Goal: Task Accomplishment & Management: Complete application form

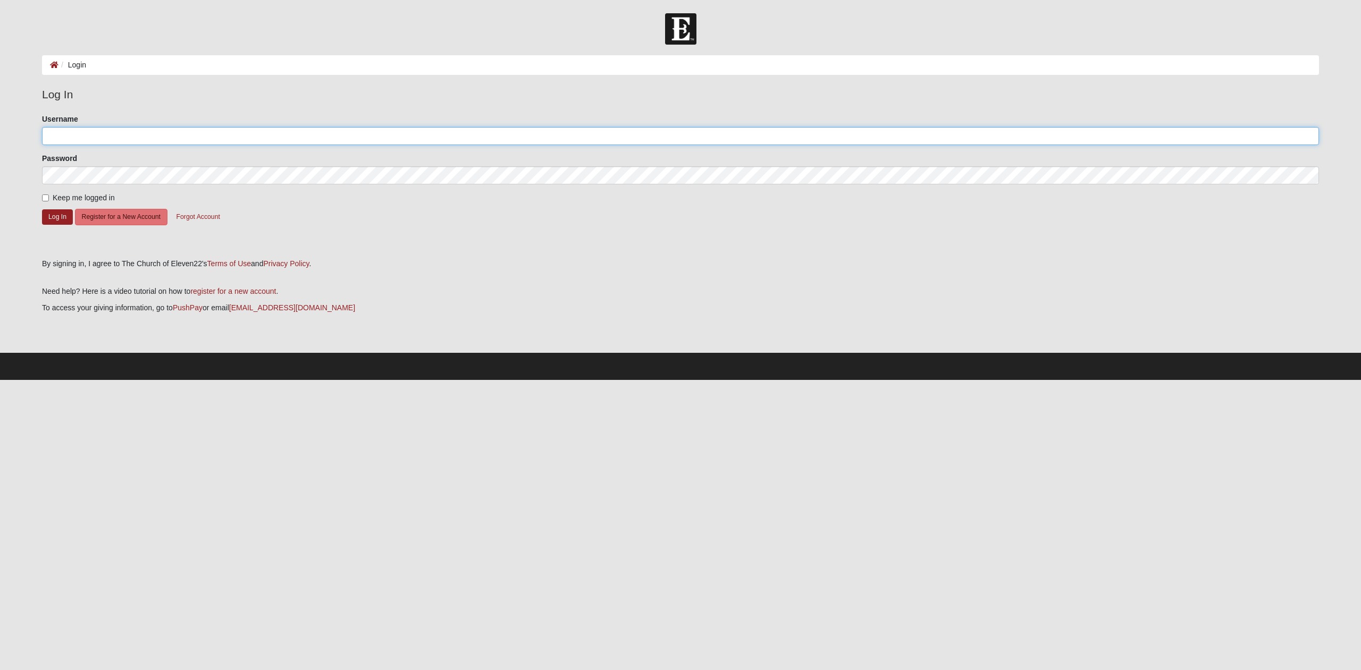
type input "[PERSON_NAME][EMAIL_ADDRESS][DOMAIN_NAME]"
click at [61, 214] on button "Log In" at bounding box center [57, 216] width 31 height 15
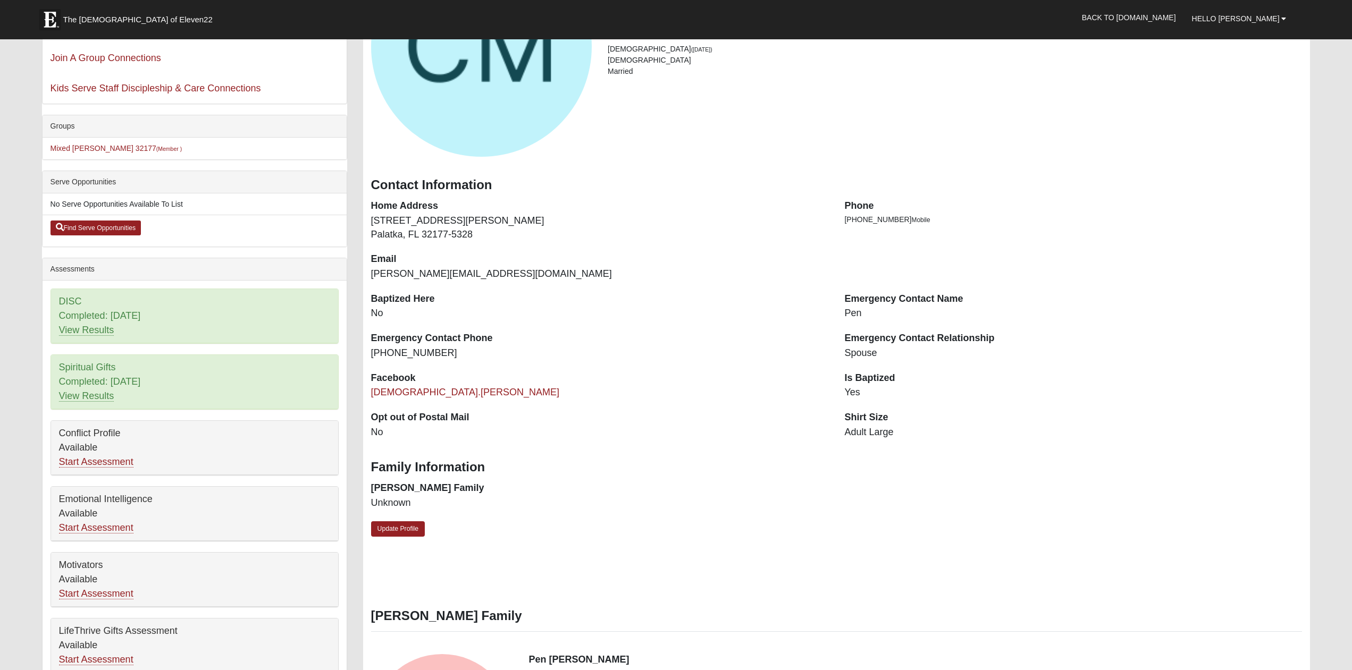
scroll to position [217, 0]
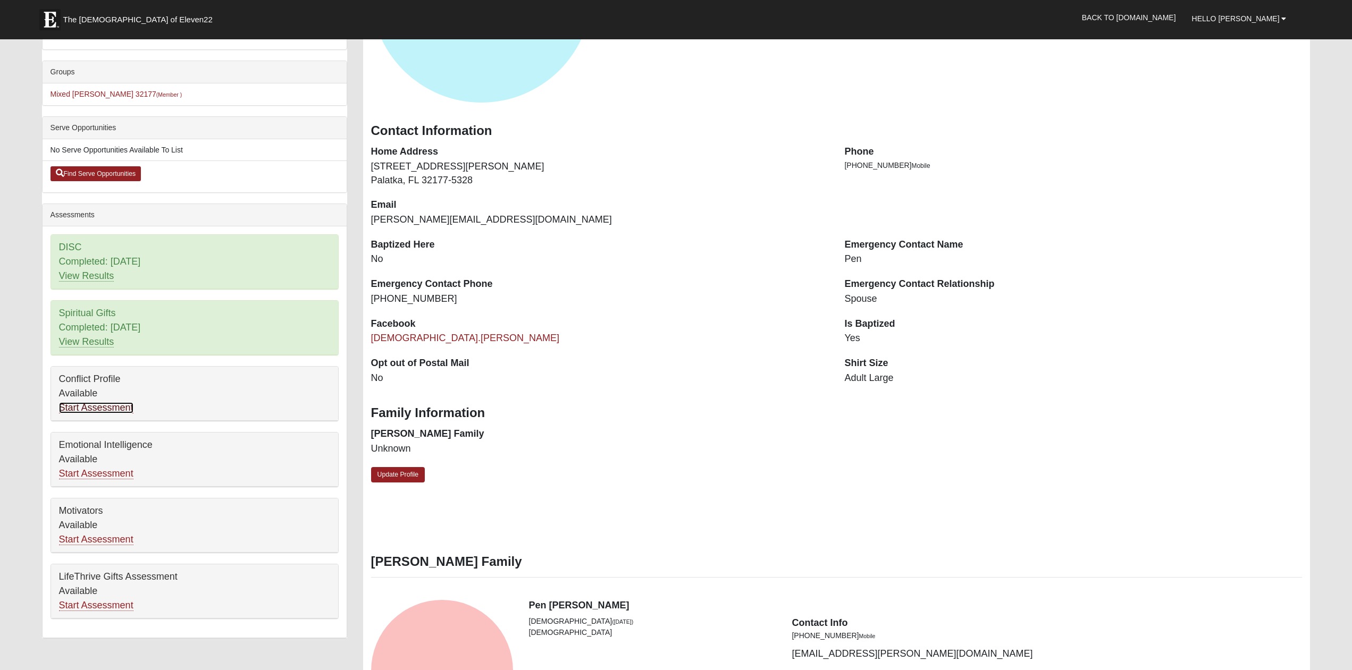
click at [124, 409] on link "Start Assessment" at bounding box center [96, 407] width 74 height 11
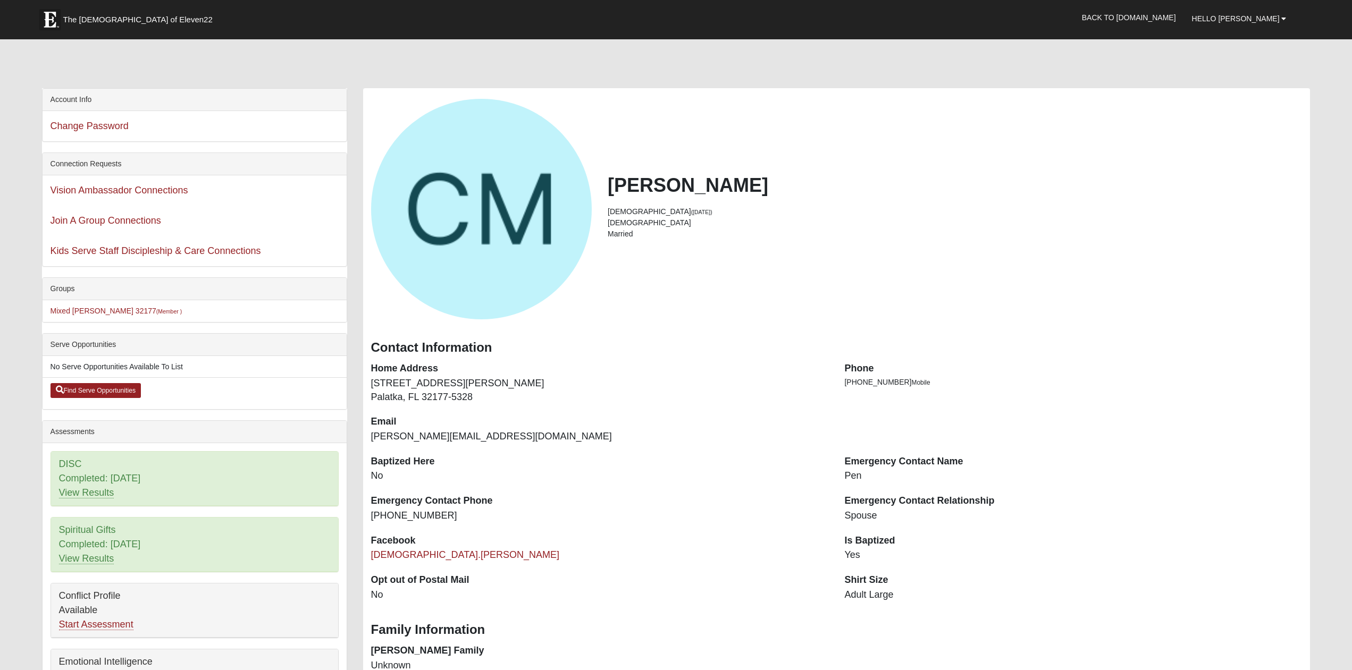
scroll to position [217, 0]
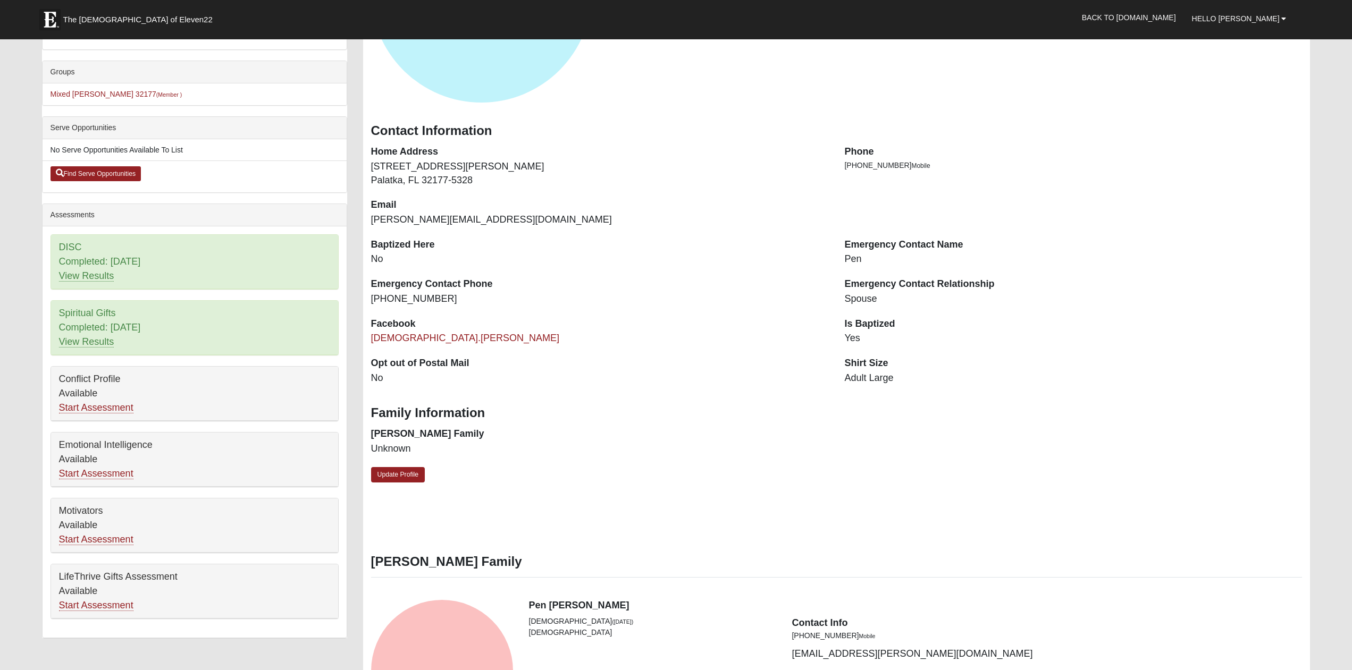
click at [93, 399] on div "Conflict Profile Available Start Assessment" at bounding box center [194, 394] width 287 height 54
click at [96, 414] on link "Start Assessment" at bounding box center [96, 407] width 74 height 11
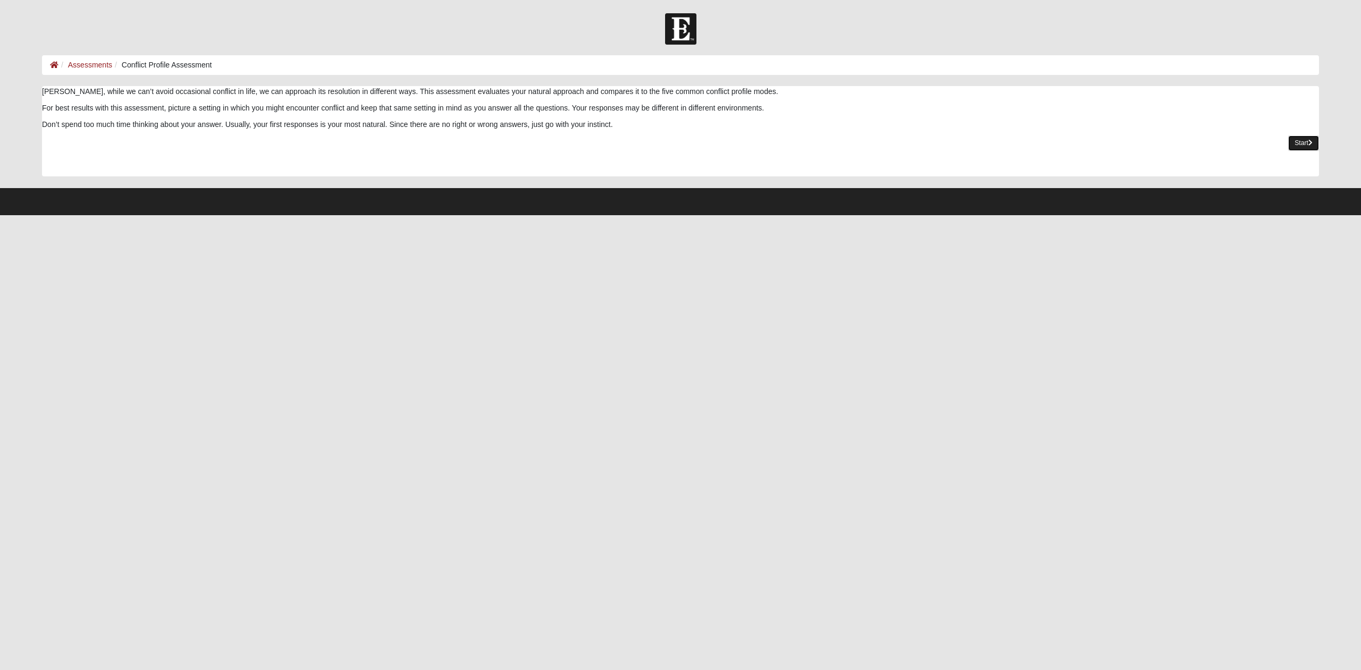
click at [1301, 144] on link "Start" at bounding box center [1303, 143] width 31 height 15
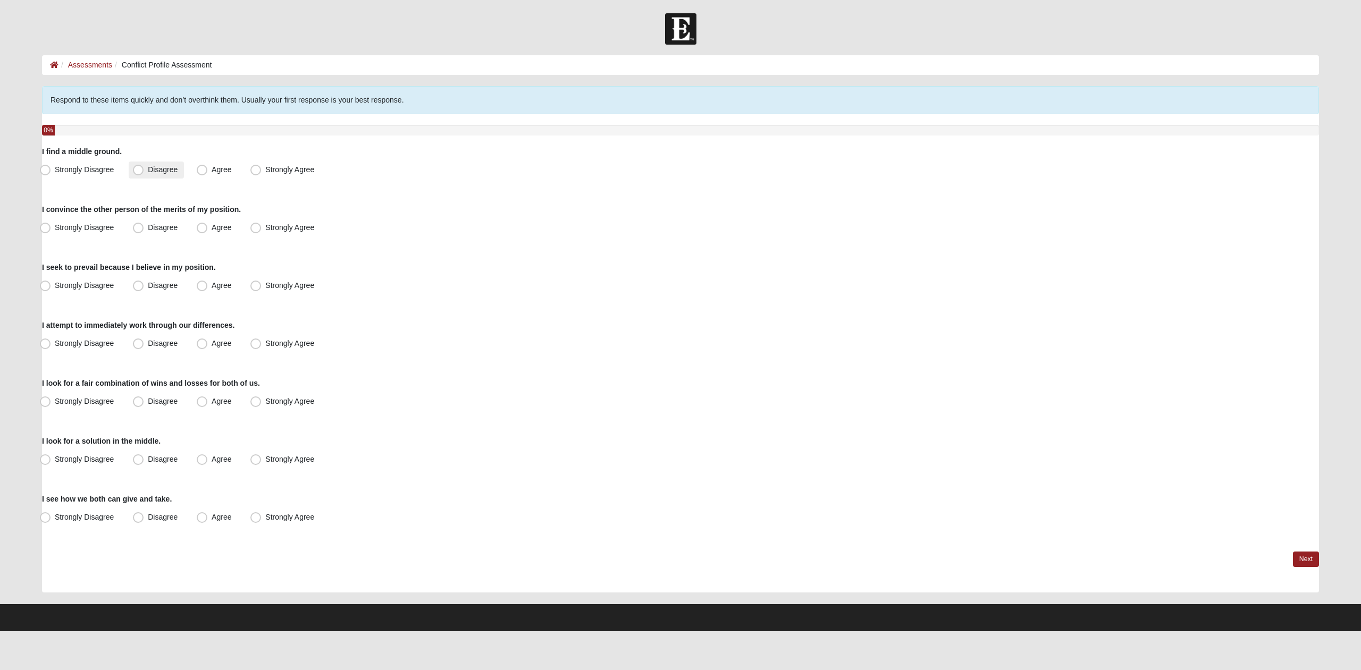
click at [148, 173] on span "Disagree" at bounding box center [163, 169] width 30 height 9
click at [139, 173] on input "Disagree" at bounding box center [140, 169] width 7 height 7
radio input "true"
click at [205, 234] on label "Agree" at bounding box center [214, 228] width 45 height 17
click at [205, 231] on input "Agree" at bounding box center [204, 227] width 7 height 7
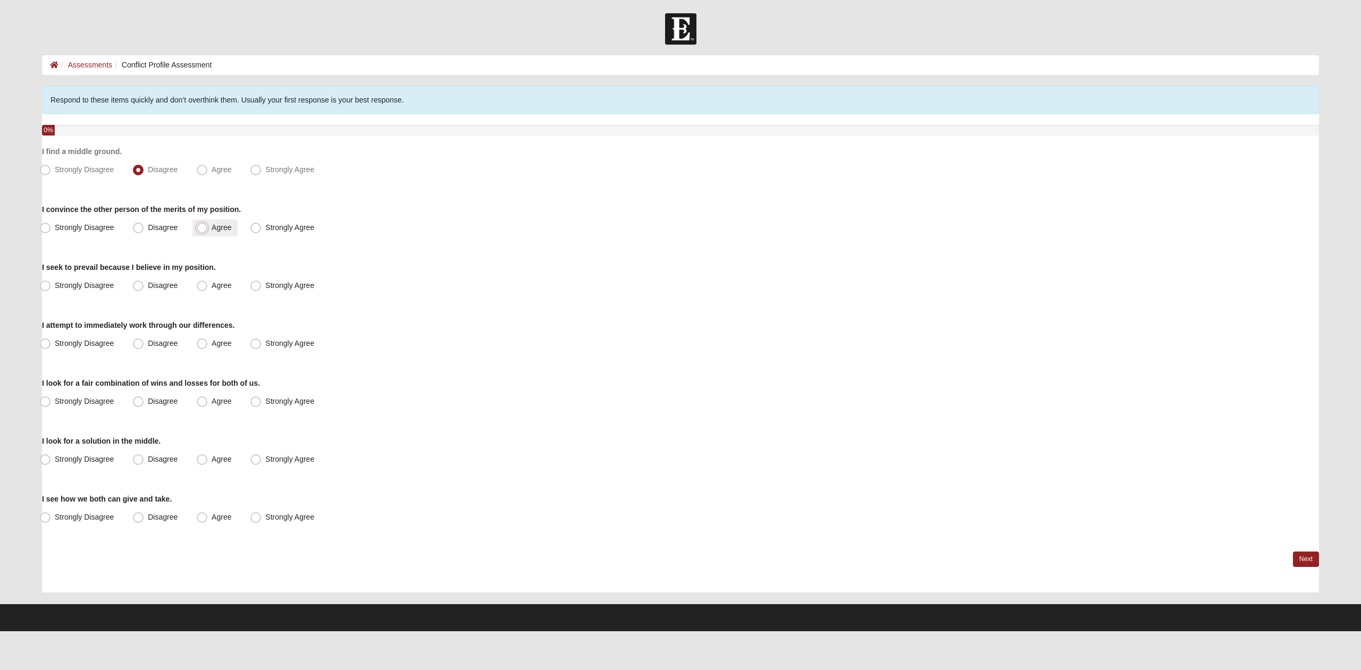
radio input "true"
click at [212, 284] on span "Agree" at bounding box center [222, 285] width 20 height 9
click at [204, 284] on input "Agree" at bounding box center [204, 285] width 7 height 7
radio input "true"
click at [207, 347] on label "Agree" at bounding box center [214, 343] width 45 height 17
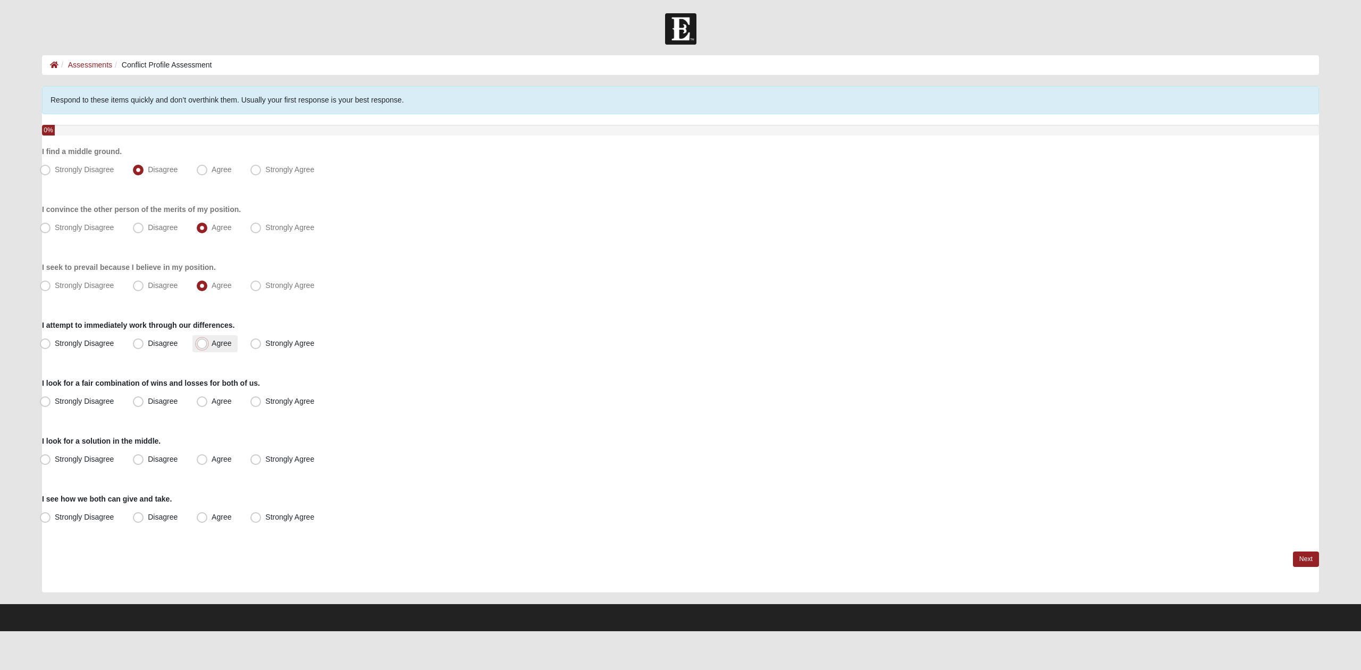
click at [207, 347] on input "Agree" at bounding box center [204, 343] width 7 height 7
radio input "true"
click at [212, 405] on span "Agree" at bounding box center [222, 401] width 20 height 9
click at [201, 405] on input "Agree" at bounding box center [204, 401] width 7 height 7
radio input "true"
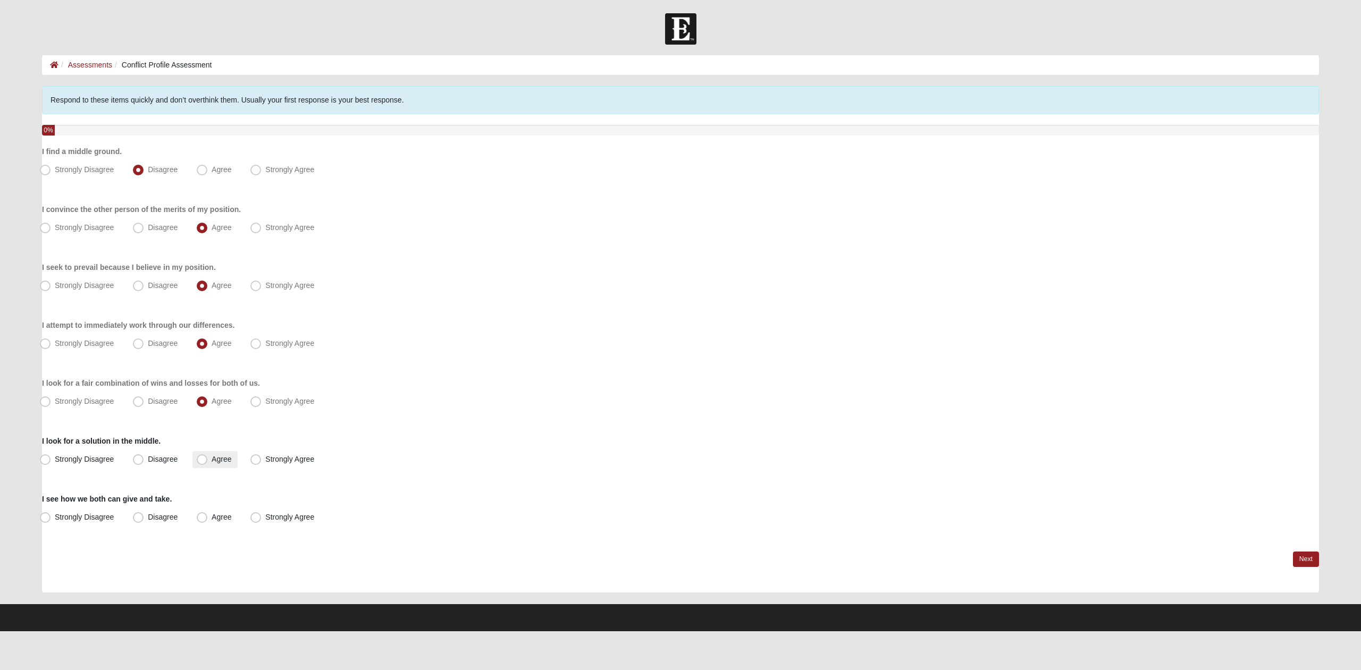
click at [212, 462] on span "Agree" at bounding box center [222, 459] width 20 height 9
click at [201, 462] on input "Agree" at bounding box center [204, 459] width 7 height 7
radio input "true"
click at [212, 518] on span "Agree" at bounding box center [222, 517] width 20 height 9
click at [201, 518] on input "Agree" at bounding box center [204, 517] width 7 height 7
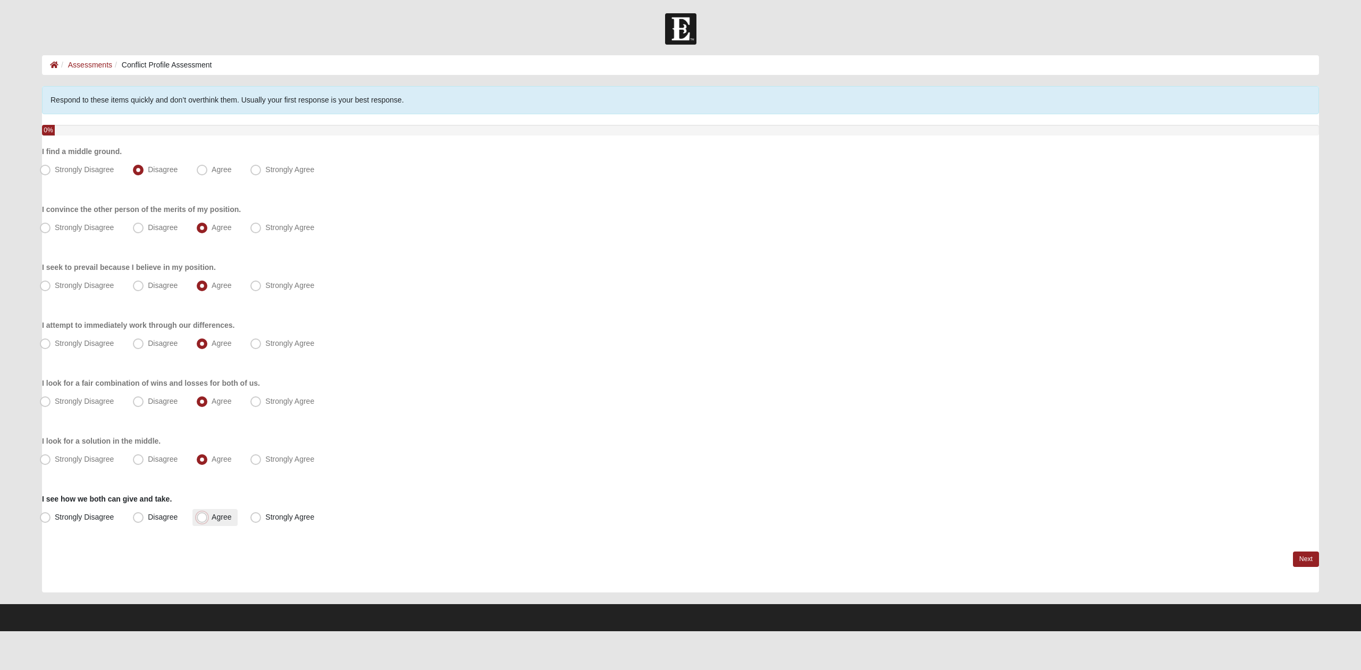
radio input "true"
click at [137, 349] on label "Disagree" at bounding box center [156, 343] width 55 height 17
click at [137, 347] on input "Disagree" at bounding box center [140, 343] width 7 height 7
radio input "true"
click at [148, 457] on span "Disagree" at bounding box center [163, 459] width 30 height 9
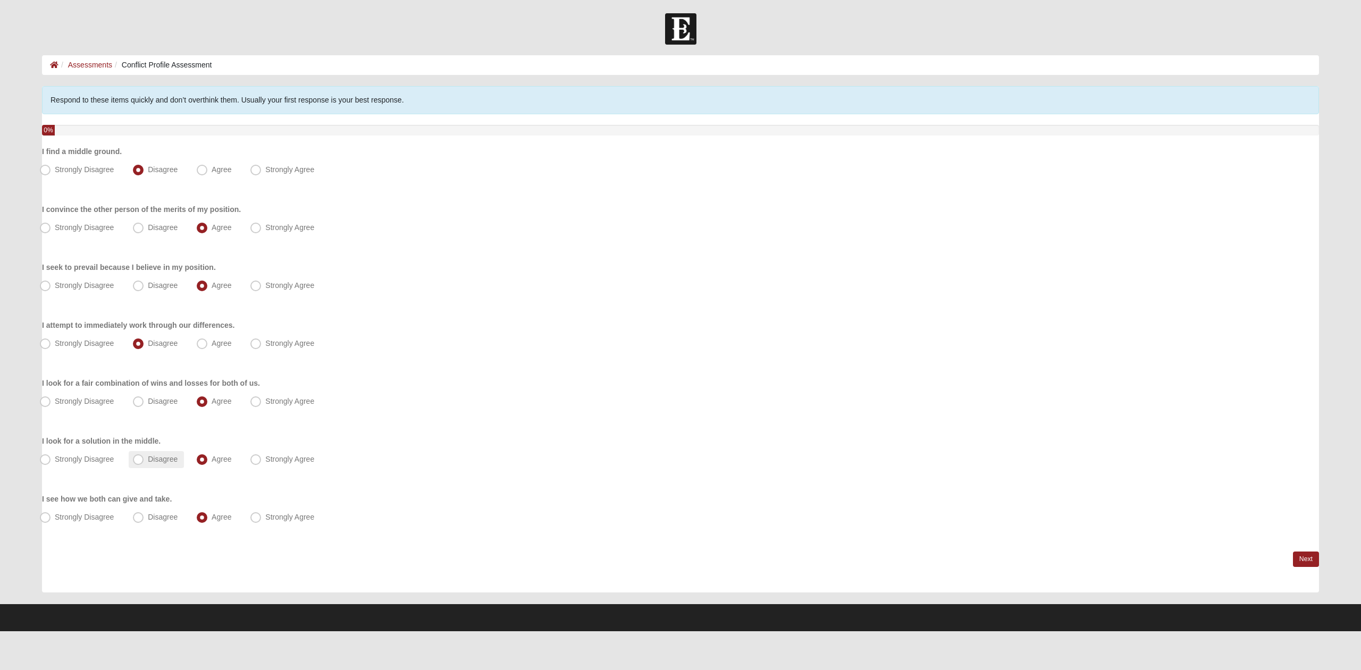
click at [142, 457] on input "Disagree" at bounding box center [140, 459] width 7 height 7
radio input "true"
click at [1306, 560] on link "Next" at bounding box center [1306, 559] width 26 height 15
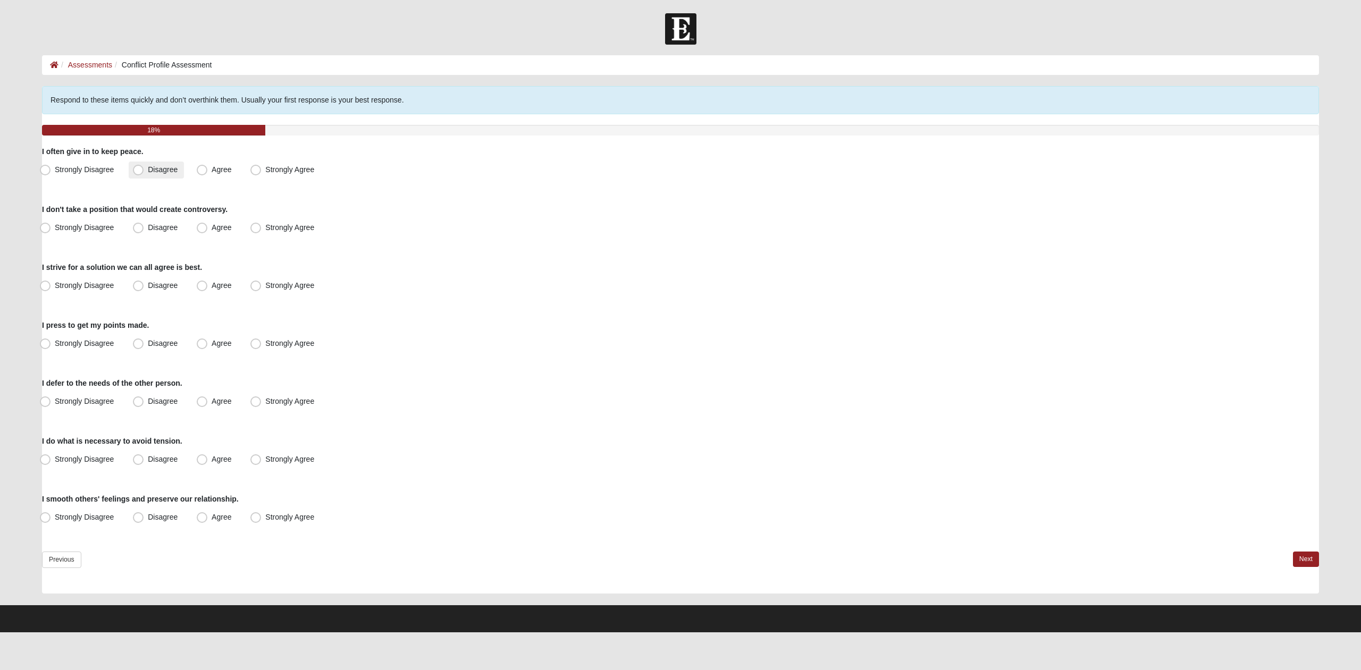
click at [154, 167] on span "Disagree" at bounding box center [163, 169] width 30 height 9
click at [144, 167] on input "Disagree" at bounding box center [140, 169] width 7 height 7
radio input "true"
click at [93, 231] on span "Strongly Disagree" at bounding box center [84, 227] width 59 height 9
click at [51, 231] on input "Strongly Disagree" at bounding box center [47, 227] width 7 height 7
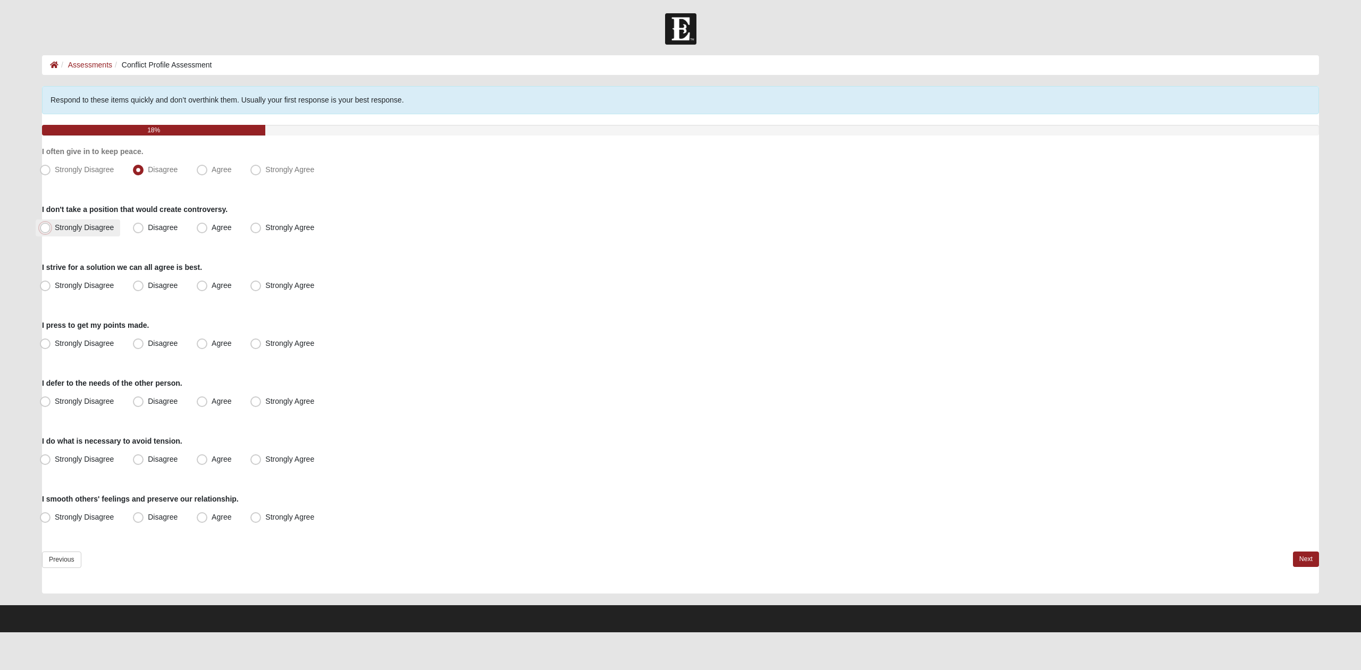
radio input "true"
click at [212, 286] on span "Agree" at bounding box center [222, 285] width 20 height 9
click at [205, 286] on input "Agree" at bounding box center [204, 285] width 7 height 7
radio input "true"
click at [212, 347] on span "Agree" at bounding box center [222, 343] width 20 height 9
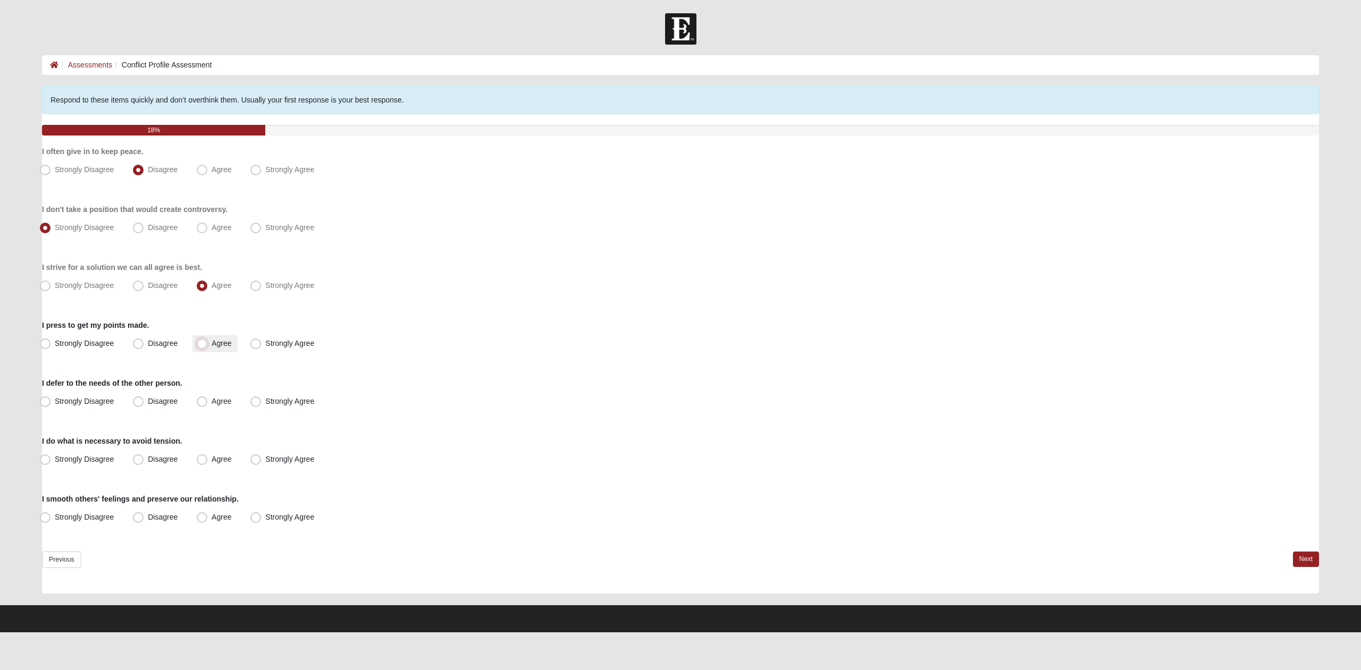
click at [201, 347] on input "Agree" at bounding box center [204, 343] width 7 height 7
radio input "true"
click at [212, 404] on span "Agree" at bounding box center [222, 401] width 20 height 9
click at [205, 404] on input "Agree" at bounding box center [204, 401] width 7 height 7
radio input "true"
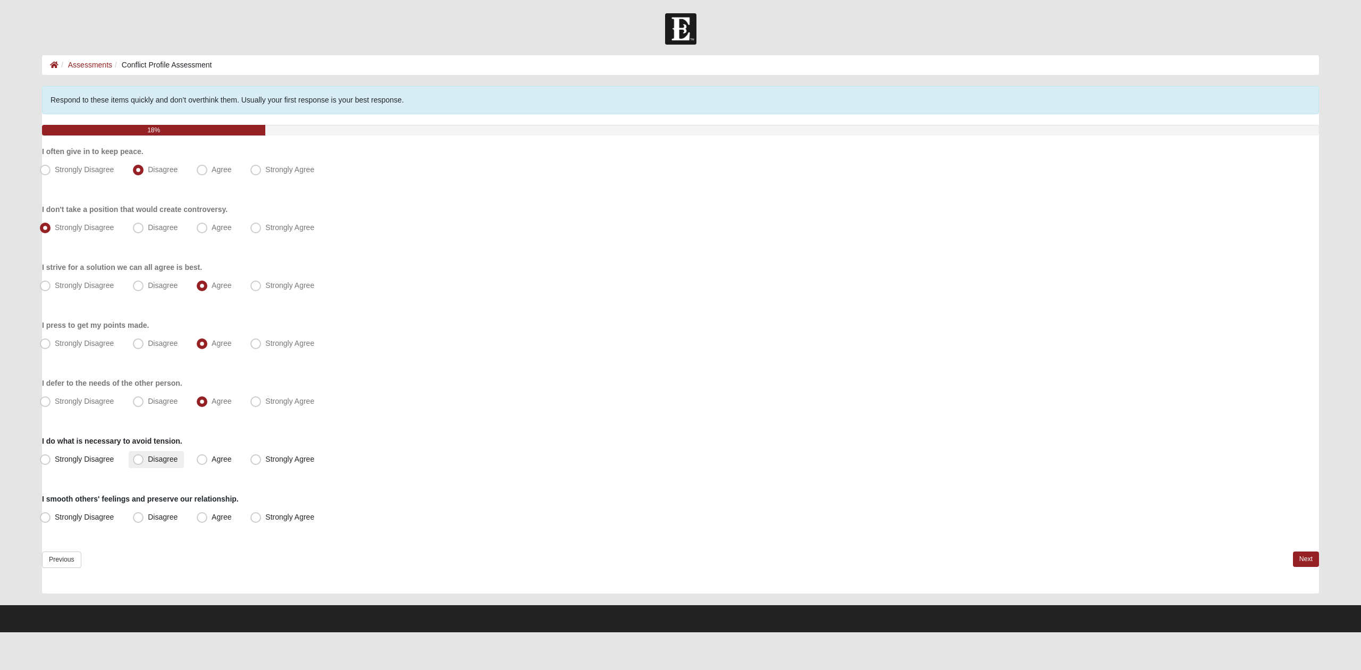
click at [137, 466] on label "Disagree" at bounding box center [156, 459] width 55 height 17
click at [137, 463] on input "Disagree" at bounding box center [140, 459] width 7 height 7
radio input "true"
click at [148, 519] on span "Disagree" at bounding box center [163, 517] width 30 height 9
click at [141, 519] on input "Disagree" at bounding box center [140, 517] width 7 height 7
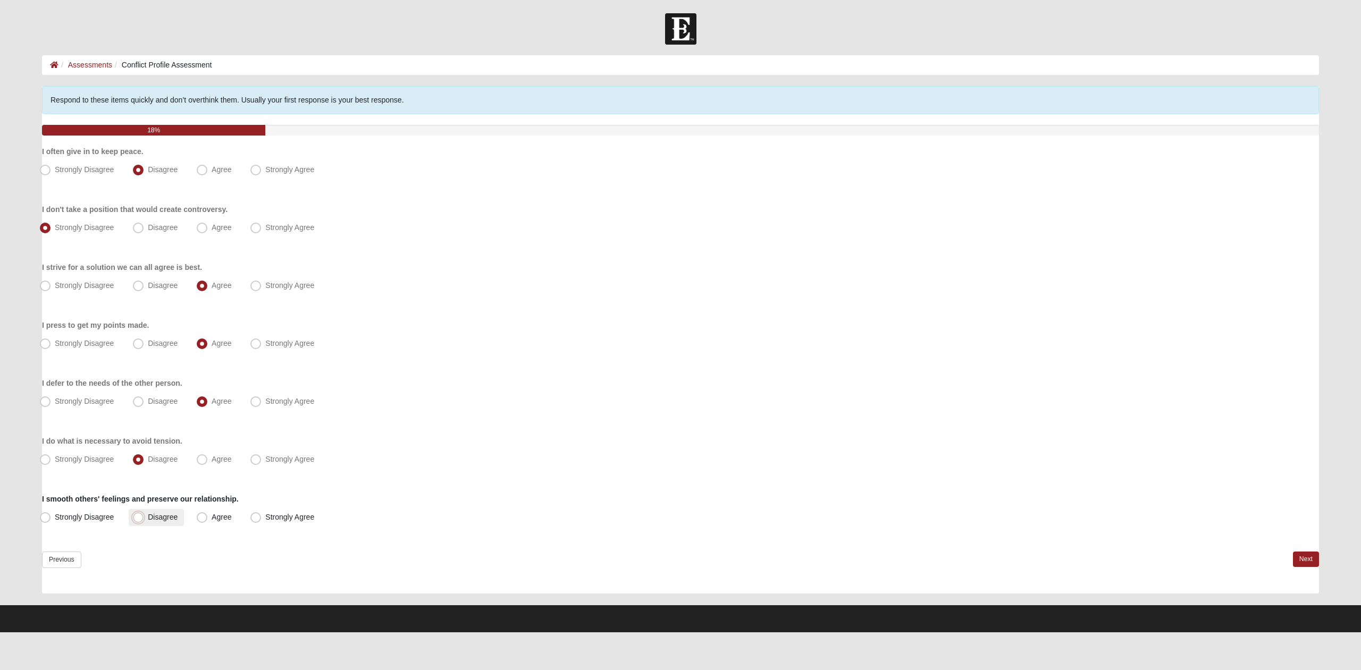
radio input "true"
click at [1298, 558] on link "Next" at bounding box center [1306, 559] width 26 height 15
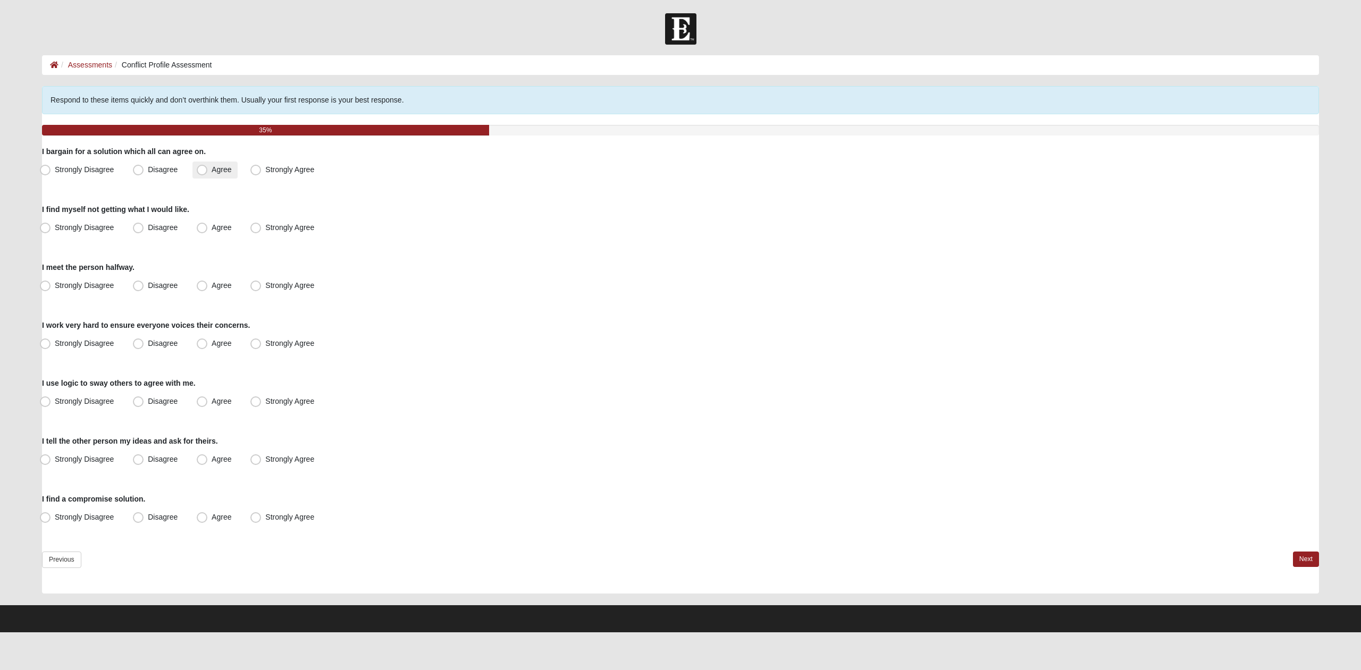
click at [212, 169] on span "Agree" at bounding box center [222, 169] width 20 height 9
click at [205, 169] on input "Agree" at bounding box center [204, 169] width 7 height 7
radio input "true"
click at [167, 230] on span "Disagree" at bounding box center [163, 227] width 30 height 9
click at [144, 230] on input "Disagree" at bounding box center [140, 227] width 7 height 7
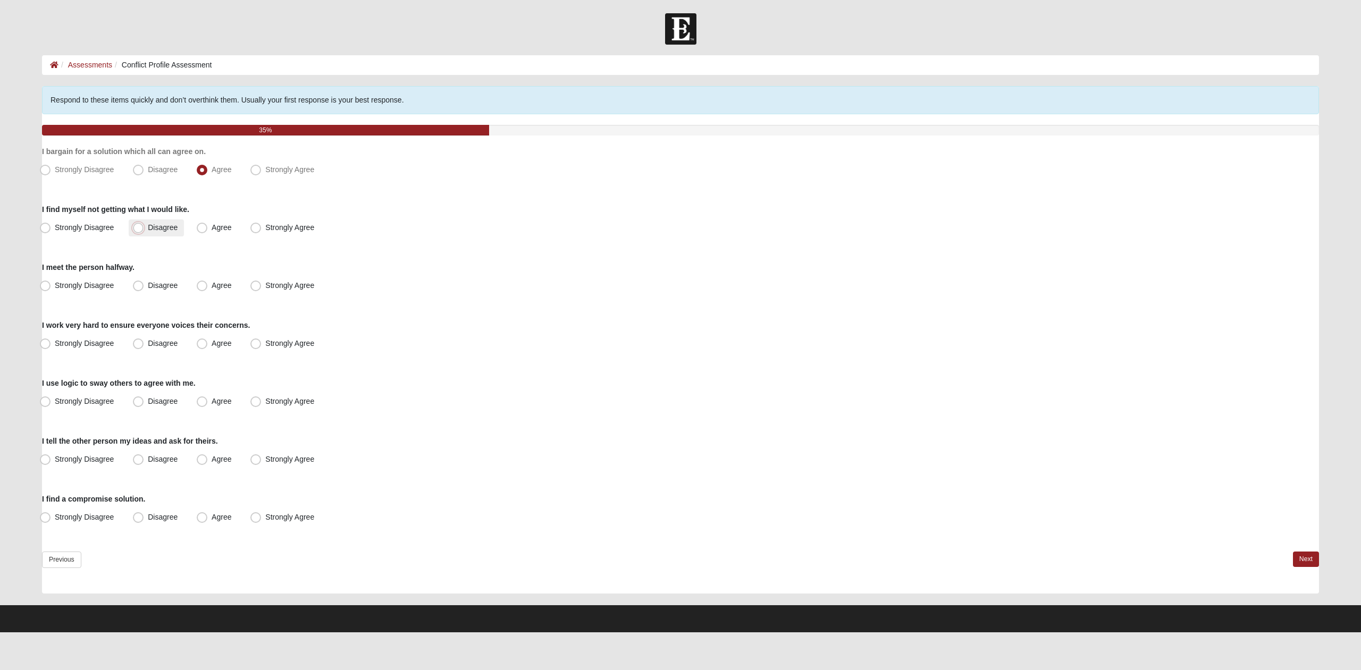
radio input "true"
click at [212, 283] on span "Agree" at bounding box center [222, 285] width 20 height 9
click at [201, 283] on input "Agree" at bounding box center [204, 285] width 7 height 7
radio input "true"
click at [162, 342] on span "Disagree" at bounding box center [163, 343] width 30 height 9
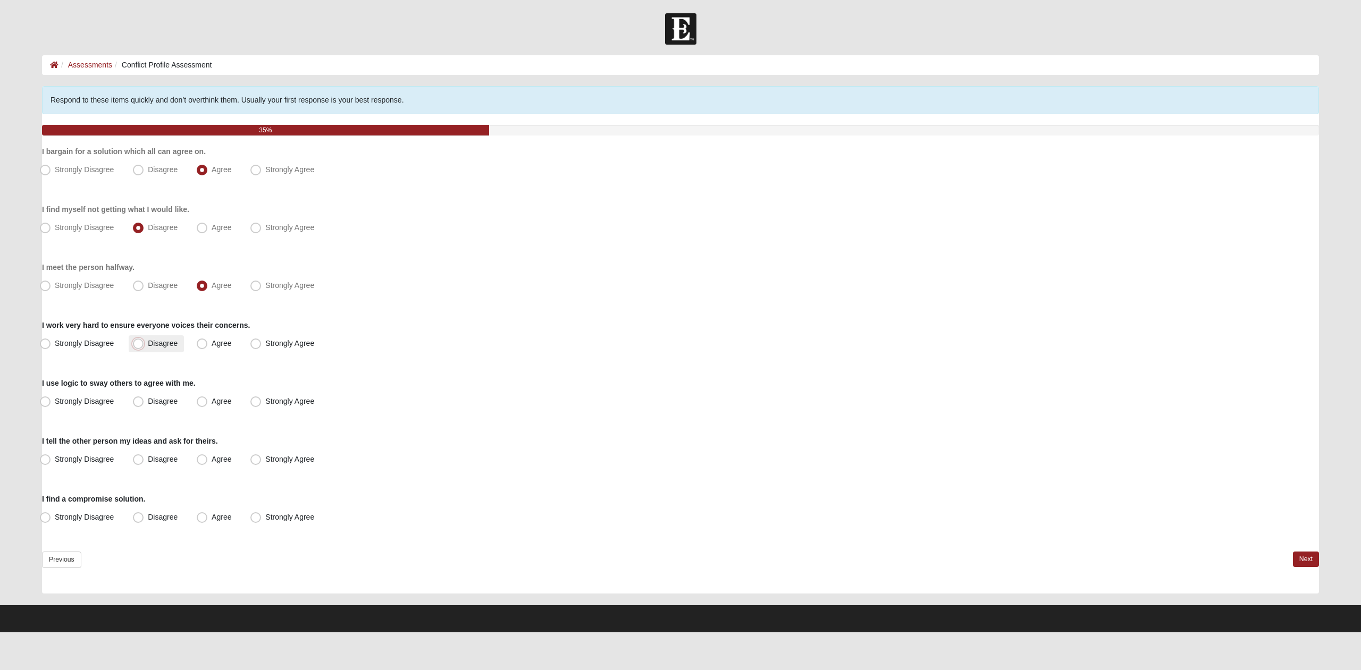
click at [144, 342] on input "Disagree" at bounding box center [140, 343] width 7 height 7
radio input "true"
click at [212, 397] on span "Agree" at bounding box center [222, 401] width 20 height 9
click at [201, 398] on input "Agree" at bounding box center [204, 401] width 7 height 7
radio input "true"
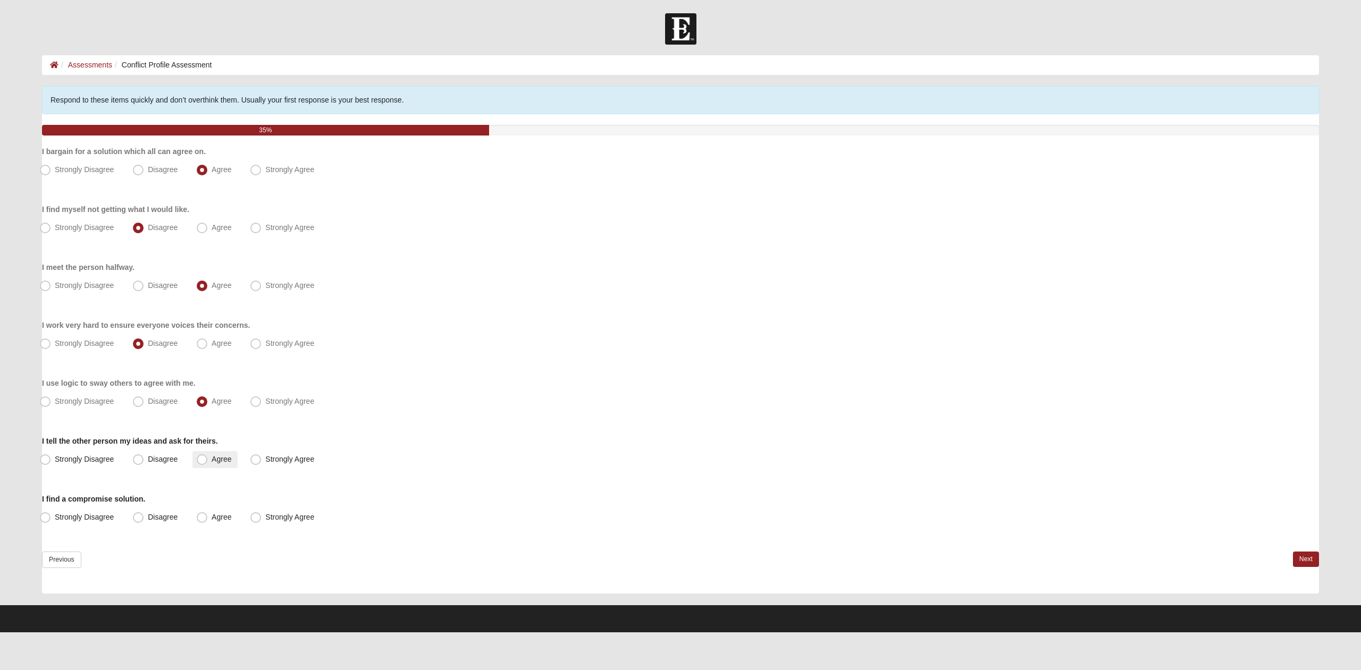
click at [212, 462] on span "Agree" at bounding box center [222, 459] width 20 height 9
click at [202, 462] on input "Agree" at bounding box center [204, 459] width 7 height 7
radio input "true"
click at [212, 522] on span "Agree" at bounding box center [222, 517] width 20 height 9
click at [201, 521] on input "Agree" at bounding box center [204, 517] width 7 height 7
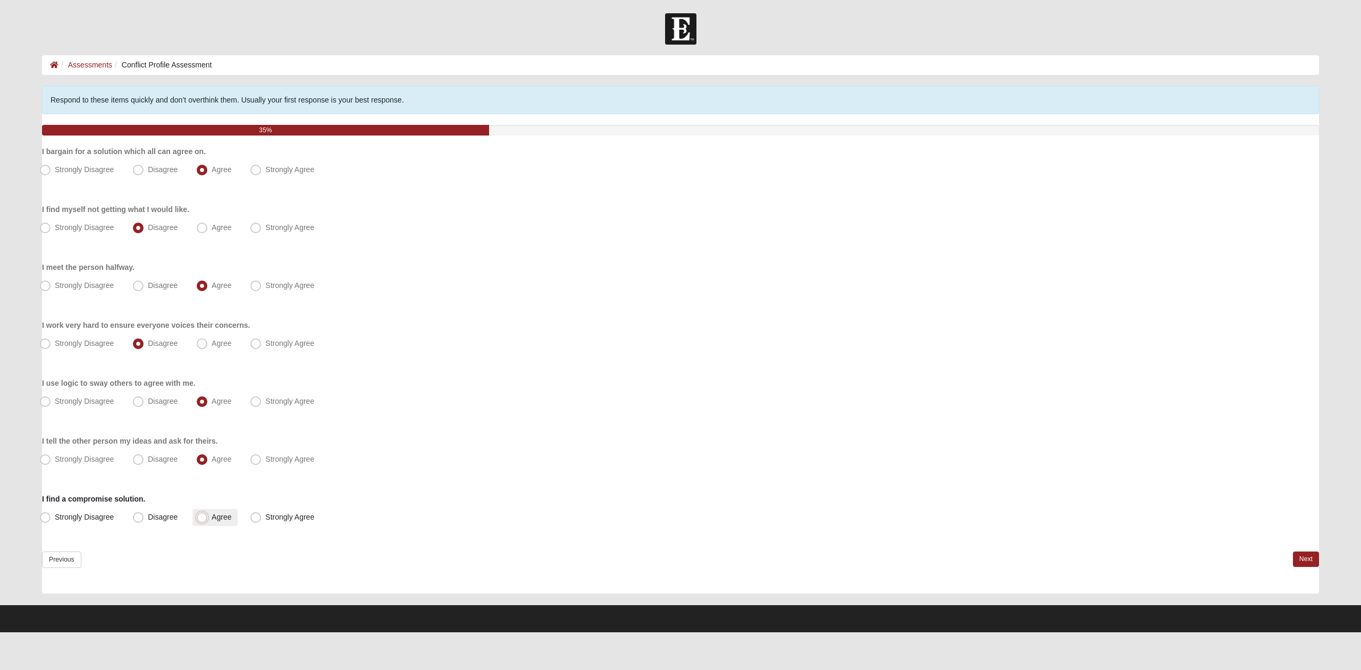
radio input "true"
click at [1299, 559] on link "Next" at bounding box center [1306, 559] width 26 height 15
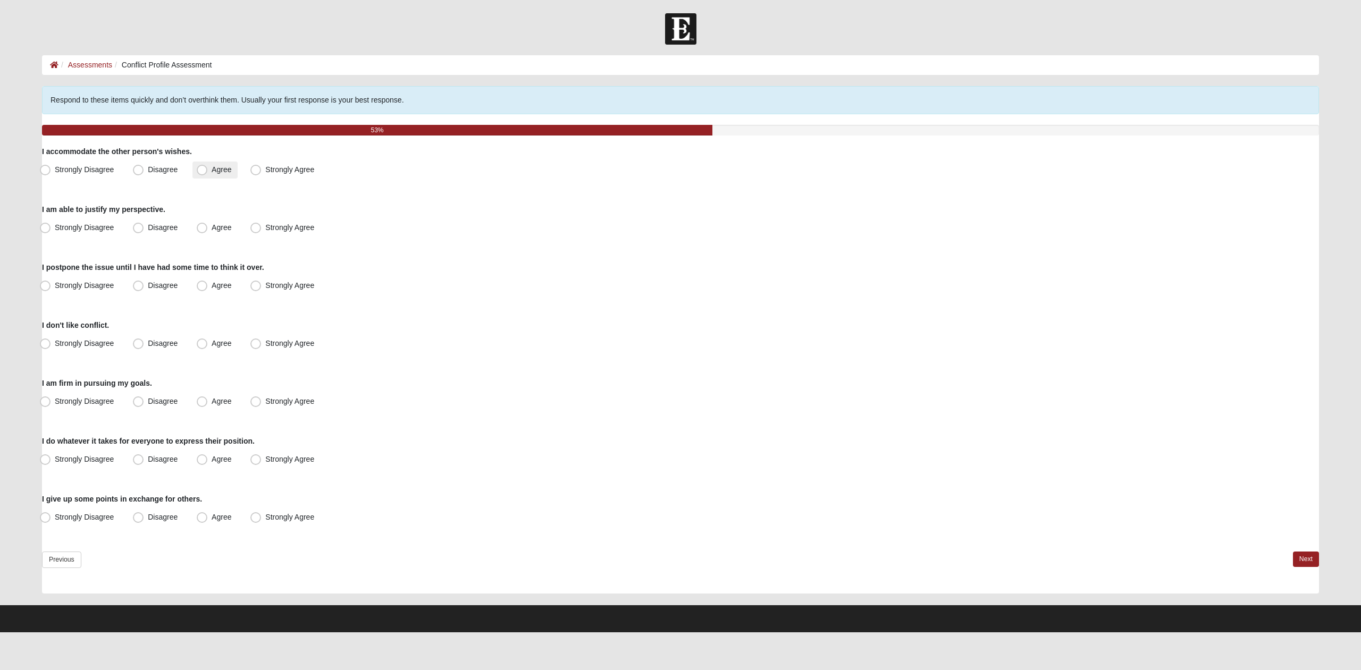
click at [222, 166] on span "Agree" at bounding box center [222, 169] width 20 height 9
click at [208, 166] on input "Agree" at bounding box center [204, 169] width 7 height 7
radio input "true"
click at [212, 225] on label "Agree" at bounding box center [214, 228] width 45 height 17
click at [208, 225] on input "Agree" at bounding box center [204, 227] width 7 height 7
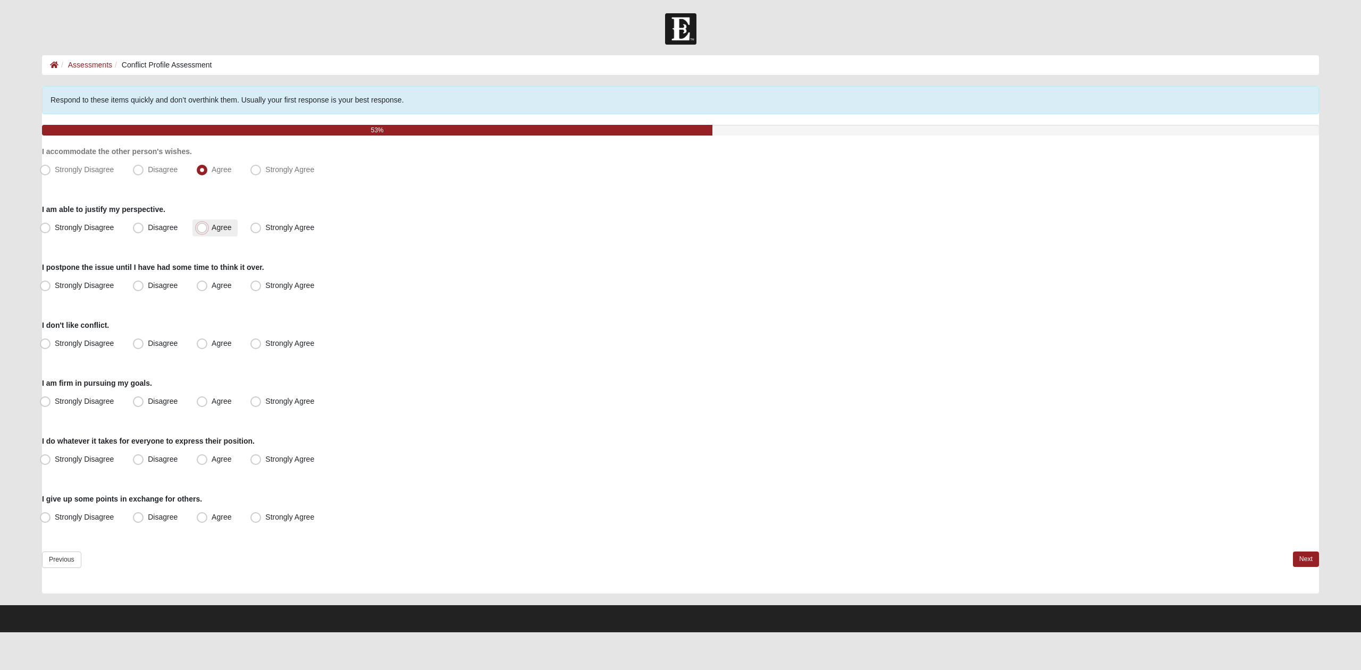
radio input "true"
click at [214, 279] on label "Agree" at bounding box center [214, 286] width 45 height 17
click at [208, 282] on input "Agree" at bounding box center [204, 285] width 7 height 7
radio input "true"
click at [151, 348] on label "Disagree" at bounding box center [156, 343] width 55 height 17
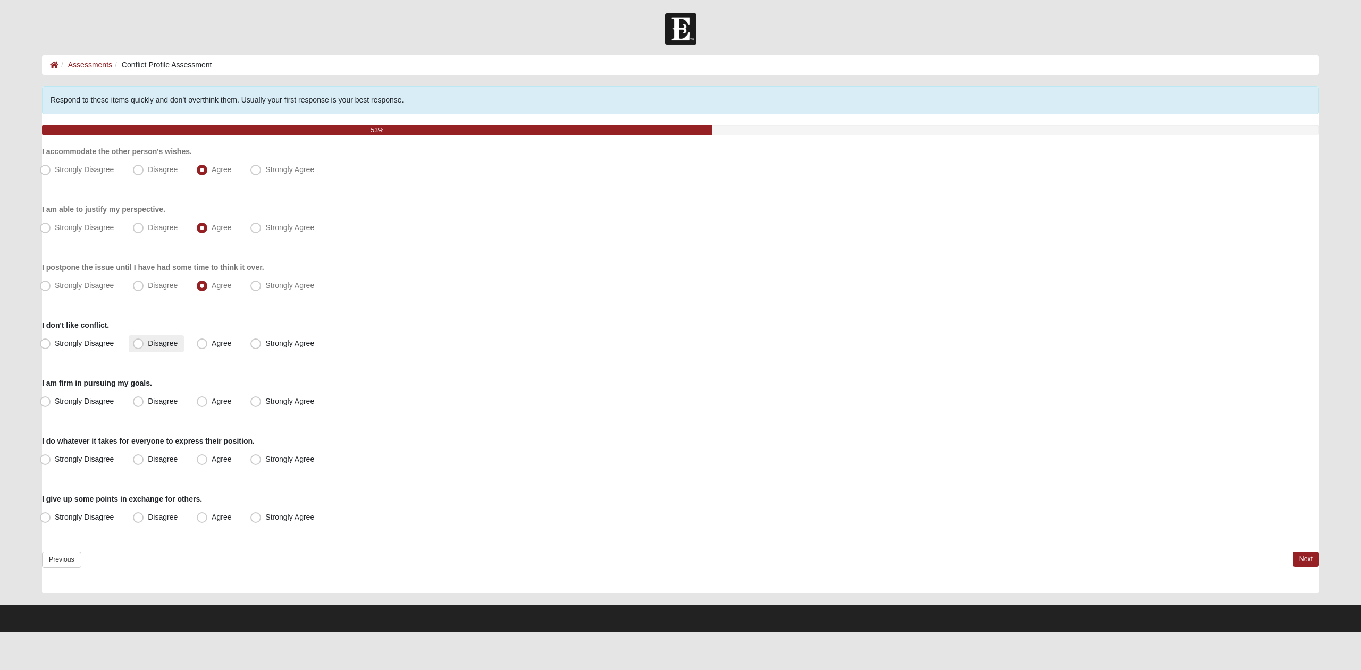
click at [144, 347] on input "Disagree" at bounding box center [140, 343] width 7 height 7
radio input "true"
click at [148, 404] on span "Disagree" at bounding box center [163, 401] width 30 height 9
click at [139, 404] on input "Disagree" at bounding box center [140, 401] width 7 height 7
radio input "true"
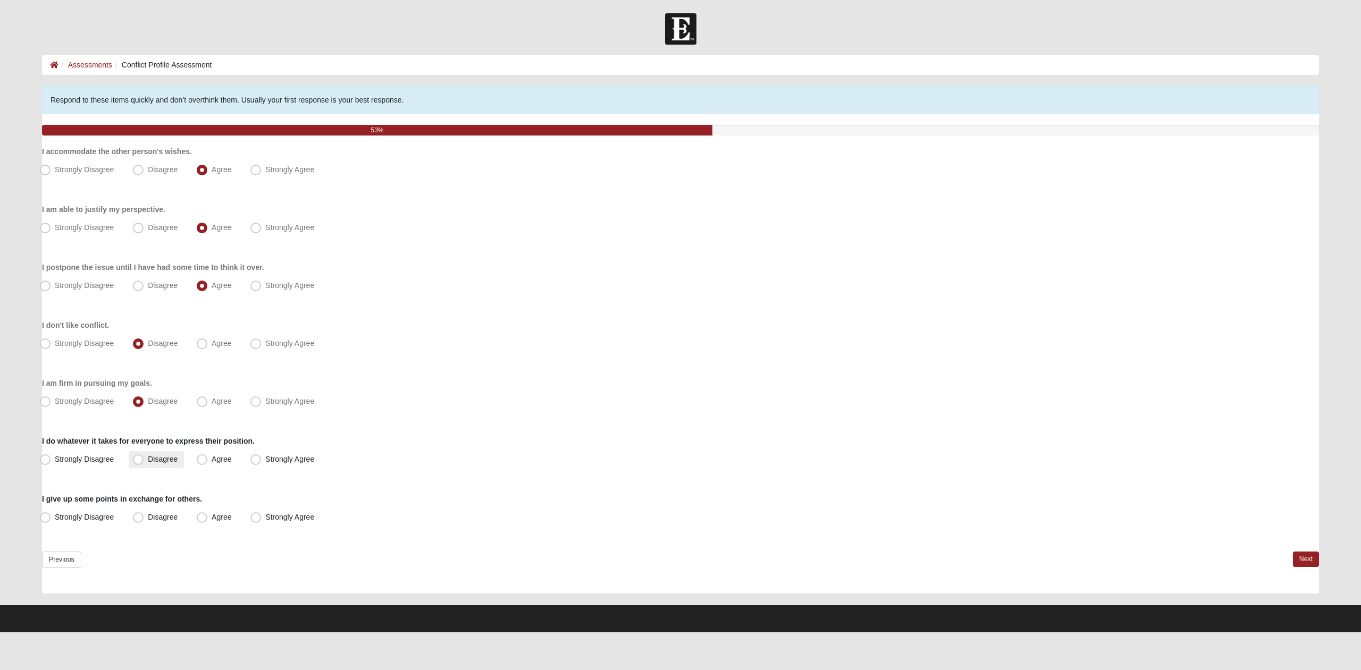
click at [162, 457] on span "Disagree" at bounding box center [163, 459] width 30 height 9
click at [144, 457] on input "Disagree" at bounding box center [140, 459] width 7 height 7
radio input "true"
drag, startPoint x: 220, startPoint y: 516, endPoint x: 237, endPoint y: 520, distance: 17.5
click at [221, 516] on span "Agree" at bounding box center [222, 517] width 20 height 9
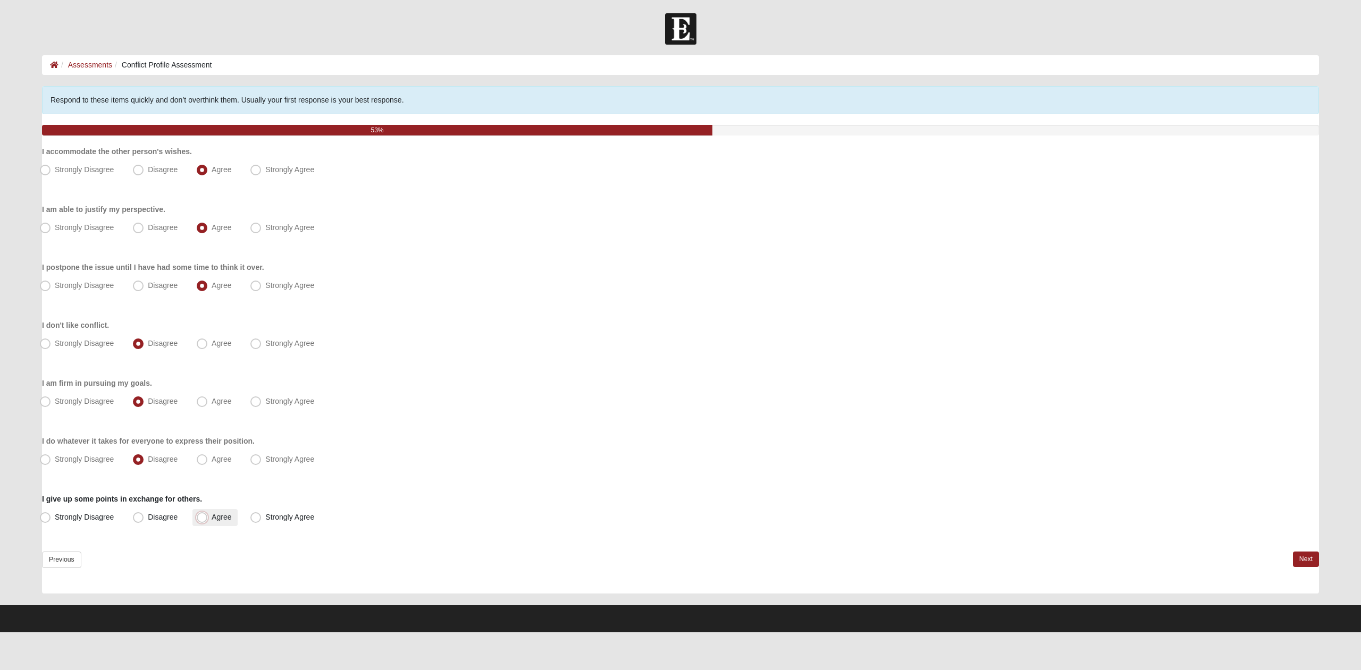
click at [208, 516] on input "Agree" at bounding box center [204, 517] width 7 height 7
radio input "true"
click at [1313, 558] on link "Next" at bounding box center [1306, 559] width 26 height 15
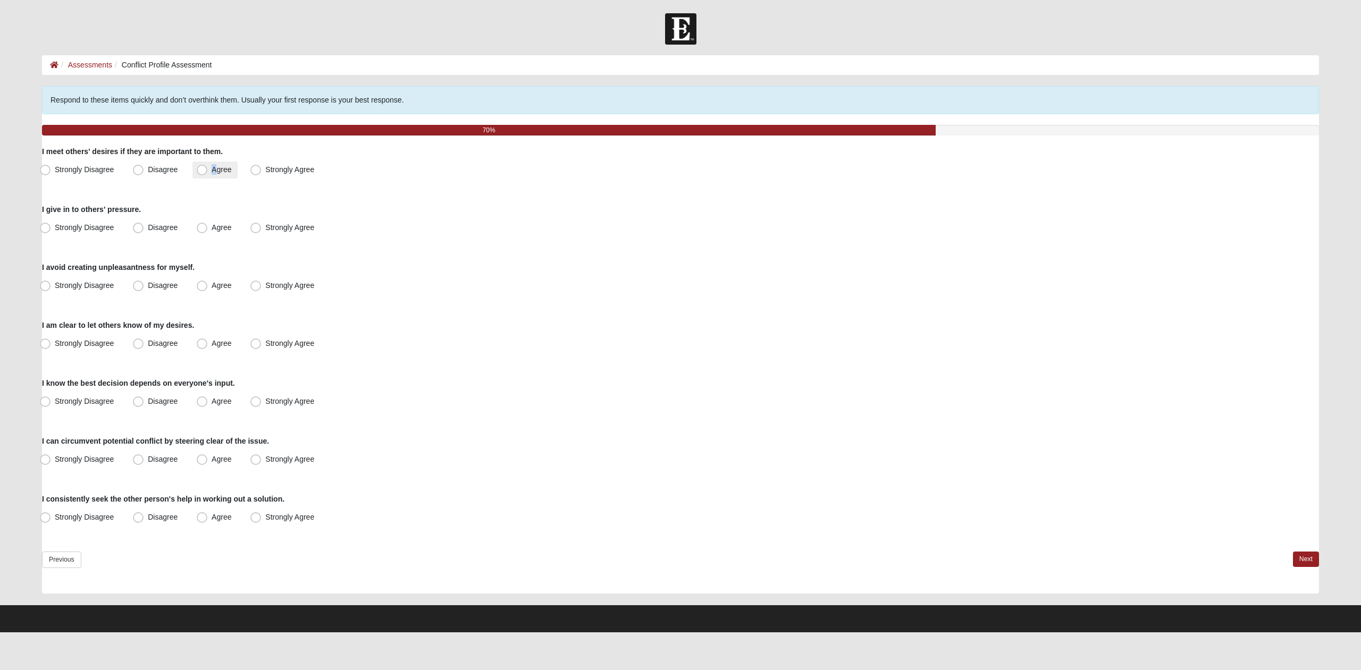
click at [215, 163] on label "Agree" at bounding box center [214, 170] width 45 height 17
click at [137, 233] on label "Disagree" at bounding box center [156, 228] width 55 height 17
click at [137, 231] on input "Disagree" at bounding box center [140, 227] width 7 height 7
radio input "true"
click at [211, 166] on label "Agree" at bounding box center [214, 170] width 45 height 17
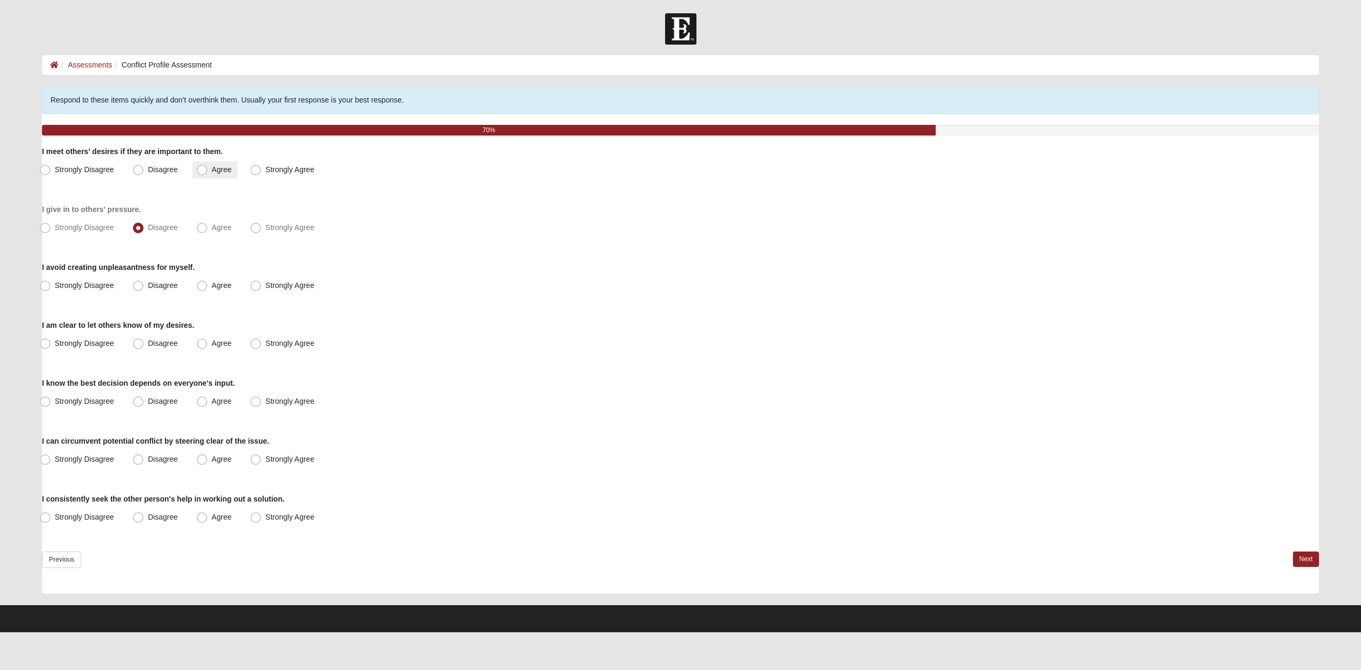
click at [208, 166] on input "Agree" at bounding box center [204, 169] width 7 height 7
radio input "true"
click at [148, 289] on span "Disagree" at bounding box center [163, 285] width 30 height 9
click at [142, 289] on input "Disagree" at bounding box center [140, 285] width 7 height 7
radio input "true"
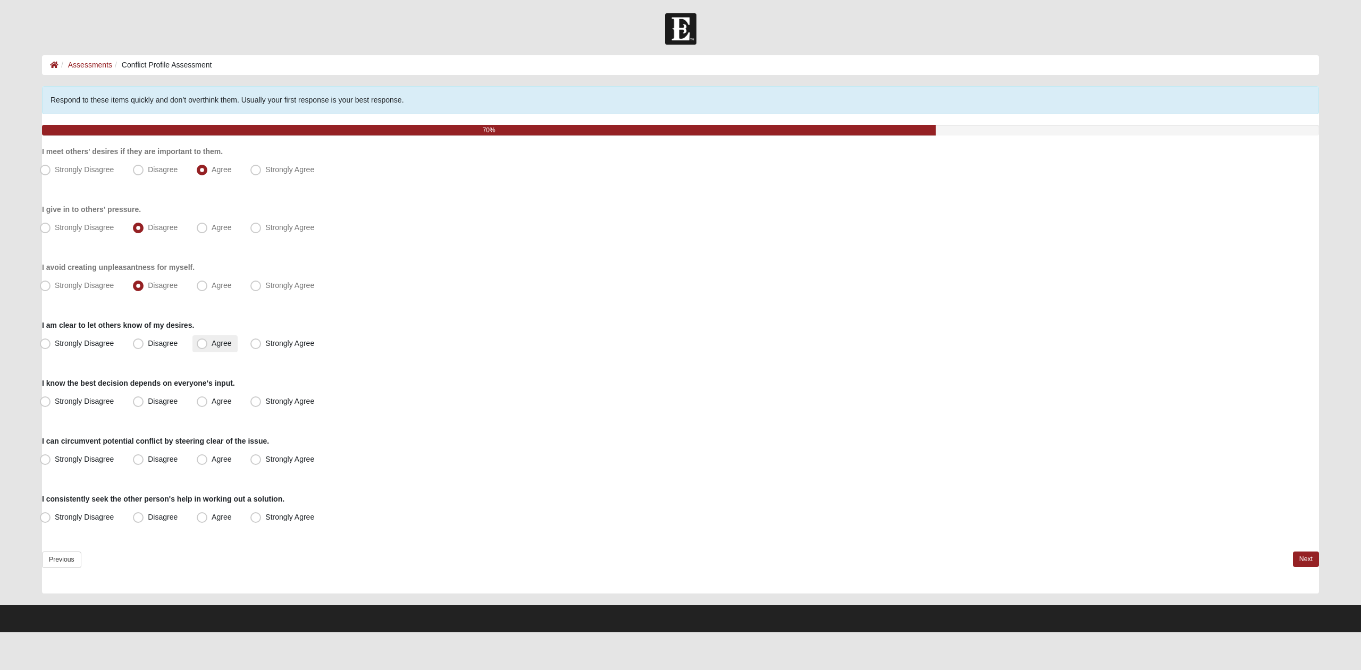
click at [212, 343] on span "Agree" at bounding box center [222, 343] width 20 height 9
click at [201, 343] on input "Agree" at bounding box center [204, 343] width 7 height 7
radio input "true"
click at [167, 397] on span "Disagree" at bounding box center [163, 401] width 30 height 9
click at [144, 398] on input "Disagree" at bounding box center [140, 401] width 7 height 7
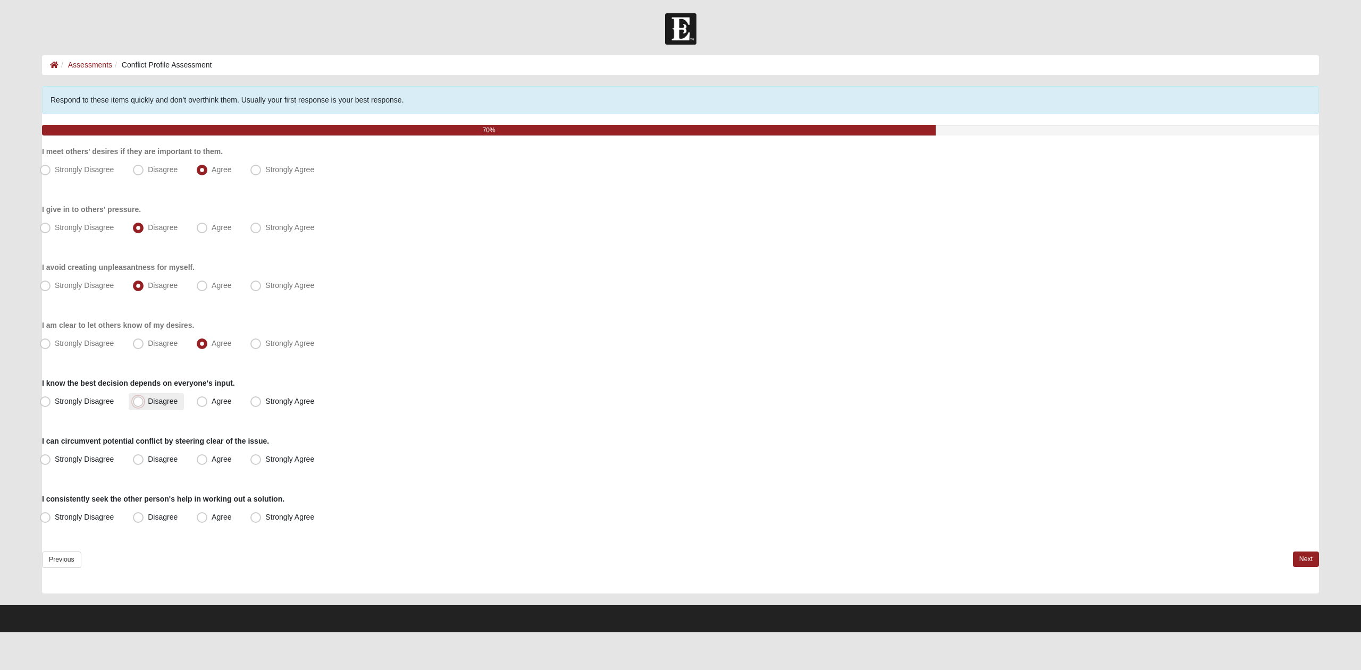
radio input "true"
click at [172, 459] on span "Disagree" at bounding box center [163, 459] width 30 height 9
click at [144, 459] on input "Disagree" at bounding box center [140, 459] width 7 height 7
radio input "true"
click at [172, 515] on span "Disagree" at bounding box center [163, 517] width 30 height 9
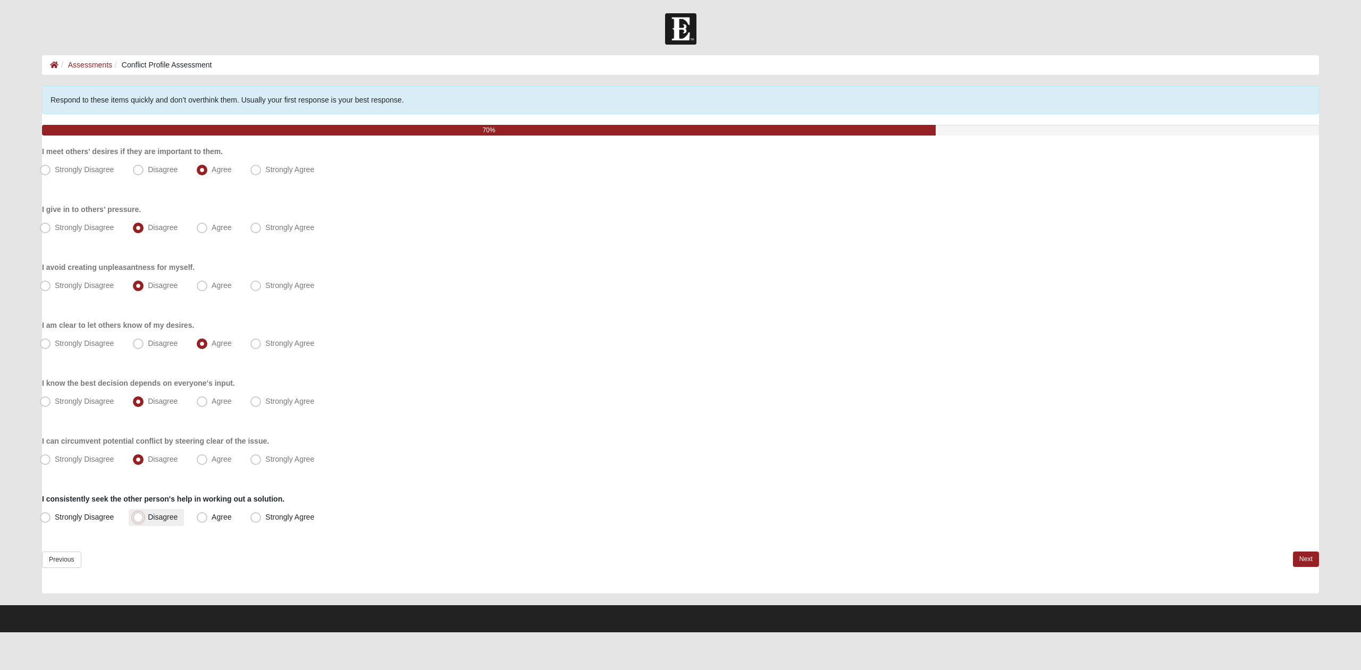
click at [144, 515] on input "Disagree" at bounding box center [140, 517] width 7 height 7
radio input "true"
click at [1319, 562] on div "Conflict Profile Respond to these items quickly and don’t overthink them. Usual…" at bounding box center [680, 345] width 1293 height 518
click at [1314, 557] on link "Next" at bounding box center [1306, 559] width 26 height 15
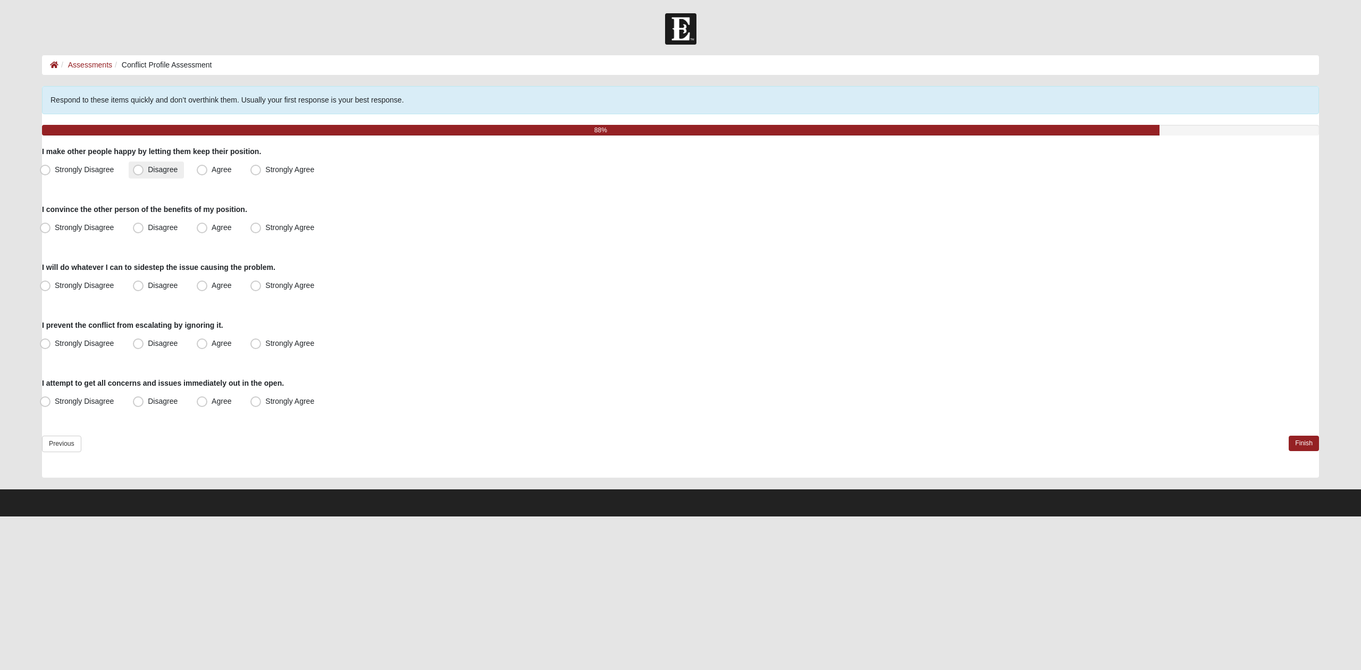
click at [149, 171] on span "Disagree" at bounding box center [163, 169] width 30 height 9
click at [144, 171] on input "Disagree" at bounding box center [140, 169] width 7 height 7
radio input "true"
click at [213, 226] on span "Agree" at bounding box center [222, 227] width 20 height 9
click at [208, 226] on input "Agree" at bounding box center [204, 227] width 7 height 7
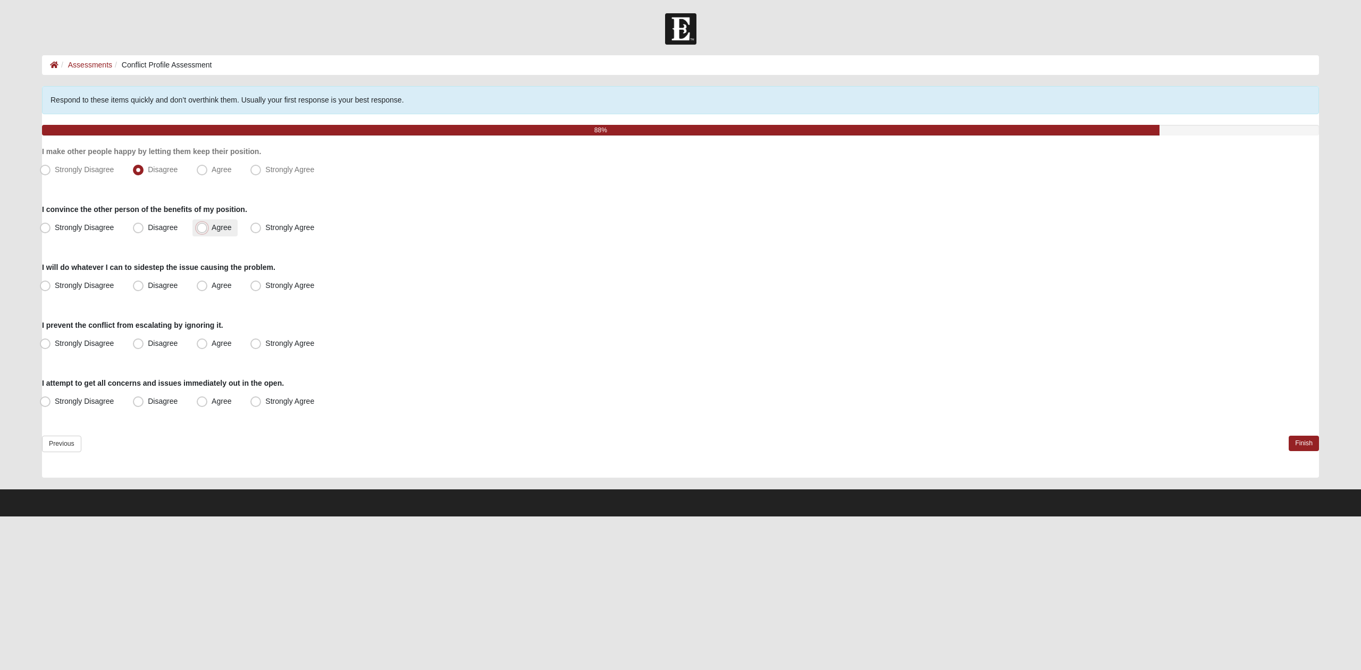
radio input "true"
click at [89, 280] on label "Strongly Disagree" at bounding box center [78, 286] width 85 height 17
click at [51, 282] on input "Strongly Disagree" at bounding box center [47, 285] width 7 height 7
radio input "true"
click at [86, 346] on span "Strongly Disagree" at bounding box center [84, 343] width 59 height 9
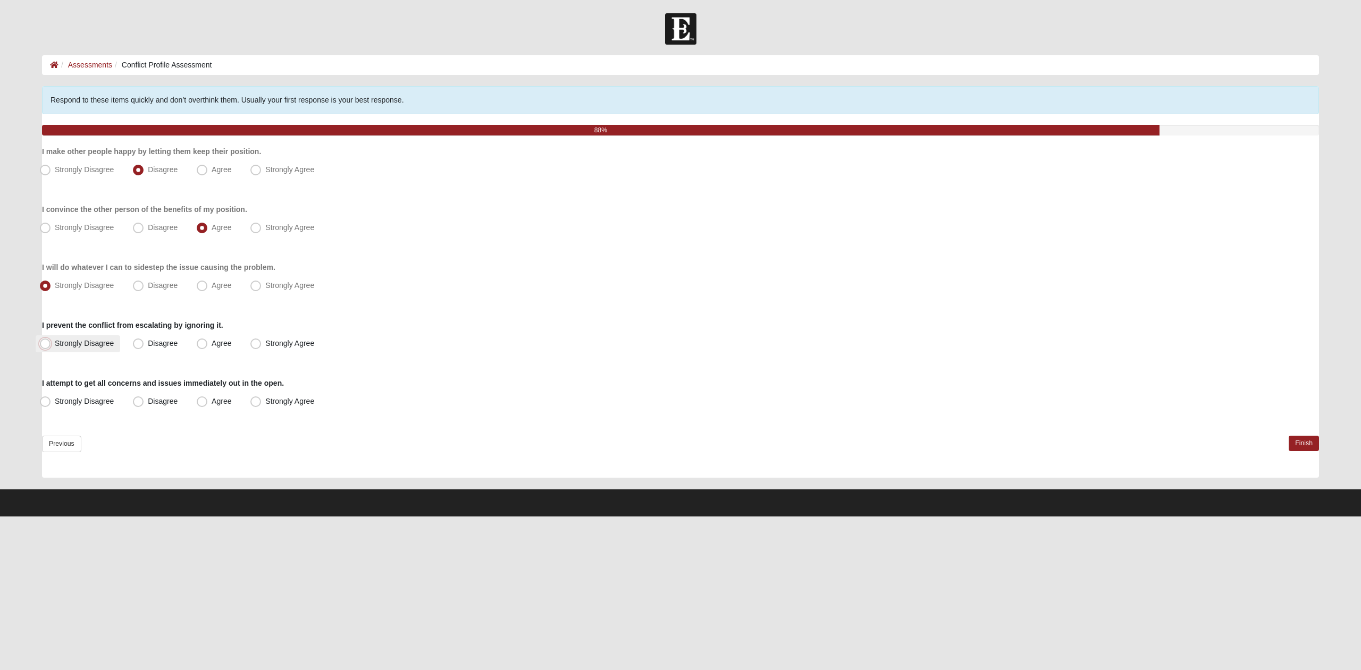
click at [51, 346] on input "Strongly Disagree" at bounding box center [47, 343] width 7 height 7
radio input "true"
click at [214, 405] on span "Agree" at bounding box center [222, 401] width 20 height 9
click at [208, 405] on input "Agree" at bounding box center [204, 401] width 7 height 7
radio input "true"
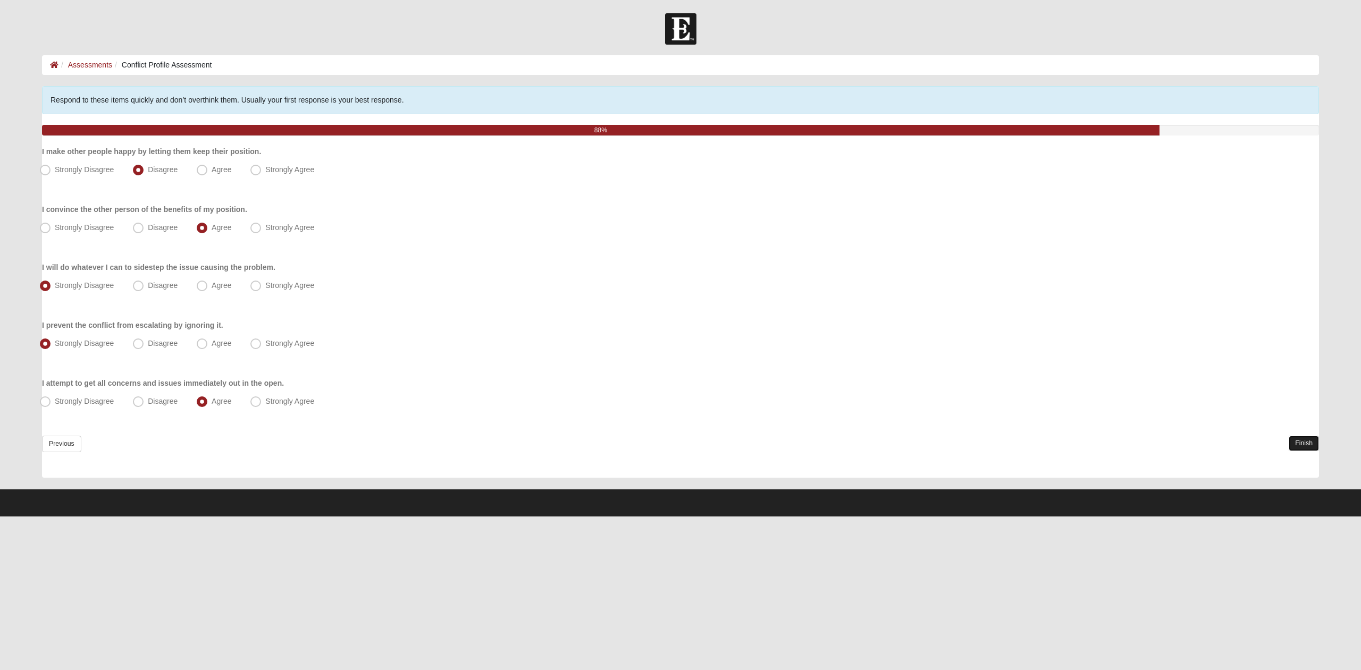
click at [1298, 440] on link "Finish" at bounding box center [1304, 443] width 30 height 15
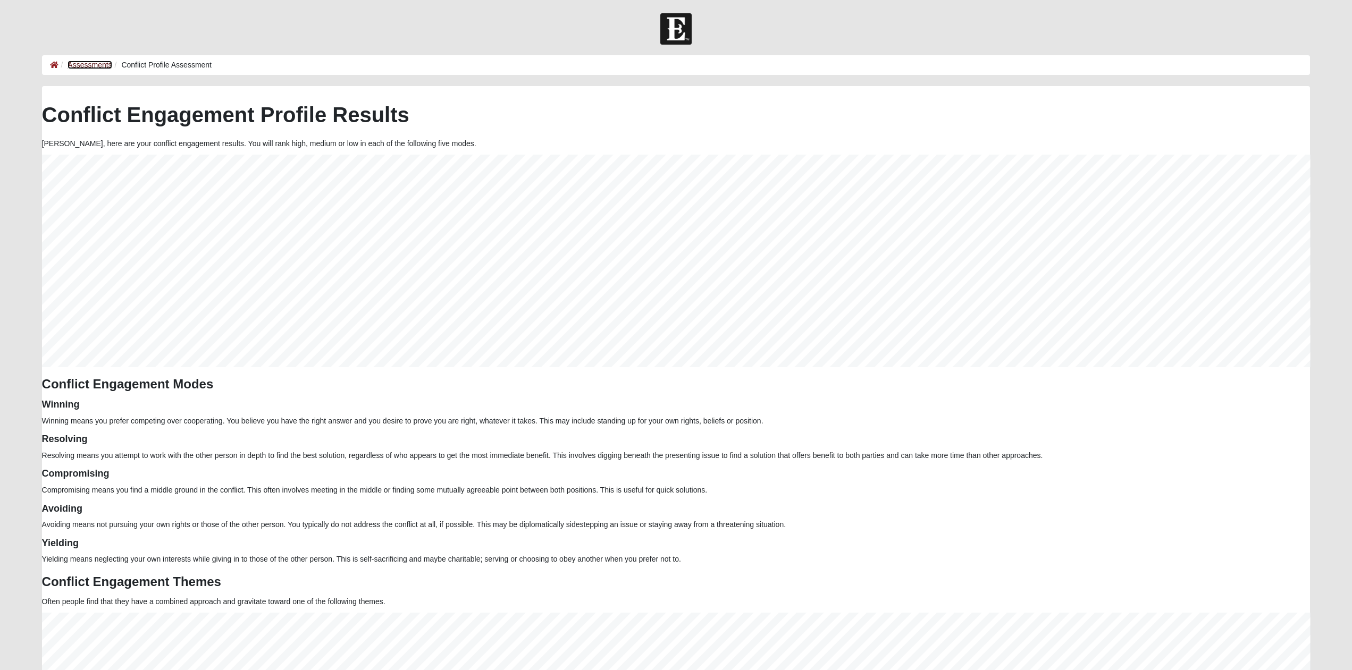
click at [73, 62] on link "Assessments" at bounding box center [90, 65] width 44 height 9
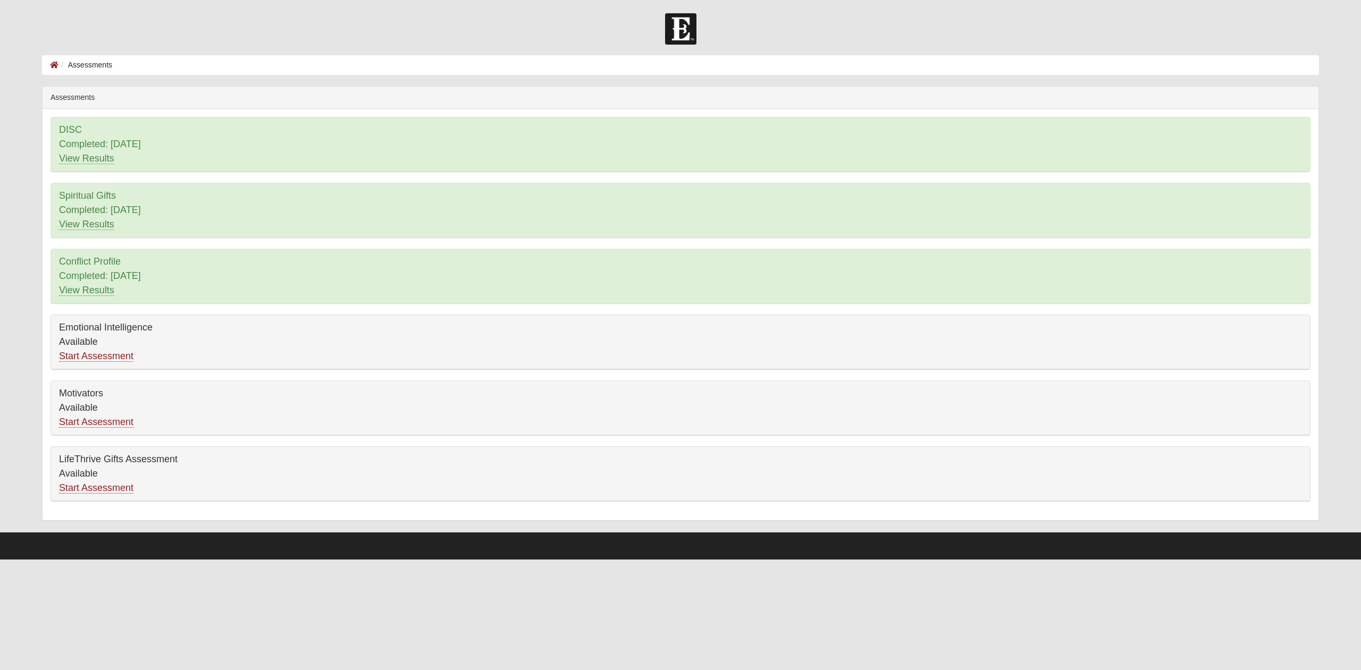
click at [115, 364] on div "Emotional Intelligence Available Start Assessment" at bounding box center [680, 342] width 1259 height 54
drag, startPoint x: 115, startPoint y: 365, endPoint x: 113, endPoint y: 351, distance: 13.9
click at [115, 365] on div "Emotional Intelligence Available Start Assessment" at bounding box center [680, 342] width 1259 height 54
click at [106, 351] on link "Start Assessment" at bounding box center [96, 356] width 74 height 11
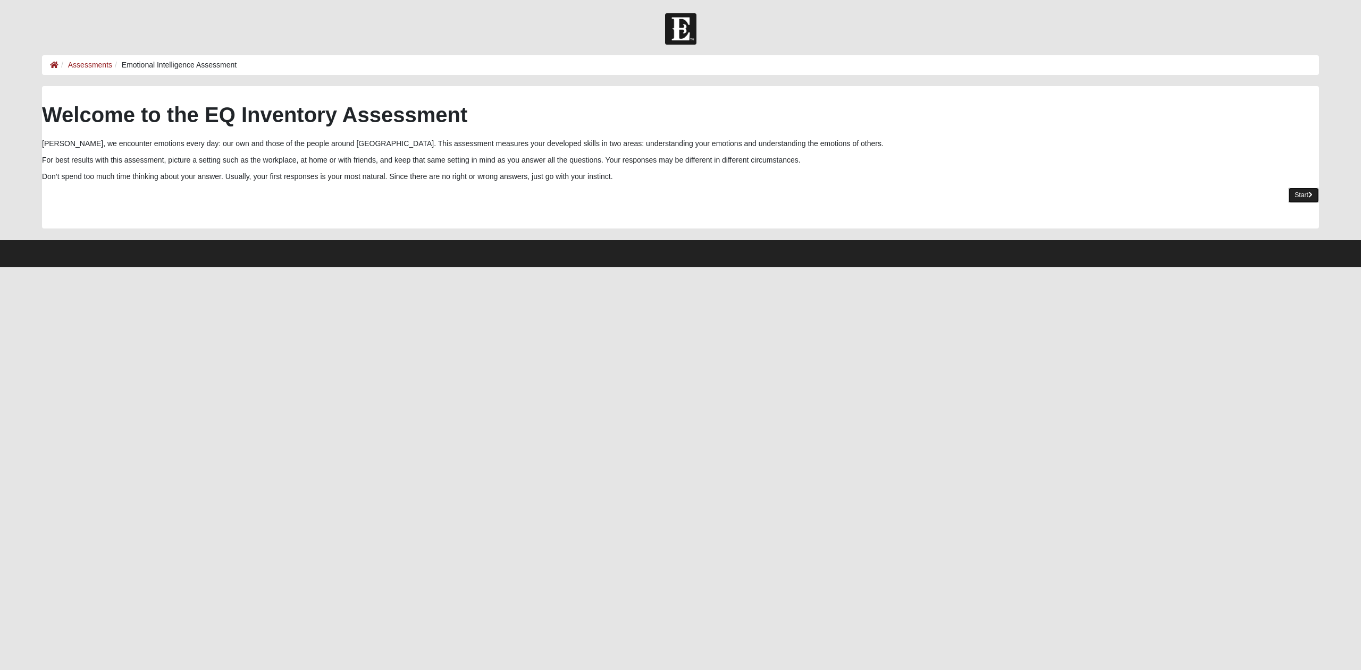
click at [1306, 197] on link "Start" at bounding box center [1303, 195] width 31 height 15
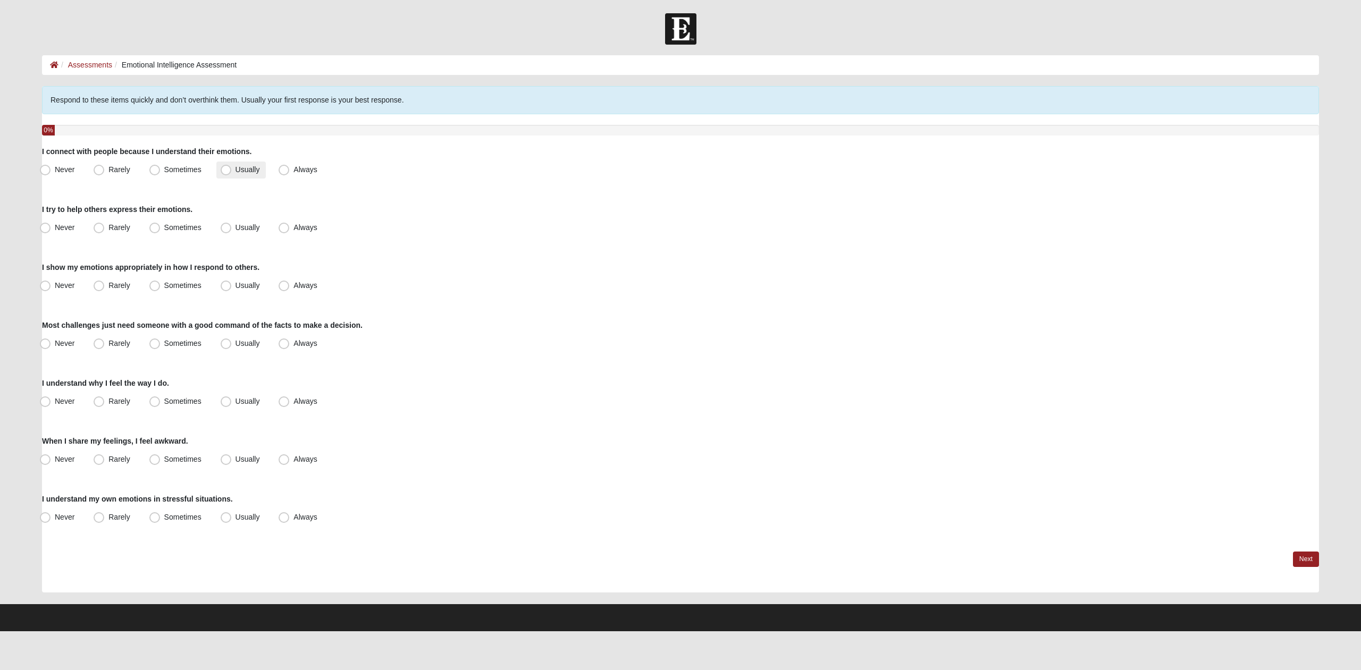
click at [236, 174] on span "Usually" at bounding box center [248, 169] width 24 height 9
click at [227, 173] on input "Usually" at bounding box center [228, 169] width 7 height 7
radio input "true"
click at [295, 225] on span "Always" at bounding box center [304, 227] width 23 height 9
click at [290, 225] on input "Always" at bounding box center [286, 227] width 7 height 7
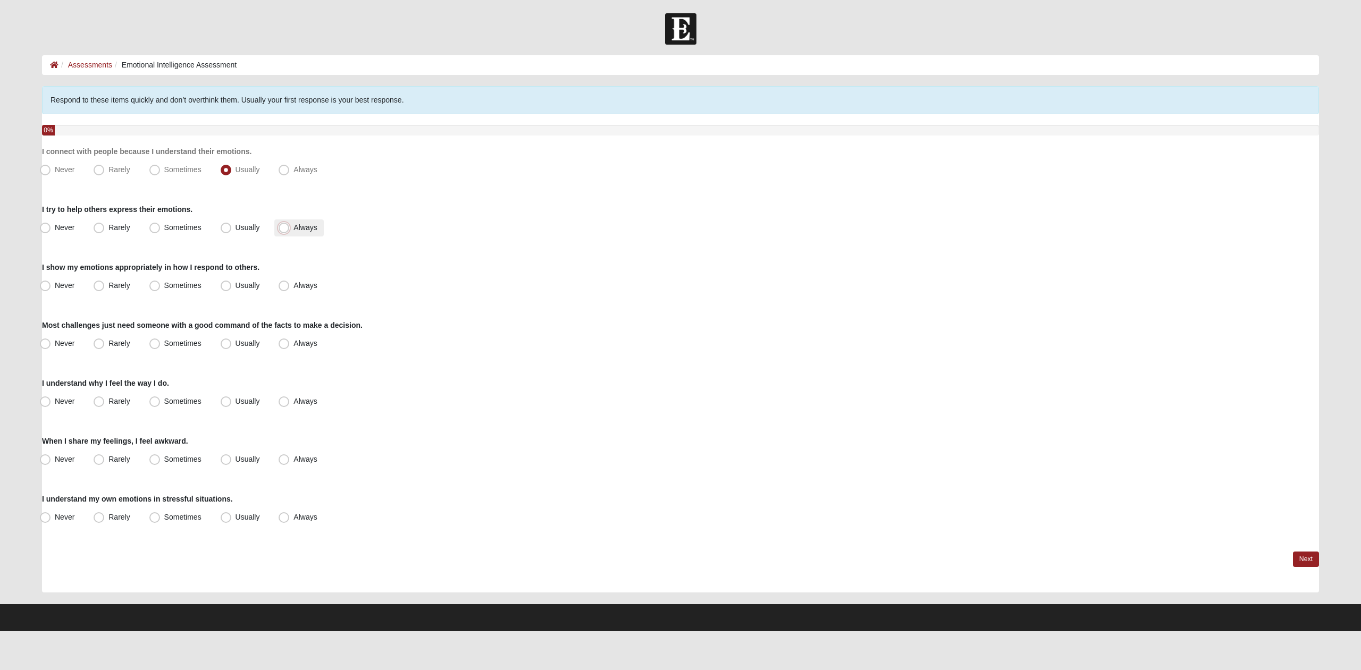
radio input "true"
click at [224, 292] on label "Usually" at bounding box center [241, 286] width 50 height 17
click at [225, 289] on input "Usually" at bounding box center [228, 285] width 7 height 7
radio input "true"
click at [236, 343] on span "Usually" at bounding box center [248, 343] width 24 height 9
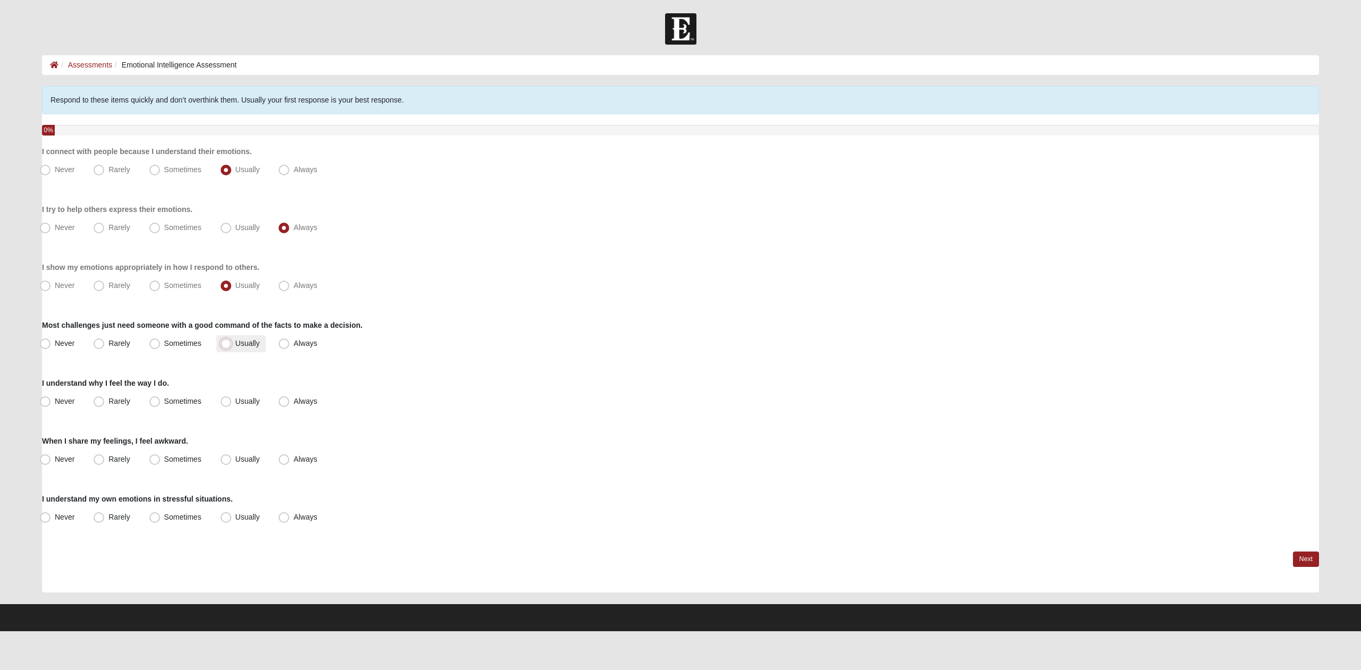
click at [230, 343] on input "Usually" at bounding box center [228, 343] width 7 height 7
radio input "true"
click at [170, 399] on span "Sometimes" at bounding box center [182, 401] width 37 height 9
click at [161, 399] on input "Sometimes" at bounding box center [157, 401] width 7 height 7
radio input "true"
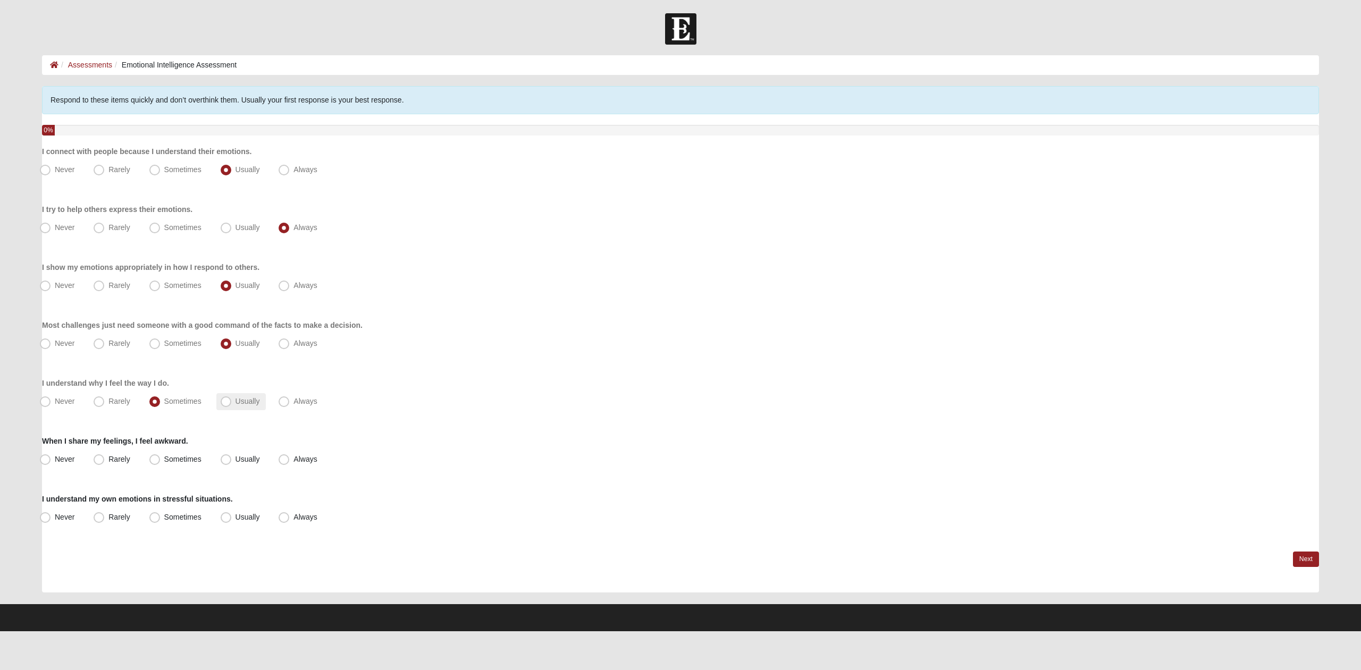
click at [238, 397] on label "Usually" at bounding box center [241, 401] width 50 height 17
click at [232, 398] on input "Usually" at bounding box center [228, 401] width 7 height 7
radio input "true"
click at [127, 455] on span "Rarely" at bounding box center [118, 459] width 21 height 9
click at [105, 456] on input "Rarely" at bounding box center [101, 459] width 7 height 7
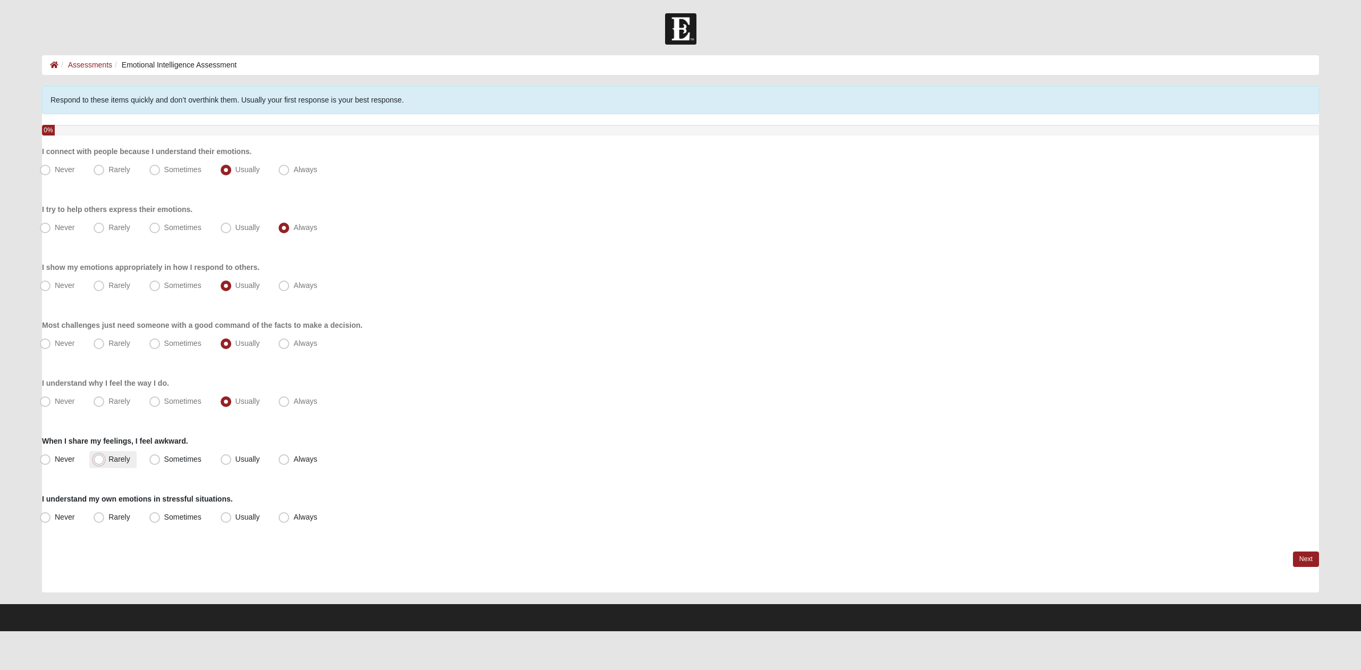
radio input "true"
click at [256, 511] on label "Usually" at bounding box center [241, 517] width 50 height 17
click at [232, 514] on input "Usually" at bounding box center [228, 517] width 7 height 7
radio input "true"
click at [1314, 559] on link "Next" at bounding box center [1306, 559] width 26 height 15
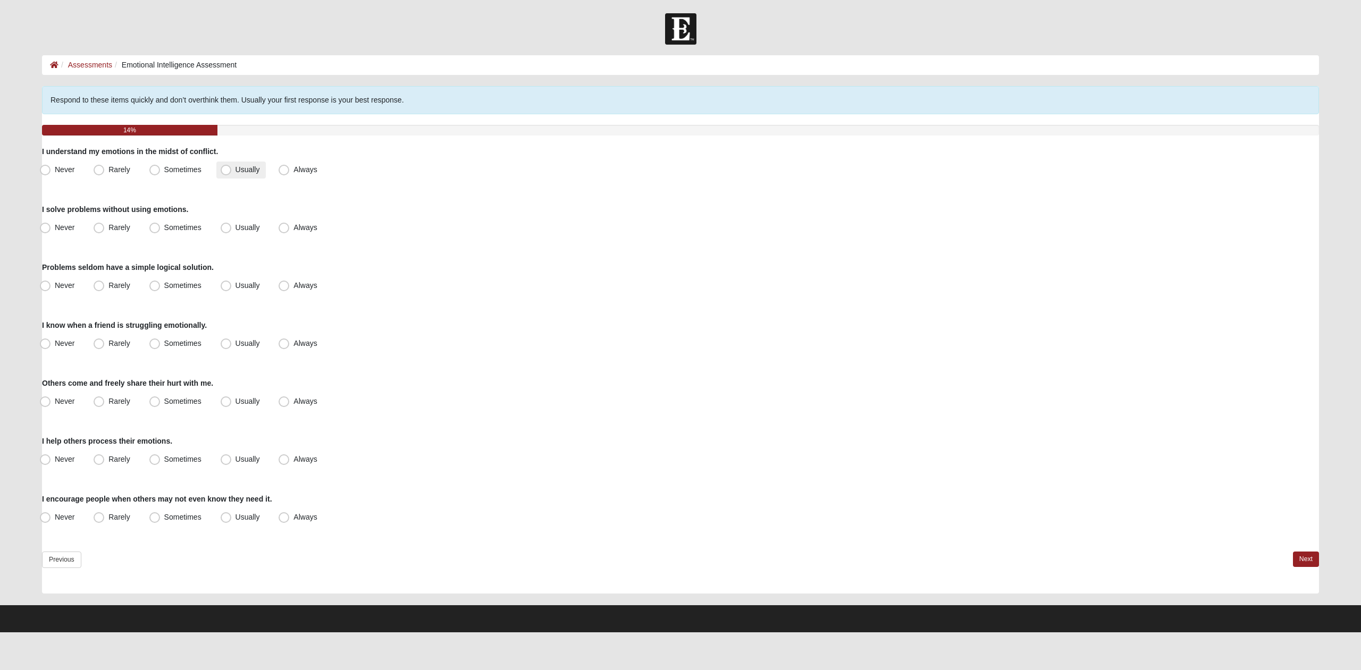
click at [242, 167] on span "Usually" at bounding box center [248, 169] width 24 height 9
click at [232, 167] on input "Usually" at bounding box center [228, 169] width 7 height 7
radio input "true"
click at [192, 231] on span "Sometimes" at bounding box center [182, 227] width 37 height 9
click at [161, 231] on input "Sometimes" at bounding box center [157, 227] width 7 height 7
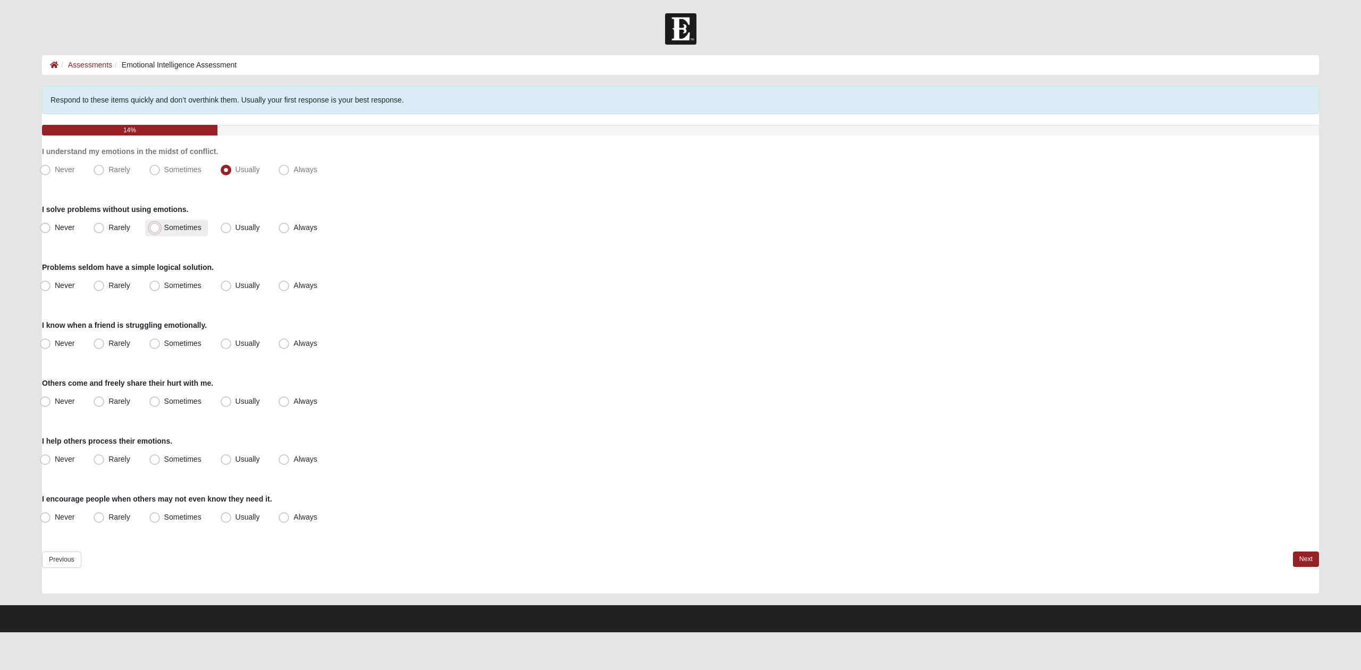
radio input "true"
click at [108, 285] on span "Rarely" at bounding box center [118, 285] width 21 height 9
click at [99, 285] on input "Rarely" at bounding box center [101, 285] width 7 height 7
radio input "true"
click at [259, 346] on span "Usually" at bounding box center [248, 343] width 24 height 9
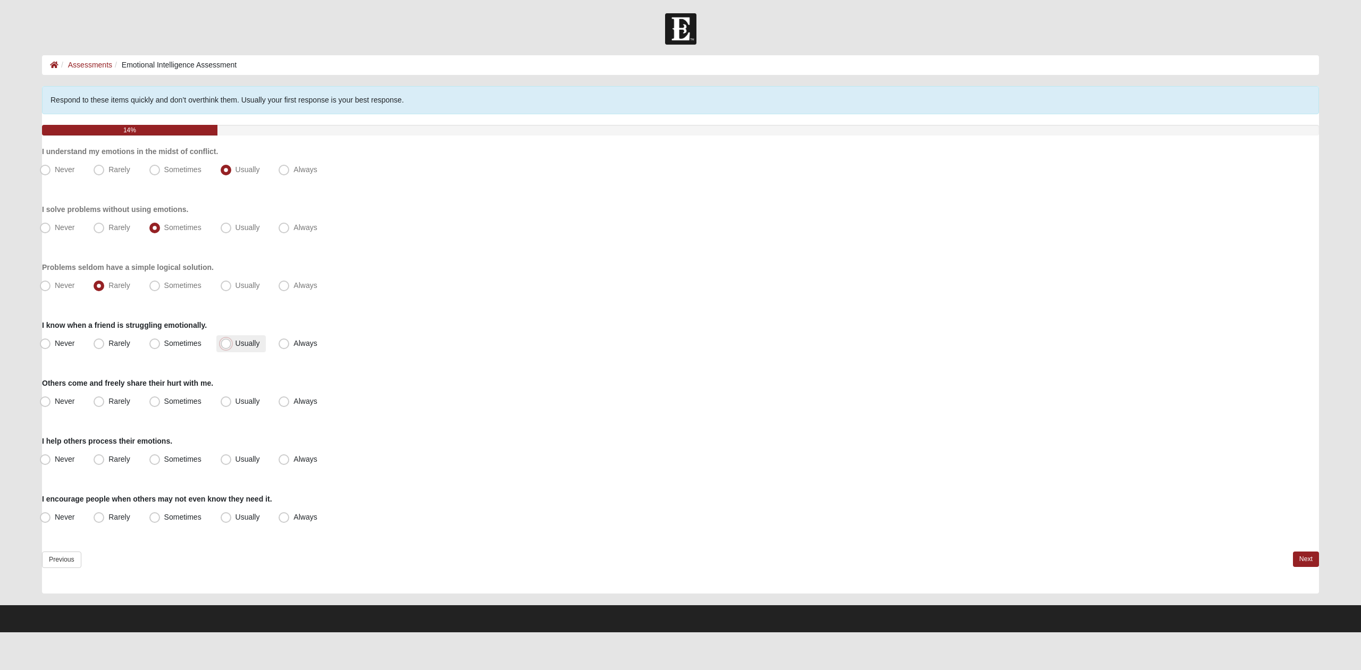
click at [232, 346] on input "Usually" at bounding box center [228, 343] width 7 height 7
radio input "true"
click at [318, 394] on label "Always" at bounding box center [298, 401] width 49 height 17
click at [253, 402] on span "Usually" at bounding box center [248, 401] width 24 height 9
click at [232, 402] on input "Usually" at bounding box center [228, 401] width 7 height 7
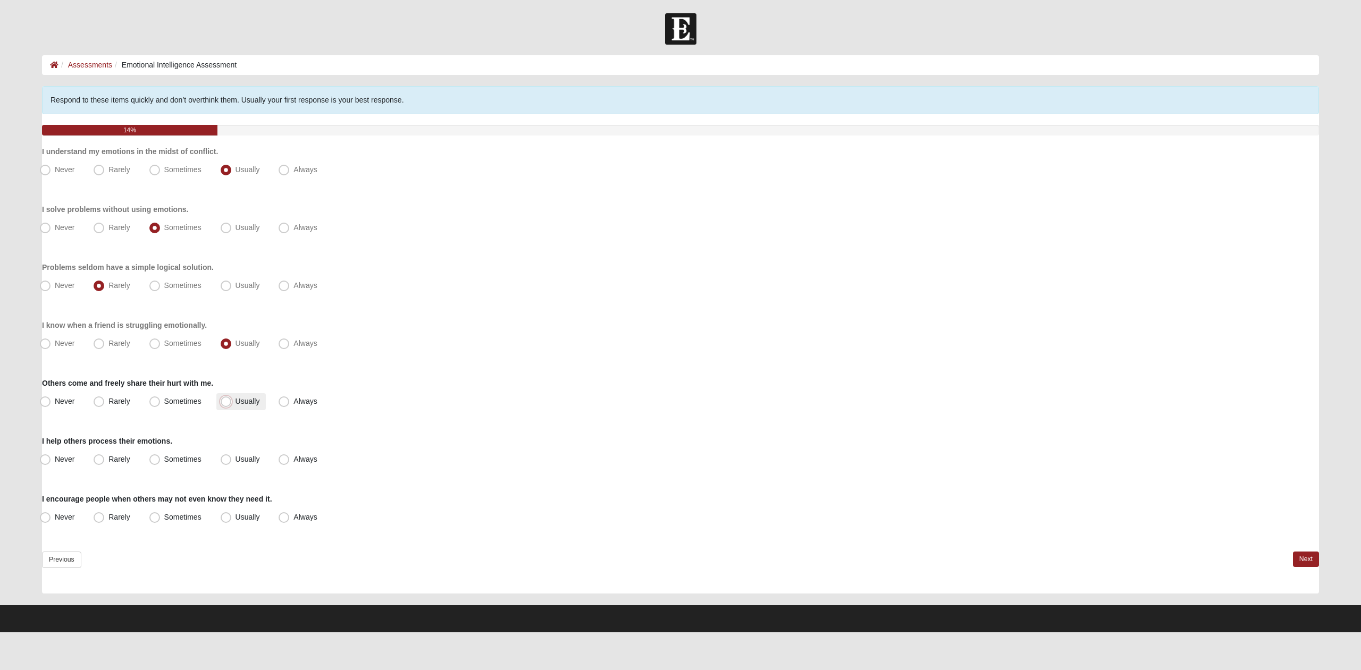
radio input "true"
click at [259, 461] on span "Usually" at bounding box center [248, 459] width 24 height 9
click at [232, 461] on input "Usually" at bounding box center [228, 459] width 7 height 7
radio input "true"
click at [242, 511] on label "Usually" at bounding box center [241, 517] width 50 height 17
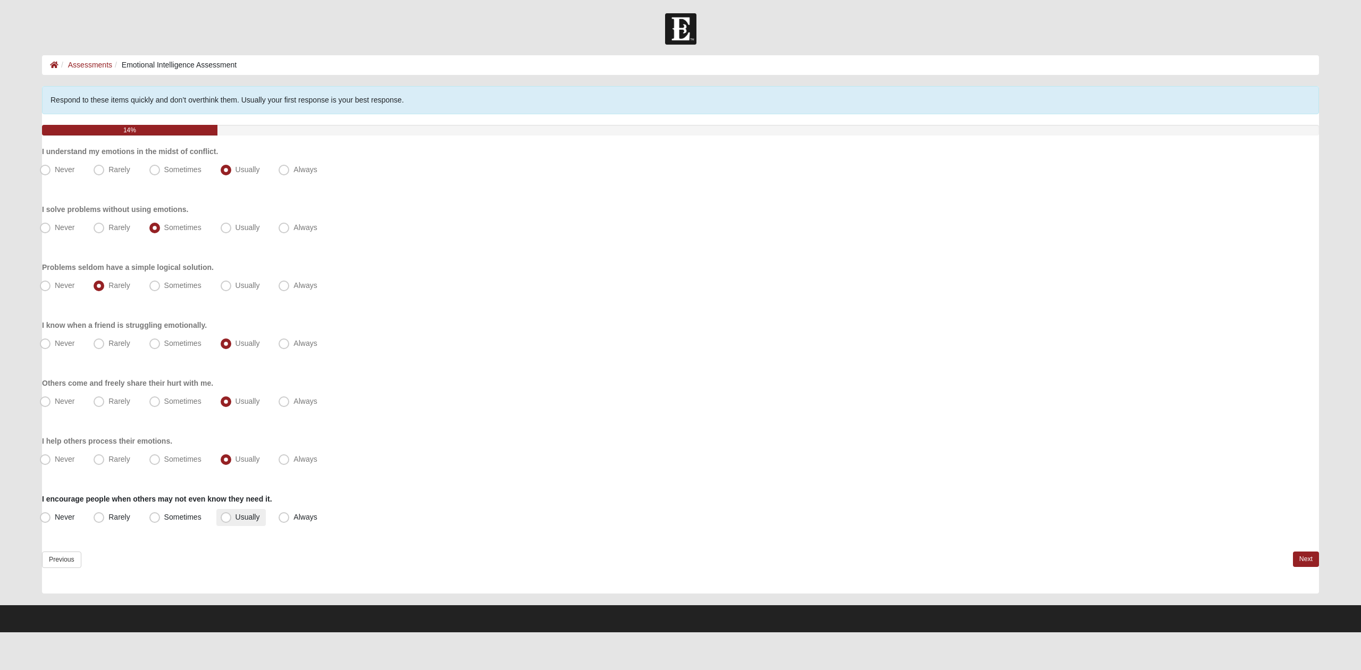
click at [232, 514] on input "Usually" at bounding box center [228, 517] width 7 height 7
radio input "true"
click at [1308, 562] on link "Next" at bounding box center [1306, 559] width 26 height 15
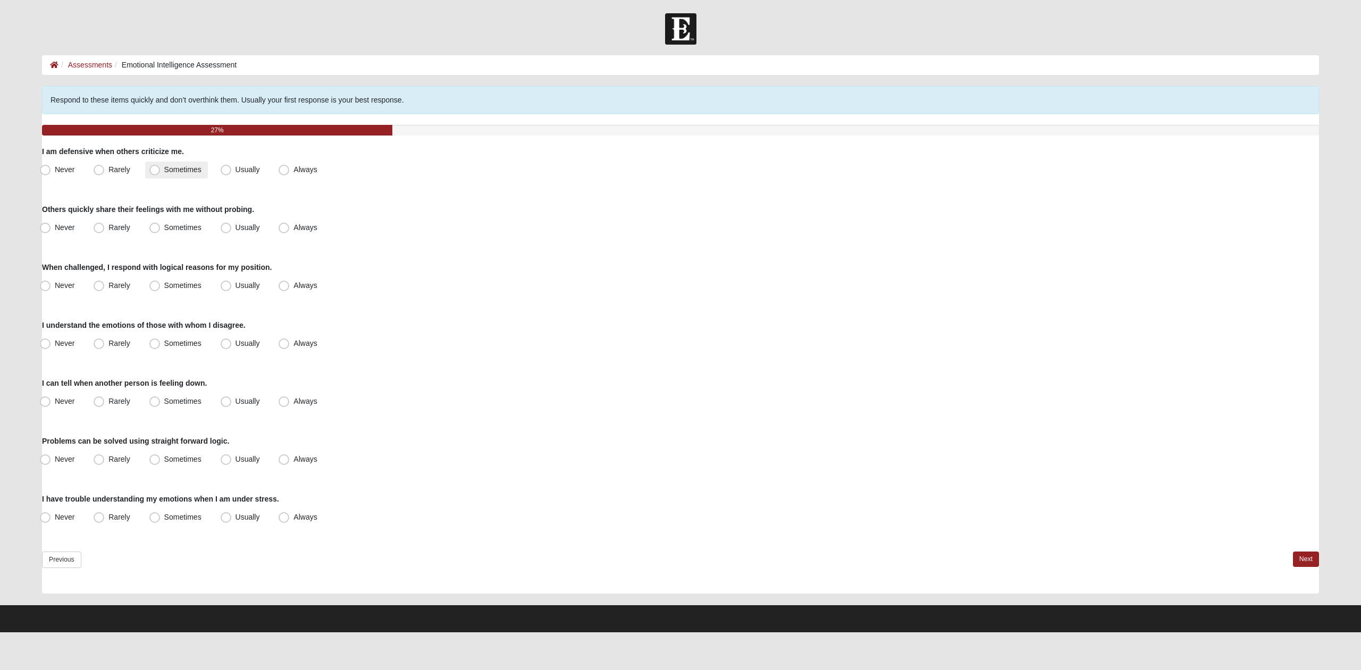
click at [182, 177] on label "Sometimes" at bounding box center [176, 170] width 63 height 17
click at [161, 173] on input "Sometimes" at bounding box center [157, 169] width 7 height 7
radio input "true"
click at [258, 226] on span "Usually" at bounding box center [248, 227] width 24 height 9
click at [232, 226] on input "Usually" at bounding box center [228, 227] width 7 height 7
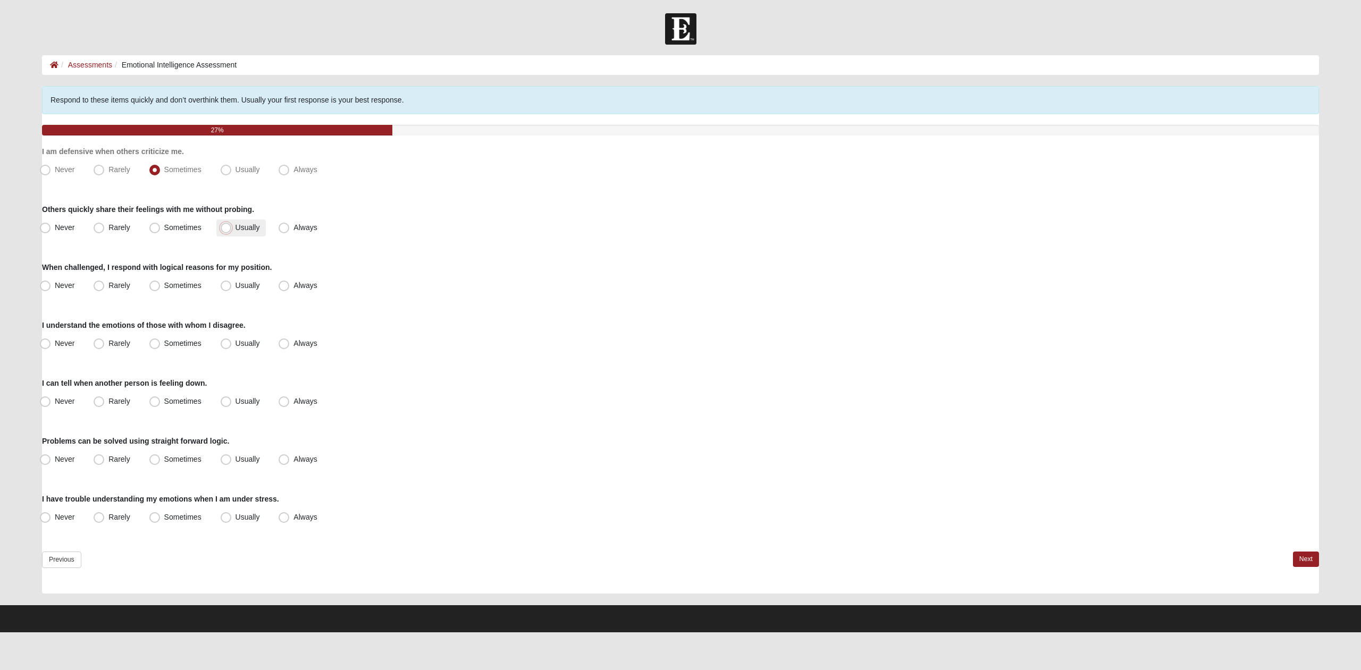
radio input "true"
click at [195, 289] on span "Sometimes" at bounding box center [182, 285] width 37 height 9
click at [161, 289] on input "Sometimes" at bounding box center [157, 285] width 7 height 7
radio input "true"
click at [236, 345] on span "Usually" at bounding box center [248, 343] width 24 height 9
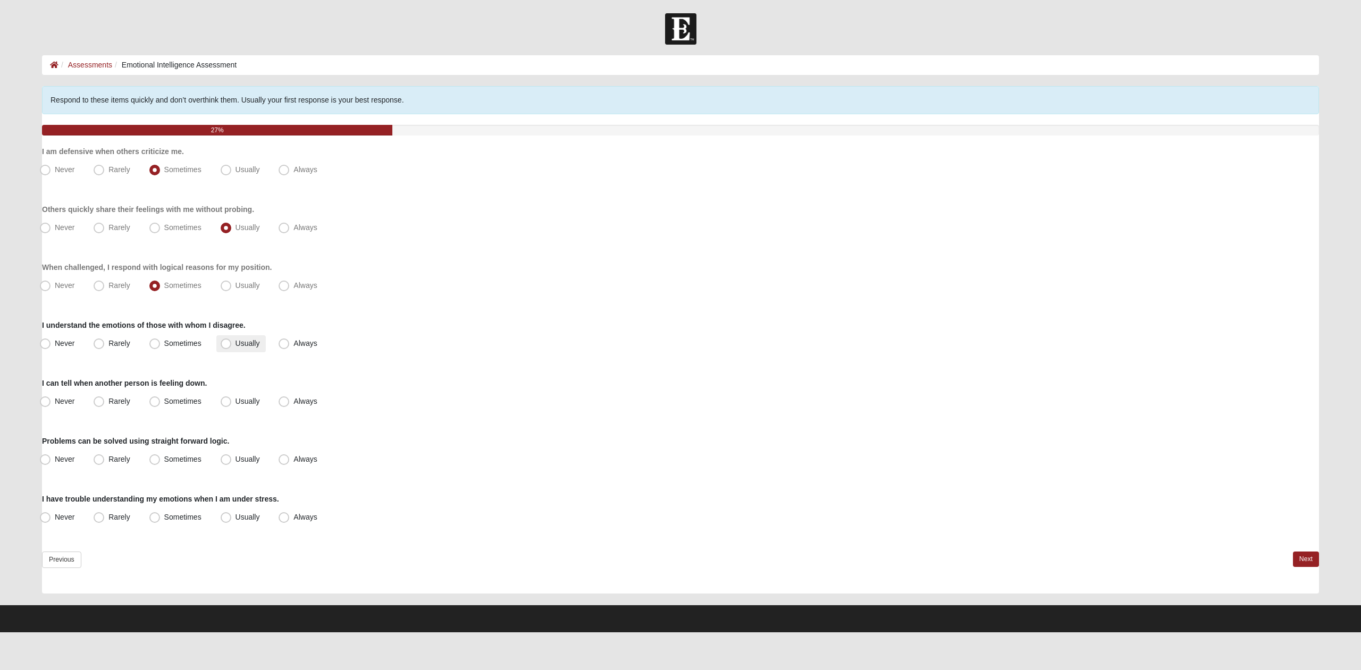
click at [225, 345] on input "Usually" at bounding box center [228, 343] width 7 height 7
radio input "true"
click at [236, 404] on span "Usually" at bounding box center [248, 401] width 24 height 9
click at [229, 404] on input "Usually" at bounding box center [228, 401] width 7 height 7
radio input "true"
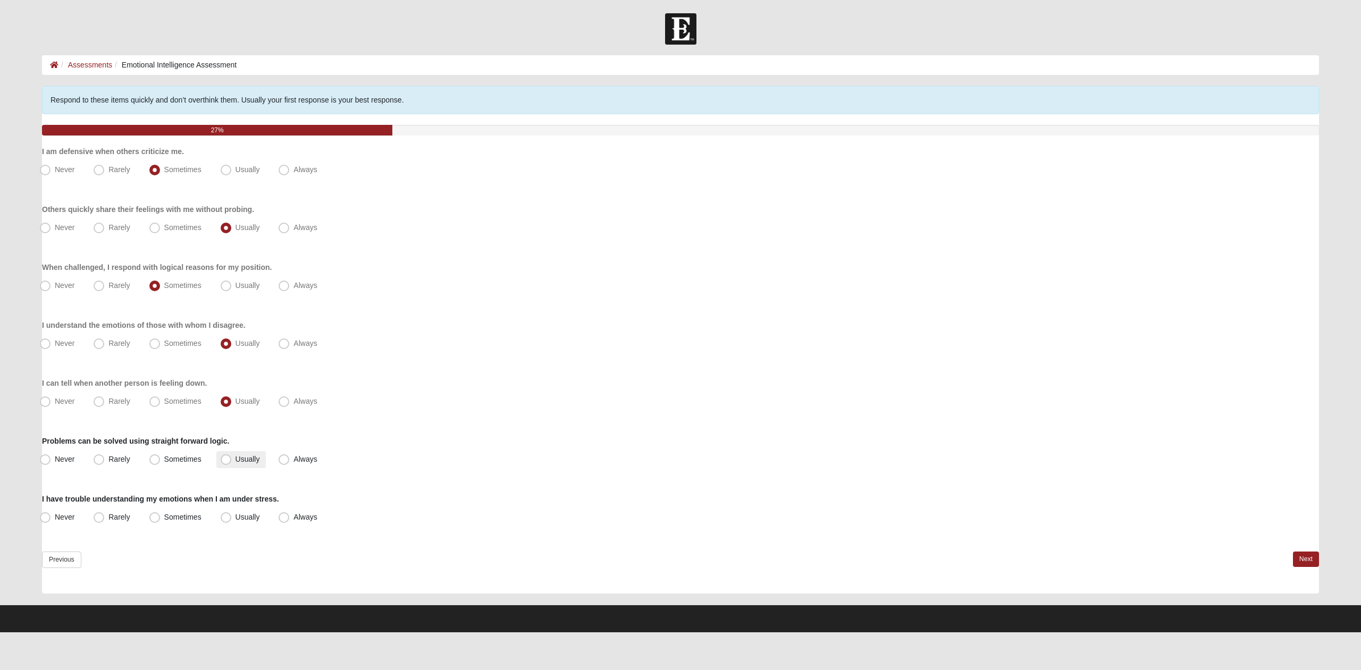
click at [236, 457] on span "Usually" at bounding box center [248, 459] width 24 height 9
click at [227, 457] on input "Usually" at bounding box center [228, 459] width 7 height 7
radio input "true"
click at [113, 522] on label "Rarely" at bounding box center [112, 517] width 47 height 17
click at [105, 521] on input "Rarely" at bounding box center [101, 517] width 7 height 7
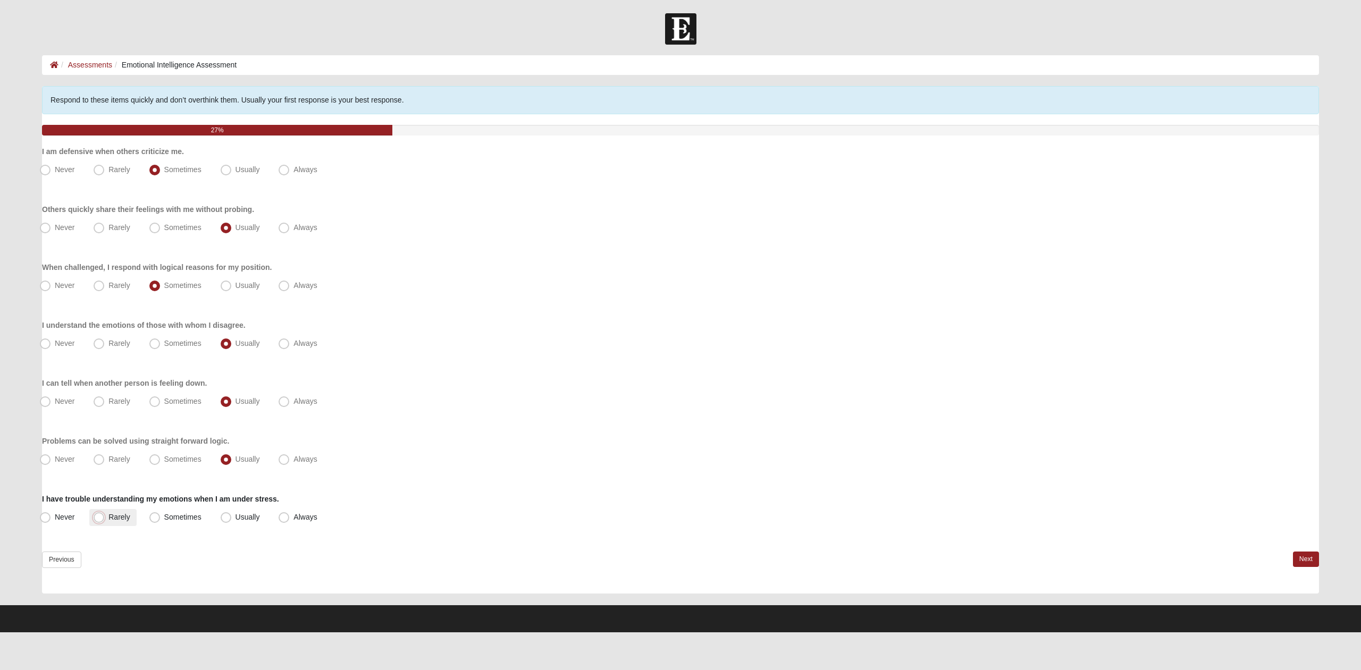
radio input "true"
click at [1313, 562] on link "Next" at bounding box center [1306, 559] width 26 height 15
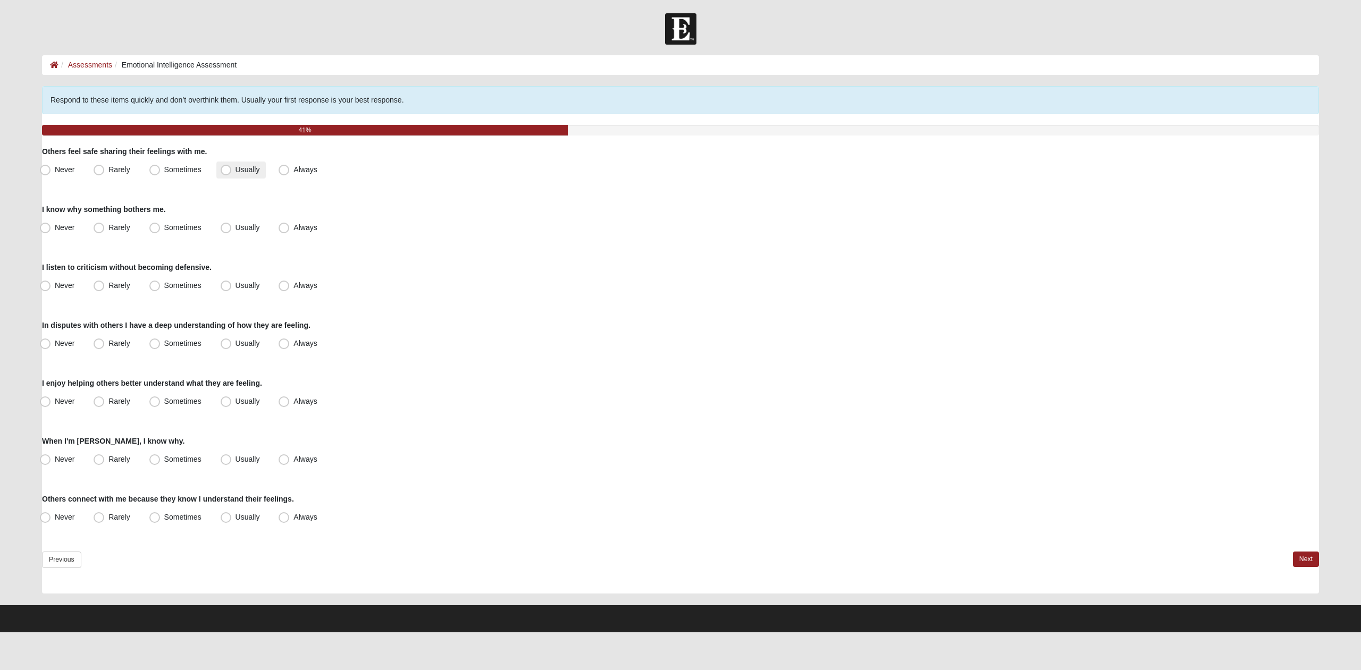
click at [246, 167] on span "Usually" at bounding box center [248, 169] width 24 height 9
click at [232, 167] on input "Usually" at bounding box center [228, 169] width 7 height 7
radio input "true"
click at [258, 232] on label "Usually" at bounding box center [241, 228] width 50 height 17
click at [232, 231] on input "Usually" at bounding box center [228, 227] width 7 height 7
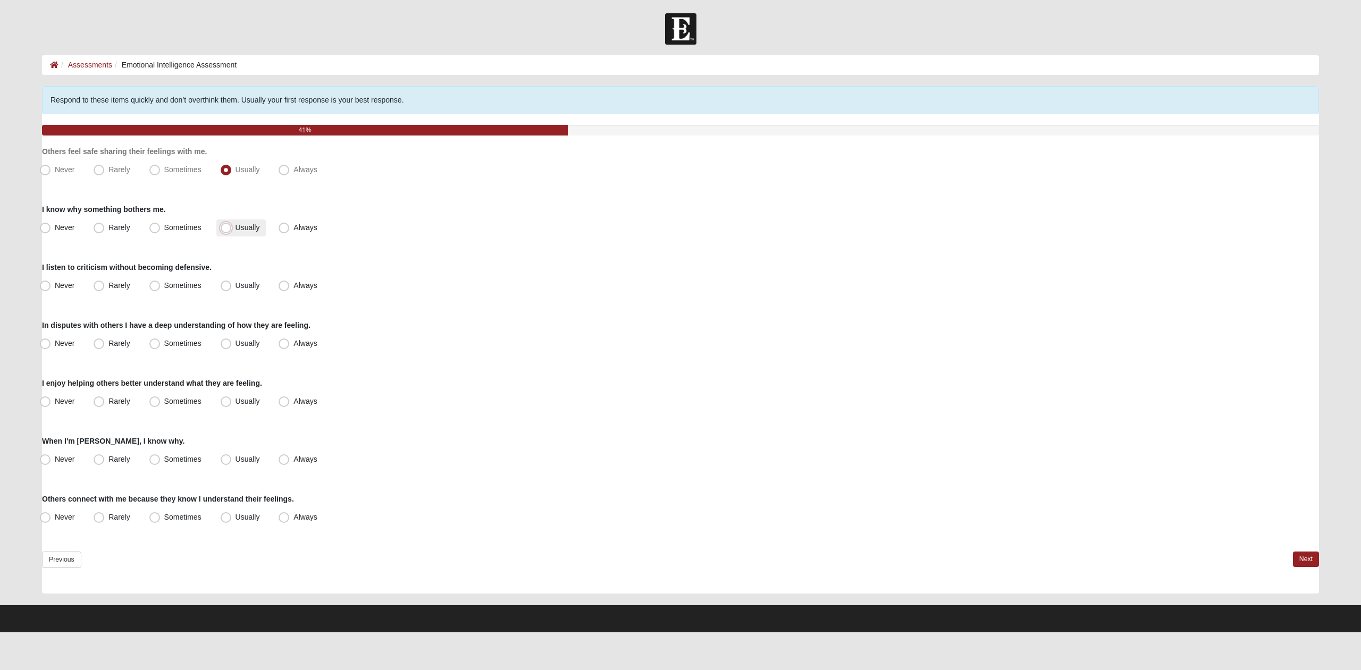
radio input "true"
click at [164, 286] on span "Sometimes" at bounding box center [182, 285] width 37 height 9
click at [156, 286] on input "Sometimes" at bounding box center [157, 285] width 7 height 7
radio input "true"
click at [174, 343] on span "Sometimes" at bounding box center [182, 343] width 37 height 9
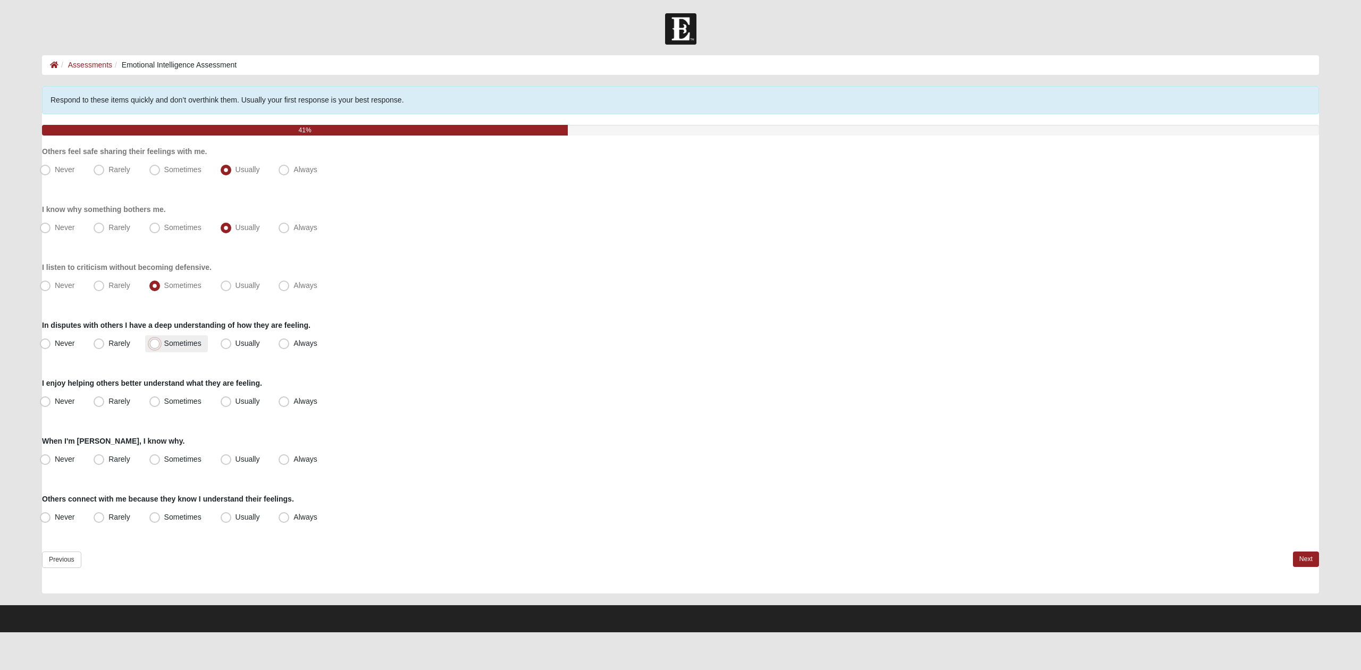
click at [161, 343] on input "Sometimes" at bounding box center [157, 343] width 7 height 7
radio input "true"
click at [233, 400] on label "Usually" at bounding box center [241, 401] width 50 height 17
click at [232, 400] on input "Usually" at bounding box center [228, 401] width 7 height 7
radio input "true"
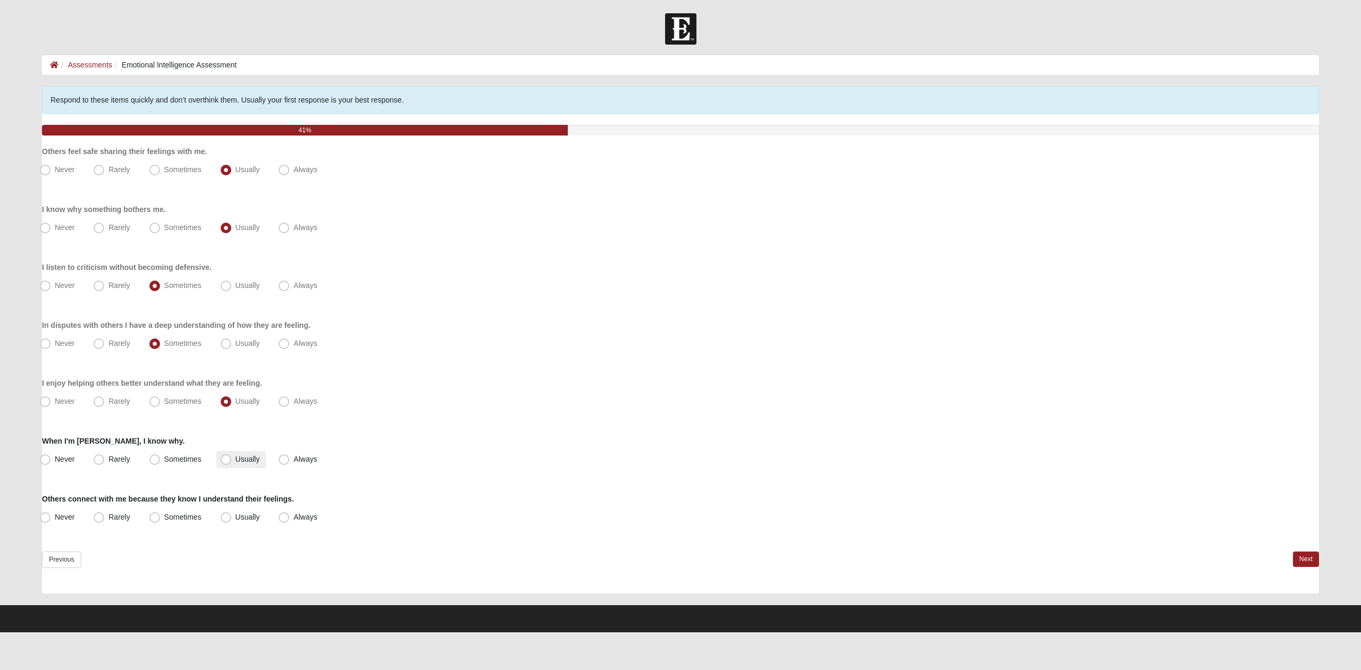
click at [243, 460] on span "Usually" at bounding box center [248, 459] width 24 height 9
click at [232, 460] on input "Usually" at bounding box center [228, 459] width 7 height 7
radio input "true"
drag, startPoint x: 245, startPoint y: 520, endPoint x: 249, endPoint y: 515, distance: 6.8
click at [246, 520] on span "Usually" at bounding box center [248, 517] width 24 height 9
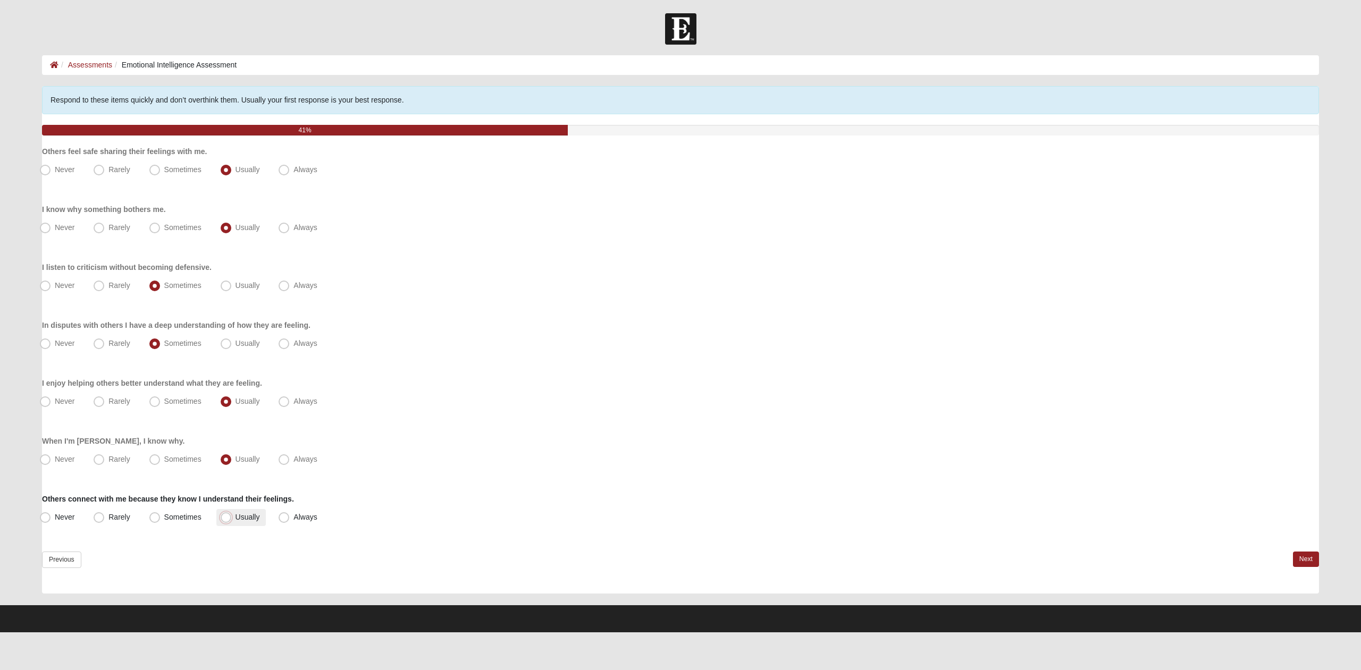
click at [232, 520] on input "Usually" at bounding box center [228, 517] width 7 height 7
radio input "true"
click at [1320, 559] on div "EQ Inventory Assessment Respond to these items quickly and don’t overthink them…" at bounding box center [680, 345] width 1293 height 518
click at [1299, 563] on link "Next" at bounding box center [1306, 559] width 26 height 15
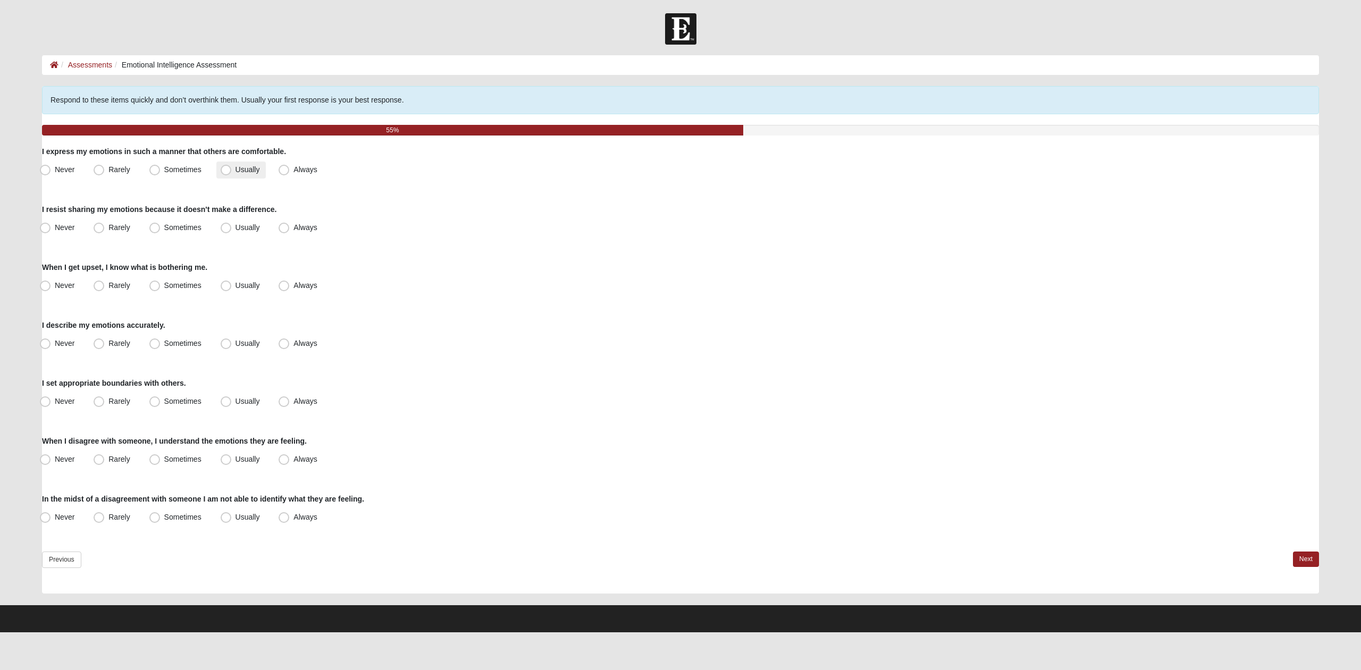
click at [239, 169] on span "Usually" at bounding box center [248, 169] width 24 height 9
click at [232, 169] on input "Usually" at bounding box center [228, 169] width 7 height 7
radio input "true"
click at [110, 233] on label "Rarely" at bounding box center [112, 228] width 47 height 17
click at [105, 231] on input "Rarely" at bounding box center [101, 227] width 7 height 7
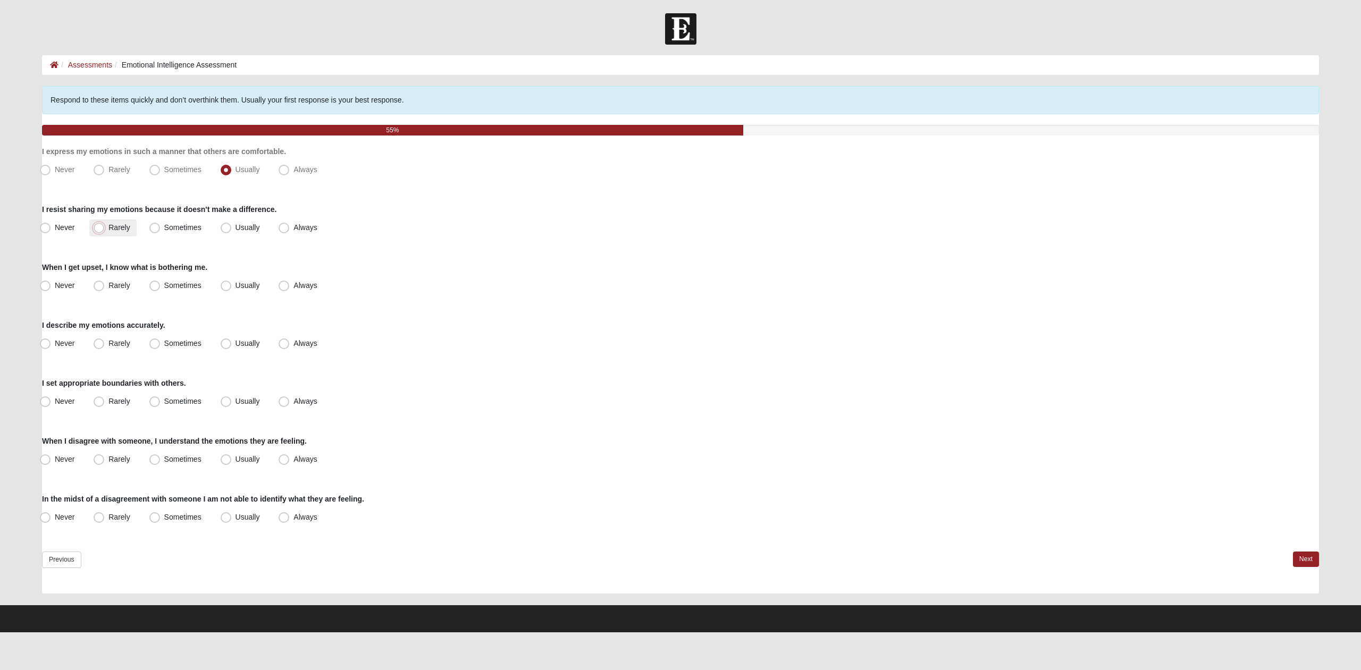
radio input "true"
click at [242, 289] on span "Usually" at bounding box center [248, 285] width 24 height 9
click at [232, 289] on input "Usually" at bounding box center [228, 285] width 7 height 7
radio input "true"
click at [254, 341] on span "Usually" at bounding box center [248, 343] width 24 height 9
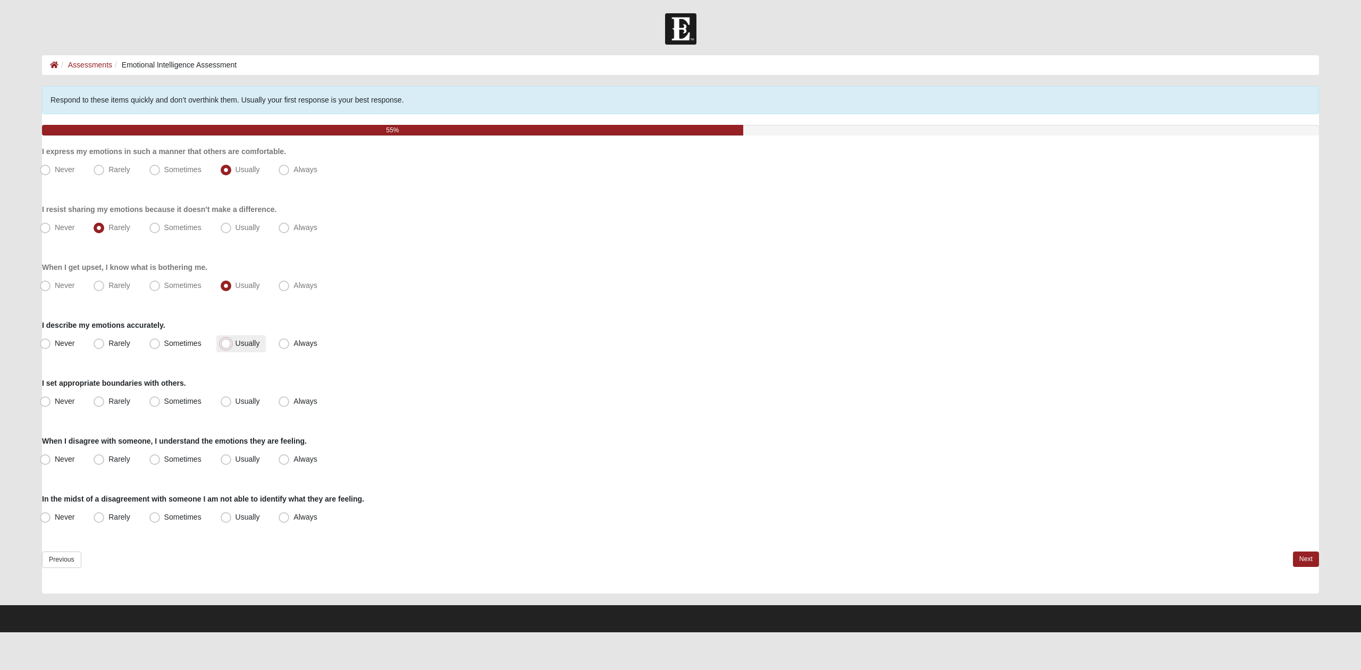
click at [232, 341] on input "Usually" at bounding box center [228, 343] width 7 height 7
radio input "true"
click at [236, 403] on span "Usually" at bounding box center [248, 401] width 24 height 9
click at [253, 461] on span "Usually" at bounding box center [248, 459] width 24 height 9
click at [232, 461] on input "Usually" at bounding box center [228, 459] width 7 height 7
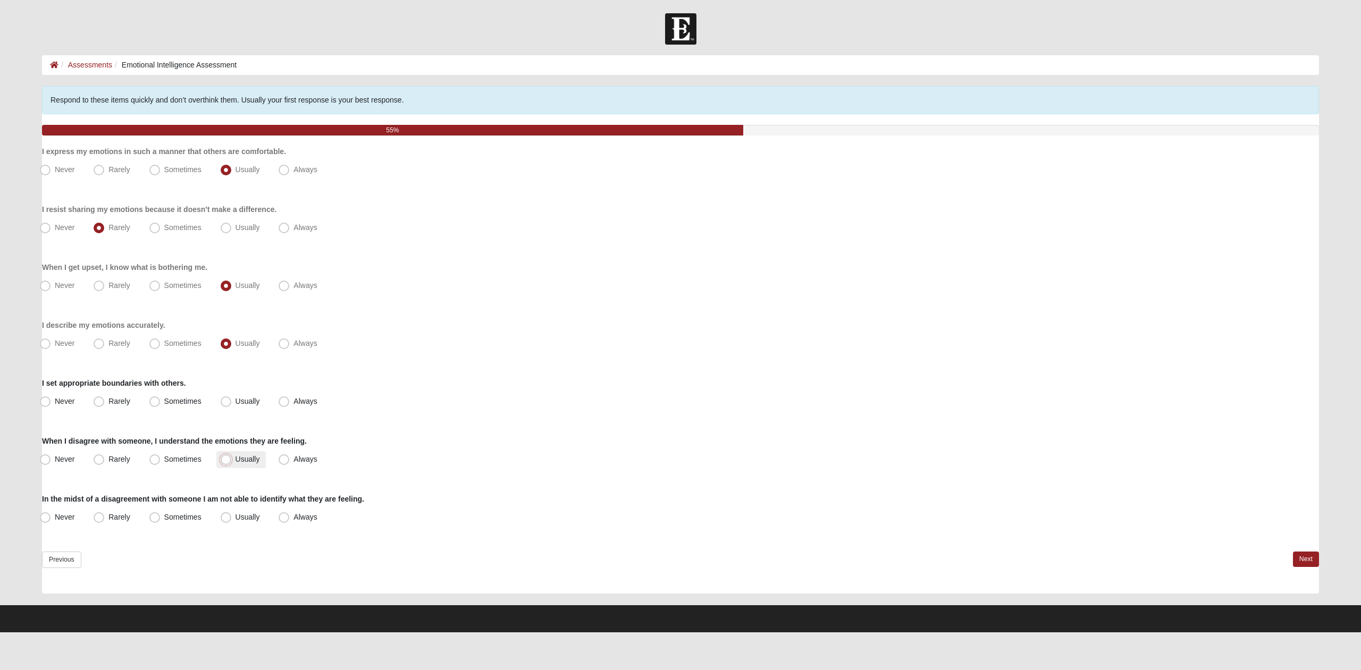
radio input "true"
click at [125, 519] on span "Rarely" at bounding box center [118, 517] width 21 height 9
click at [105, 519] on input "Rarely" at bounding box center [101, 517] width 7 height 7
radio input "true"
click at [1313, 560] on link "Next" at bounding box center [1306, 559] width 26 height 15
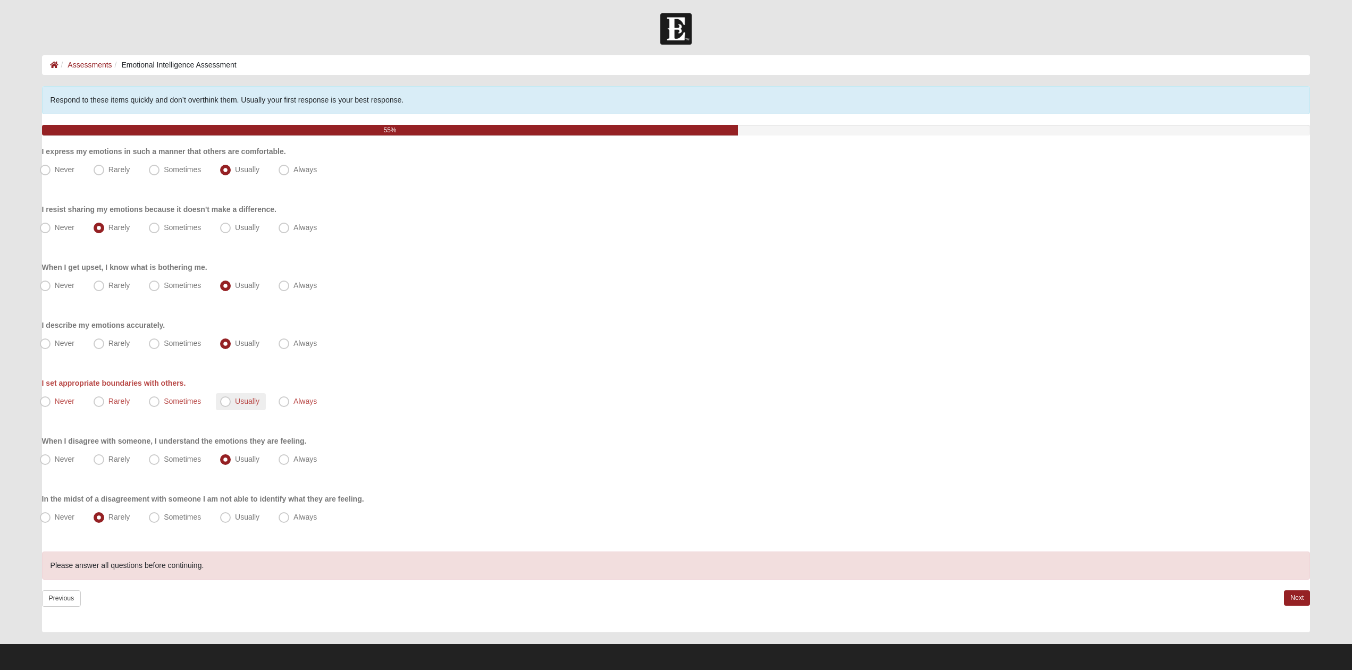
click at [243, 401] on span "Usually" at bounding box center [247, 401] width 24 height 9
click at [231, 401] on input "Usually" at bounding box center [227, 401] width 7 height 7
radio input "true"
click at [1291, 602] on link "Next" at bounding box center [1297, 598] width 26 height 15
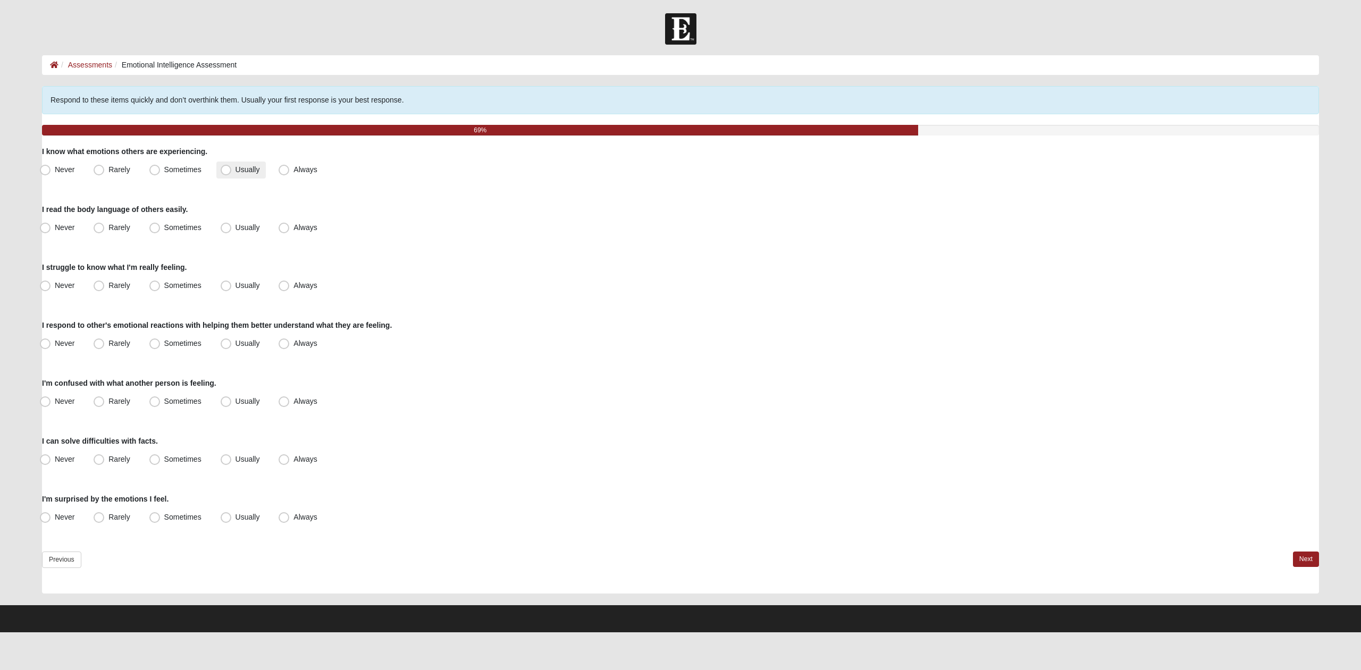
click at [249, 172] on span "Usually" at bounding box center [248, 169] width 24 height 9
click at [232, 172] on input "Usually" at bounding box center [228, 169] width 7 height 7
radio input "true"
click at [256, 226] on span "Usually" at bounding box center [248, 227] width 24 height 9
click at [232, 226] on input "Usually" at bounding box center [228, 227] width 7 height 7
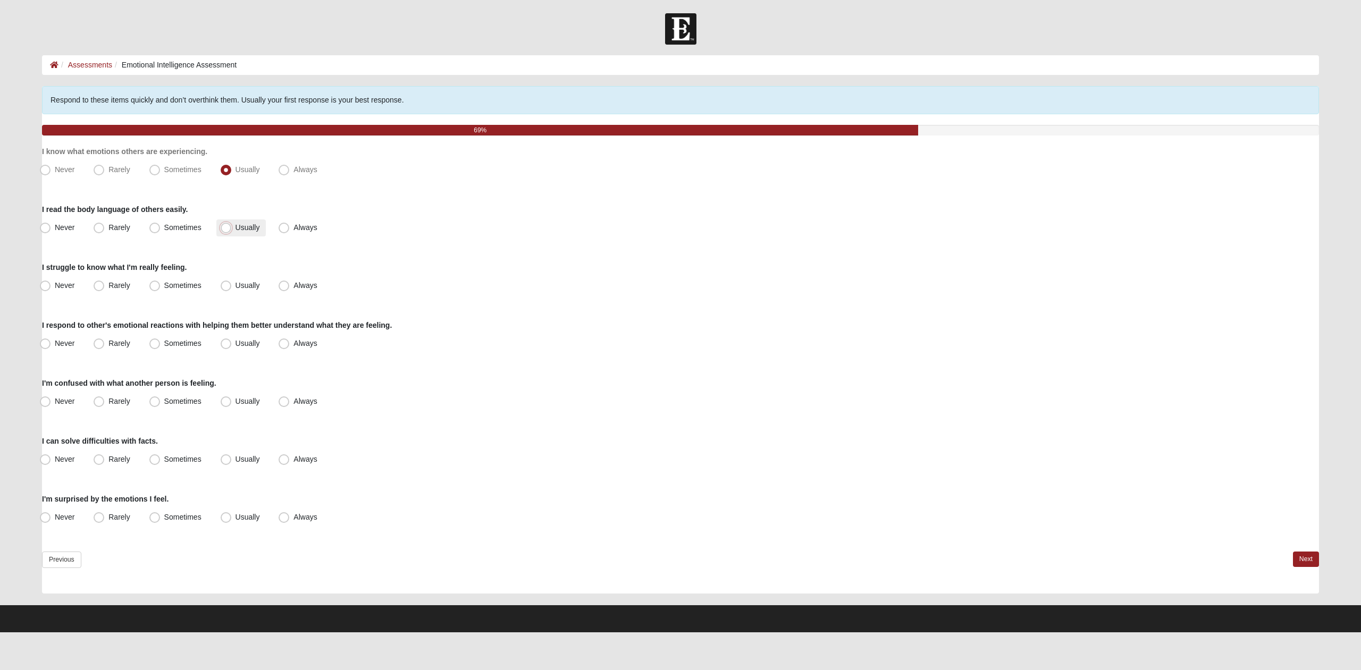
radio input "true"
click at [110, 288] on span "Rarely" at bounding box center [118, 285] width 21 height 9
click at [105, 288] on input "Rarely" at bounding box center [101, 285] width 7 height 7
radio input "true"
click at [263, 345] on label "Usually" at bounding box center [241, 343] width 50 height 17
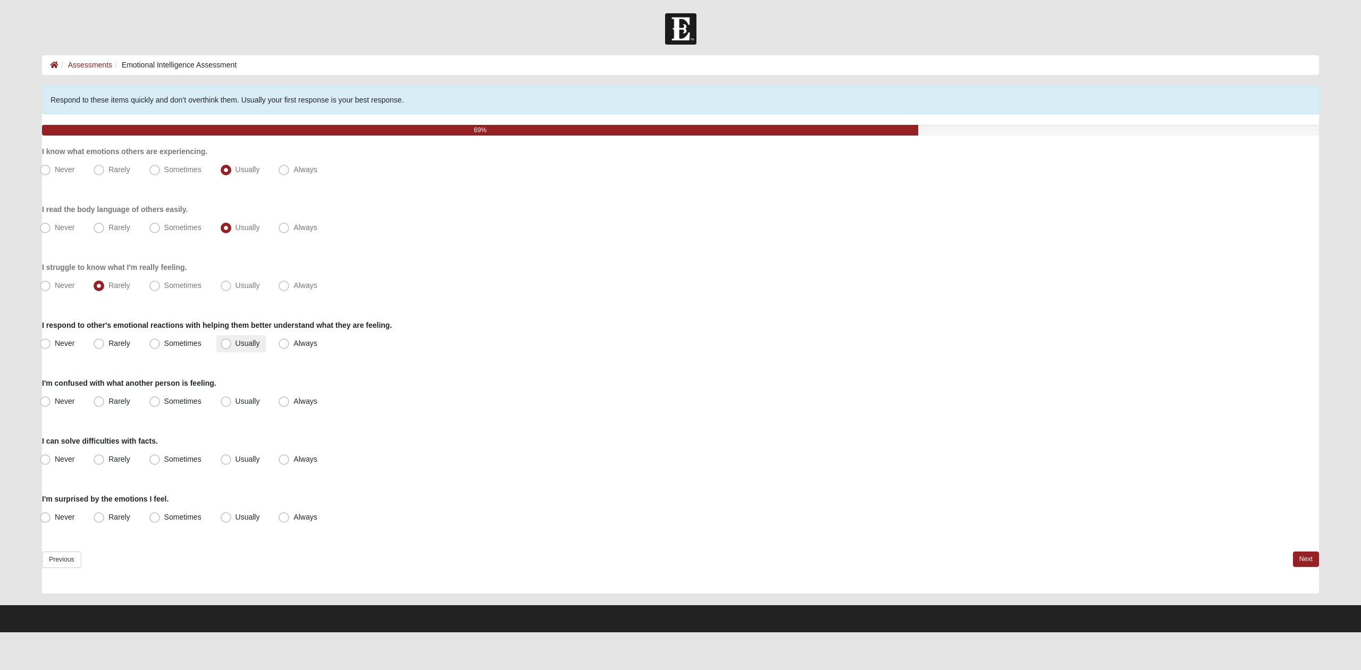
click at [232, 345] on input "Usually" at bounding box center [228, 343] width 7 height 7
radio input "true"
click at [106, 400] on label "Rarely" at bounding box center [112, 401] width 47 height 17
click at [105, 400] on input "Rarely" at bounding box center [101, 401] width 7 height 7
radio input "true"
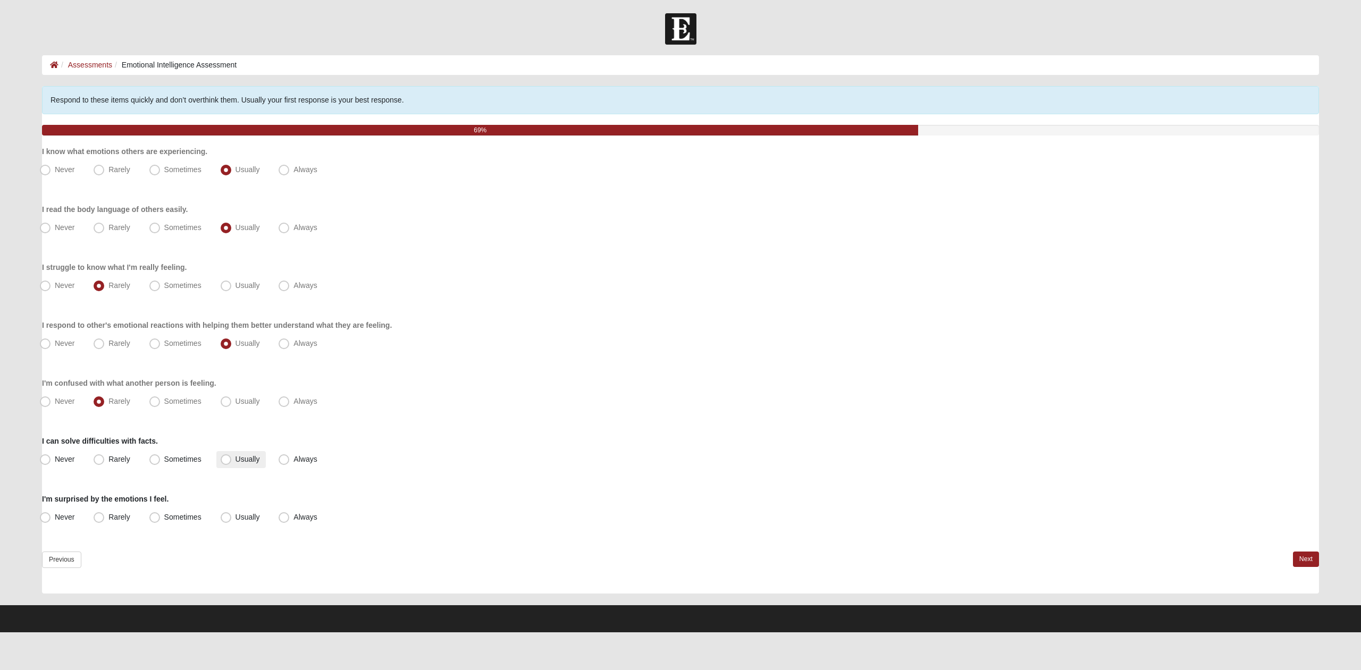
click at [236, 463] on span "Usually" at bounding box center [248, 459] width 24 height 9
click at [226, 463] on input "Usually" at bounding box center [228, 459] width 7 height 7
radio input "true"
click at [128, 519] on span "Rarely" at bounding box center [118, 517] width 21 height 9
click at [105, 519] on input "Rarely" at bounding box center [101, 517] width 7 height 7
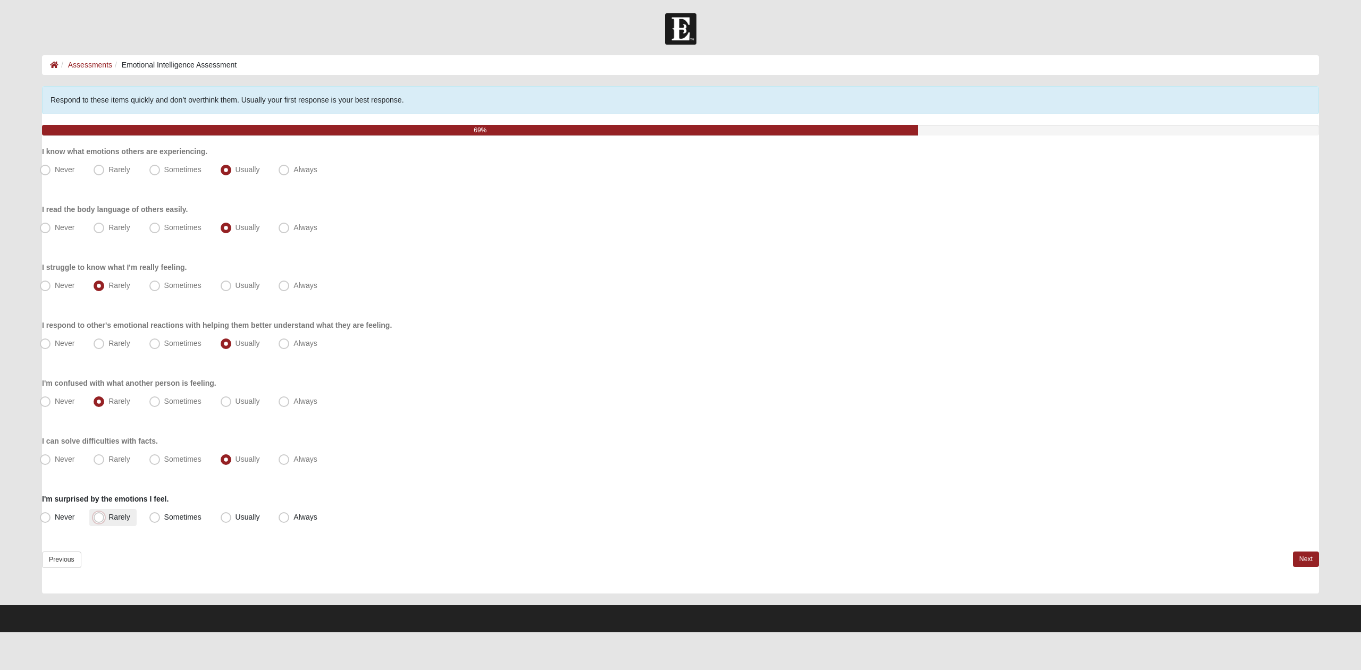
radio input "true"
click at [1316, 561] on link "Next" at bounding box center [1306, 559] width 26 height 15
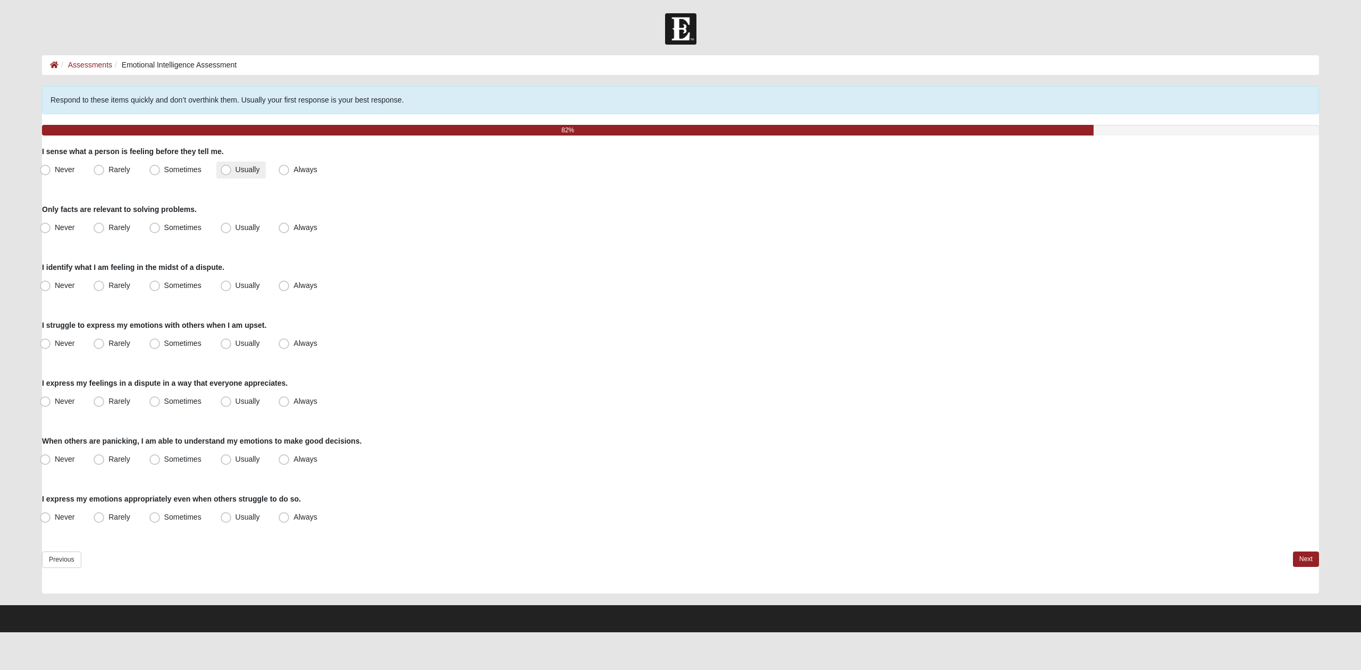
click at [239, 172] on span "Usually" at bounding box center [248, 169] width 24 height 9
click at [232, 172] on input "Usually" at bounding box center [228, 169] width 7 height 7
radio input "true"
click at [131, 230] on label "Rarely" at bounding box center [112, 228] width 47 height 17
click at [262, 289] on label "Usually" at bounding box center [241, 286] width 50 height 17
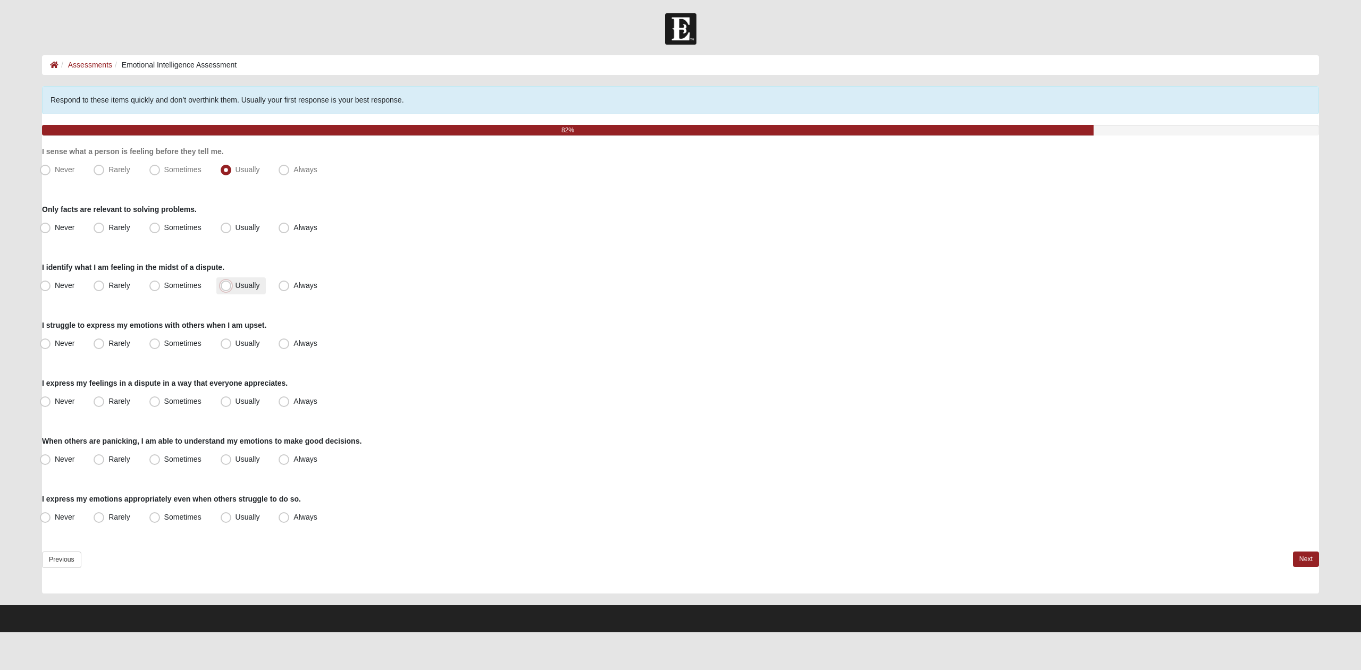
click at [232, 289] on input "Usually" at bounding box center [228, 285] width 7 height 7
radio input "true"
click at [107, 335] on label "Rarely" at bounding box center [112, 343] width 47 height 17
click at [105, 340] on input "Rarely" at bounding box center [101, 343] width 7 height 7
radio input "true"
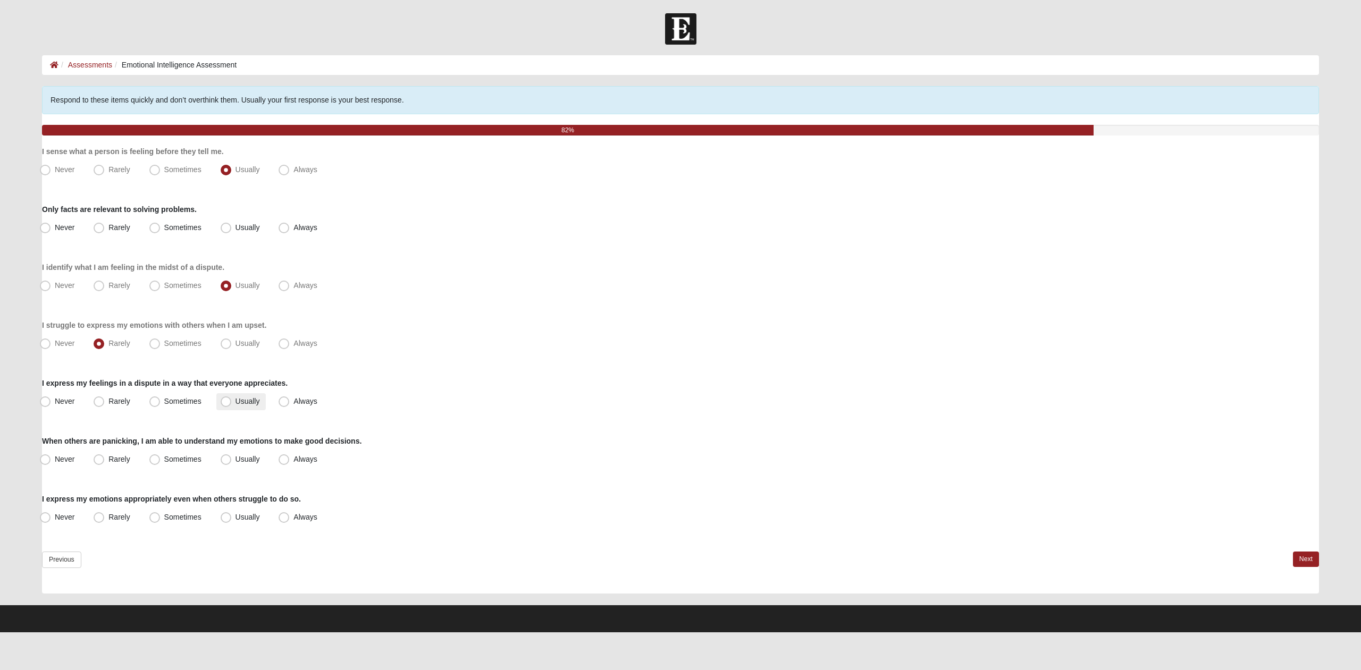
click at [251, 406] on label "Usually" at bounding box center [241, 401] width 50 height 17
click at [232, 405] on input "Usually" at bounding box center [228, 401] width 7 height 7
radio input "true"
click at [259, 459] on span "Usually" at bounding box center [248, 459] width 24 height 9
click at [232, 459] on input "Usually" at bounding box center [228, 459] width 7 height 7
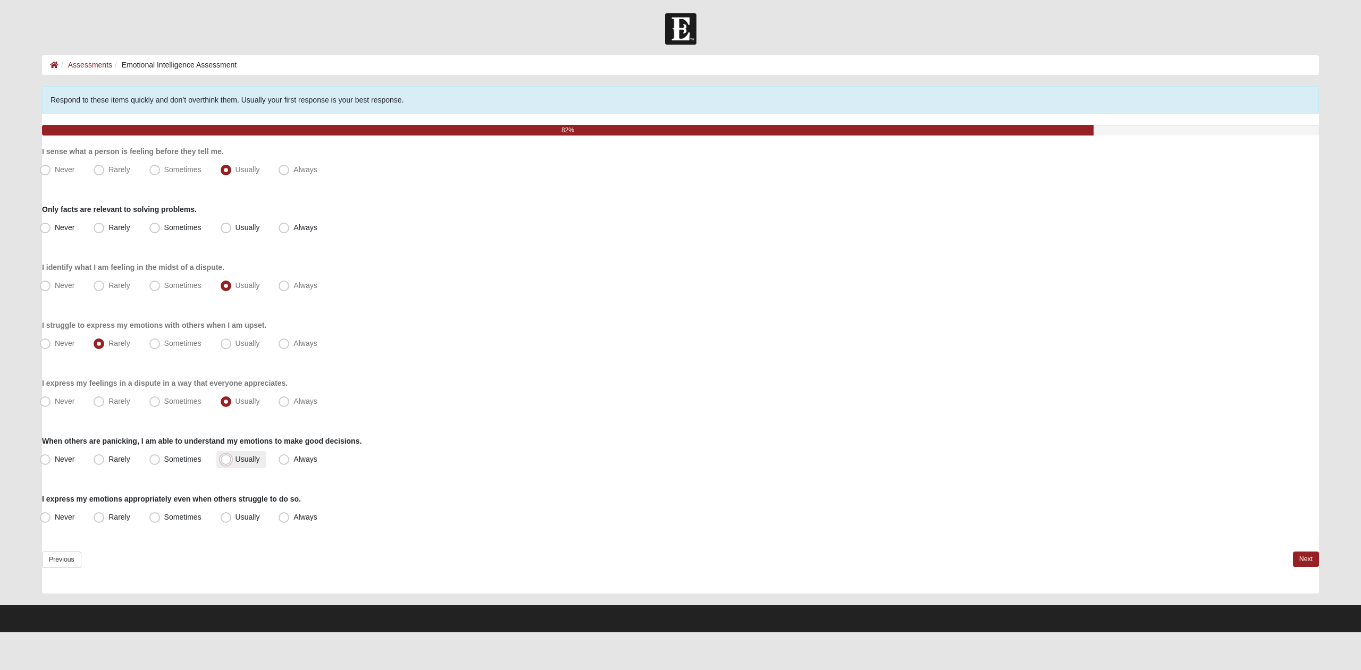
radio input "true"
click at [238, 519] on span "Usually" at bounding box center [248, 517] width 24 height 9
click at [232, 519] on input "Usually" at bounding box center [228, 517] width 7 height 7
radio input "true"
click at [1320, 561] on div "EQ Inventory Assessment Respond to these items quickly and don’t overthink them…" at bounding box center [680, 345] width 1293 height 518
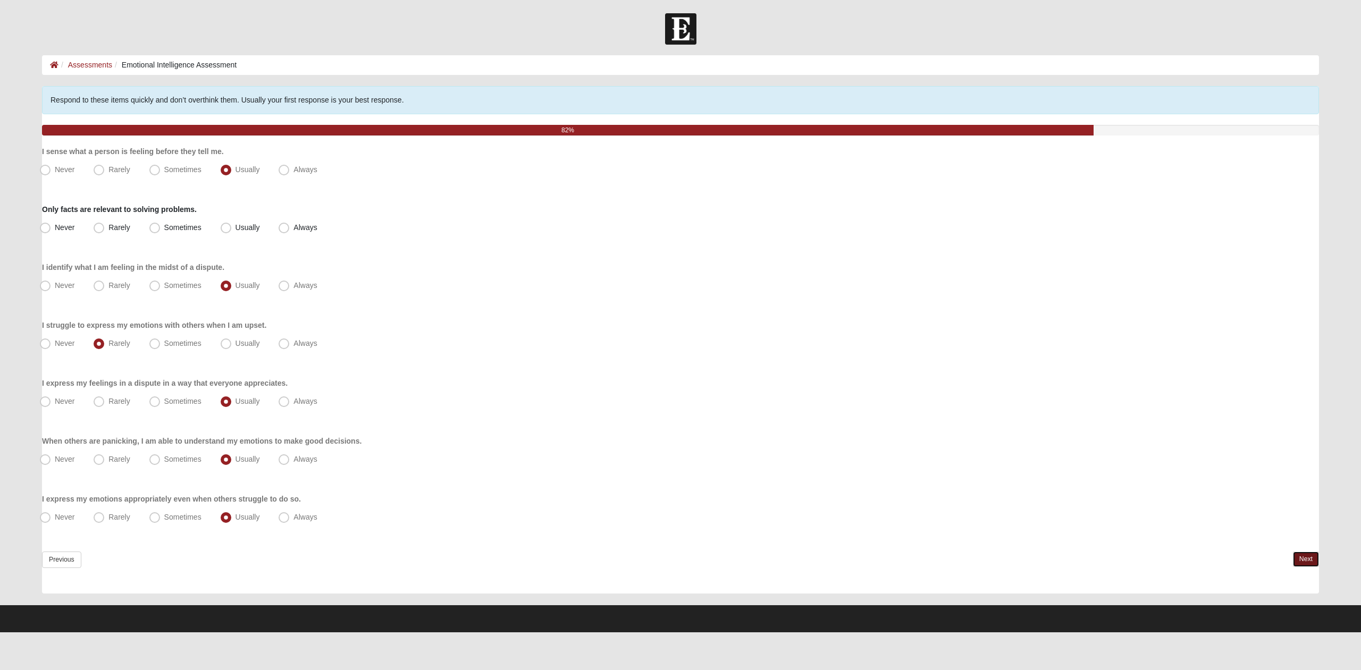
click at [1299, 559] on link "Next" at bounding box center [1306, 559] width 26 height 15
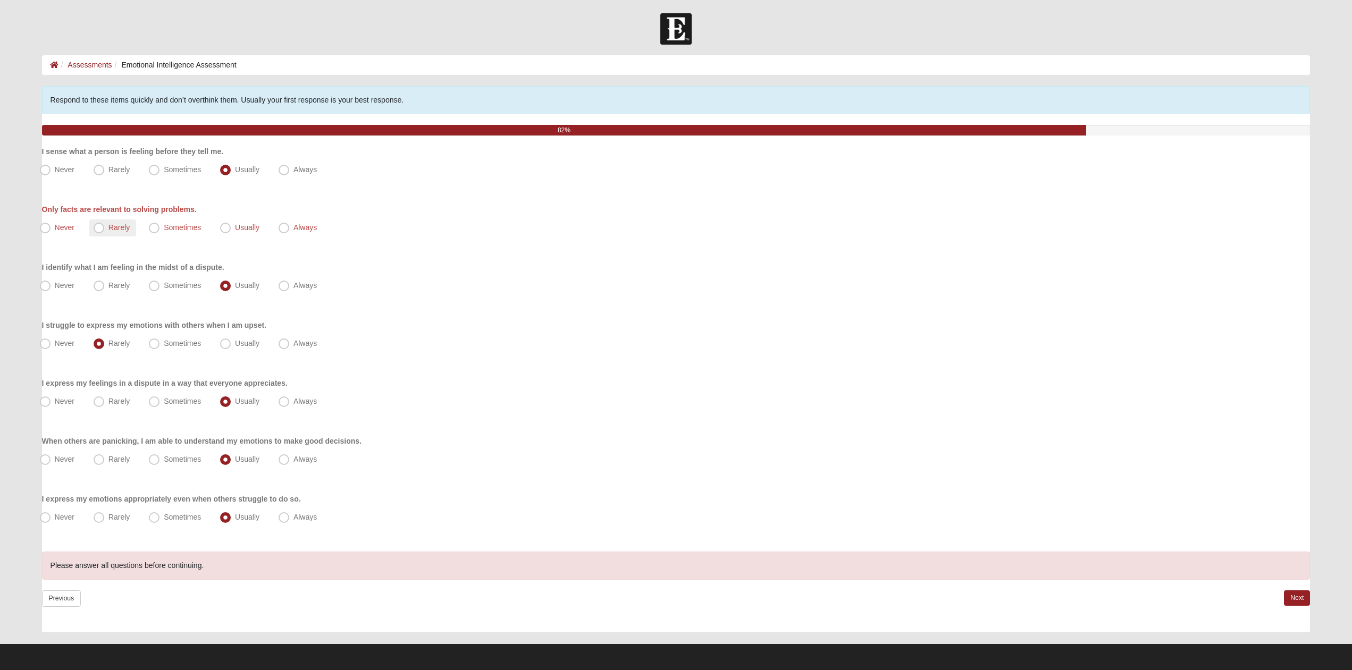
click at [108, 228] on span "Rarely" at bounding box center [118, 227] width 21 height 9
click at [101, 228] on input "Rarely" at bounding box center [101, 227] width 7 height 7
radio input "true"
click at [1300, 602] on link "Next" at bounding box center [1297, 598] width 26 height 15
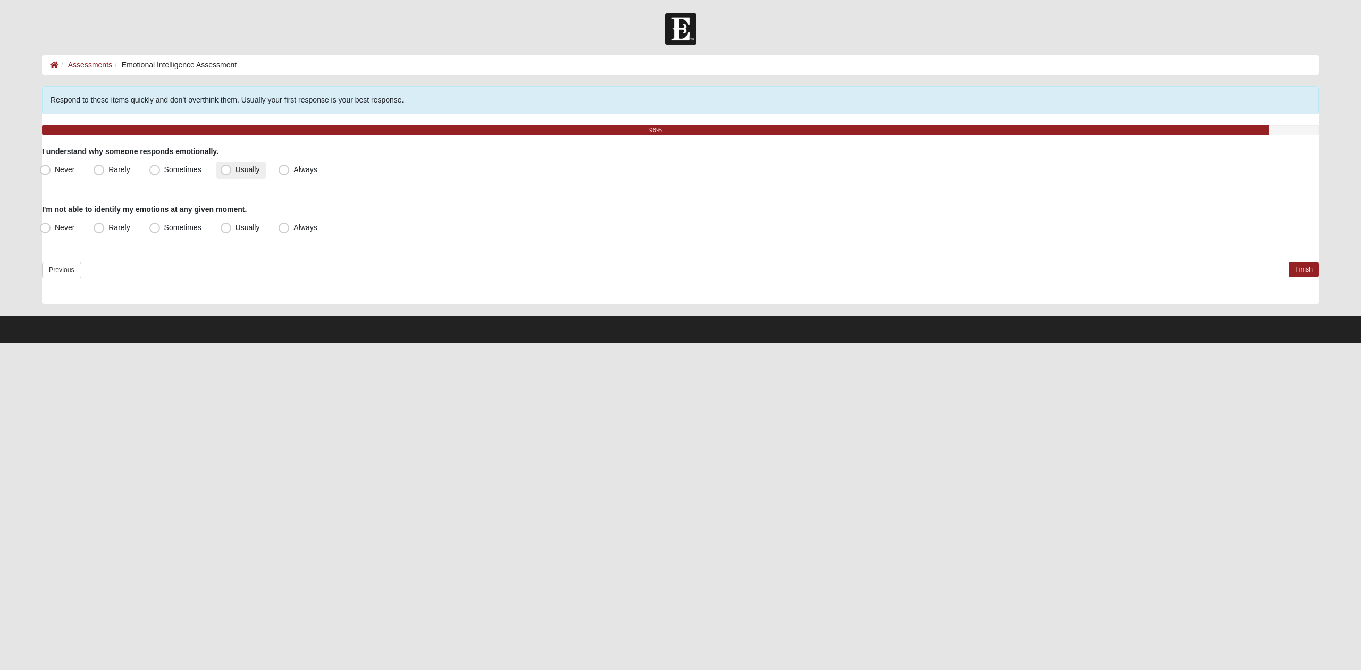
click at [236, 172] on span "Usually" at bounding box center [248, 169] width 24 height 9
click at [225, 172] on input "Usually" at bounding box center [228, 169] width 7 height 7
radio input "true"
click at [58, 225] on span "Never" at bounding box center [65, 227] width 20 height 9
click at [51, 225] on input "Never" at bounding box center [47, 227] width 7 height 7
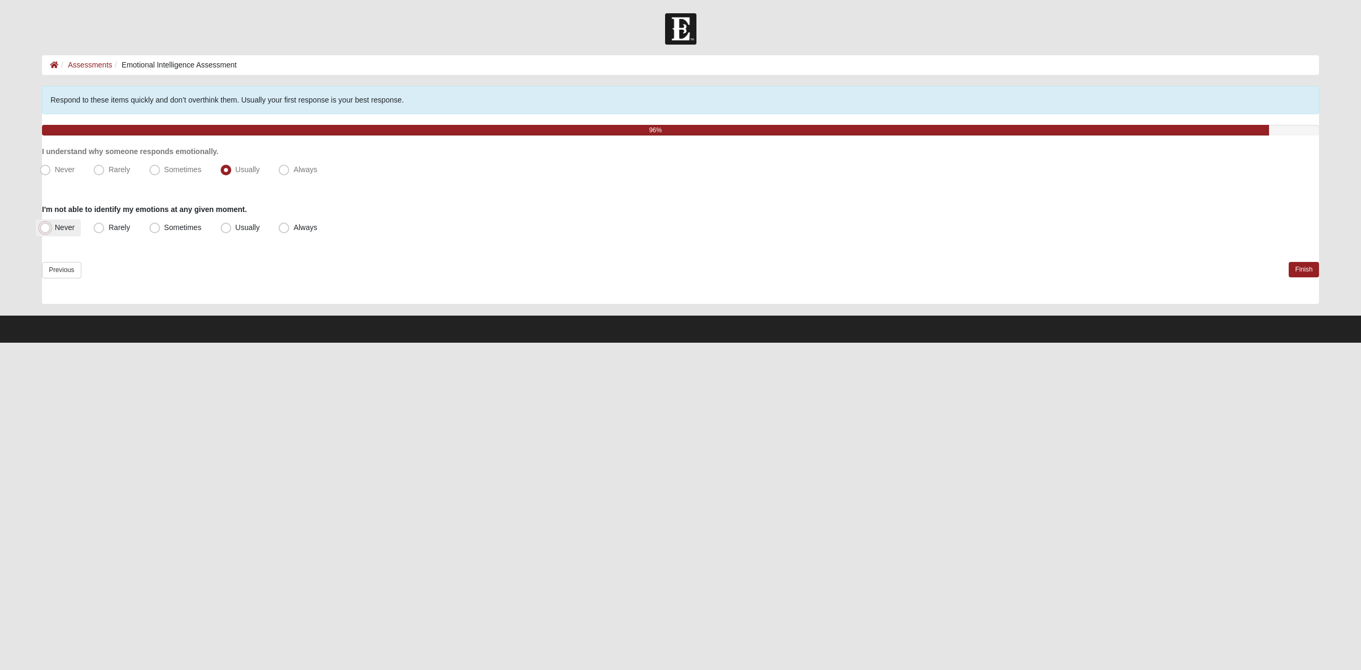
radio input "true"
click at [1311, 266] on link "Finish" at bounding box center [1304, 269] width 30 height 15
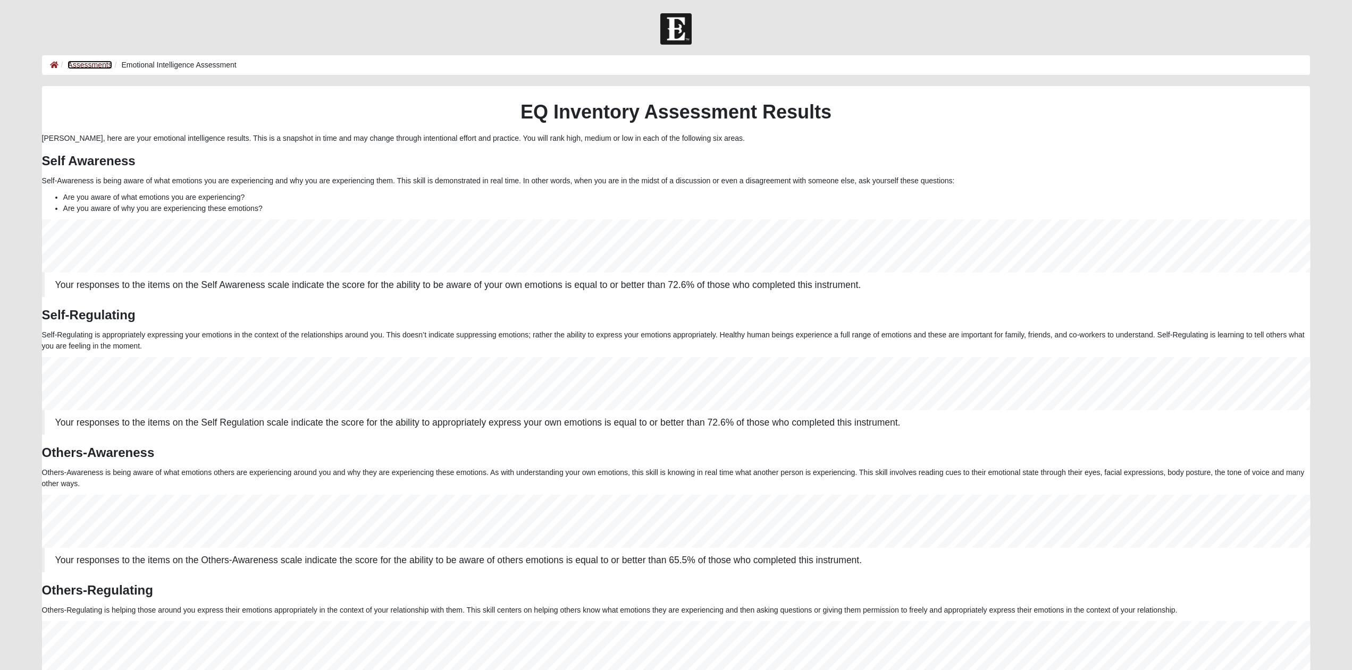
click at [94, 63] on link "Assessments" at bounding box center [90, 65] width 44 height 9
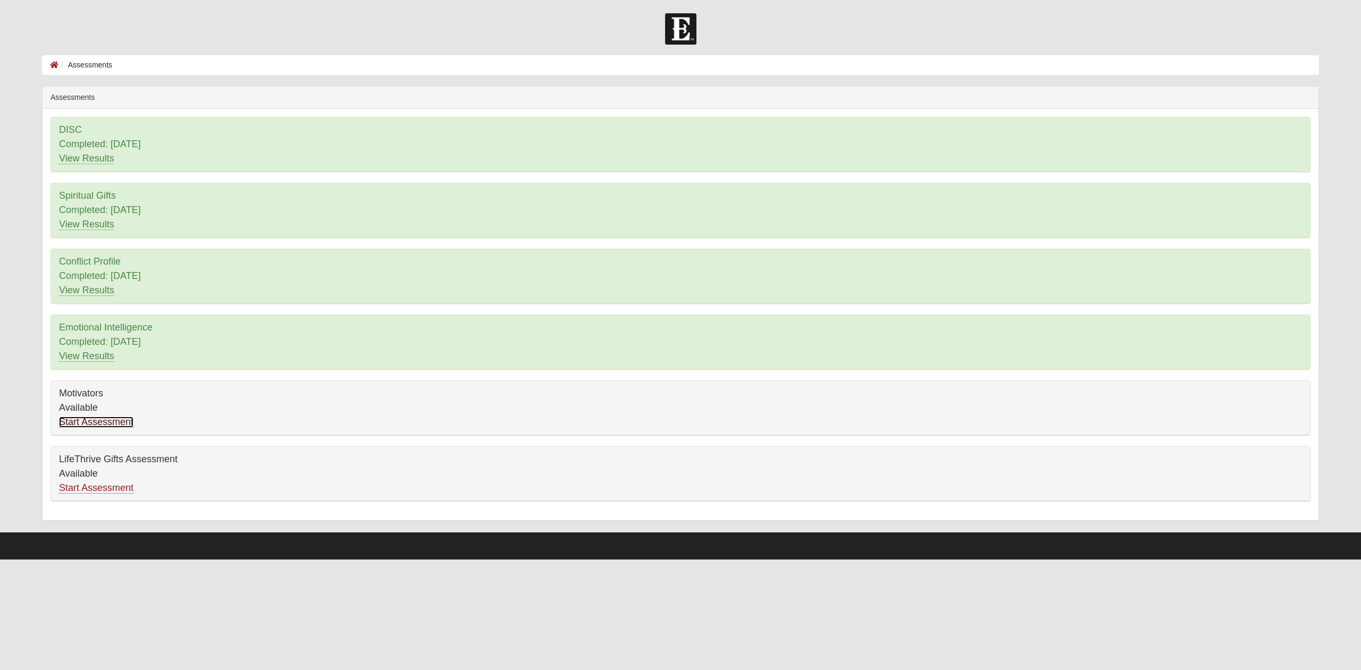
click at [88, 421] on link "Start Assessment" at bounding box center [96, 422] width 74 height 11
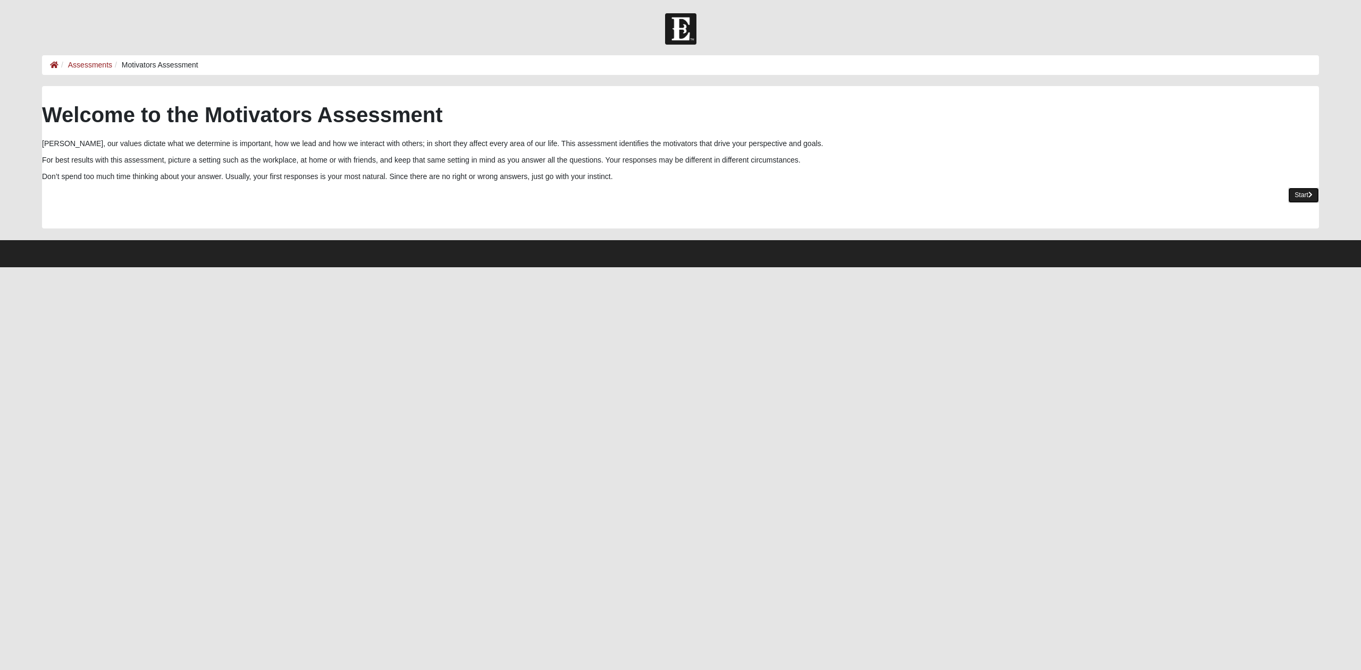
click at [1291, 195] on link "Start" at bounding box center [1303, 195] width 31 height 15
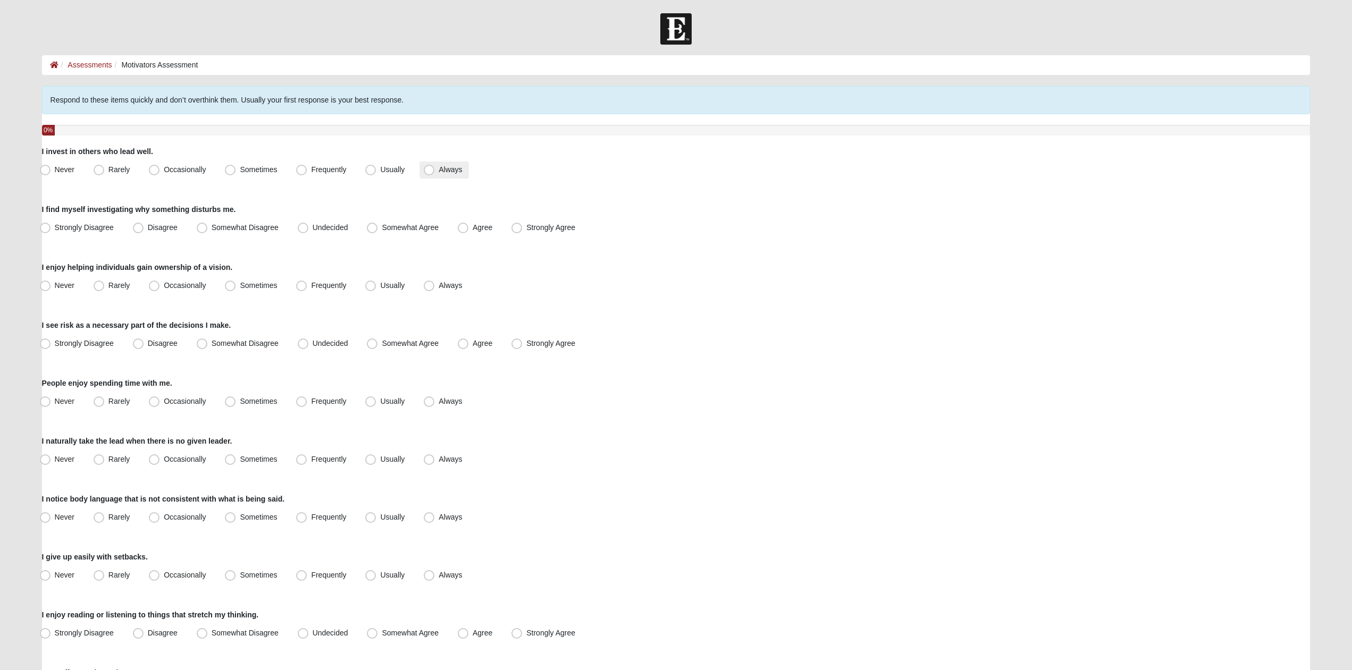
click at [439, 165] on label "Always" at bounding box center [443, 170] width 49 height 17
click at [435, 166] on input "Always" at bounding box center [431, 169] width 7 height 7
radio input "true"
click at [545, 226] on span "Strongly Agree" at bounding box center [550, 227] width 49 height 9
click at [523, 226] on input "Strongly Agree" at bounding box center [519, 227] width 7 height 7
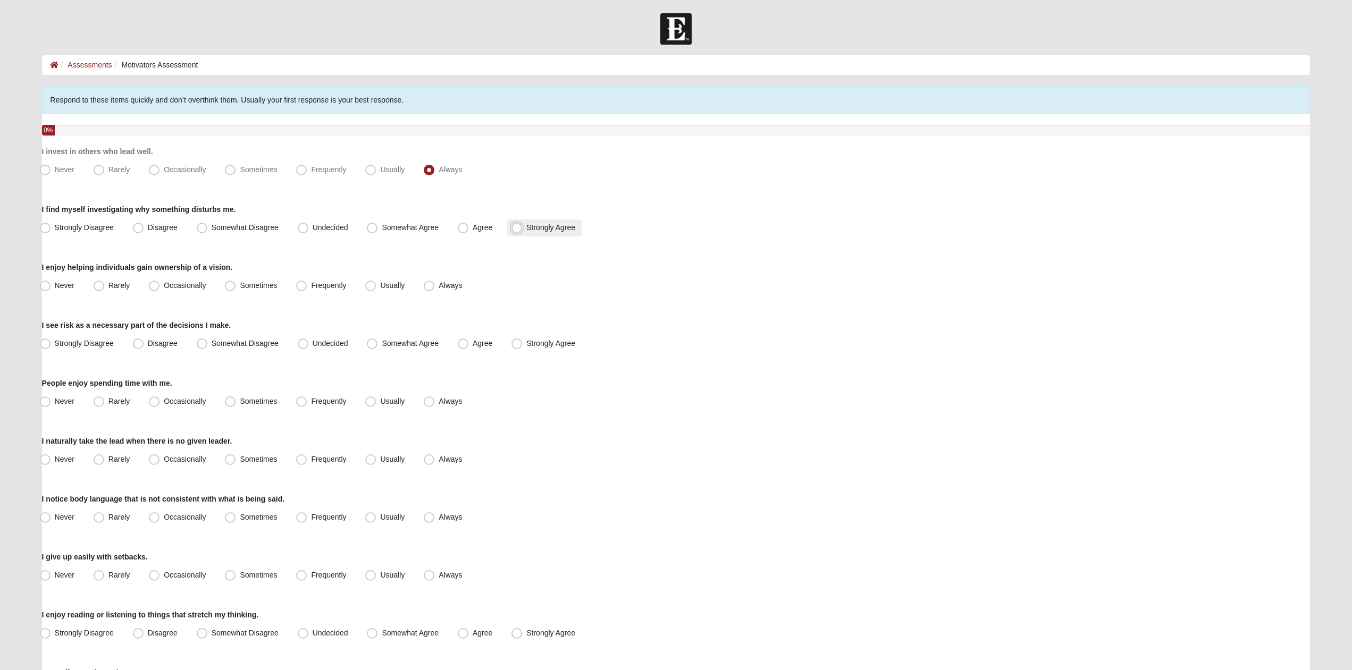
radio input "true"
click at [460, 288] on span "Always" at bounding box center [450, 285] width 23 height 9
click at [435, 288] on input "Always" at bounding box center [431, 285] width 7 height 7
radio input "true"
click at [560, 345] on span "Strongly Agree" at bounding box center [550, 343] width 49 height 9
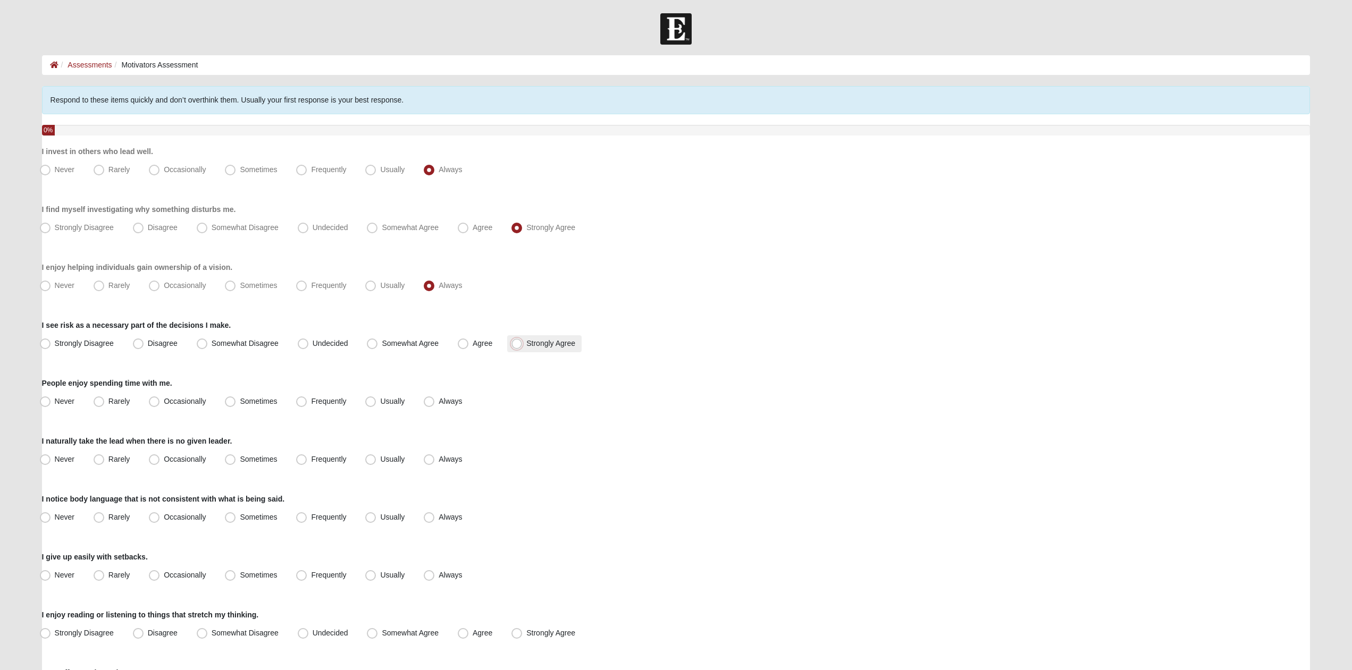
click at [523, 345] on input "Strongly Agree" at bounding box center [519, 343] width 7 height 7
radio input "true"
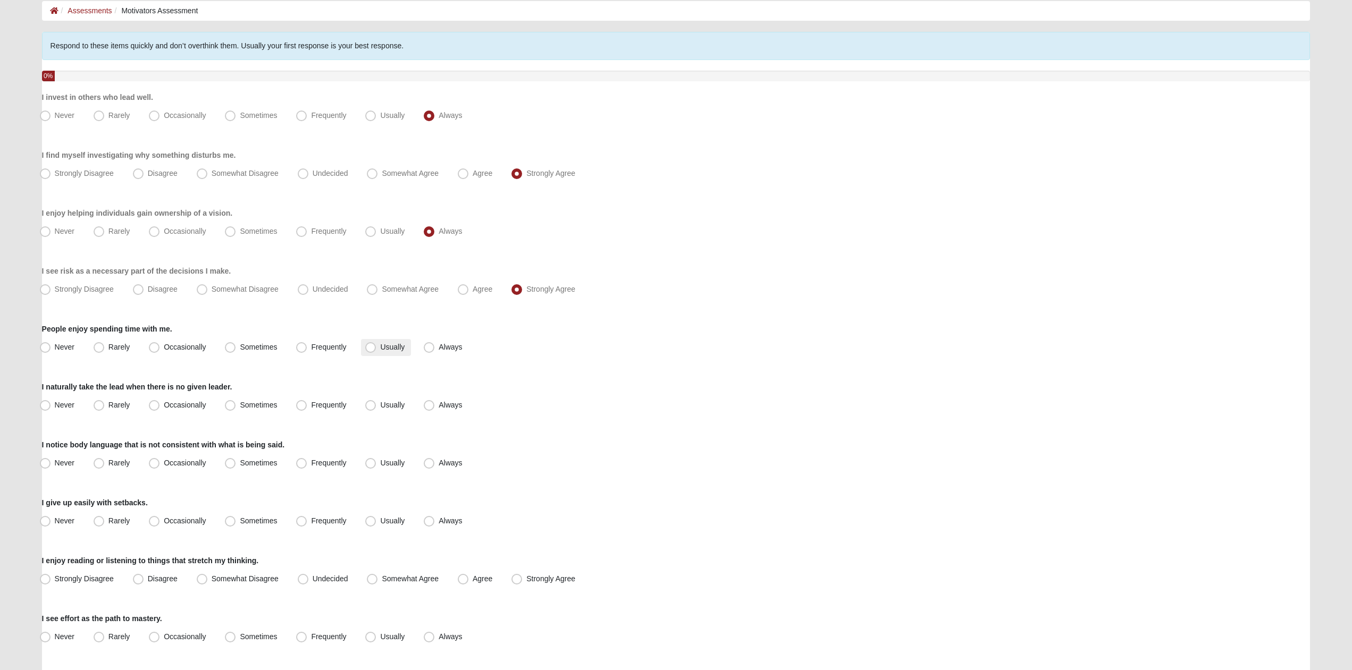
click at [395, 346] on span "Usually" at bounding box center [392, 347] width 24 height 9
click at [376, 346] on input "Usually" at bounding box center [372, 347] width 7 height 7
radio input "true"
click at [447, 406] on span "Always" at bounding box center [450, 405] width 23 height 9
click at [435, 406] on input "Always" at bounding box center [431, 405] width 7 height 7
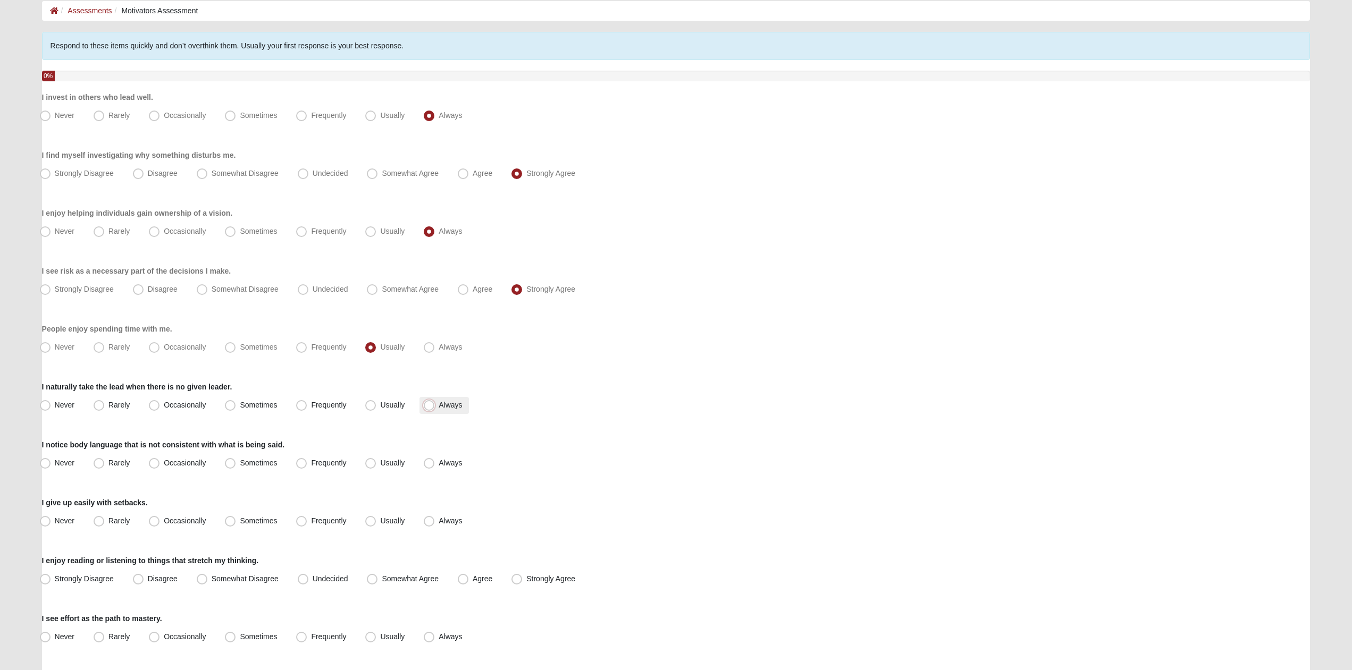
radio input "true"
click at [405, 405] on span "Usually" at bounding box center [392, 405] width 24 height 9
click at [376, 405] on input "Usually" at bounding box center [372, 405] width 7 height 7
radio input "true"
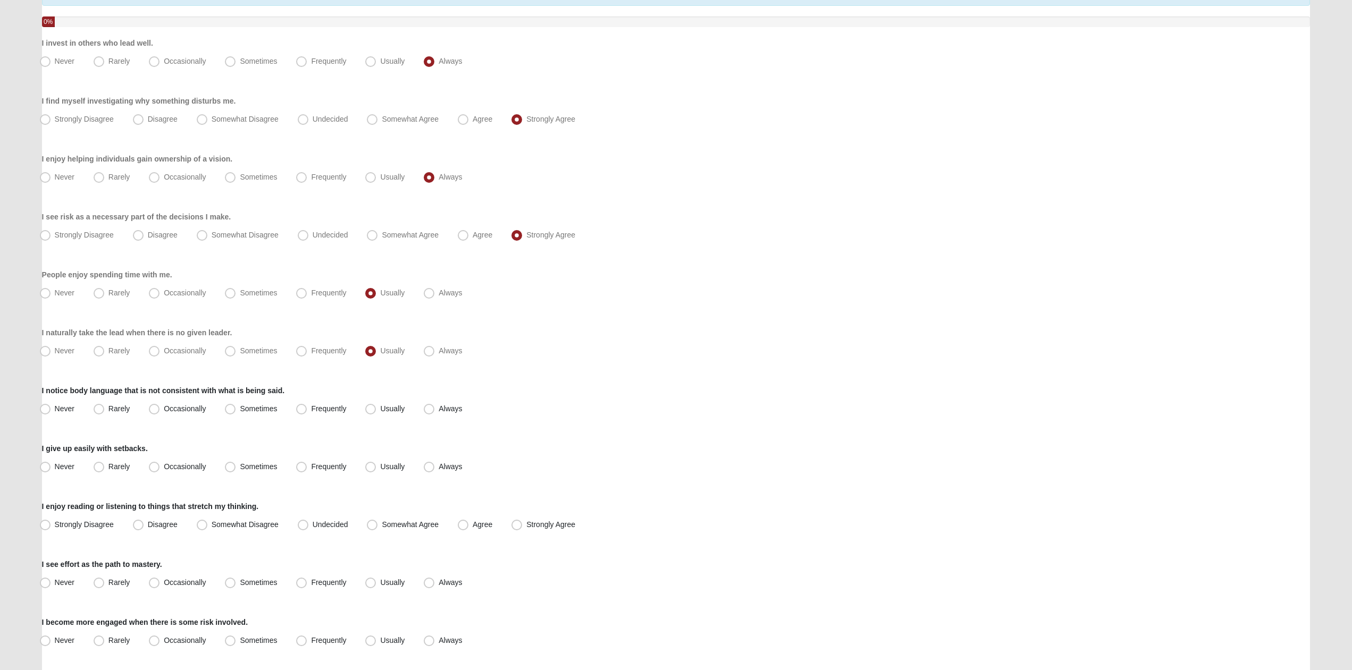
click at [385, 419] on div "Respond to these items quickly and don’t overthink them. Usually your first res…" at bounding box center [676, 575] width 1268 height 1194
click at [388, 409] on span "Usually" at bounding box center [392, 409] width 24 height 9
click at [376, 409] on input "Usually" at bounding box center [372, 409] width 7 height 7
radio input "true"
click at [124, 467] on span "Rarely" at bounding box center [118, 467] width 21 height 9
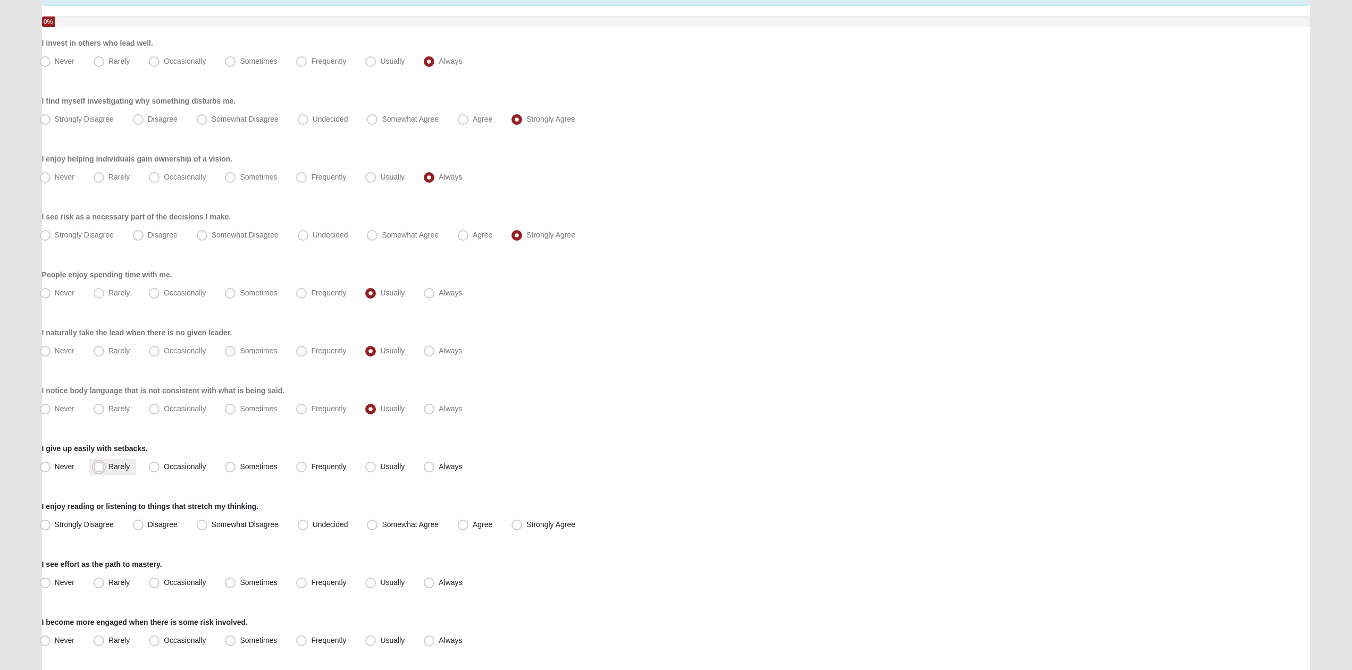
click at [105, 467] on input "Rarely" at bounding box center [101, 467] width 7 height 7
radio input "true"
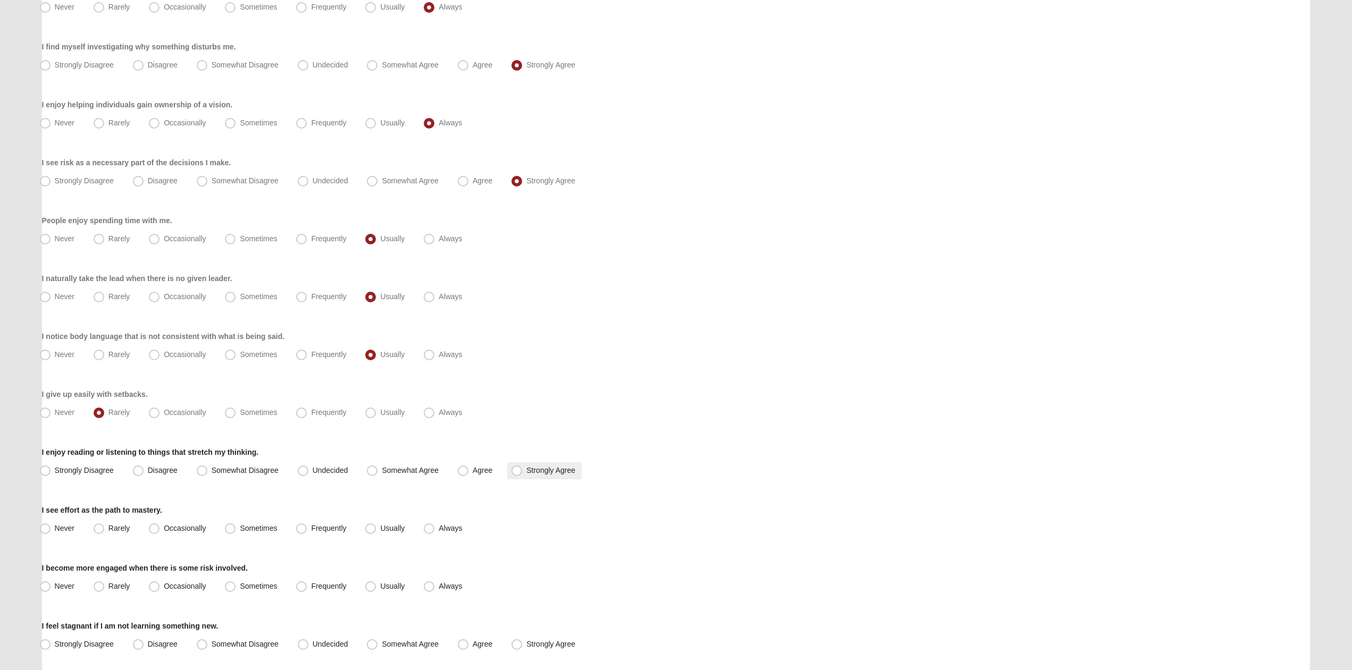
click at [534, 468] on span "Strongly Agree" at bounding box center [550, 470] width 49 height 9
click at [523, 468] on input "Strongly Agree" at bounding box center [519, 470] width 7 height 7
radio input "true"
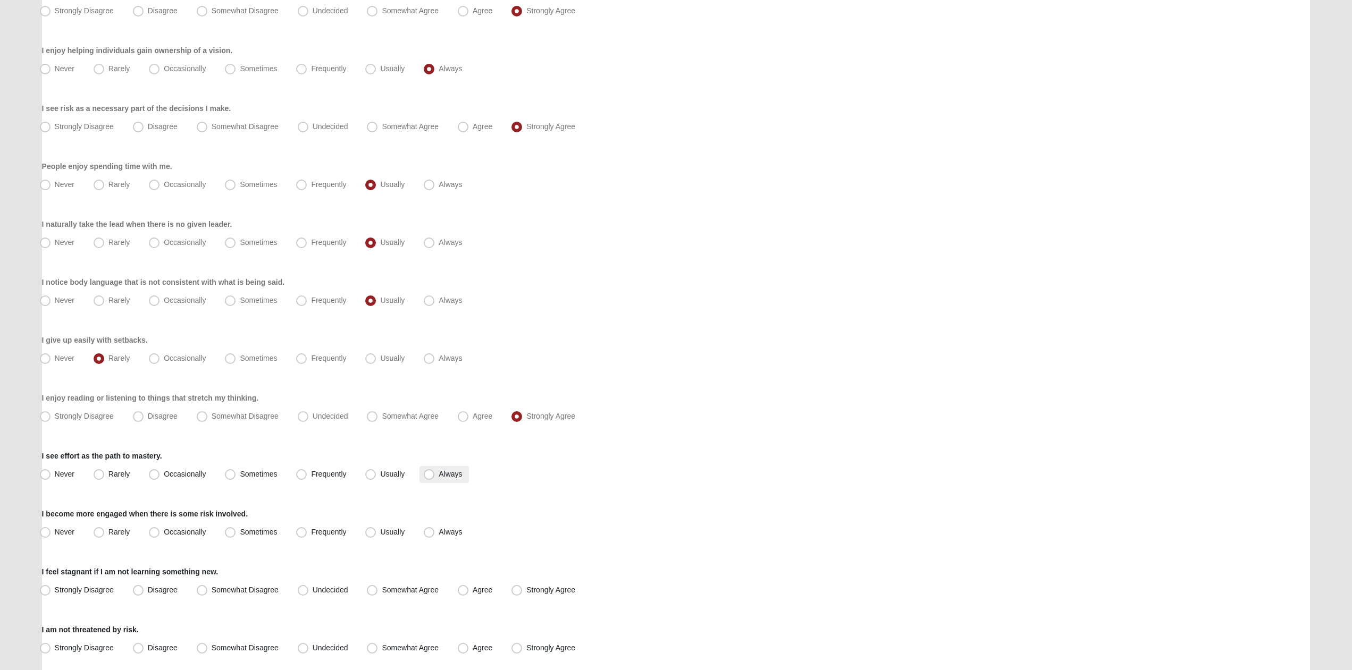
click at [435, 476] on label "Always" at bounding box center [443, 474] width 49 height 17
click at [435, 476] on input "Always" at bounding box center [431, 474] width 7 height 7
radio input "true"
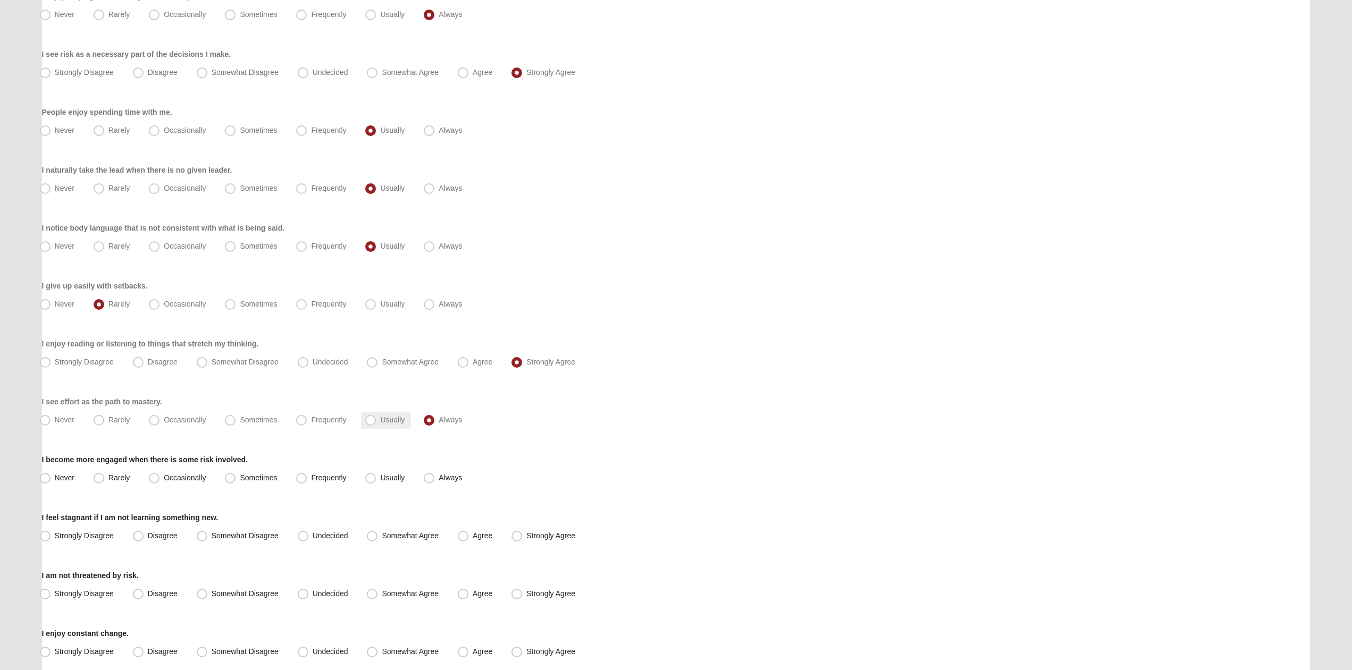
click at [391, 421] on span "Usually" at bounding box center [392, 420] width 24 height 9
click at [376, 421] on input "Usually" at bounding box center [372, 420] width 7 height 7
radio input "true"
click at [380, 482] on span "Usually" at bounding box center [392, 478] width 24 height 9
click at [374, 482] on input "Usually" at bounding box center [372, 478] width 7 height 7
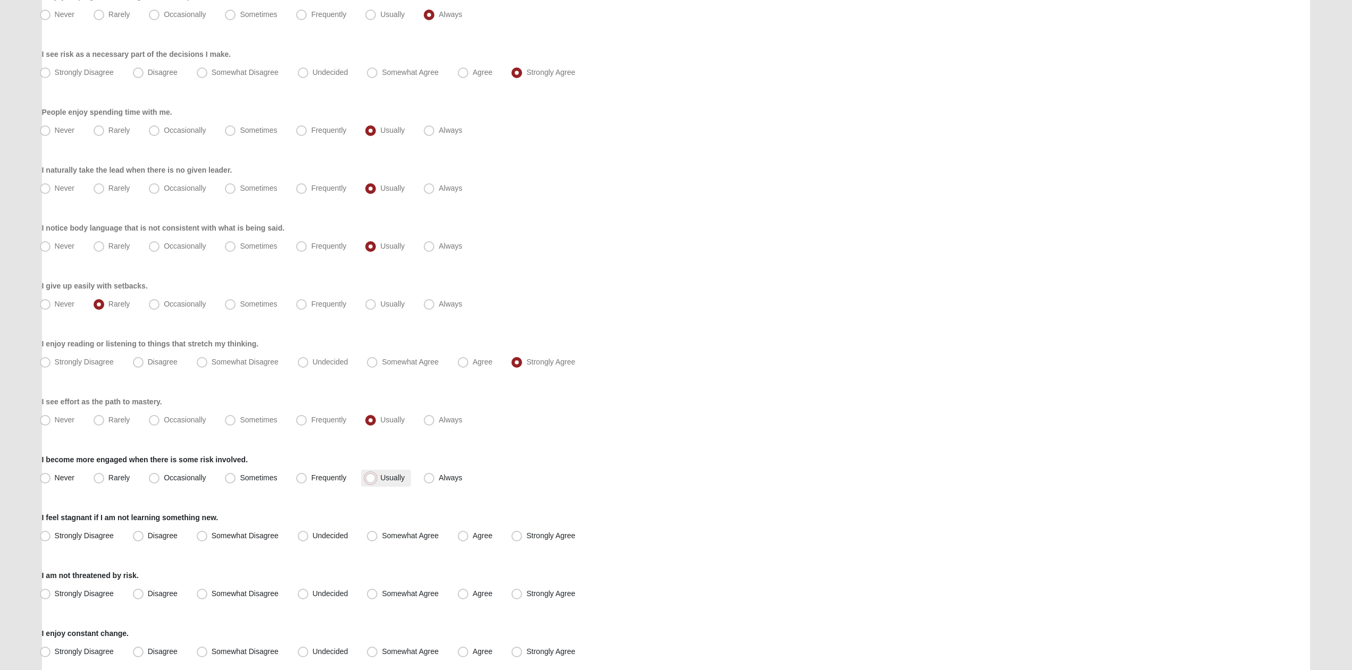
radio input "true"
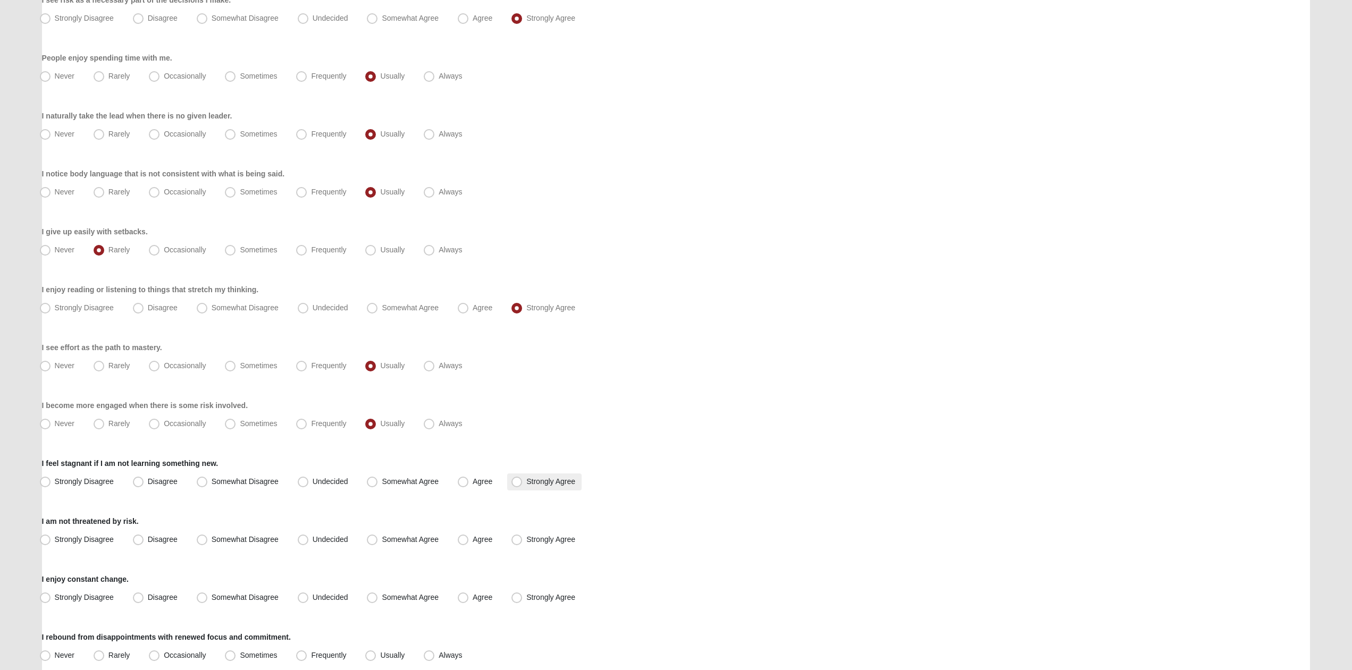
click at [567, 483] on span "Strongly Agree" at bounding box center [550, 481] width 49 height 9
click at [523, 483] on input "Strongly Agree" at bounding box center [519, 481] width 7 height 7
radio input "true"
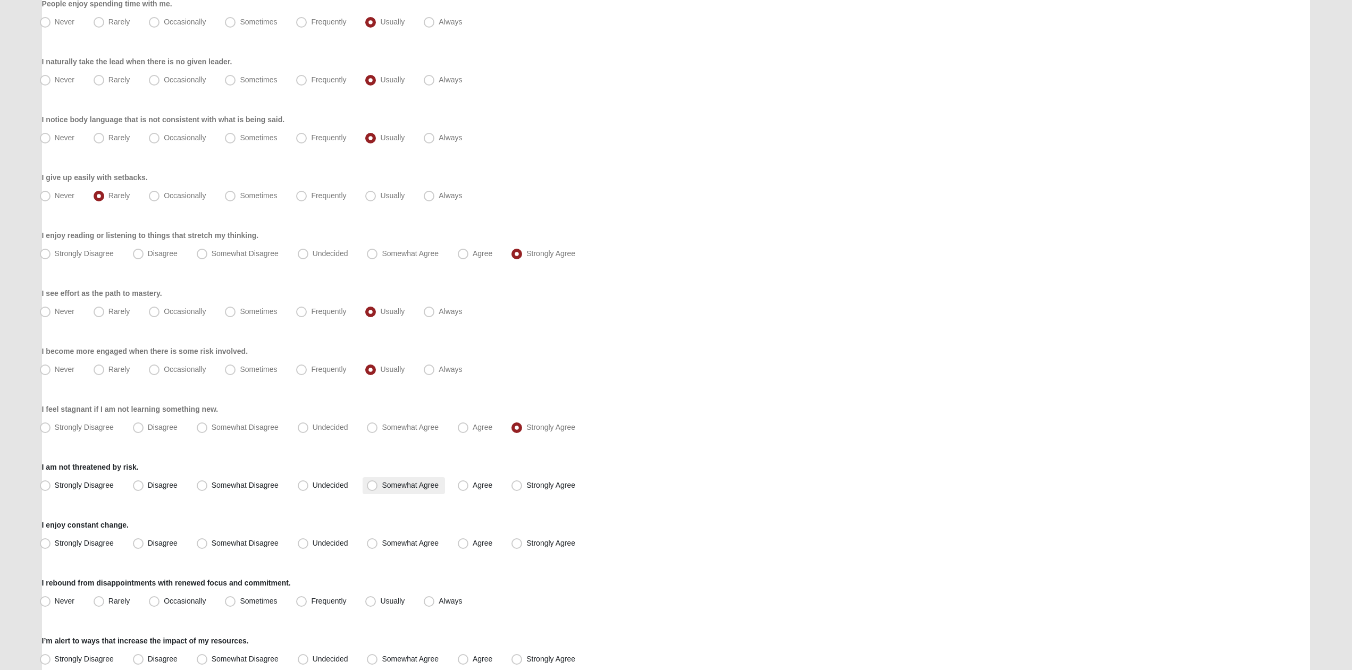
click at [434, 481] on span "Somewhat Agree" at bounding box center [410, 485] width 57 height 9
click at [378, 482] on input "Somewhat Agree" at bounding box center [374, 485] width 7 height 7
radio input "true"
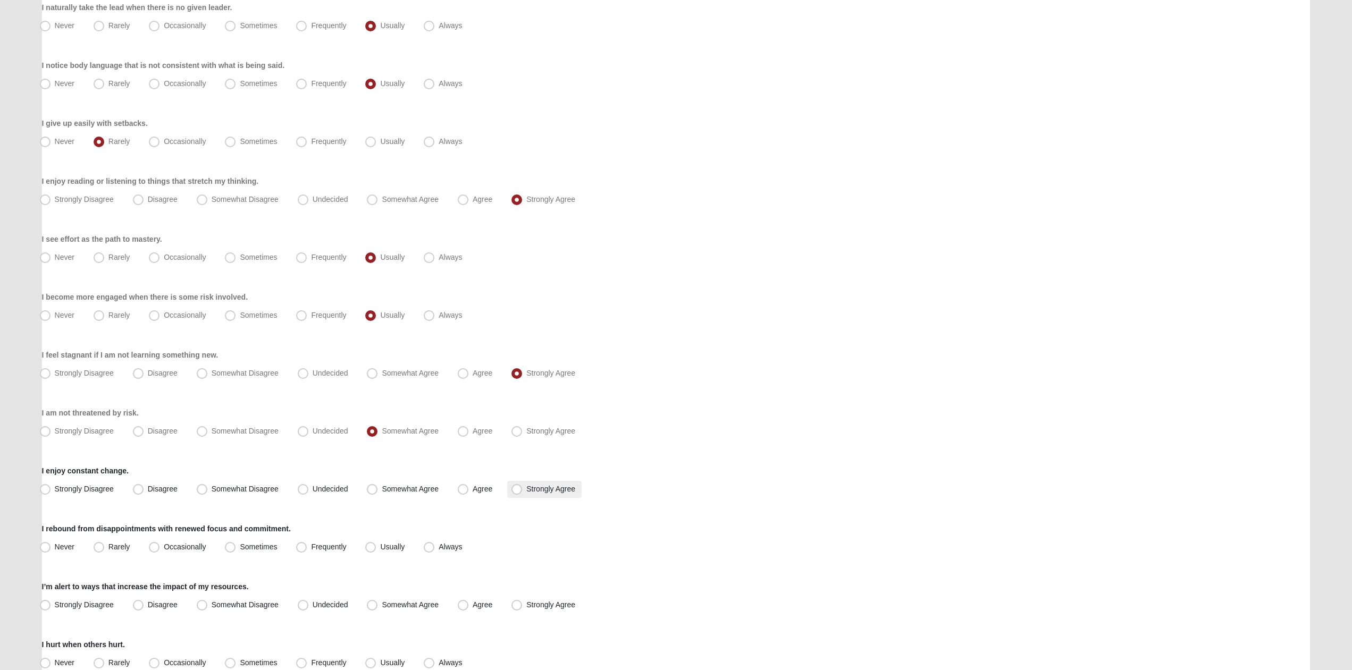
click at [545, 488] on span "Strongly Agree" at bounding box center [550, 489] width 49 height 9
click at [523, 488] on input "Strongly Agree" at bounding box center [519, 489] width 7 height 7
radio input "true"
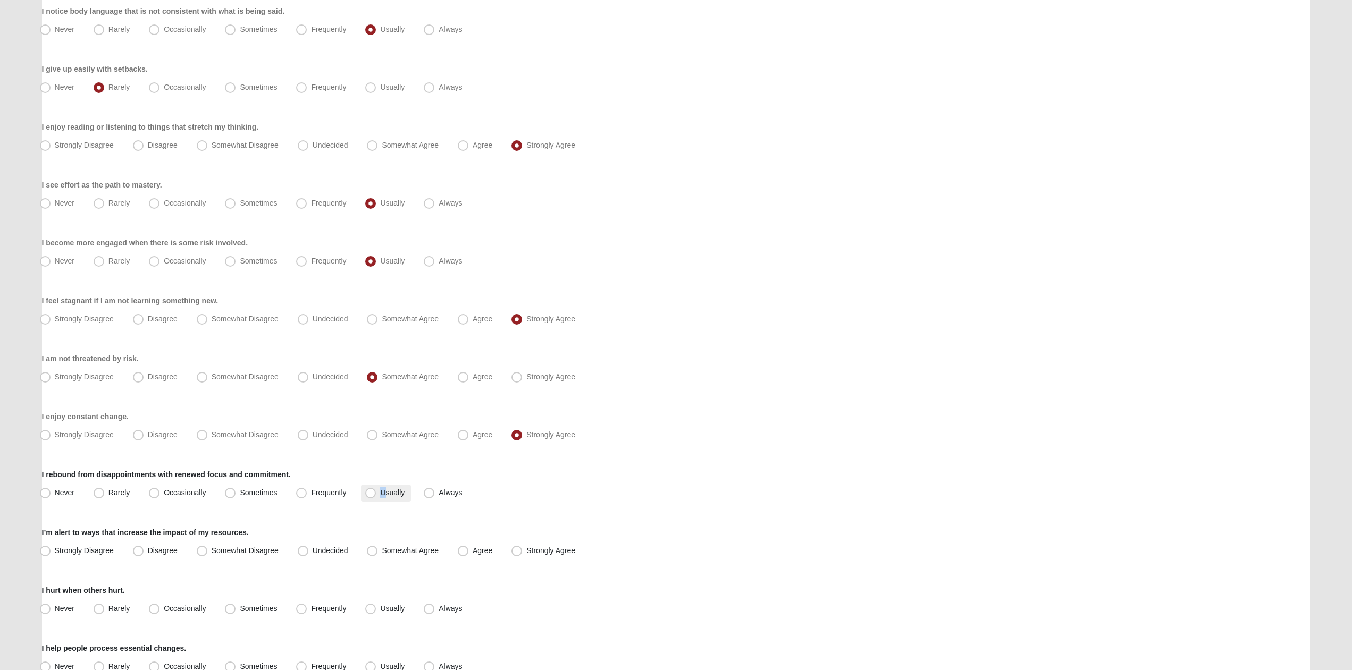
click at [384, 499] on label "Usually" at bounding box center [386, 493] width 50 height 17
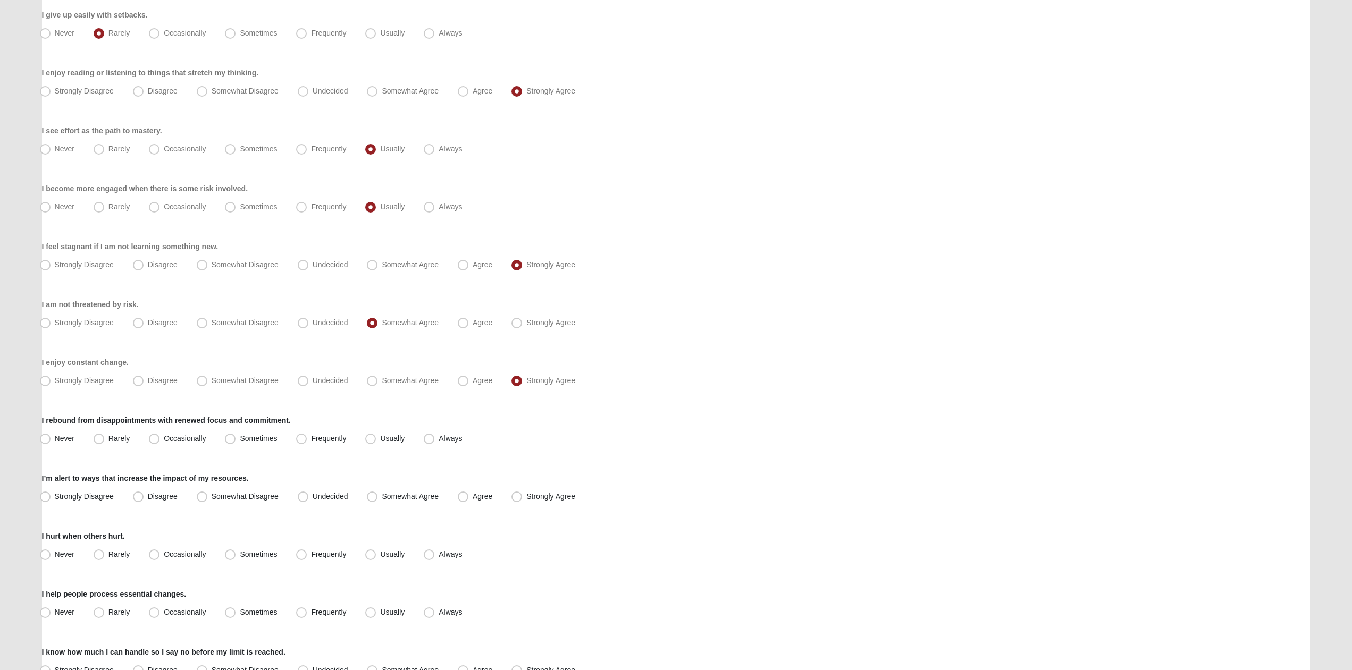
click at [567, 488] on div "I’m alert to ways that increase the impact of my resources. Strongly Disagree D…" at bounding box center [676, 489] width 1268 height 32
click at [567, 495] on span "Strongly Agree" at bounding box center [550, 496] width 49 height 9
click at [523, 495] on input "Strongly Agree" at bounding box center [519, 496] width 7 height 7
radio input "true"
click at [365, 445] on label "Usually" at bounding box center [386, 439] width 50 height 17
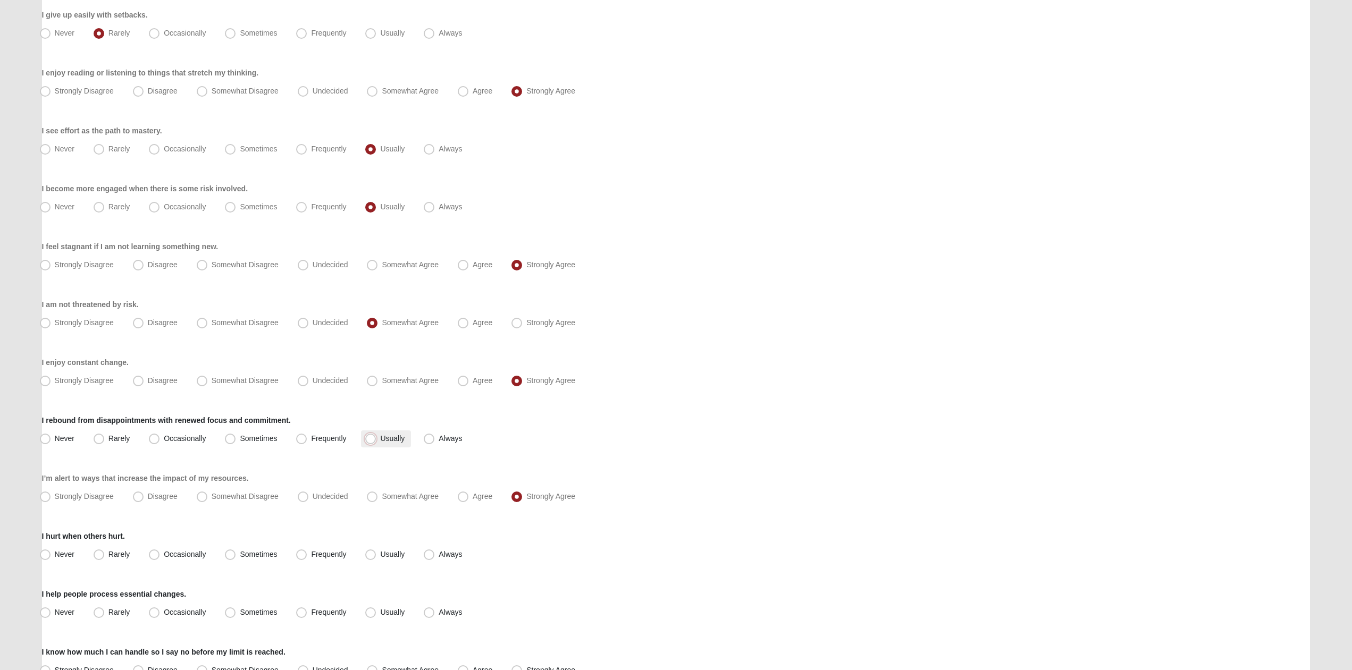
click at [369, 442] on input "Usually" at bounding box center [372, 438] width 7 height 7
radio input "true"
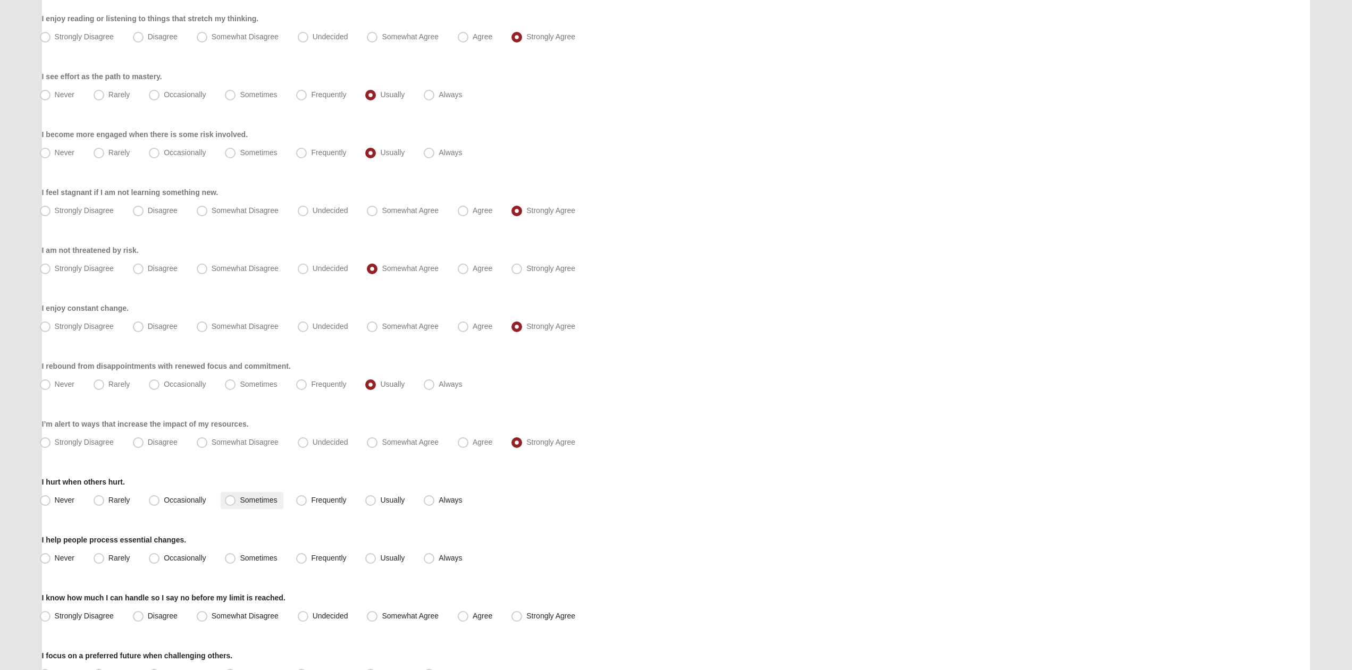
click at [274, 502] on span "Sometimes" at bounding box center [258, 500] width 37 height 9
click at [236, 502] on input "Sometimes" at bounding box center [232, 500] width 7 height 7
radio input "true"
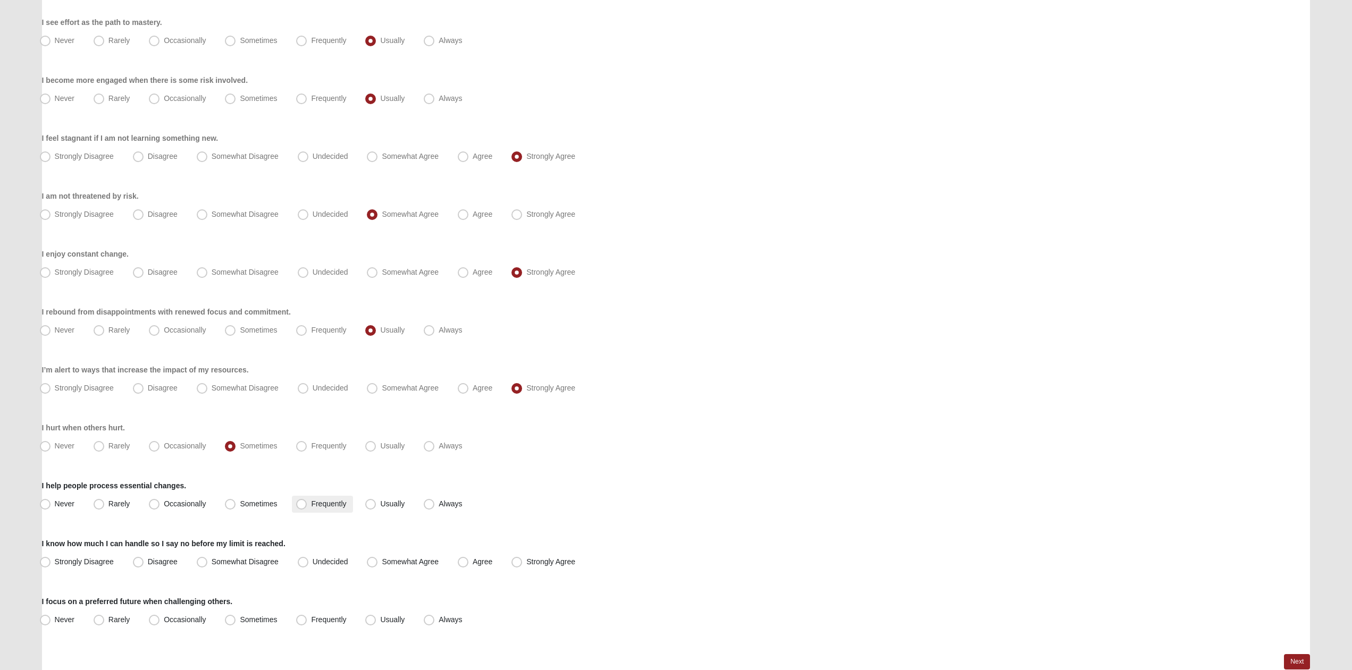
click at [342, 509] on label "Frequently" at bounding box center [322, 504] width 61 height 17
click at [307, 508] on input "Frequently" at bounding box center [303, 504] width 7 height 7
radio input "true"
click at [174, 569] on label "Disagree" at bounding box center [156, 562] width 55 height 17
click at [144, 566] on input "Disagree" at bounding box center [140, 562] width 7 height 7
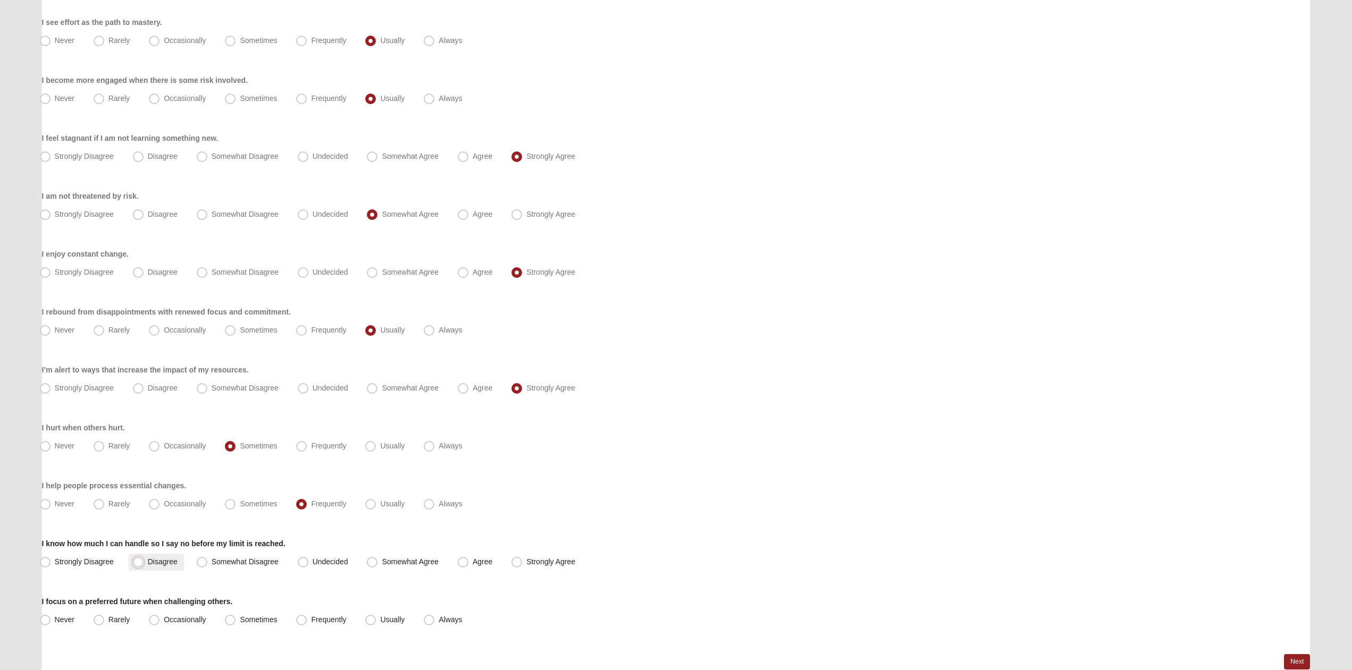
radio input "true"
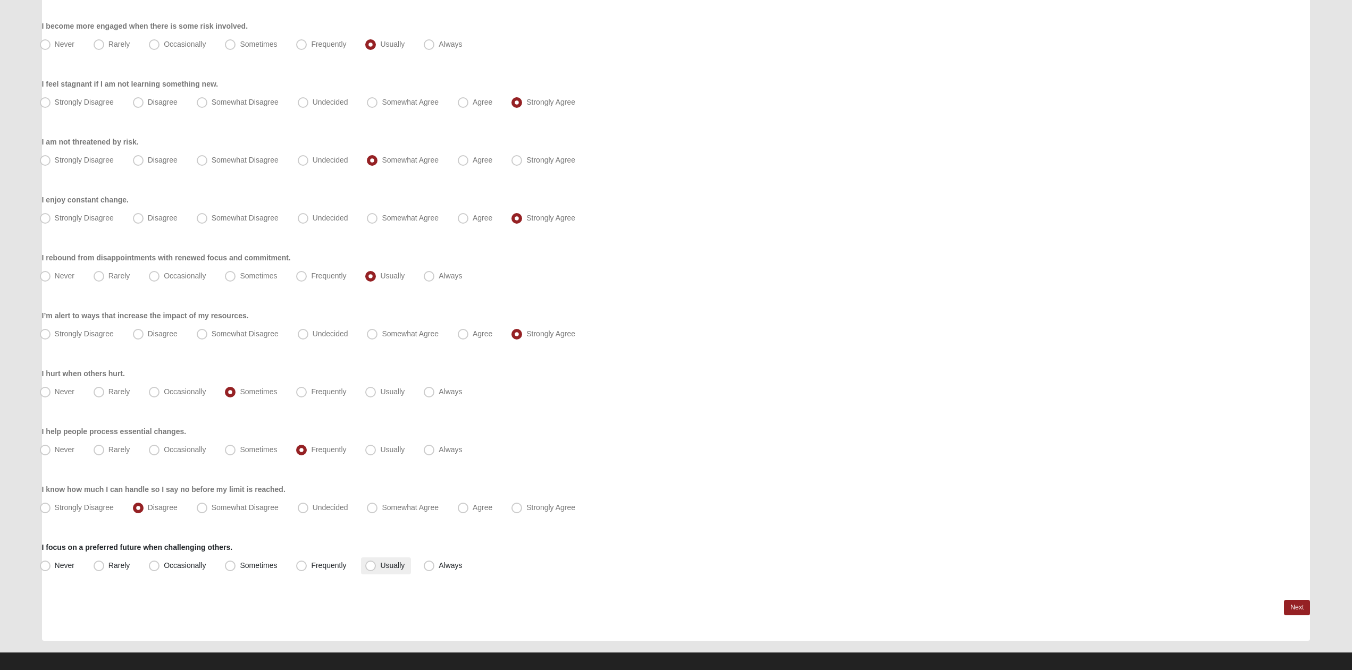
click at [363, 568] on label "Usually" at bounding box center [386, 566] width 50 height 17
click at [369, 568] on input "Usually" at bounding box center [372, 565] width 7 height 7
radio input "true"
click at [237, 507] on span "Somewhat Disagree" at bounding box center [245, 507] width 67 height 9
click at [208, 507] on input "Somewhat Disagree" at bounding box center [204, 508] width 7 height 7
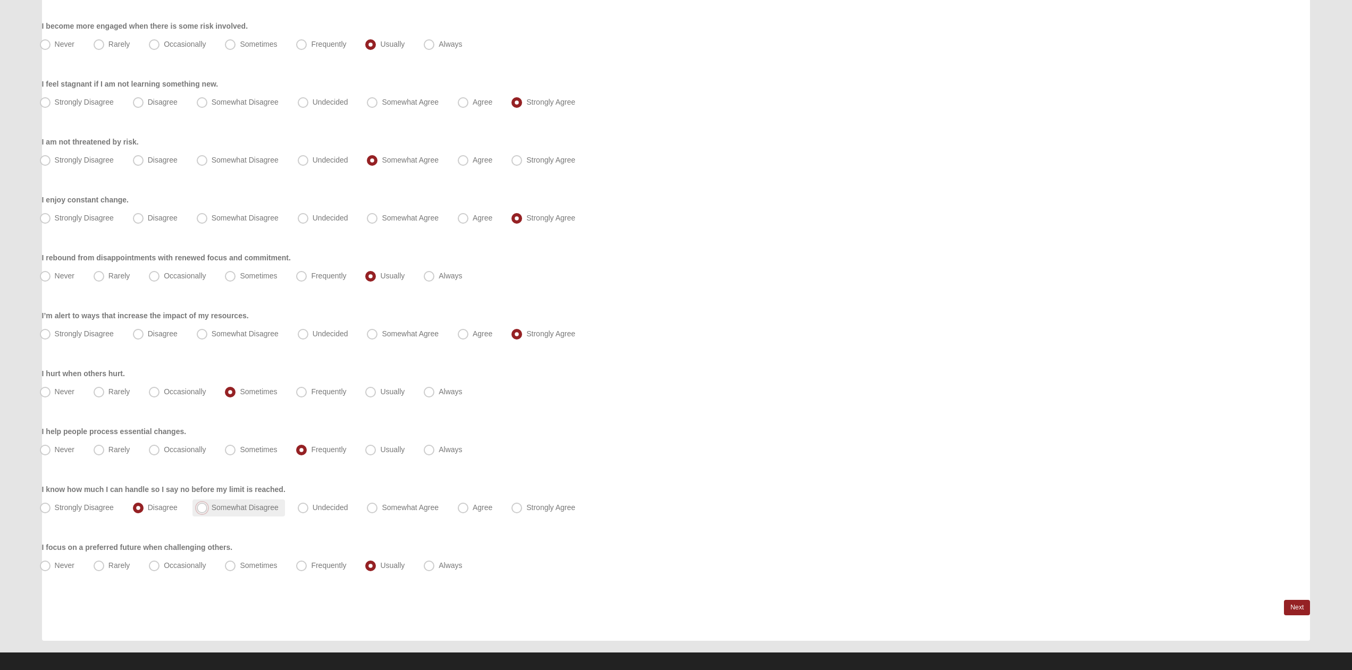
radio input "true"
click at [1292, 604] on link "Next" at bounding box center [1297, 607] width 26 height 15
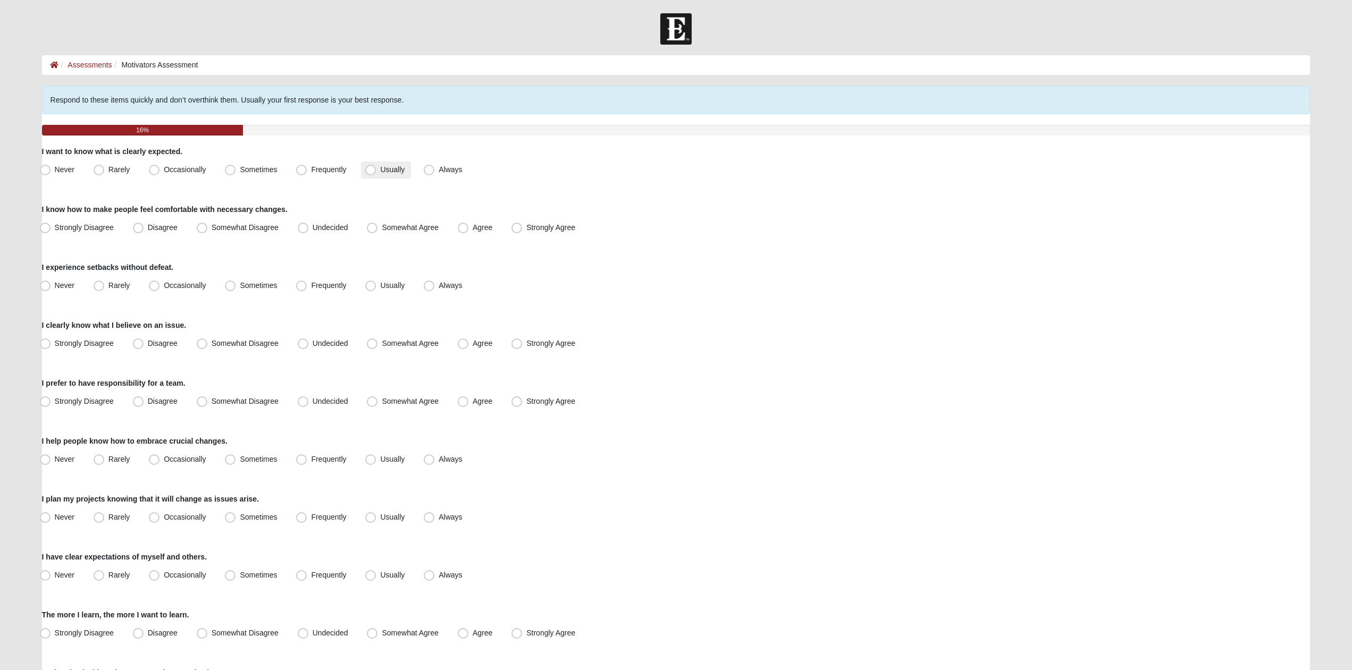
click at [393, 171] on span "Usually" at bounding box center [392, 169] width 24 height 9
click at [376, 171] on input "Usually" at bounding box center [372, 169] width 7 height 7
radio input "true"
click at [311, 172] on span "Frequently" at bounding box center [328, 169] width 35 height 9
click at [306, 172] on input "Frequently" at bounding box center [303, 169] width 7 height 7
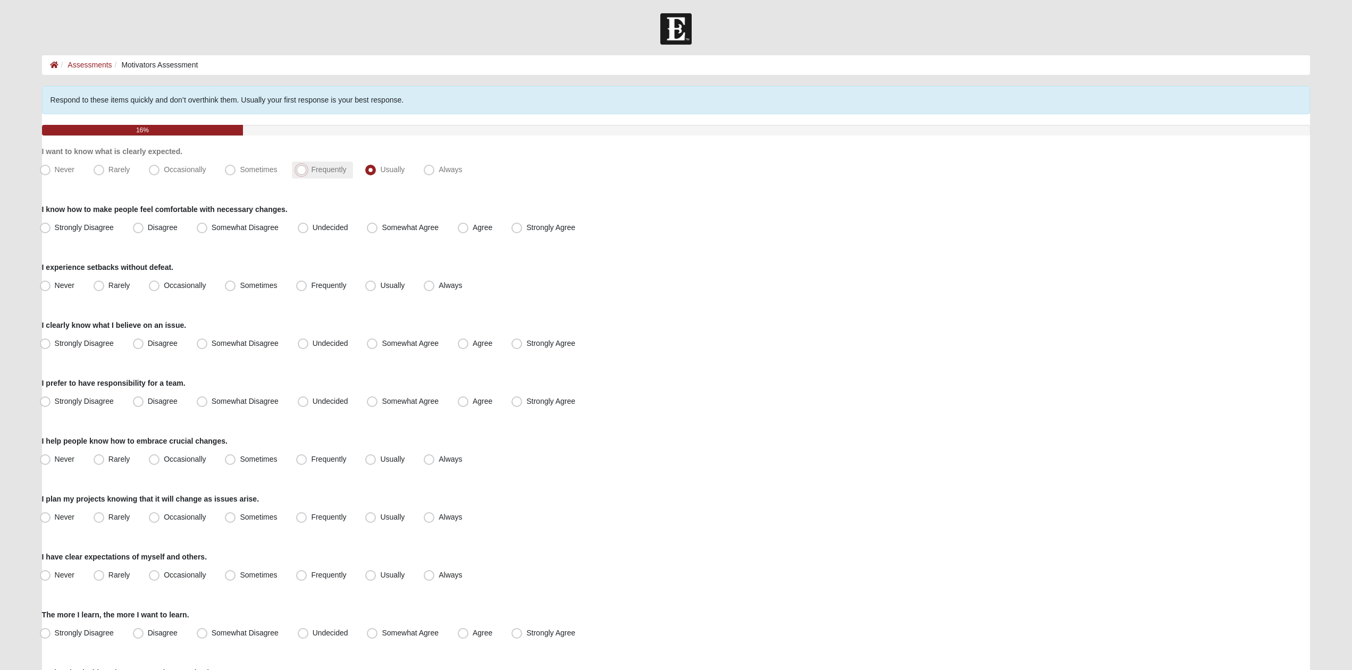
radio input "true"
click at [387, 224] on span "Somewhat Agree" at bounding box center [410, 227] width 57 height 9
click at [378, 224] on input "Somewhat Agree" at bounding box center [374, 227] width 7 height 7
radio input "true"
click at [385, 291] on label "Usually" at bounding box center [386, 286] width 50 height 17
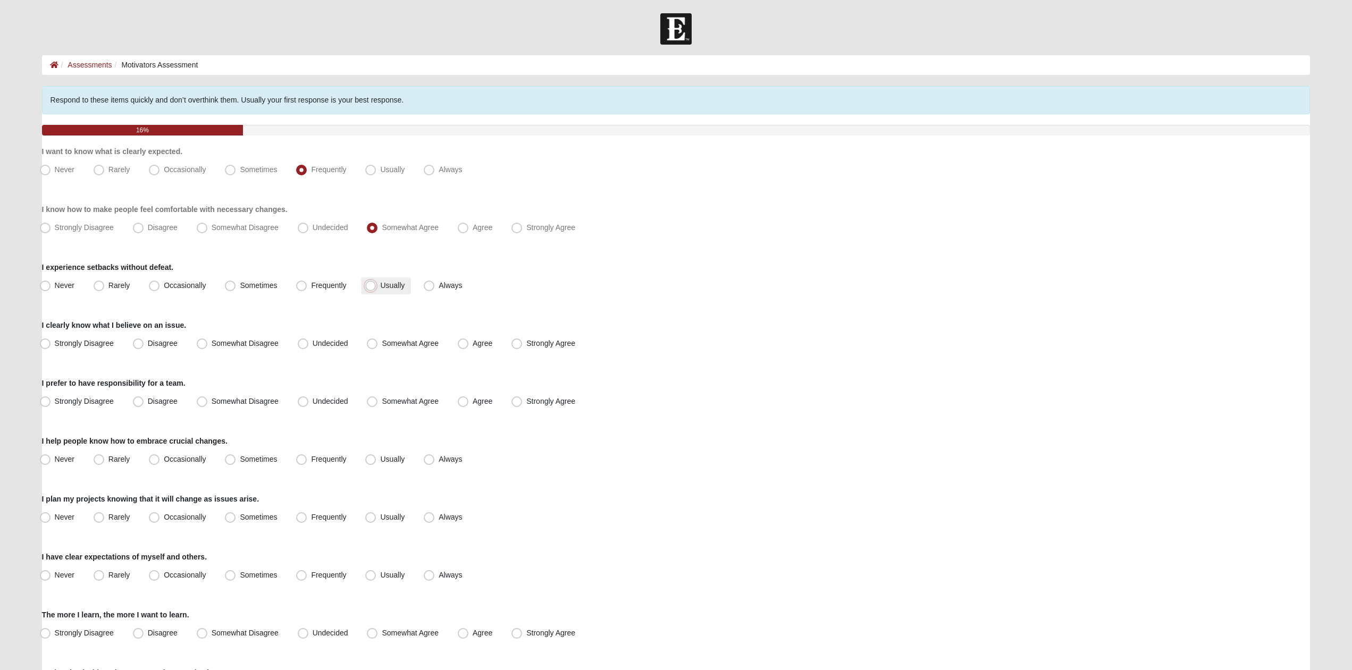
click at [376, 289] on input "Usually" at bounding box center [372, 285] width 7 height 7
radio input "true"
click at [563, 344] on span "Strongly Agree" at bounding box center [550, 343] width 49 height 9
click at [523, 344] on input "Strongly Agree" at bounding box center [519, 343] width 7 height 7
radio input "true"
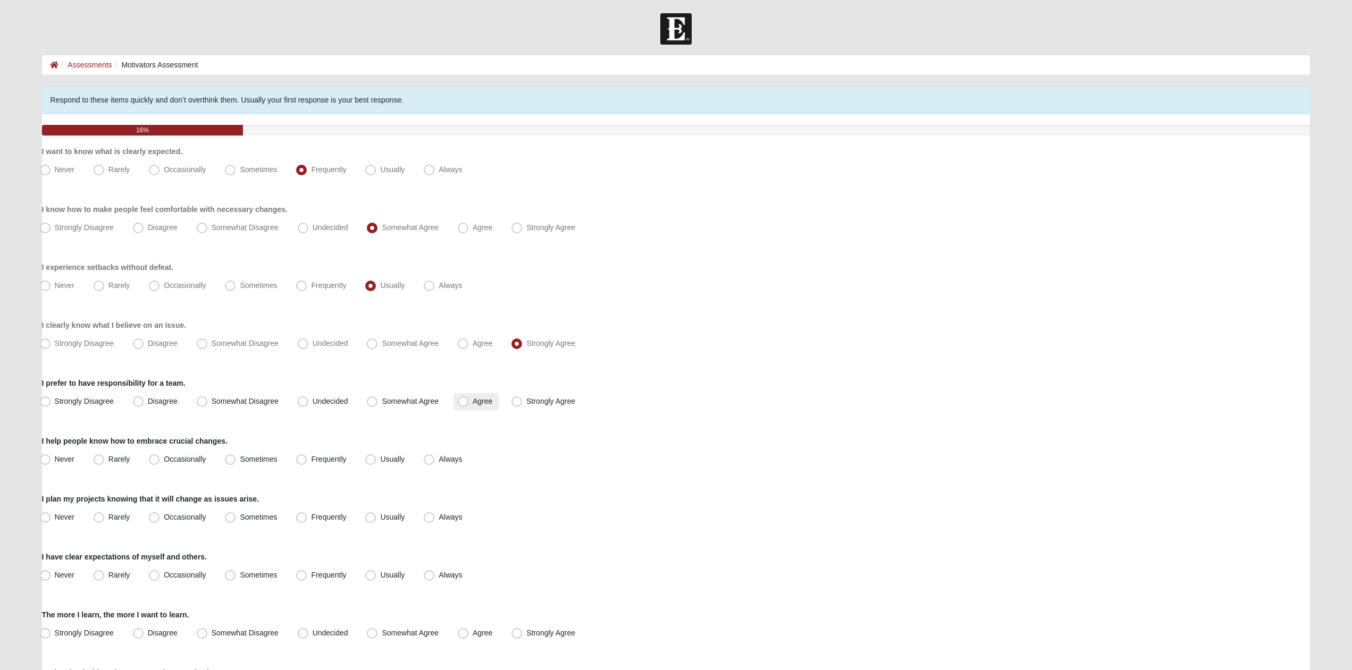
click at [495, 400] on label "Agree" at bounding box center [475, 401] width 45 height 17
click at [469, 400] on input "Agree" at bounding box center [465, 401] width 7 height 7
radio input "true"
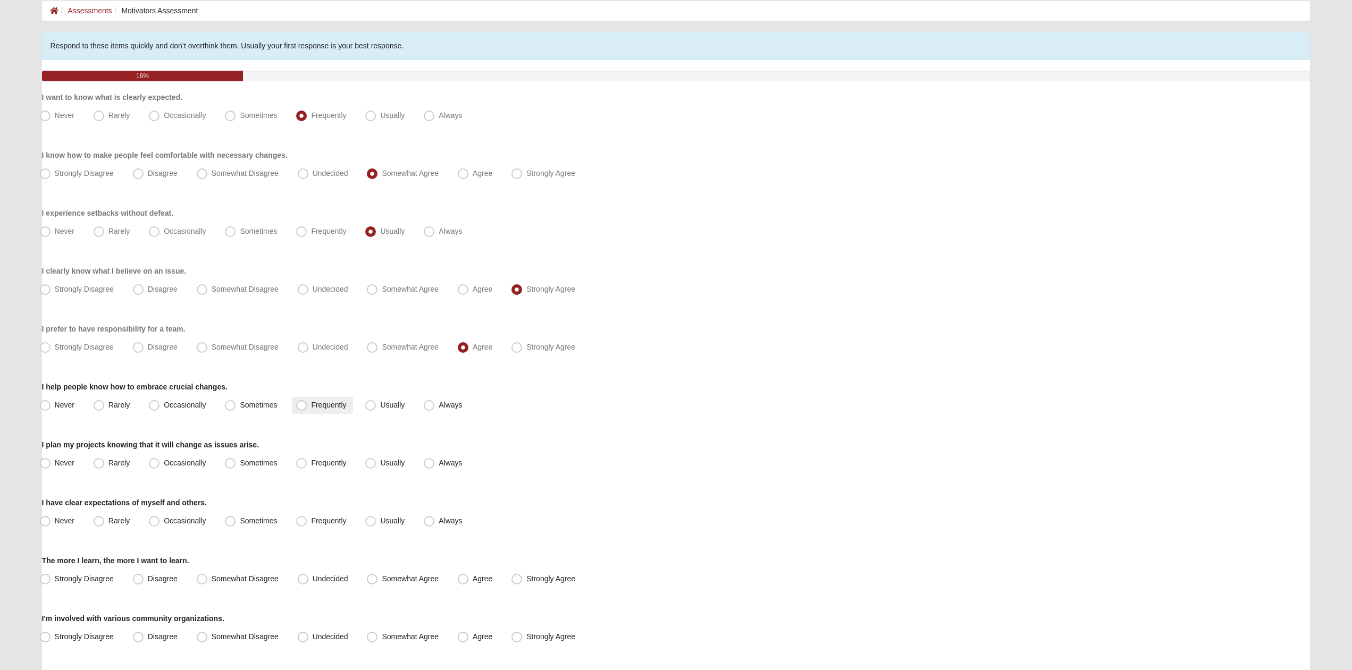
click at [327, 401] on label "Frequently" at bounding box center [322, 405] width 61 height 17
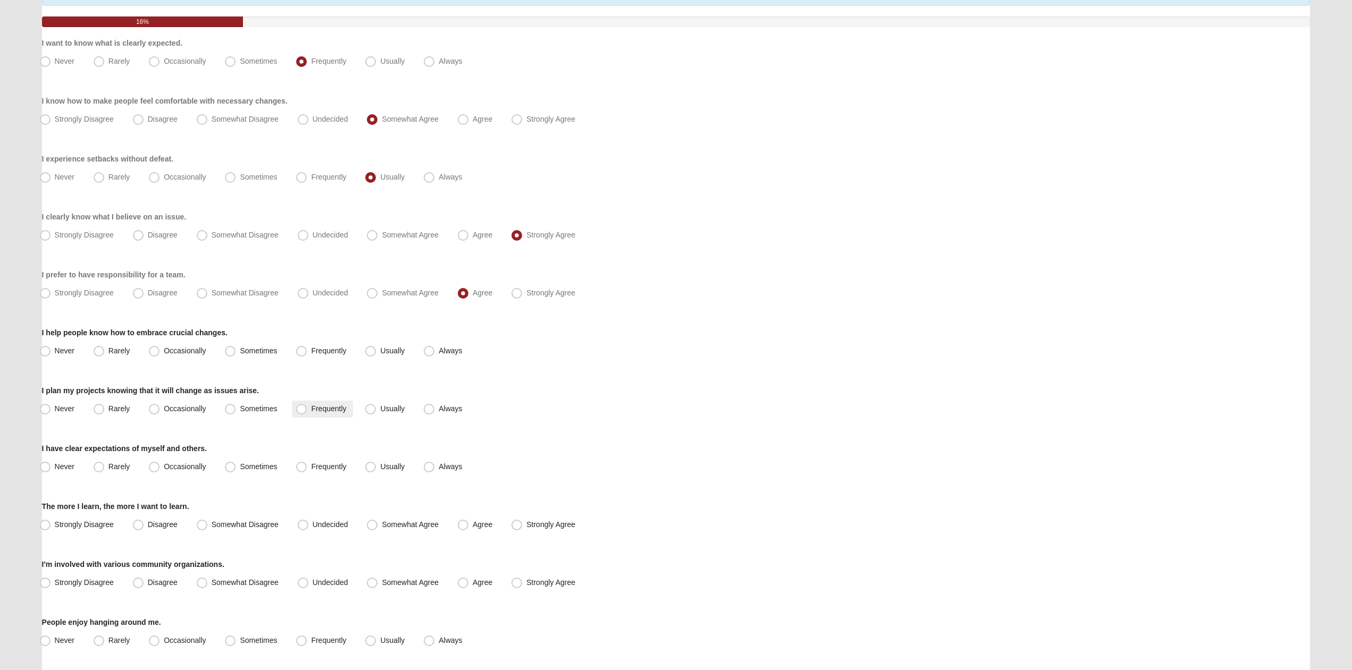
click at [329, 407] on span "Frequently" at bounding box center [328, 409] width 35 height 9
click at [307, 407] on input "Frequently" at bounding box center [303, 409] width 7 height 7
radio input "true"
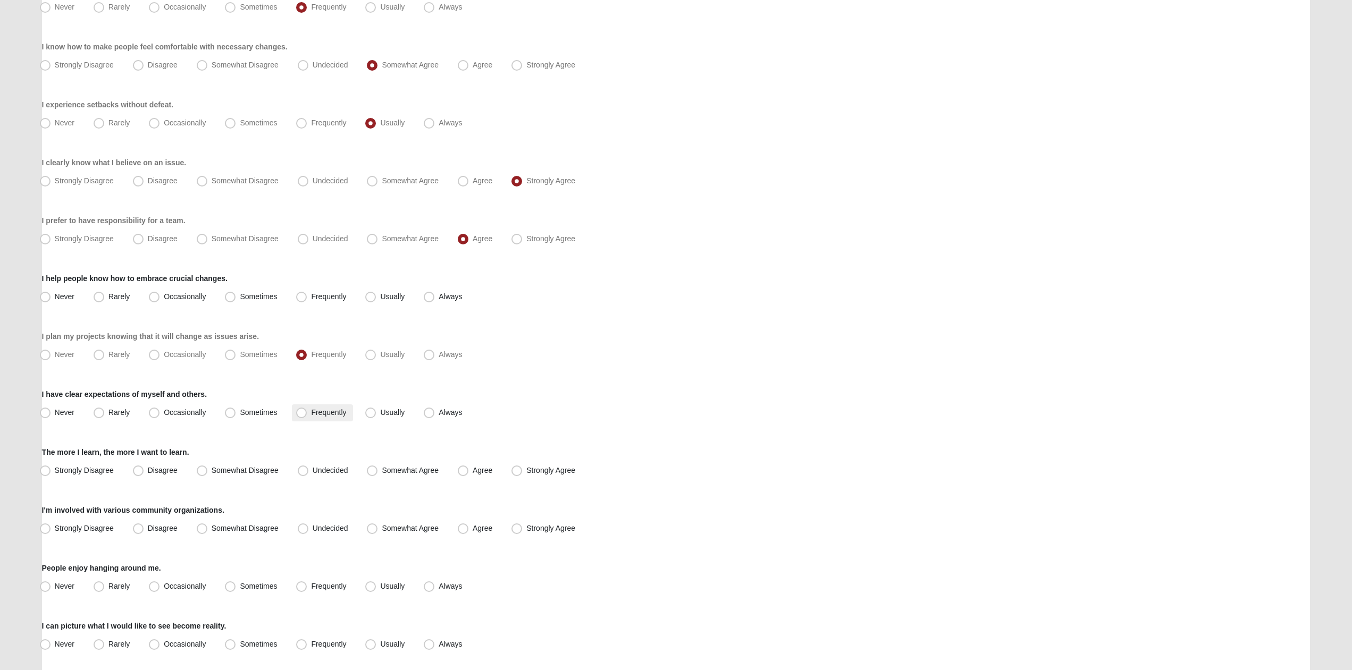
click at [333, 410] on span "Frequently" at bounding box center [328, 412] width 35 height 9
click at [307, 410] on input "Frequently" at bounding box center [303, 412] width 7 height 7
radio input "true"
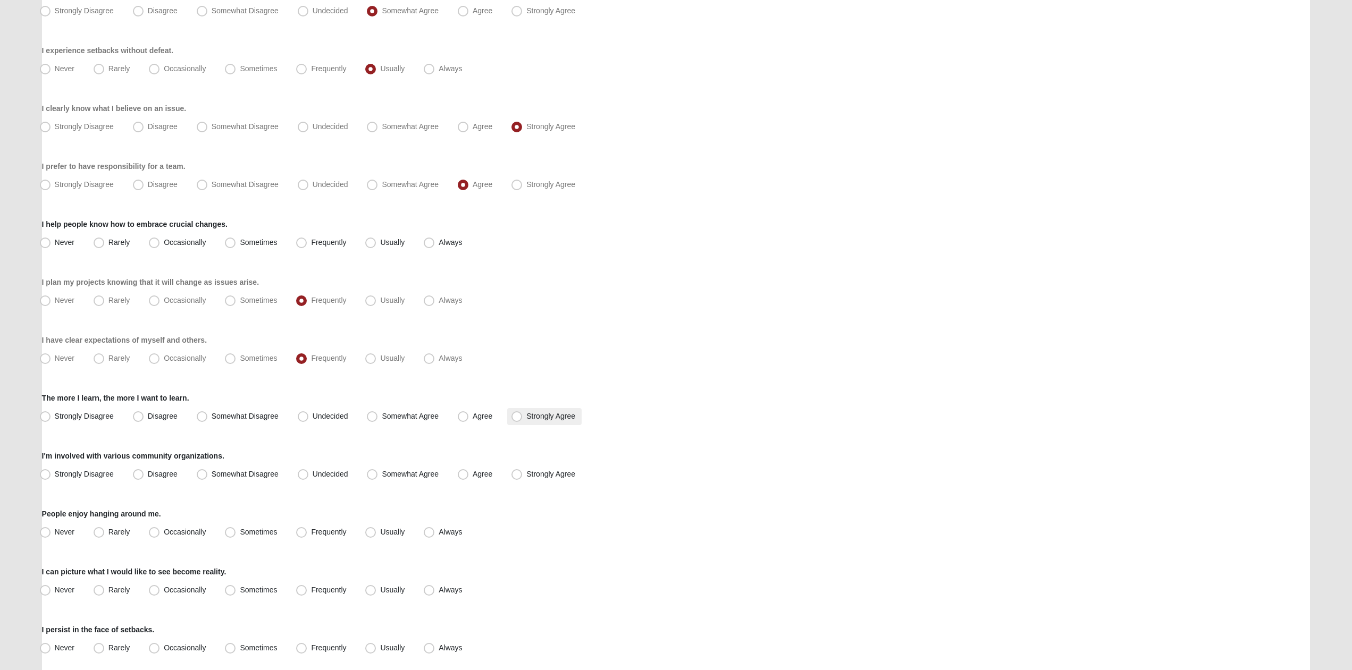
click at [543, 415] on span "Strongly Agree" at bounding box center [550, 416] width 49 height 9
click at [523, 415] on input "Strongly Agree" at bounding box center [519, 416] width 7 height 7
radio input "true"
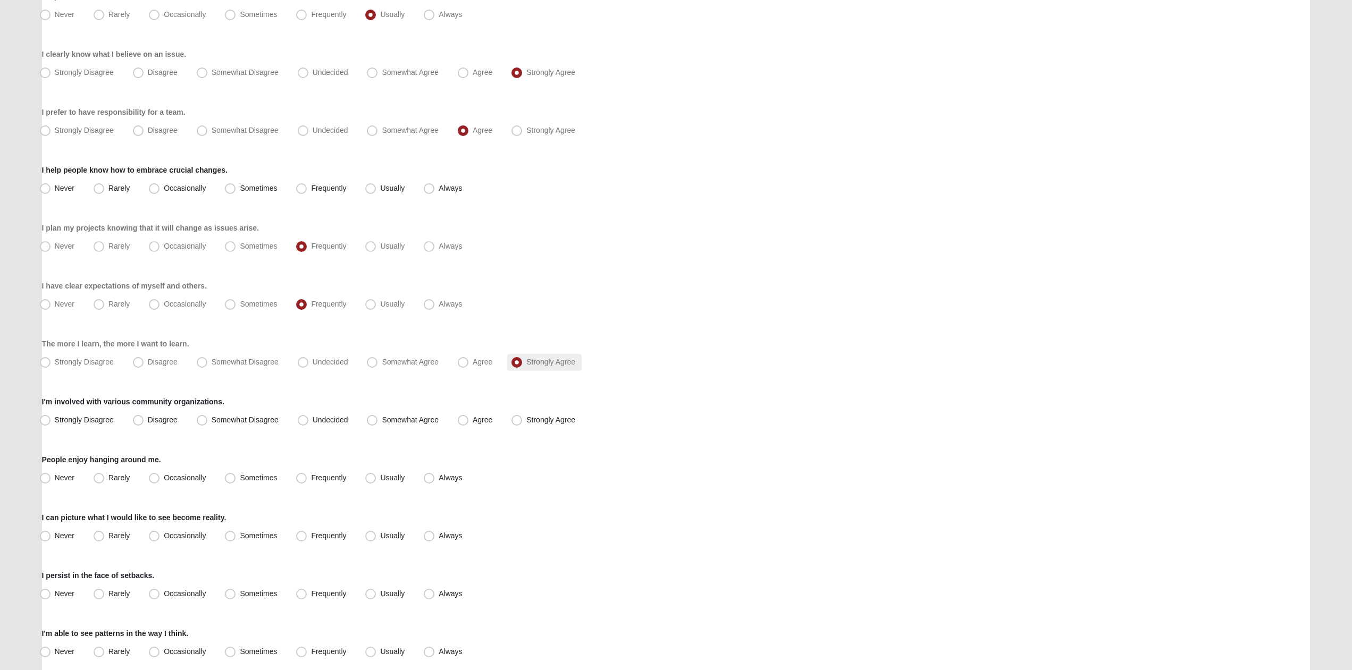
click at [543, 415] on label "Strongly Agree" at bounding box center [544, 420] width 74 height 17
click at [523, 417] on input "Strongly Agree" at bounding box center [519, 420] width 7 height 7
radio input "true"
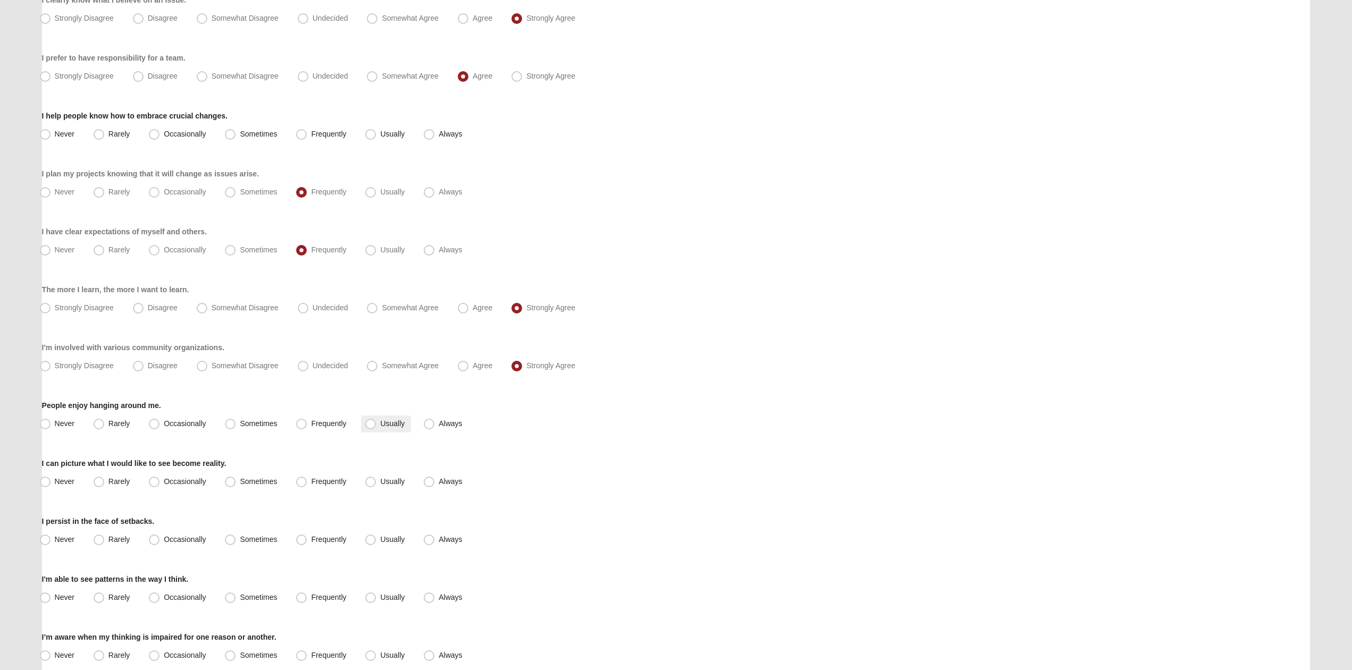
click at [387, 423] on span "Usually" at bounding box center [392, 423] width 24 height 9
click at [376, 423] on input "Usually" at bounding box center [372, 424] width 7 height 7
radio input "true"
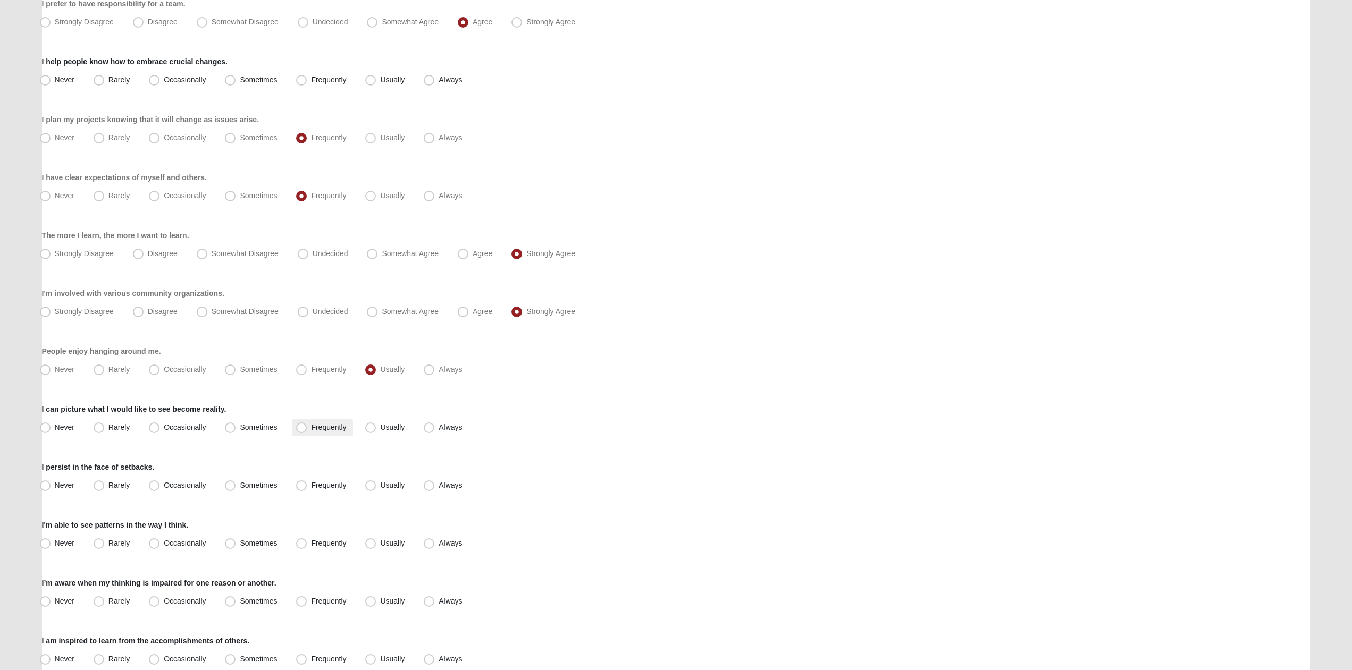
click at [331, 435] on label "Frequently" at bounding box center [322, 427] width 61 height 17
click at [307, 431] on input "Frequently" at bounding box center [303, 427] width 7 height 7
radio input "true"
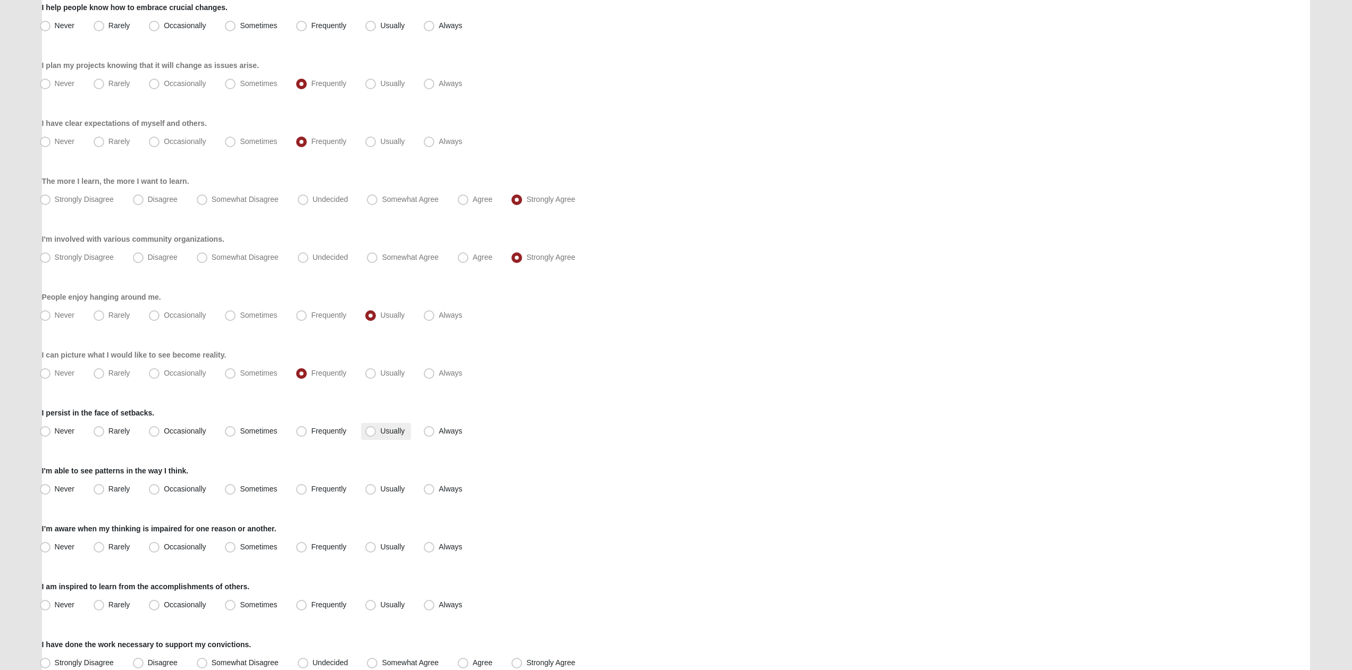
click at [380, 425] on label "Usually" at bounding box center [386, 431] width 50 height 17
click at [376, 428] on input "Usually" at bounding box center [372, 431] width 7 height 7
radio input "true"
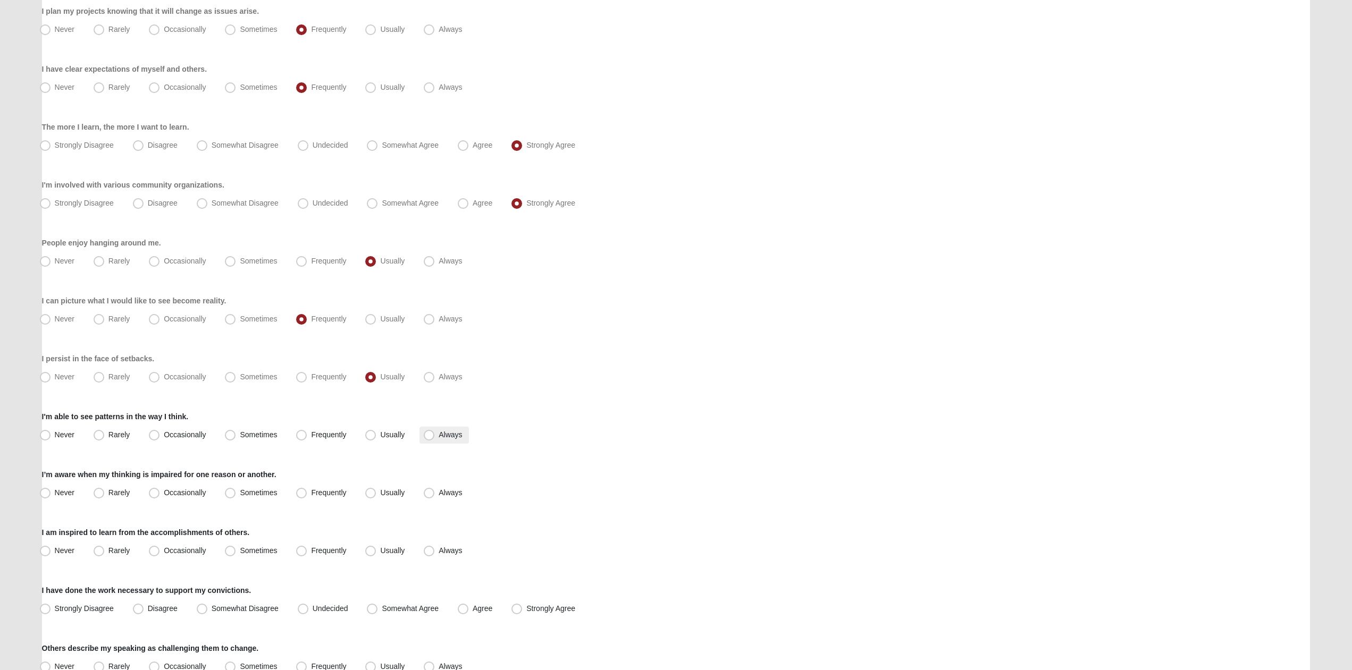
click at [440, 430] on label "Always" at bounding box center [443, 435] width 49 height 17
click at [435, 432] on input "Always" at bounding box center [431, 435] width 7 height 7
radio input "true"
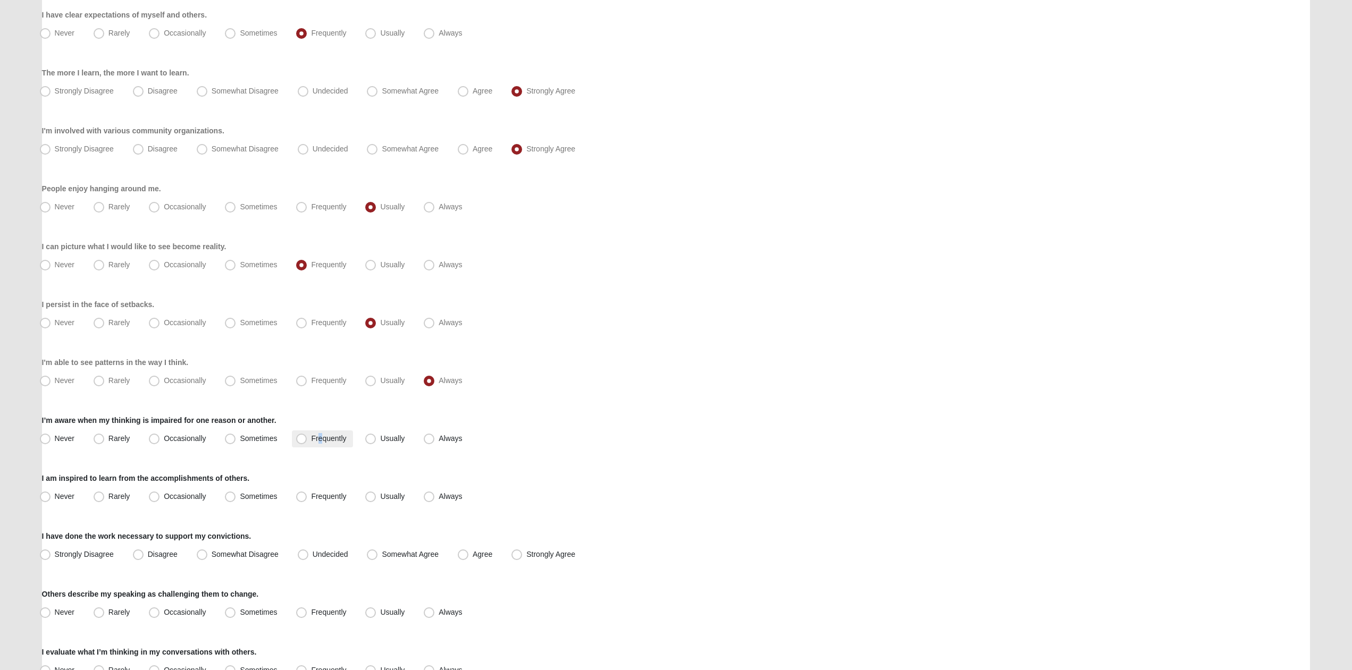
click at [322, 439] on span "Frequently" at bounding box center [328, 438] width 35 height 9
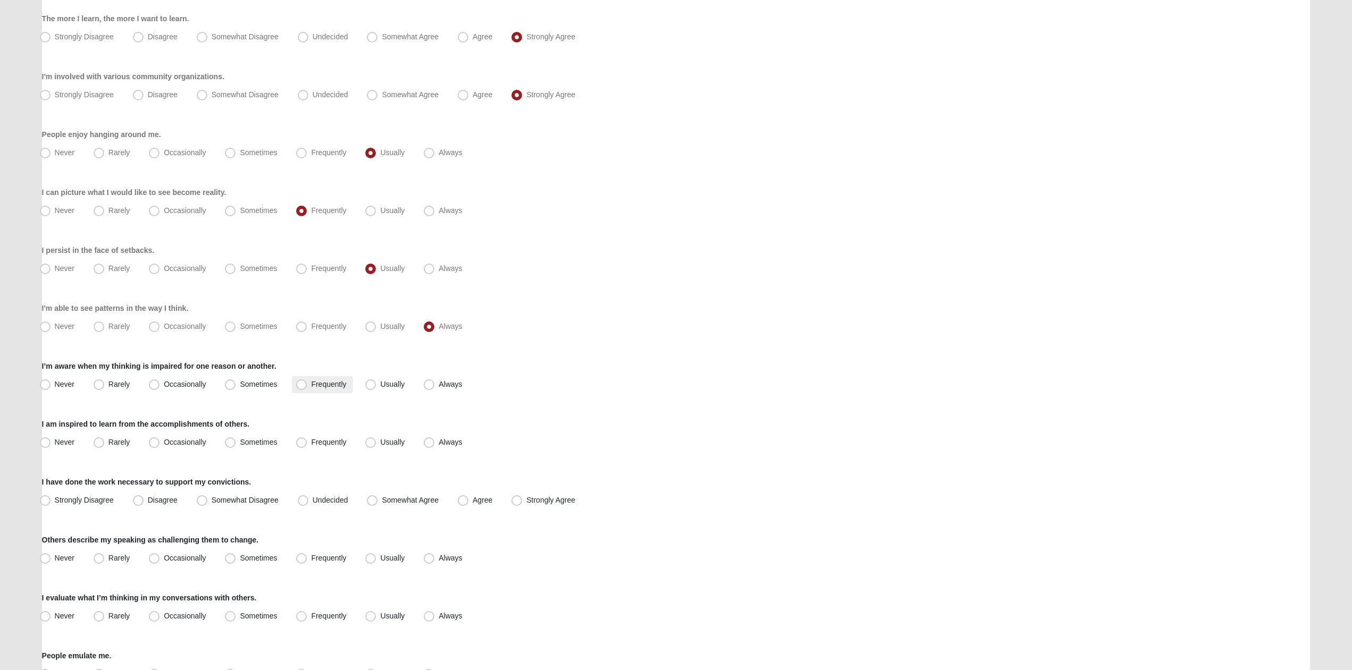
click at [296, 386] on label "Frequently" at bounding box center [322, 384] width 61 height 17
click at [300, 386] on input "Frequently" at bounding box center [303, 384] width 7 height 7
radio input "true"
click at [311, 447] on span "Frequently" at bounding box center [328, 442] width 35 height 9
click at [300, 446] on input "Frequently" at bounding box center [303, 442] width 7 height 7
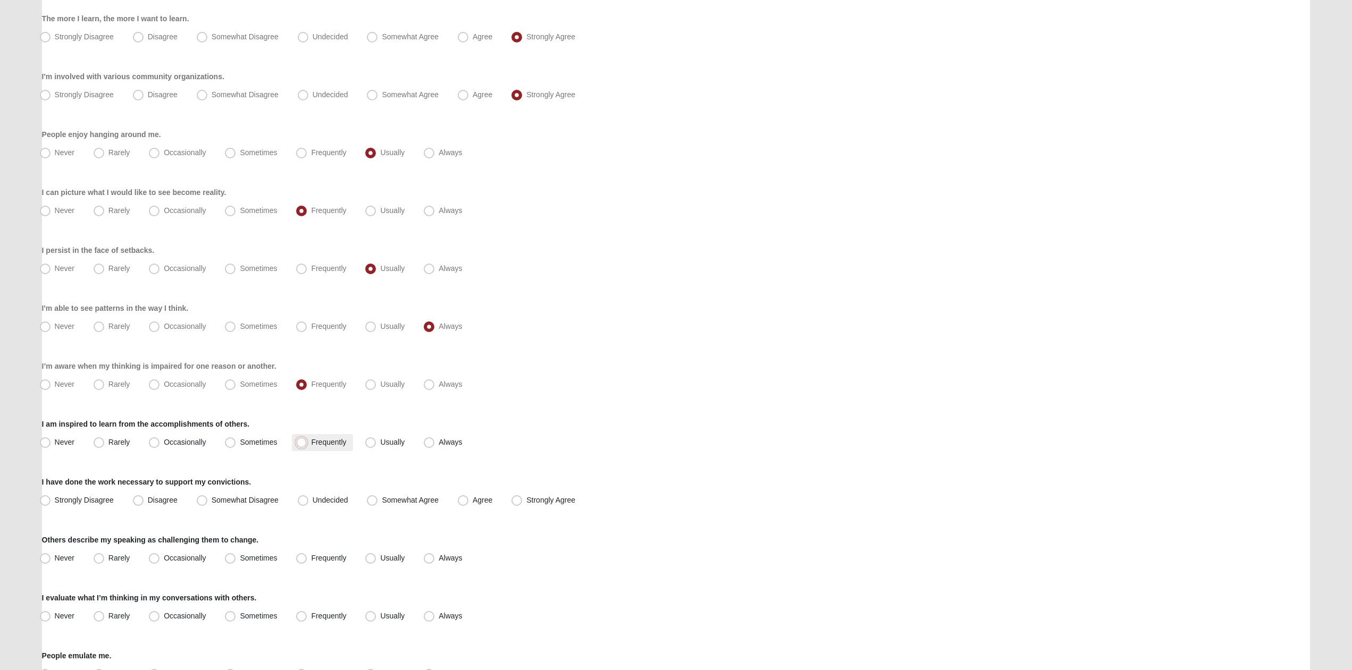
radio input "true"
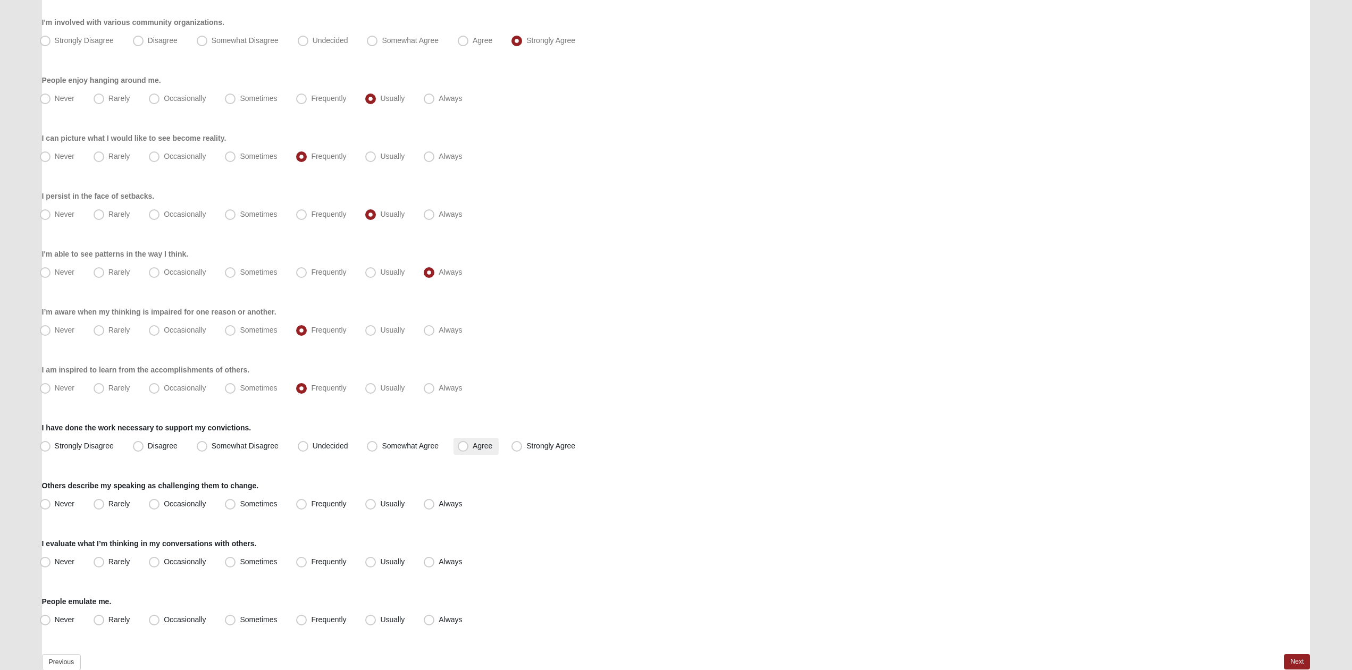
click at [476, 447] on span "Agree" at bounding box center [483, 446] width 20 height 9
click at [469, 447] on input "Agree" at bounding box center [465, 446] width 7 height 7
radio input "true"
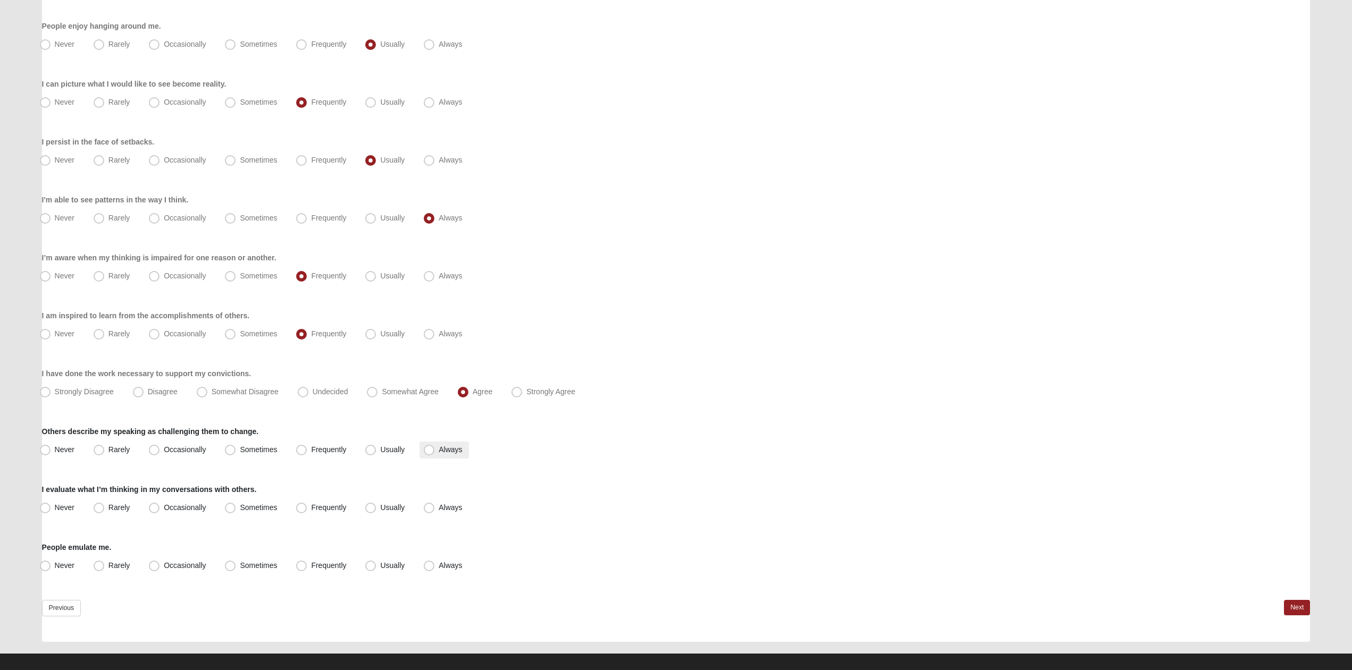
click at [439, 447] on span "Always" at bounding box center [450, 450] width 23 height 9
click at [433, 447] on input "Always" at bounding box center [431, 450] width 7 height 7
radio input "true"
click at [380, 449] on span "Usually" at bounding box center [392, 450] width 24 height 9
click at [369, 449] on input "Usually" at bounding box center [372, 450] width 7 height 7
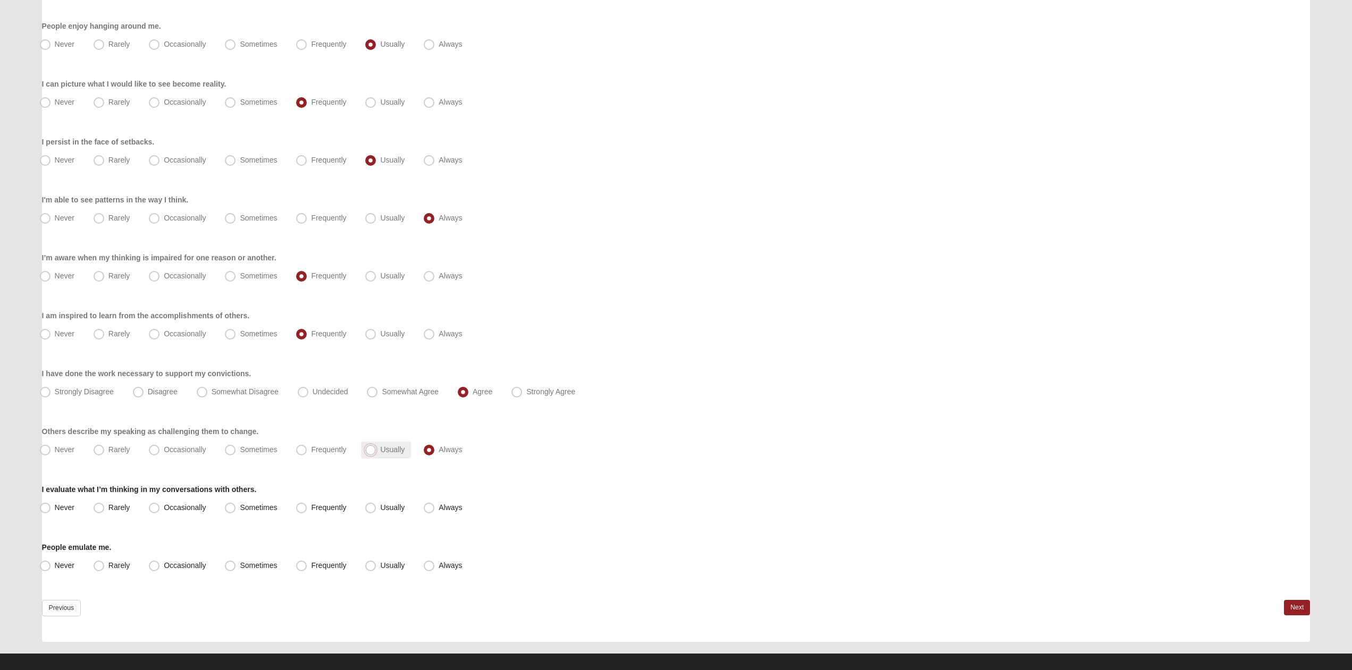
radio input "true"
click at [404, 506] on span "Usually" at bounding box center [392, 507] width 24 height 9
click at [376, 506] on input "Usually" at bounding box center [372, 508] width 7 height 7
radio input "true"
click at [311, 568] on span "Frequently" at bounding box center [328, 565] width 35 height 9
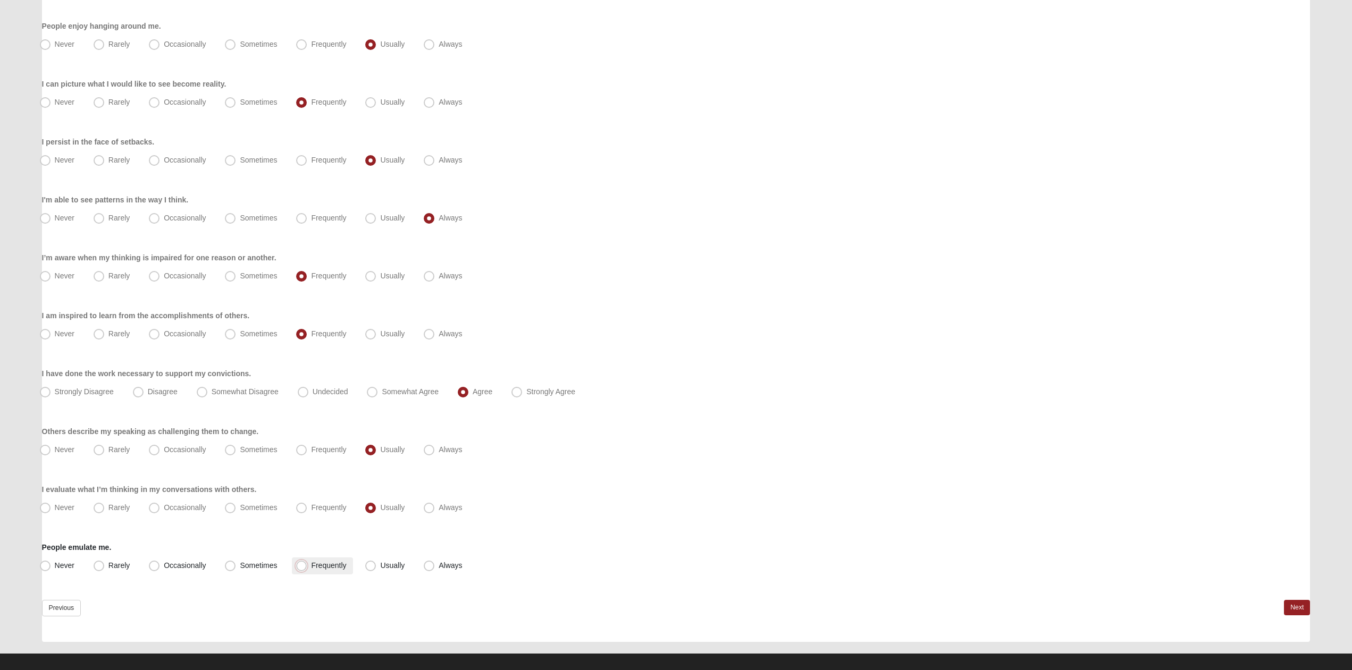
click at [302, 568] on input "Frequently" at bounding box center [303, 565] width 7 height 7
radio input "true"
click at [1293, 609] on link "Next" at bounding box center [1297, 607] width 26 height 15
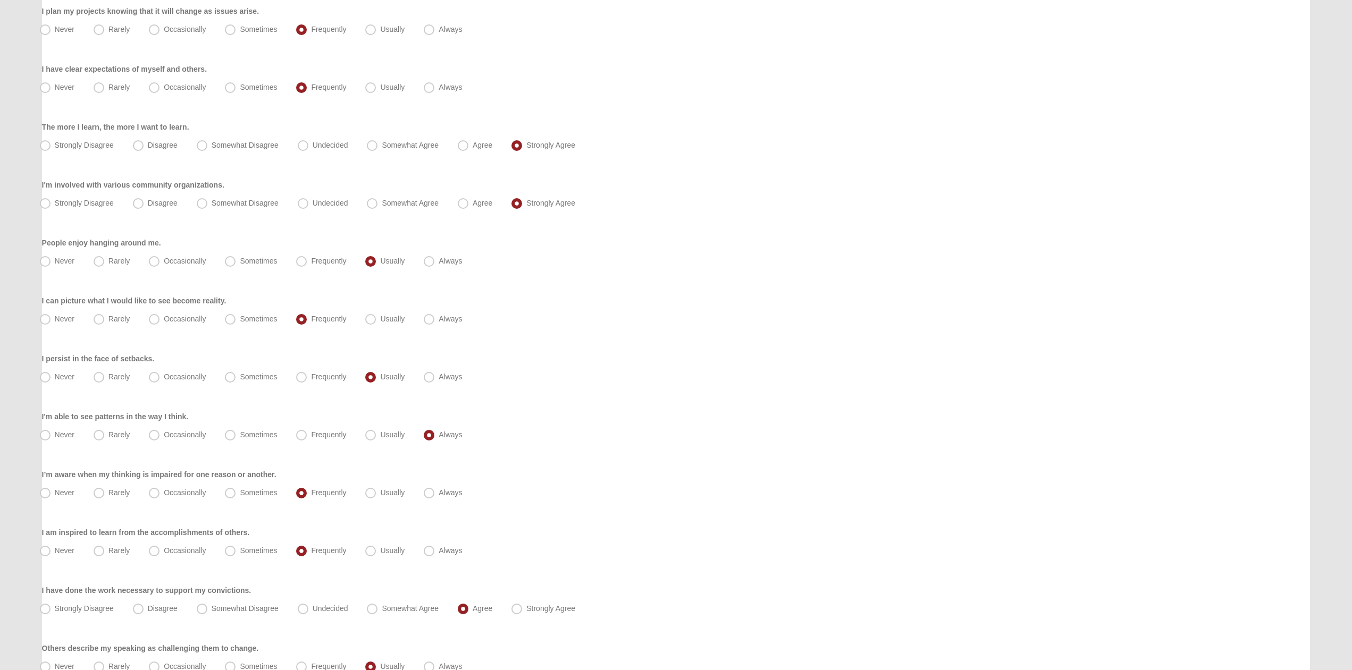
scroll to position [271, 0]
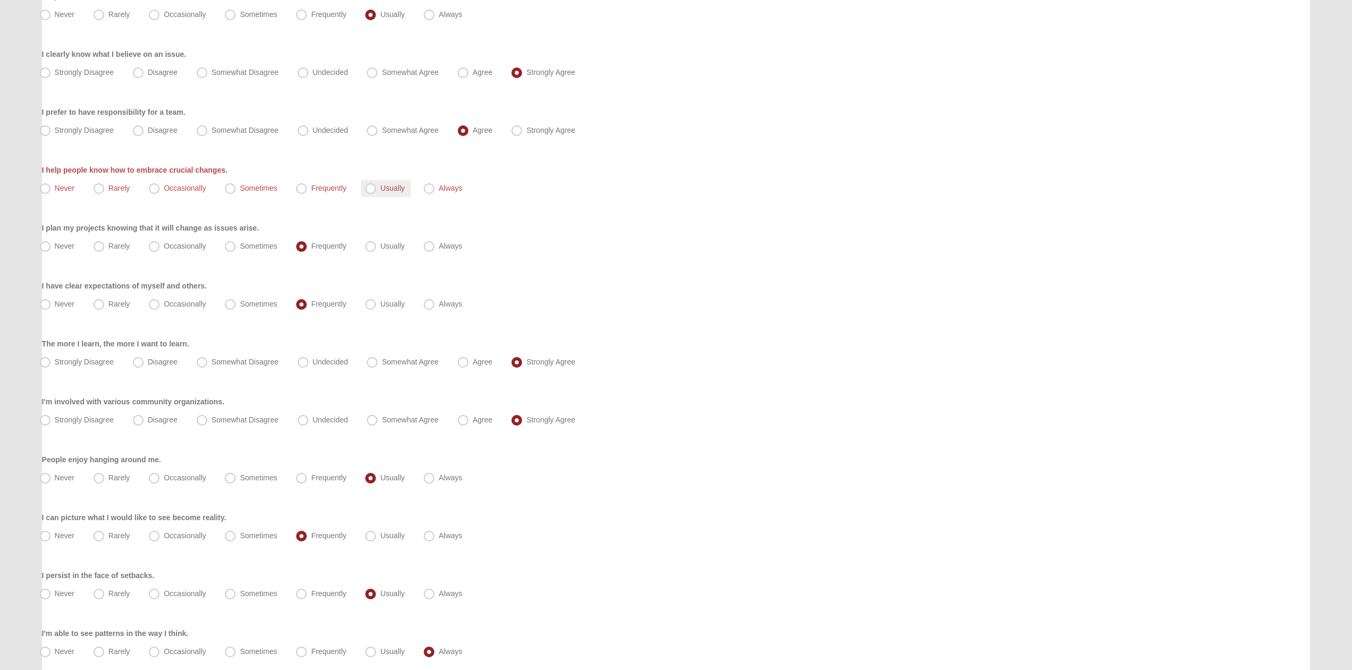
click at [380, 186] on span "Usually" at bounding box center [392, 188] width 24 height 9
click at [369, 186] on input "Usually" at bounding box center [372, 188] width 7 height 7
radio input "true"
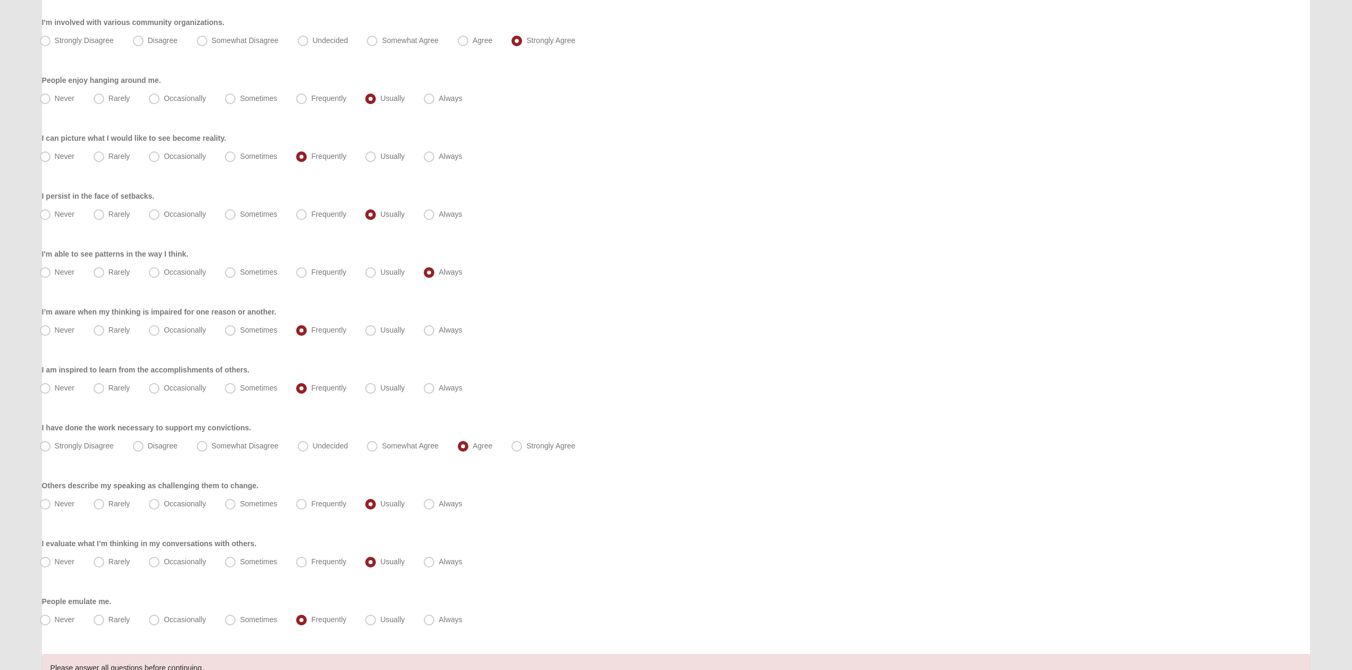
scroll to position [754, 0]
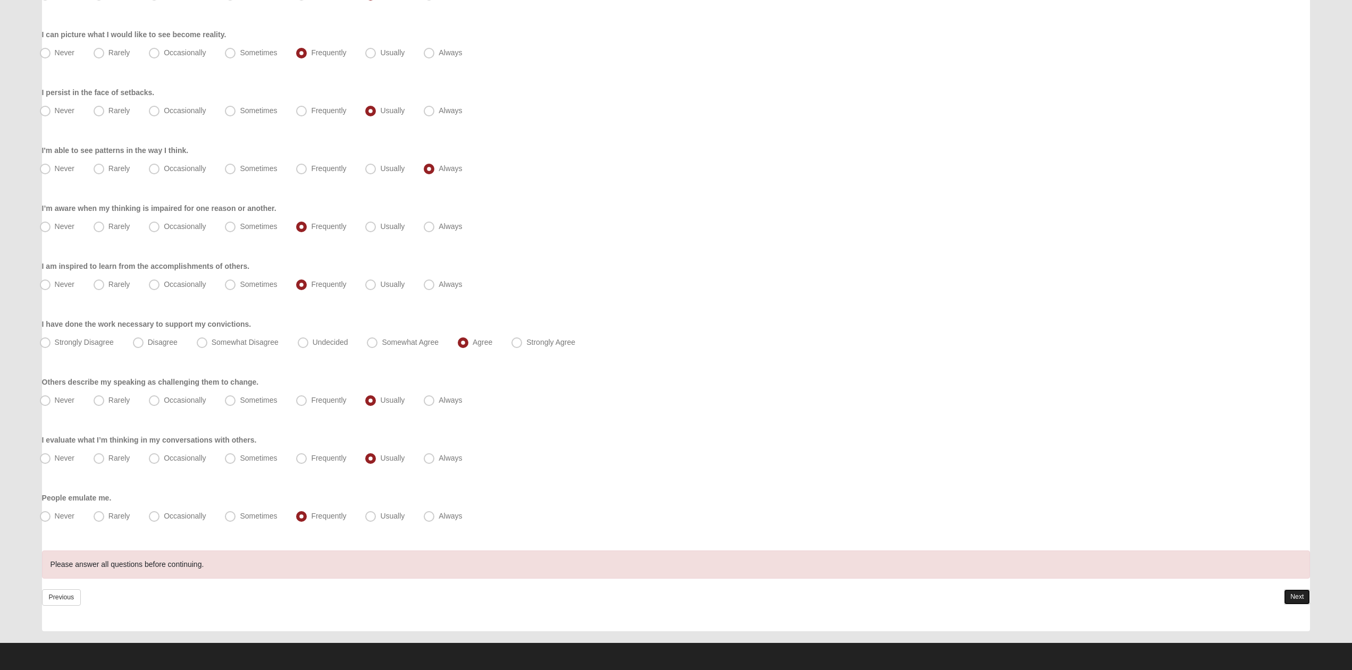
click at [1295, 602] on link "Next" at bounding box center [1297, 597] width 26 height 15
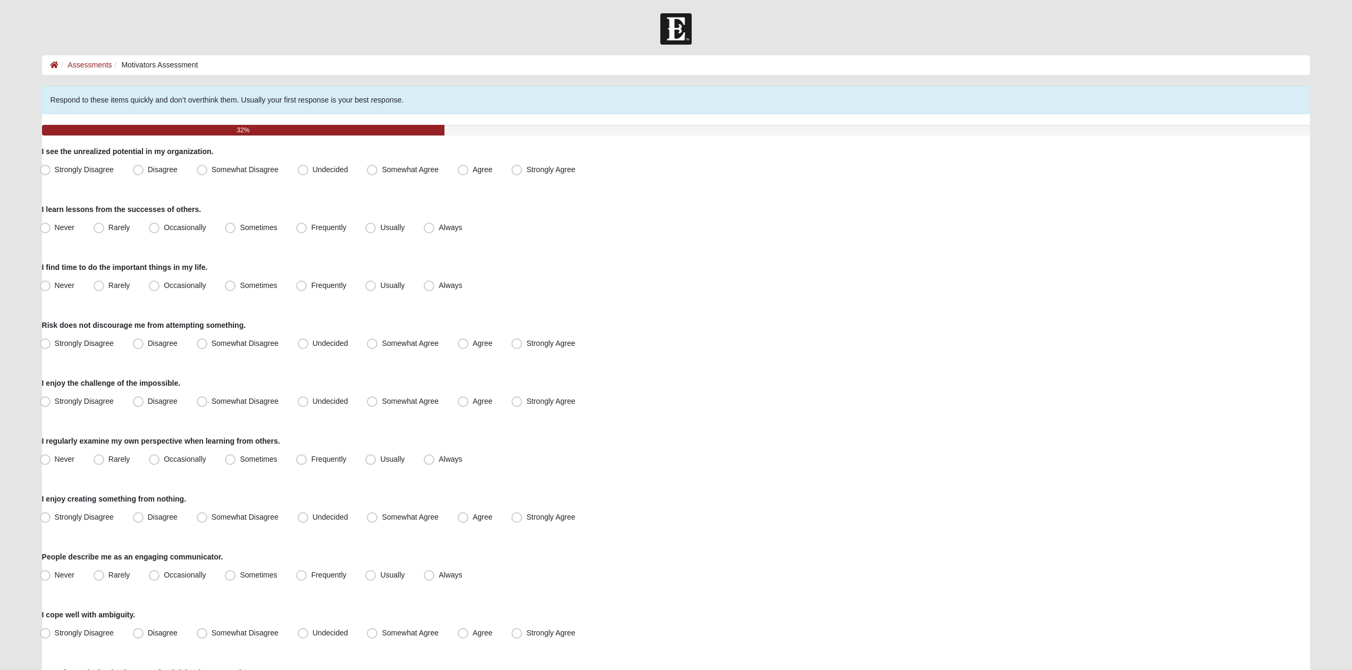
click at [499, 168] on div "Strongly Disagree Disagree Somewhat Disagree Undecided Somewhat Agree Agree Str…" at bounding box center [676, 170] width 1268 height 17
click at [489, 166] on span "Agree" at bounding box center [483, 169] width 20 height 9
click at [469, 166] on input "Agree" at bounding box center [465, 169] width 7 height 7
radio input "true"
click at [382, 229] on span "Usually" at bounding box center [392, 227] width 24 height 9
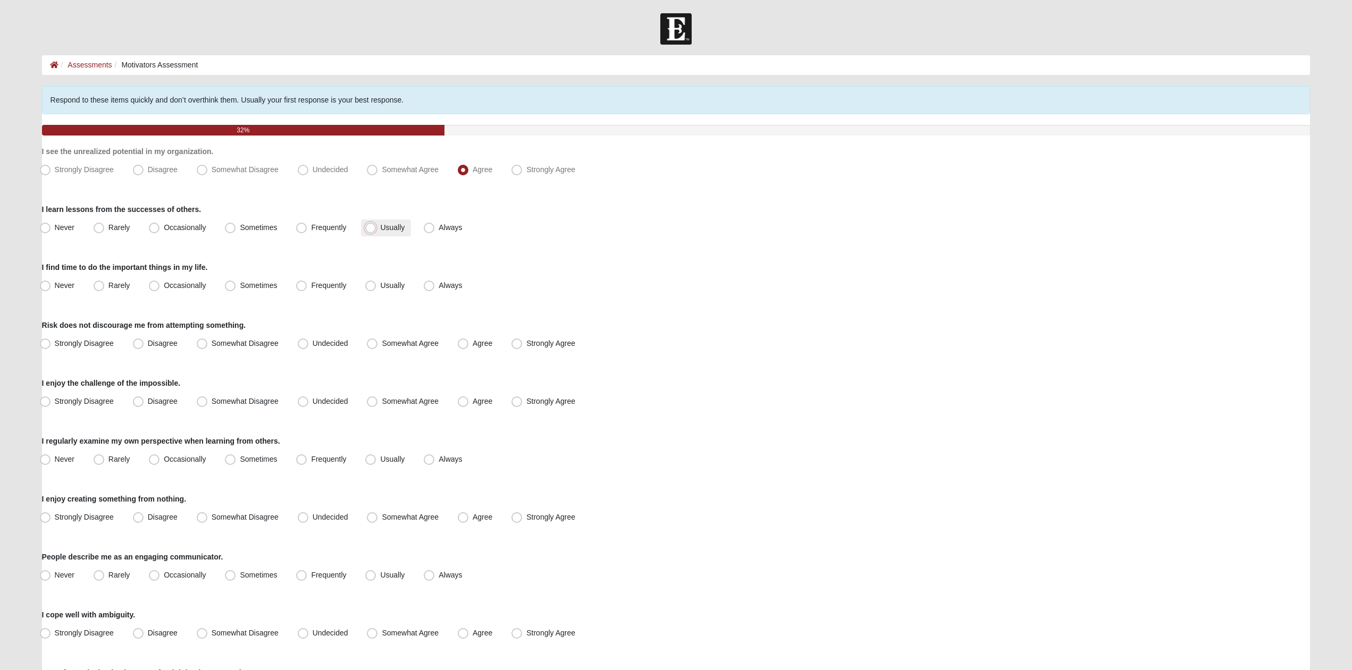
click at [376, 229] on input "Usually" at bounding box center [372, 227] width 7 height 7
radio input "true"
click at [457, 278] on label "Always" at bounding box center [443, 286] width 49 height 17
click at [435, 282] on input "Always" at bounding box center [431, 285] width 7 height 7
radio input "true"
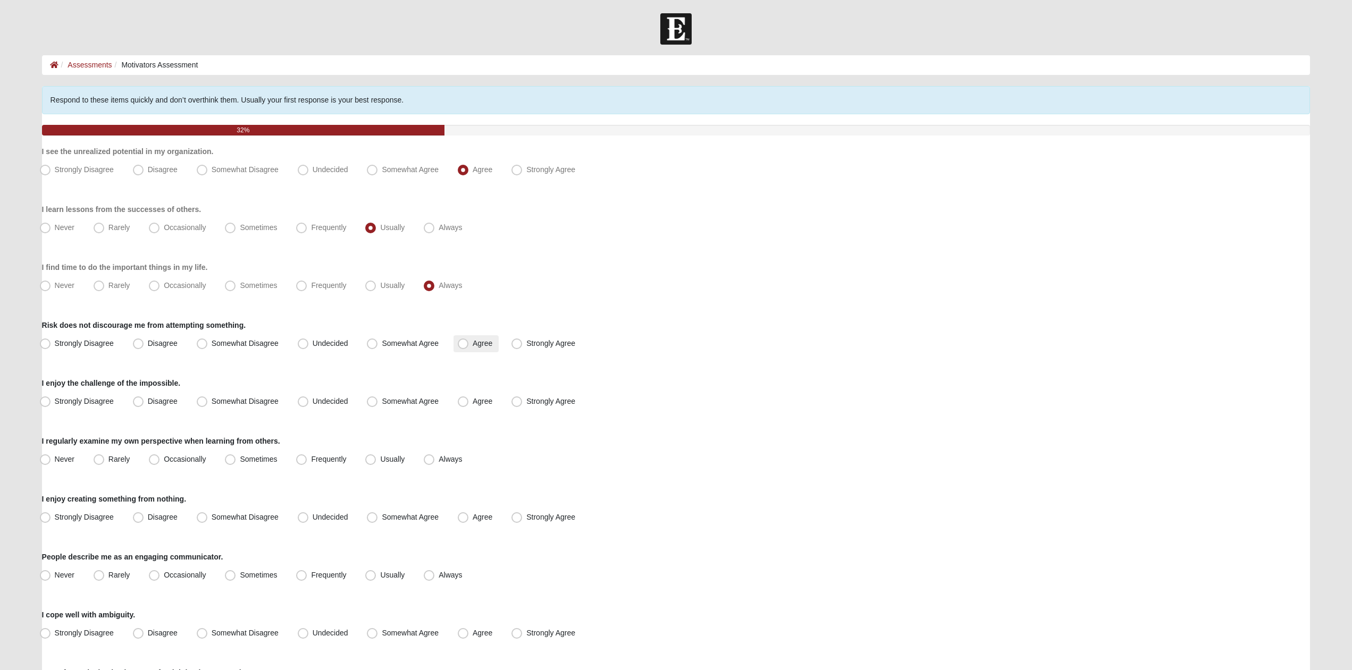
click at [473, 345] on span "Agree" at bounding box center [483, 343] width 20 height 9
click at [466, 345] on input "Agree" at bounding box center [465, 343] width 7 height 7
radio input "true"
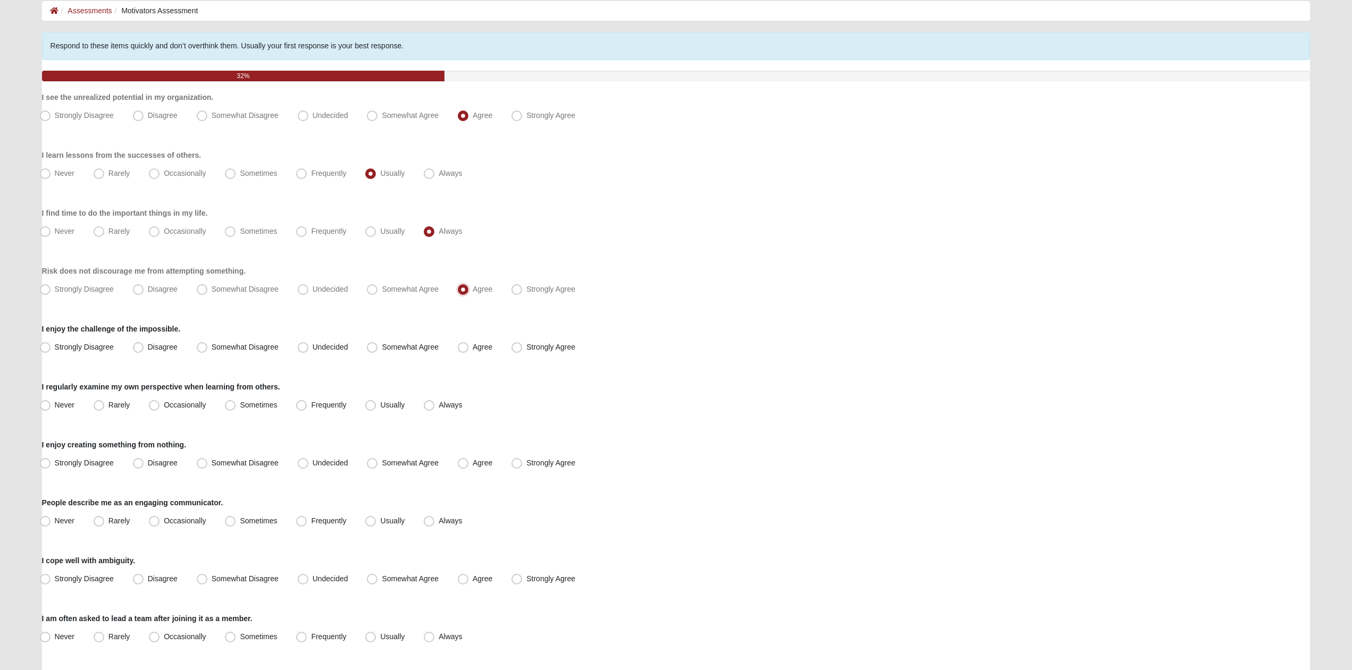
scroll to position [108, 0]
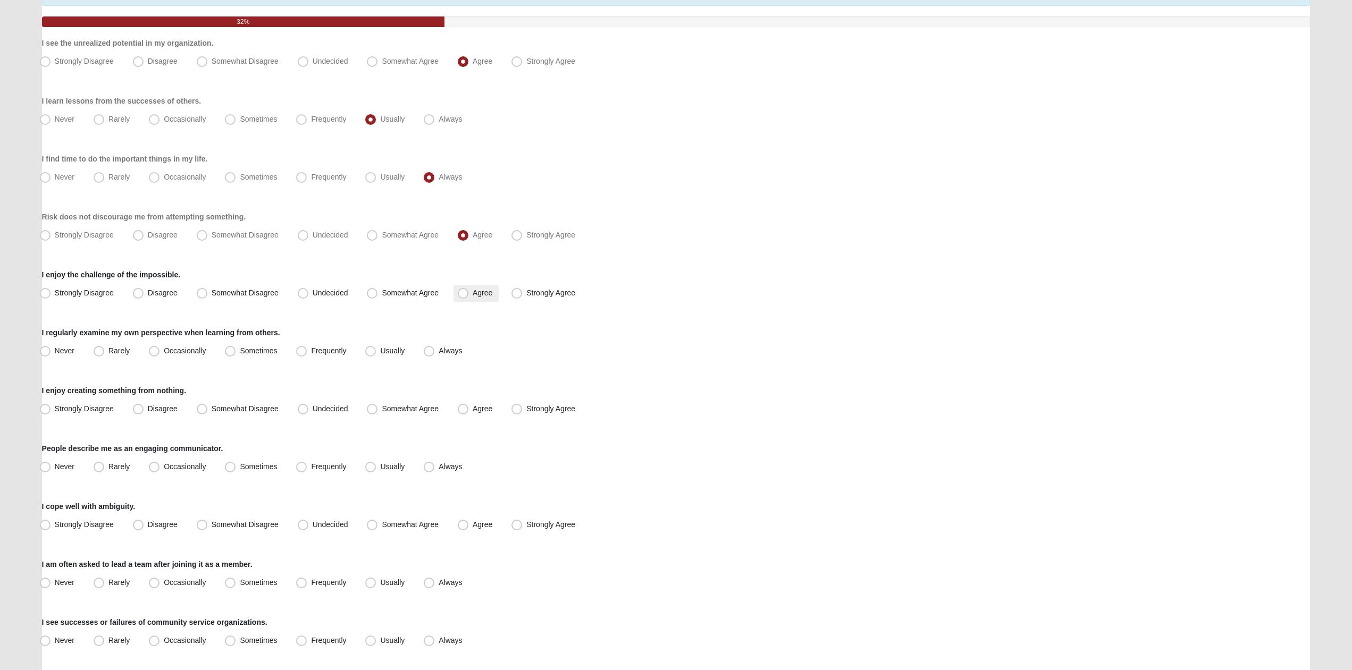
click at [469, 296] on label "Agree" at bounding box center [475, 293] width 45 height 17
click at [469, 296] on input "Agree" at bounding box center [465, 293] width 7 height 7
radio input "true"
click at [441, 350] on span "Always" at bounding box center [450, 351] width 23 height 9
click at [435, 350] on input "Always" at bounding box center [431, 351] width 7 height 7
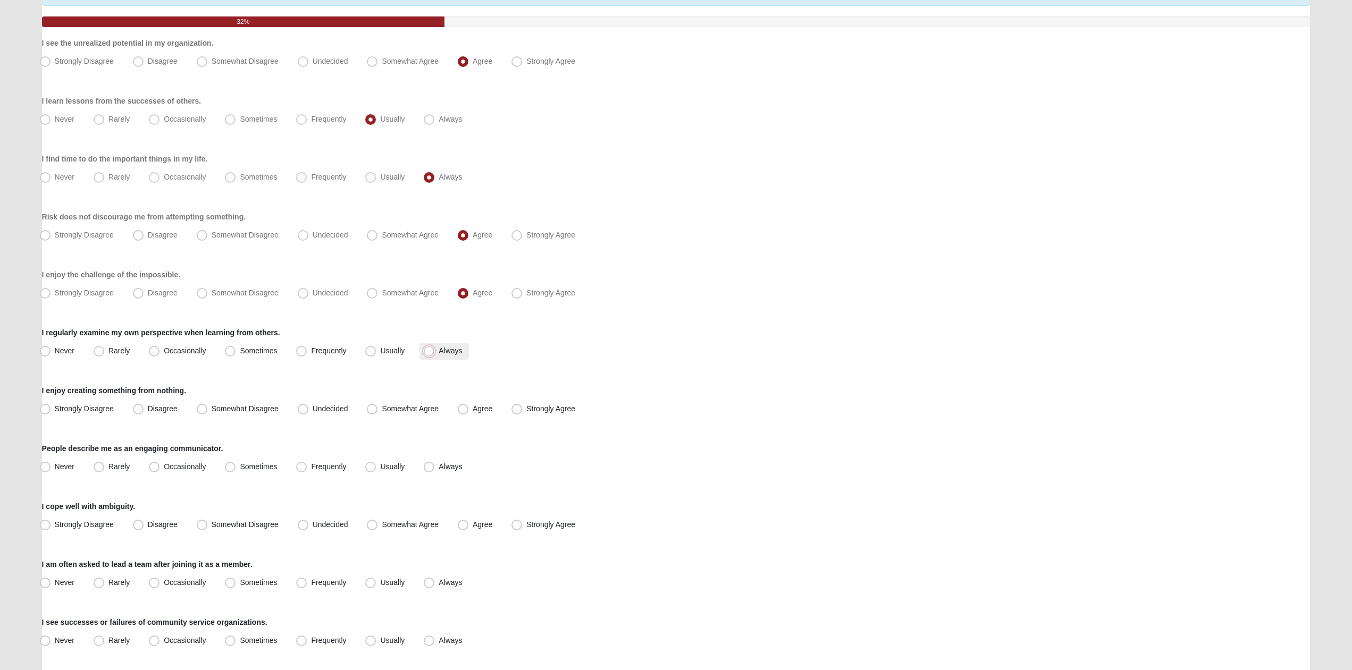
radio input "true"
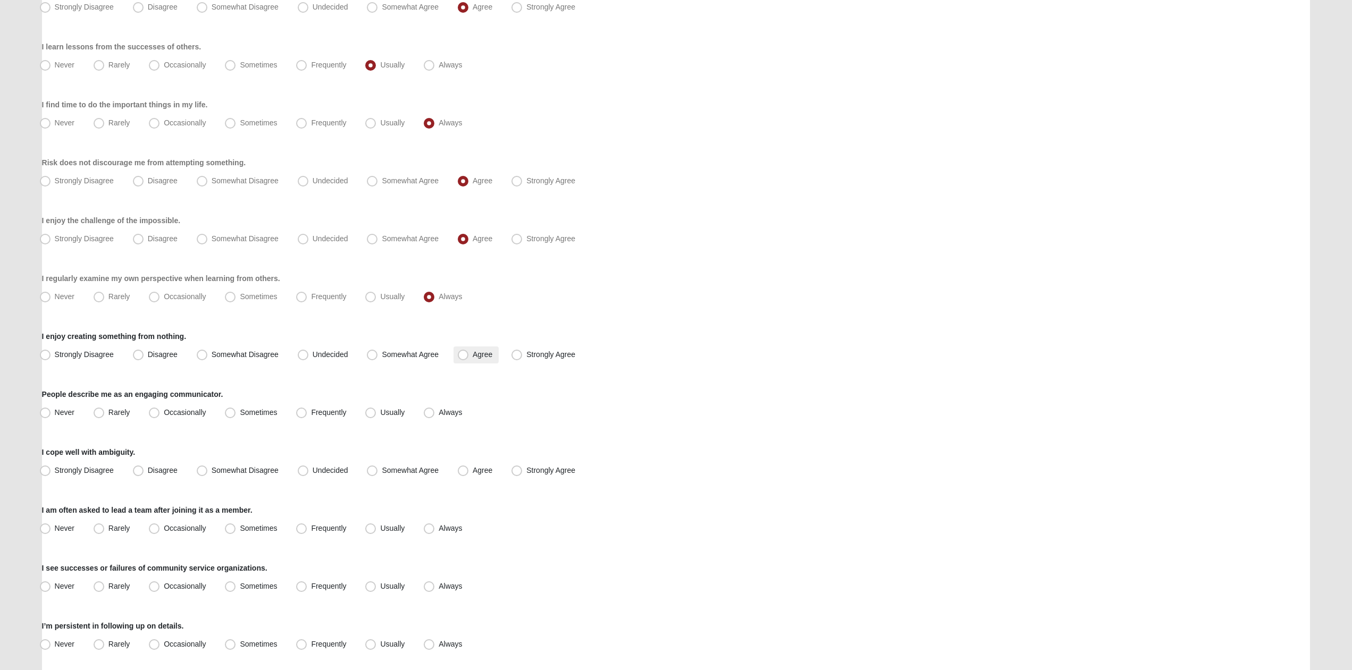
click at [473, 358] on span "Agree" at bounding box center [483, 354] width 20 height 9
click at [462, 358] on input "Agree" at bounding box center [465, 354] width 7 height 7
radio input "true"
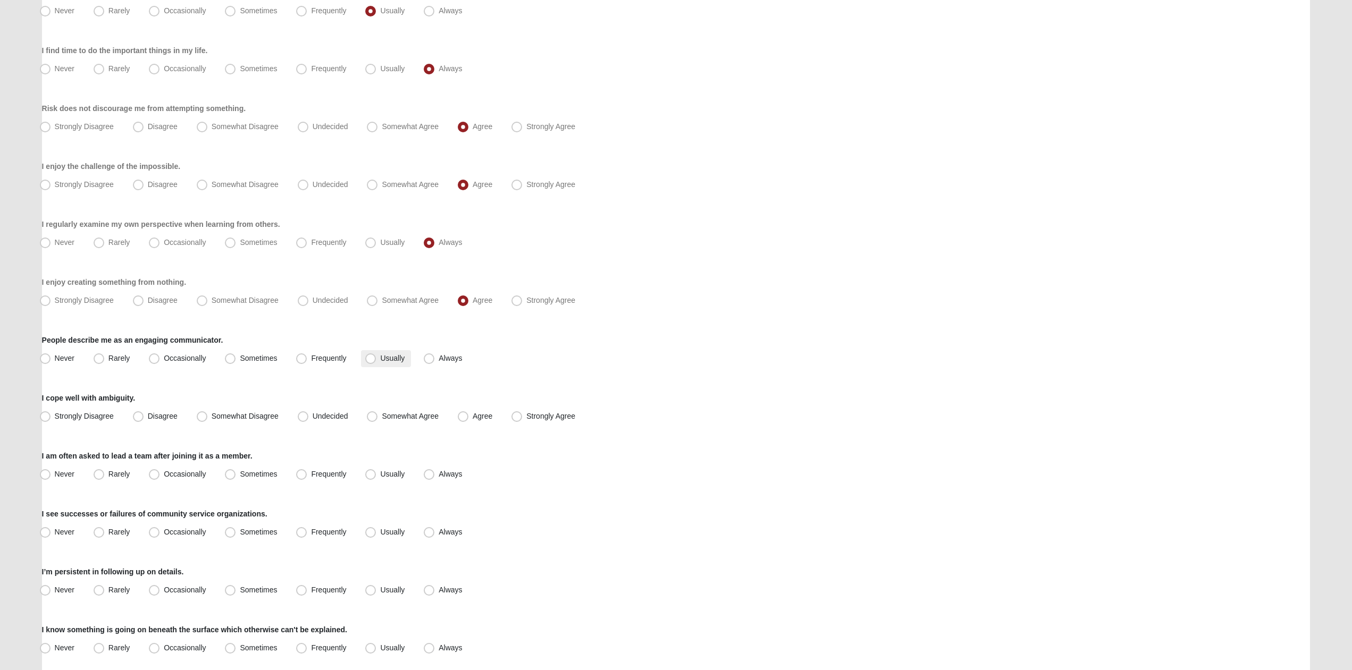
click at [400, 356] on span "Usually" at bounding box center [392, 358] width 24 height 9
click at [376, 356] on input "Usually" at bounding box center [372, 358] width 7 height 7
radio input "true"
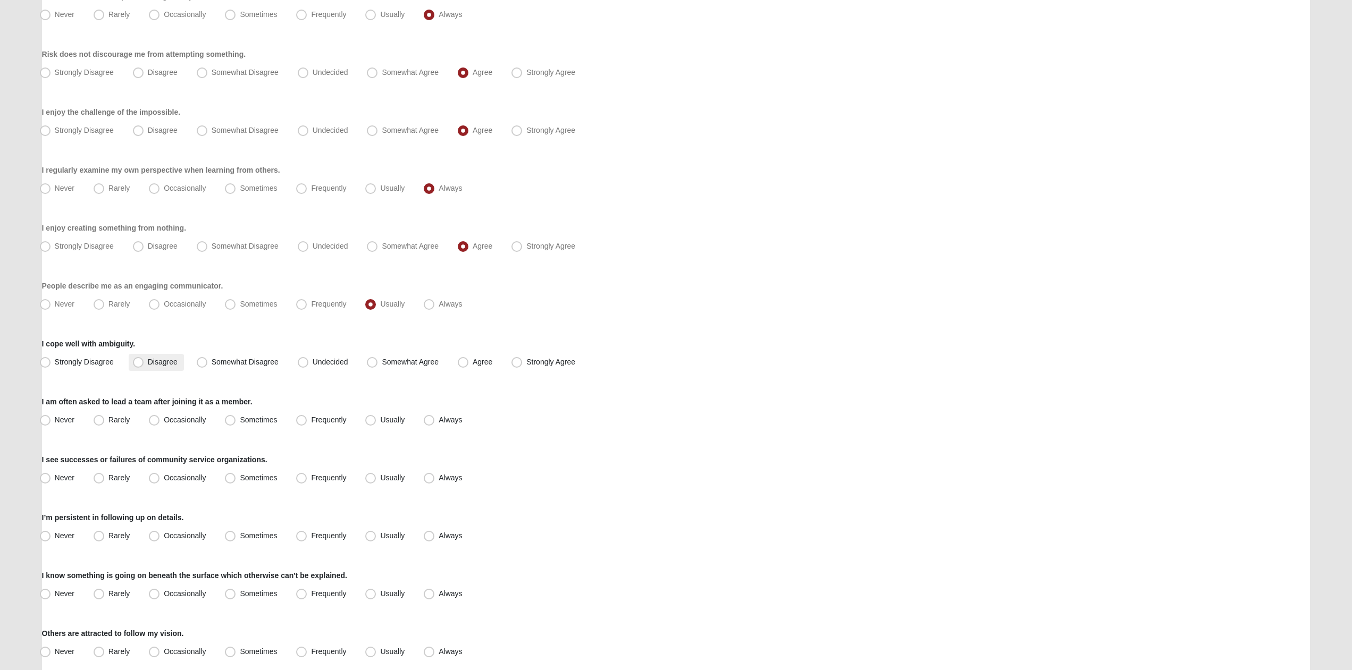
click at [157, 361] on span "Disagree" at bounding box center [163, 362] width 30 height 9
click at [144, 361] on input "Disagree" at bounding box center [140, 362] width 7 height 7
radio input "true"
click at [378, 419] on label "Usually" at bounding box center [386, 420] width 50 height 17
click at [376, 419] on input "Usually" at bounding box center [372, 420] width 7 height 7
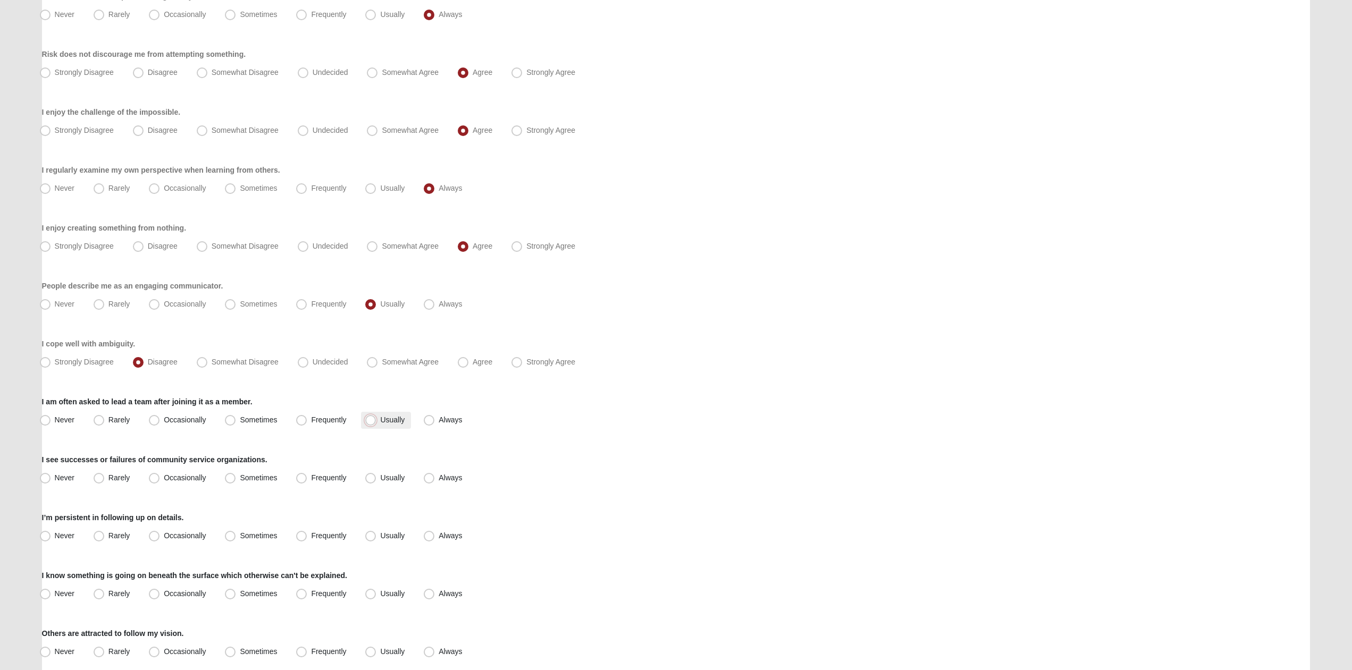
radio input "true"
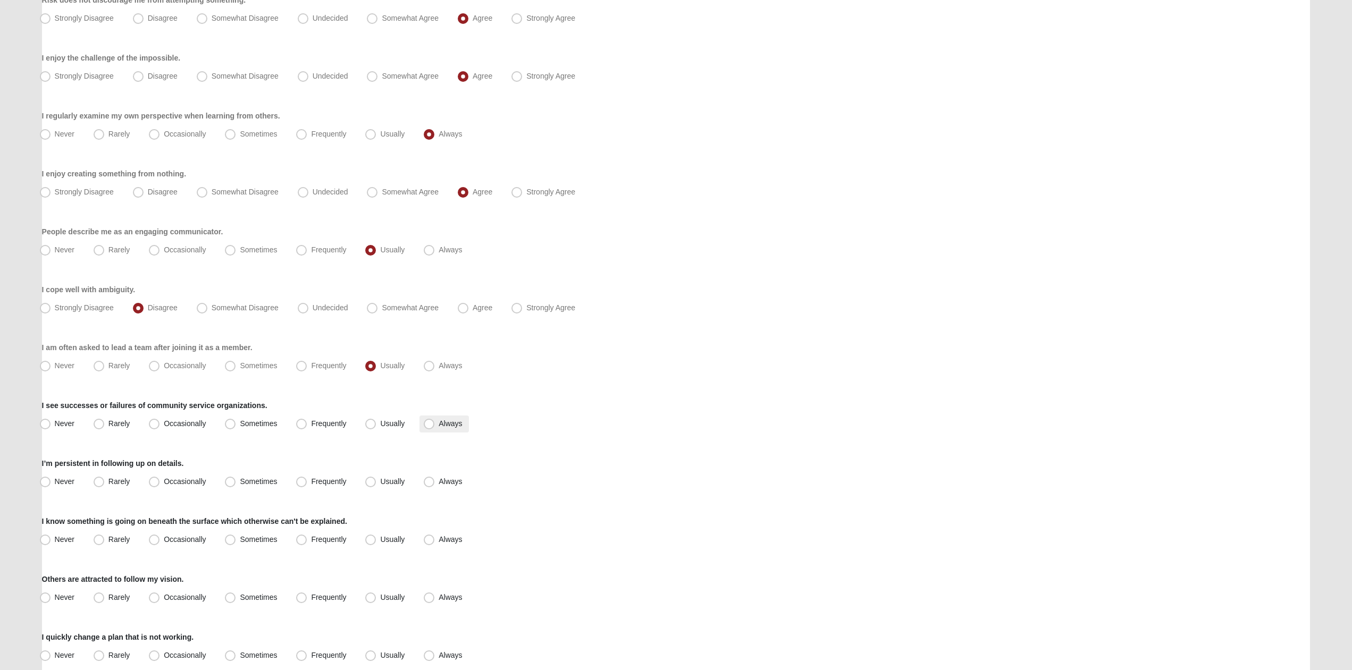
click at [434, 418] on label "Always" at bounding box center [443, 424] width 49 height 17
click at [434, 421] on input "Always" at bounding box center [431, 424] width 7 height 7
radio input "true"
click at [371, 488] on label "Usually" at bounding box center [386, 482] width 50 height 17
click at [371, 485] on input "Usually" at bounding box center [372, 481] width 7 height 7
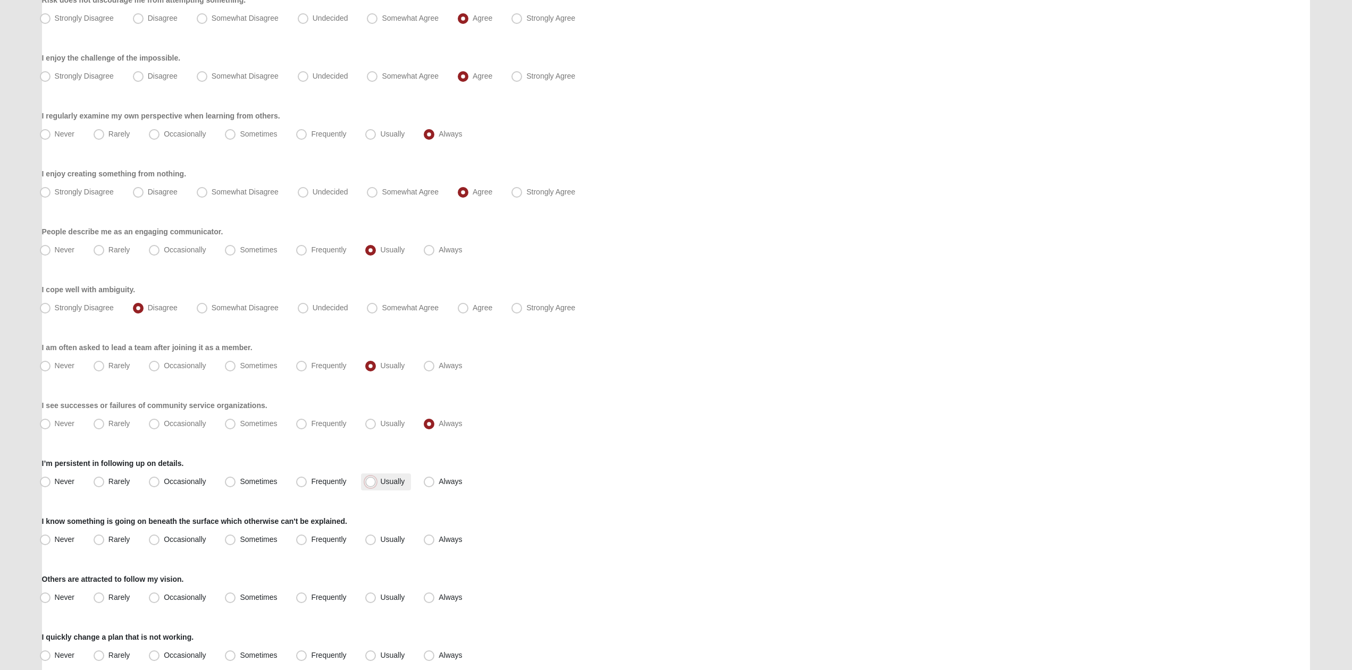
radio input "true"
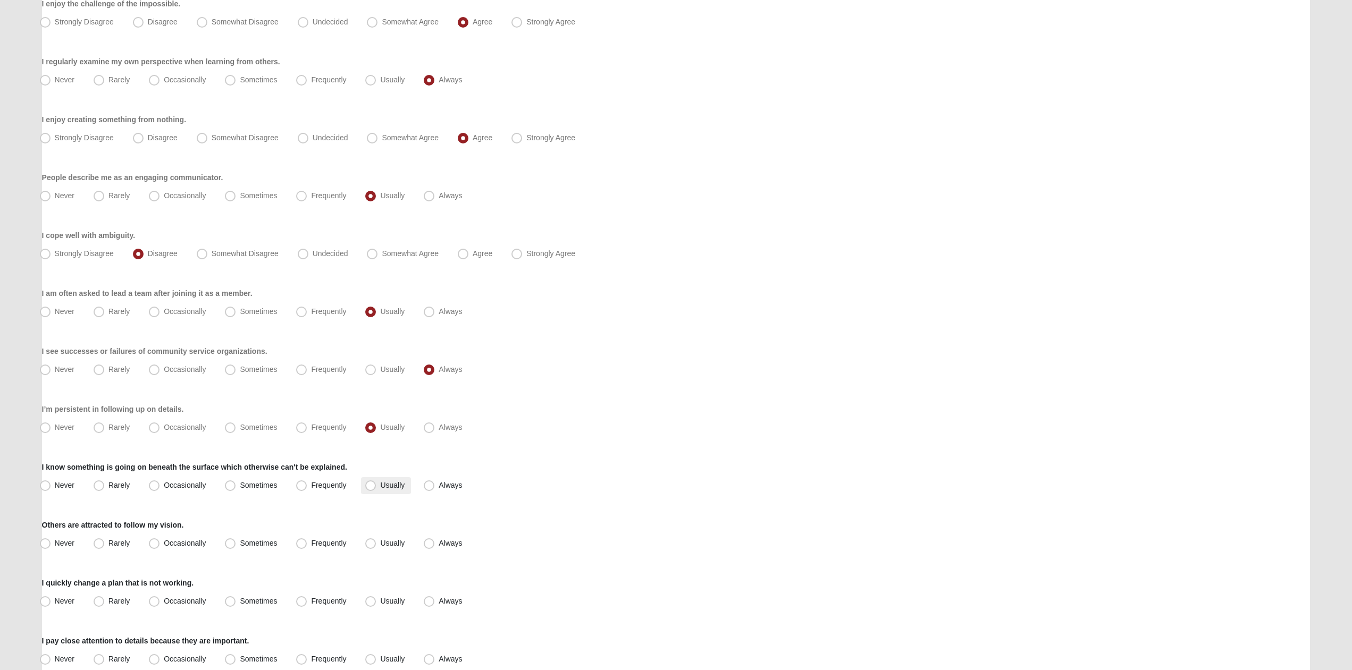
click at [380, 484] on span "Usually" at bounding box center [392, 485] width 24 height 9
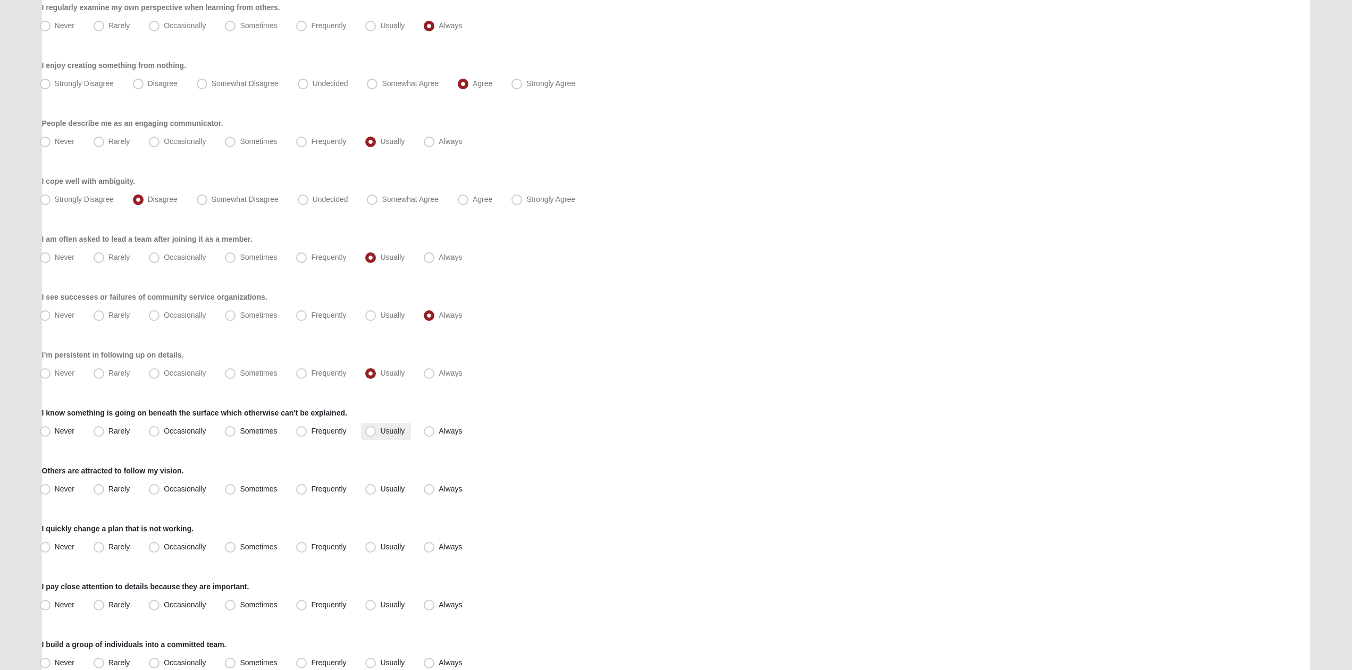
click at [371, 483] on label "Usually" at bounding box center [386, 489] width 50 height 17
click at [371, 486] on input "Usually" at bounding box center [372, 489] width 7 height 7
radio input "true"
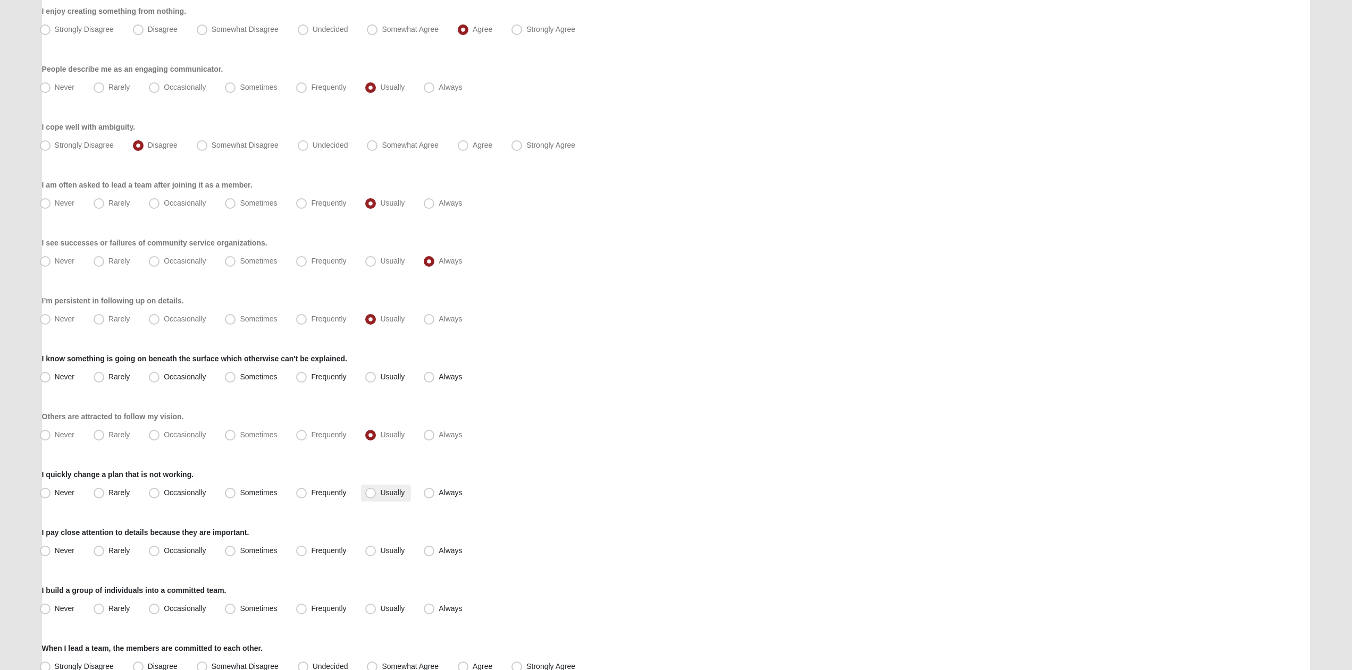
click at [380, 493] on span "Usually" at bounding box center [392, 493] width 24 height 9
click at [369, 493] on input "Usually" at bounding box center [372, 493] width 7 height 7
radio input "true"
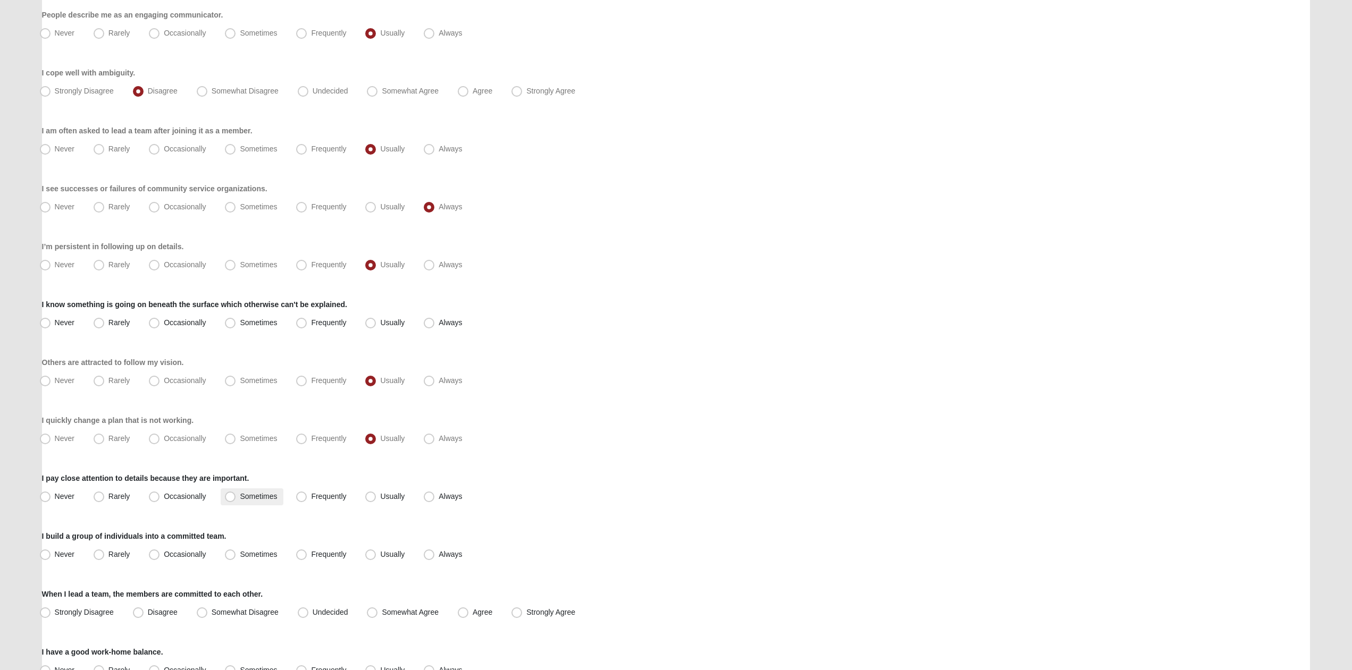
click at [267, 493] on span "Sometimes" at bounding box center [258, 496] width 37 height 9
click at [236, 493] on input "Sometimes" at bounding box center [232, 496] width 7 height 7
radio input "true"
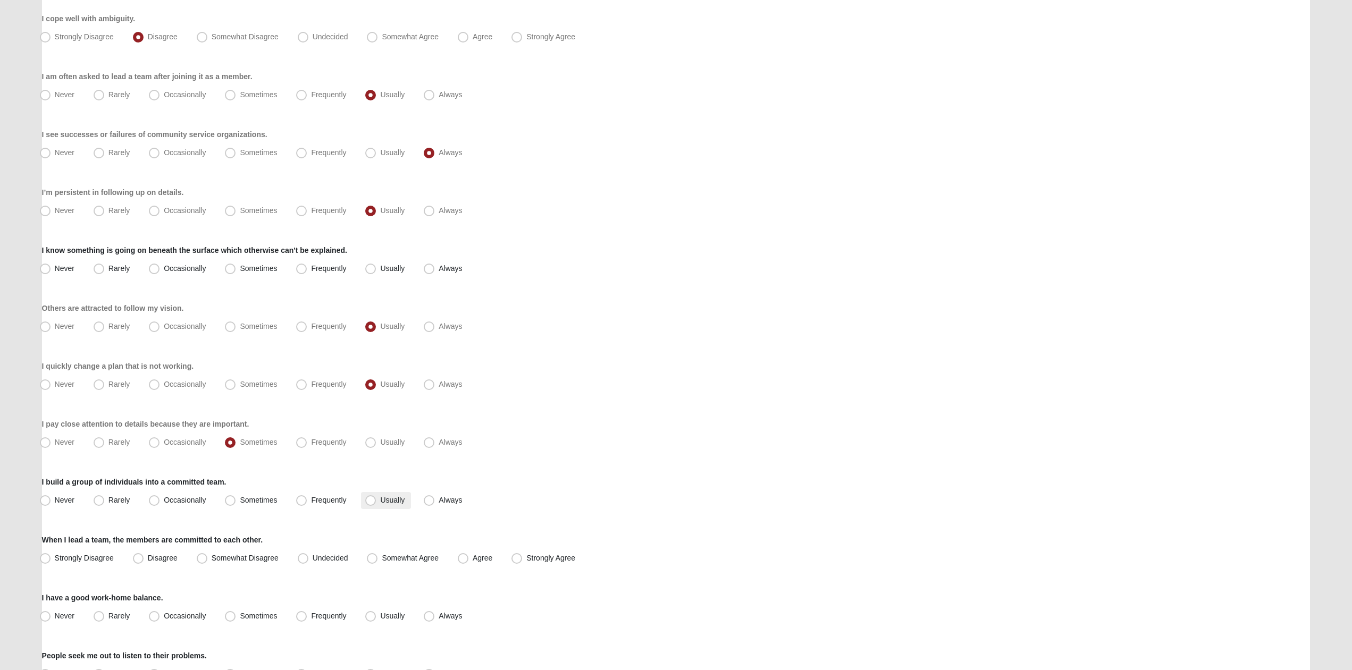
click at [385, 498] on span "Usually" at bounding box center [392, 500] width 24 height 9
click at [376, 498] on input "Usually" at bounding box center [372, 500] width 7 height 7
radio input "true"
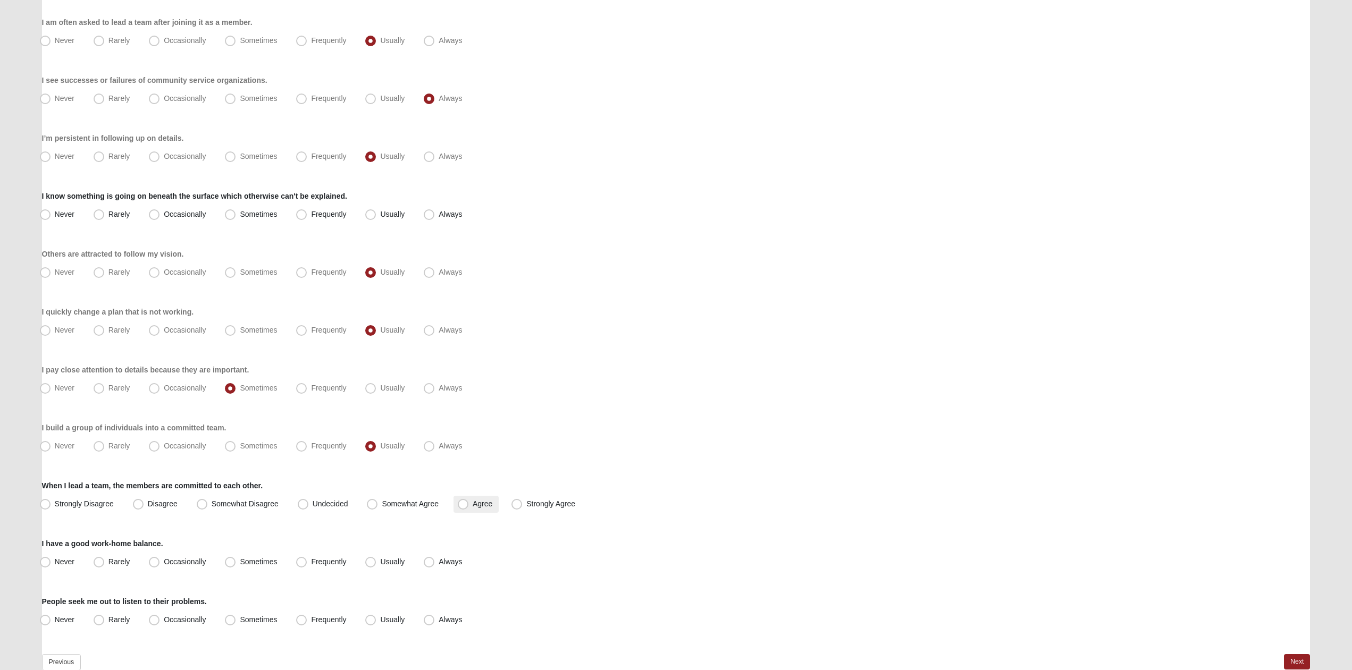
click at [473, 501] on span "Agree" at bounding box center [483, 504] width 20 height 9
click at [463, 501] on input "Agree" at bounding box center [465, 504] width 7 height 7
radio input "true"
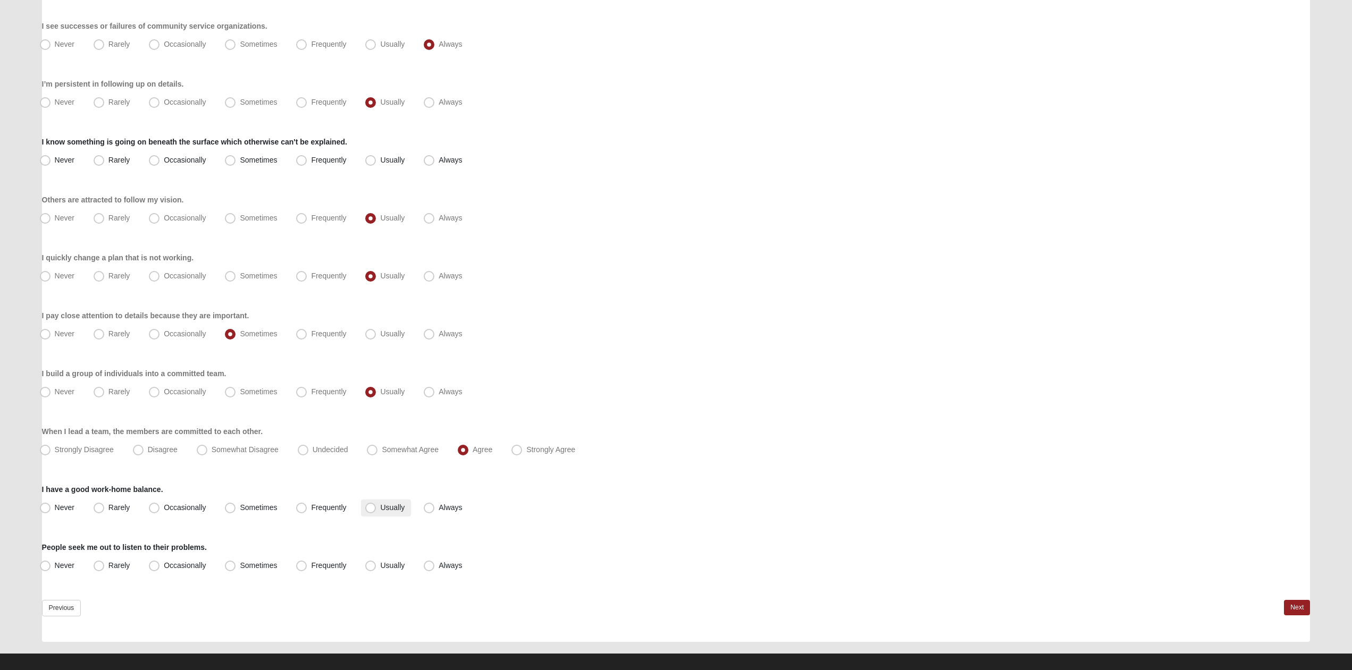
click at [397, 510] on span "Usually" at bounding box center [392, 507] width 24 height 9
click at [376, 510] on input "Usually" at bounding box center [372, 508] width 7 height 7
radio input "true"
click at [405, 564] on span "Usually" at bounding box center [392, 565] width 24 height 9
click at [376, 564] on input "Usually" at bounding box center [372, 565] width 7 height 7
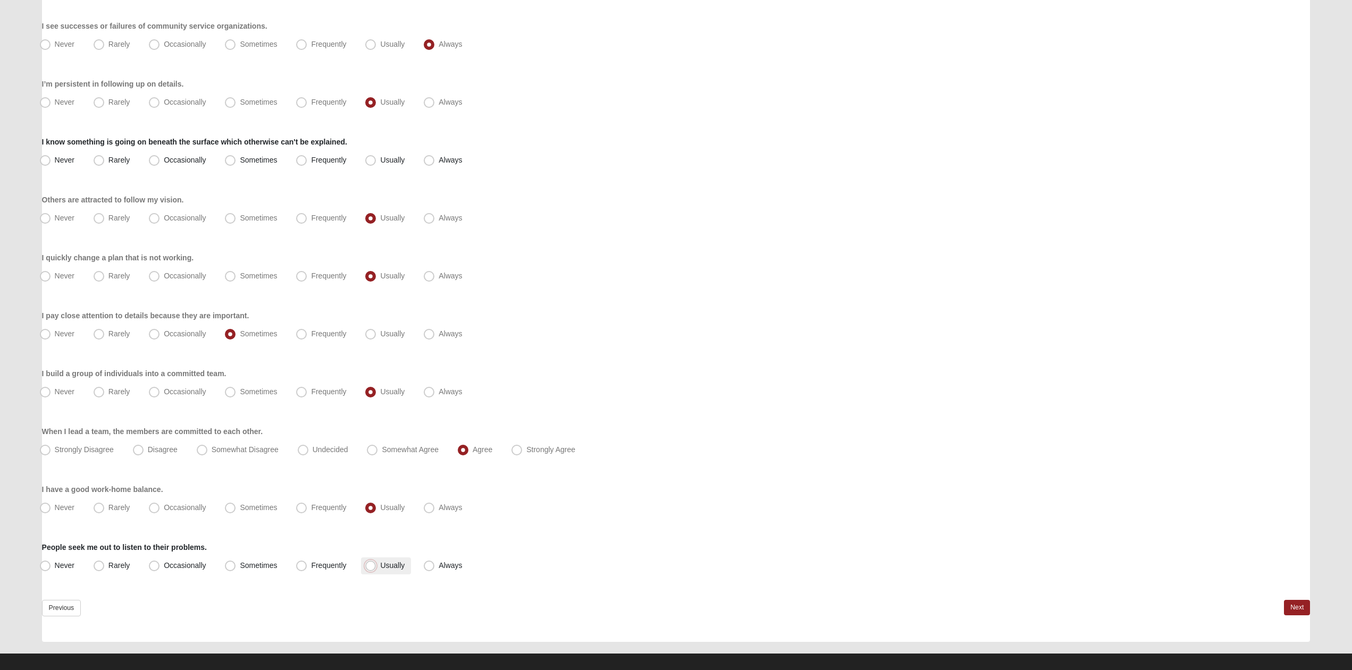
radio input "true"
click at [1304, 600] on link "Next" at bounding box center [1297, 607] width 26 height 15
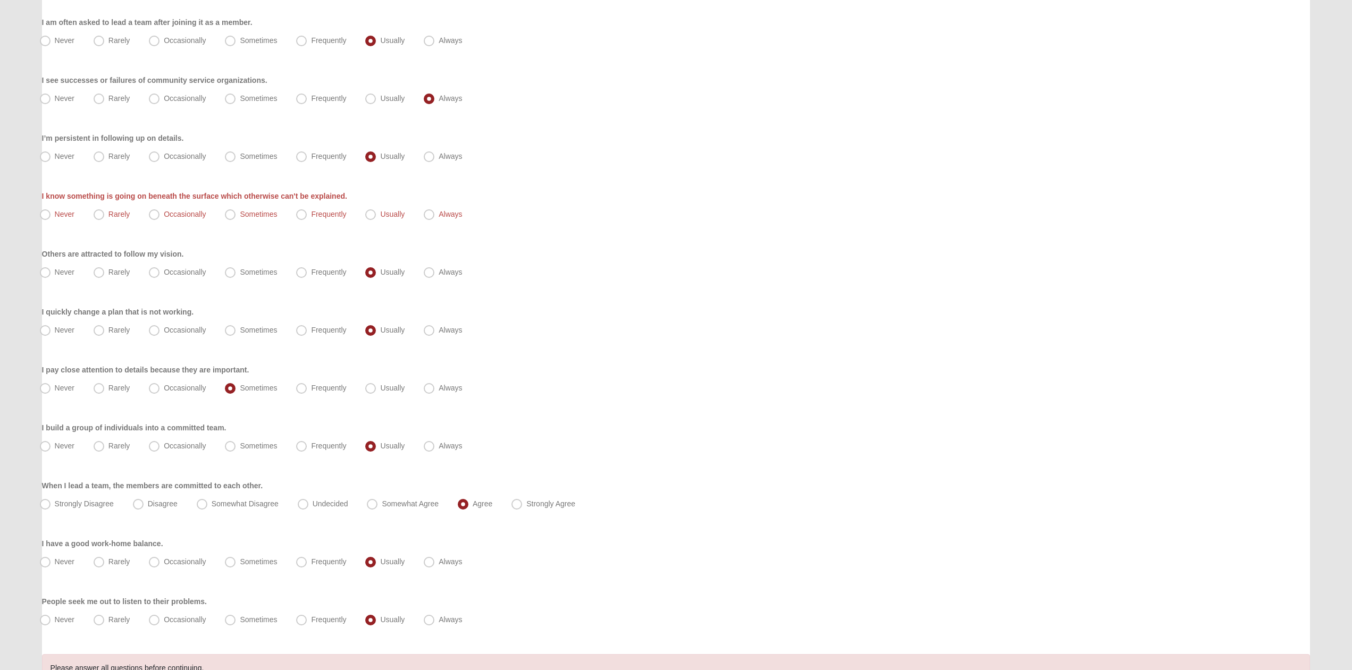
scroll to position [488, 0]
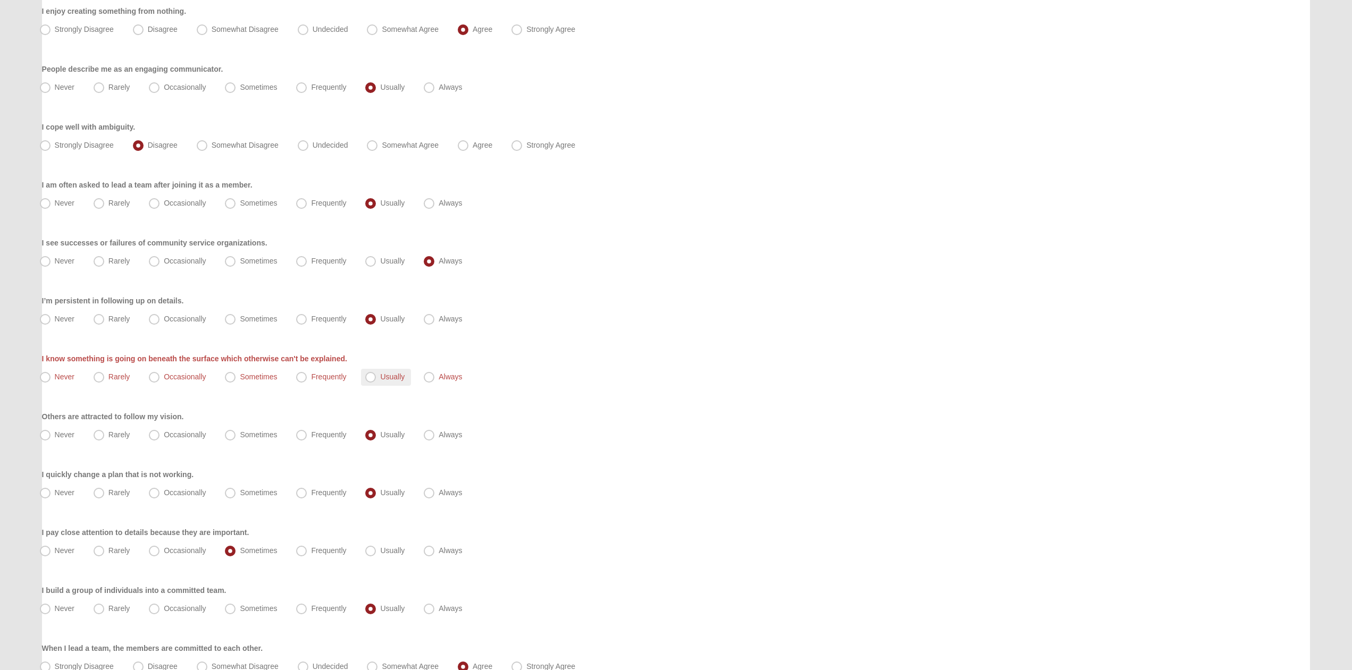
click at [404, 375] on span "Usually" at bounding box center [392, 377] width 24 height 9
click at [376, 375] on input "Usually" at bounding box center [372, 377] width 7 height 7
radio input "true"
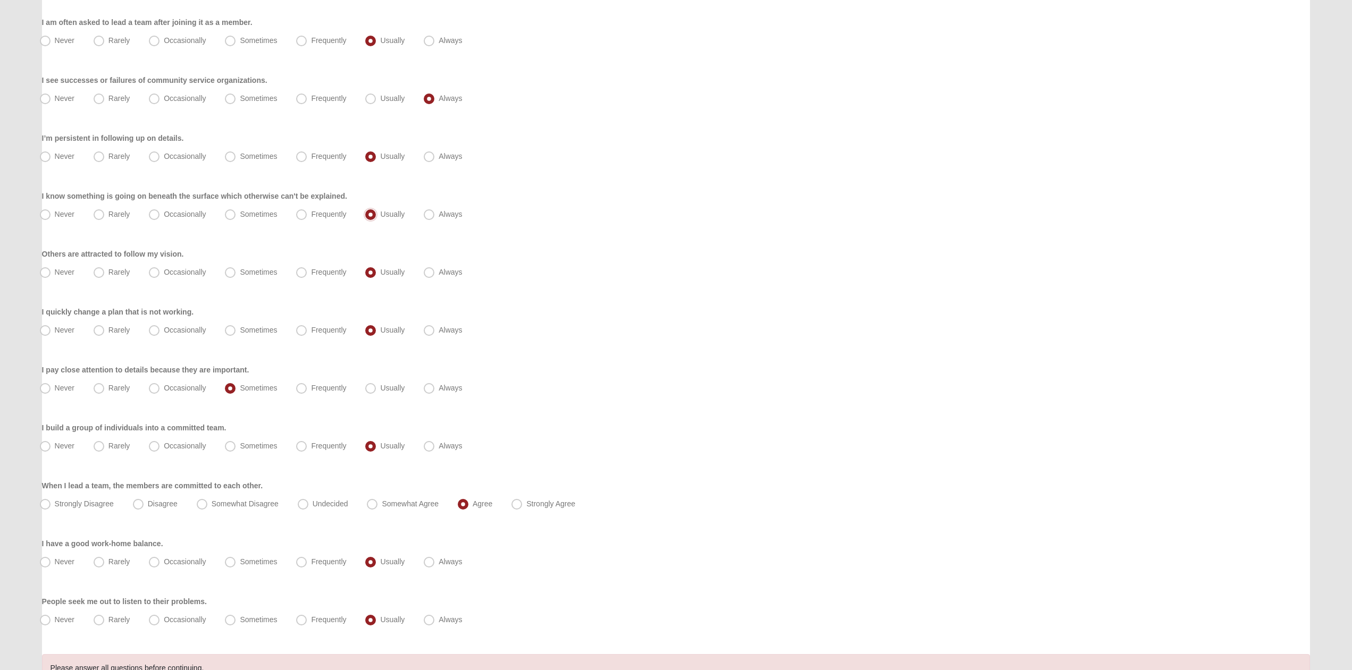
scroll to position [754, 0]
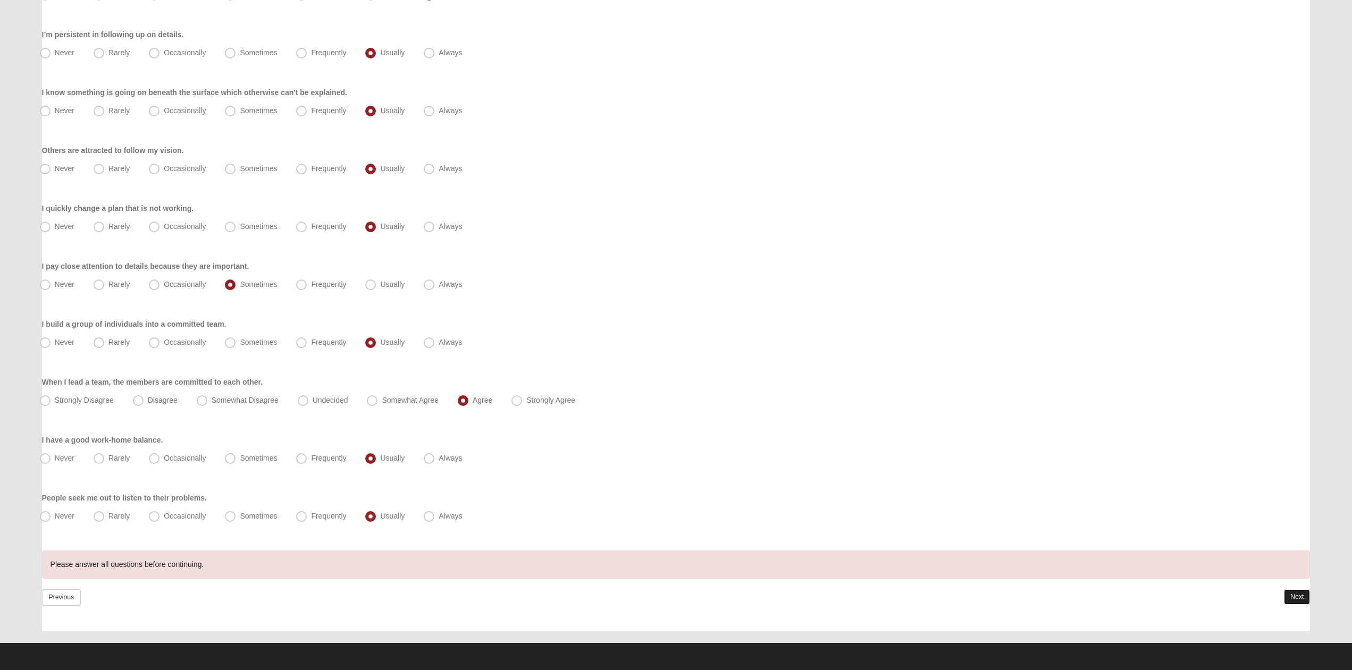
click at [1299, 595] on link "Next" at bounding box center [1297, 597] width 26 height 15
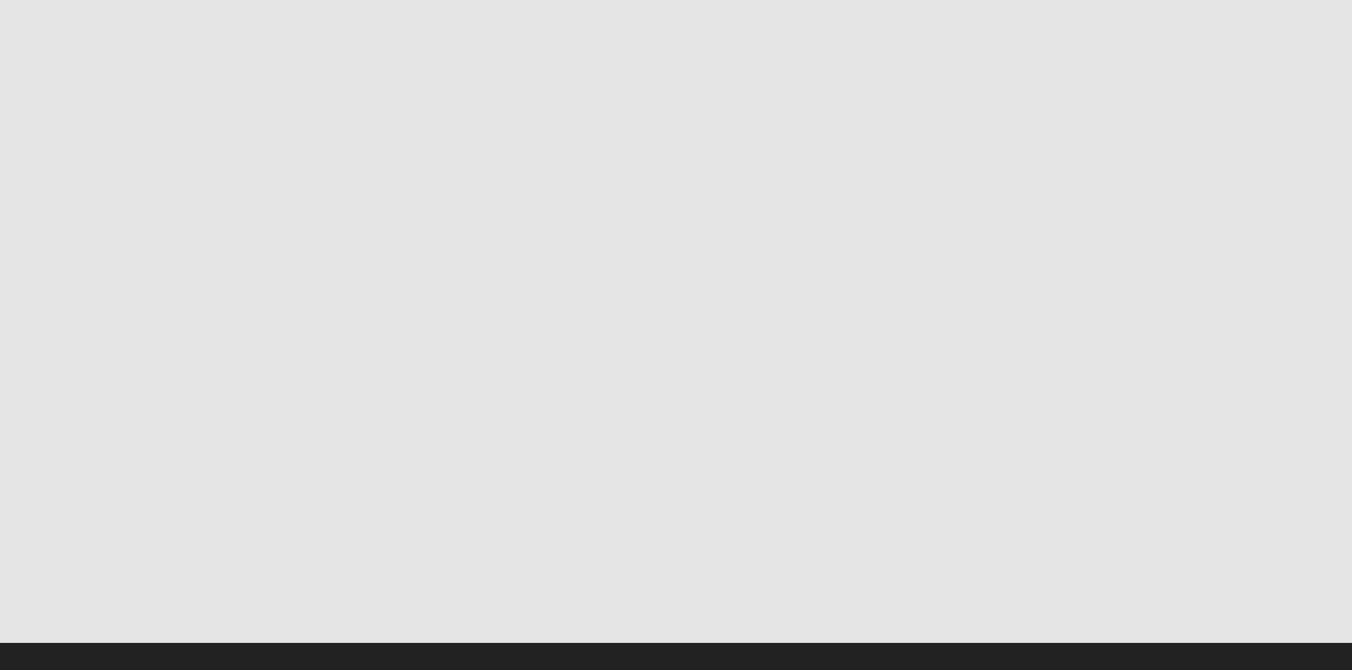
scroll to position [0, 0]
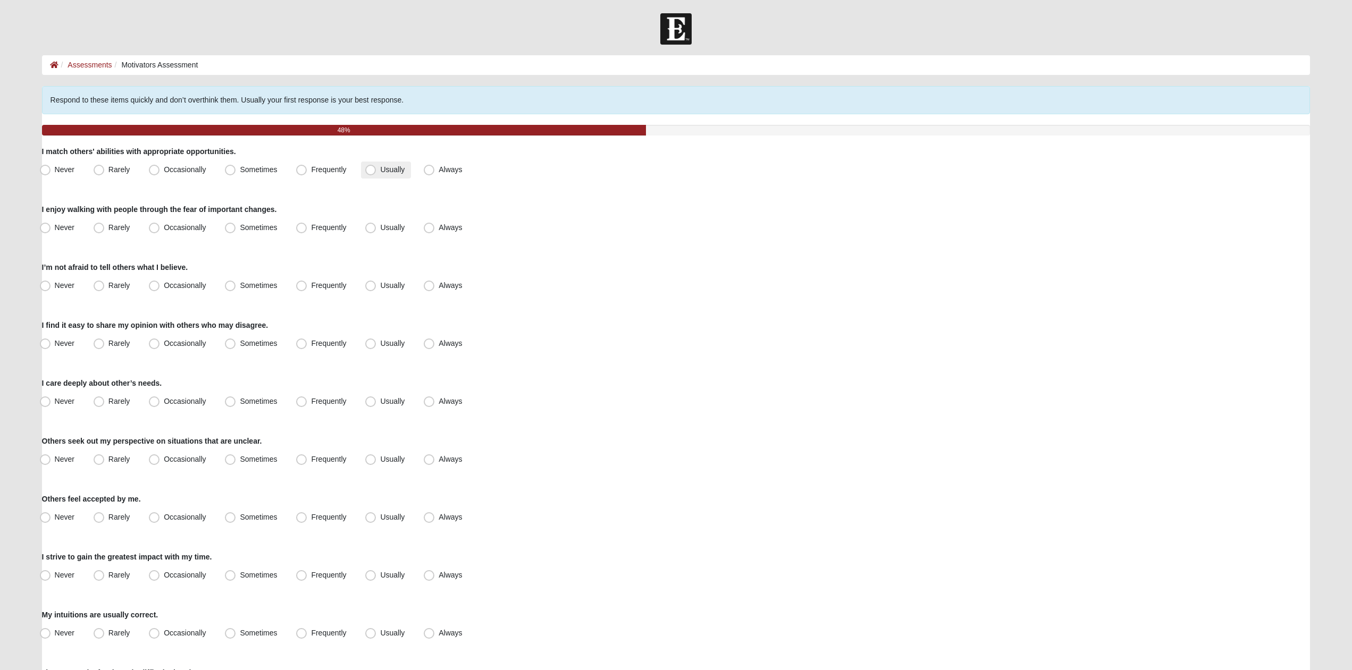
click at [365, 172] on label "Usually" at bounding box center [386, 170] width 50 height 17
click at [369, 172] on input "Usually" at bounding box center [372, 169] width 7 height 7
radio input "true"
click at [380, 227] on span "Usually" at bounding box center [392, 227] width 24 height 9
click at [371, 227] on input "Usually" at bounding box center [372, 227] width 7 height 7
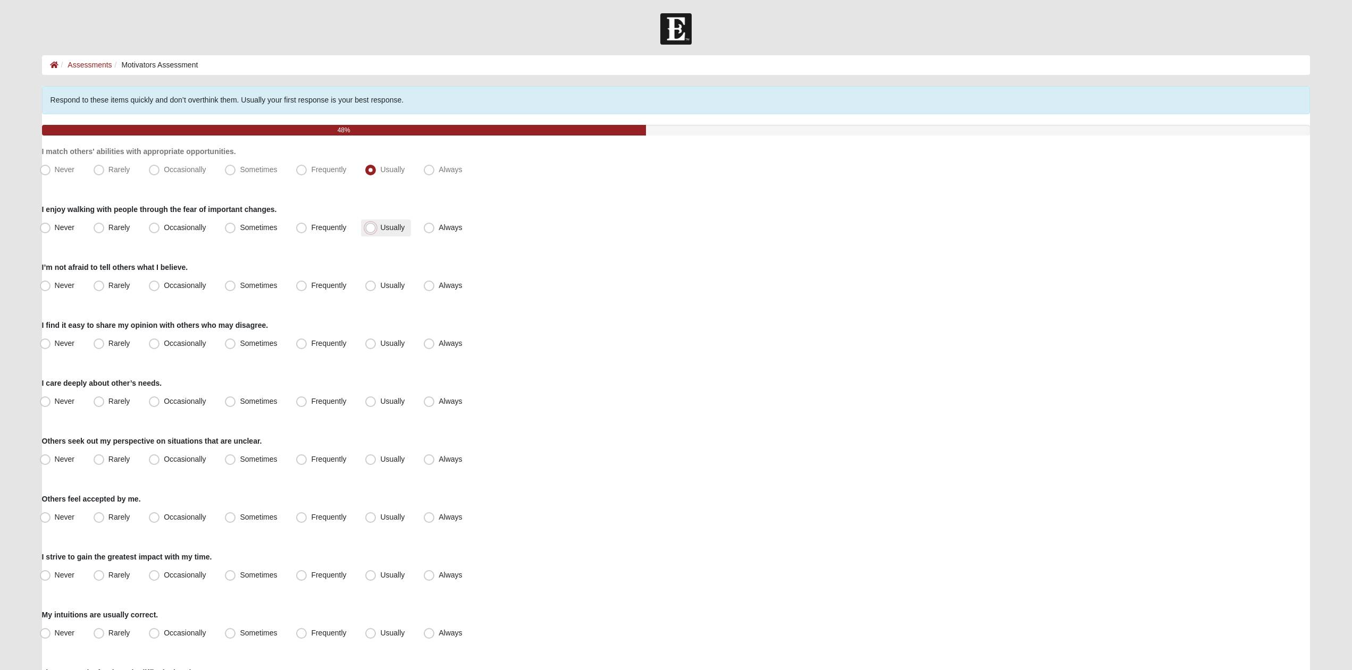
radio input "true"
click at [439, 290] on span "Always" at bounding box center [450, 285] width 23 height 9
click at [433, 289] on input "Always" at bounding box center [431, 285] width 7 height 7
radio input "true"
click at [446, 342] on span "Always" at bounding box center [450, 343] width 23 height 9
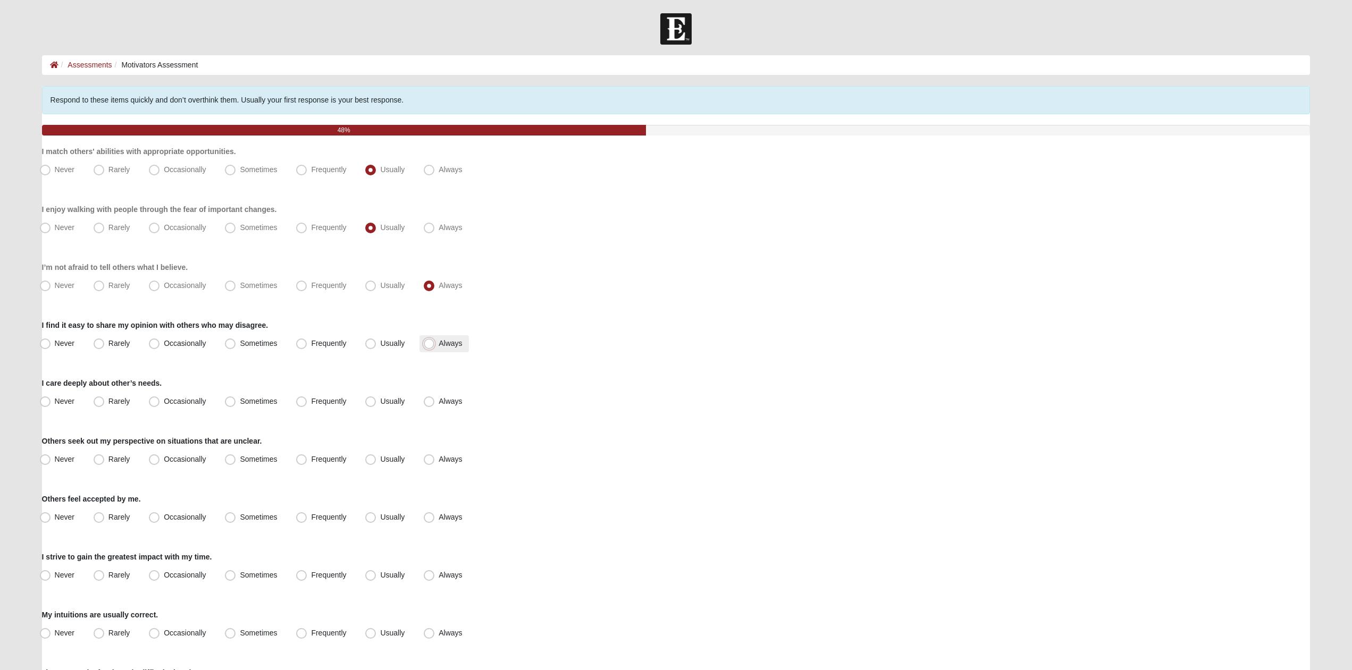
click at [435, 342] on input "Always" at bounding box center [431, 343] width 7 height 7
radio input "true"
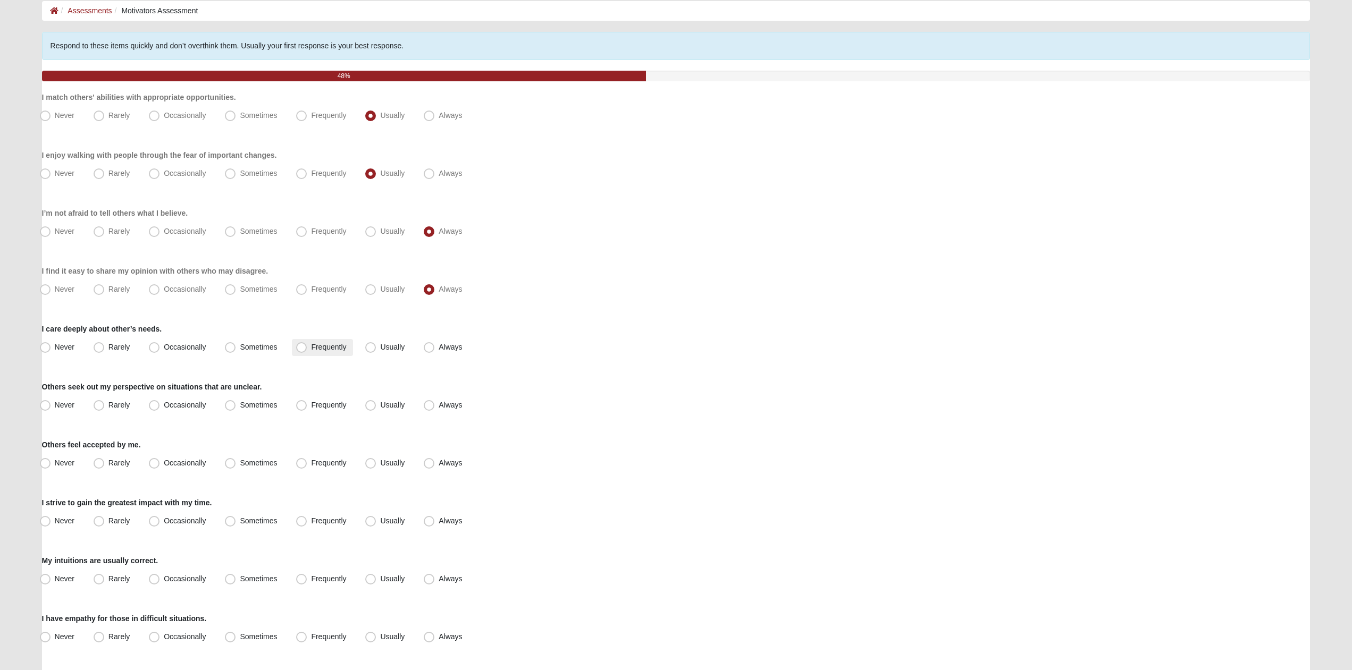
click at [346, 344] on span "Frequently" at bounding box center [328, 347] width 35 height 9
click at [307, 344] on input "Frequently" at bounding box center [303, 347] width 7 height 7
radio input "true"
click at [405, 403] on span "Usually" at bounding box center [392, 405] width 24 height 9
click at [376, 403] on input "Usually" at bounding box center [372, 405] width 7 height 7
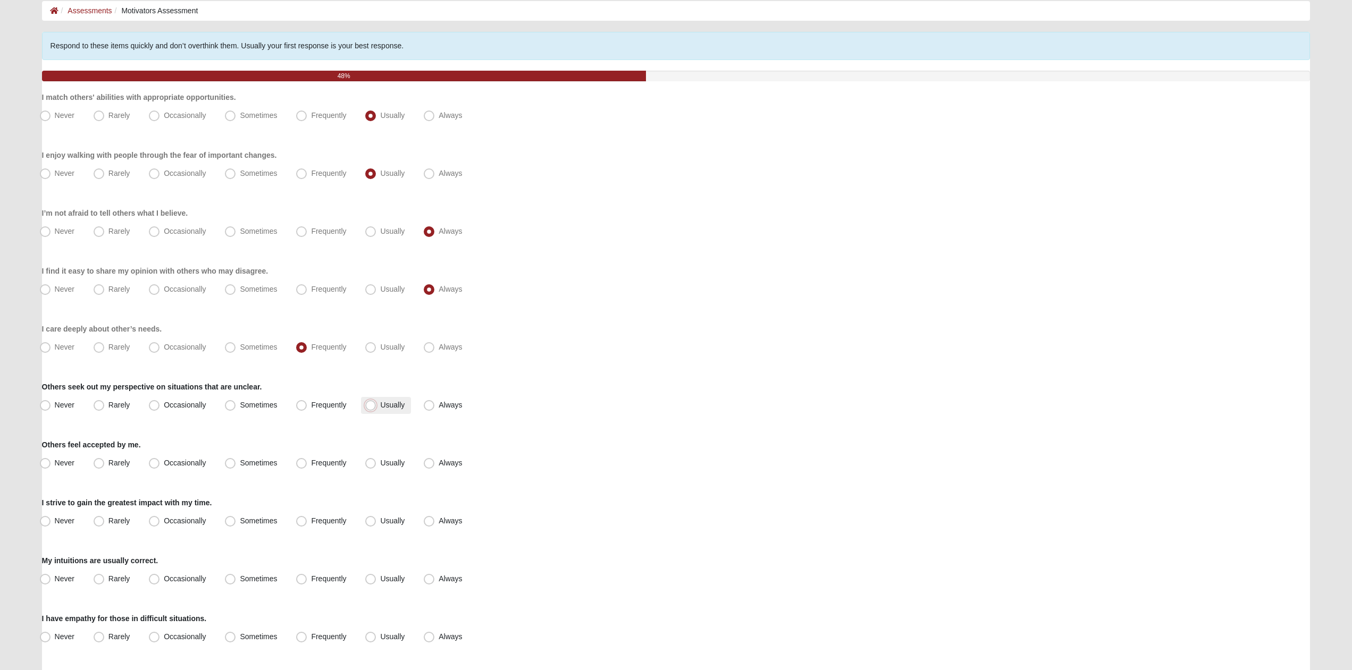
radio input "true"
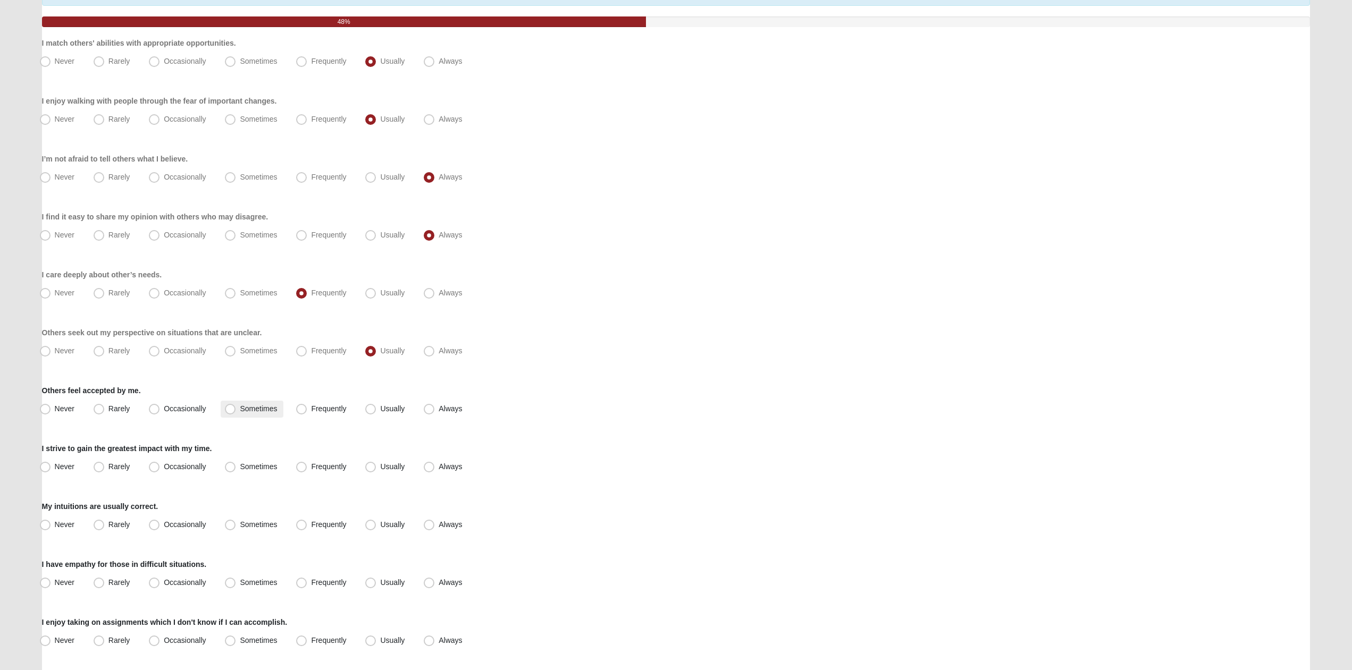
click at [280, 407] on label "Sometimes" at bounding box center [252, 409] width 63 height 17
click at [236, 407] on input "Sometimes" at bounding box center [232, 409] width 7 height 7
radio input "true"
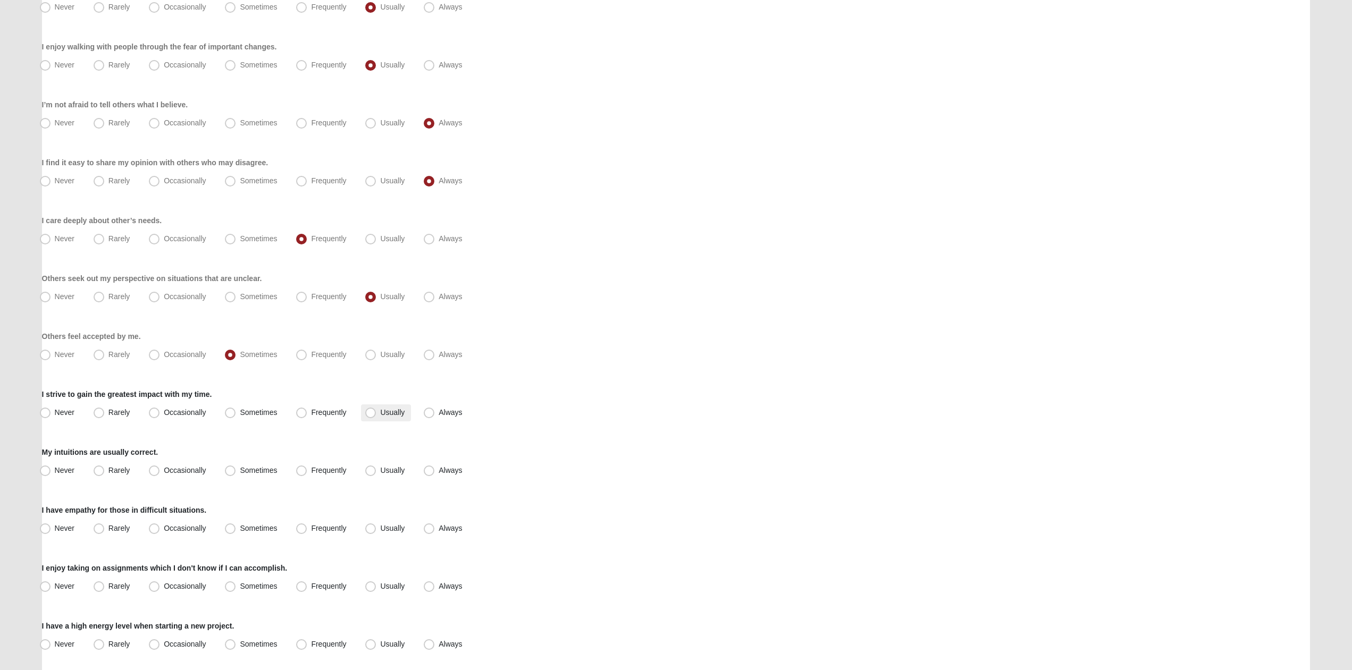
click at [380, 410] on span "Usually" at bounding box center [392, 412] width 24 height 9
click at [373, 410] on input "Usually" at bounding box center [372, 412] width 7 height 7
radio input "true"
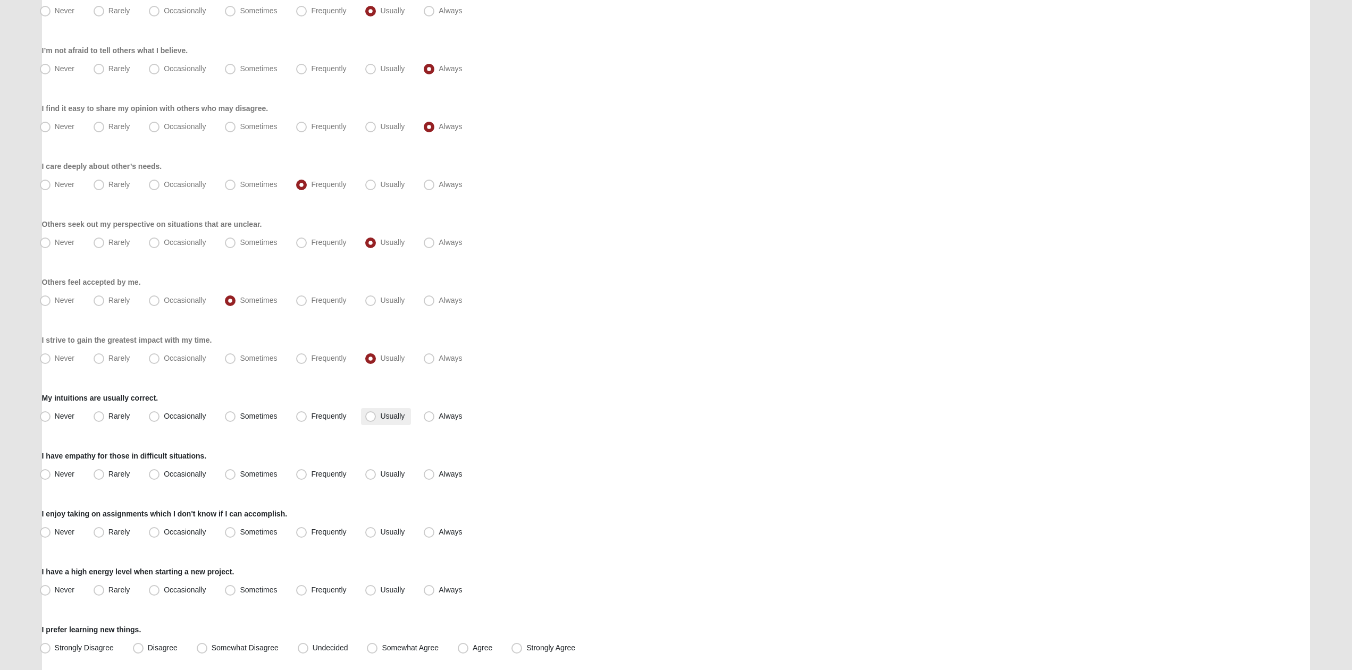
click at [389, 416] on span "Usually" at bounding box center [392, 416] width 24 height 9
click at [376, 416] on input "Usually" at bounding box center [372, 416] width 7 height 7
radio input "true"
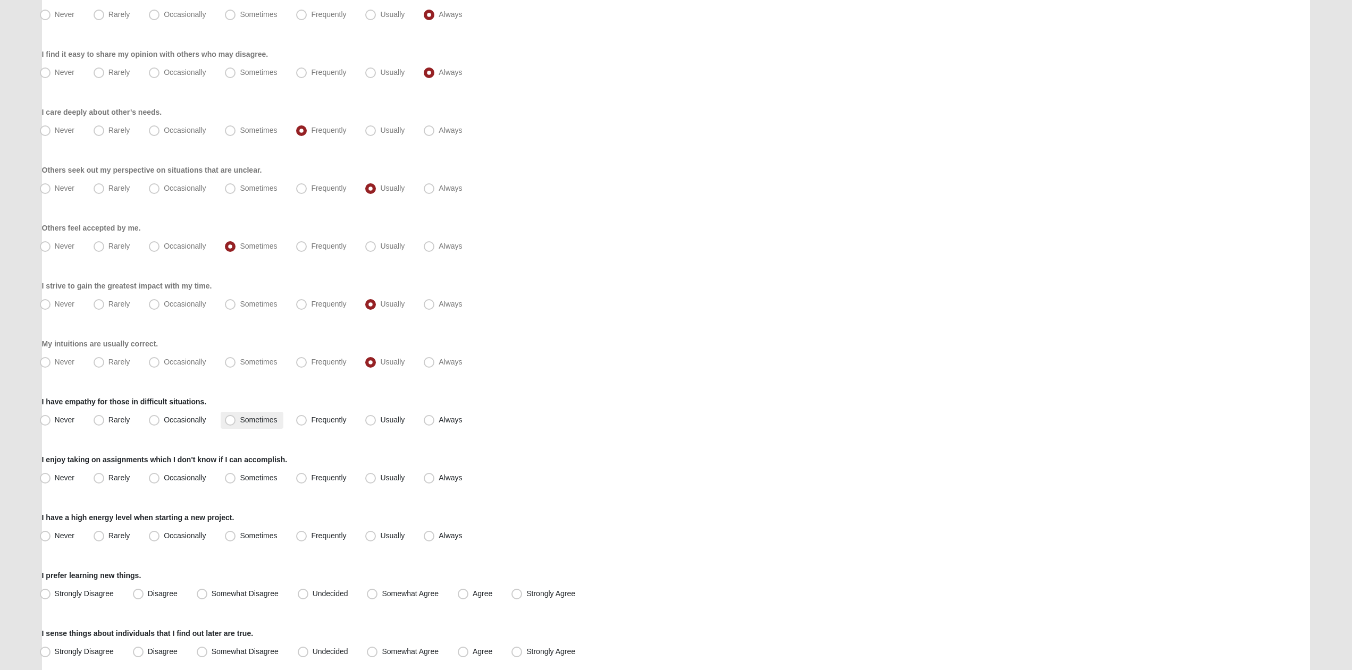
click at [264, 422] on span "Sometimes" at bounding box center [258, 420] width 37 height 9
click at [236, 422] on input "Sometimes" at bounding box center [232, 420] width 7 height 7
radio input "true"
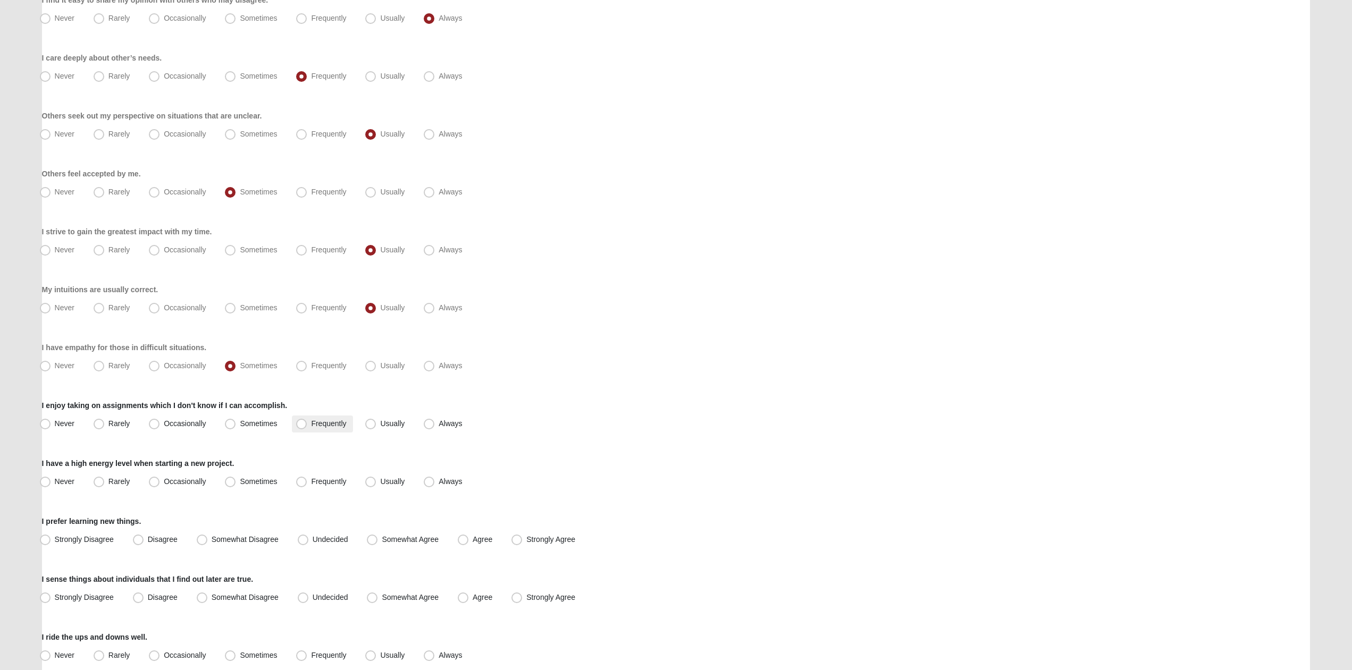
click at [344, 421] on span "Frequently" at bounding box center [328, 423] width 35 height 9
click at [307, 421] on input "Frequently" at bounding box center [303, 424] width 7 height 7
radio input "true"
click at [344, 421] on span "Frequently" at bounding box center [328, 423] width 35 height 9
click at [307, 421] on input "Frequently" at bounding box center [303, 424] width 7 height 7
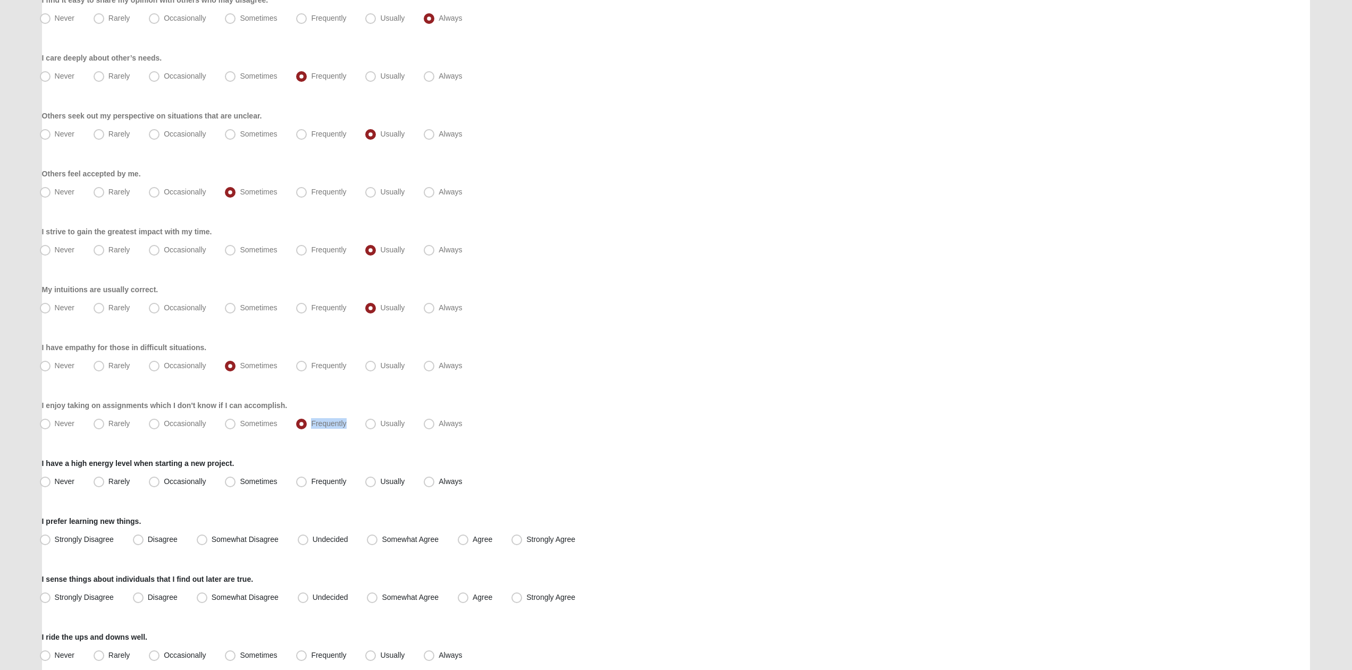
scroll to position [380, 0]
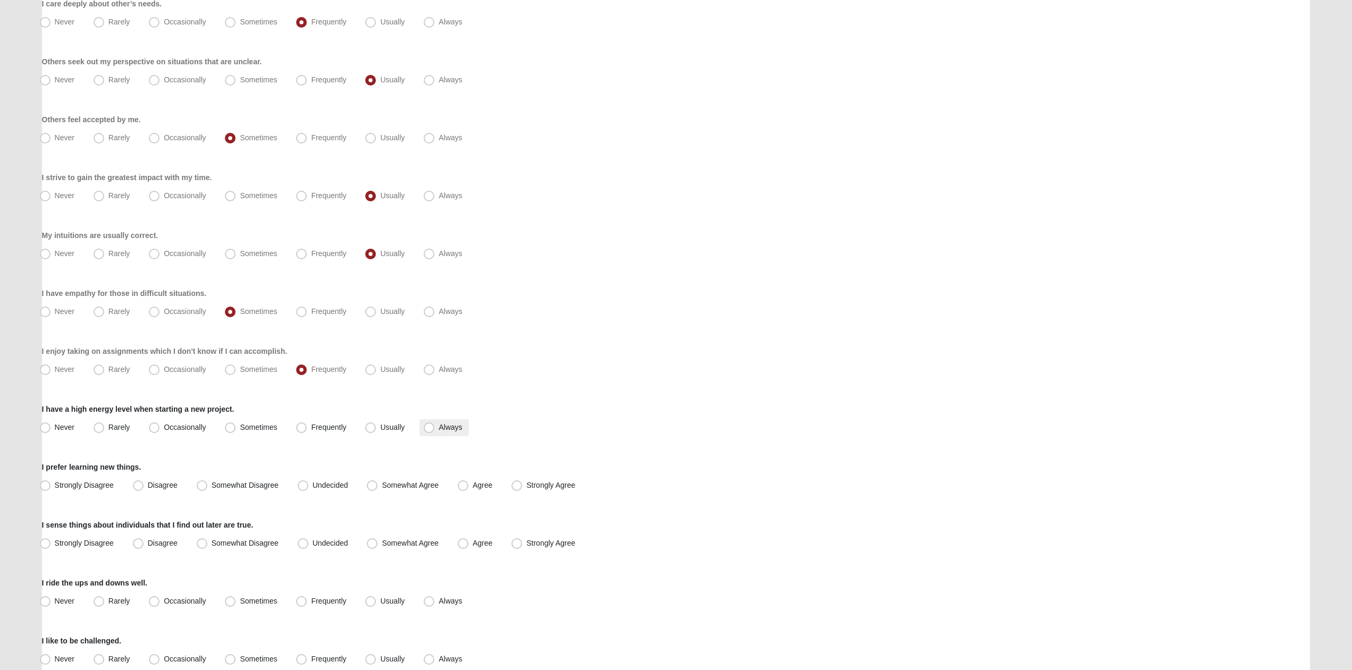
click at [423, 431] on label "Always" at bounding box center [443, 427] width 49 height 17
click at [428, 431] on input "Always" at bounding box center [431, 427] width 7 height 7
radio input "true"
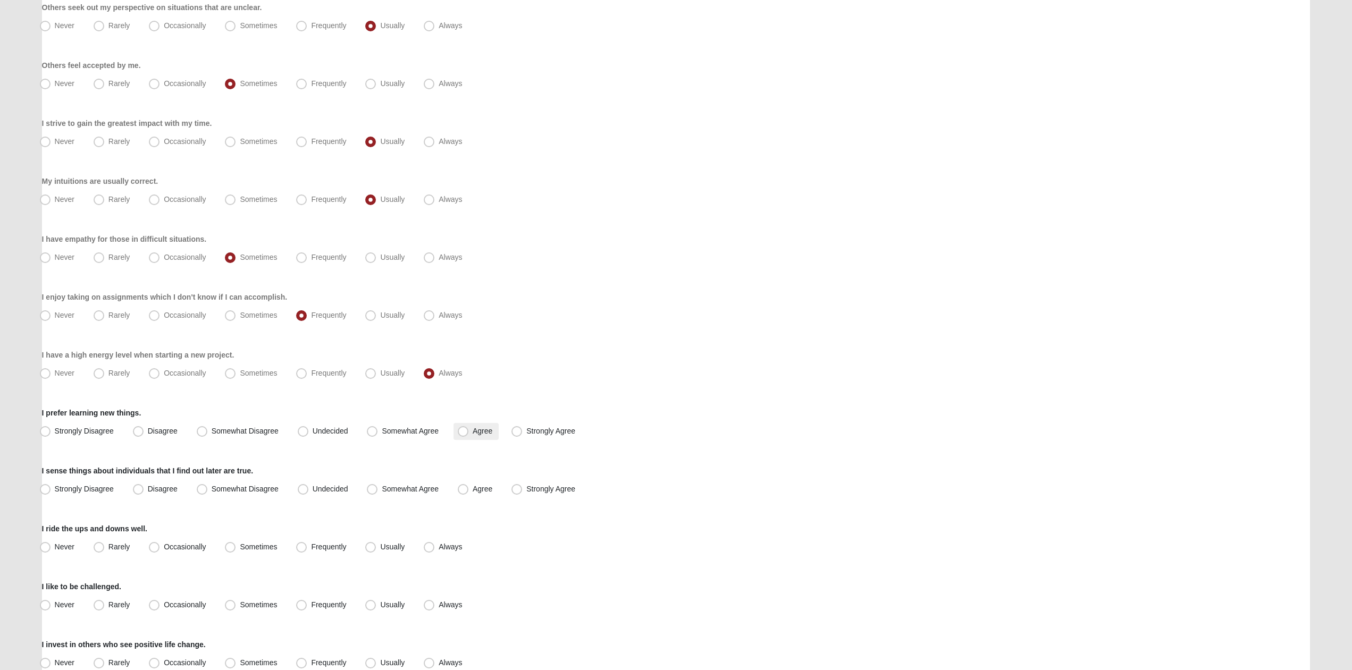
click at [473, 433] on span "Agree" at bounding box center [483, 431] width 20 height 9
click at [462, 433] on input "Agree" at bounding box center [465, 431] width 7 height 7
radio input "true"
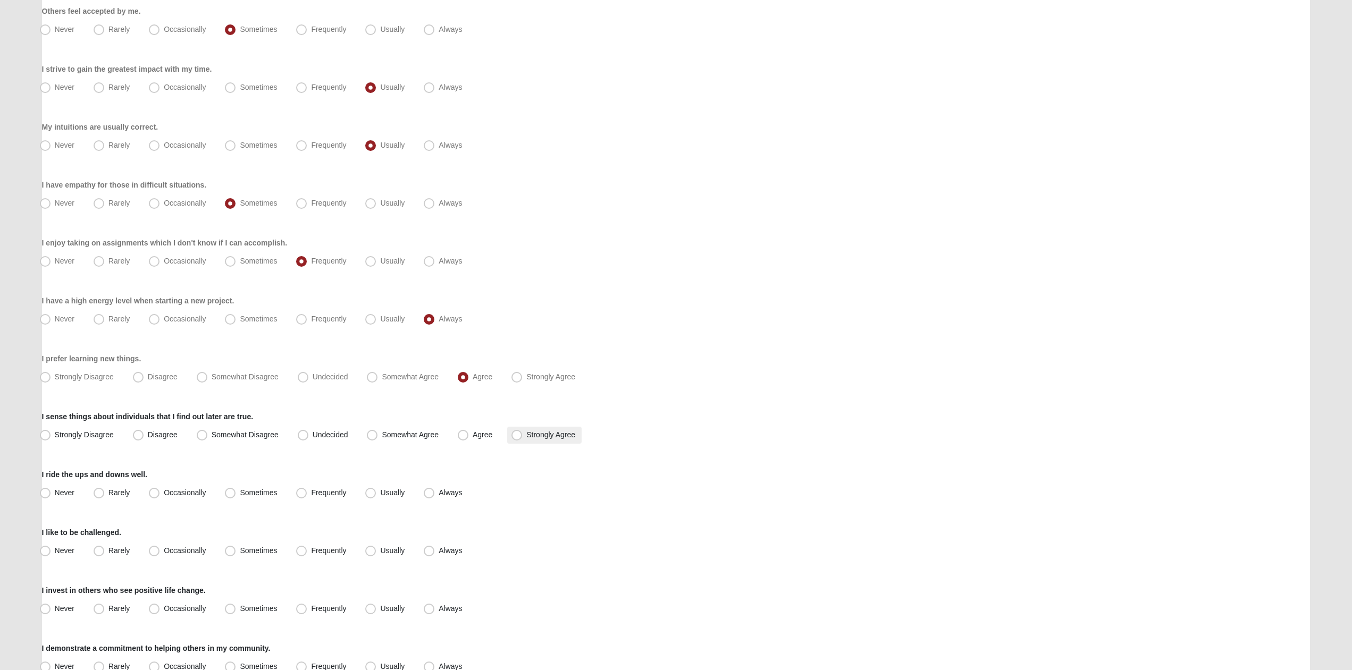
click at [533, 433] on span "Strongly Agree" at bounding box center [550, 435] width 49 height 9
click at [523, 433] on input "Strongly Agree" at bounding box center [519, 435] width 7 height 7
radio input "true"
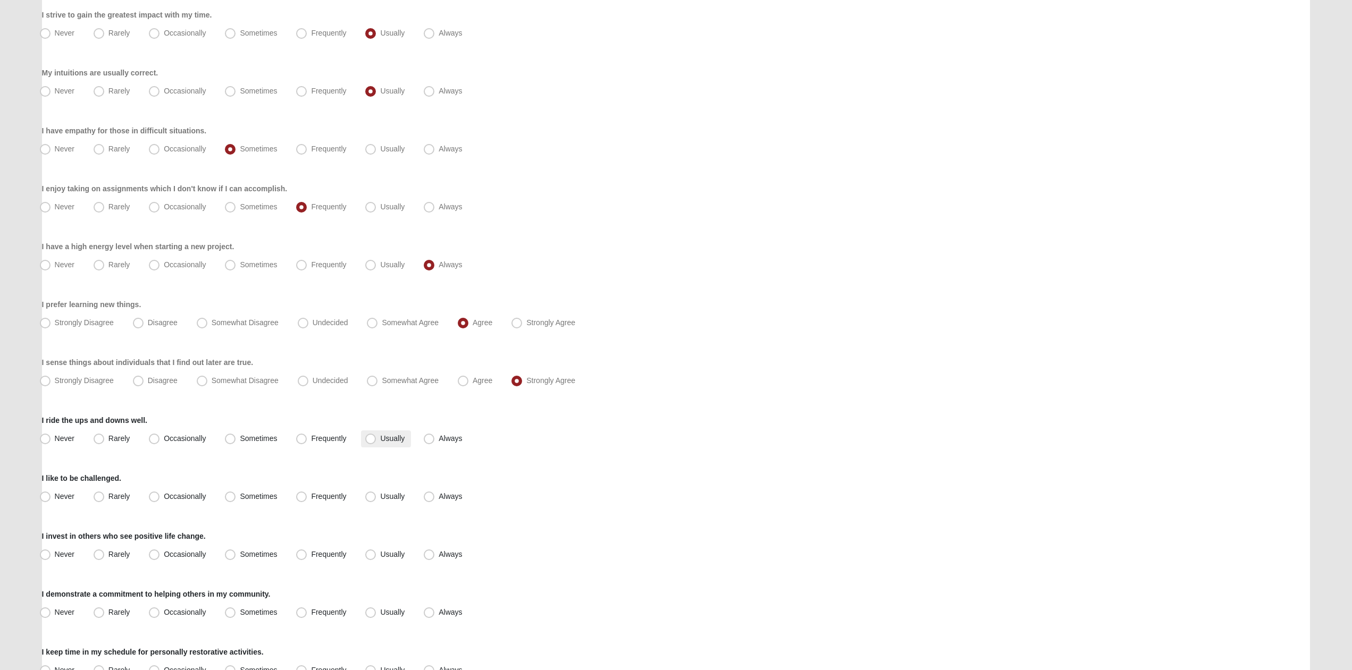
click at [385, 444] on label "Usually" at bounding box center [386, 439] width 50 height 17
click at [376, 442] on input "Usually" at bounding box center [372, 438] width 7 height 7
radio input "true"
click at [443, 494] on span "Always" at bounding box center [450, 496] width 23 height 9
click at [435, 494] on input "Always" at bounding box center [431, 496] width 7 height 7
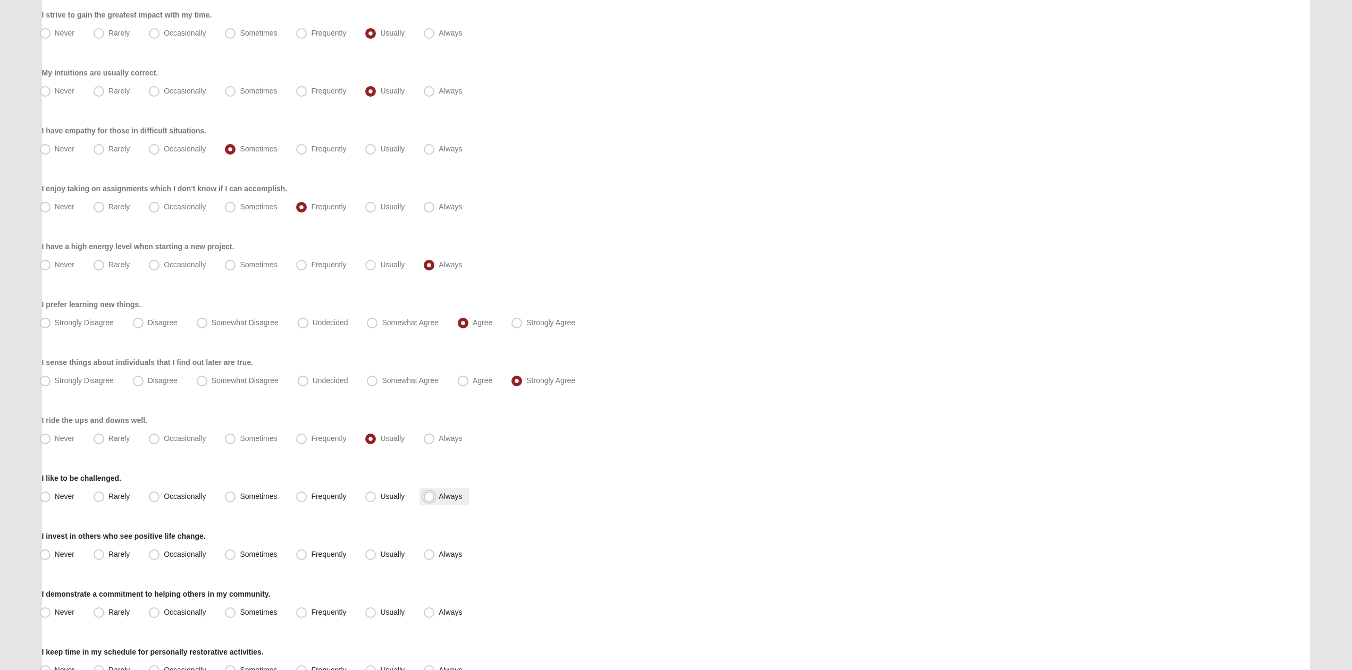
radio input "true"
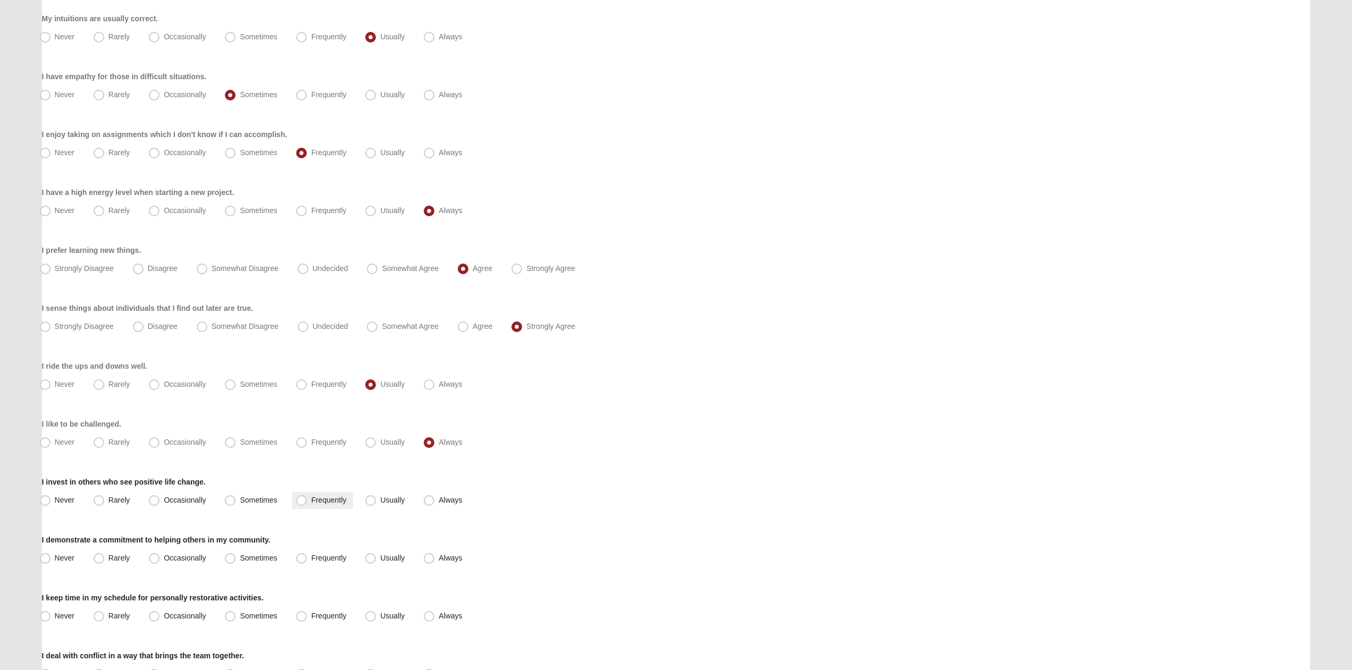
click at [307, 508] on label "Frequently" at bounding box center [322, 500] width 61 height 17
click at [307, 504] on input "Frequently" at bounding box center [303, 500] width 7 height 7
radio input "true"
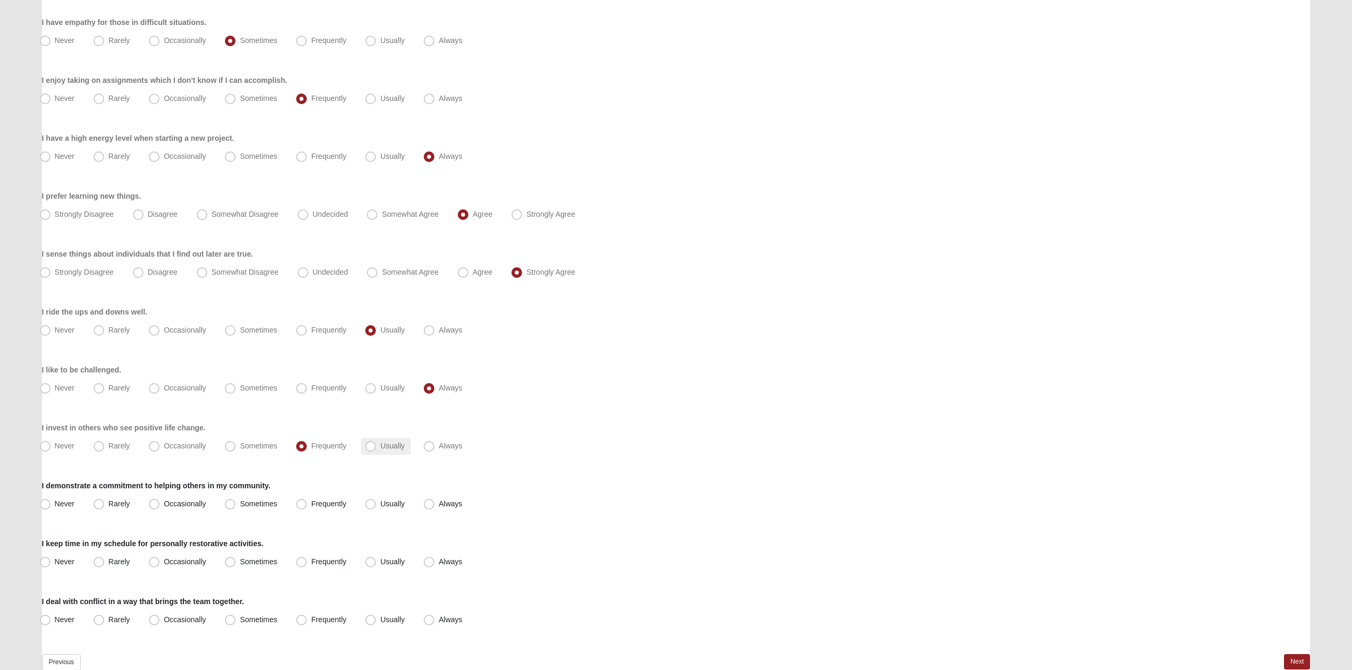
click at [397, 443] on span "Usually" at bounding box center [392, 446] width 24 height 9
click at [376, 443] on input "Usually" at bounding box center [372, 446] width 7 height 7
radio input "true"
click at [440, 497] on label "Always" at bounding box center [443, 504] width 49 height 17
click at [435, 501] on input "Always" at bounding box center [431, 504] width 7 height 7
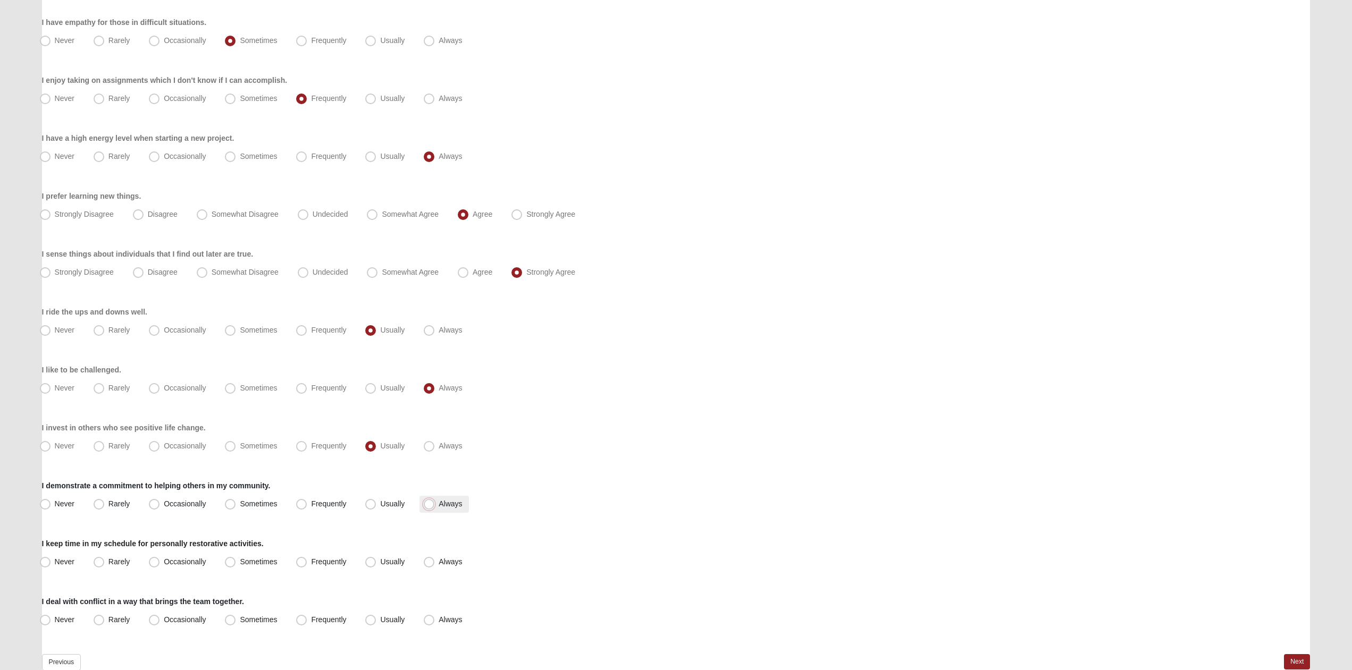
radio input "true"
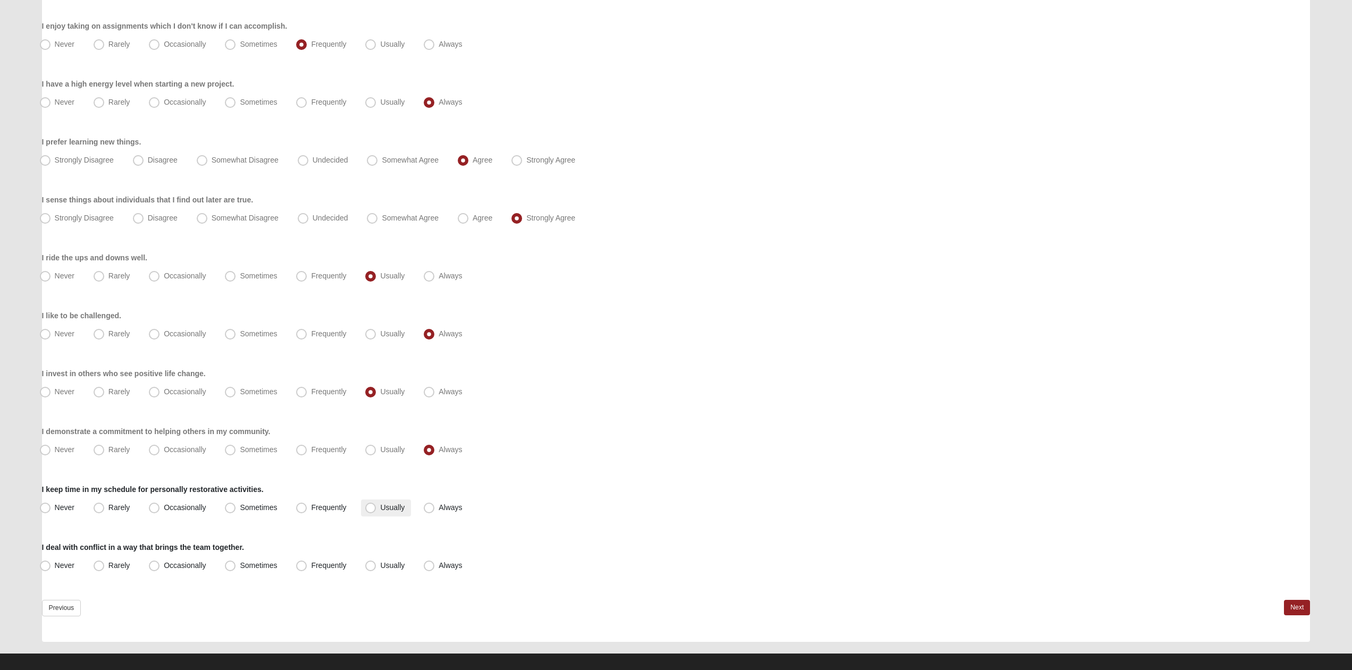
click at [382, 506] on span "Usually" at bounding box center [392, 507] width 24 height 9
click at [376, 506] on input "Usually" at bounding box center [372, 508] width 7 height 7
radio input "true"
click at [380, 568] on span "Usually" at bounding box center [392, 565] width 24 height 9
click at [369, 568] on input "Usually" at bounding box center [372, 565] width 7 height 7
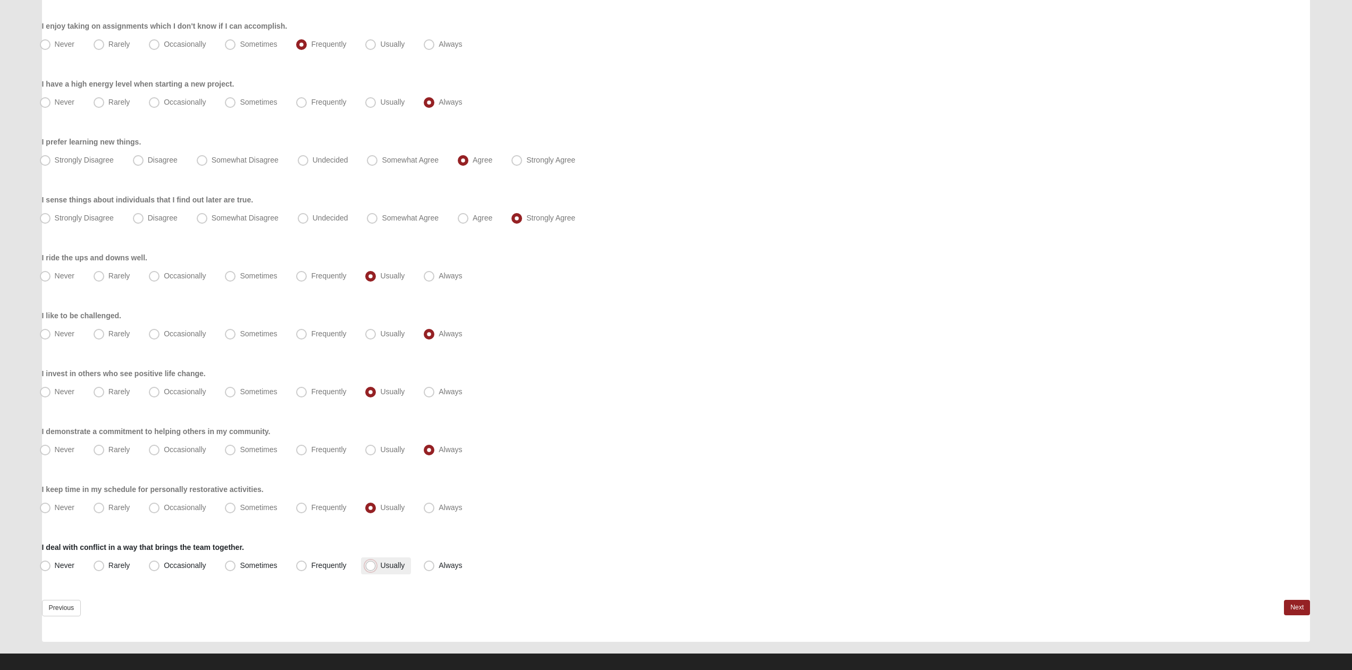
radio input "true"
click at [1290, 610] on link "Next" at bounding box center [1297, 607] width 26 height 15
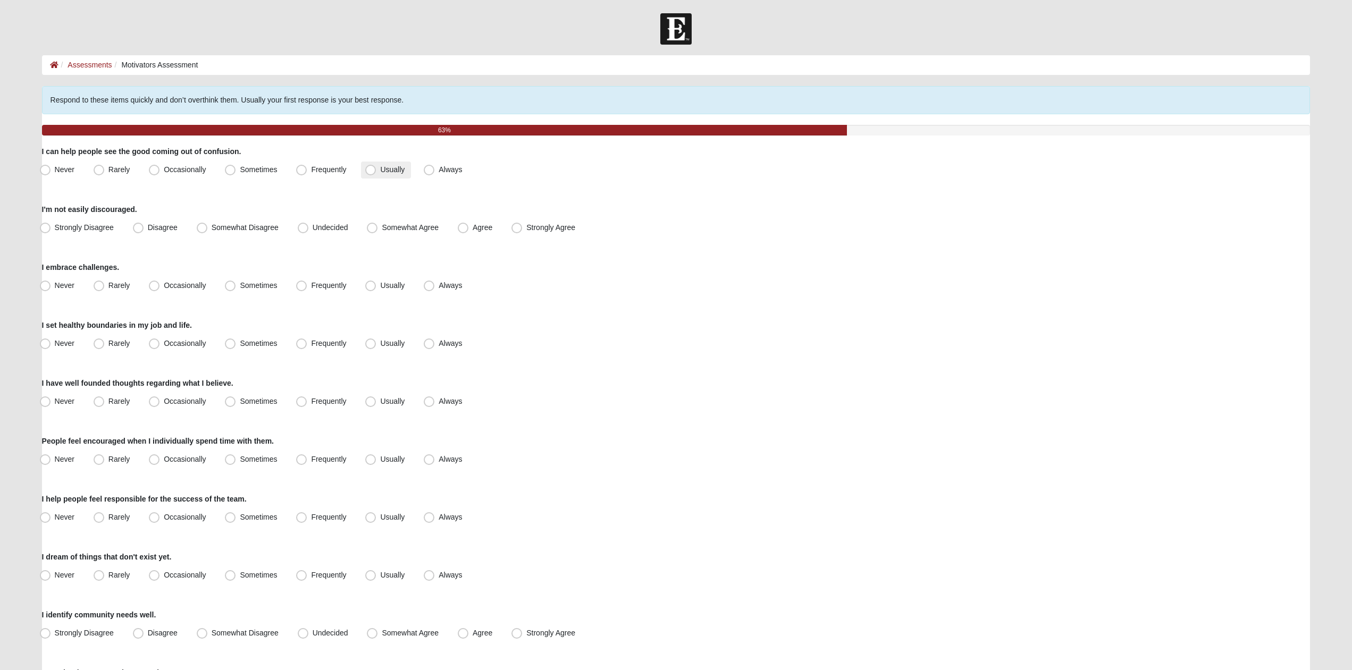
click at [395, 172] on span "Usually" at bounding box center [392, 169] width 24 height 9
click at [376, 172] on input "Usually" at bounding box center [372, 169] width 7 height 7
radio input "true"
click at [561, 232] on label "Strongly Agree" at bounding box center [544, 228] width 74 height 17
click at [523, 231] on input "Strongly Agree" at bounding box center [519, 227] width 7 height 7
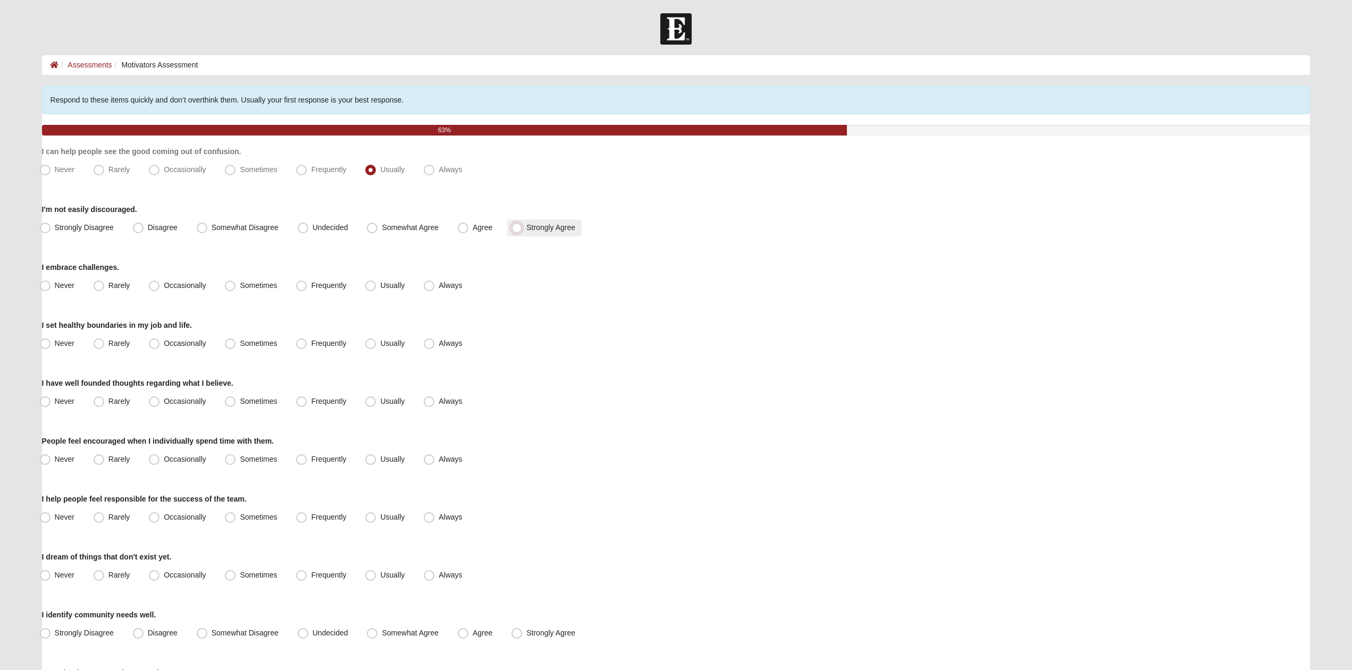
radio input "true"
click at [407, 281] on label "Usually" at bounding box center [386, 286] width 50 height 17
click at [376, 282] on input "Usually" at bounding box center [372, 285] width 7 height 7
radio input "true"
click at [311, 344] on span "Frequently" at bounding box center [328, 343] width 35 height 9
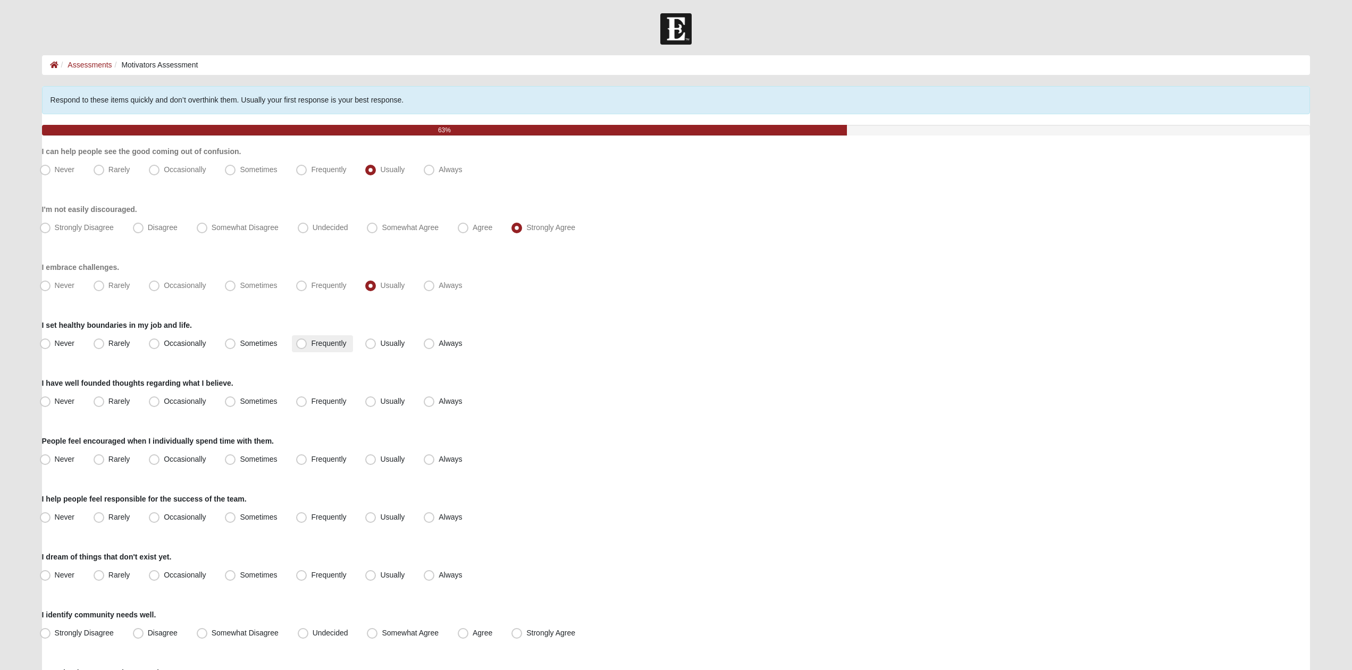
click at [304, 344] on input "Frequently" at bounding box center [303, 343] width 7 height 7
radio input "true"
click at [439, 404] on span "Always" at bounding box center [450, 401] width 23 height 9
click at [428, 404] on input "Always" at bounding box center [431, 401] width 7 height 7
radio input "true"
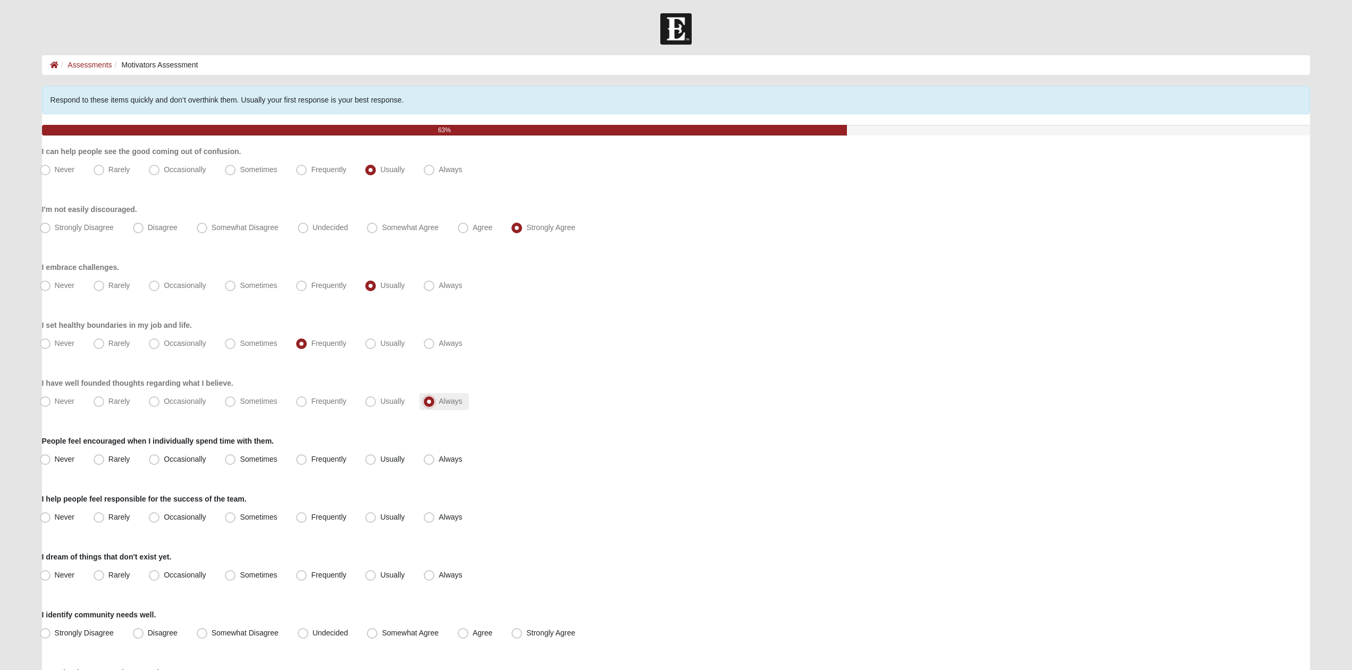
scroll to position [54, 0]
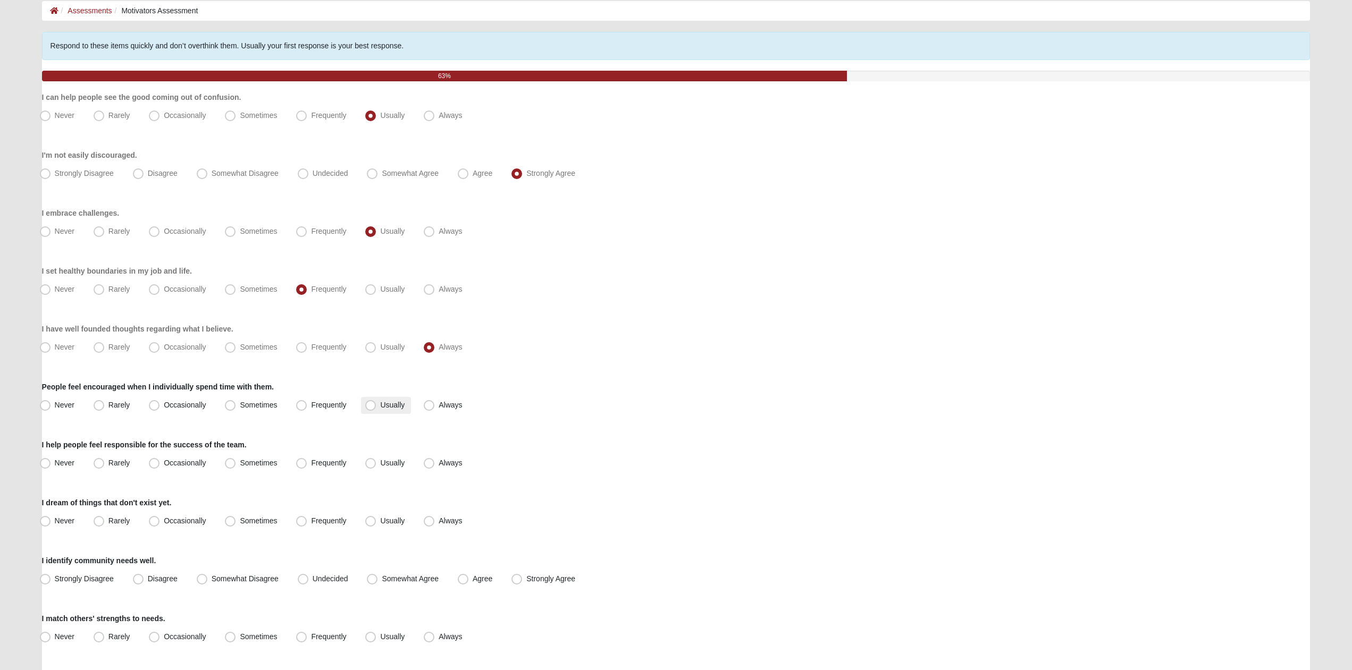
click at [393, 401] on span "Usually" at bounding box center [392, 405] width 24 height 9
click at [376, 402] on input "Usually" at bounding box center [372, 405] width 7 height 7
radio input "true"
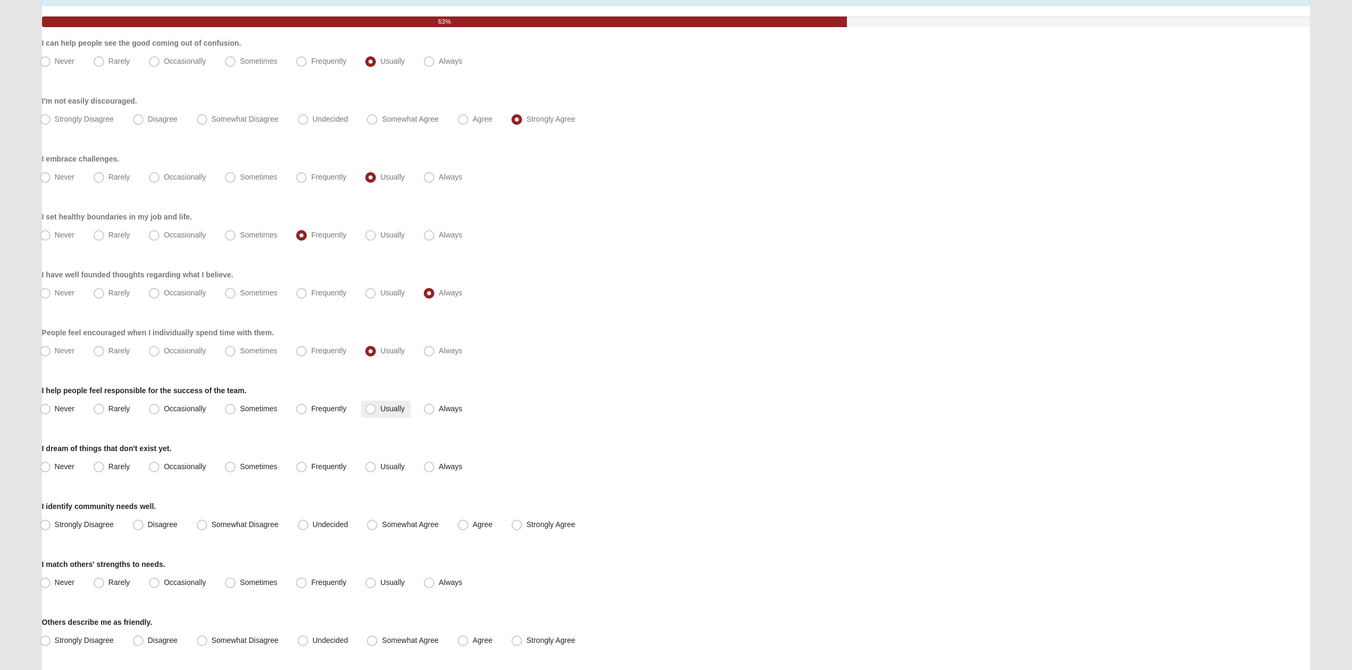
click at [380, 413] on span "Usually" at bounding box center [392, 409] width 24 height 9
click at [369, 413] on input "Usually" at bounding box center [372, 409] width 7 height 7
radio input "true"
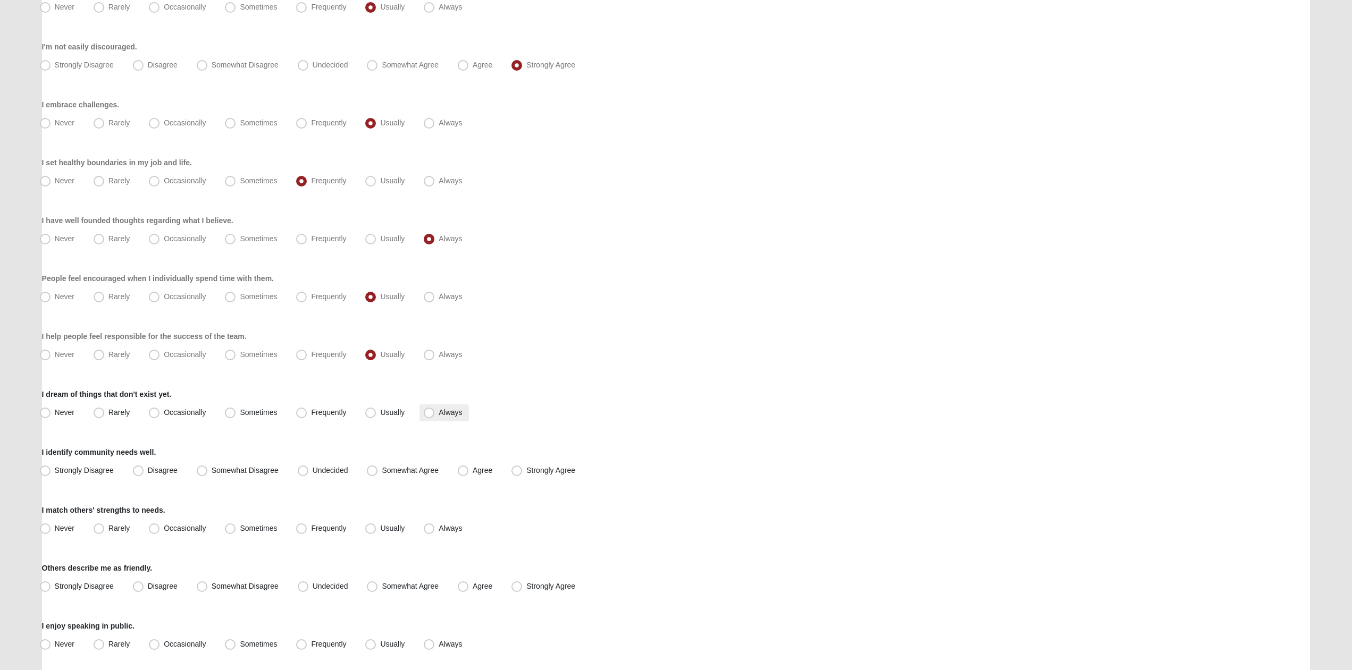
click at [439, 411] on span "Always" at bounding box center [450, 412] width 23 height 9
click at [433, 411] on input "Always" at bounding box center [431, 412] width 7 height 7
radio input "true"
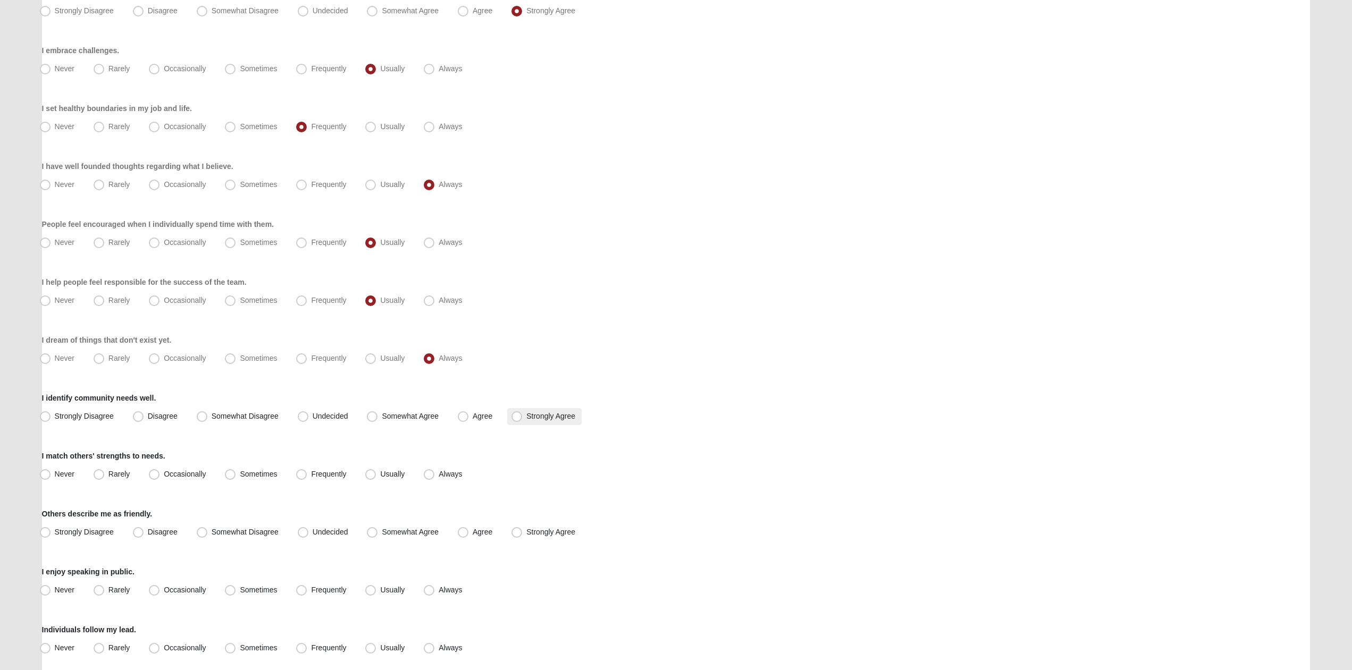
click at [511, 410] on label "Strongly Agree" at bounding box center [544, 416] width 74 height 17
click at [516, 413] on input "Strongly Agree" at bounding box center [519, 416] width 7 height 7
radio input "true"
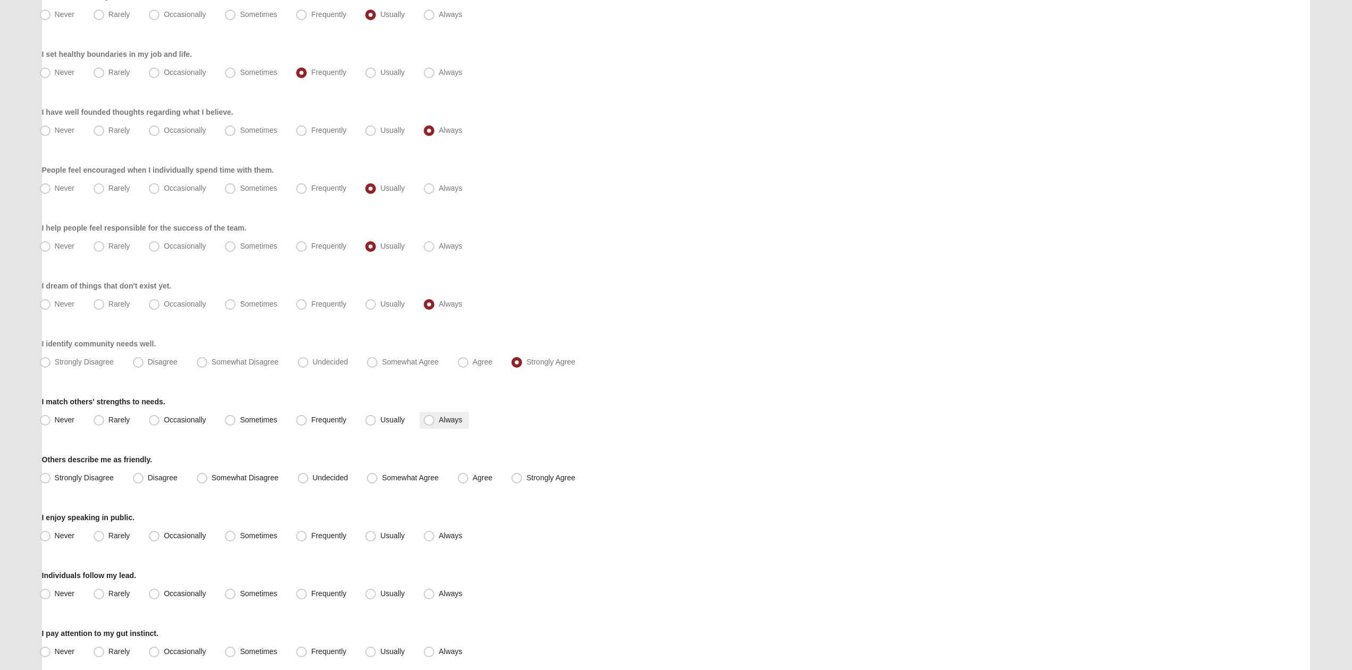
click at [440, 421] on span "Always" at bounding box center [450, 420] width 23 height 9
click at [435, 421] on input "Always" at bounding box center [431, 420] width 7 height 7
radio input "true"
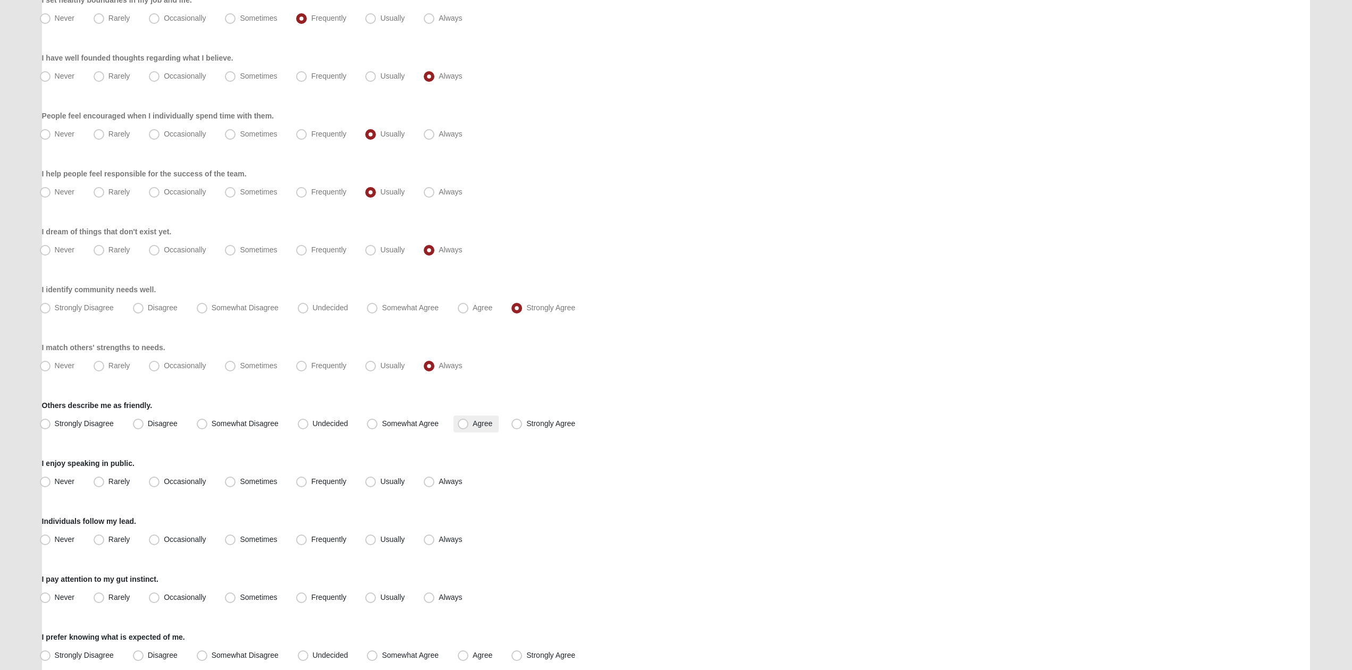
click at [489, 423] on span "Agree" at bounding box center [483, 423] width 20 height 9
click at [469, 423] on input "Agree" at bounding box center [465, 424] width 7 height 7
radio input "true"
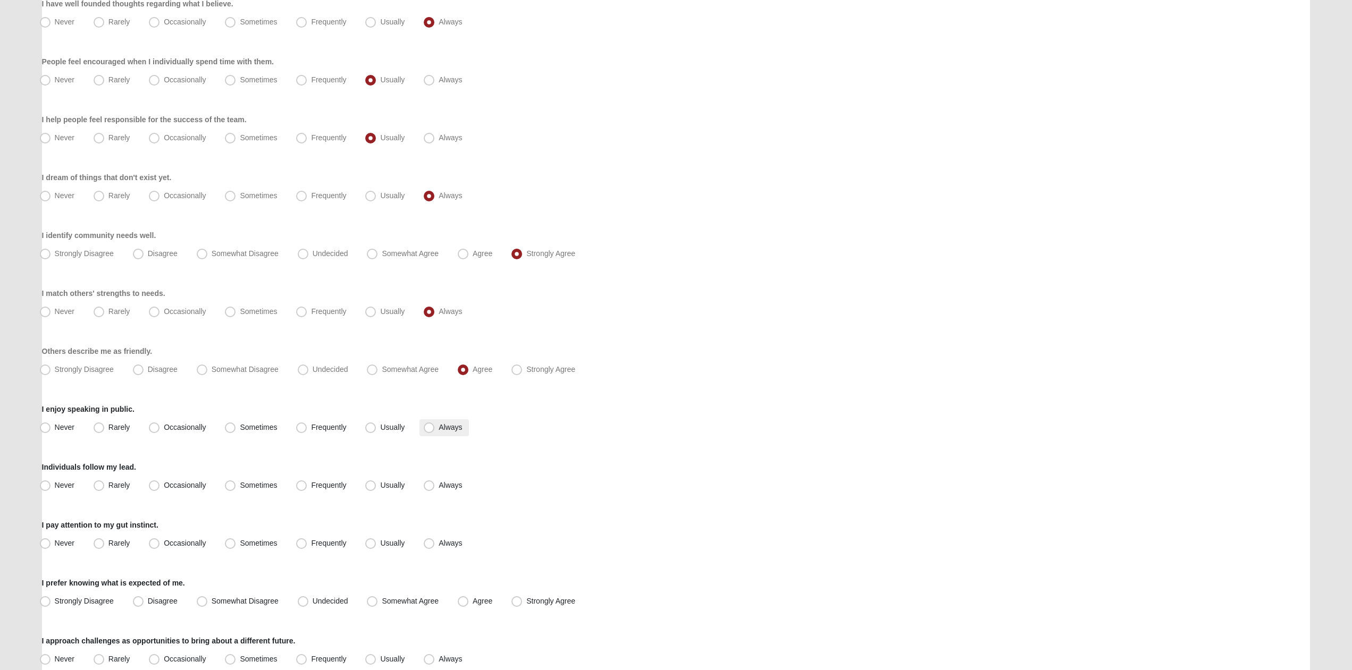
click at [437, 434] on label "Always" at bounding box center [443, 427] width 49 height 17
click at [435, 431] on input "Always" at bounding box center [431, 427] width 7 height 7
radio input "true"
click at [399, 488] on span "Usually" at bounding box center [392, 485] width 24 height 9
click at [376, 488] on input "Usually" at bounding box center [372, 485] width 7 height 7
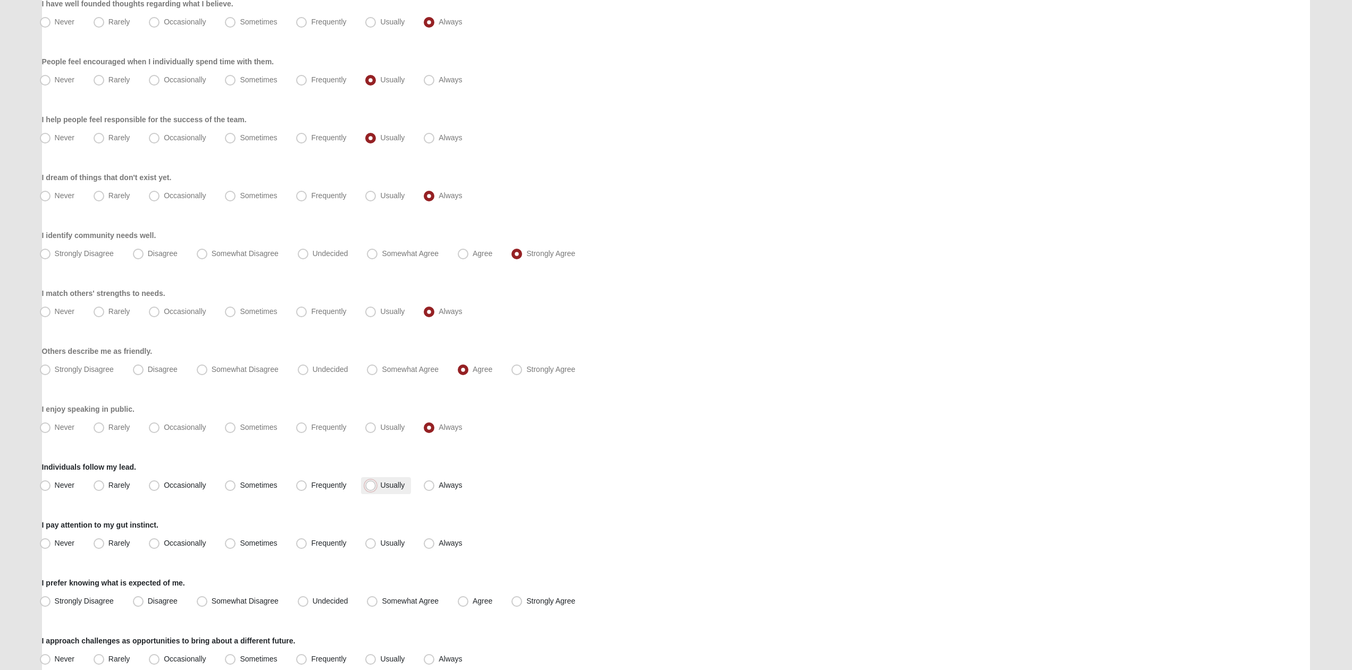
radio input "true"
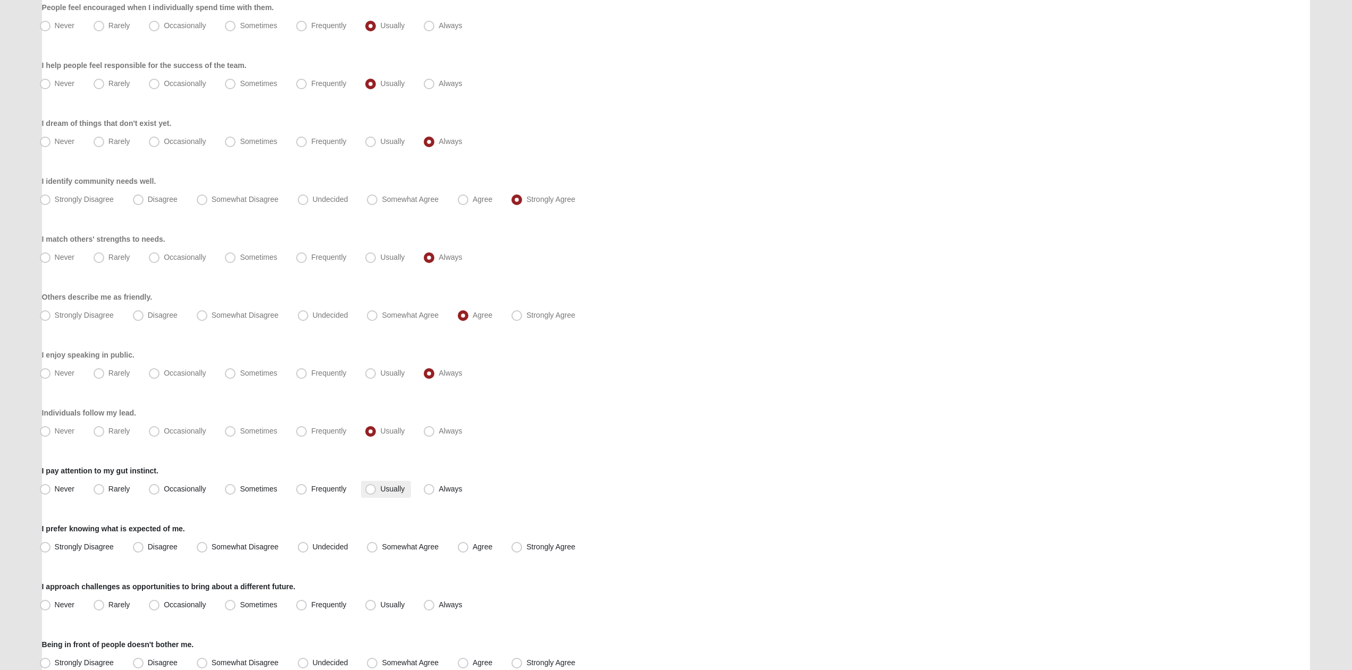
click at [399, 486] on span "Usually" at bounding box center [392, 489] width 24 height 9
click at [376, 486] on input "Usually" at bounding box center [372, 489] width 7 height 7
radio input "true"
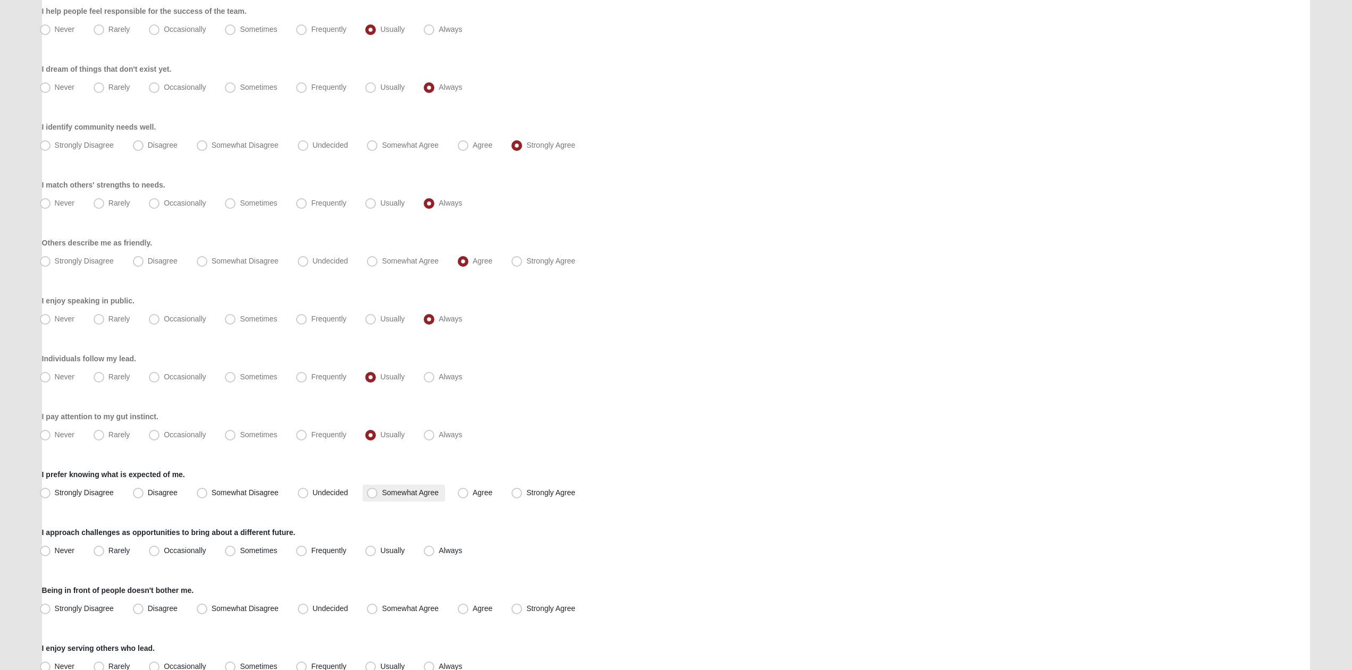
click at [388, 493] on span "Somewhat Agree" at bounding box center [410, 493] width 57 height 9
click at [378, 493] on input "Somewhat Agree" at bounding box center [374, 493] width 7 height 7
radio input "true"
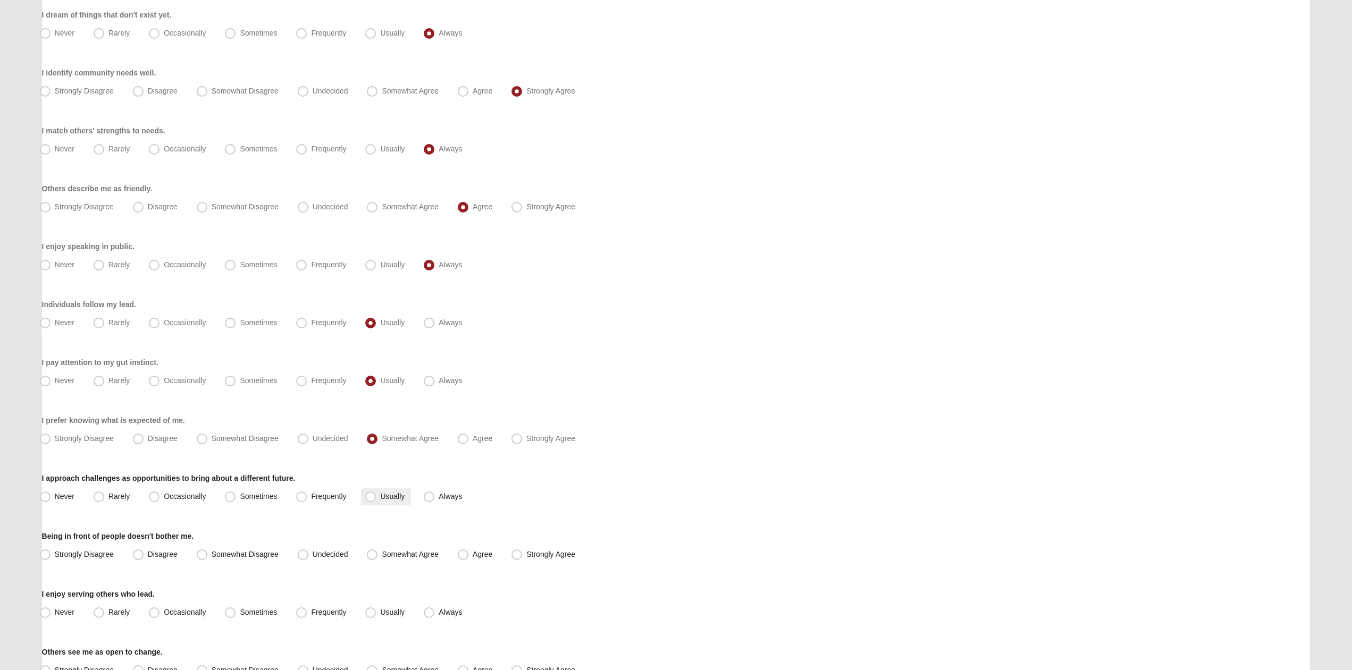
click at [390, 493] on span "Usually" at bounding box center [392, 496] width 24 height 9
click at [376, 493] on input "Usually" at bounding box center [372, 496] width 7 height 7
radio input "true"
click at [526, 554] on span "Strongly Agree" at bounding box center [550, 554] width 49 height 9
click at [520, 554] on input "Strongly Agree" at bounding box center [519, 554] width 7 height 7
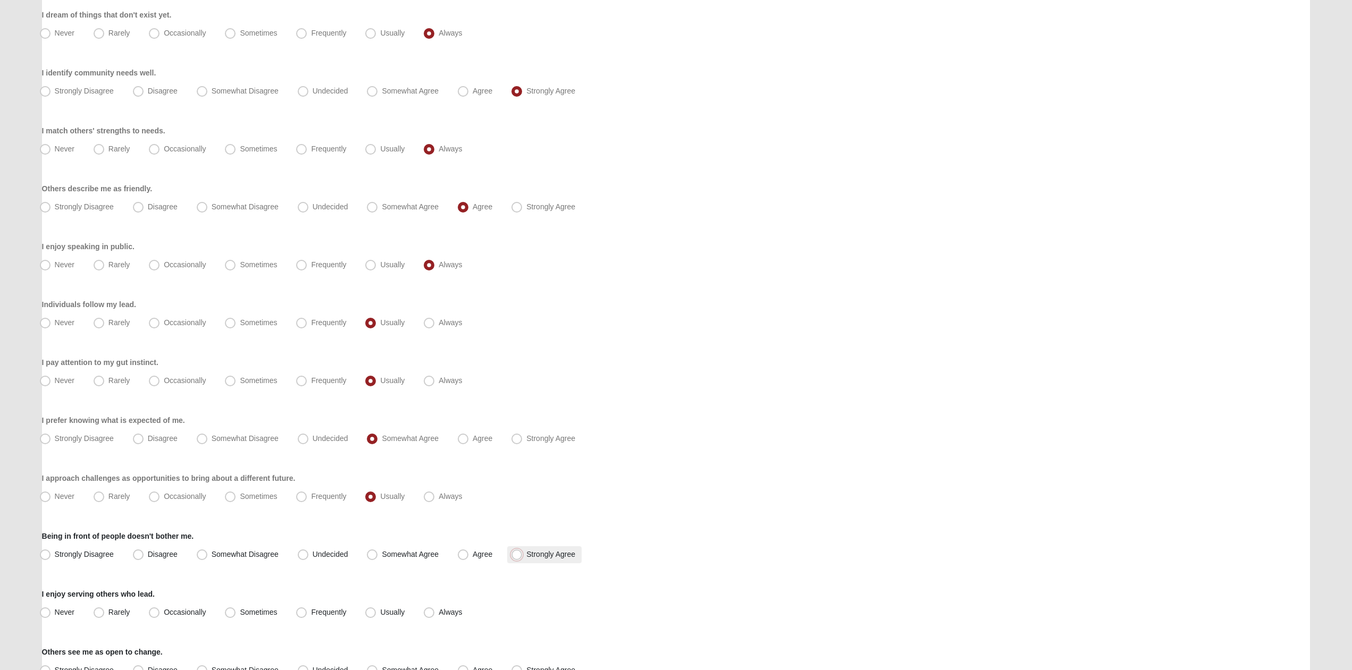
radio input "true"
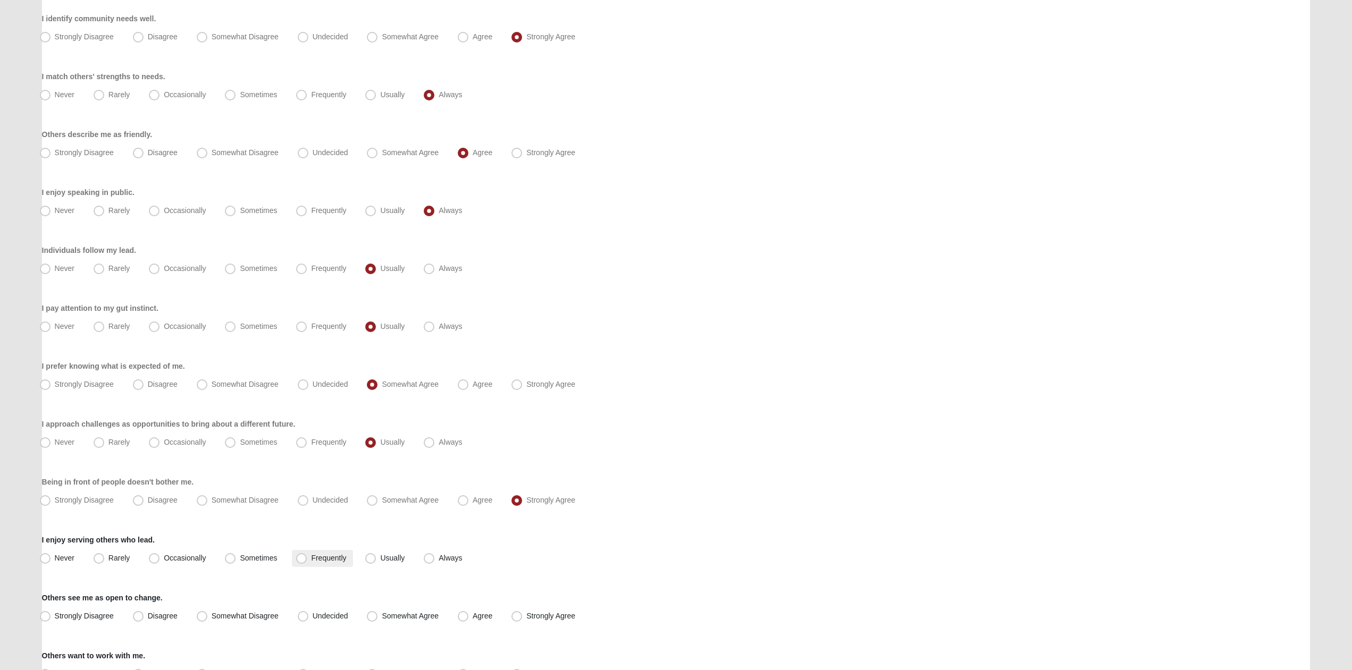
click at [329, 567] on label "Frequently" at bounding box center [322, 558] width 61 height 17
click at [307, 562] on input "Frequently" at bounding box center [303, 558] width 7 height 7
radio input "true"
click at [391, 561] on span "Usually" at bounding box center [392, 558] width 24 height 9
click at [376, 561] on input "Usually" at bounding box center [372, 558] width 7 height 7
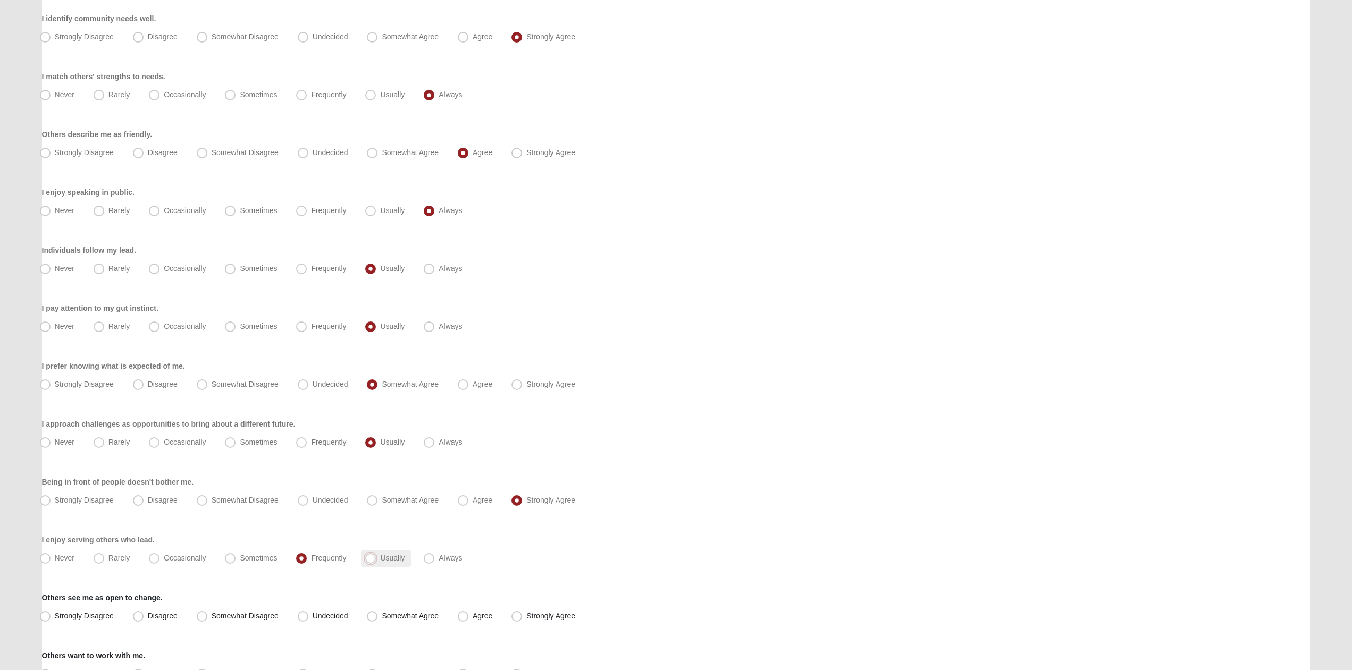
radio input "true"
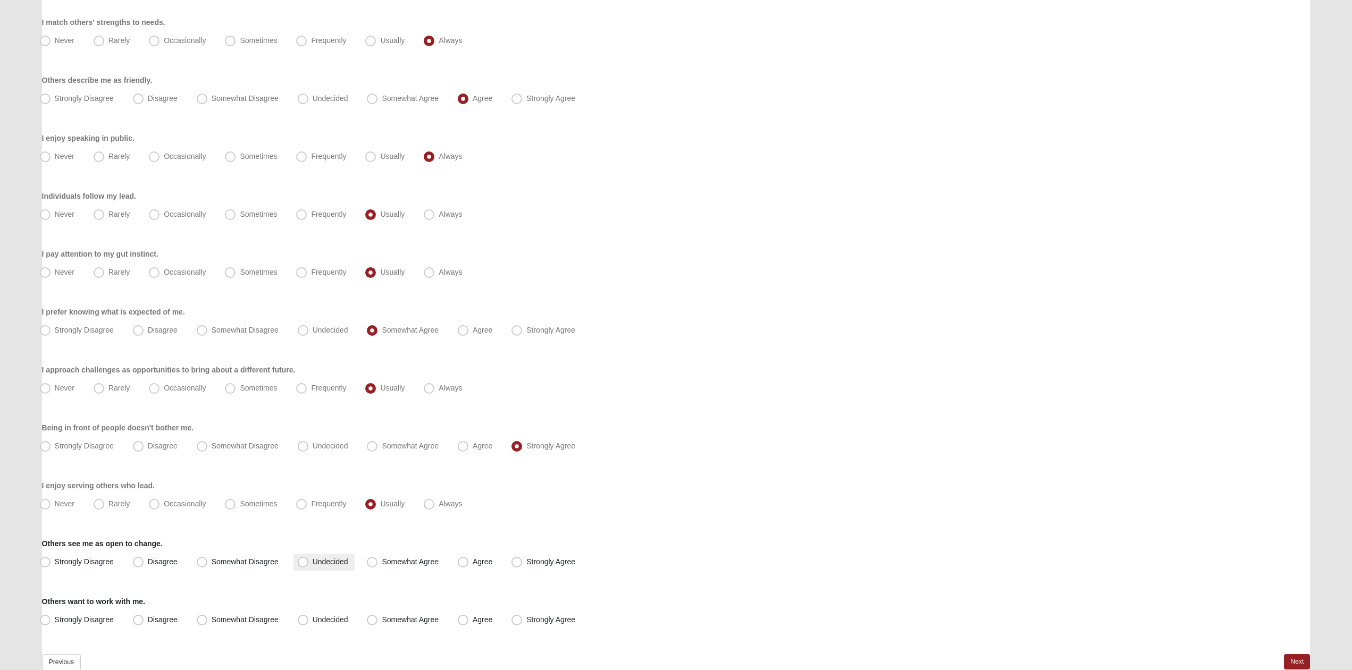
click at [312, 567] on label "Undecided" at bounding box center [323, 562] width 61 height 17
click at [309, 566] on input "Undecided" at bounding box center [305, 562] width 7 height 7
radio input "true"
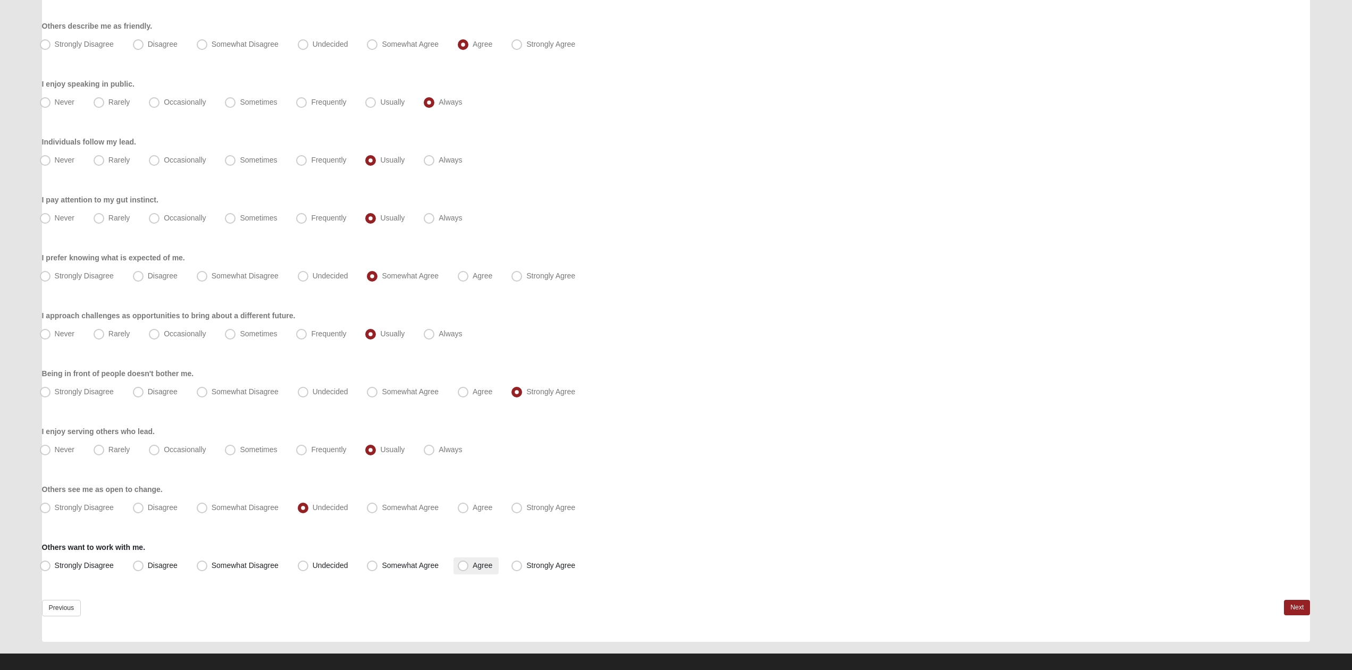
click at [485, 566] on span "Agree" at bounding box center [483, 565] width 20 height 9
click at [469, 566] on input "Agree" at bounding box center [465, 565] width 7 height 7
radio input "true"
click at [1276, 611] on div "Previous Next" at bounding box center [676, 621] width 1268 height 42
click at [1287, 613] on link "Next" at bounding box center [1297, 607] width 26 height 15
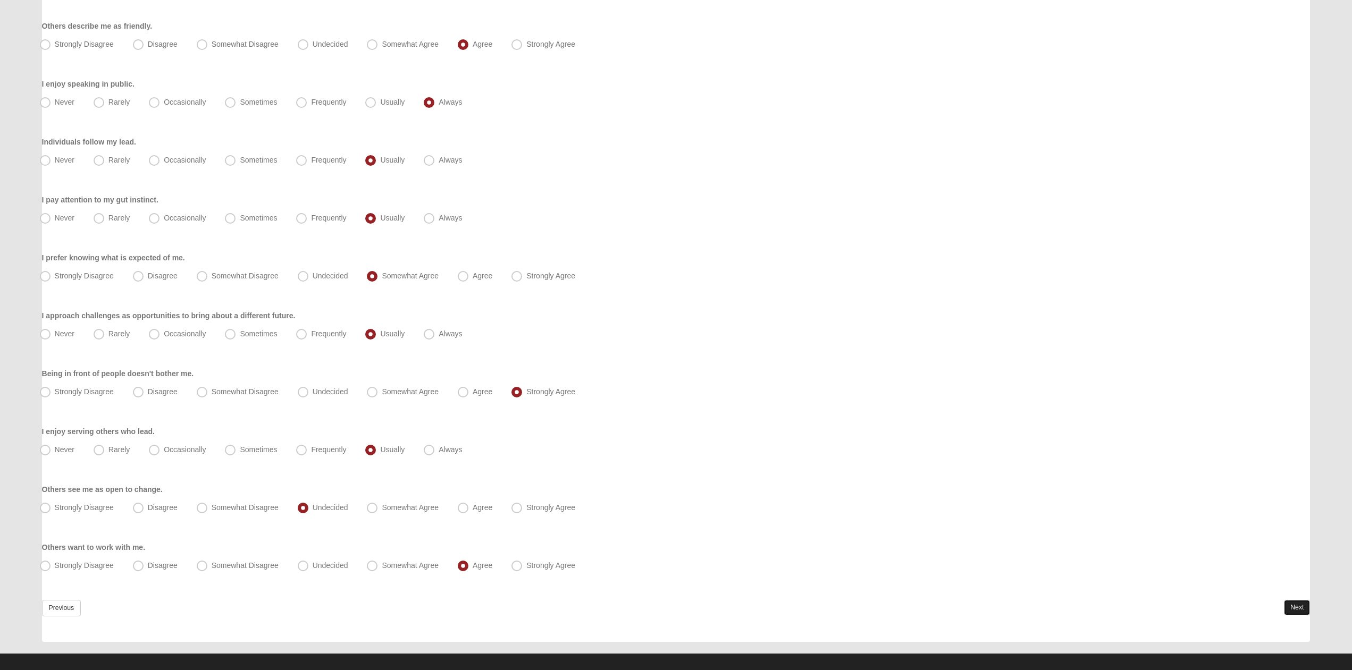
scroll to position [0, 0]
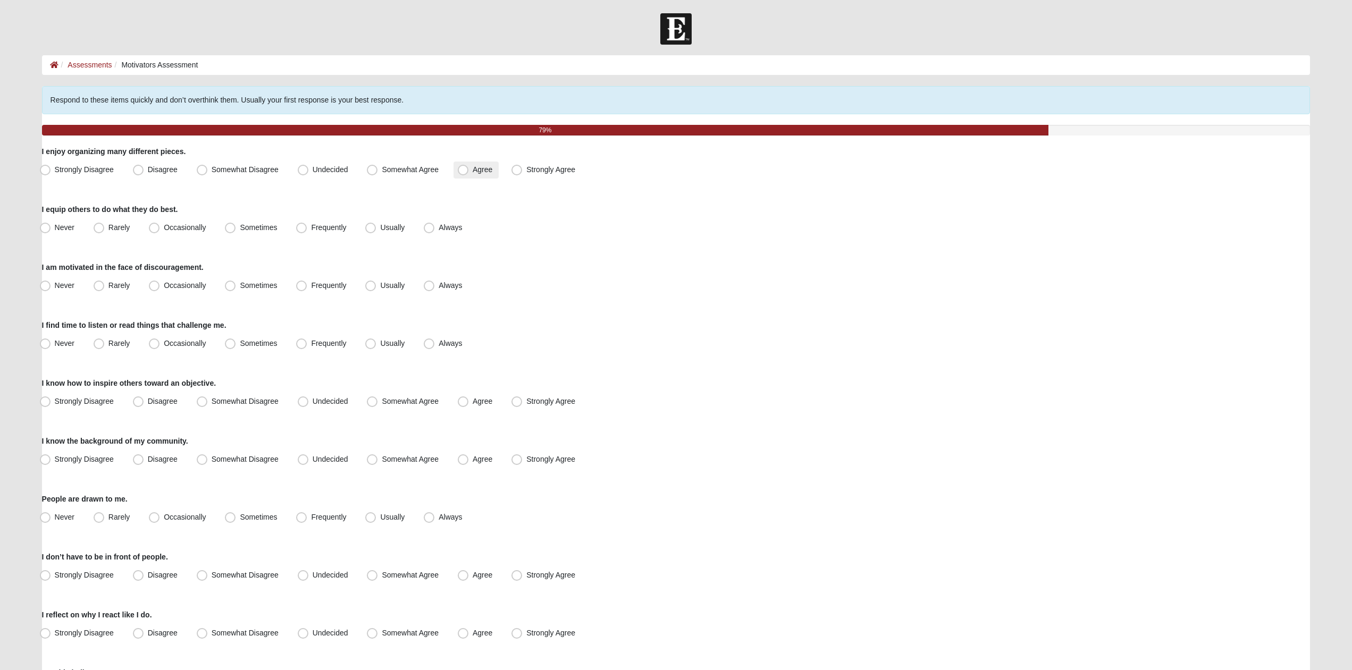
click at [476, 170] on span "Agree" at bounding box center [483, 169] width 20 height 9
click at [469, 170] on input "Agree" at bounding box center [465, 169] width 7 height 7
radio input "true"
click at [392, 224] on span "Usually" at bounding box center [392, 227] width 24 height 9
click at [376, 224] on input "Usually" at bounding box center [372, 227] width 7 height 7
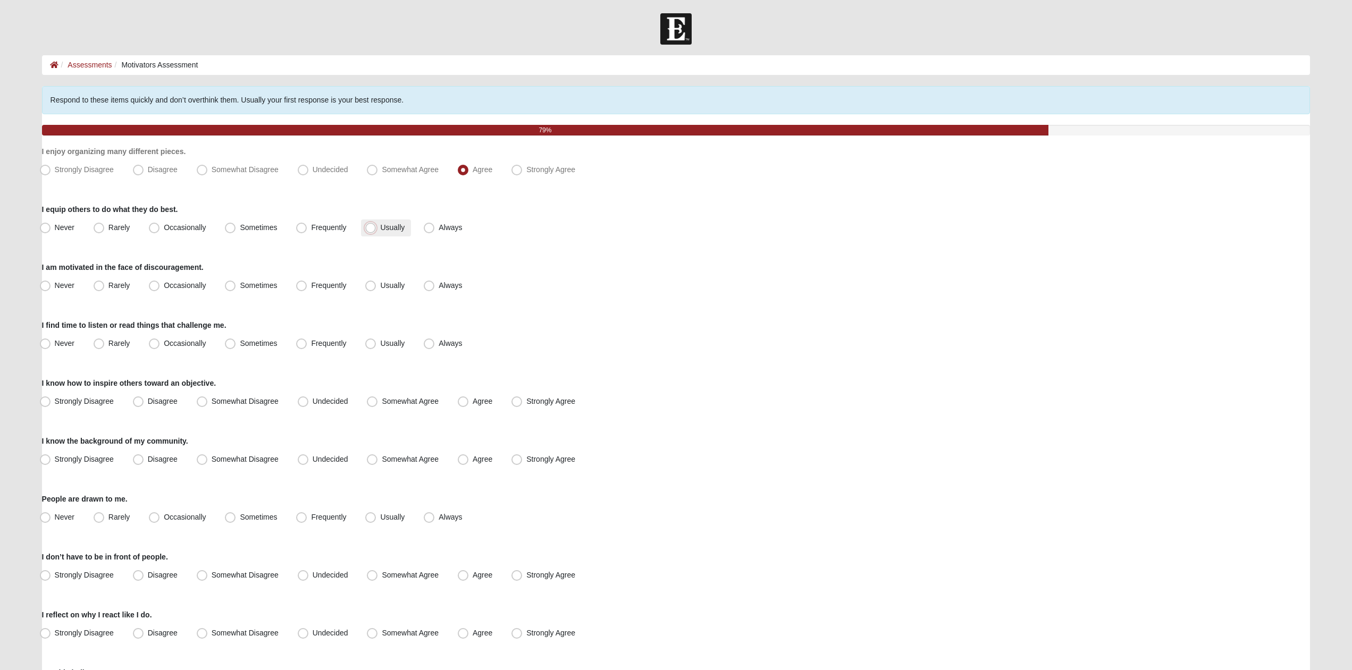
radio input "true"
click at [383, 285] on span "Usually" at bounding box center [392, 285] width 24 height 9
click at [376, 285] on input "Usually" at bounding box center [372, 285] width 7 height 7
radio input "true"
click at [439, 348] on span "Always" at bounding box center [450, 343] width 23 height 9
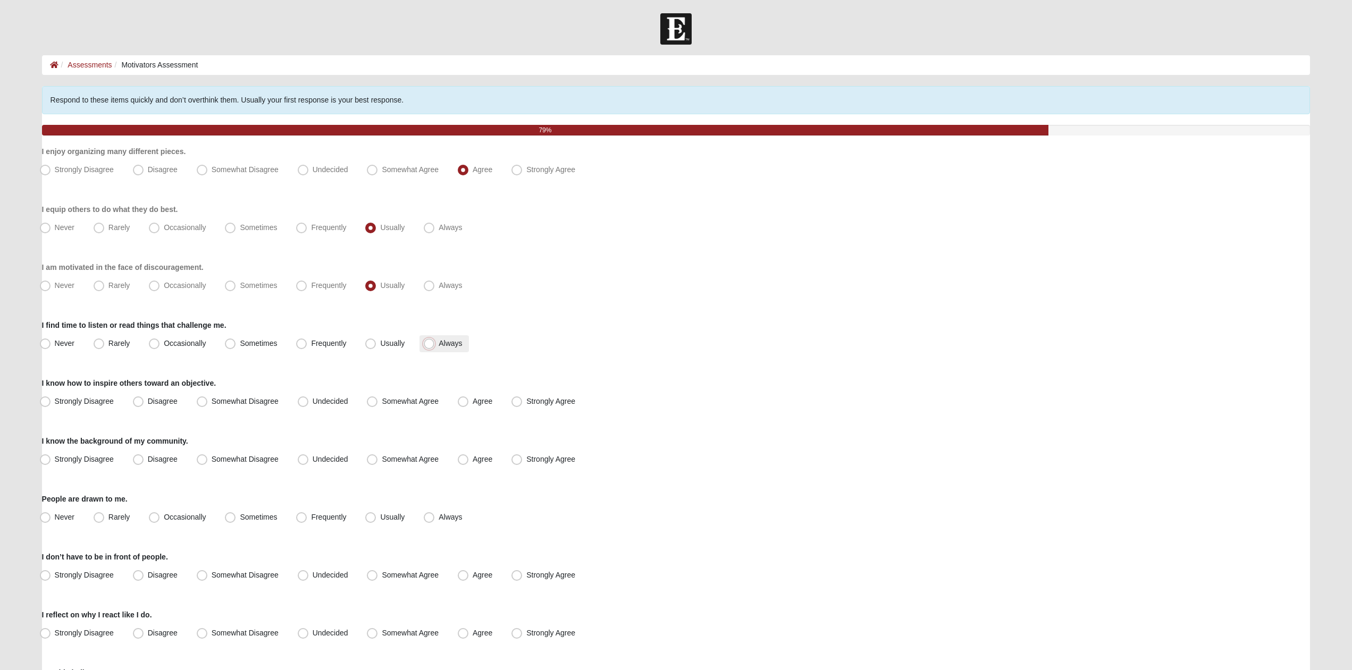
click at [428, 347] on input "Always" at bounding box center [431, 343] width 7 height 7
radio input "true"
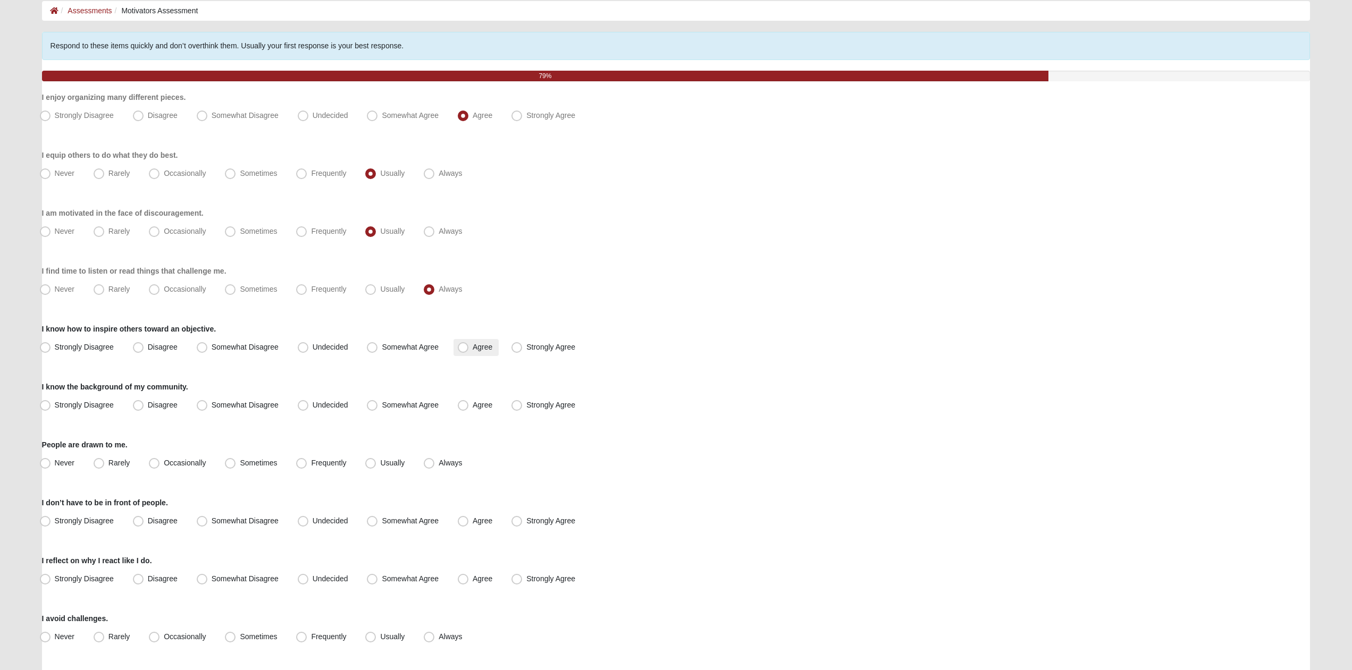
click at [457, 350] on label "Agree" at bounding box center [475, 347] width 45 height 17
click at [462, 350] on input "Agree" at bounding box center [465, 347] width 7 height 7
radio input "true"
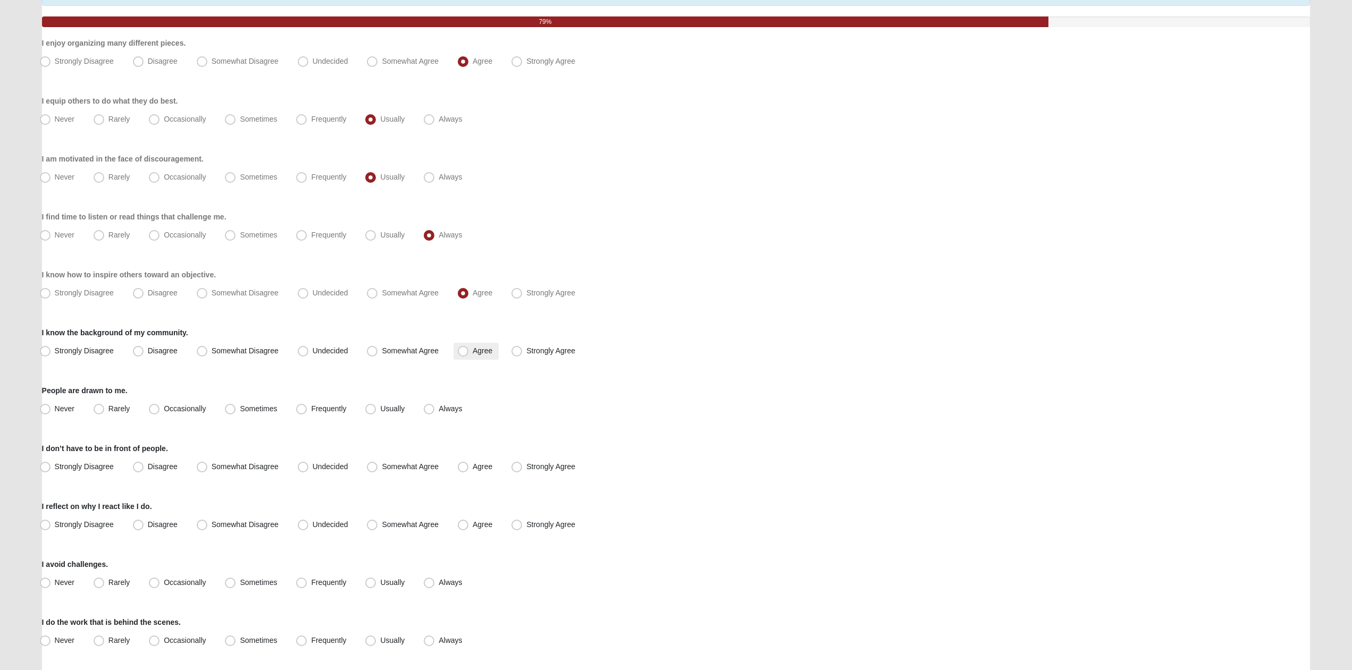
click at [483, 348] on span "Agree" at bounding box center [483, 351] width 20 height 9
click at [469, 348] on input "Agree" at bounding box center [465, 351] width 7 height 7
radio input "true"
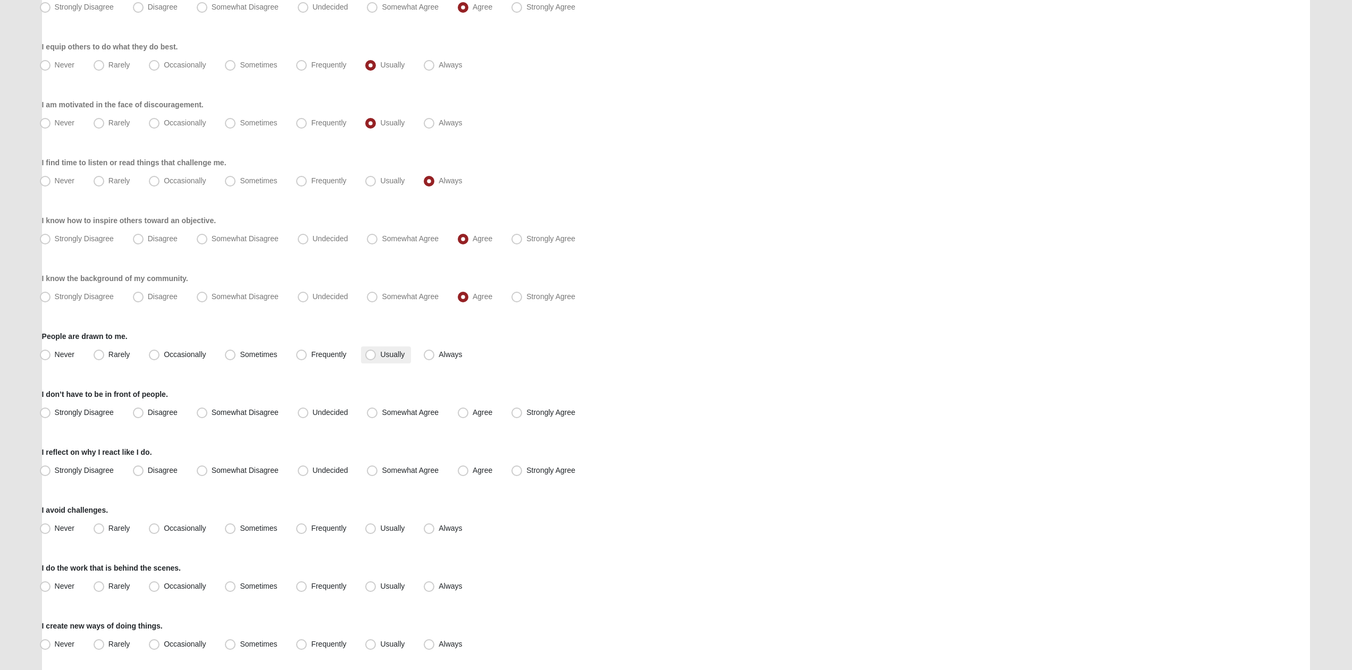
click at [405, 355] on label "Usually" at bounding box center [386, 355] width 50 height 17
click at [376, 355] on input "Usually" at bounding box center [372, 354] width 7 height 7
radio input "true"
click at [511, 411] on label "Strongly Agree" at bounding box center [544, 413] width 74 height 17
click at [516, 411] on input "Strongly Agree" at bounding box center [519, 412] width 7 height 7
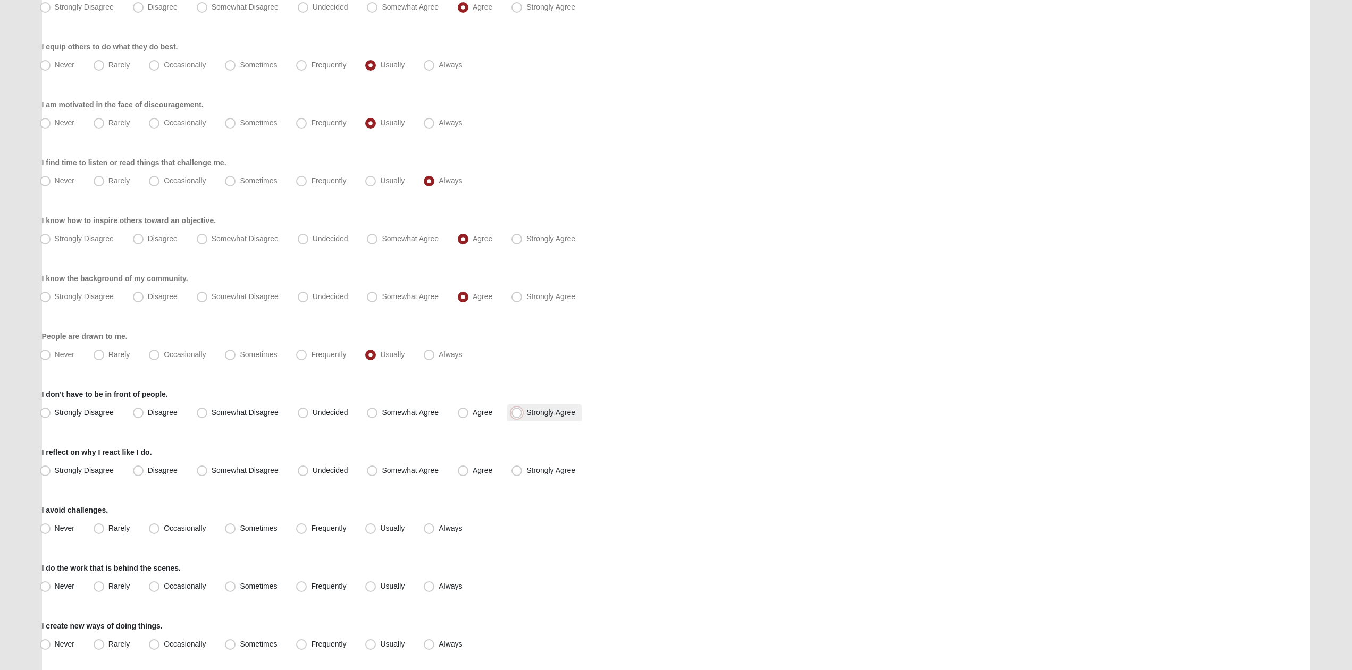
radio input "true"
drag, startPoint x: 474, startPoint y: 407, endPoint x: 480, endPoint y: 410, distance: 6.9
click at [475, 408] on label "Agree" at bounding box center [475, 413] width 45 height 17
click at [469, 409] on input "Agree" at bounding box center [465, 412] width 7 height 7
radio input "true"
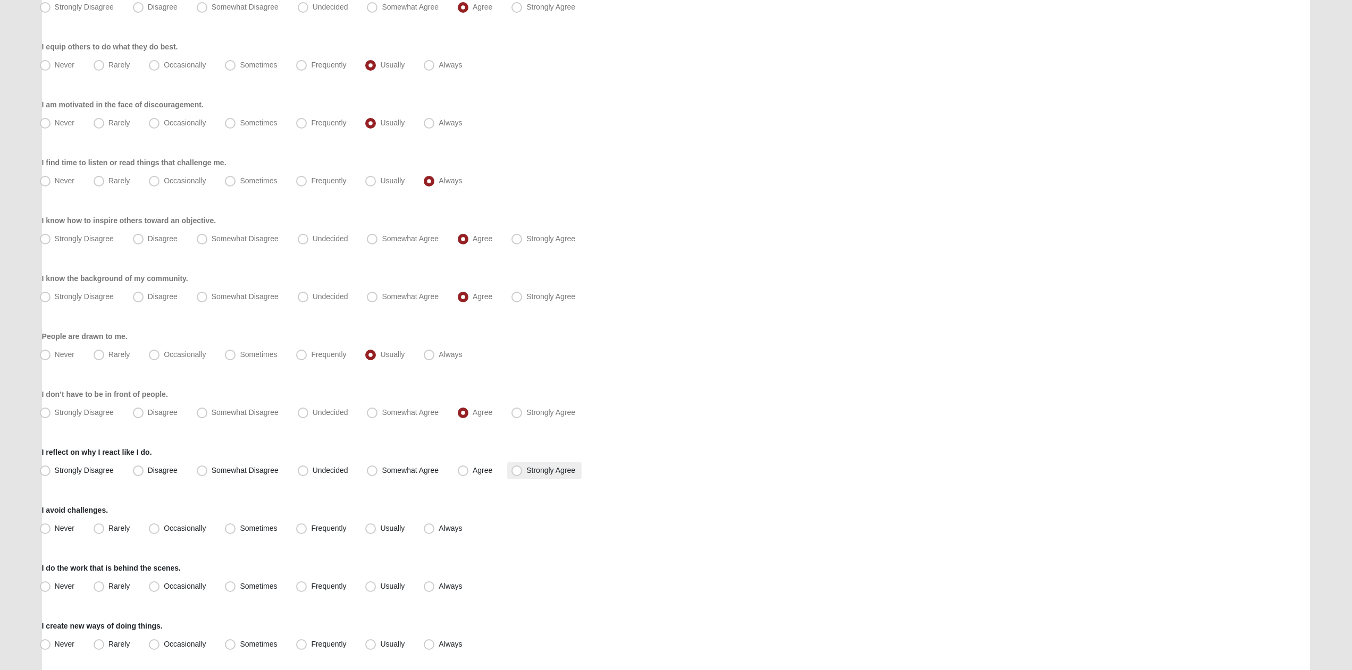
click at [554, 470] on span "Strongly Agree" at bounding box center [550, 470] width 49 height 9
click at [523, 470] on input "Strongly Agree" at bounding box center [519, 470] width 7 height 7
radio input "true"
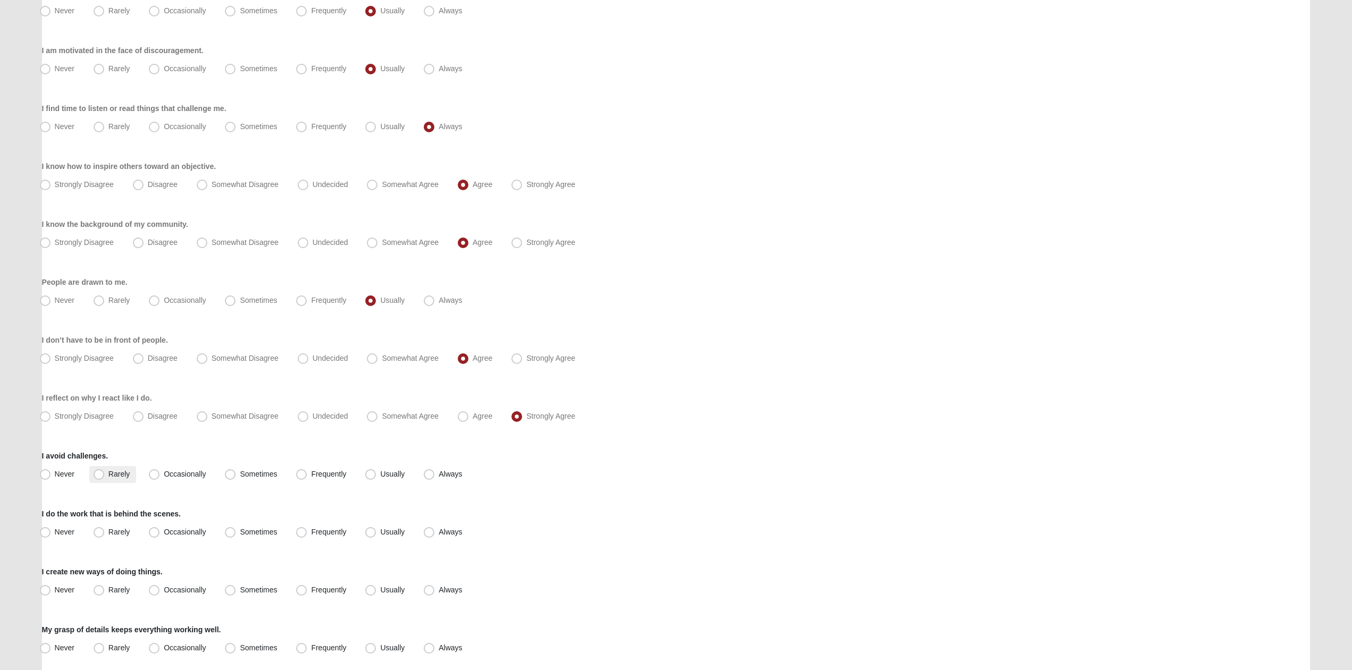
click at [125, 477] on span "Rarely" at bounding box center [118, 474] width 21 height 9
click at [105, 477] on input "Rarely" at bounding box center [101, 474] width 7 height 7
radio input "true"
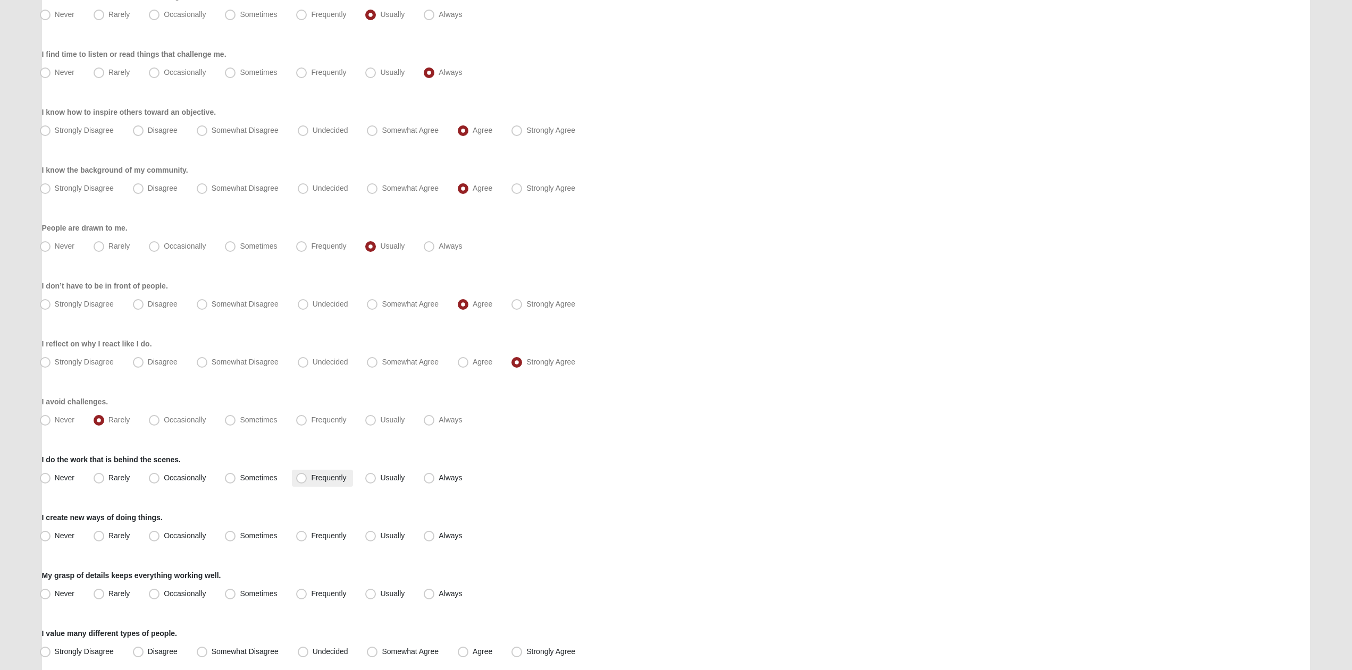
click at [311, 476] on span "Frequently" at bounding box center [328, 478] width 35 height 9
click at [305, 476] on input "Frequently" at bounding box center [303, 478] width 7 height 7
radio input "true"
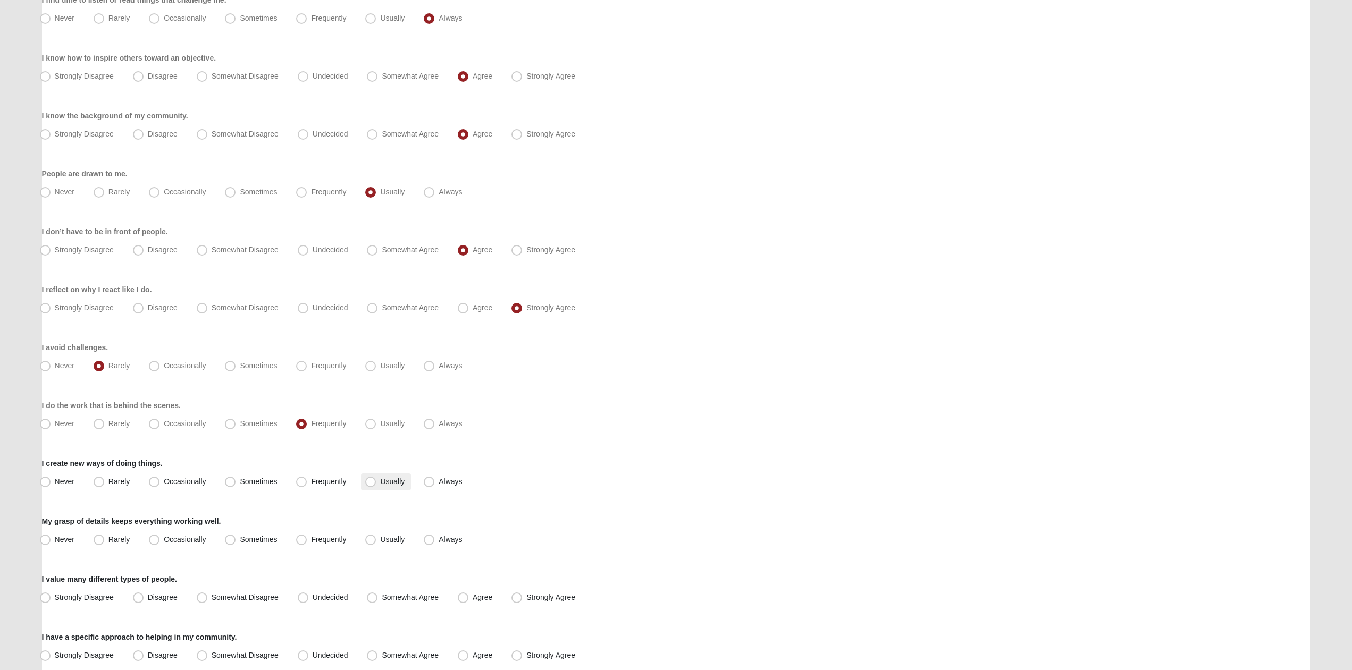
click at [380, 483] on span "Usually" at bounding box center [392, 481] width 24 height 9
click at [369, 483] on input "Usually" at bounding box center [372, 481] width 7 height 7
radio input "true"
click at [380, 542] on span "Usually" at bounding box center [392, 539] width 24 height 9
click at [369, 542] on input "Usually" at bounding box center [372, 539] width 7 height 7
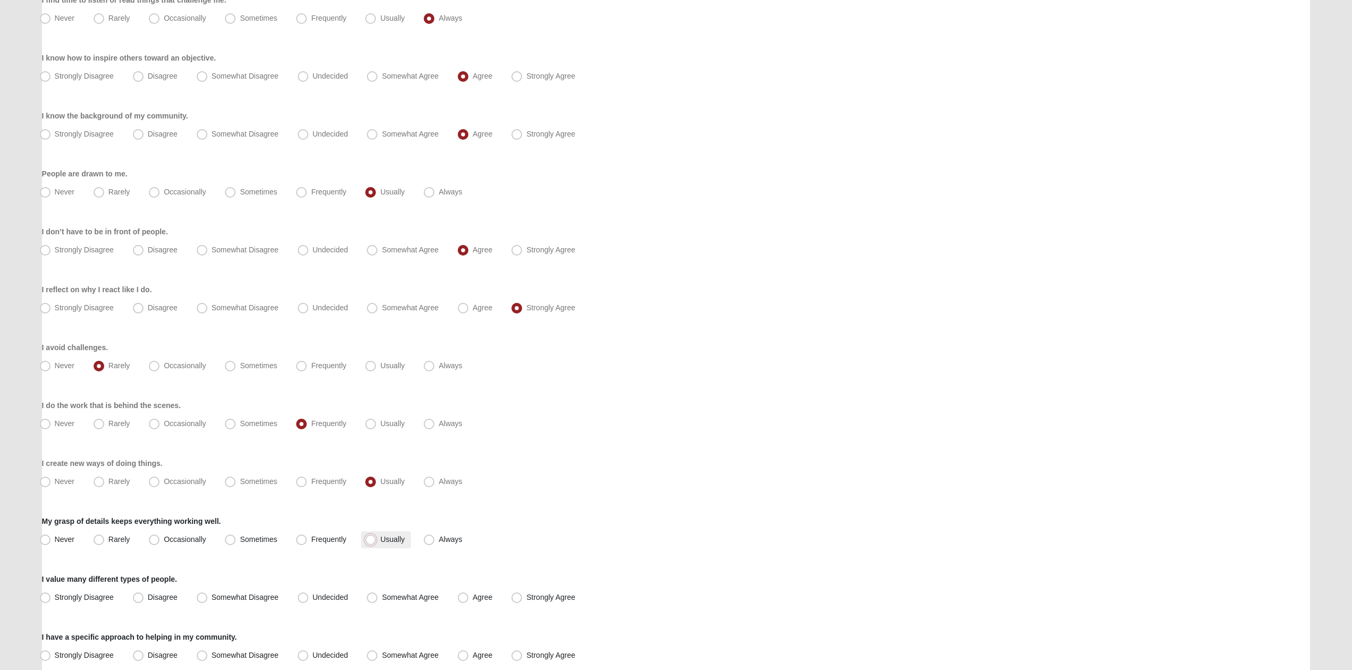
radio input "true"
click at [309, 536] on label "Frequently" at bounding box center [322, 540] width 61 height 17
click at [307, 536] on input "Frequently" at bounding box center [303, 539] width 7 height 7
radio input "true"
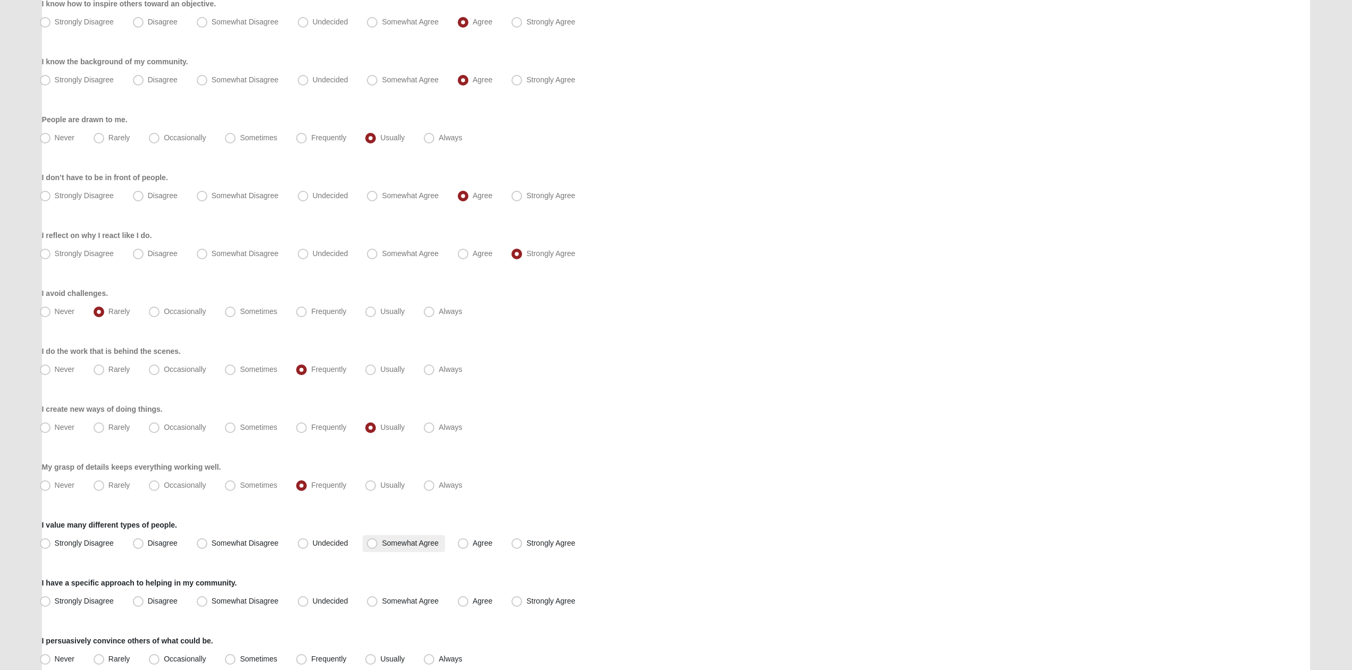
click at [397, 542] on span "Somewhat Agree" at bounding box center [410, 543] width 57 height 9
click at [378, 542] on input "Somewhat Agree" at bounding box center [374, 543] width 7 height 7
radio input "true"
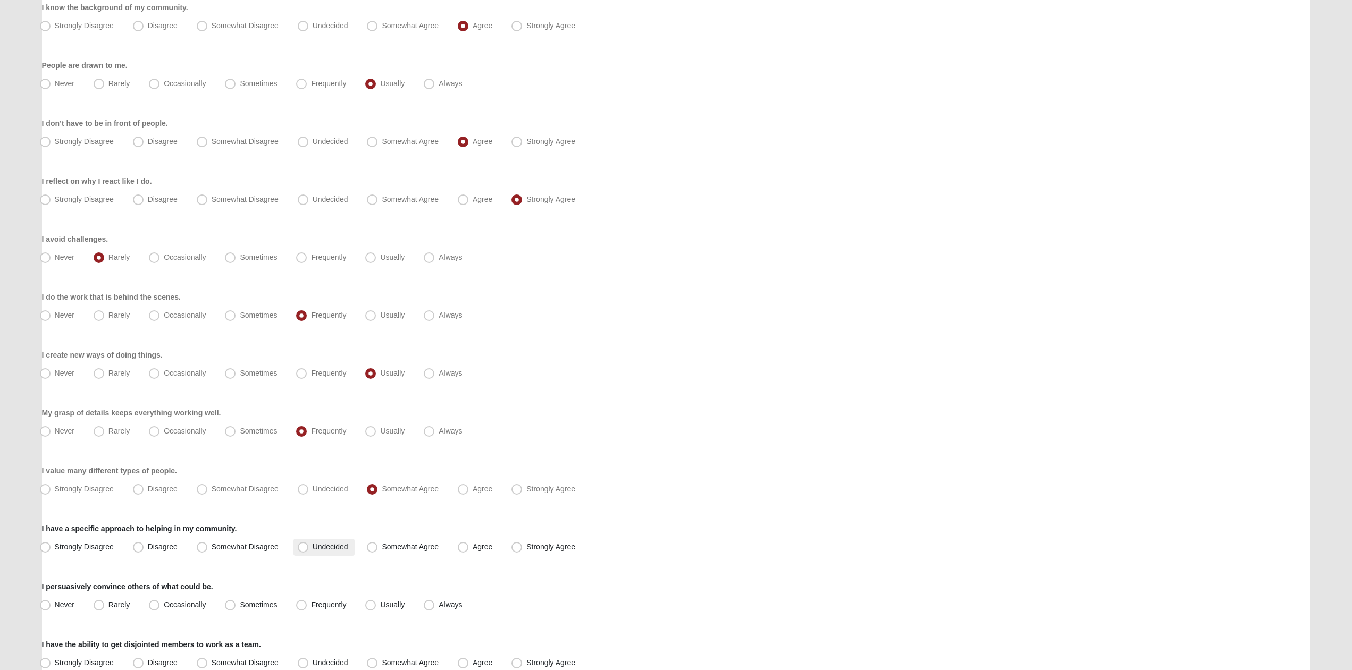
click at [346, 542] on label "Undecided" at bounding box center [323, 547] width 61 height 17
click at [309, 544] on input "Undecided" at bounding box center [305, 547] width 7 height 7
radio input "true"
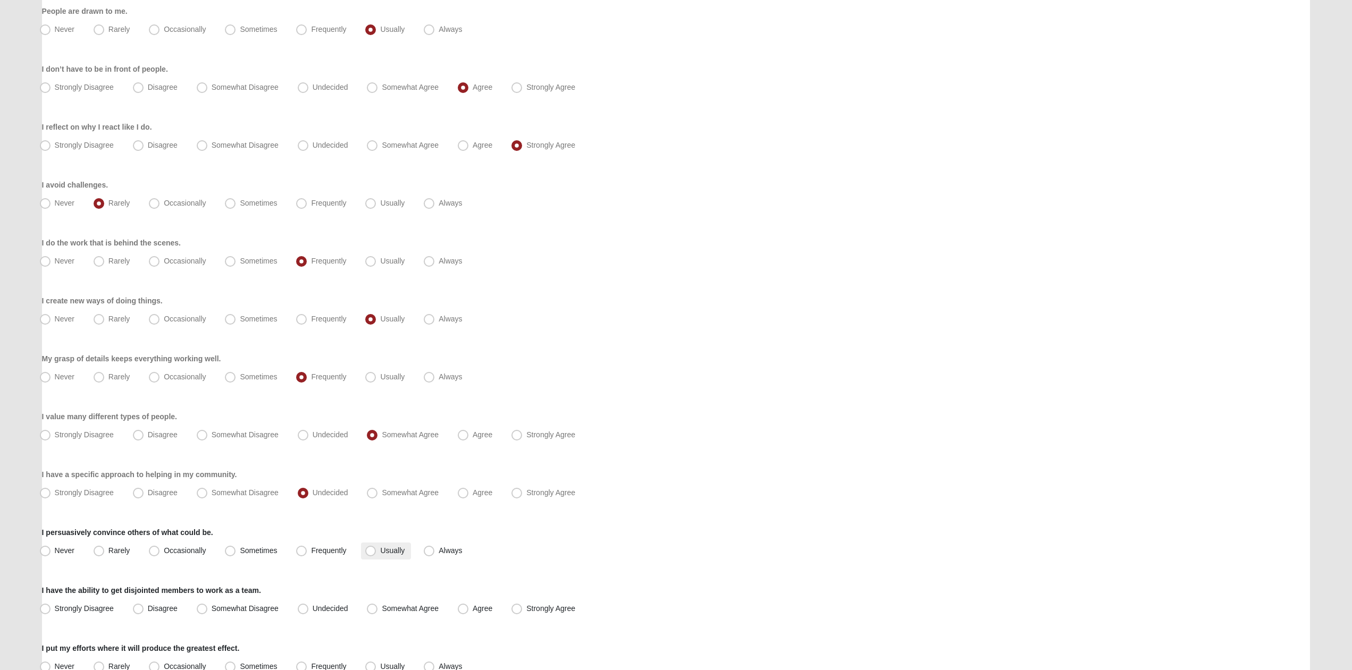
click at [380, 554] on span "Usually" at bounding box center [392, 551] width 24 height 9
click at [369, 554] on input "Usually" at bounding box center [372, 551] width 7 height 7
radio input "true"
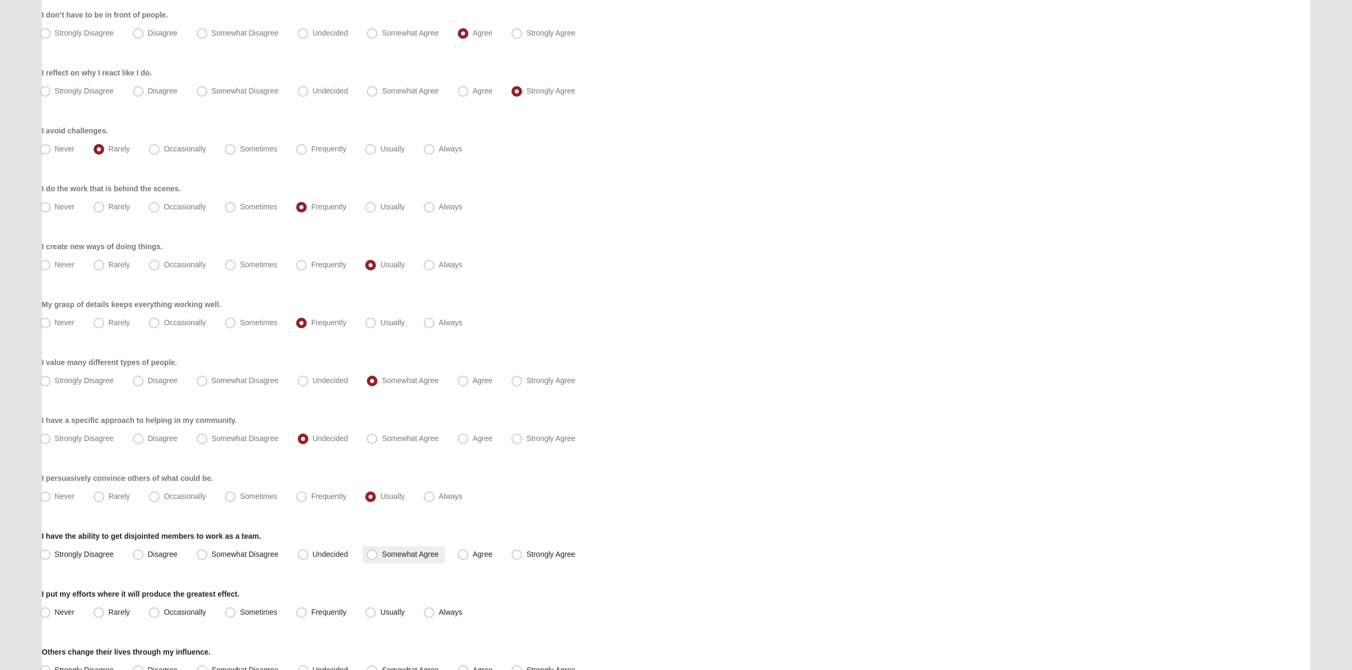
click at [382, 554] on span "Somewhat Agree" at bounding box center [410, 554] width 57 height 9
click at [373, 554] on input "Somewhat Agree" at bounding box center [374, 554] width 7 height 7
radio input "true"
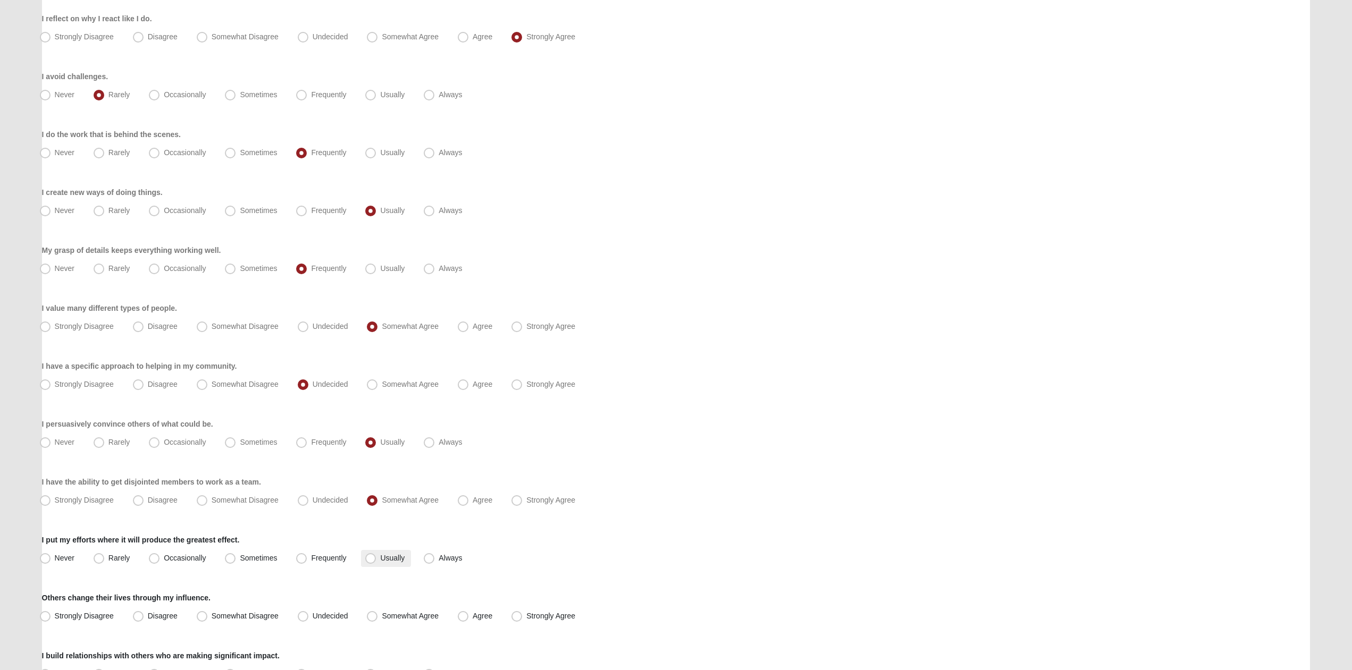
click at [372, 553] on label "Usually" at bounding box center [386, 558] width 50 height 17
click at [372, 555] on input "Usually" at bounding box center [372, 558] width 7 height 7
radio input "true"
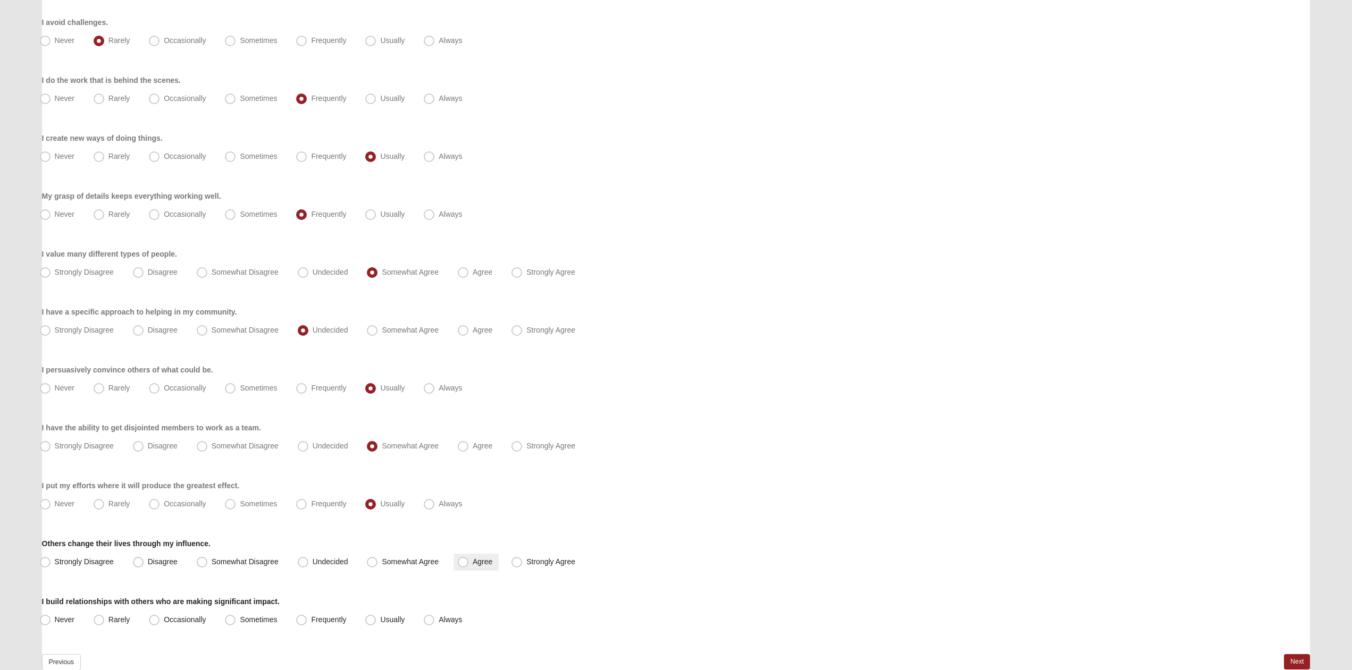
click at [473, 565] on span "Agree" at bounding box center [483, 562] width 20 height 9
click at [465, 565] on input "Agree" at bounding box center [465, 562] width 7 height 7
radio input "true"
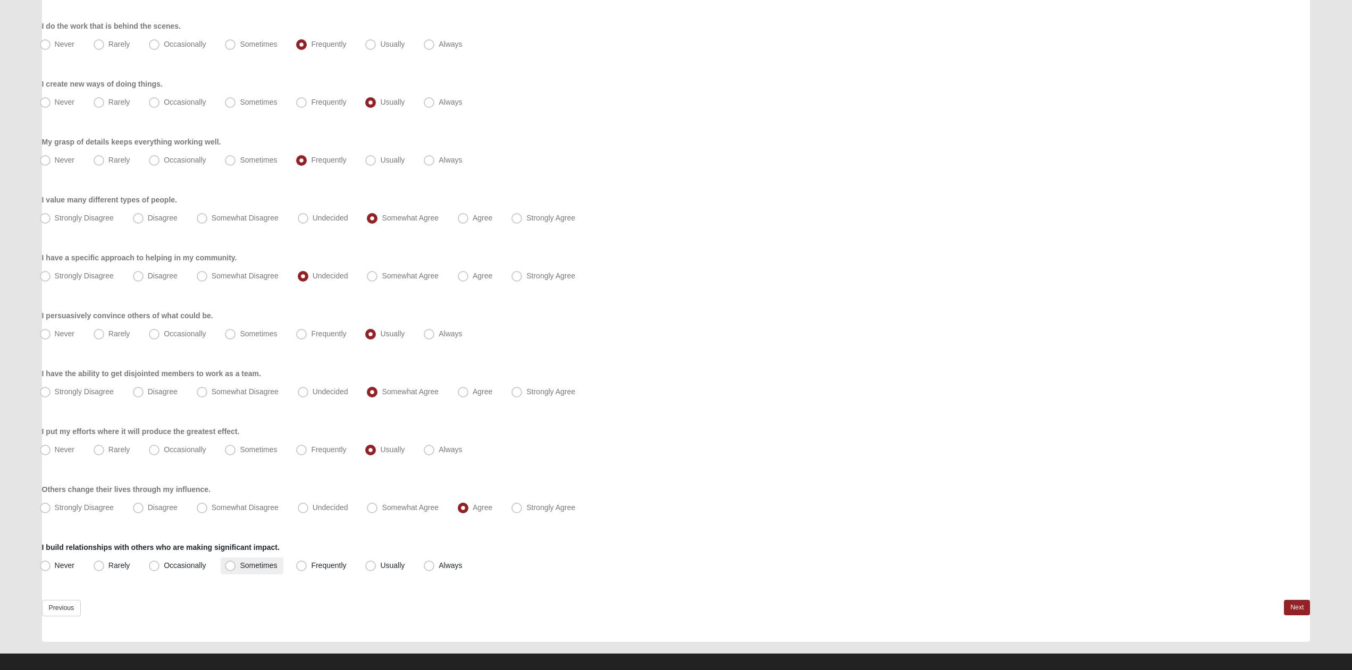
click at [276, 562] on span "Sometimes" at bounding box center [258, 565] width 37 height 9
click at [236, 562] on input "Sometimes" at bounding box center [232, 565] width 7 height 7
radio input "true"
click at [1291, 608] on link "Next" at bounding box center [1297, 607] width 26 height 15
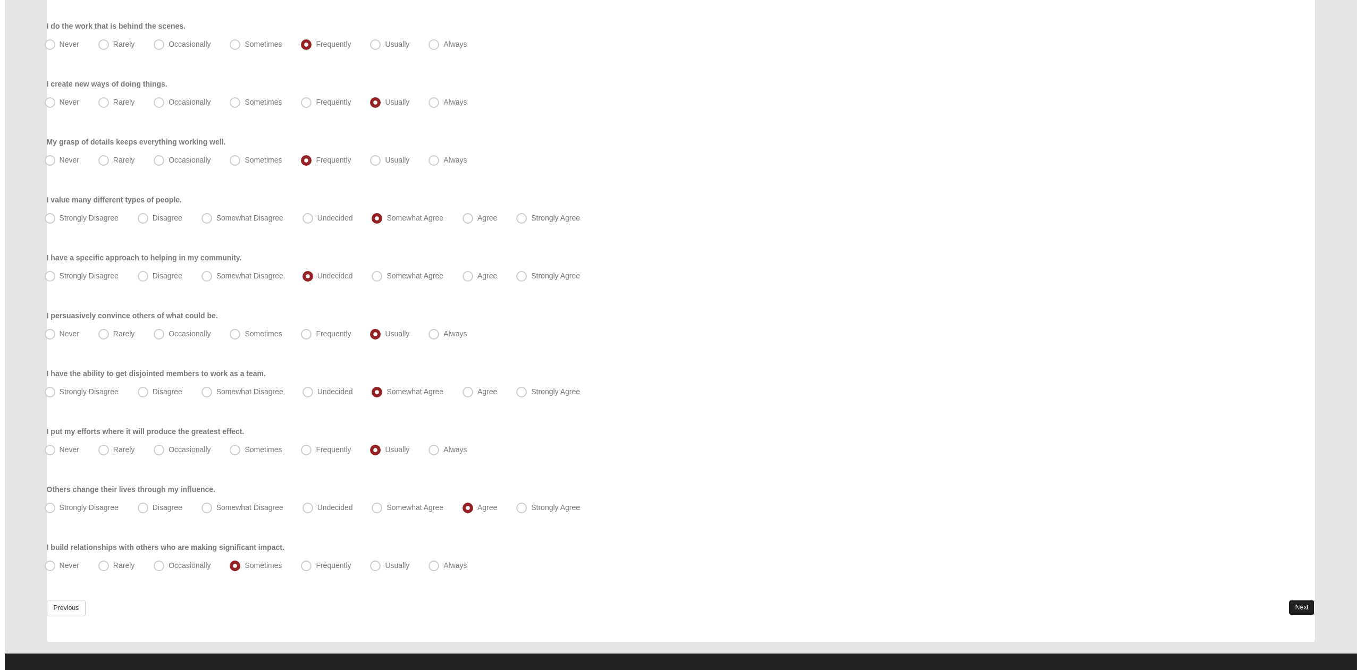
scroll to position [0, 0]
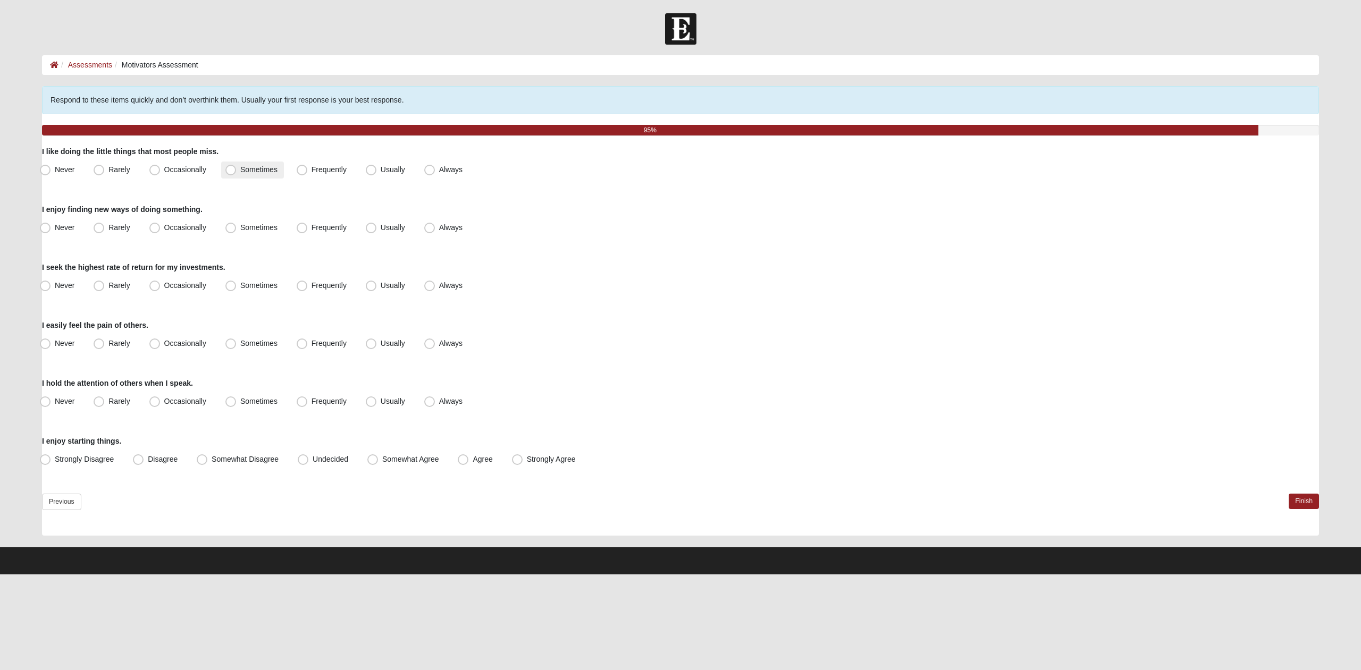
click at [259, 172] on span "Sometimes" at bounding box center [258, 169] width 37 height 9
click at [237, 172] on input "Sometimes" at bounding box center [233, 169] width 7 height 7
radio input "true"
click at [323, 231] on span "Frequently" at bounding box center [329, 227] width 35 height 9
click at [308, 231] on input "Frequently" at bounding box center [304, 227] width 7 height 7
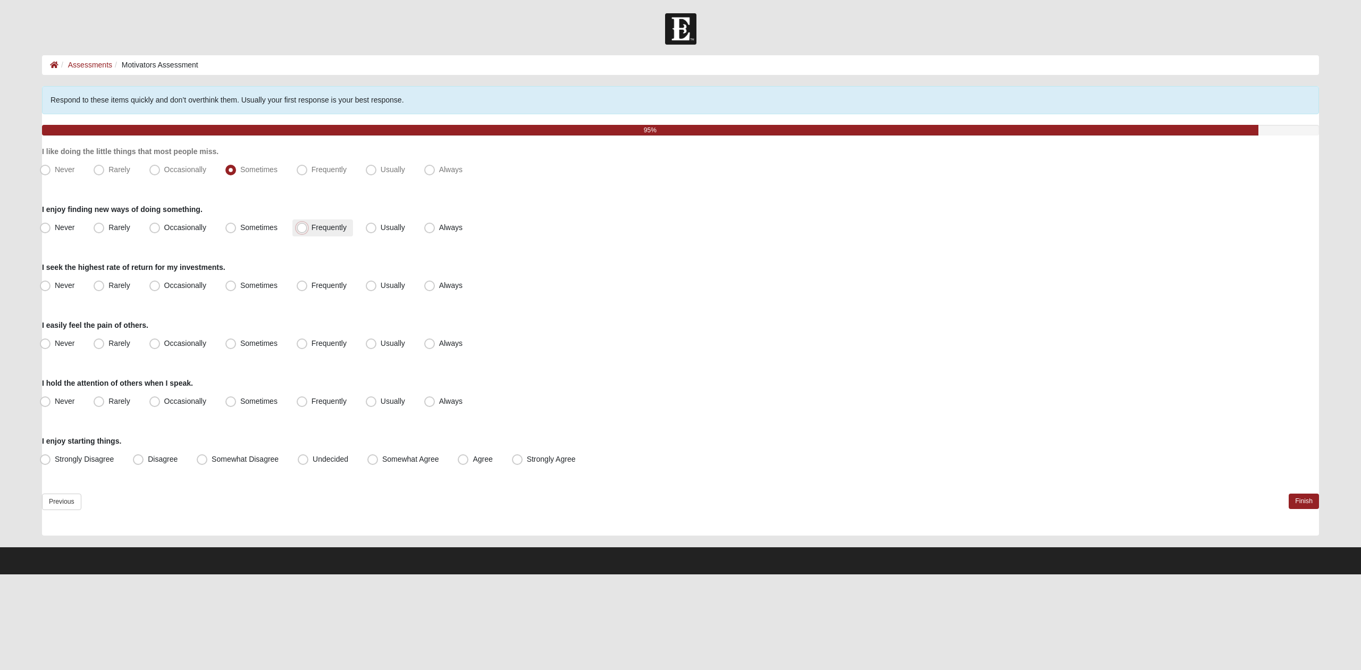
radio input "true"
click at [267, 279] on label "Sometimes" at bounding box center [252, 286] width 63 height 17
click at [237, 282] on input "Sometimes" at bounding box center [233, 285] width 7 height 7
radio input "true"
click at [166, 348] on label "Occasionally" at bounding box center [179, 343] width 68 height 17
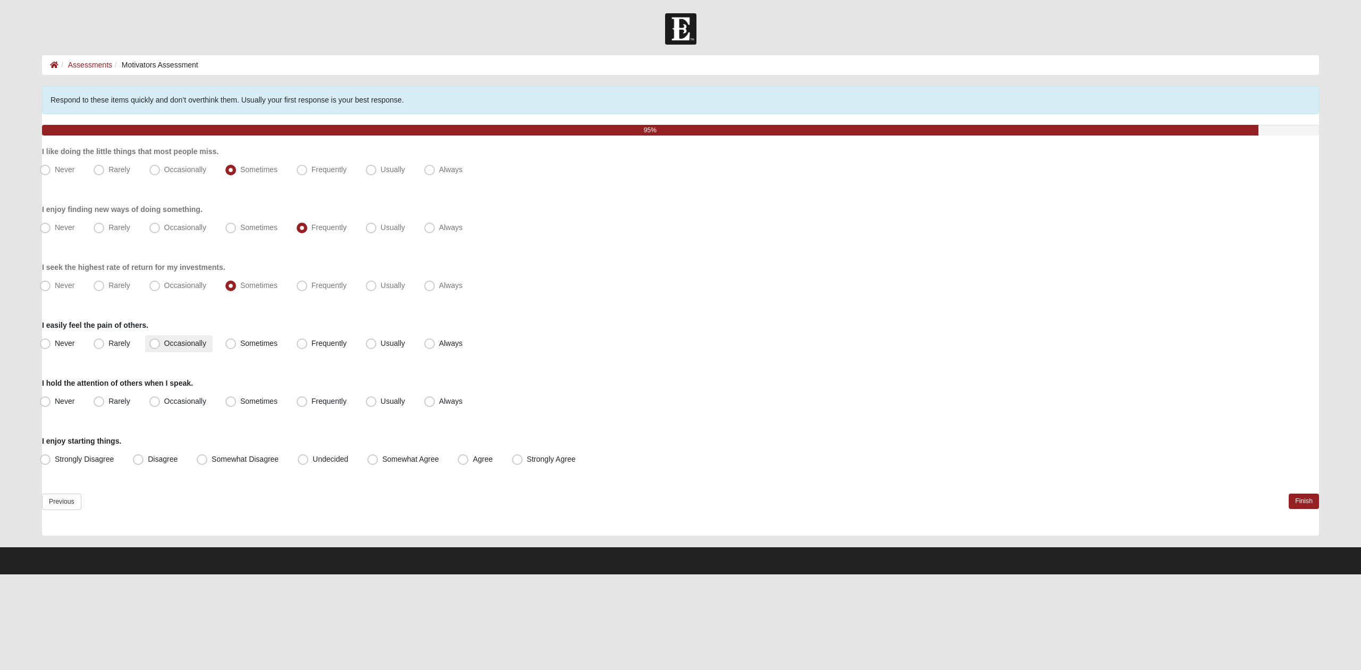
click at [161, 347] on input "Occasionally" at bounding box center [157, 343] width 7 height 7
radio input "true"
click at [381, 404] on span "Usually" at bounding box center [393, 401] width 24 height 9
click at [370, 404] on input "Usually" at bounding box center [373, 401] width 7 height 7
radio input "true"
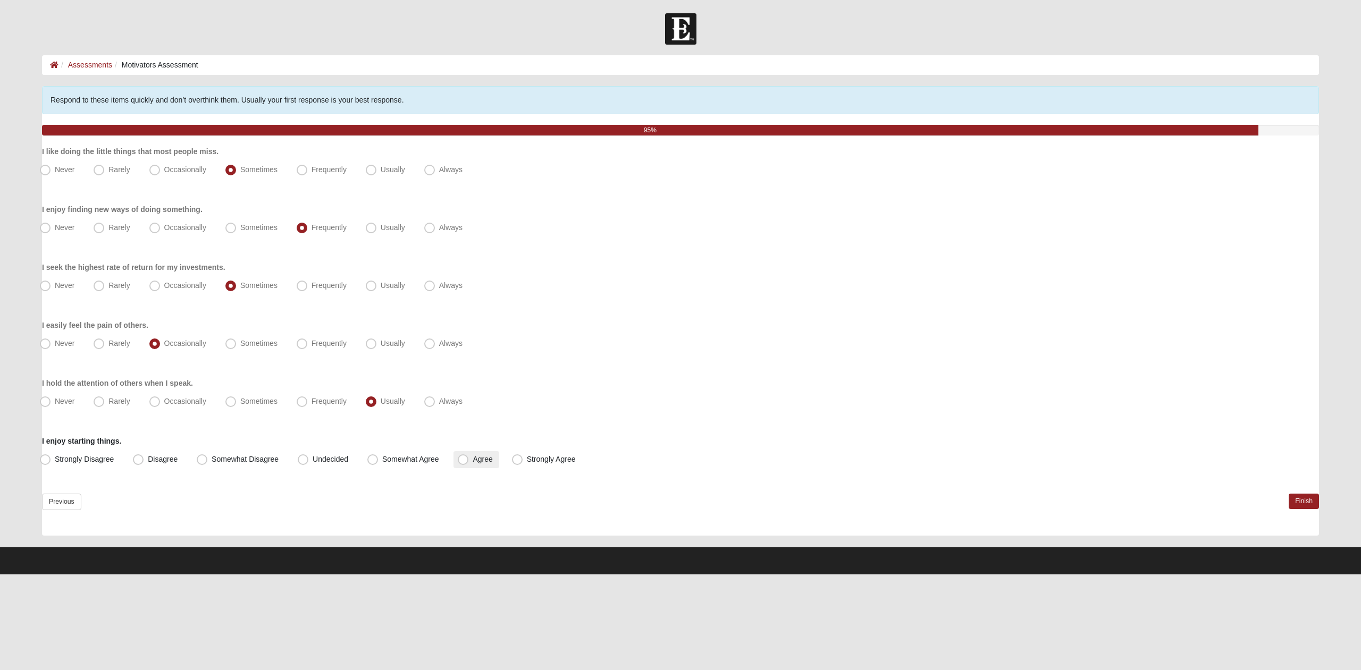
click at [478, 456] on span "Agree" at bounding box center [483, 459] width 20 height 9
click at [469, 456] on input "Agree" at bounding box center [465, 459] width 7 height 7
radio input "true"
click at [1305, 503] on link "Finish" at bounding box center [1304, 501] width 30 height 15
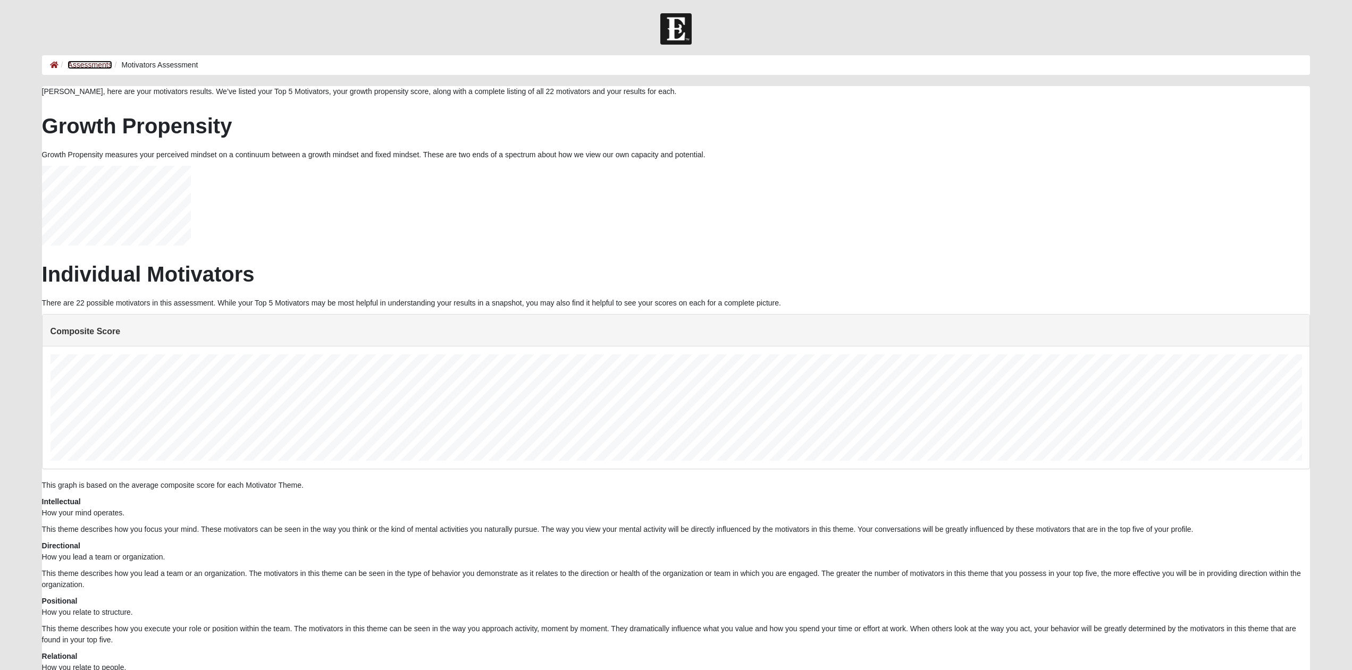
click at [87, 62] on link "Assessments" at bounding box center [90, 65] width 44 height 9
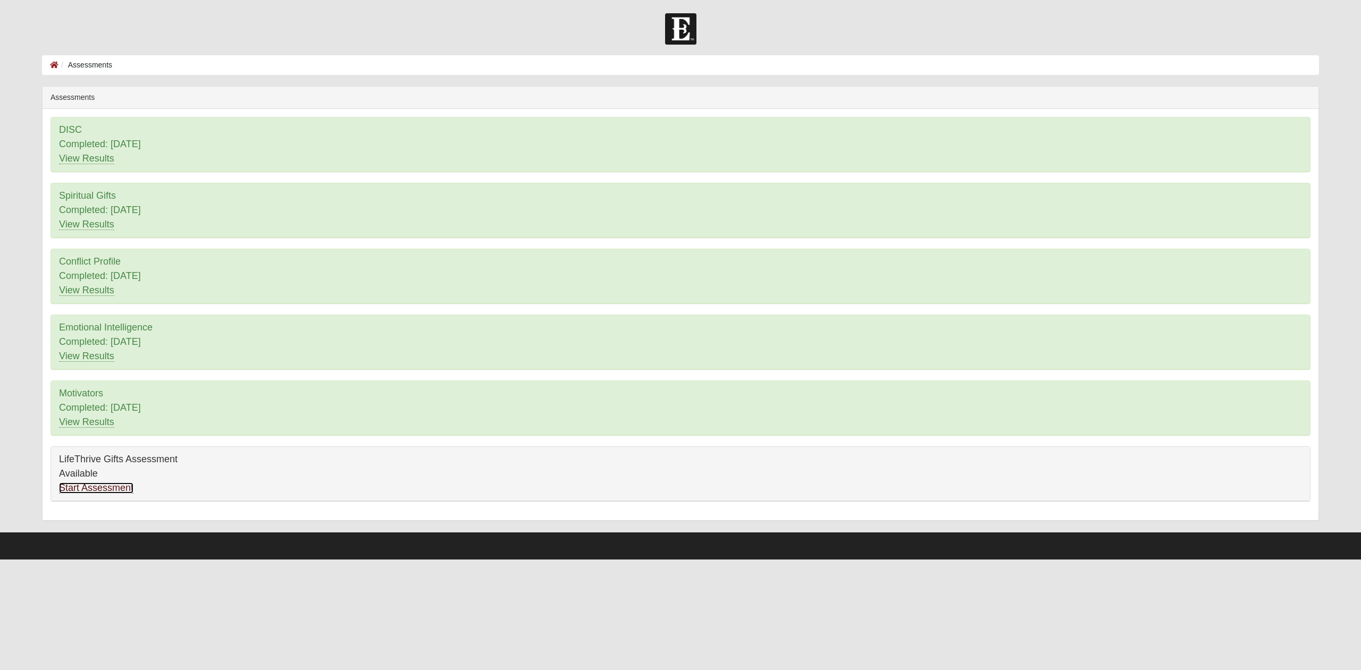
click at [91, 490] on link "Start Assessment" at bounding box center [96, 488] width 74 height 11
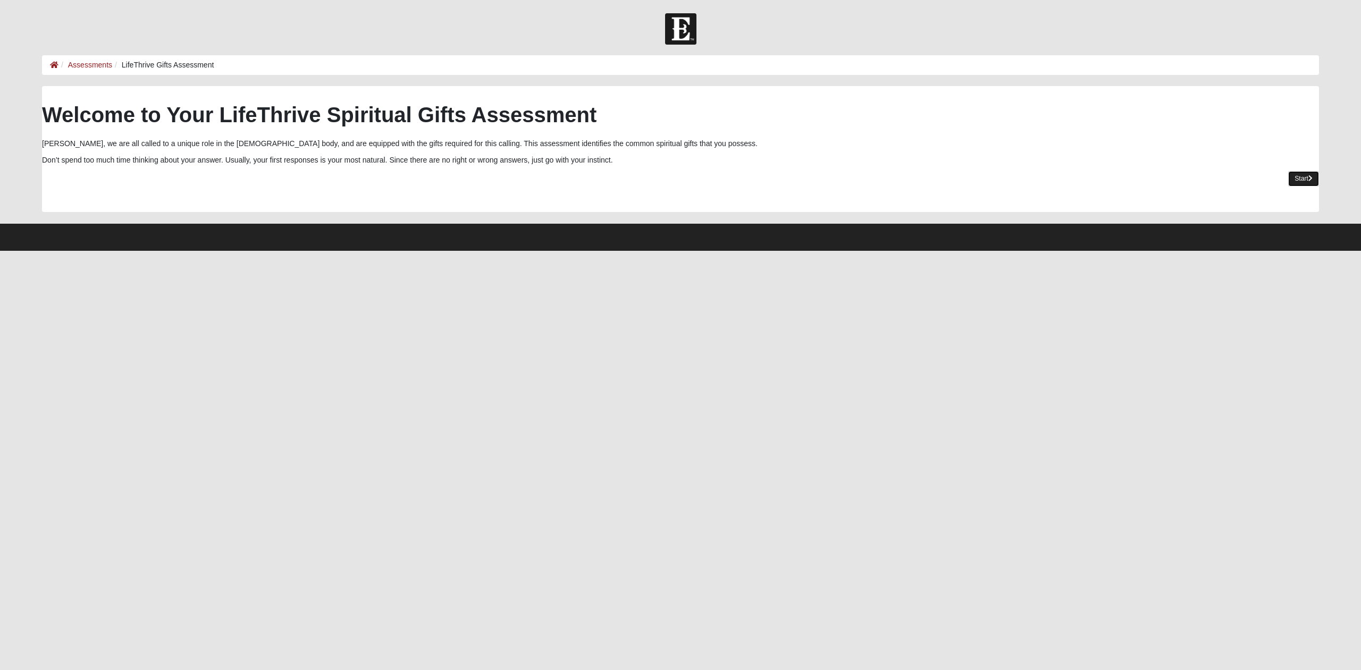
click at [1302, 175] on link "Start" at bounding box center [1303, 178] width 31 height 15
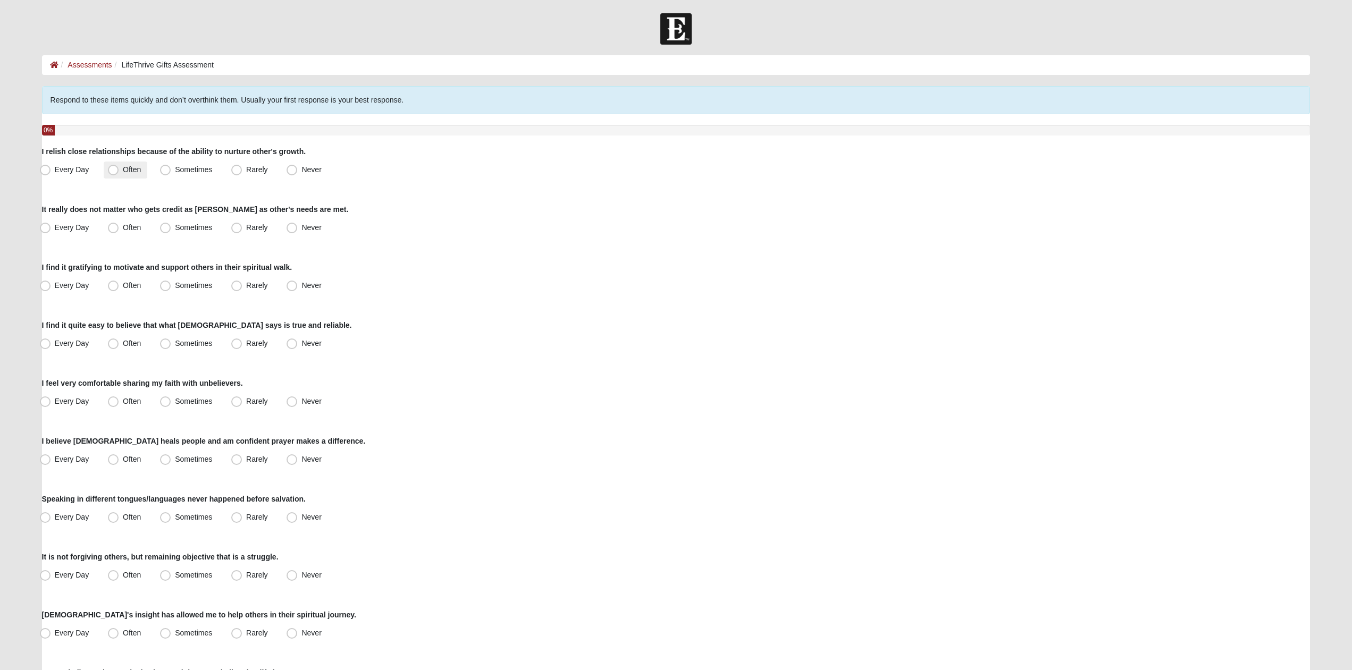
click at [135, 166] on span "Often" at bounding box center [132, 169] width 18 height 9
click at [119, 166] on input "Often" at bounding box center [115, 169] width 7 height 7
radio input "true"
click at [138, 227] on span "Often" at bounding box center [132, 227] width 18 height 9
click at [119, 227] on input "Often" at bounding box center [115, 227] width 7 height 7
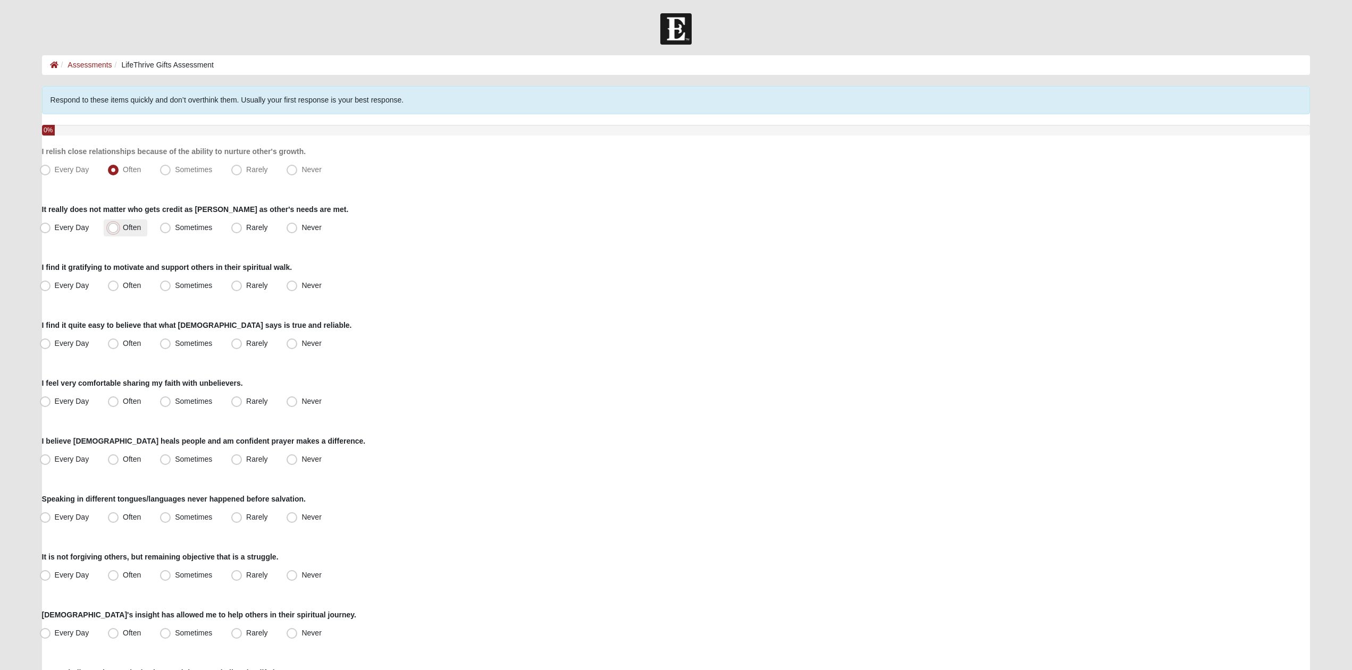
radio input "true"
click at [90, 289] on label "Every Day" at bounding box center [66, 286] width 60 height 17
click at [51, 289] on input "Every Day" at bounding box center [47, 285] width 7 height 7
radio input "true"
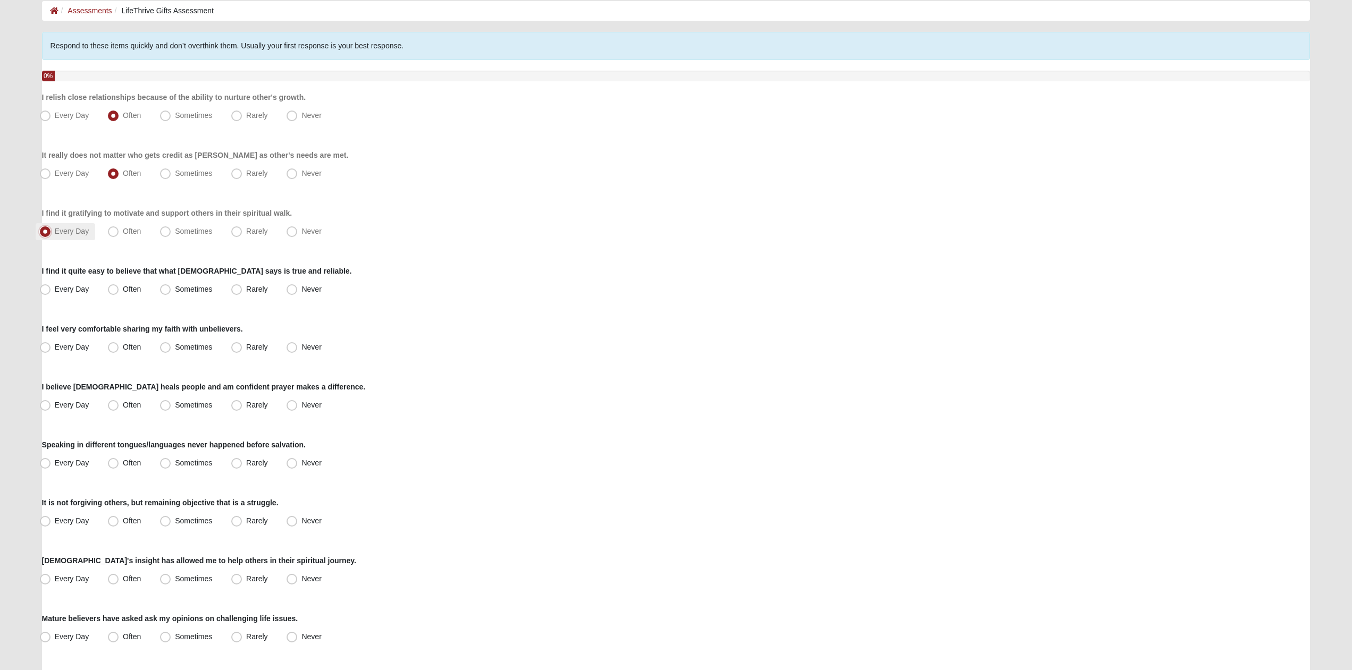
scroll to position [108, 0]
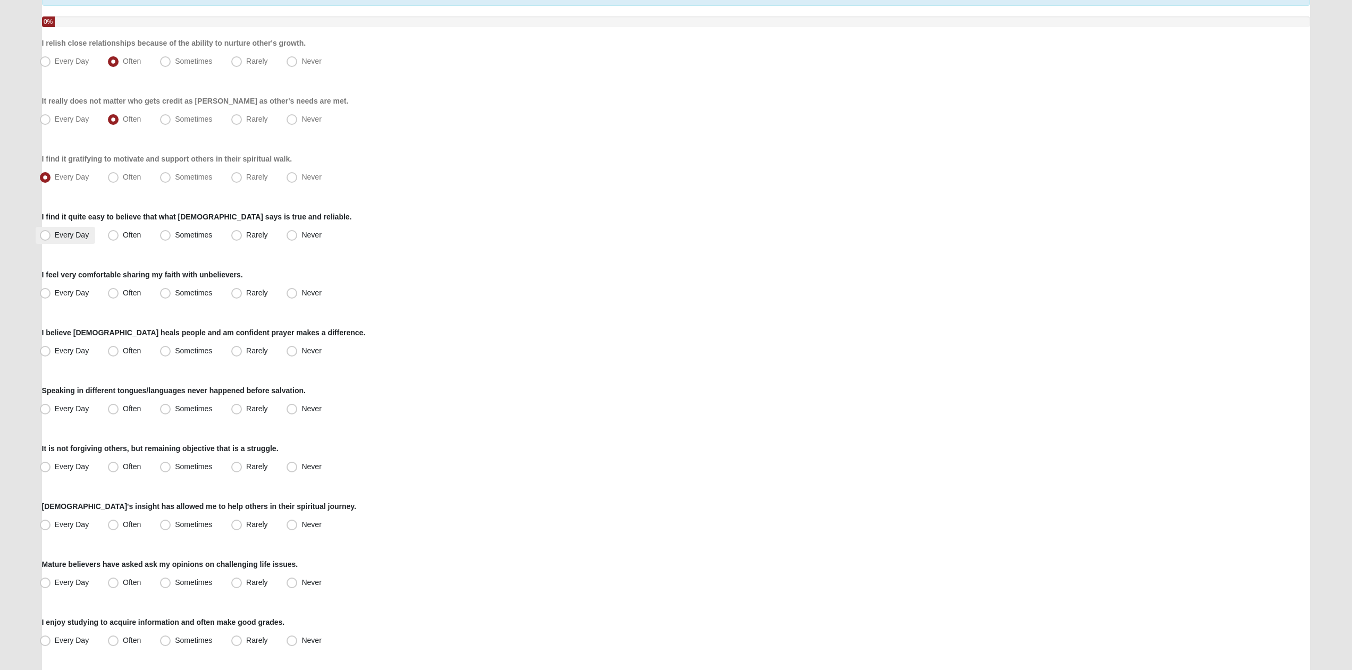
click at [78, 234] on span "Every Day" at bounding box center [72, 235] width 35 height 9
click at [51, 234] on input "Every Day" at bounding box center [47, 235] width 7 height 7
radio input "true"
click at [132, 288] on label "Often" at bounding box center [126, 293] width 44 height 17
click at [119, 290] on input "Often" at bounding box center [115, 293] width 7 height 7
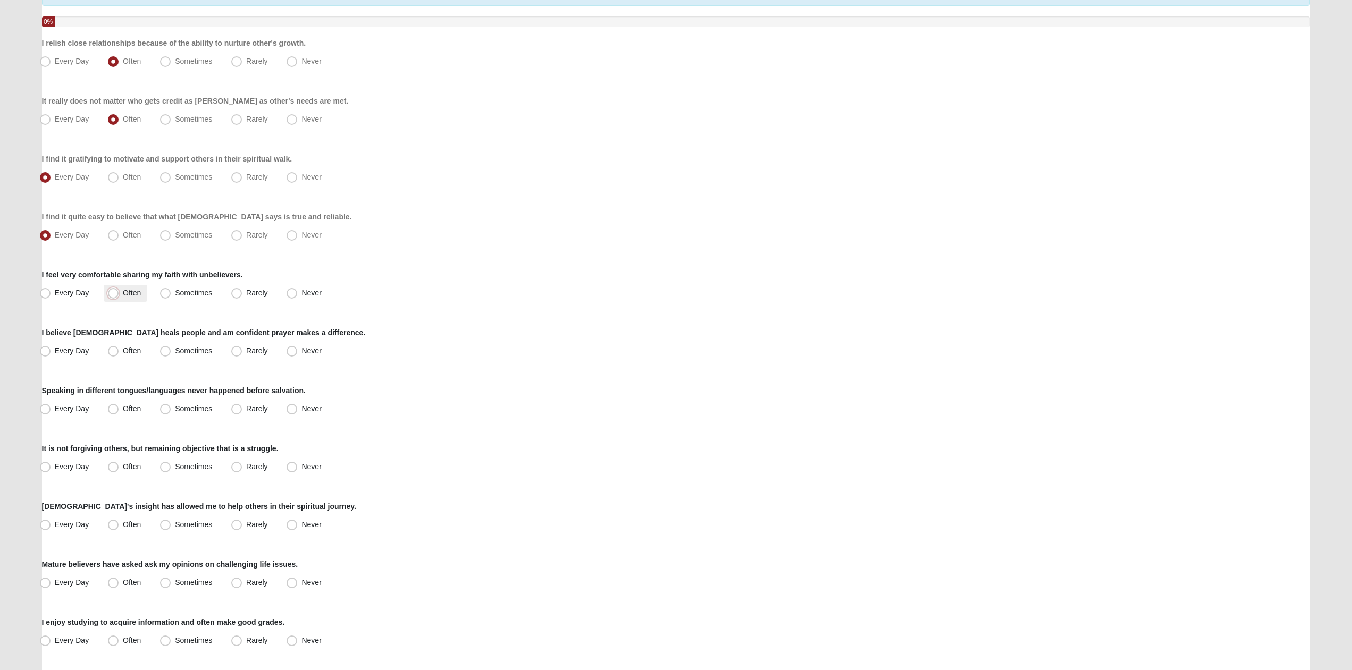
radio input "true"
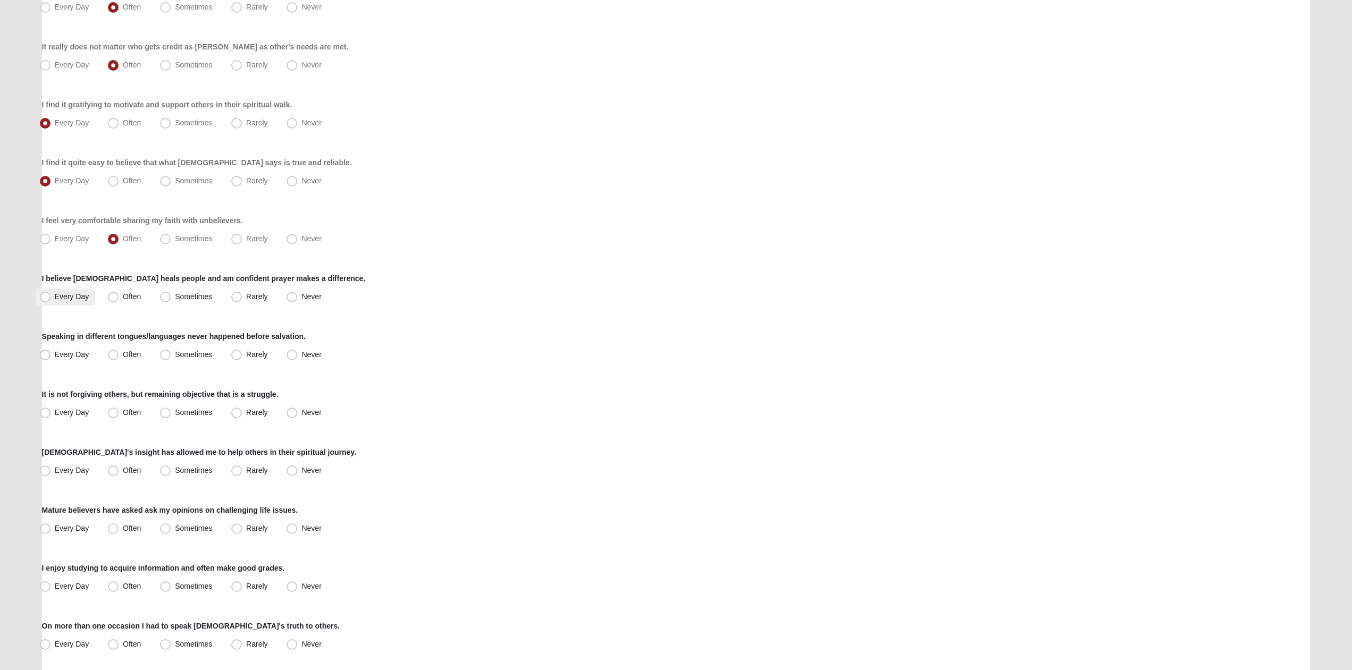
click at [88, 291] on label "Every Day" at bounding box center [66, 297] width 60 height 17
click at [51, 293] on input "Every Day" at bounding box center [47, 296] width 7 height 7
radio input "true"
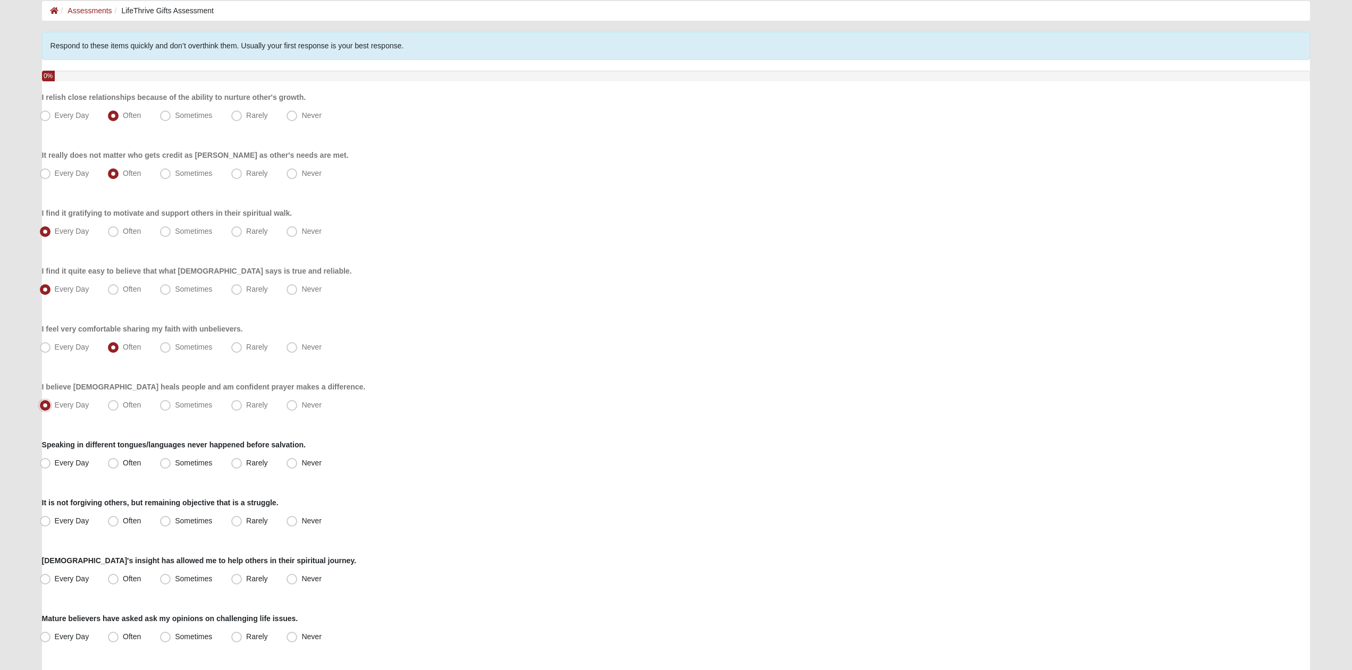
scroll to position [108, 0]
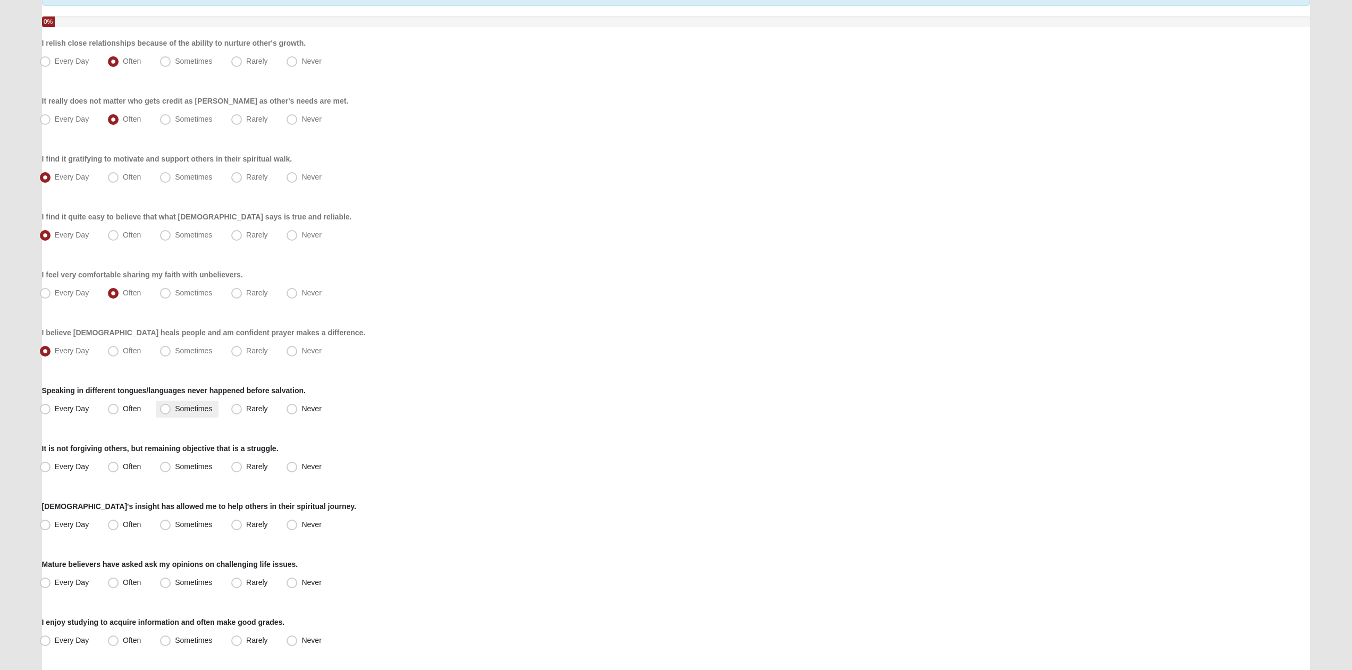
click at [175, 411] on span "Sometimes" at bounding box center [193, 409] width 37 height 9
click at [164, 411] on input "Sometimes" at bounding box center [167, 409] width 7 height 7
radio input "true"
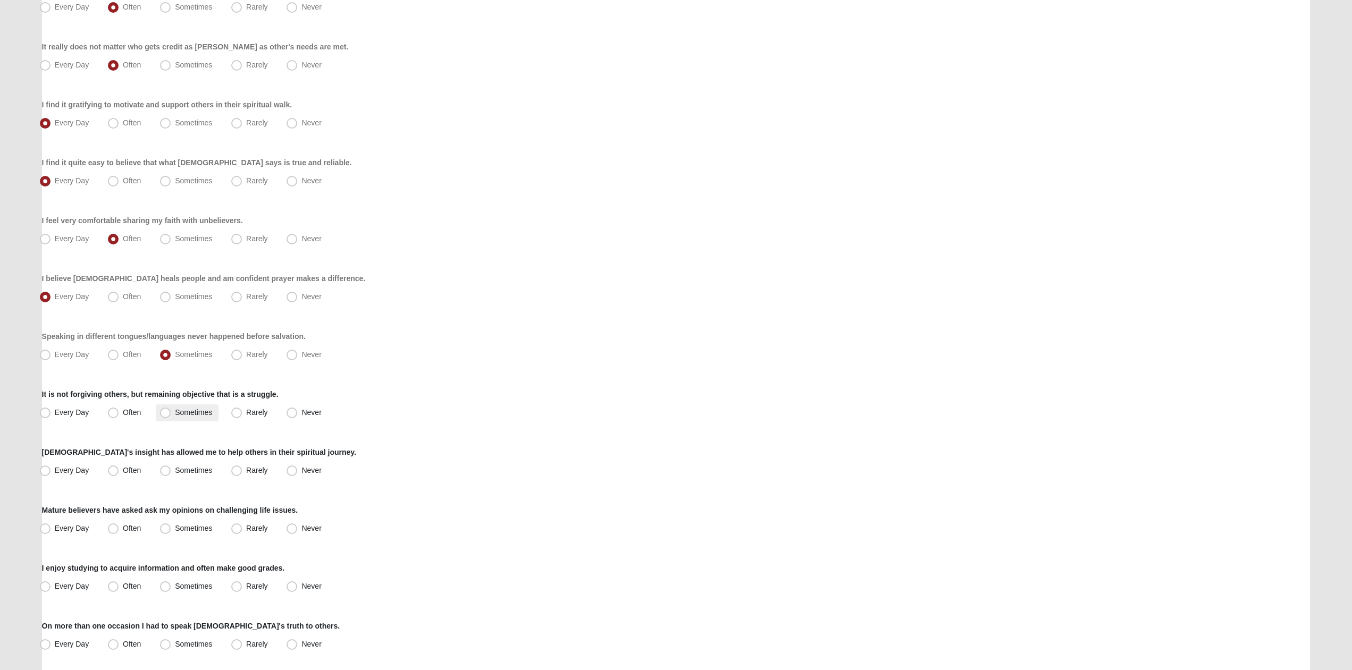
click at [209, 411] on span "Sometimes" at bounding box center [193, 412] width 37 height 9
click at [171, 411] on input "Sometimes" at bounding box center [167, 412] width 7 height 7
radio input "true"
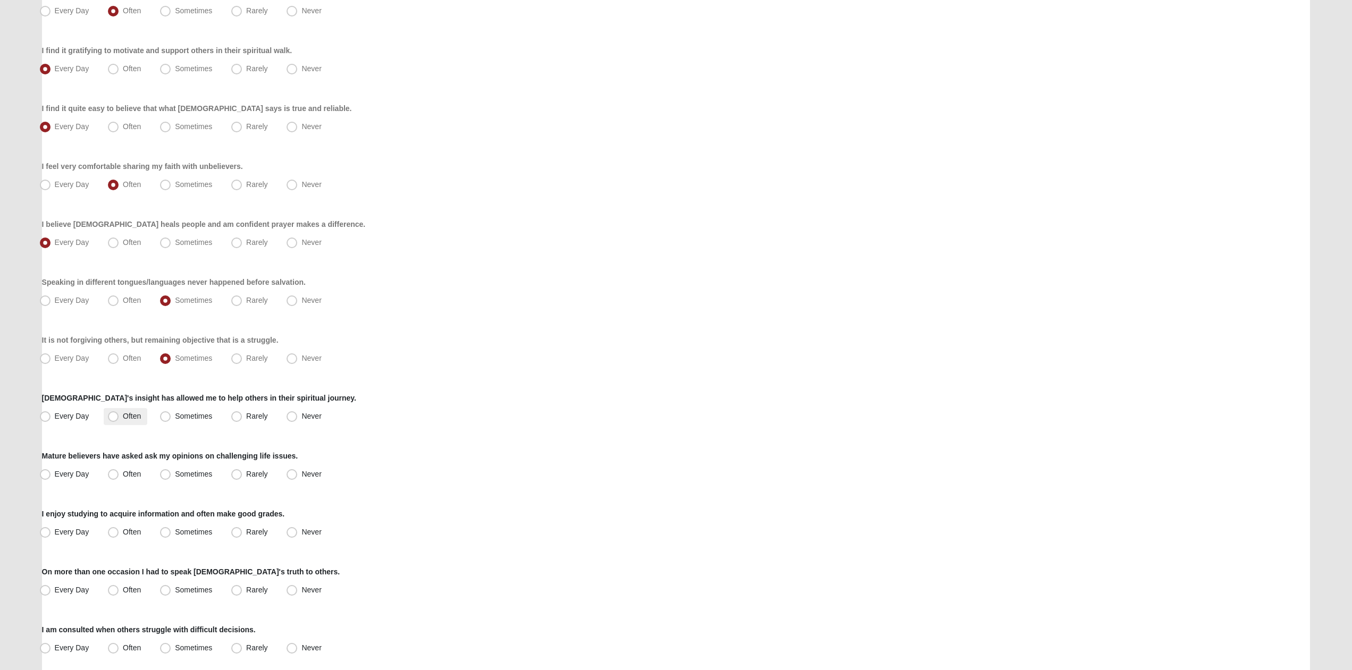
click at [123, 416] on span "Often" at bounding box center [132, 416] width 18 height 9
click at [112, 416] on input "Often" at bounding box center [115, 416] width 7 height 7
radio input "true"
click at [123, 477] on span "Often" at bounding box center [132, 474] width 18 height 9
click at [112, 477] on input "Often" at bounding box center [115, 474] width 7 height 7
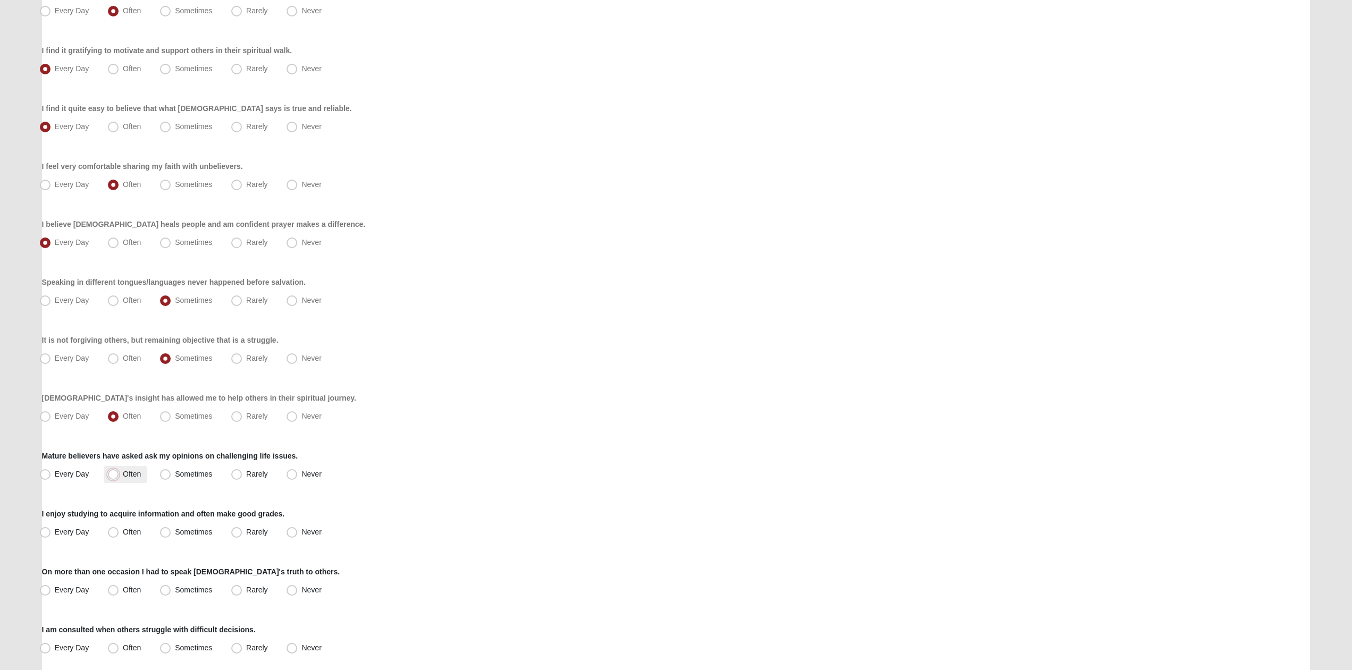
radio input "true"
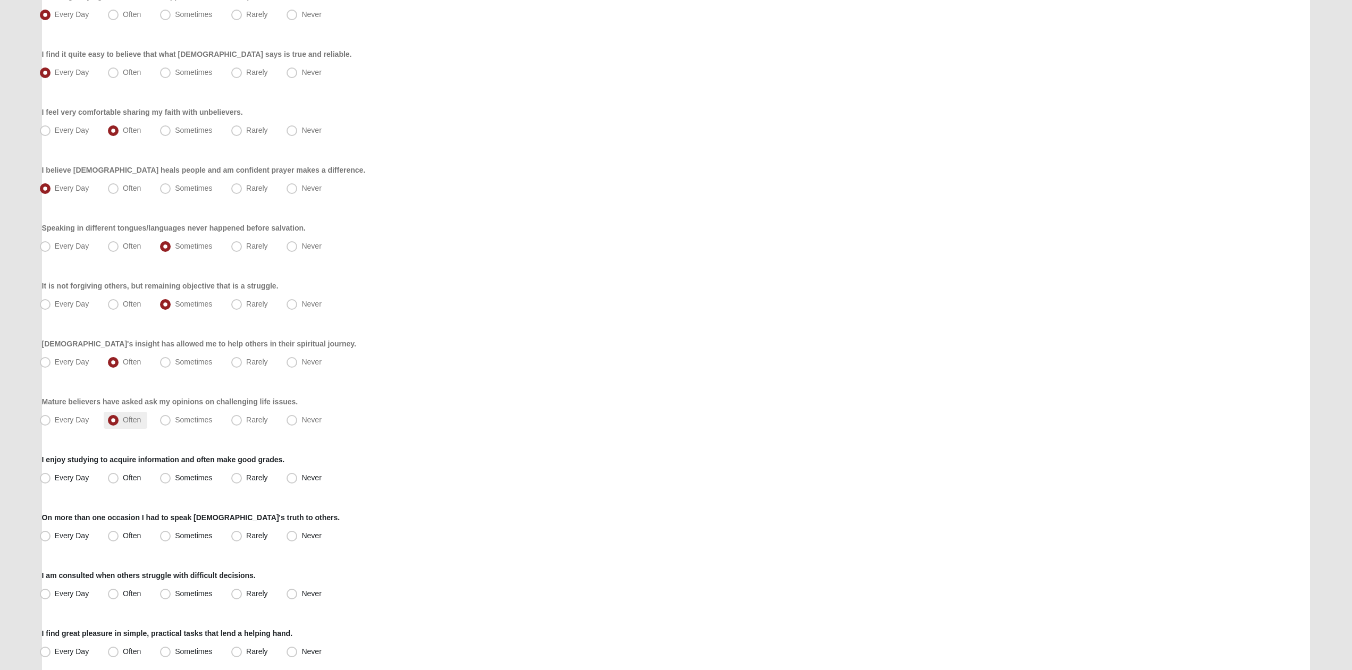
click at [123, 476] on span "Often" at bounding box center [132, 478] width 18 height 9
click at [114, 476] on input "Often" at bounding box center [115, 478] width 7 height 7
radio input "true"
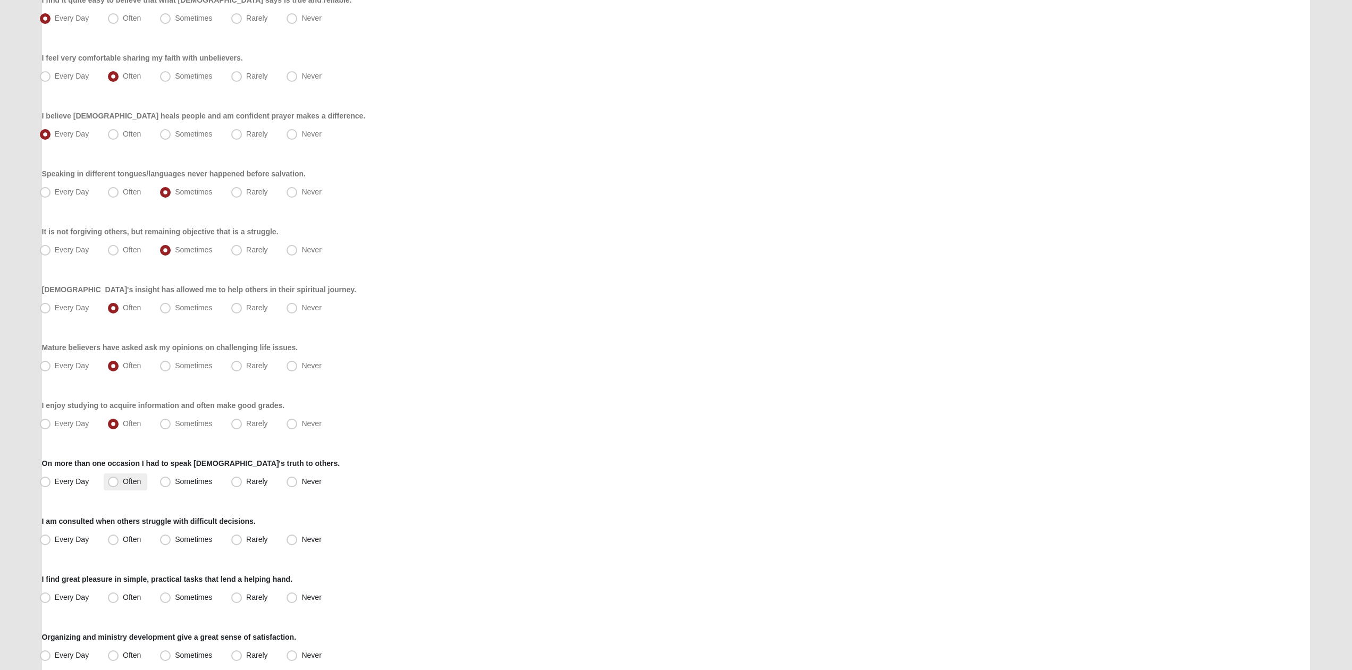
click at [123, 478] on span "Often" at bounding box center [132, 481] width 18 height 9
click at [112, 478] on input "Often" at bounding box center [115, 481] width 7 height 7
radio input "true"
click at [123, 538] on span "Often" at bounding box center [132, 539] width 18 height 9
click at [112, 538] on input "Often" at bounding box center [115, 539] width 7 height 7
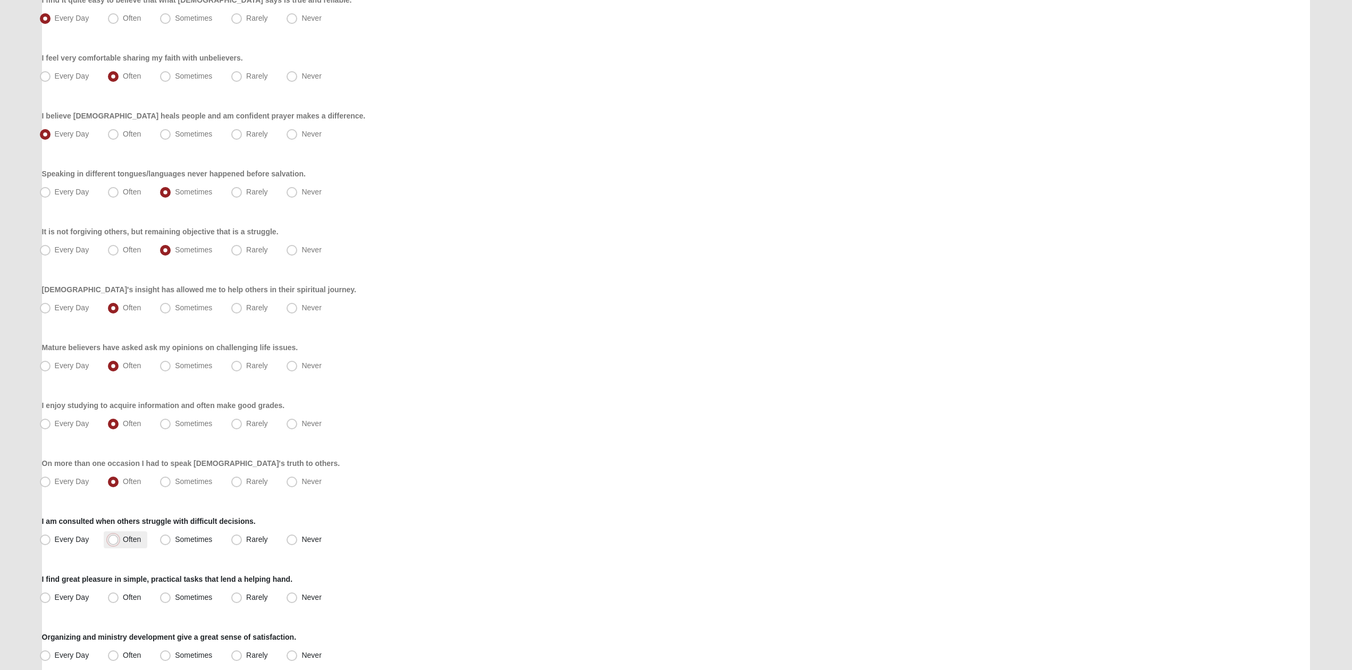
radio input "true"
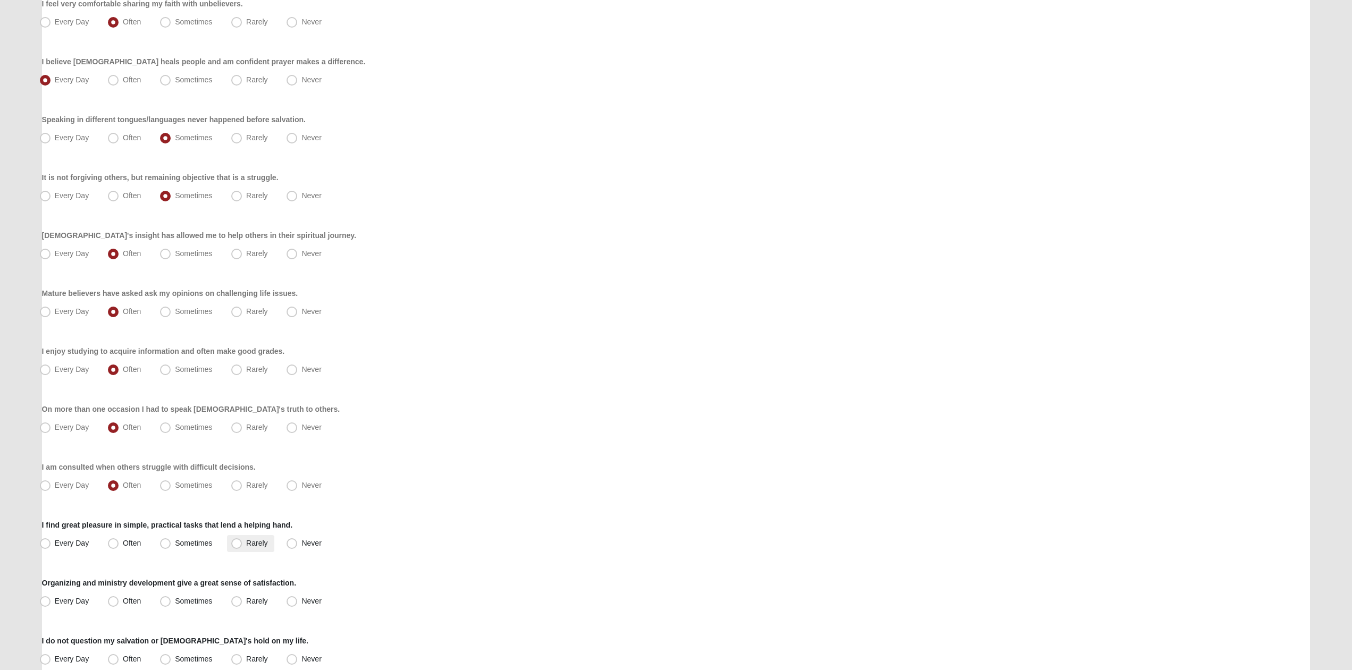
click at [243, 537] on label "Rarely" at bounding box center [250, 543] width 47 height 17
click at [242, 540] on input "Rarely" at bounding box center [239, 543] width 7 height 7
radio input "true"
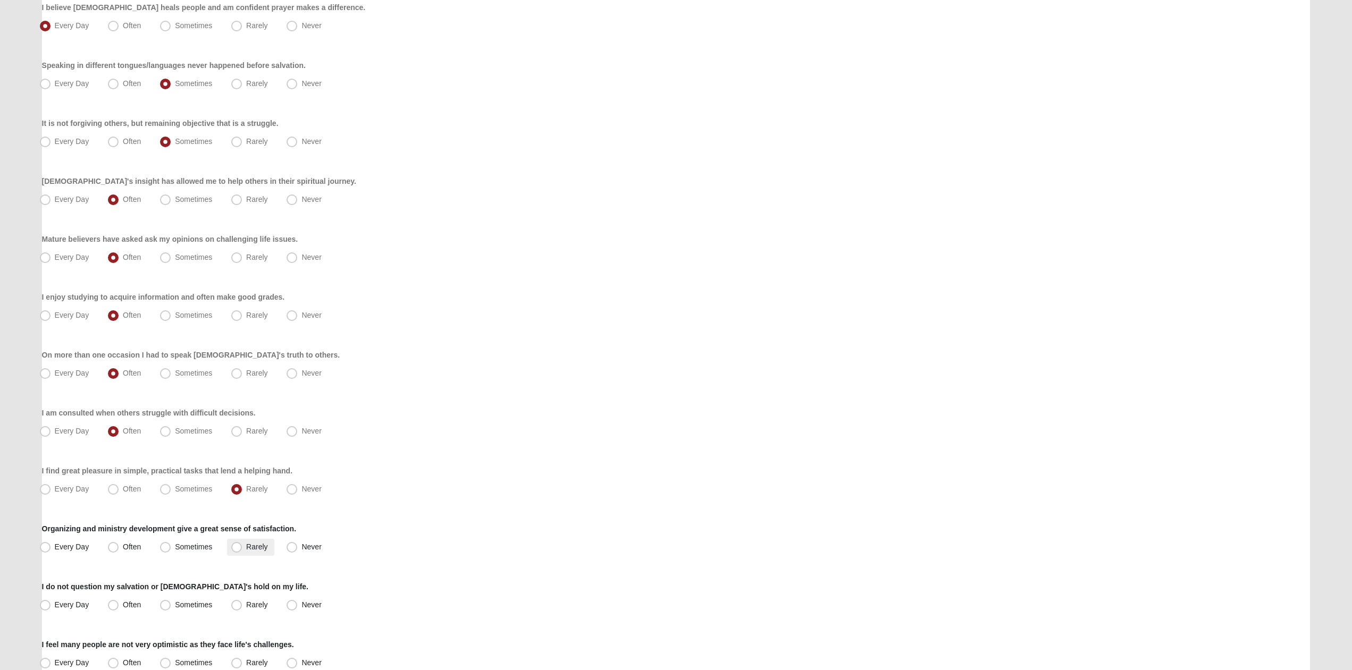
click at [255, 543] on span "Rarely" at bounding box center [256, 547] width 21 height 9
click at [242, 544] on input "Rarely" at bounding box center [239, 547] width 7 height 7
radio input "true"
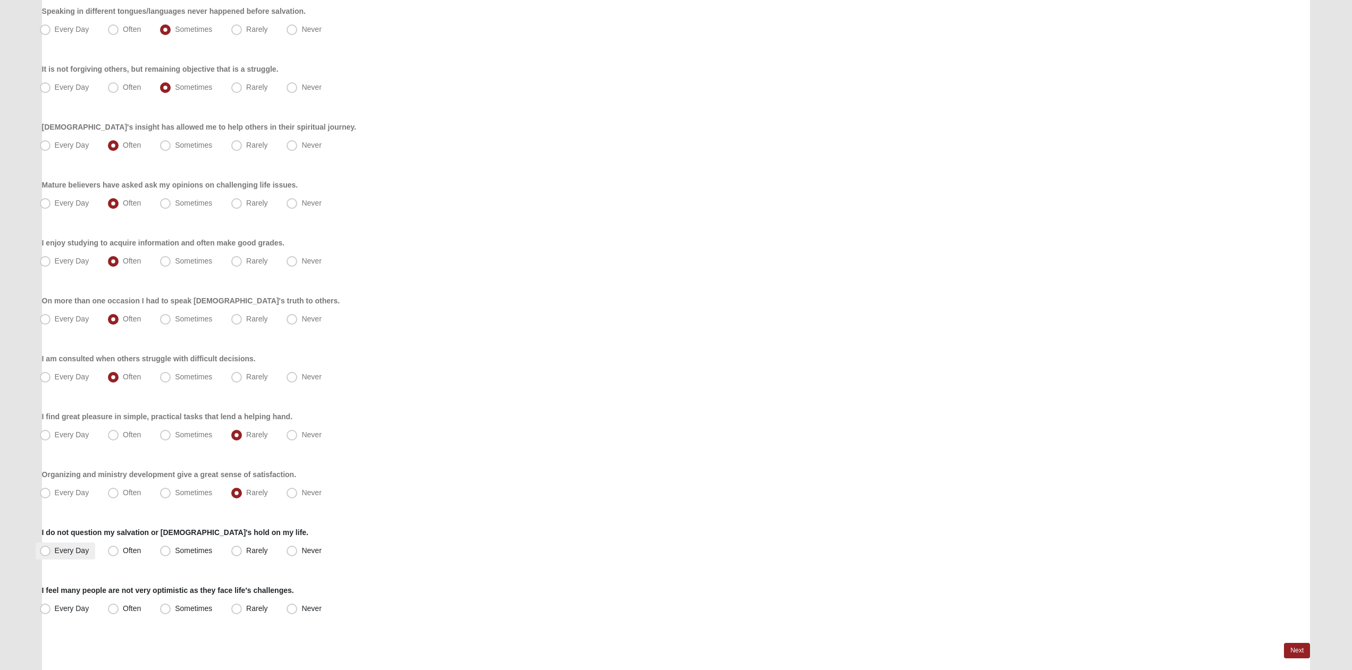
click at [72, 548] on span "Every Day" at bounding box center [72, 551] width 35 height 9
click at [51, 548] on input "Every Day" at bounding box center [47, 551] width 7 height 7
radio input "true"
click at [301, 550] on span "Never" at bounding box center [311, 551] width 20 height 9
click at [291, 550] on input "Never" at bounding box center [294, 551] width 7 height 7
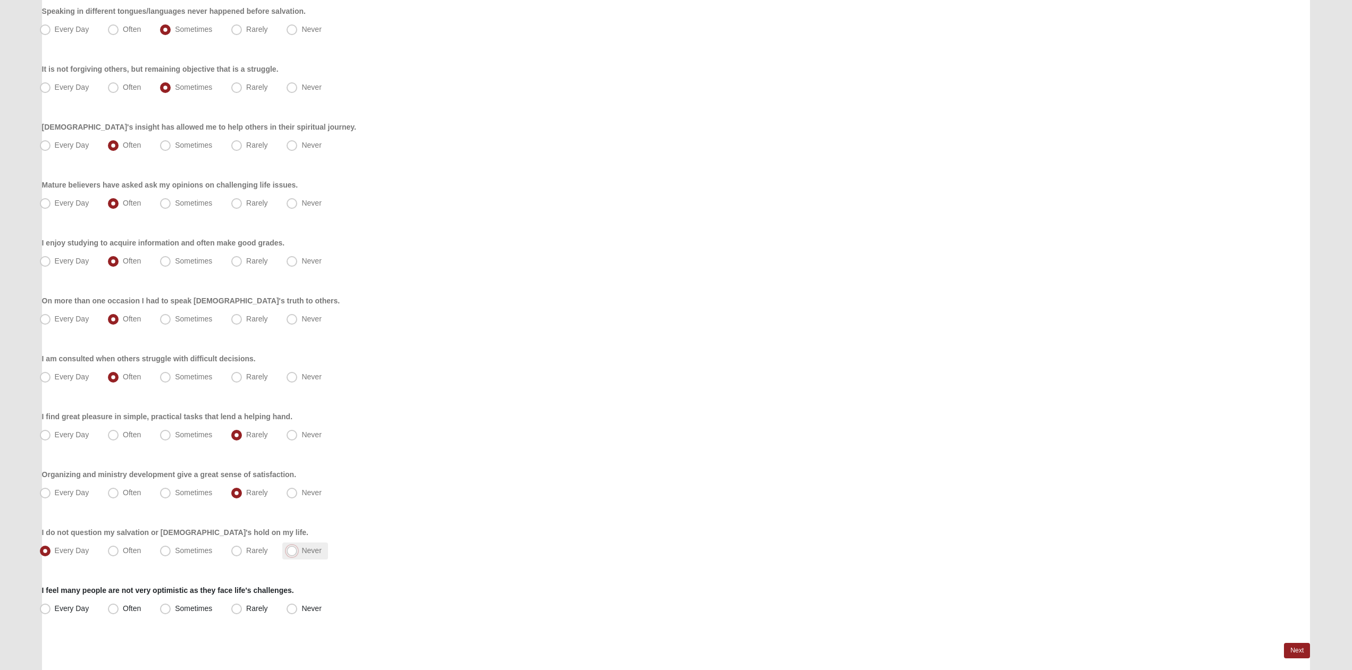
radio input "true"
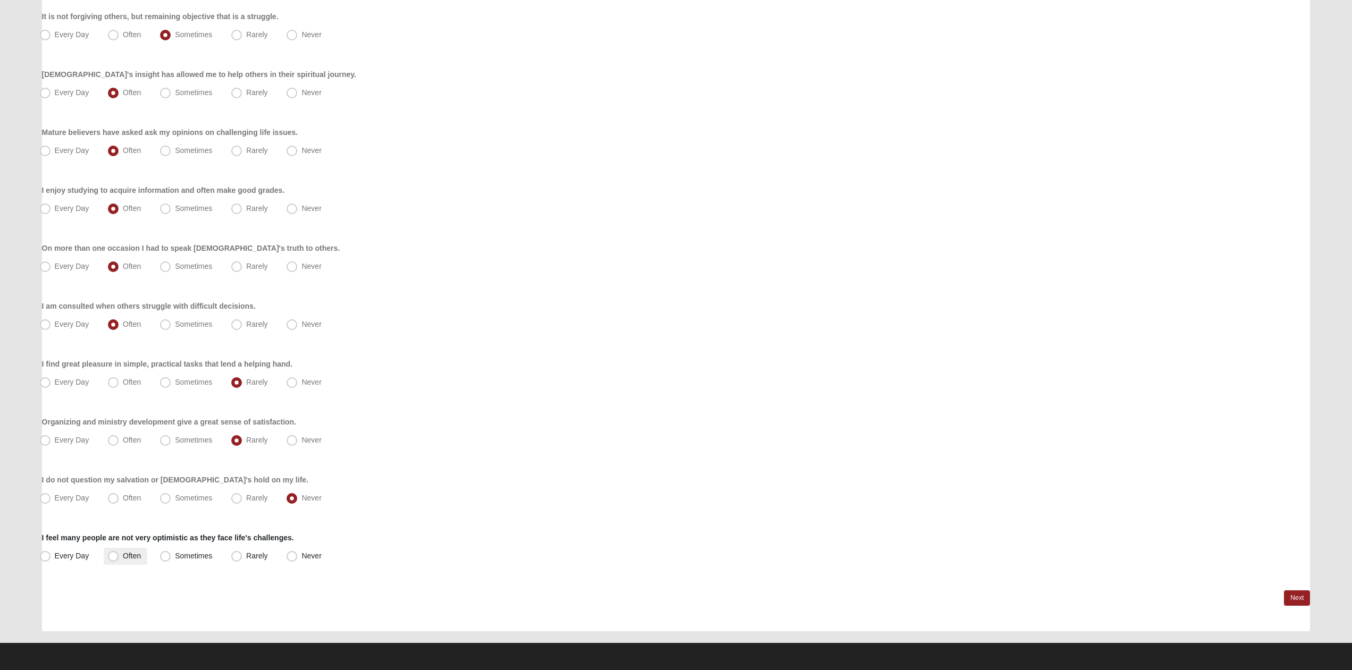
click at [123, 559] on span "Often" at bounding box center [132, 556] width 18 height 9
click at [118, 559] on input "Often" at bounding box center [115, 556] width 7 height 7
radio input "true"
click at [1315, 600] on div "Spiritual Gifts Assessment Respond to these items quickly and don’t overthink t…" at bounding box center [676, 93] width 1284 height 1097
click at [1304, 599] on link "Next" at bounding box center [1297, 598] width 26 height 15
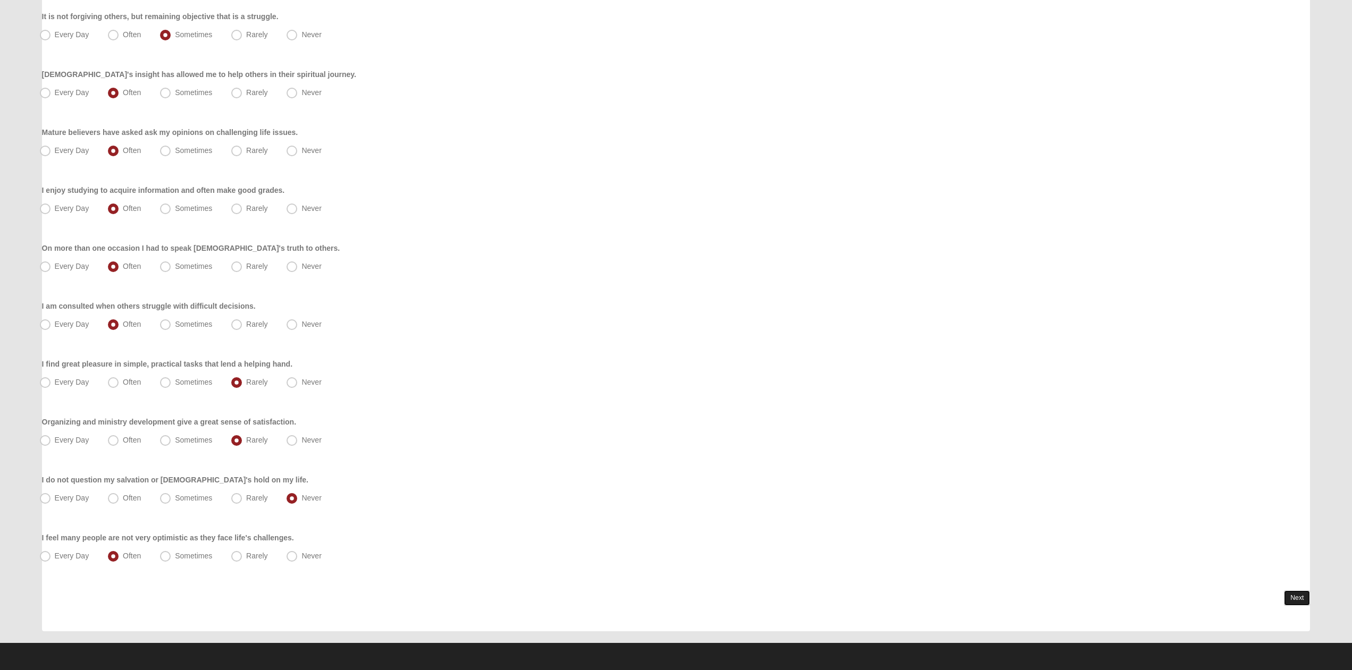
scroll to position [0, 0]
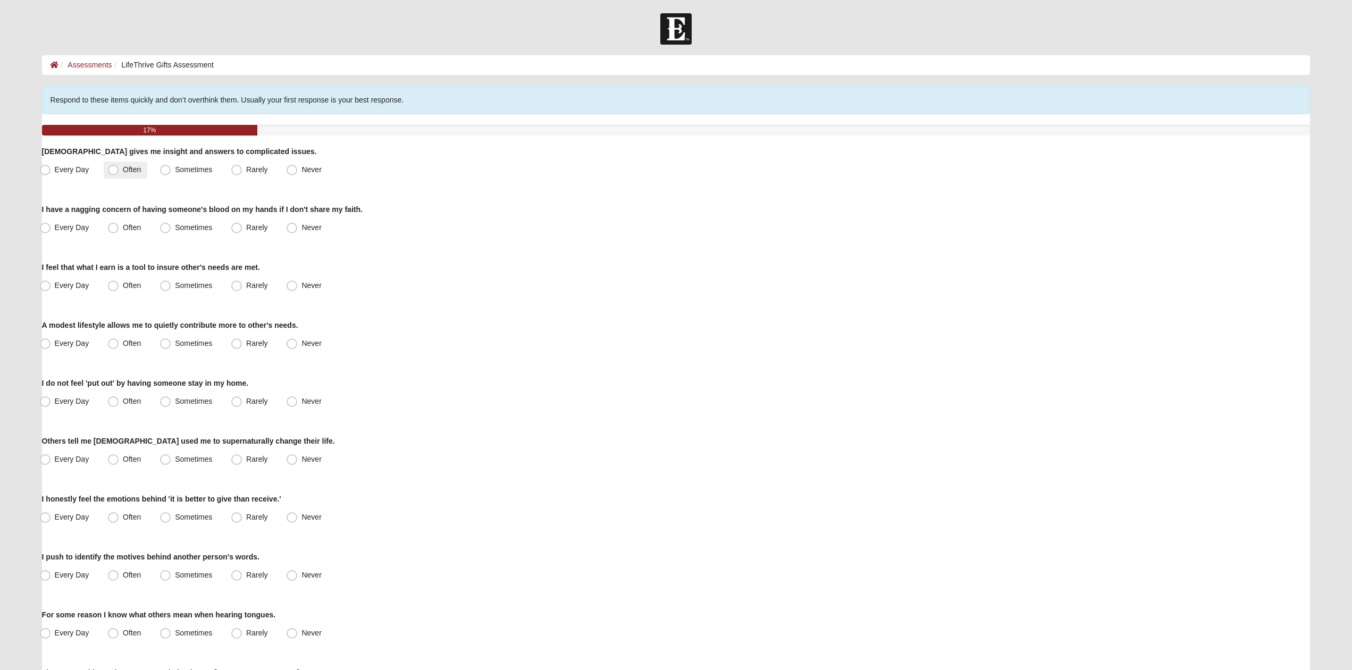
click at [123, 170] on span "Often" at bounding box center [132, 169] width 18 height 9
click at [112, 170] on input "Often" at bounding box center [115, 169] width 7 height 7
radio input "true"
click at [246, 228] on span "Rarely" at bounding box center [256, 227] width 21 height 9
click at [241, 228] on input "Rarely" at bounding box center [239, 227] width 7 height 7
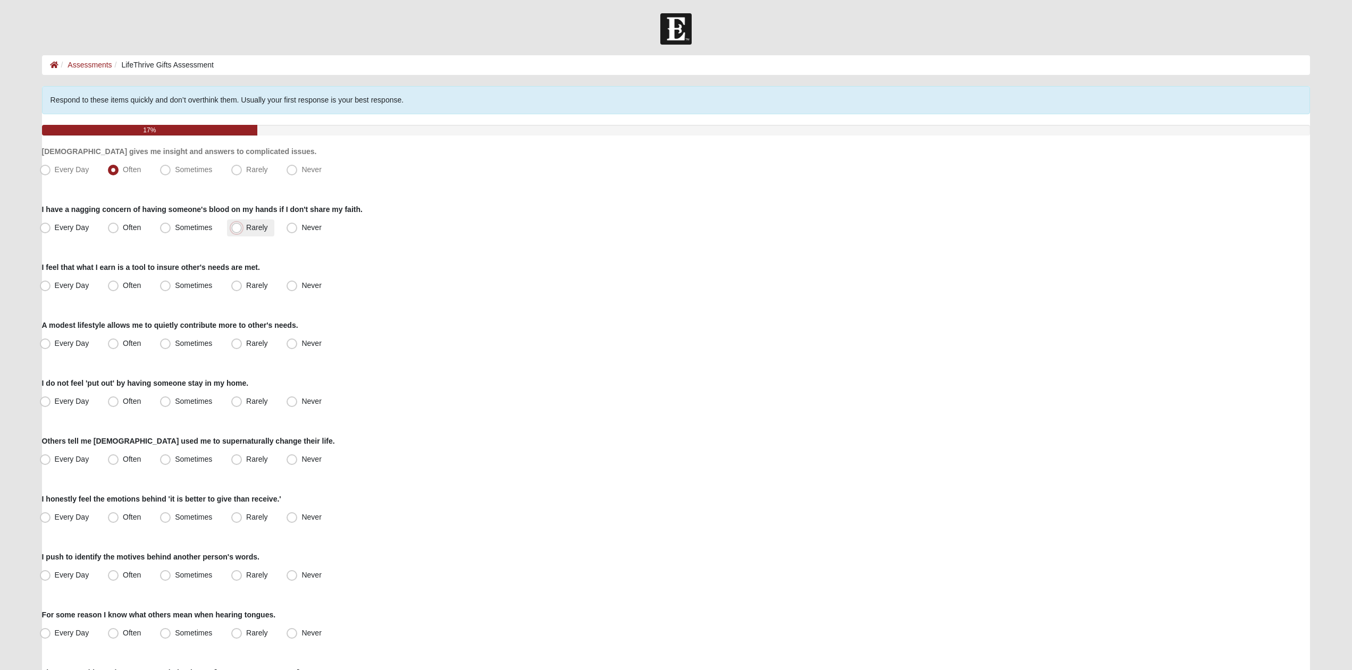
radio input "true"
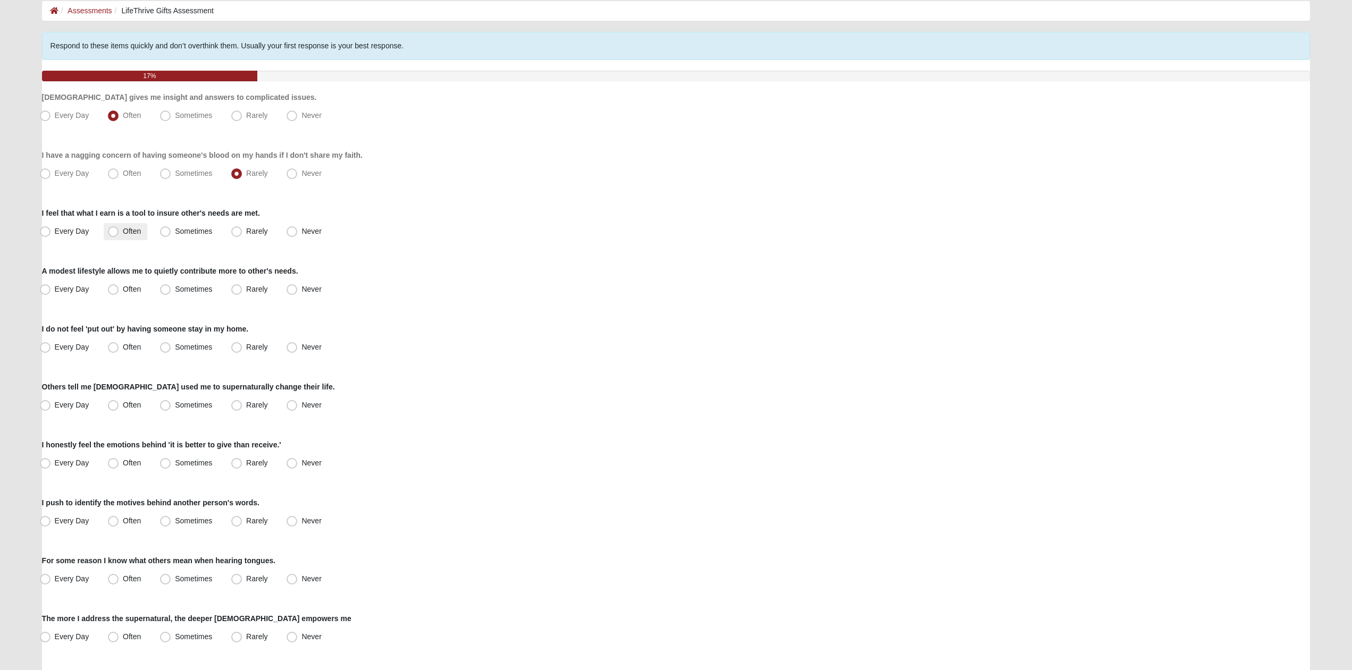
click at [123, 235] on span "Often" at bounding box center [132, 231] width 18 height 9
click at [112, 235] on input "Often" at bounding box center [115, 231] width 7 height 7
radio input "true"
click at [129, 290] on span "Often" at bounding box center [132, 289] width 18 height 9
click at [119, 290] on input "Often" at bounding box center [115, 289] width 7 height 7
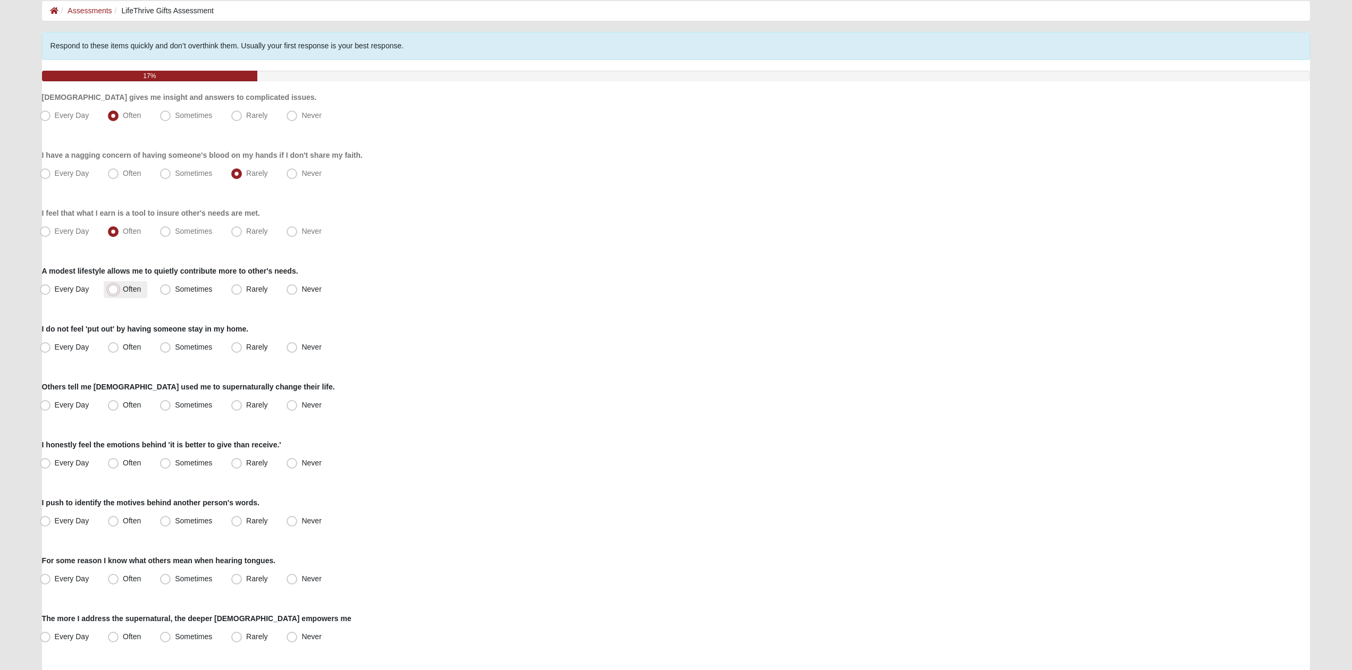
radio input "true"
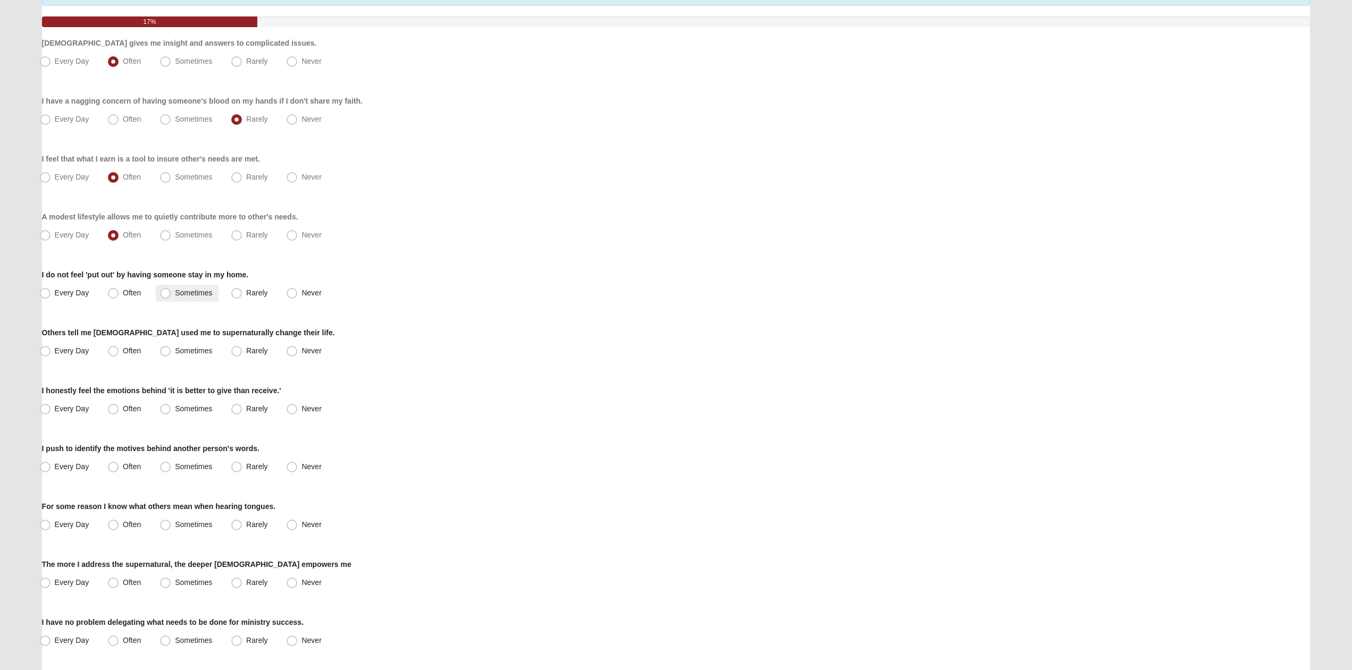
click at [175, 291] on span "Sometimes" at bounding box center [193, 293] width 37 height 9
click at [168, 291] on input "Sometimes" at bounding box center [167, 293] width 7 height 7
radio input "true"
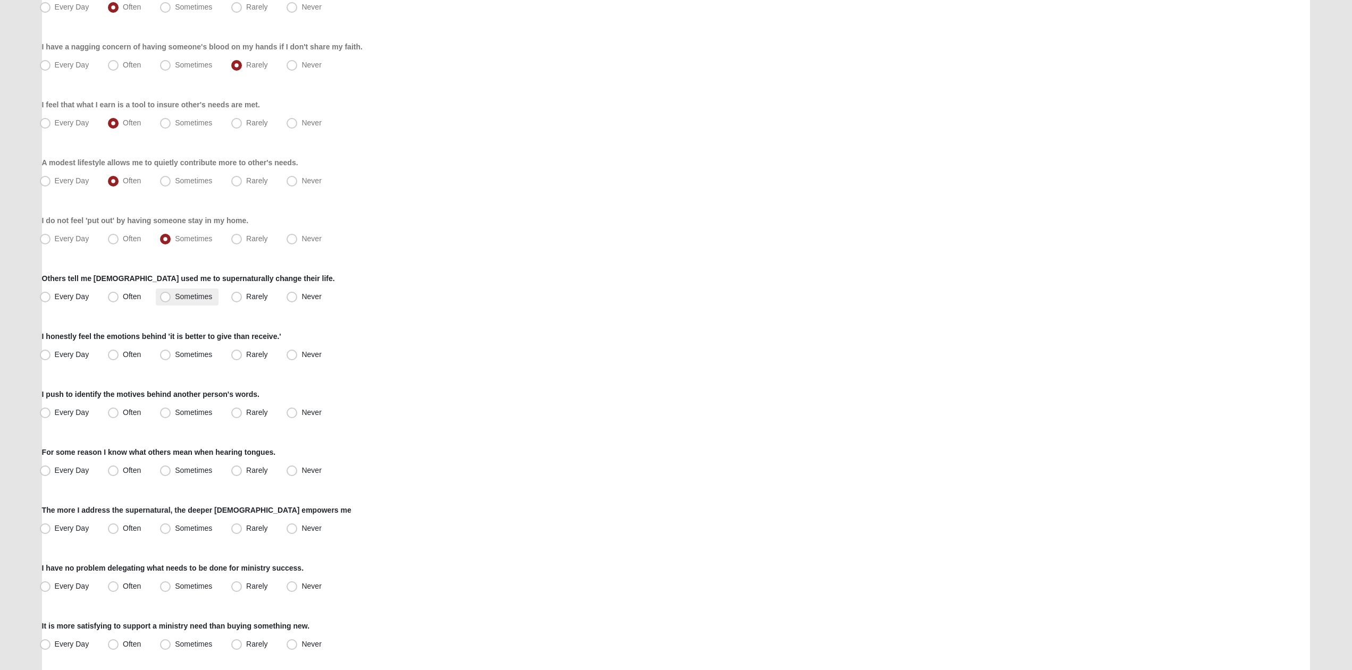
click at [175, 295] on span "Sometimes" at bounding box center [193, 296] width 37 height 9
click at [164, 295] on input "Sometimes" at bounding box center [167, 296] width 7 height 7
radio input "true"
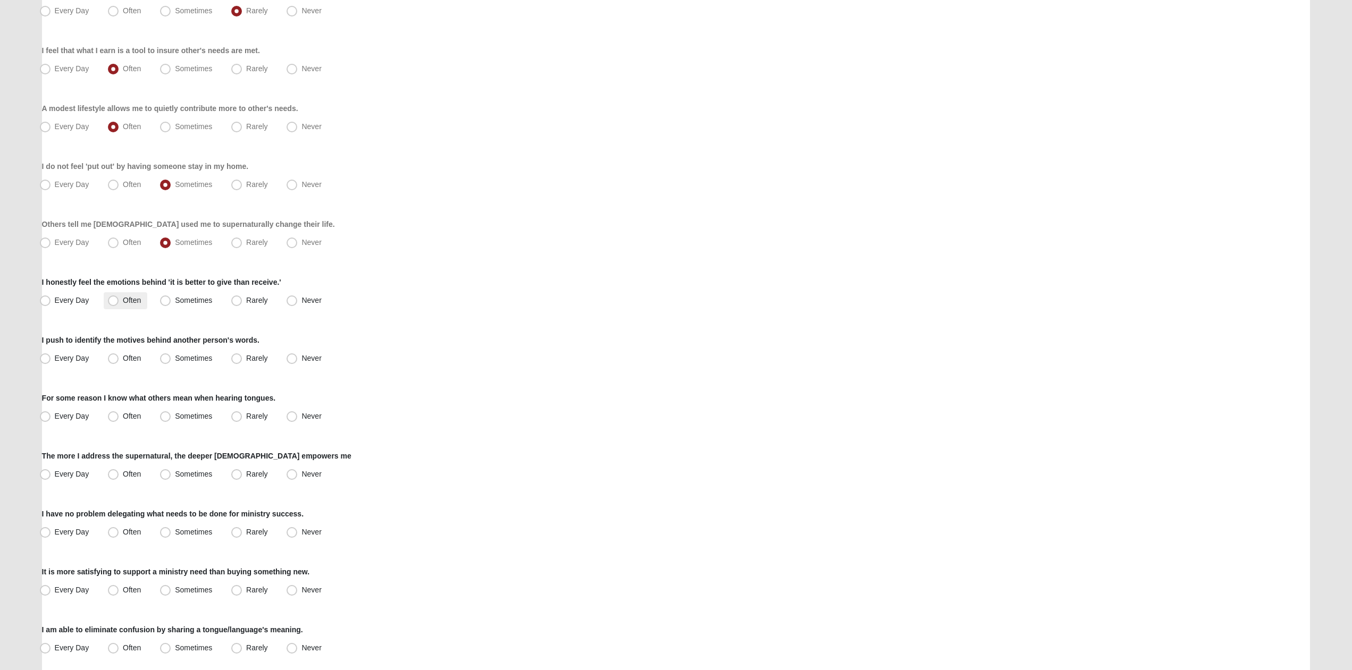
click at [123, 298] on span "Often" at bounding box center [132, 300] width 18 height 9
click at [115, 298] on input "Often" at bounding box center [115, 300] width 7 height 7
radio input "true"
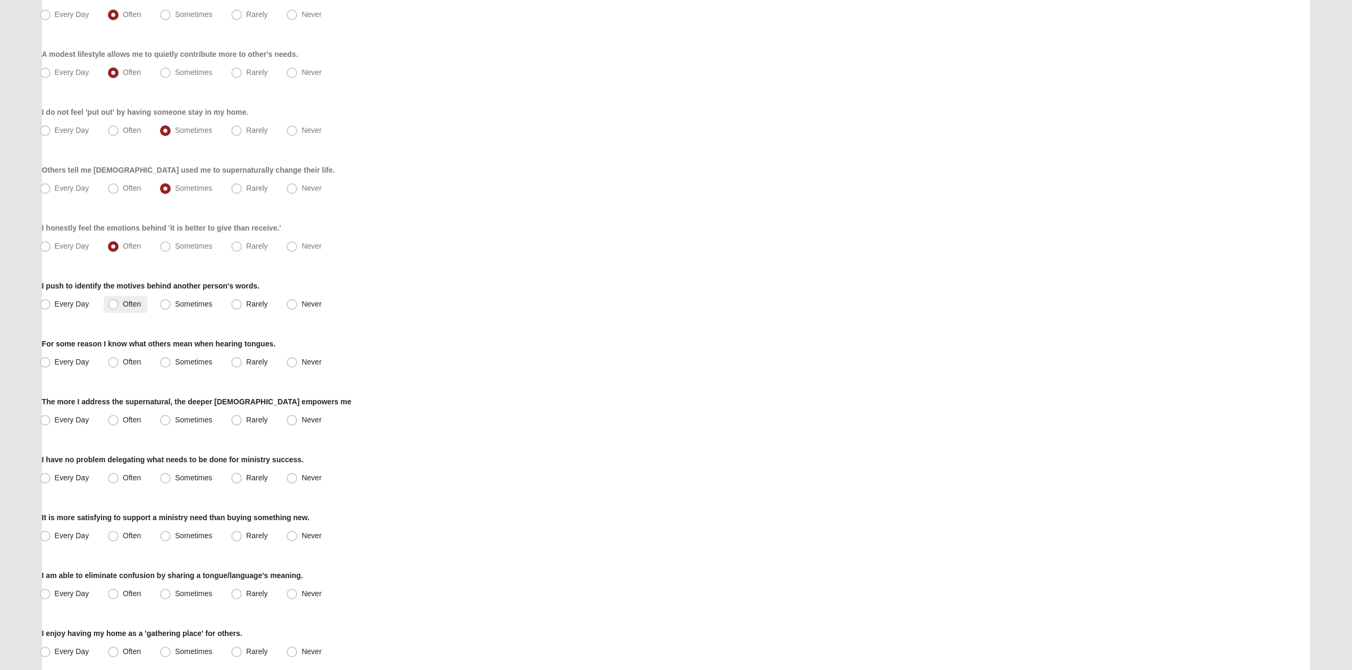
click at [123, 306] on span "Often" at bounding box center [132, 304] width 18 height 9
click at [112, 306] on input "Often" at bounding box center [115, 304] width 7 height 7
radio input "true"
click at [244, 361] on label "Rarely" at bounding box center [250, 362] width 47 height 17
click at [242, 361] on input "Rarely" at bounding box center [239, 362] width 7 height 7
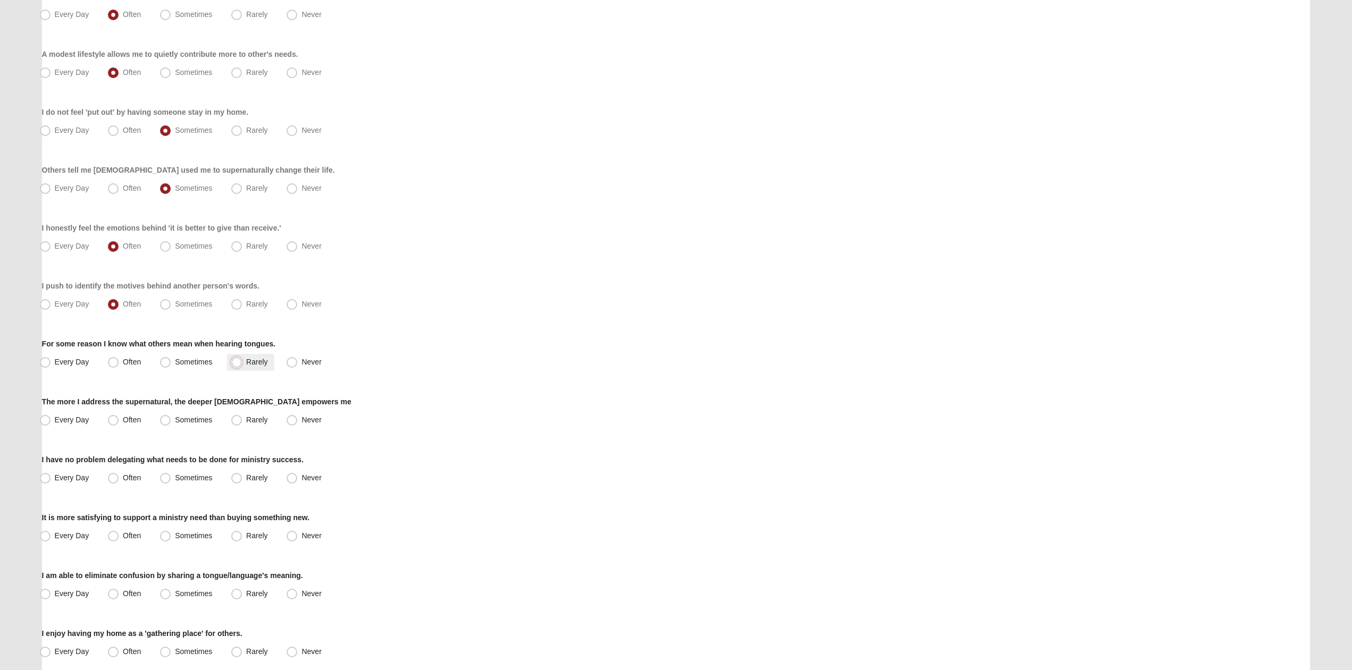
radio input "true"
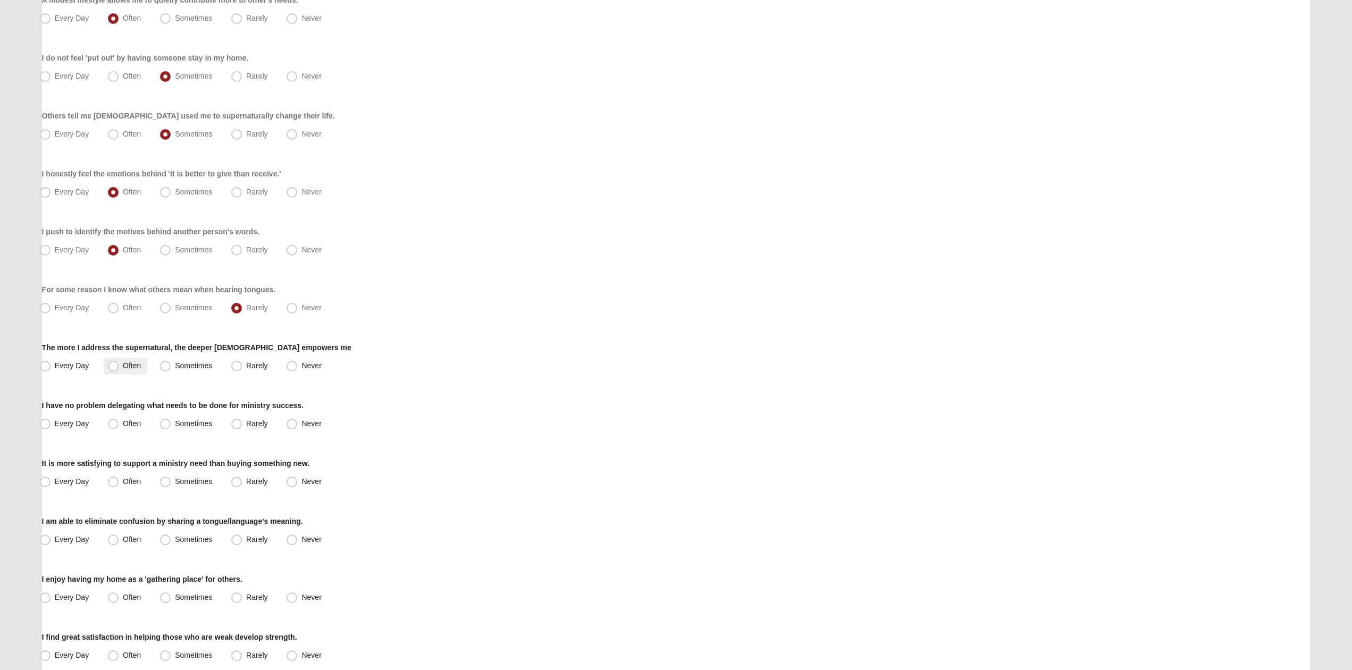
click at [133, 366] on span "Often" at bounding box center [132, 366] width 18 height 9
click at [119, 366] on input "Often" at bounding box center [115, 366] width 7 height 7
radio input "true"
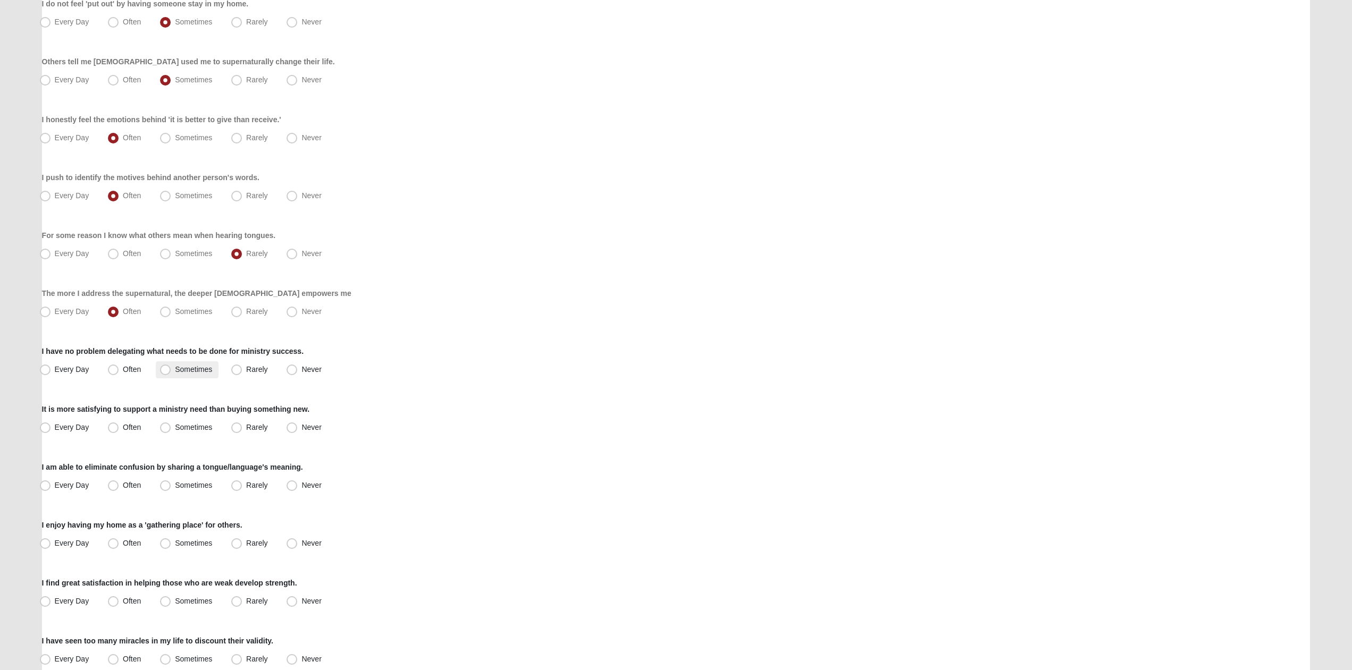
click at [175, 372] on span "Sometimes" at bounding box center [193, 369] width 37 height 9
click at [166, 372] on input "Sometimes" at bounding box center [167, 369] width 7 height 7
radio input "true"
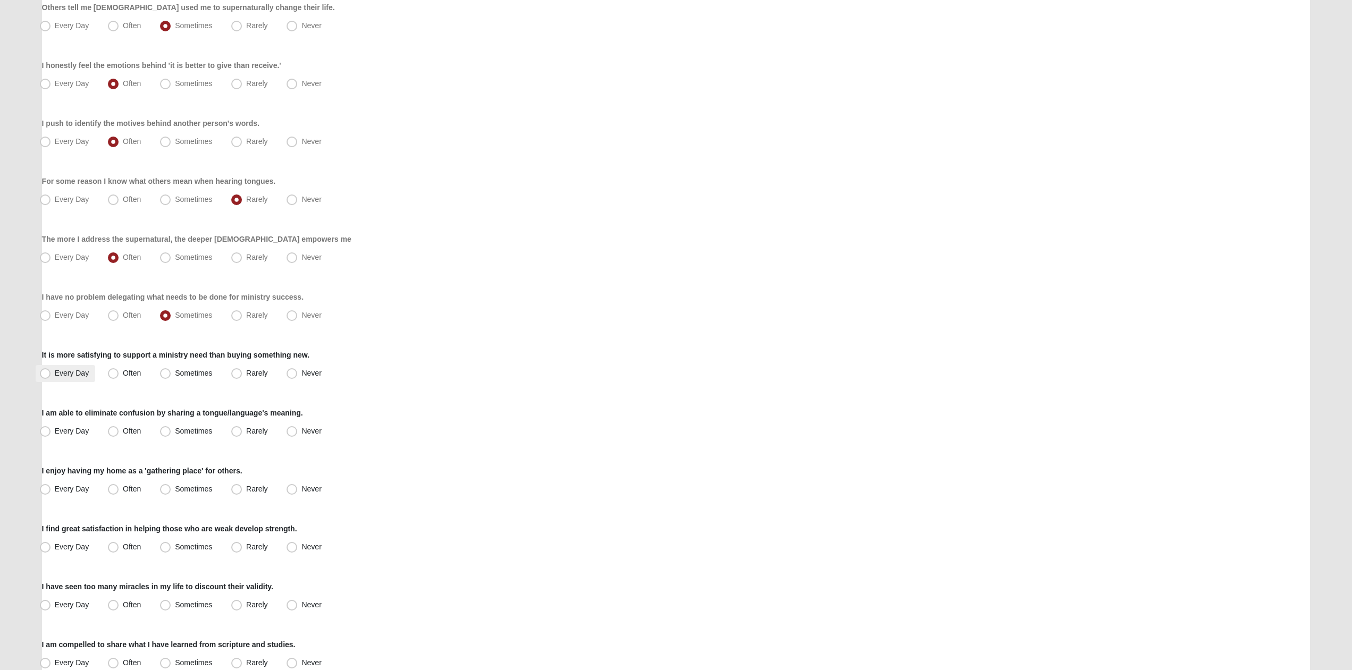
click at [76, 365] on label "Every Day" at bounding box center [66, 373] width 60 height 17
click at [51, 370] on input "Every Day" at bounding box center [47, 373] width 7 height 7
radio input "true"
click at [230, 435] on label "Rarely" at bounding box center [250, 431] width 47 height 17
click at [236, 435] on input "Rarely" at bounding box center [239, 431] width 7 height 7
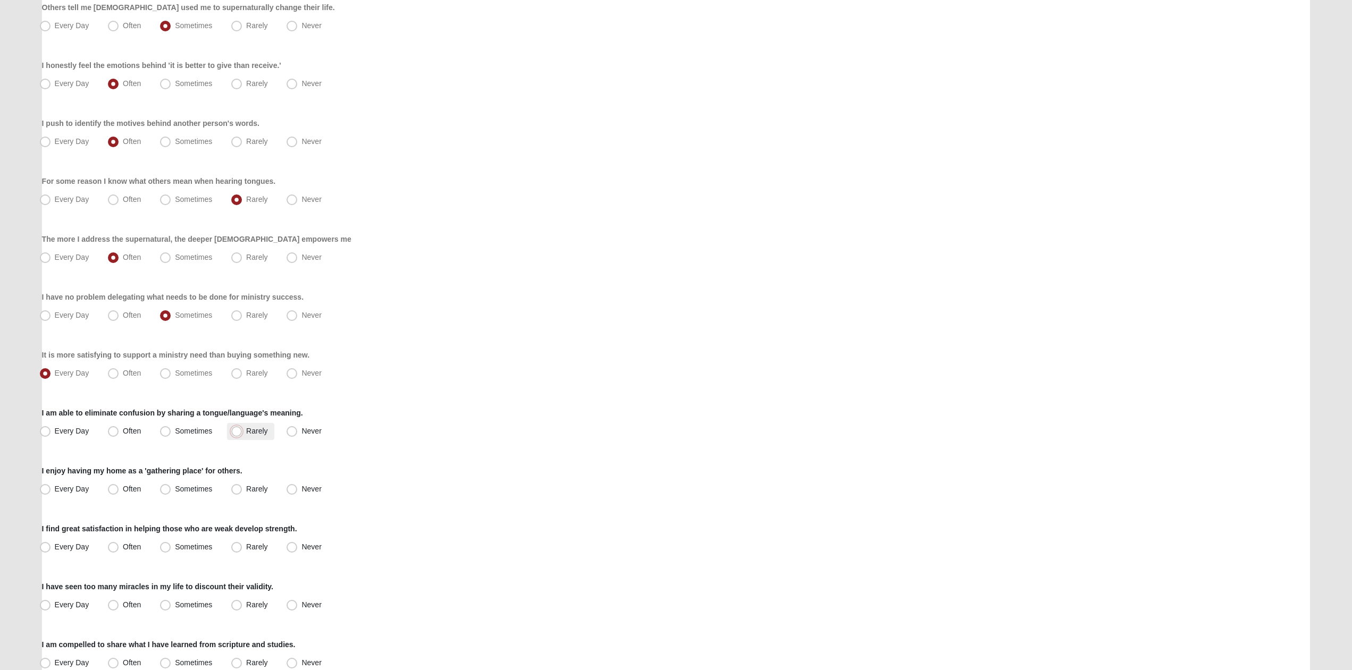
radio input "true"
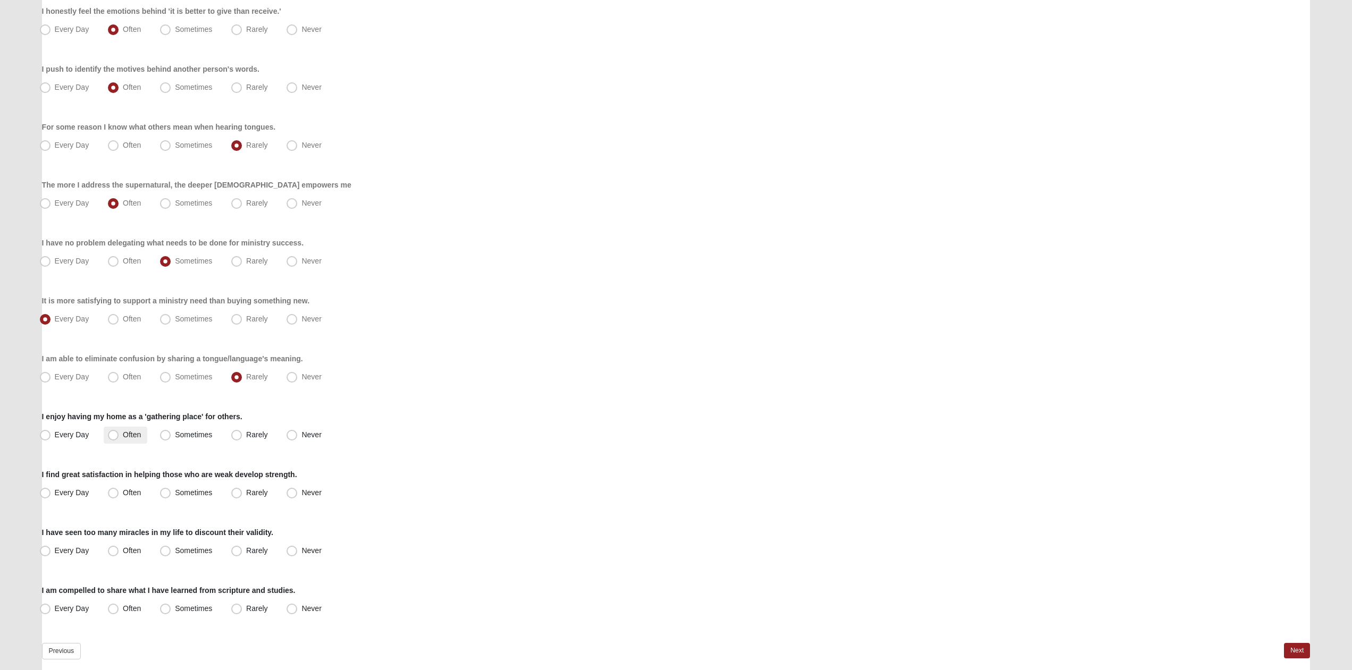
click at [123, 433] on span "Often" at bounding box center [132, 435] width 18 height 9
click at [116, 433] on input "Often" at bounding box center [115, 435] width 7 height 7
radio input "true"
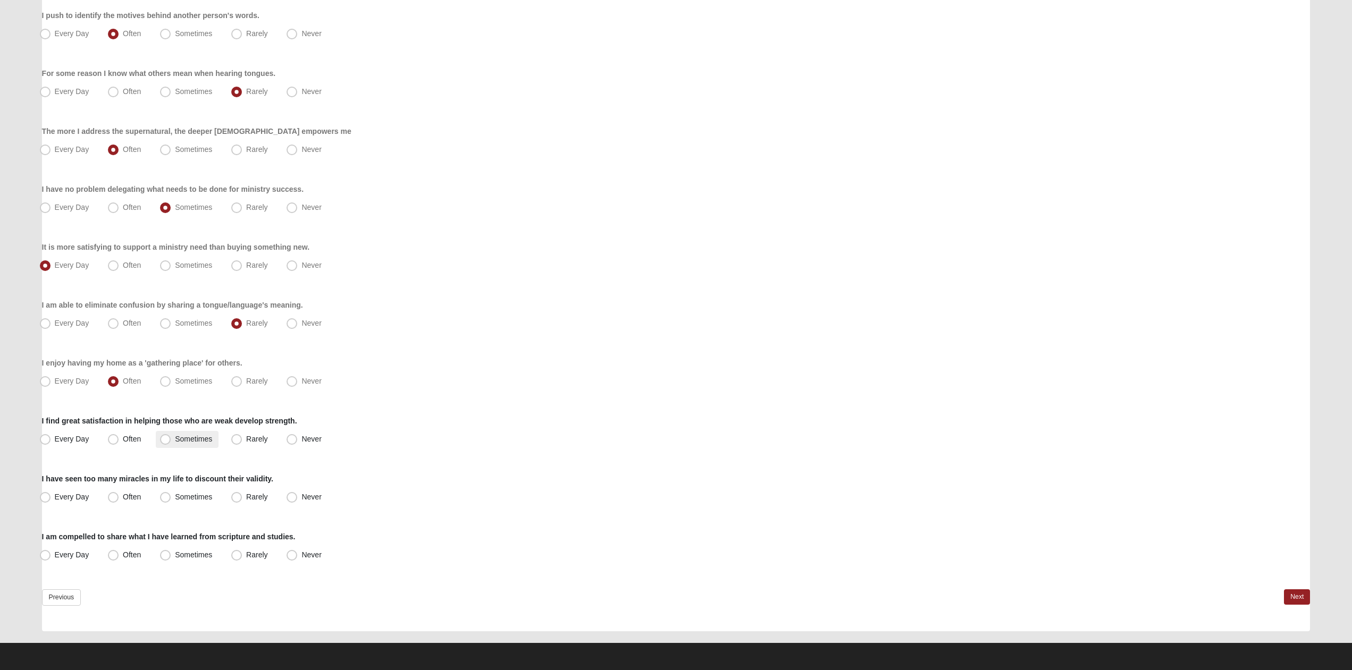
click at [161, 445] on label "Sometimes" at bounding box center [187, 439] width 63 height 17
click at [164, 443] on input "Sometimes" at bounding box center [167, 439] width 7 height 7
radio input "true"
click at [90, 495] on label "Every Day" at bounding box center [66, 497] width 60 height 17
click at [51, 495] on input "Every Day" at bounding box center [47, 497] width 7 height 7
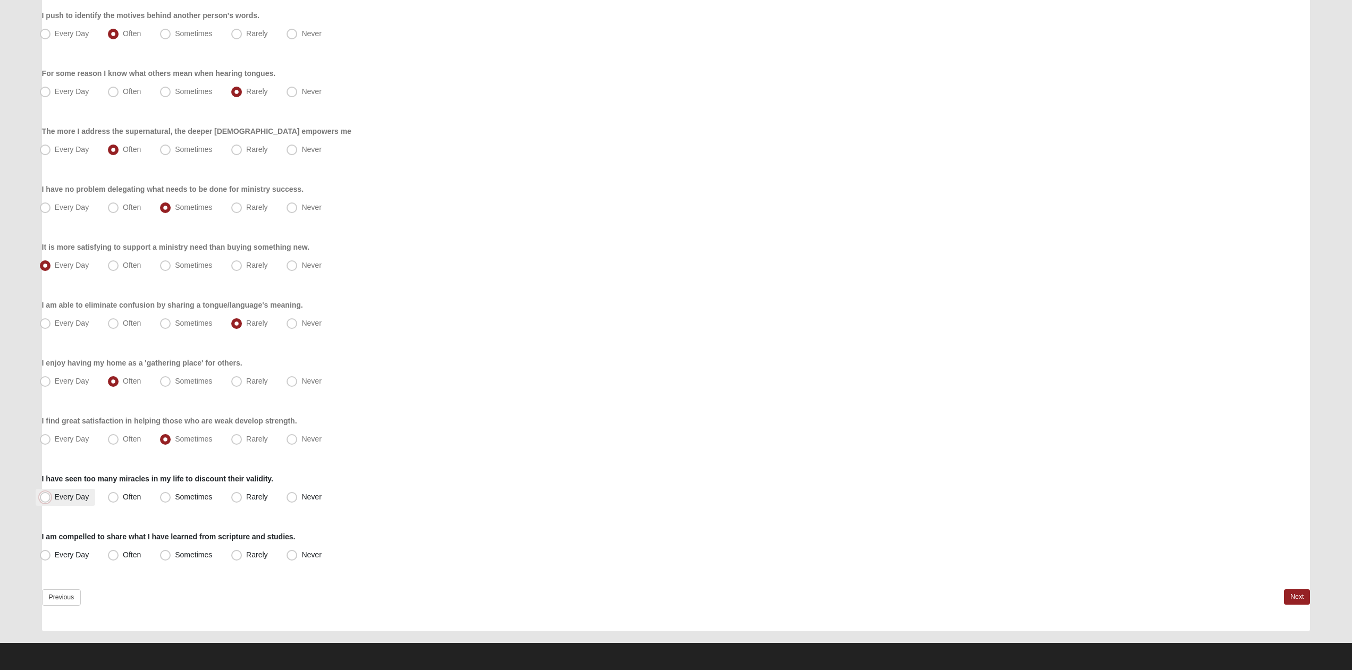
radio input "true"
click at [55, 555] on span "Every Day" at bounding box center [72, 555] width 35 height 9
click at [51, 555] on input "Every Day" at bounding box center [47, 555] width 7 height 7
radio input "true"
click at [1293, 597] on link "Next" at bounding box center [1297, 597] width 26 height 15
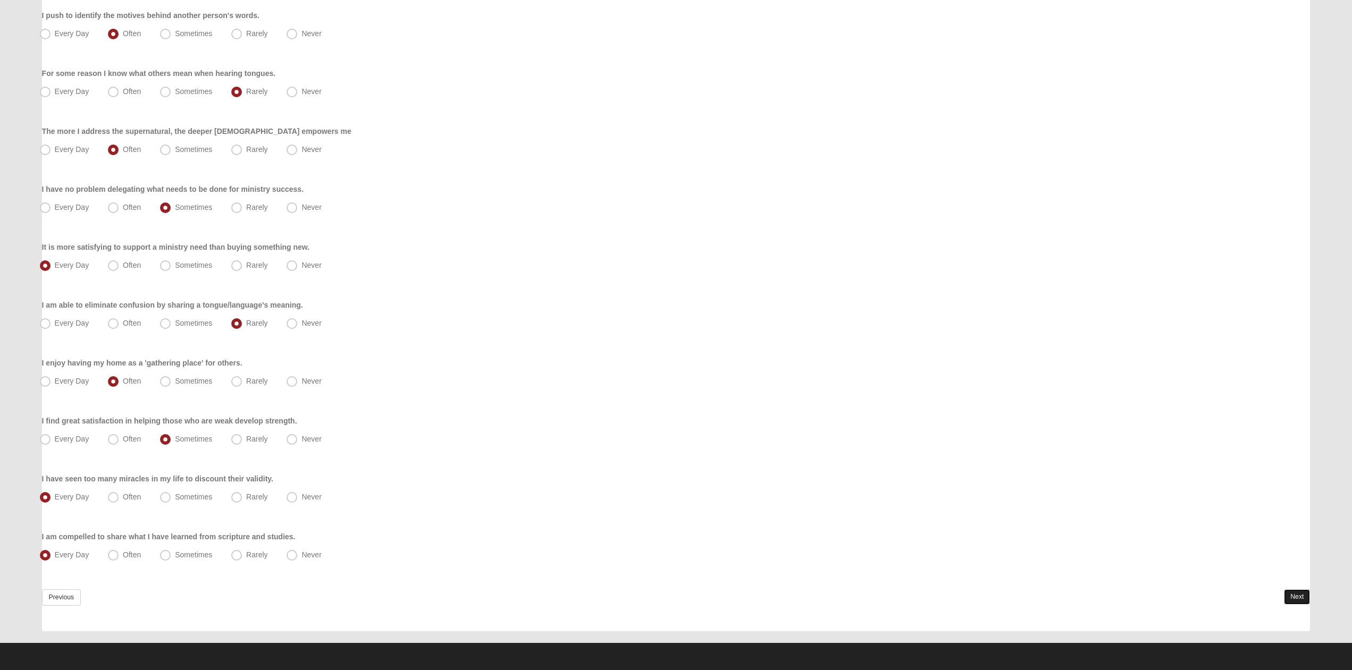
scroll to position [0, 0]
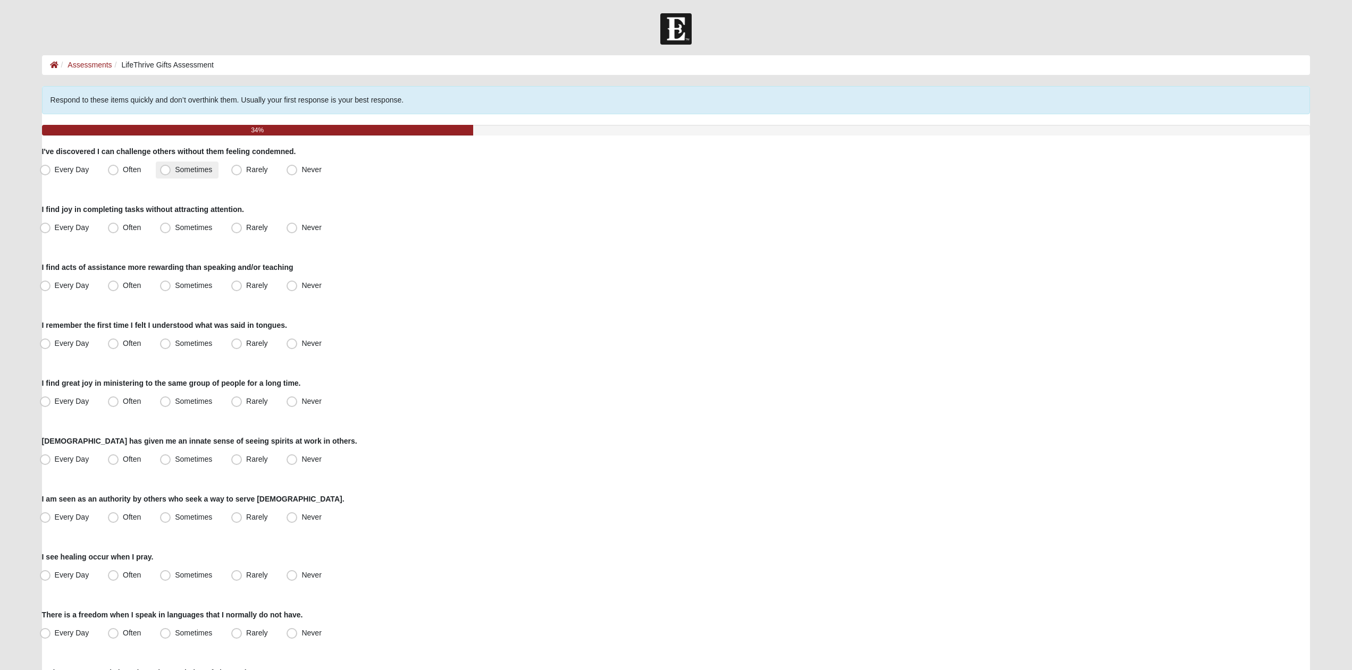
click at [160, 165] on label "Sometimes" at bounding box center [187, 170] width 63 height 17
click at [164, 166] on input "Sometimes" at bounding box center [167, 169] width 7 height 7
radio input "true"
click at [160, 227] on label "Sometimes" at bounding box center [187, 228] width 63 height 17
click at [164, 227] on input "Sometimes" at bounding box center [167, 227] width 7 height 7
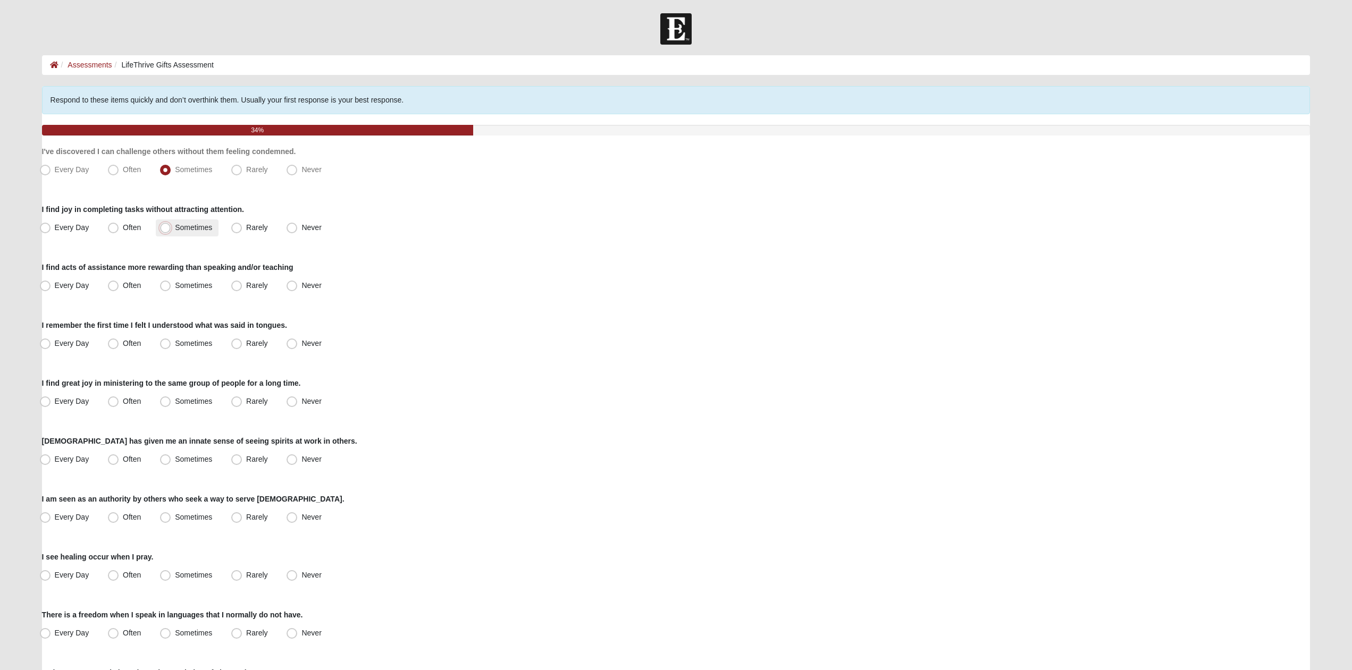
radio input "true"
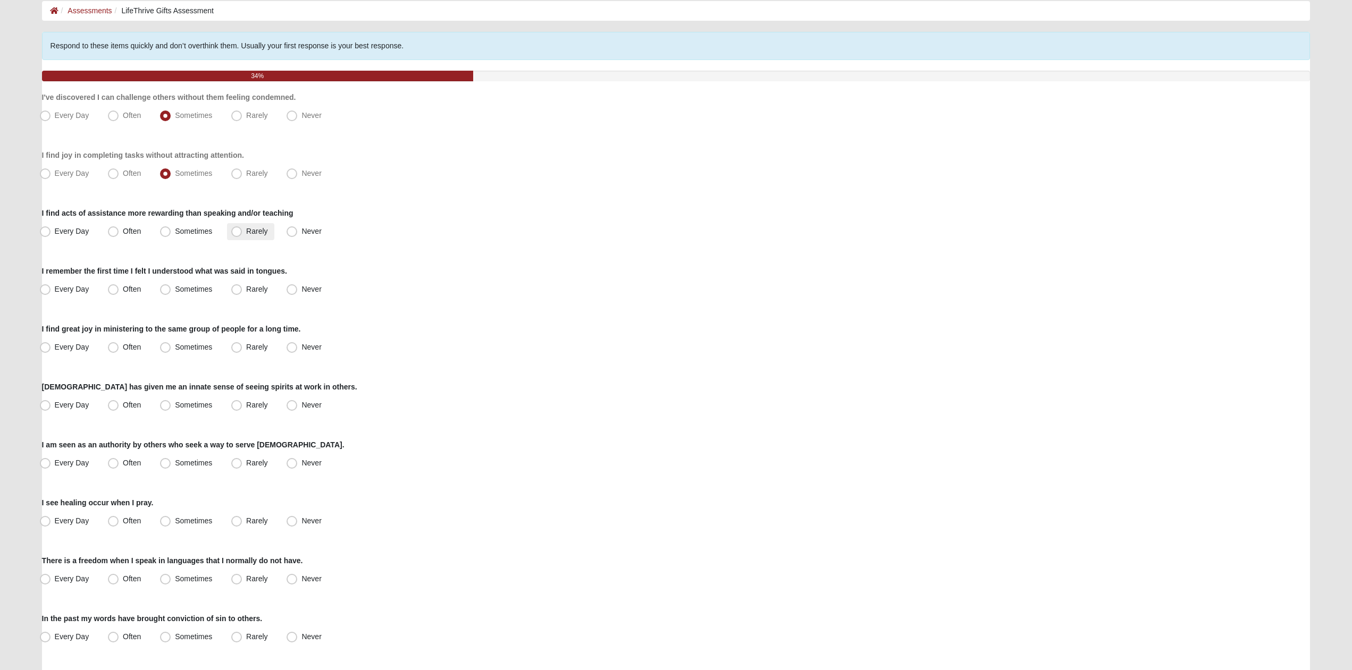
click at [259, 230] on span "Rarely" at bounding box center [256, 231] width 21 height 9
click at [242, 230] on input "Rarely" at bounding box center [239, 231] width 7 height 7
radio input "true"
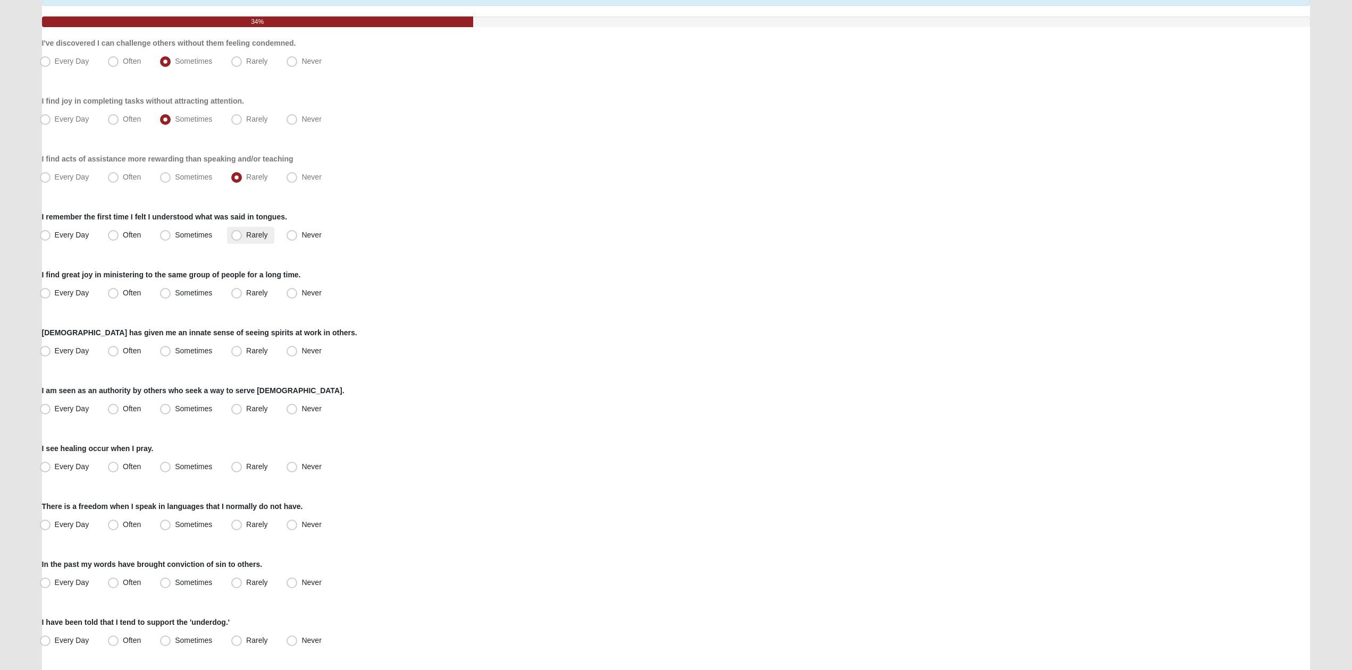
click at [237, 241] on label "Rarely" at bounding box center [250, 235] width 47 height 17
click at [237, 239] on input "Rarely" at bounding box center [239, 235] width 7 height 7
radio input "true"
click at [246, 294] on span "Rarely" at bounding box center [256, 293] width 21 height 9
click at [236, 294] on input "Rarely" at bounding box center [239, 293] width 7 height 7
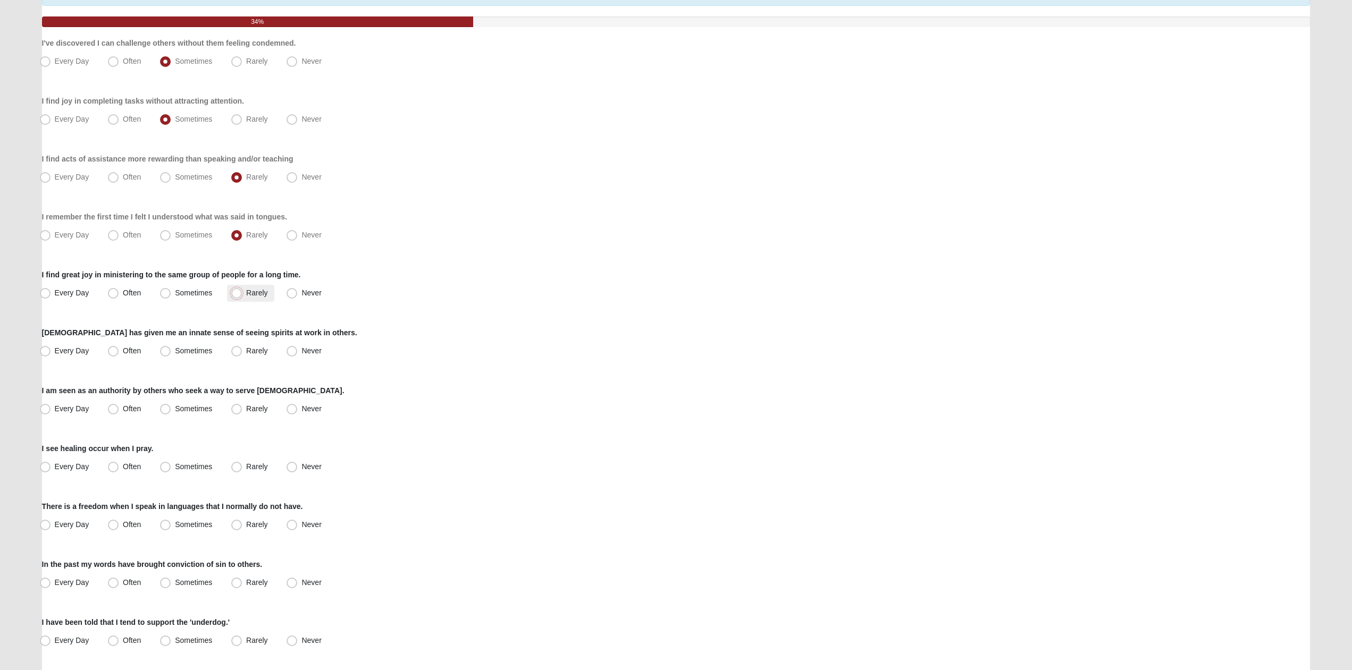
radio input "true"
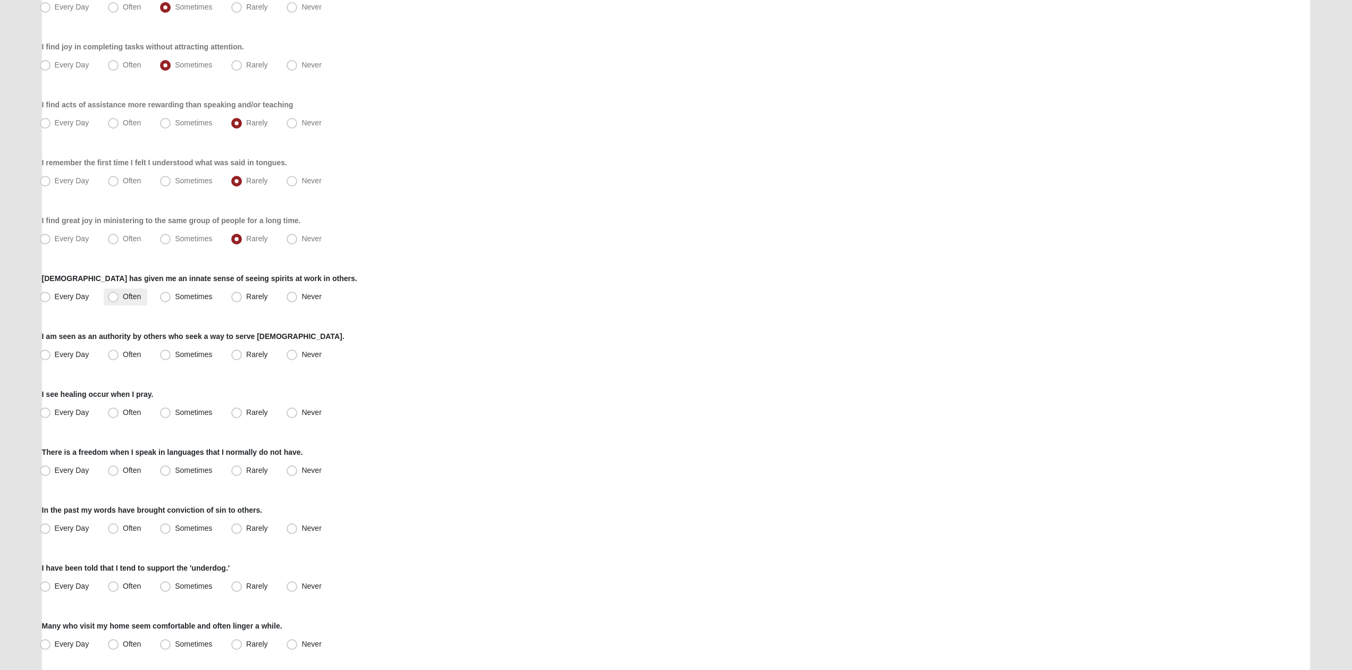
click at [119, 292] on label "Often" at bounding box center [126, 297] width 44 height 17
click at [119, 293] on input "Often" at bounding box center [115, 296] width 7 height 7
radio input "true"
click at [140, 358] on span "Often" at bounding box center [132, 354] width 18 height 9
click at [119, 358] on input "Often" at bounding box center [115, 354] width 7 height 7
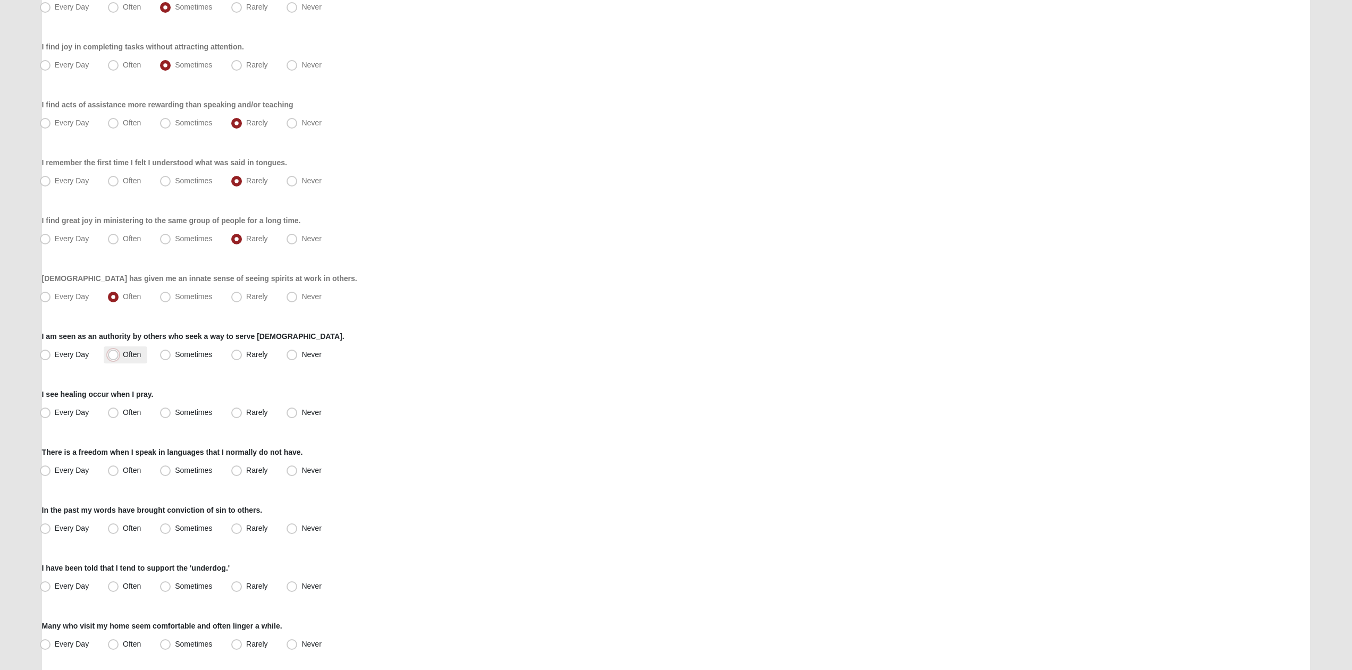
radio input "true"
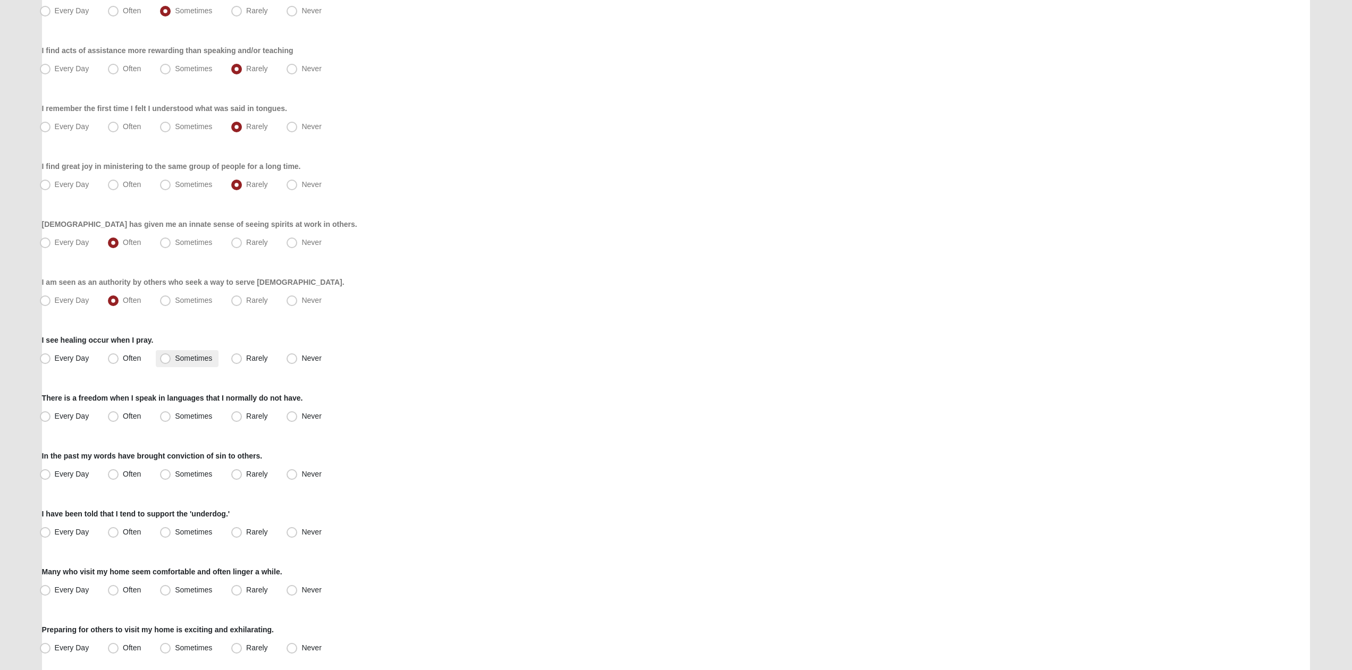
click at [175, 361] on span "Sometimes" at bounding box center [193, 358] width 37 height 9
click at [170, 361] on input "Sometimes" at bounding box center [167, 358] width 7 height 7
radio input "true"
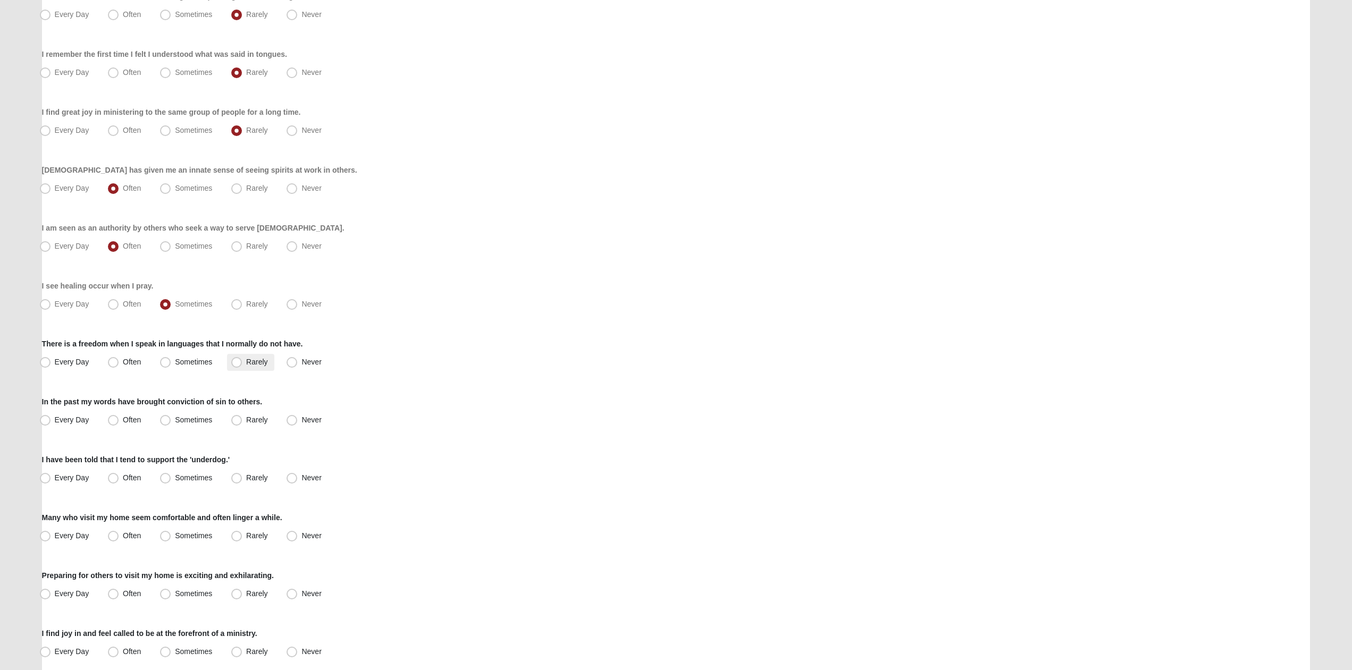
click at [246, 365] on span "Rarely" at bounding box center [256, 362] width 21 height 9
click at [236, 365] on input "Rarely" at bounding box center [239, 362] width 7 height 7
radio input "true"
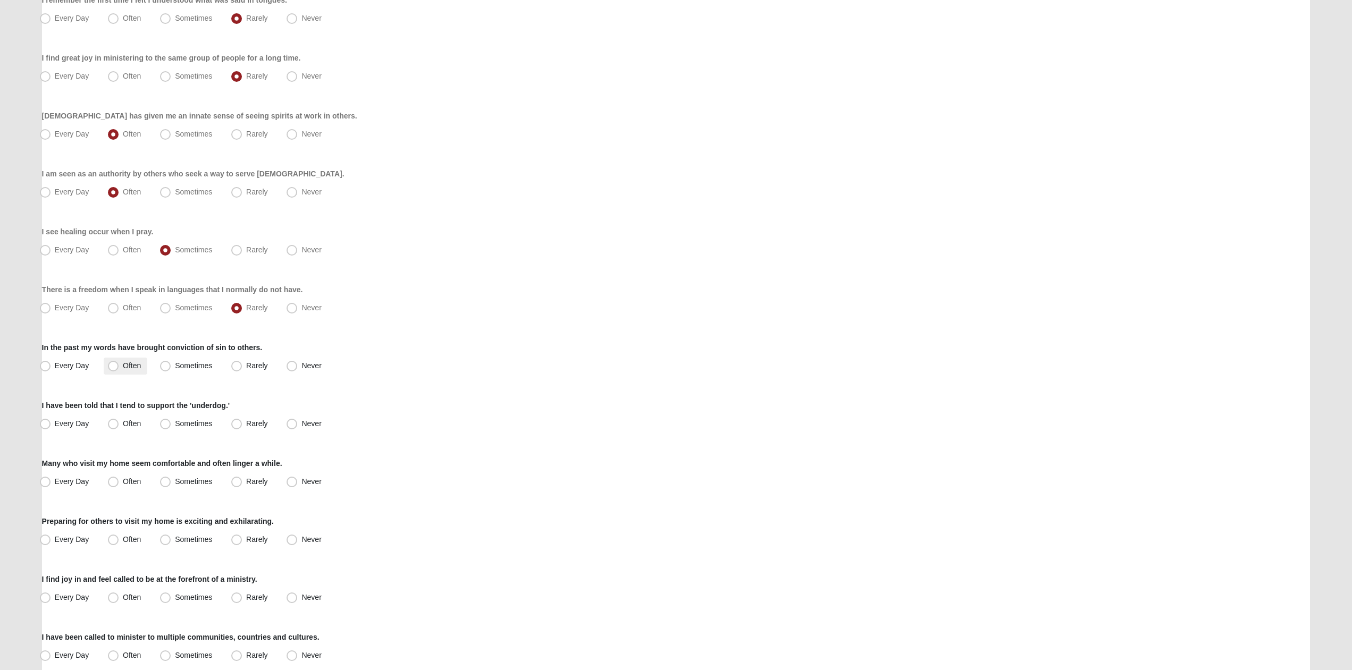
click at [123, 362] on span "Often" at bounding box center [132, 366] width 18 height 9
click at [112, 363] on input "Often" at bounding box center [115, 366] width 7 height 7
radio input "true"
click at [159, 364] on label "Sometimes" at bounding box center [187, 366] width 63 height 17
click at [164, 364] on input "Sometimes" at bounding box center [167, 366] width 7 height 7
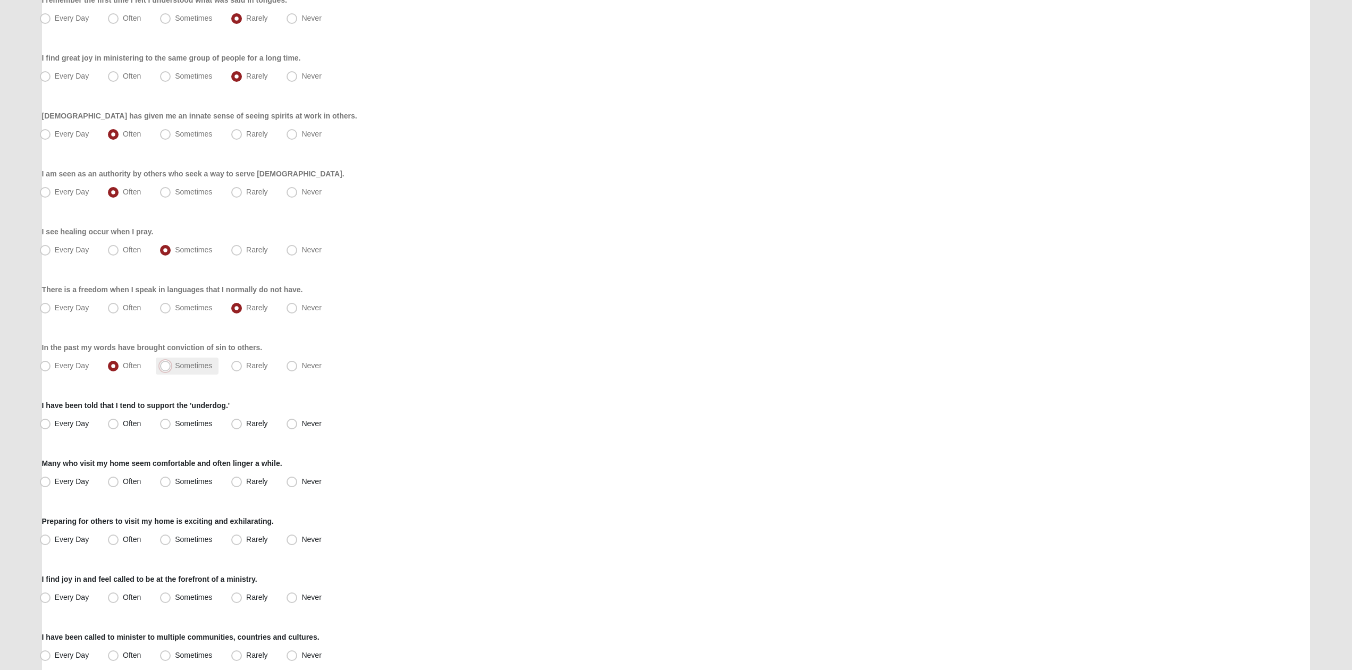
radio input "true"
click at [247, 425] on span "Rarely" at bounding box center [256, 423] width 21 height 9
click at [242, 425] on input "Rarely" at bounding box center [239, 424] width 7 height 7
radio input "true"
click at [124, 482] on span "Often" at bounding box center [132, 481] width 18 height 9
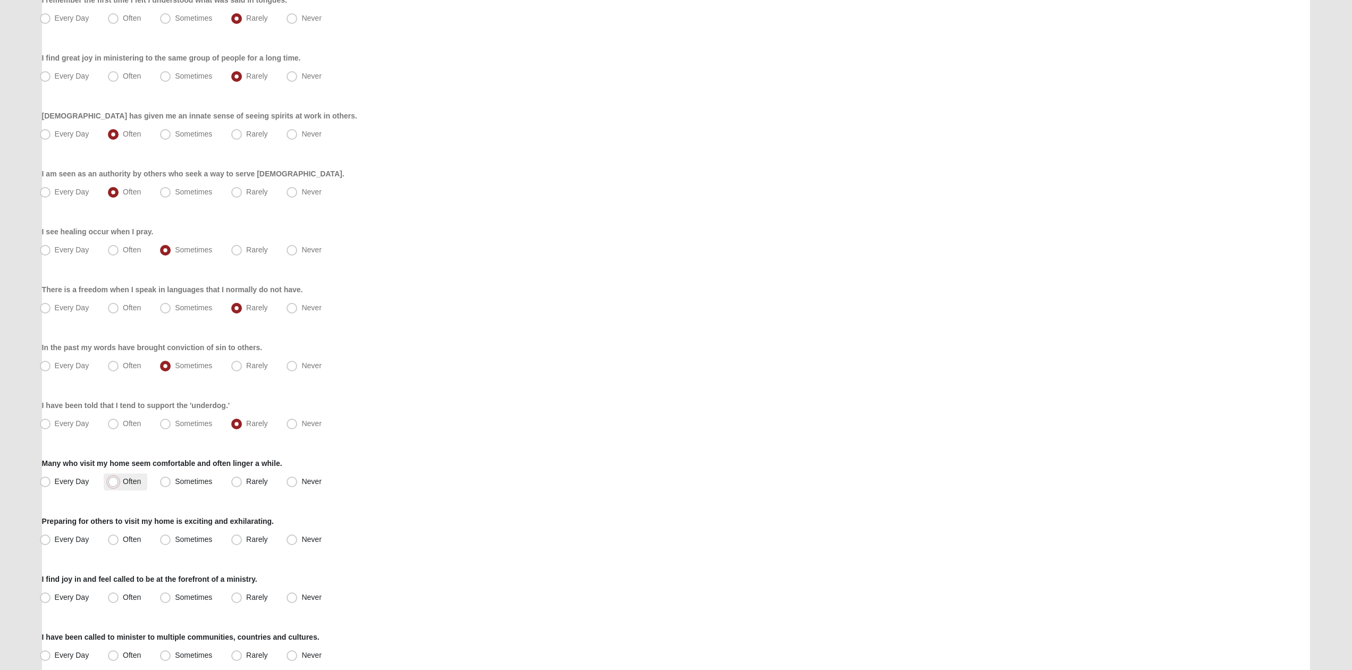
click at [119, 482] on input "Often" at bounding box center [115, 481] width 7 height 7
radio input "true"
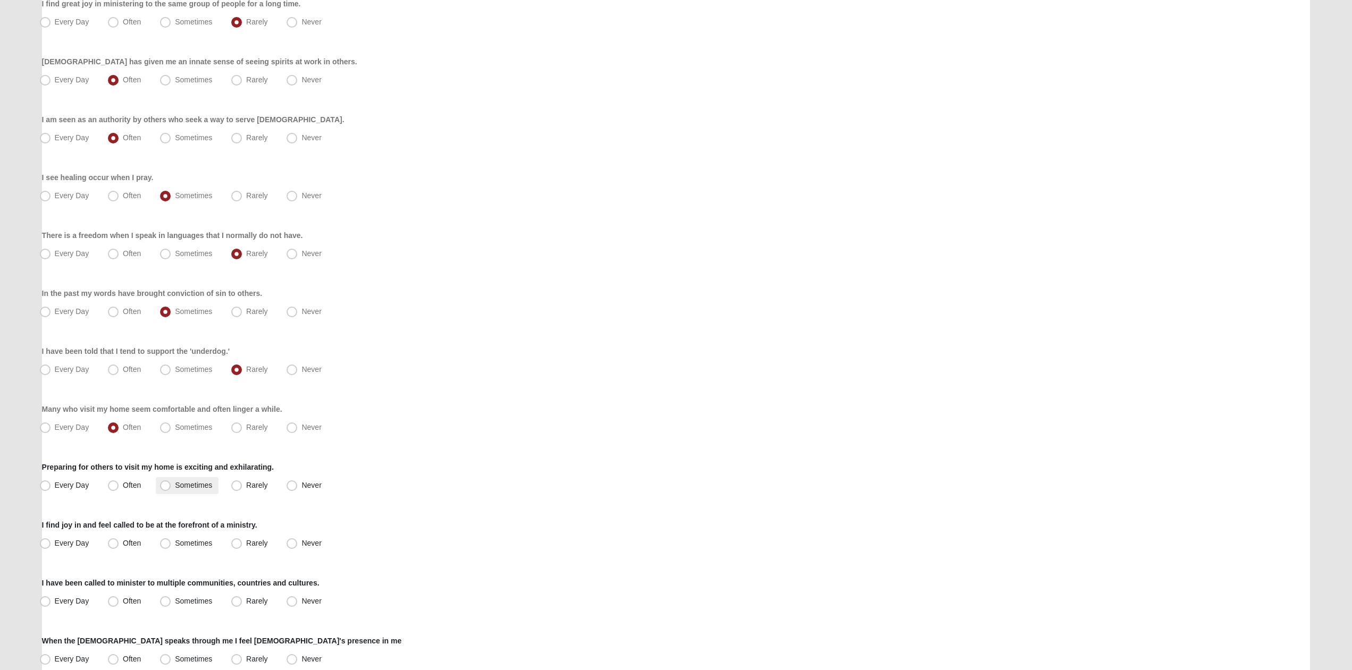
click at [184, 484] on span "Sometimes" at bounding box center [193, 485] width 37 height 9
click at [171, 484] on input "Sometimes" at bounding box center [167, 485] width 7 height 7
radio input "true"
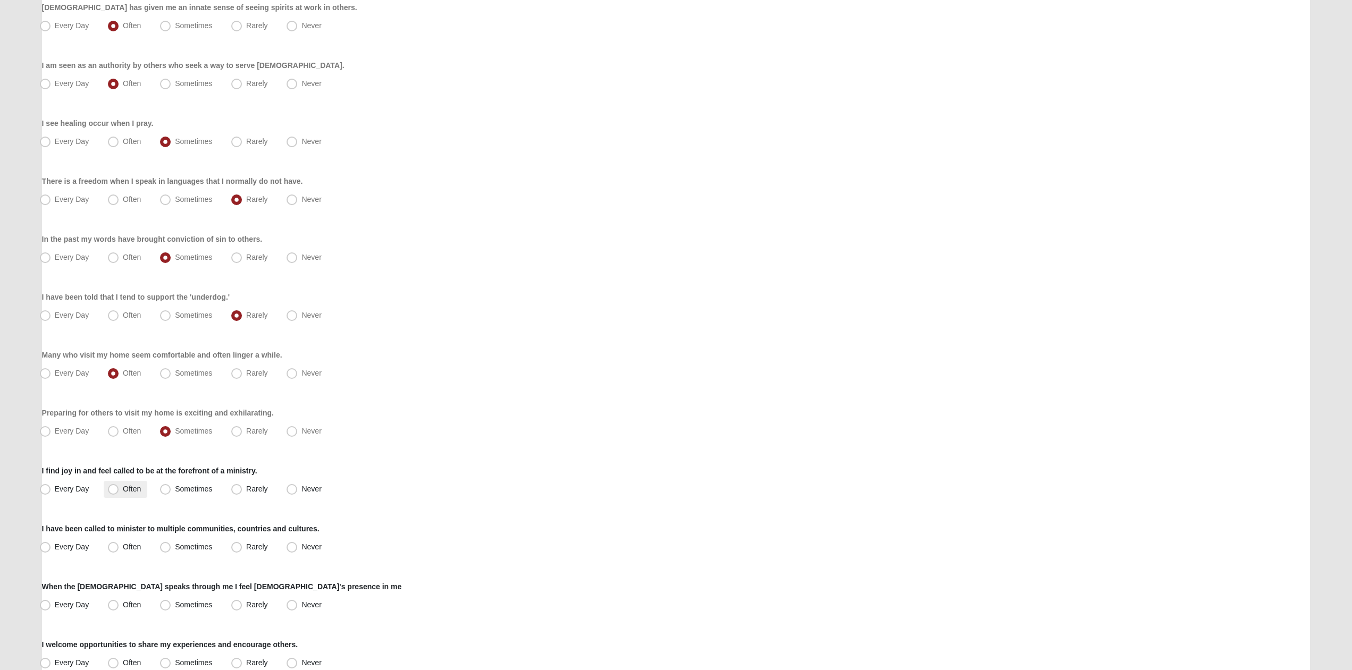
click at [123, 489] on span "Often" at bounding box center [132, 489] width 18 height 9
click at [114, 489] on input "Often" at bounding box center [115, 489] width 7 height 7
radio input "true"
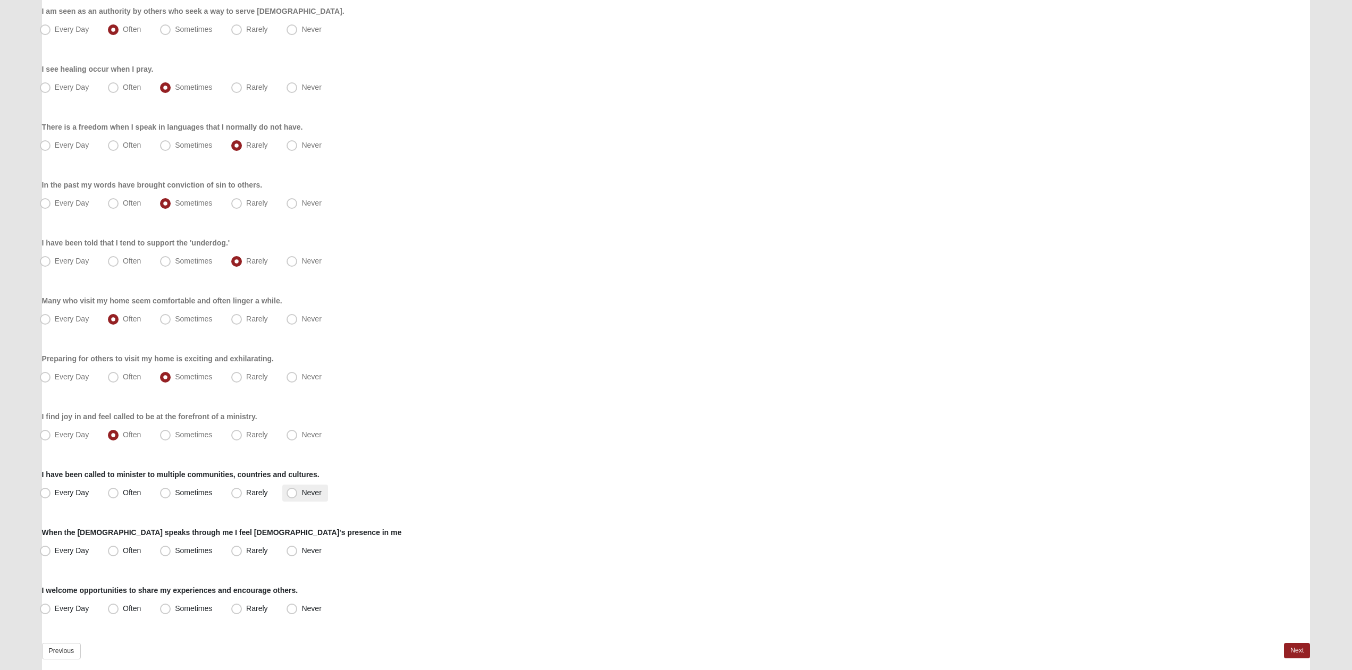
click at [301, 490] on span "Never" at bounding box center [311, 493] width 20 height 9
click at [291, 490] on input "Never" at bounding box center [294, 493] width 7 height 7
radio input "true"
click at [123, 550] on span "Often" at bounding box center [132, 551] width 18 height 9
click at [112, 550] on input "Often" at bounding box center [115, 551] width 7 height 7
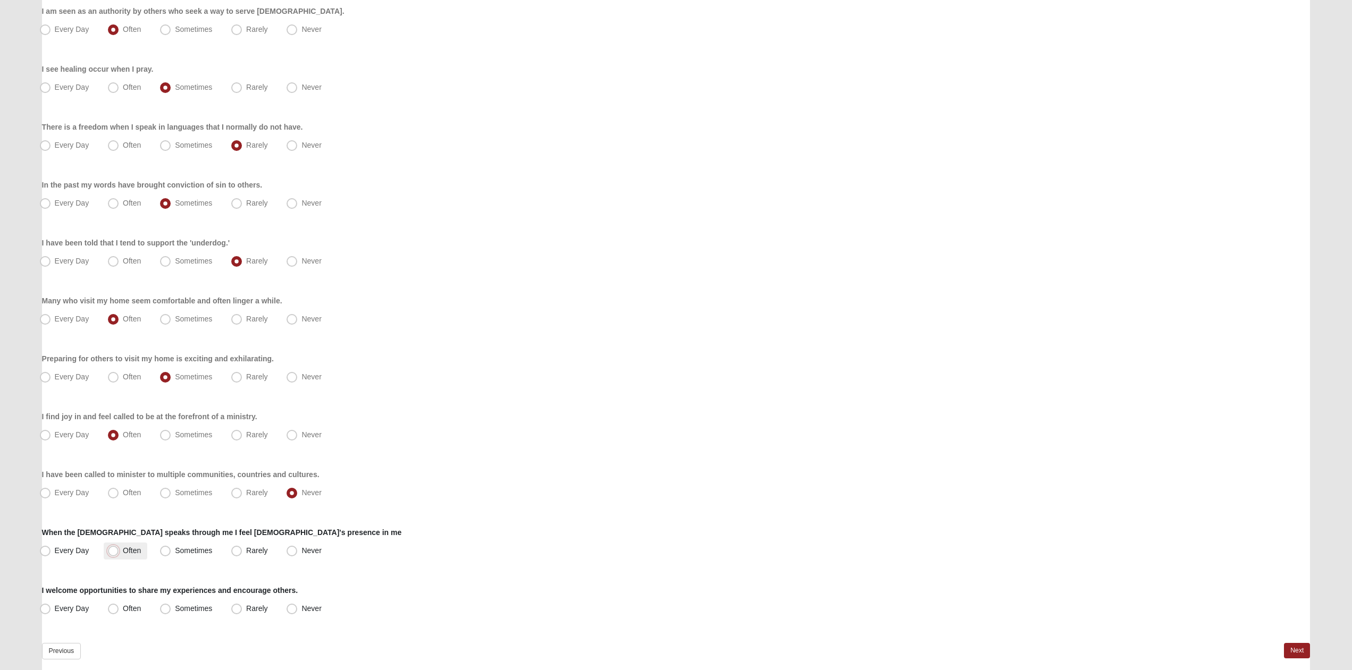
radio input "true"
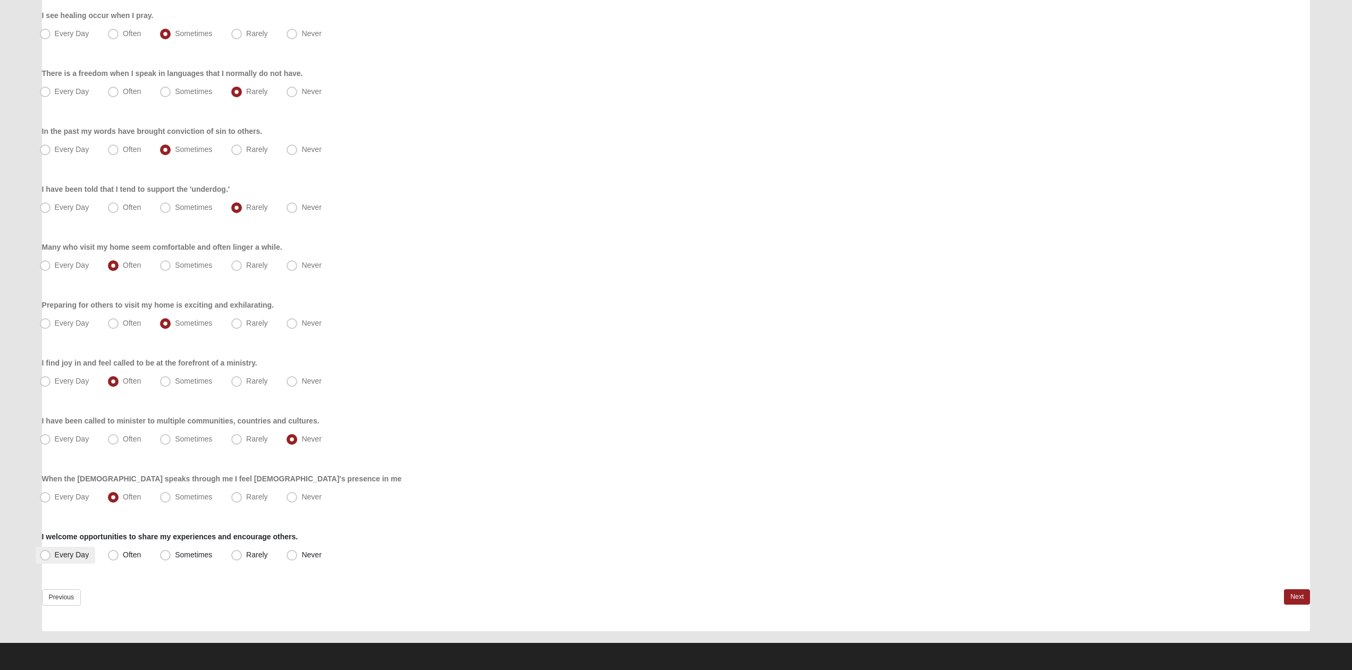
click at [82, 552] on span "Every Day" at bounding box center [72, 555] width 35 height 9
click at [51, 552] on input "Every Day" at bounding box center [47, 555] width 7 height 7
radio input "true"
click at [1292, 597] on link "Next" at bounding box center [1297, 597] width 26 height 15
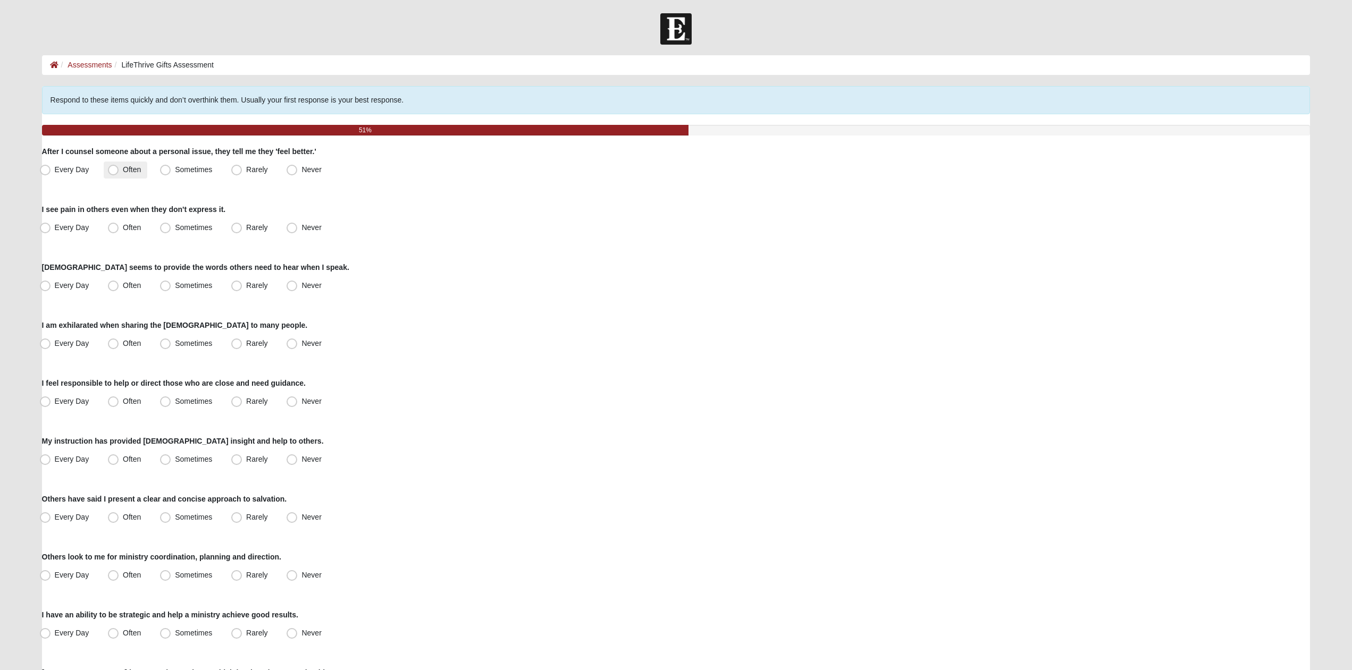
click at [130, 172] on span "Often" at bounding box center [132, 169] width 18 height 9
click at [119, 172] on input "Often" at bounding box center [115, 169] width 7 height 7
radio input "true"
click at [123, 232] on span "Often" at bounding box center [132, 227] width 18 height 9
click at [112, 231] on input "Often" at bounding box center [115, 227] width 7 height 7
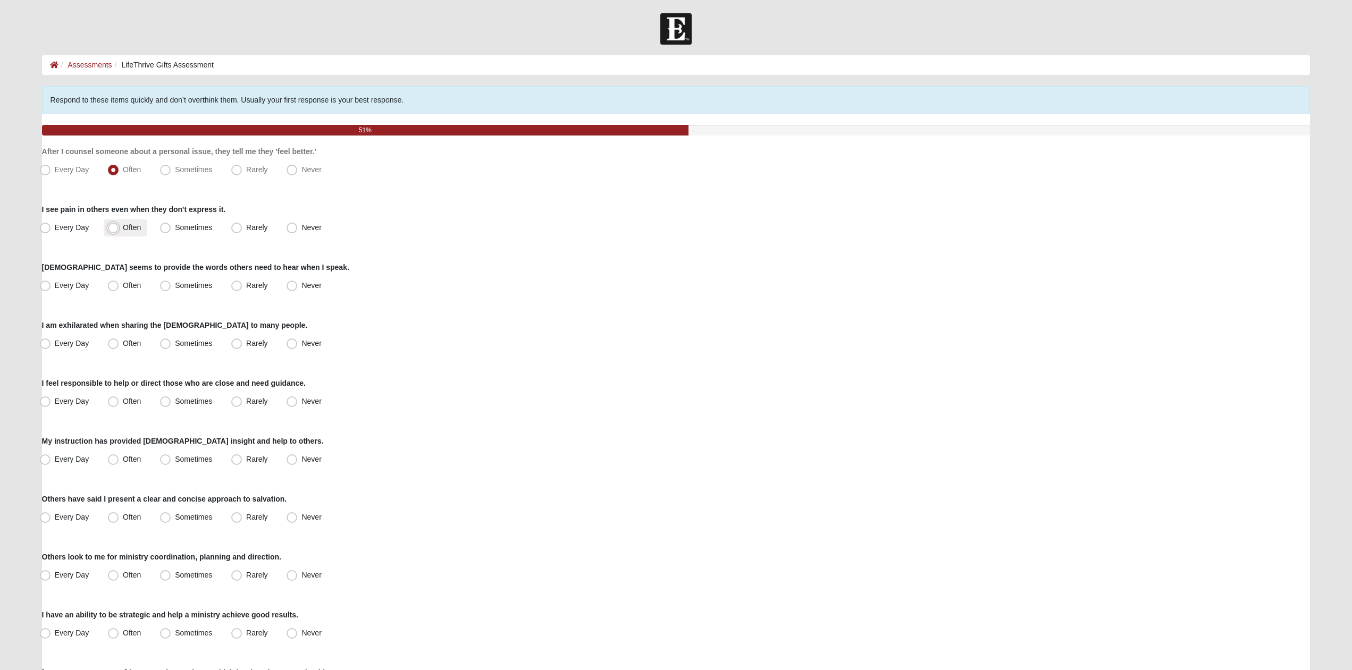
radio input "true"
click at [126, 289] on span "Often" at bounding box center [132, 285] width 18 height 9
click at [119, 289] on input "Often" at bounding box center [115, 285] width 7 height 7
radio input "true"
click at [175, 347] on span "Sometimes" at bounding box center [193, 343] width 37 height 9
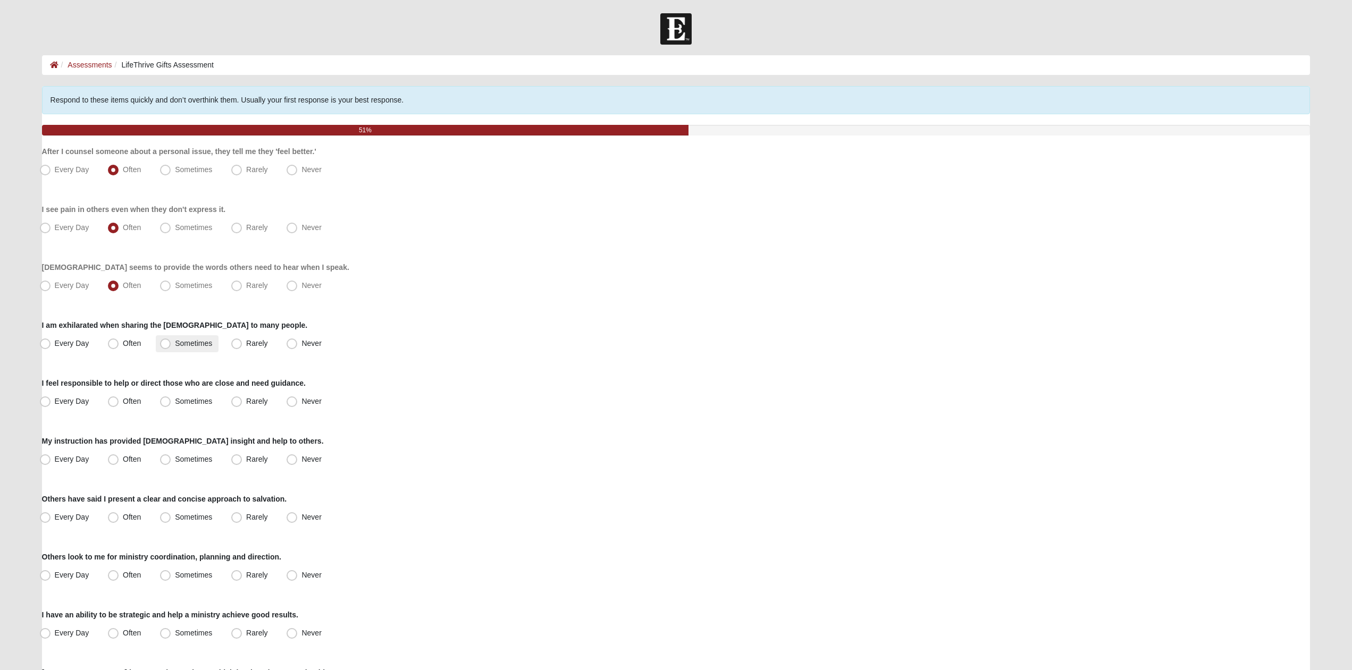
click at [169, 347] on input "Sometimes" at bounding box center [167, 343] width 7 height 7
radio input "true"
click at [108, 341] on label "Often" at bounding box center [126, 343] width 44 height 17
click at [112, 341] on input "Often" at bounding box center [115, 343] width 7 height 7
radio input "true"
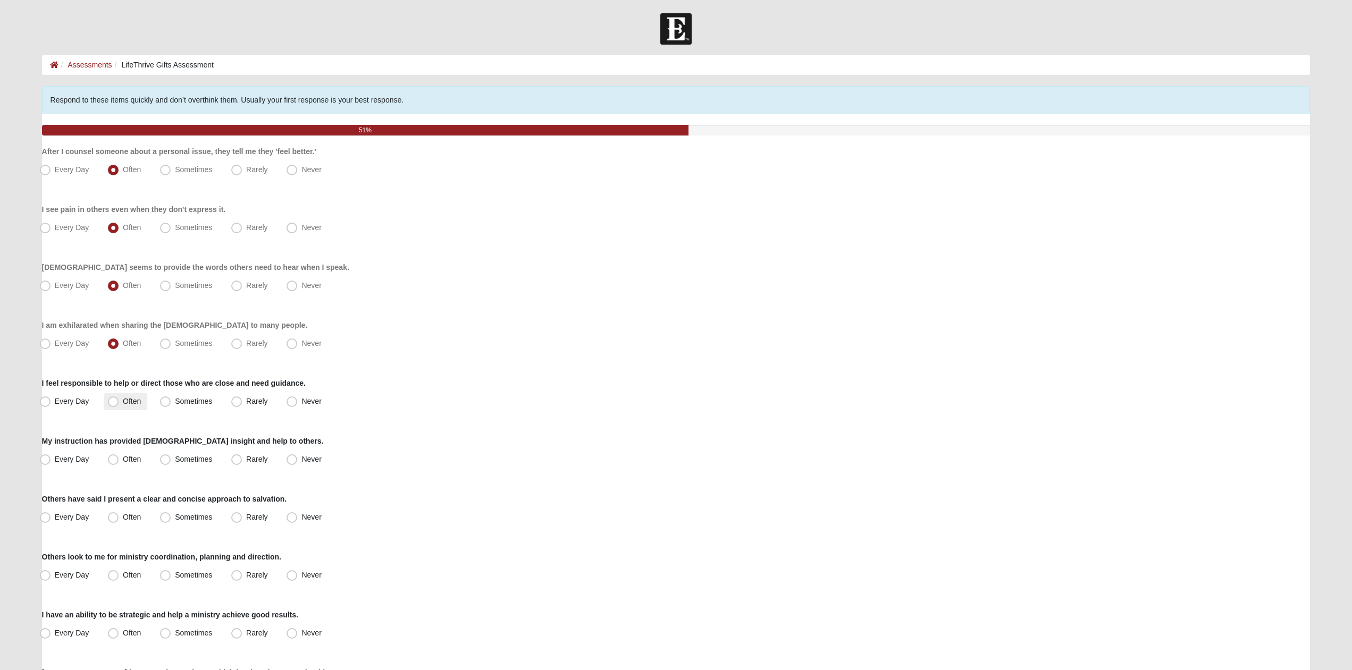
click at [123, 406] on span "Often" at bounding box center [132, 401] width 18 height 9
click at [118, 405] on input "Often" at bounding box center [115, 401] width 7 height 7
radio input "true"
click at [120, 461] on label "Often" at bounding box center [126, 459] width 44 height 17
click at [119, 461] on input "Often" at bounding box center [115, 459] width 7 height 7
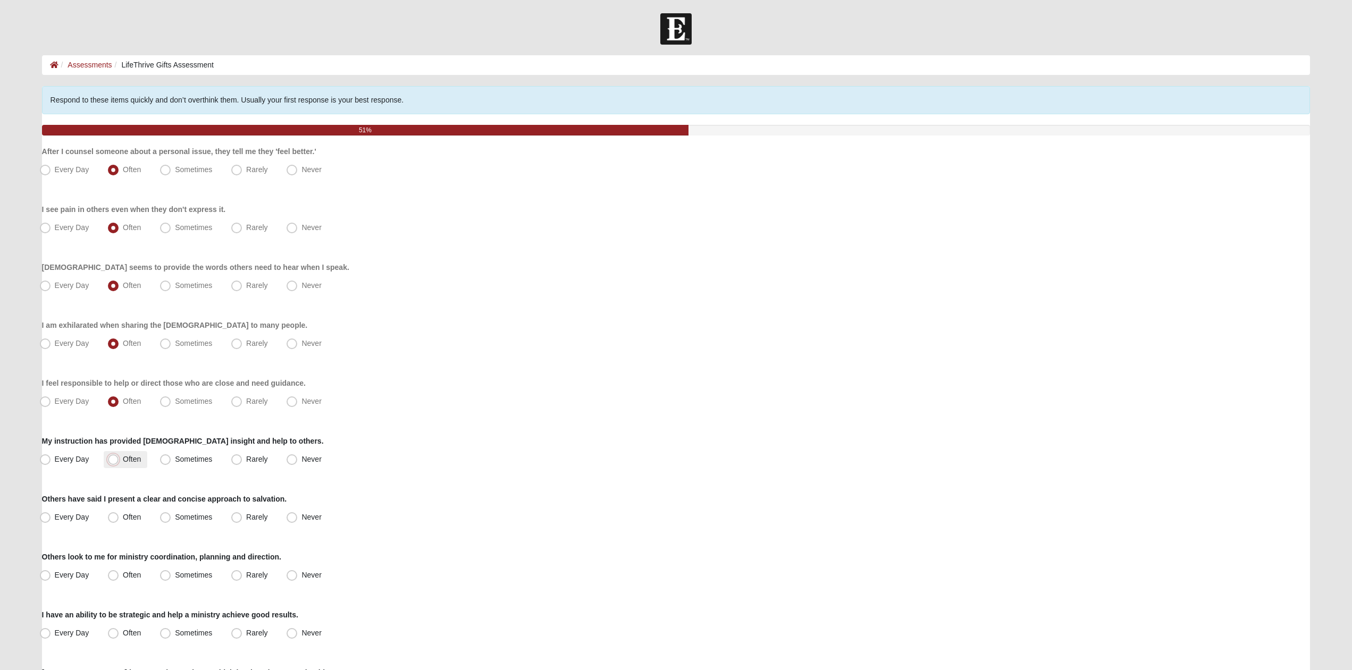
radio input "true"
click at [189, 518] on span "Sometimes" at bounding box center [193, 517] width 37 height 9
click at [171, 518] on input "Sometimes" at bounding box center [167, 517] width 7 height 7
radio input "true"
click at [246, 517] on span "Rarely" at bounding box center [256, 517] width 21 height 9
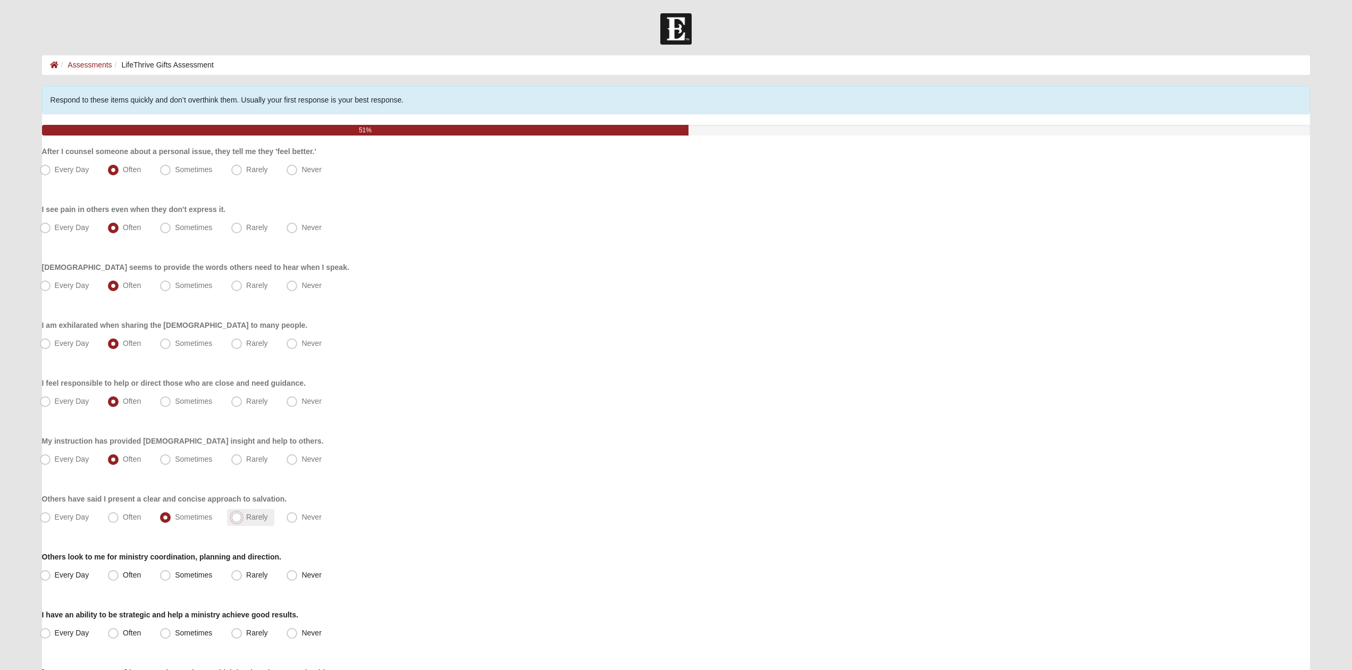
click at [238, 517] on input "Rarely" at bounding box center [239, 517] width 7 height 7
radio input "true"
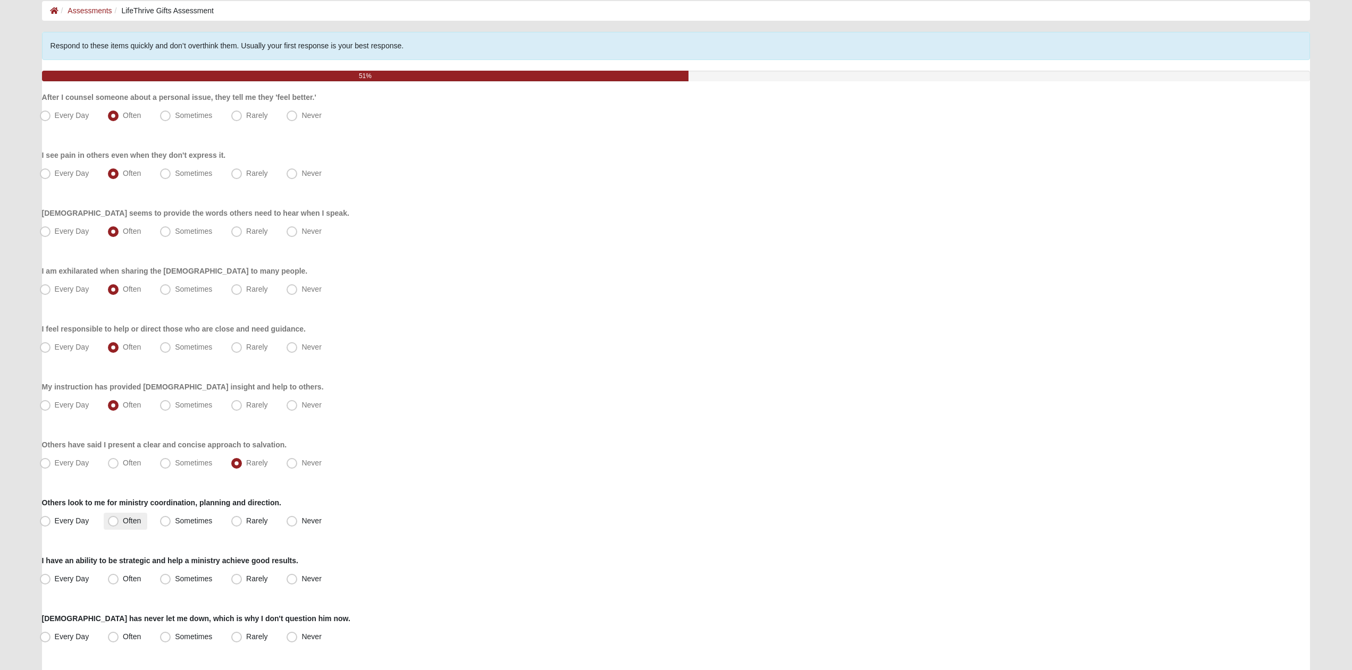
click at [135, 519] on span "Often" at bounding box center [132, 521] width 18 height 9
click at [119, 519] on input "Often" at bounding box center [115, 521] width 7 height 7
radio input "true"
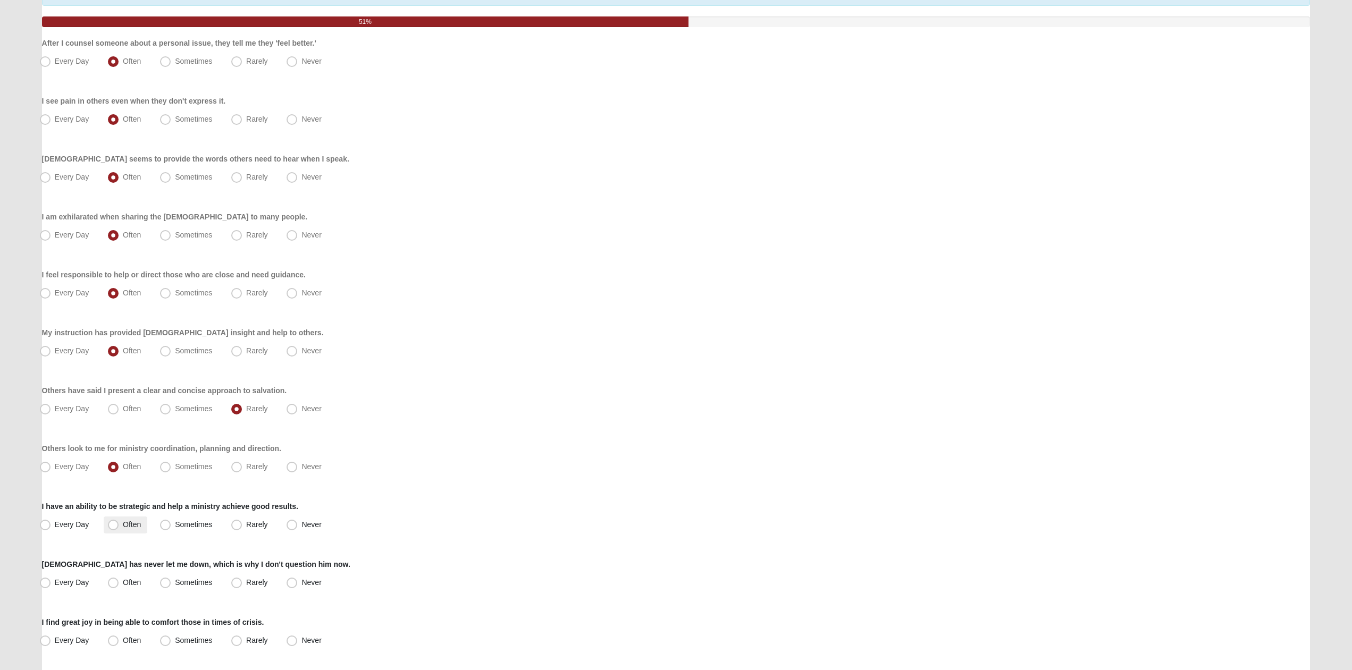
click at [123, 523] on span "Often" at bounding box center [132, 524] width 18 height 9
click at [114, 523] on input "Often" at bounding box center [115, 525] width 7 height 7
radio input "true"
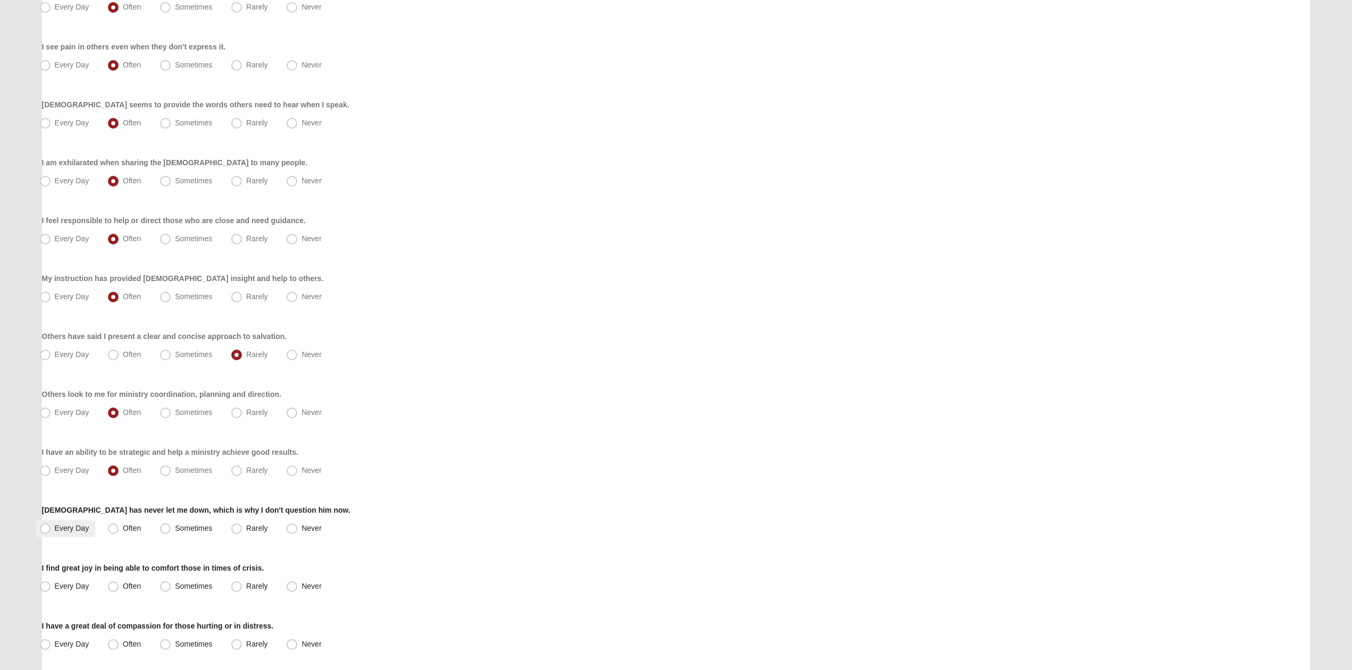
click at [65, 525] on span "Every Day" at bounding box center [72, 528] width 35 height 9
click at [51, 525] on input "Every Day" at bounding box center [47, 528] width 7 height 7
radio input "true"
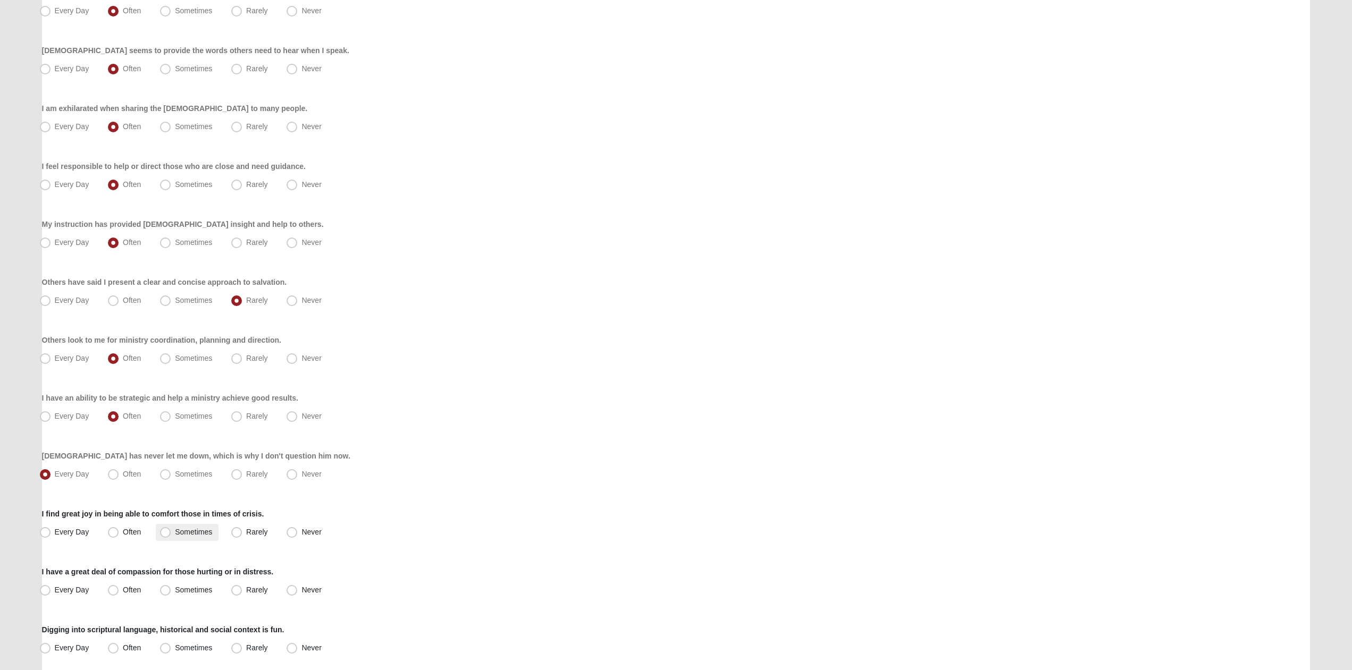
click at [175, 528] on span "Sometimes" at bounding box center [193, 532] width 37 height 9
click at [164, 529] on input "Sometimes" at bounding box center [167, 532] width 7 height 7
radio input "true"
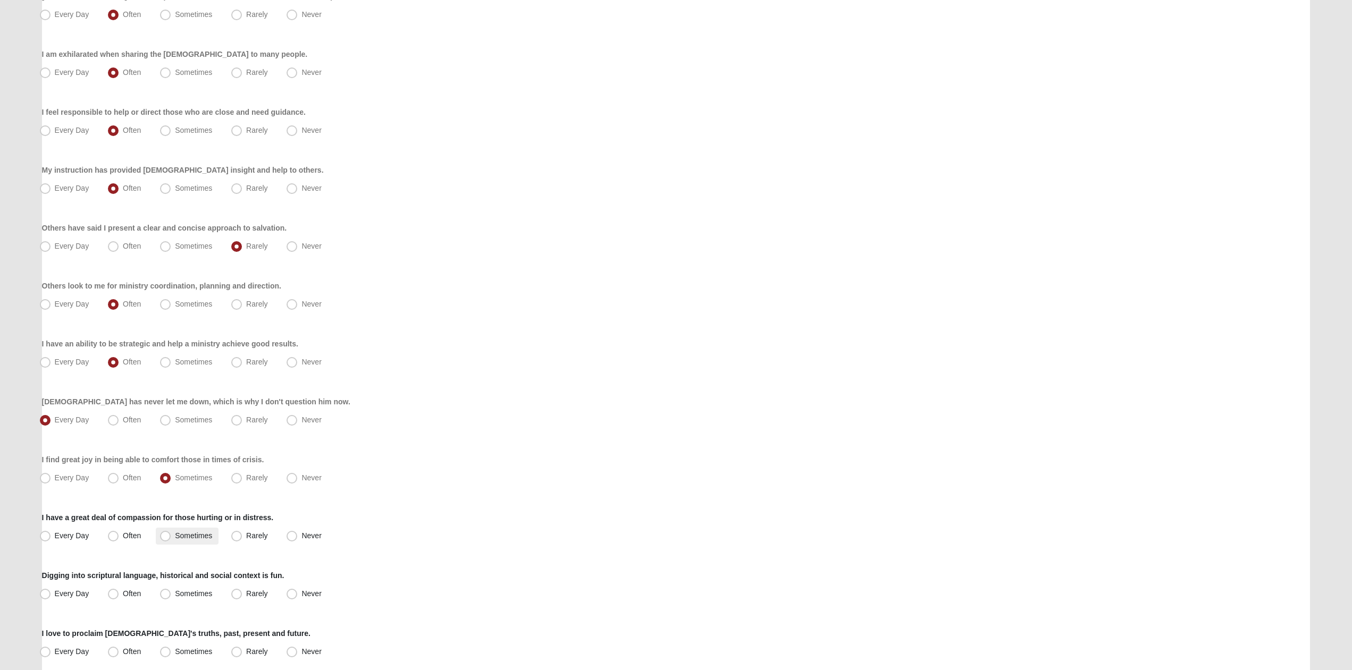
click at [184, 533] on span "Sometimes" at bounding box center [193, 536] width 37 height 9
click at [171, 533] on input "Sometimes" at bounding box center [167, 536] width 7 height 7
radio input "true"
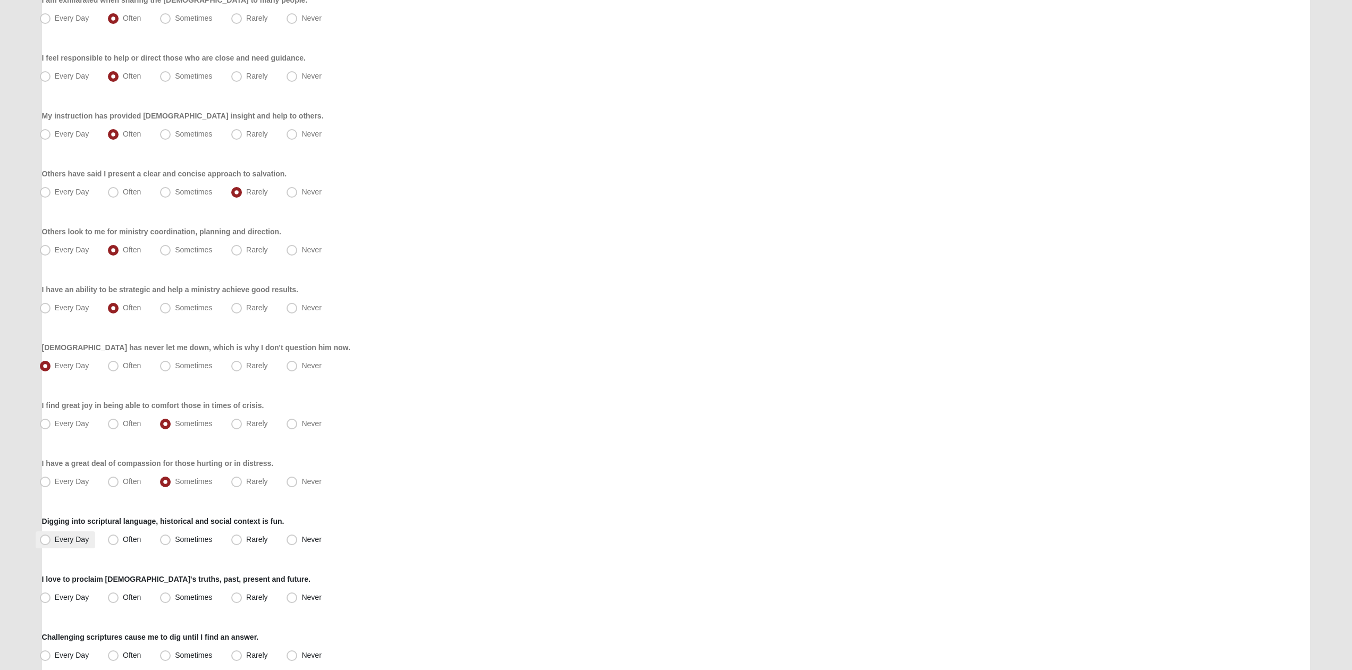
click at [75, 544] on label "Every Day" at bounding box center [66, 540] width 60 height 17
click at [51, 543] on input "Every Day" at bounding box center [47, 539] width 7 height 7
radio input "true"
click at [52, 595] on label "Every Day" at bounding box center [66, 598] width 60 height 17
click at [51, 595] on input "Every Day" at bounding box center [47, 597] width 7 height 7
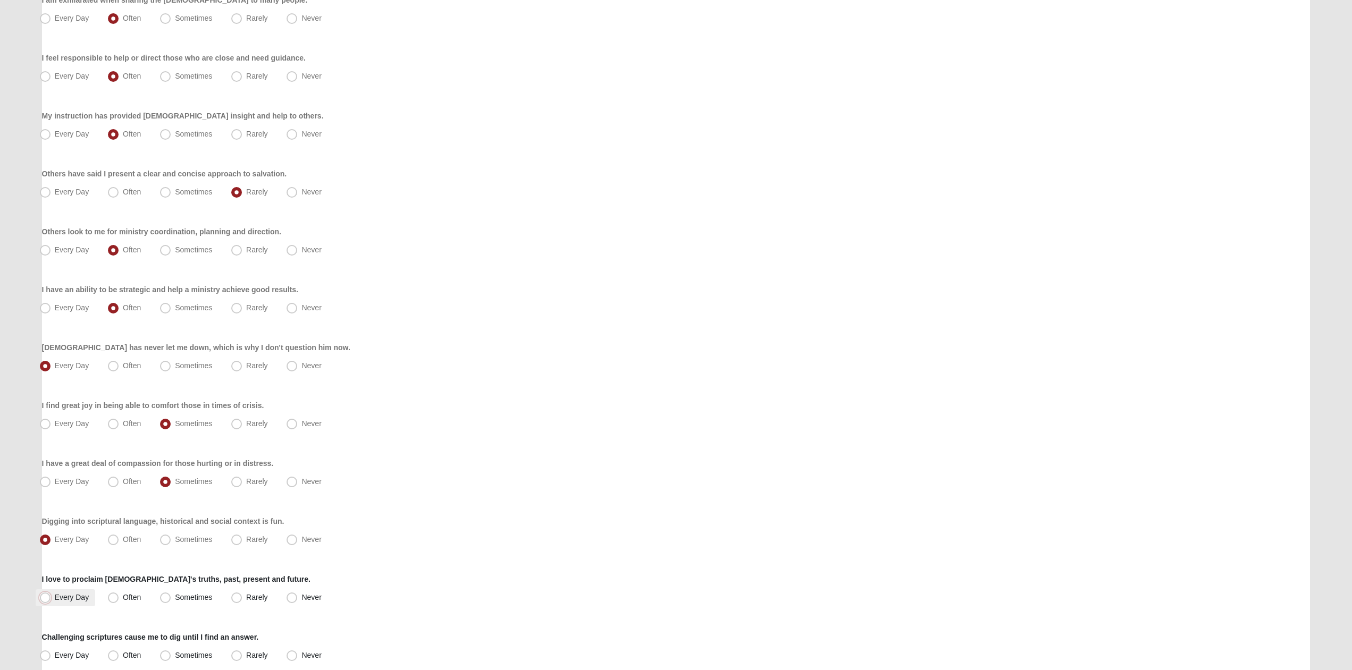
radio input "true"
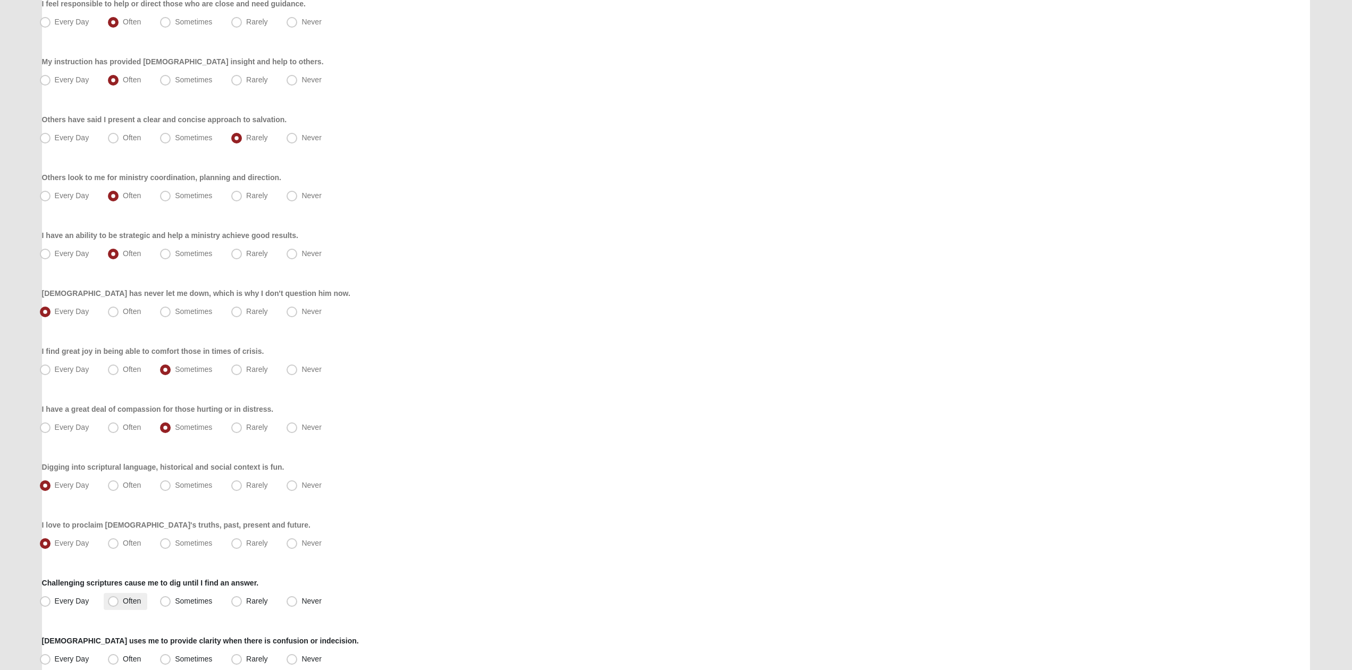
click at [123, 606] on span "Often" at bounding box center [132, 601] width 18 height 9
click at [112, 605] on input "Often" at bounding box center [115, 601] width 7 height 7
radio input "true"
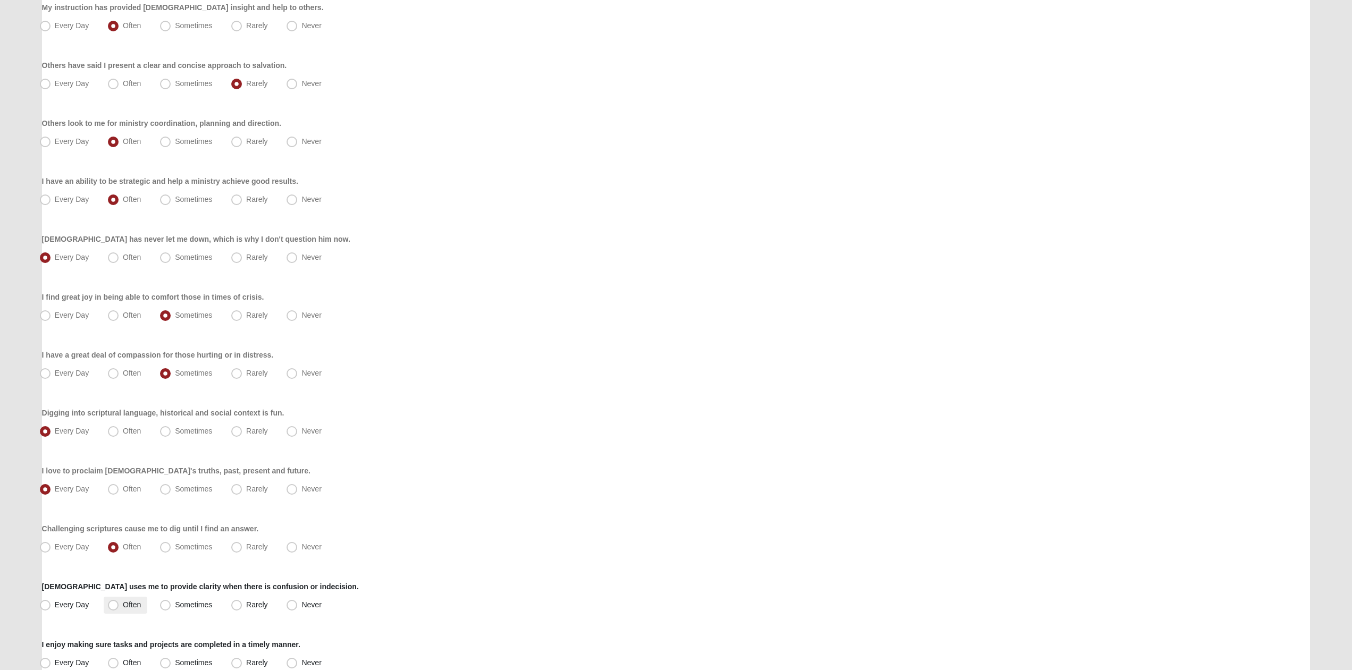
click at [123, 607] on span "Often" at bounding box center [132, 605] width 18 height 9
click at [118, 607] on input "Often" at bounding box center [115, 605] width 7 height 7
radio input "true"
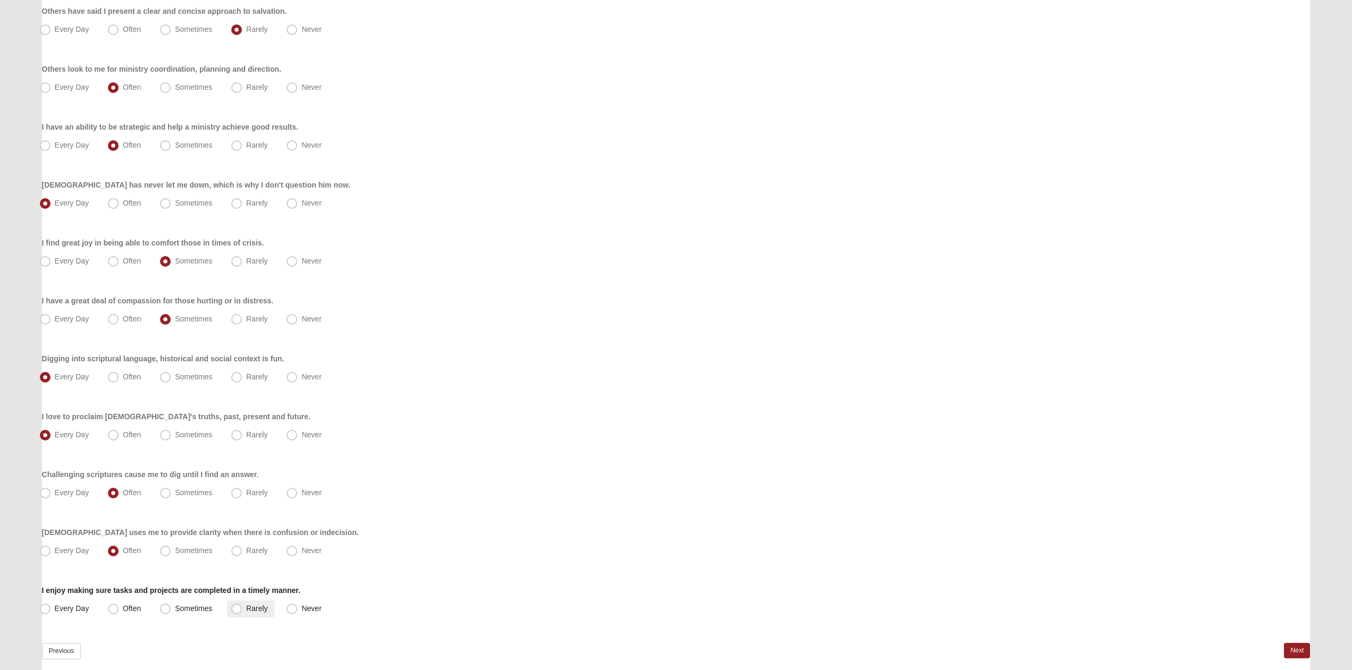
click at [254, 610] on span "Rarely" at bounding box center [256, 608] width 21 height 9
click at [242, 610] on input "Rarely" at bounding box center [239, 609] width 7 height 7
radio input "true"
click at [1304, 650] on link "Next" at bounding box center [1297, 650] width 26 height 15
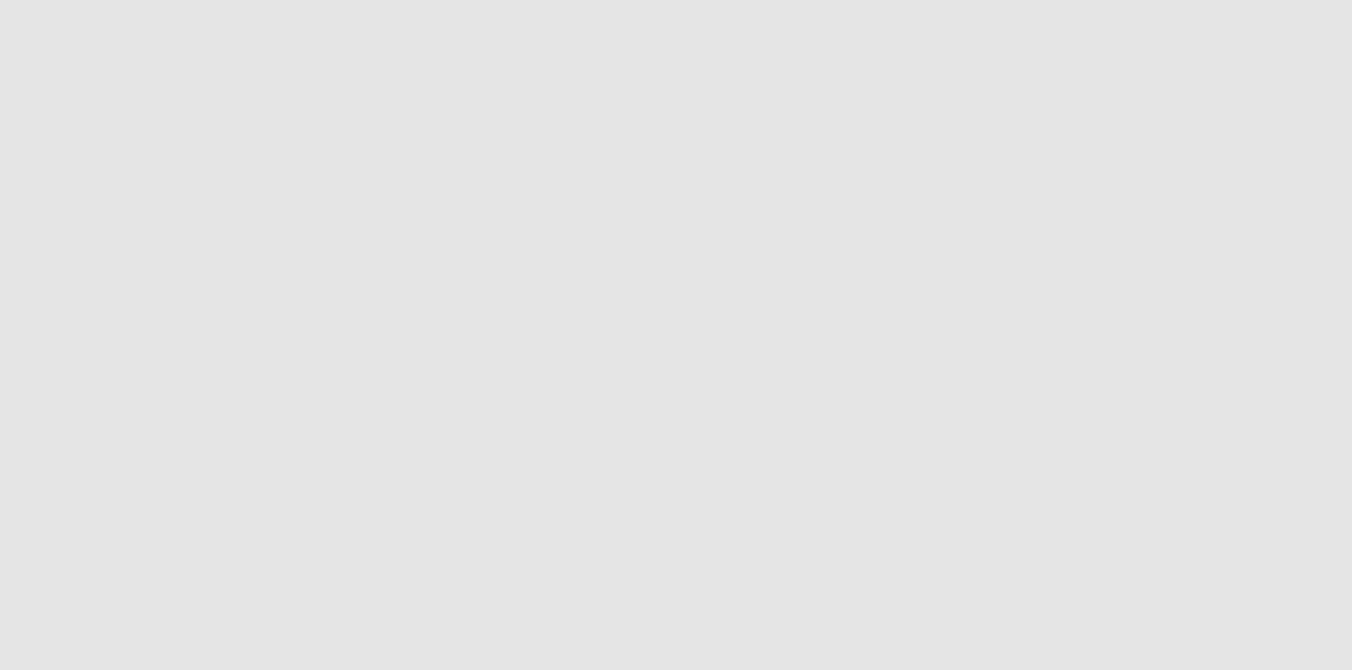
scroll to position [0, 0]
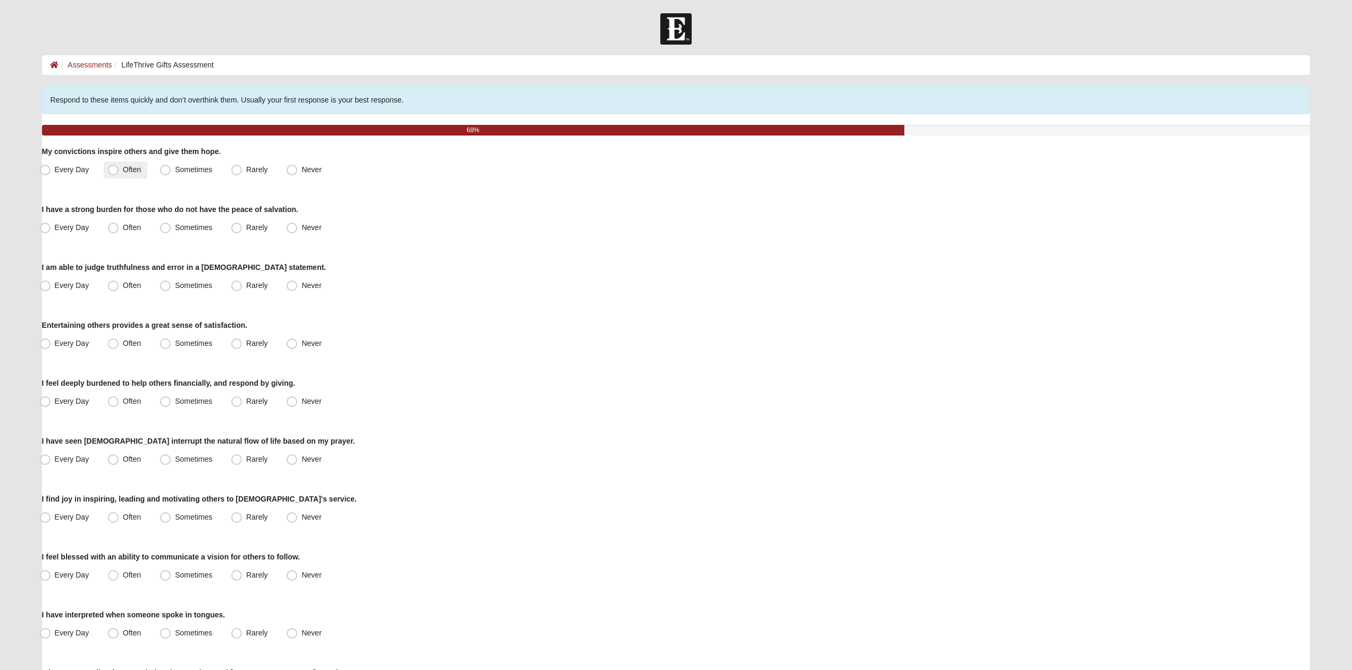
click at [129, 170] on span "Often" at bounding box center [132, 169] width 18 height 9
click at [119, 170] on input "Often" at bounding box center [115, 169] width 7 height 7
radio input "true"
click at [214, 225] on label "Sometimes" at bounding box center [187, 228] width 63 height 17
click at [171, 225] on input "Sometimes" at bounding box center [167, 227] width 7 height 7
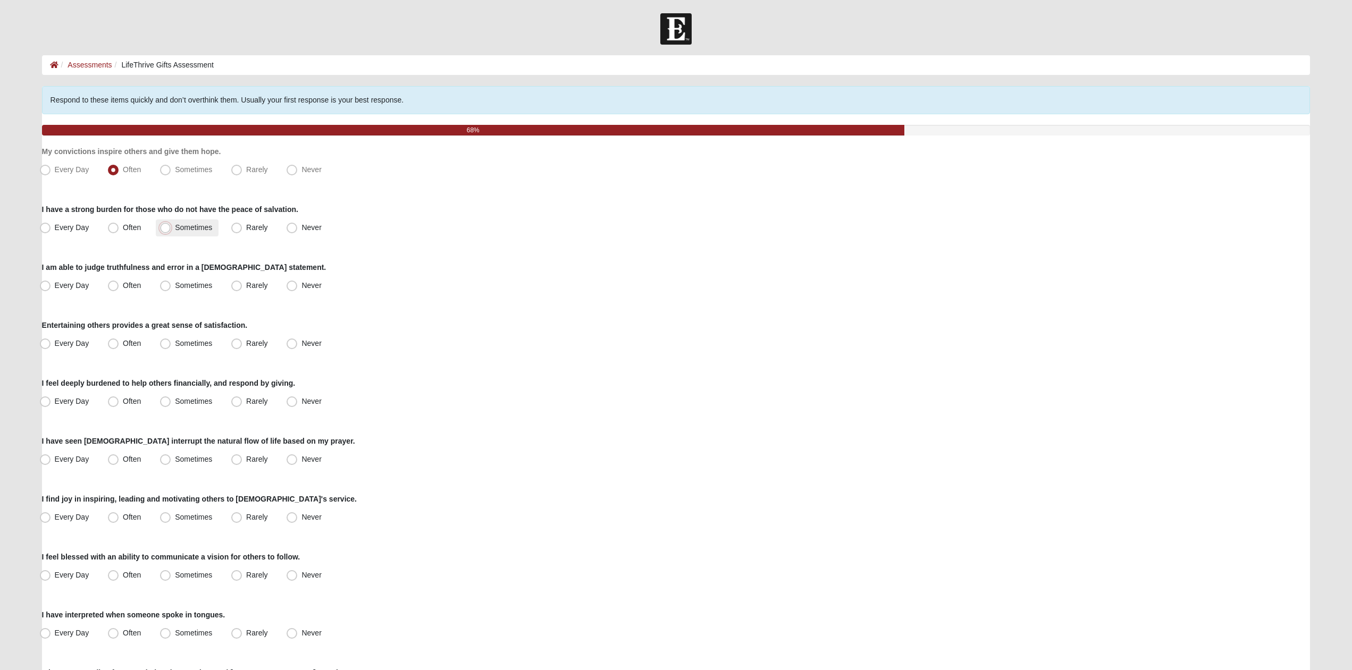
radio input "true"
click at [123, 290] on span "Often" at bounding box center [132, 285] width 18 height 9
click at [112, 289] on input "Often" at bounding box center [115, 285] width 7 height 7
radio input "true"
click at [175, 345] on span "Sometimes" at bounding box center [193, 343] width 37 height 9
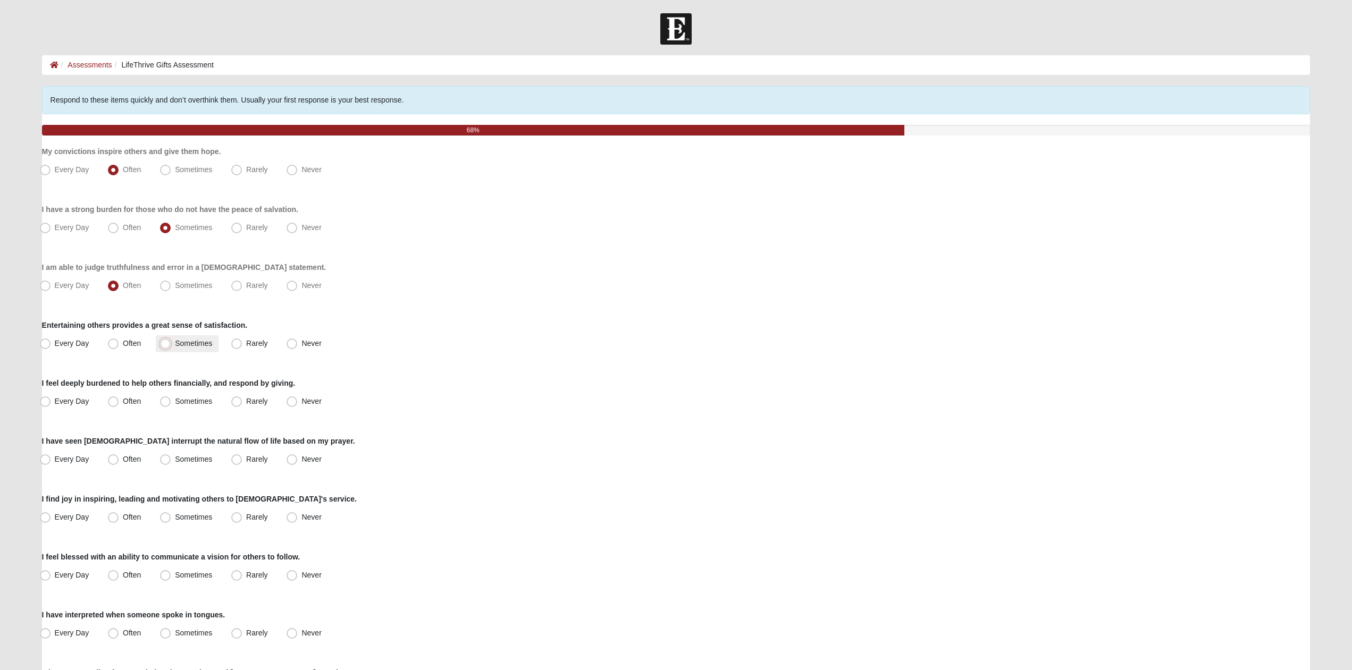
click at [167, 345] on input "Sometimes" at bounding box center [167, 343] width 7 height 7
radio input "true"
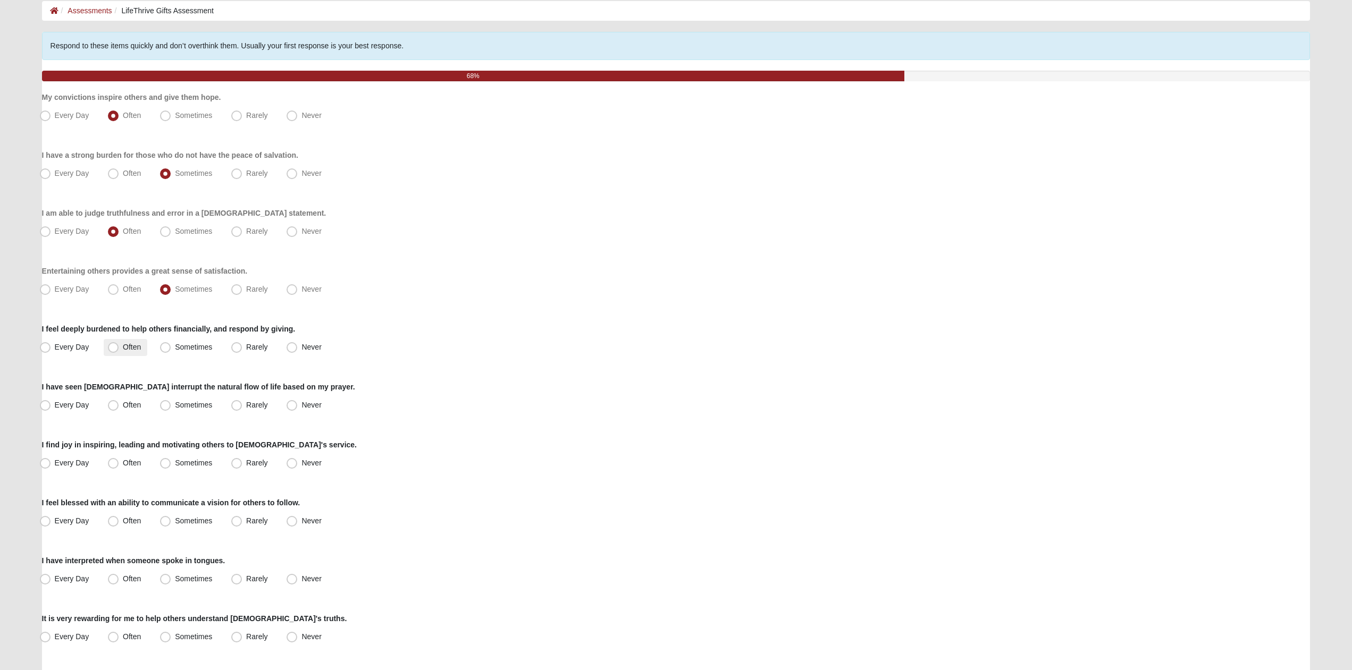
click at [139, 342] on label "Often" at bounding box center [126, 347] width 44 height 17
click at [119, 344] on input "Often" at bounding box center [115, 347] width 7 height 7
radio input "true"
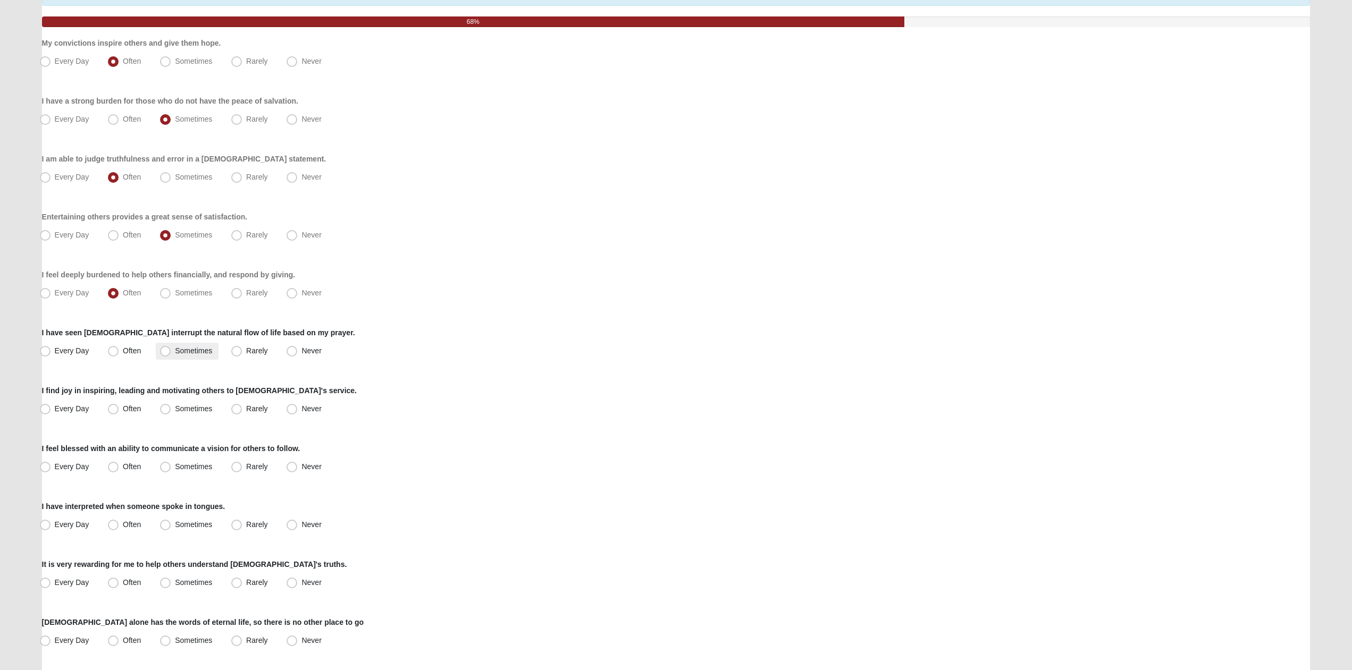
click at [171, 350] on label "Sometimes" at bounding box center [187, 351] width 63 height 17
click at [171, 350] on input "Sometimes" at bounding box center [167, 351] width 7 height 7
radio input "true"
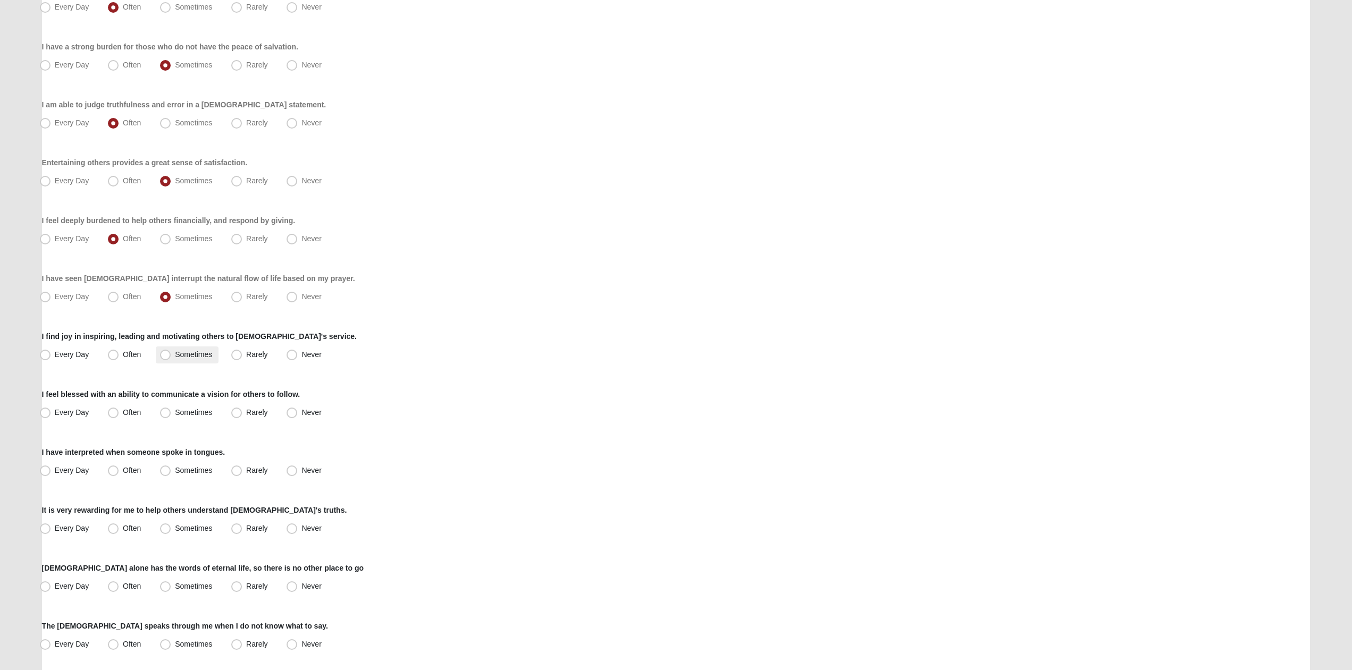
click at [175, 352] on span "Sometimes" at bounding box center [193, 354] width 37 height 9
click at [166, 352] on input "Sometimes" at bounding box center [167, 354] width 7 height 7
radio input "true"
click at [175, 408] on span "Sometimes" at bounding box center [193, 412] width 37 height 9
click at [167, 409] on input "Sometimes" at bounding box center [167, 412] width 7 height 7
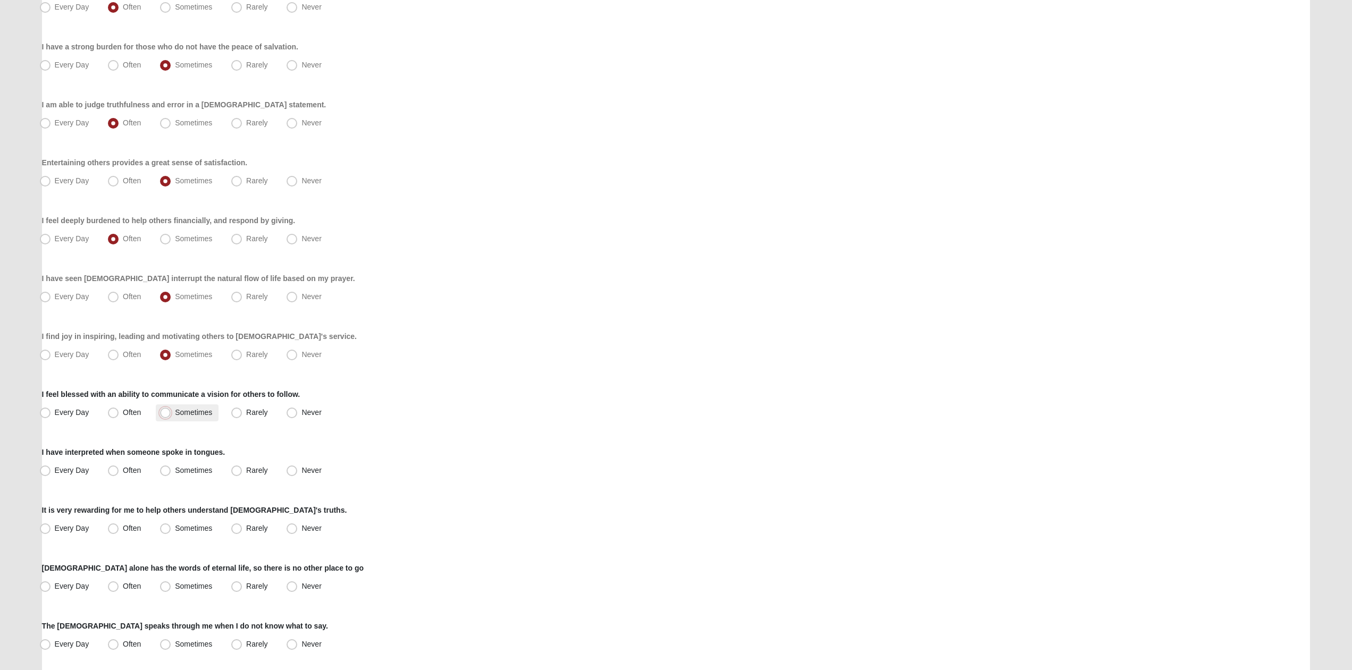
radio input "true"
click at [301, 470] on span "Never" at bounding box center [311, 470] width 20 height 9
click at [292, 470] on input "Never" at bounding box center [294, 470] width 7 height 7
radio input "true"
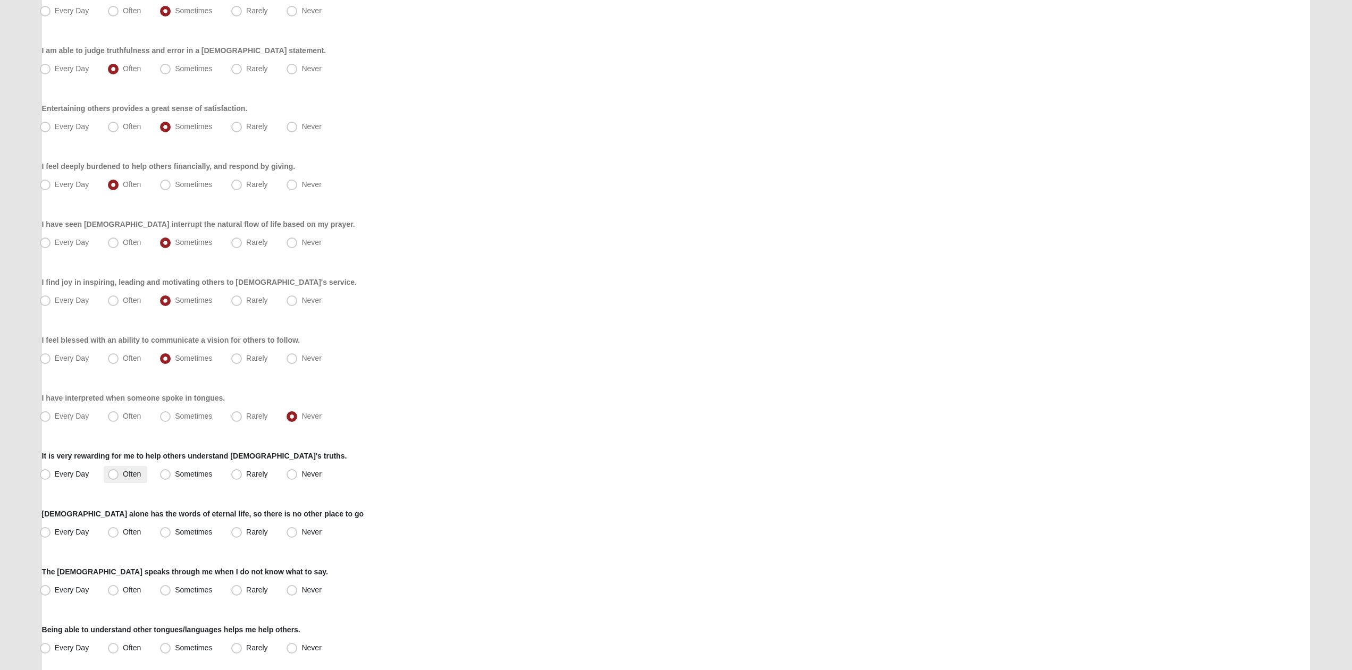
click at [124, 474] on span "Often" at bounding box center [132, 474] width 18 height 9
click at [119, 474] on input "Often" at bounding box center [115, 474] width 7 height 7
radio input "true"
click at [124, 474] on span "Often" at bounding box center [132, 474] width 18 height 9
click at [119, 474] on input "Often" at bounding box center [115, 474] width 7 height 7
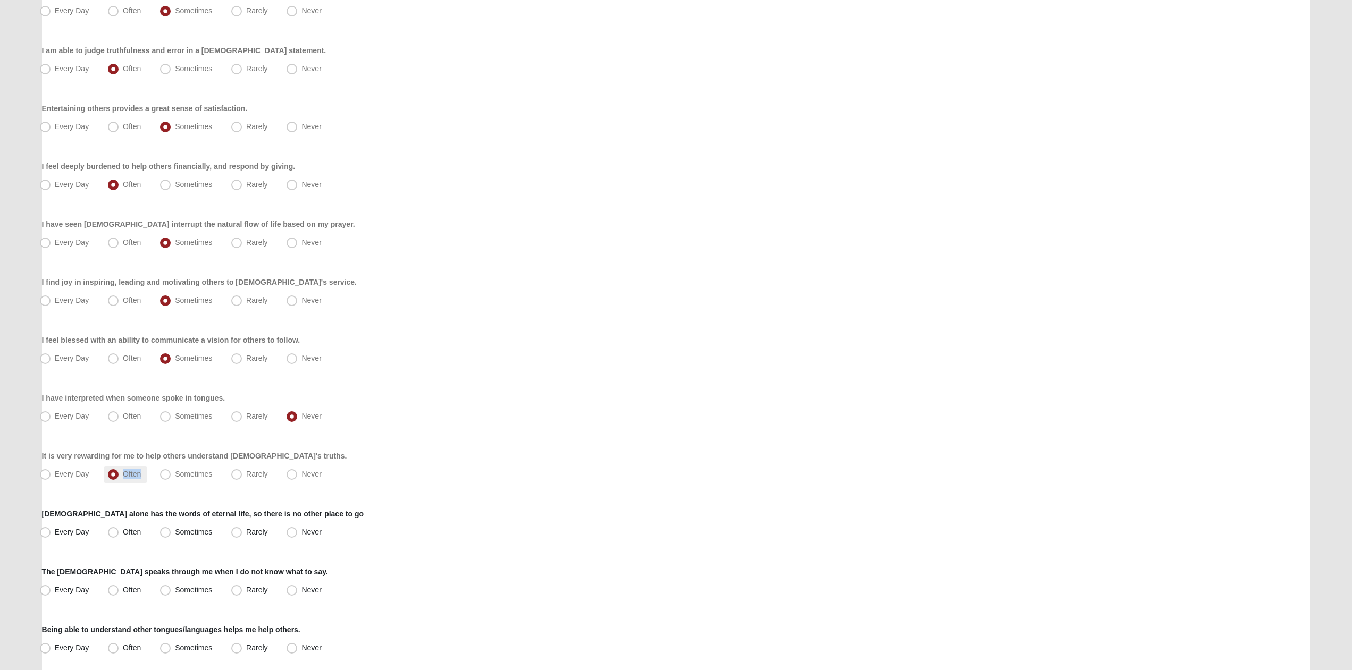
scroll to position [271, 0]
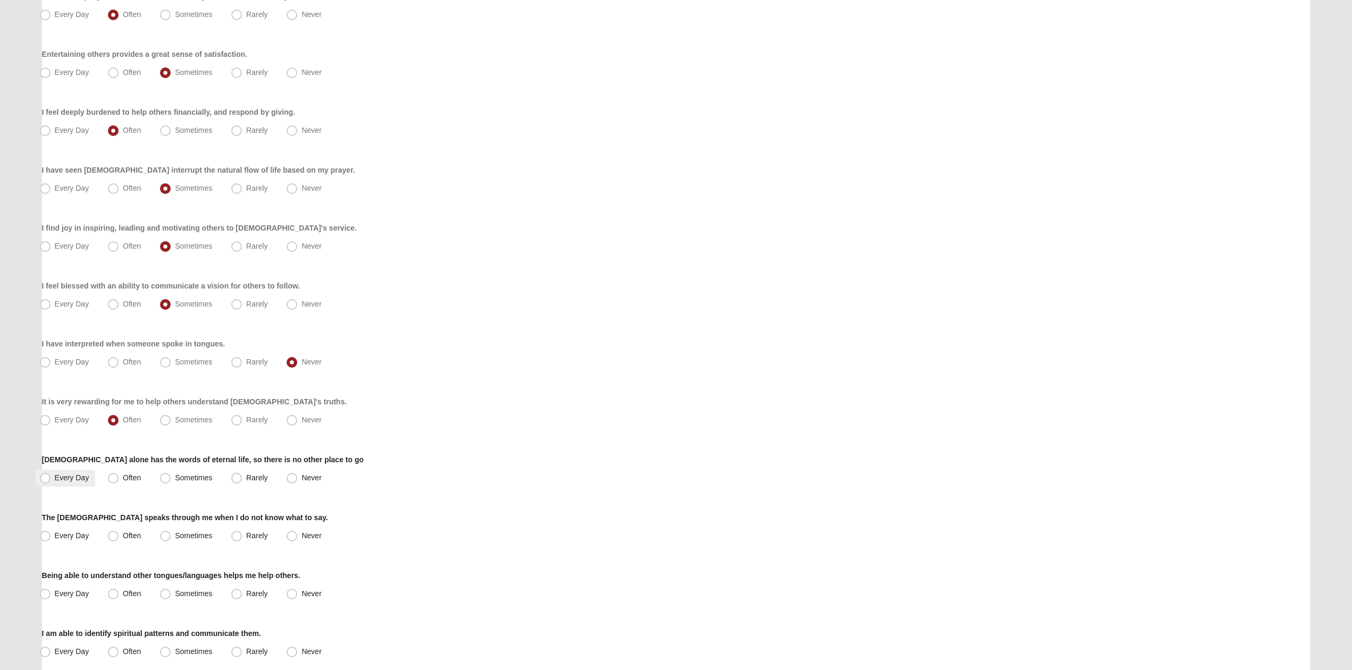
click at [85, 480] on span "Every Day" at bounding box center [72, 478] width 35 height 9
click at [51, 480] on input "Every Day" at bounding box center [47, 478] width 7 height 7
radio input "true"
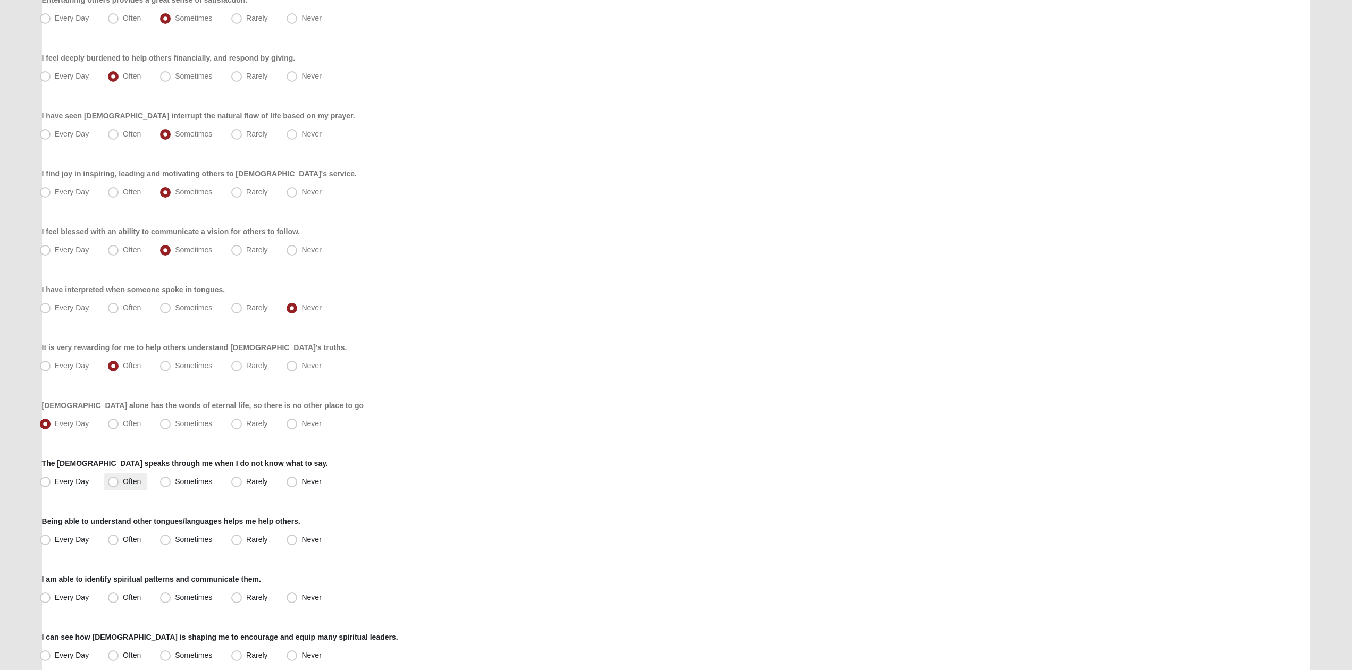
click at [105, 478] on label "Often" at bounding box center [126, 482] width 44 height 17
click at [112, 478] on input "Often" at bounding box center [115, 481] width 7 height 7
radio input "true"
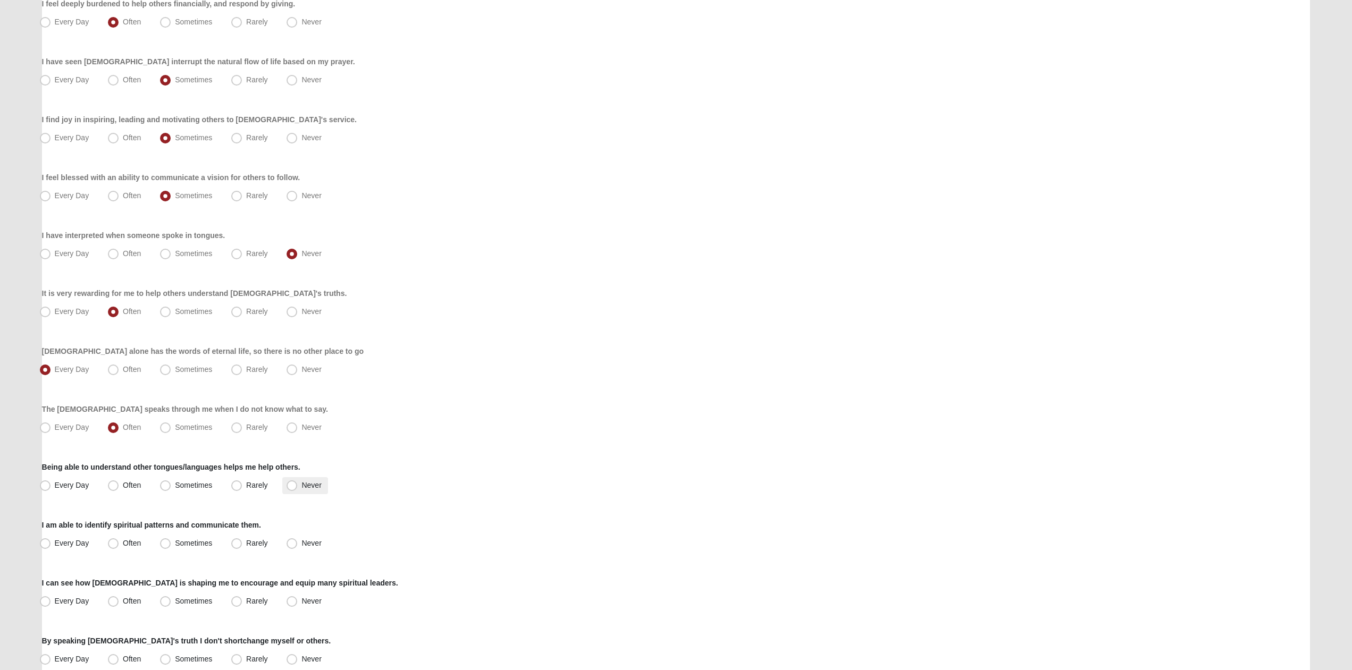
click at [314, 484] on span "Never" at bounding box center [311, 485] width 20 height 9
click at [298, 484] on input "Never" at bounding box center [294, 485] width 7 height 7
radio input "true"
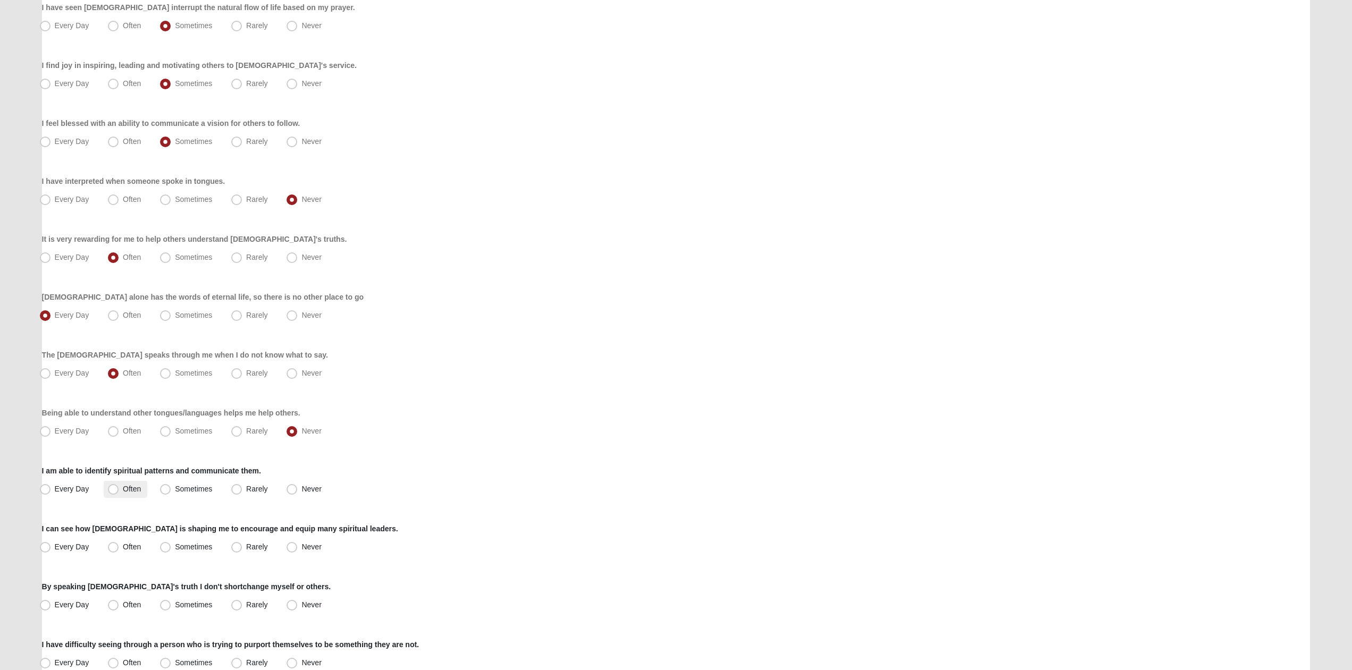
click at [130, 492] on span "Often" at bounding box center [132, 489] width 18 height 9
click at [119, 492] on input "Often" at bounding box center [115, 489] width 7 height 7
radio input "true"
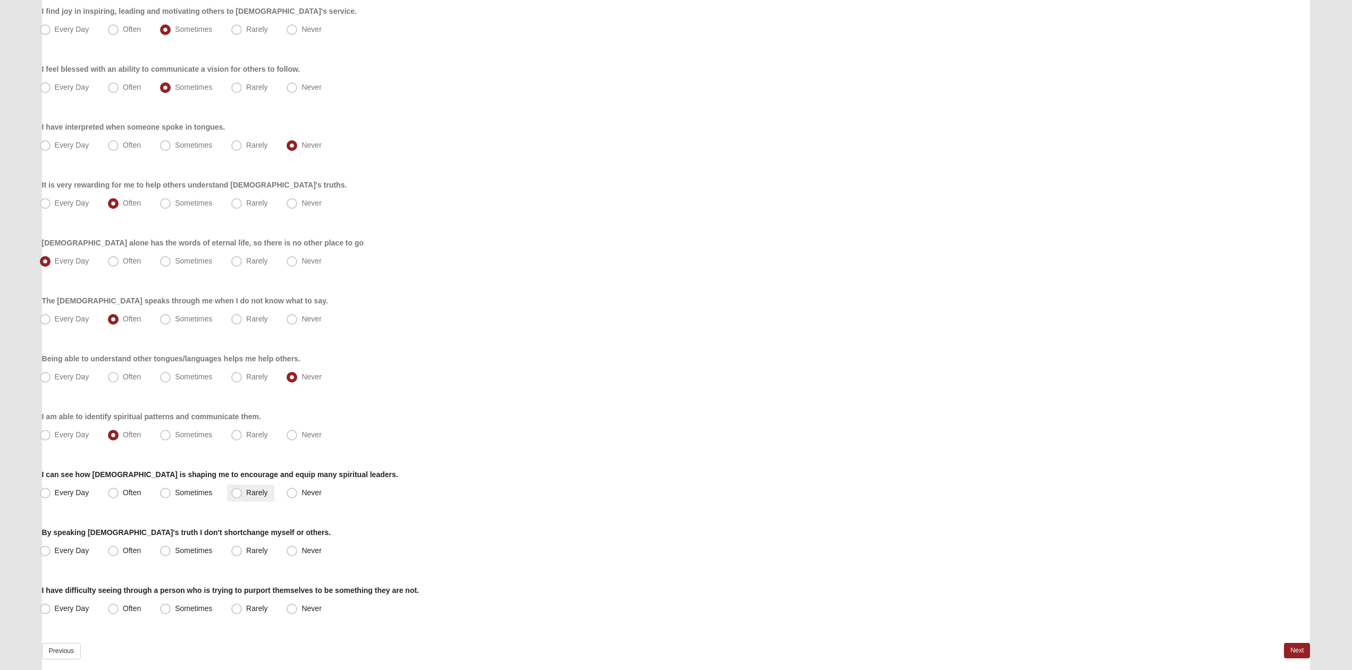
click at [271, 491] on label "Rarely" at bounding box center [250, 493] width 47 height 17
click at [242, 491] on input "Rarely" at bounding box center [239, 493] width 7 height 7
radio input "true"
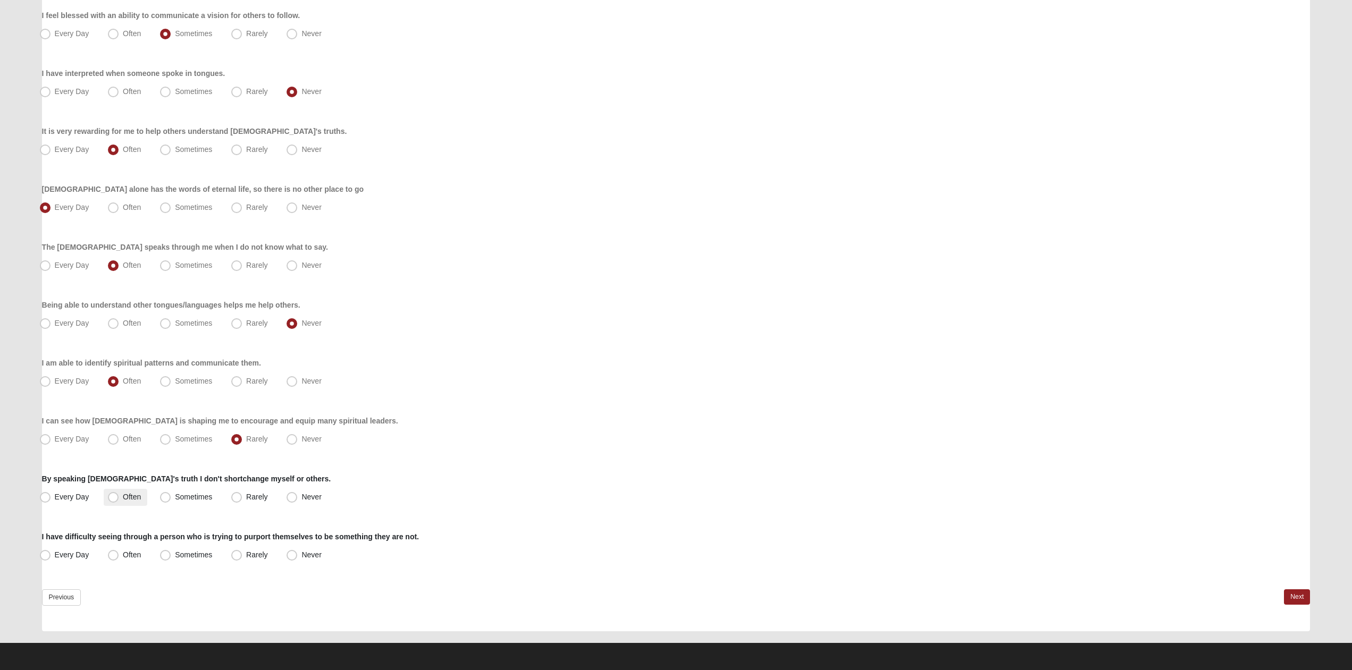
click at [133, 496] on span "Often" at bounding box center [132, 497] width 18 height 9
click at [119, 496] on input "Often" at bounding box center [115, 497] width 7 height 7
radio input "true"
click at [301, 559] on span "Never" at bounding box center [311, 555] width 20 height 9
click at [291, 559] on input "Never" at bounding box center [294, 555] width 7 height 7
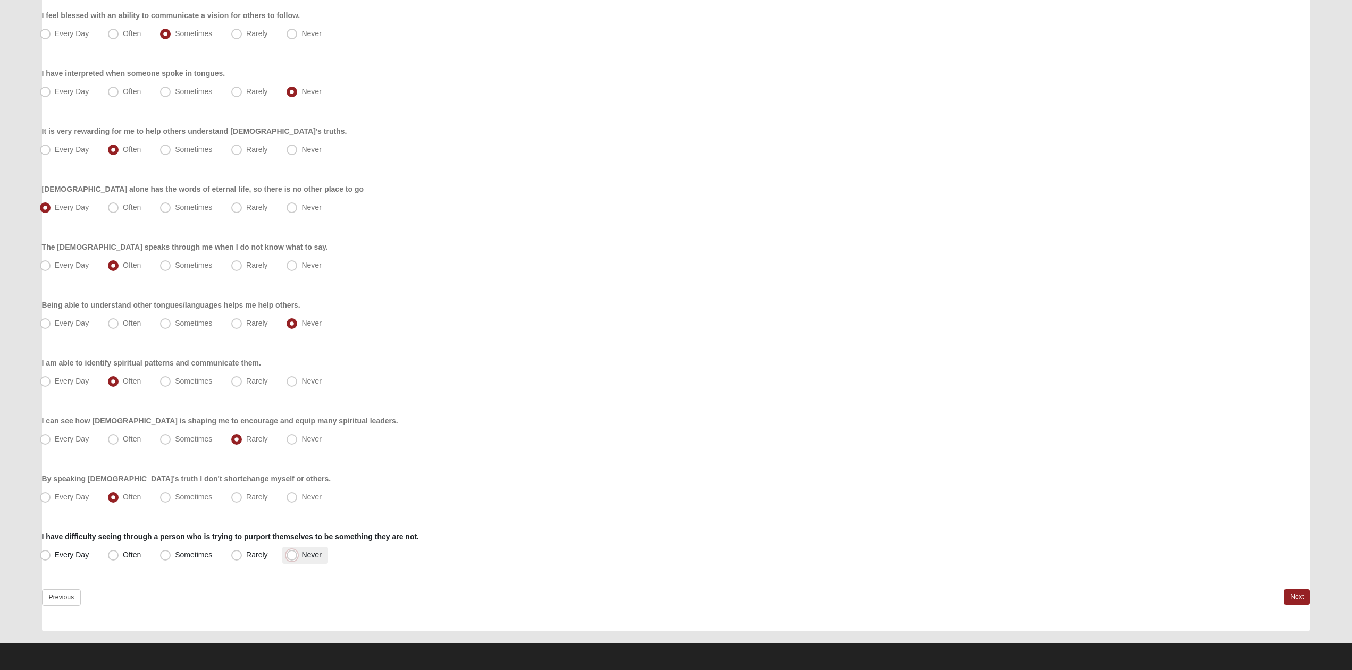
radio input "true"
click at [1288, 594] on link "Next" at bounding box center [1297, 597] width 26 height 15
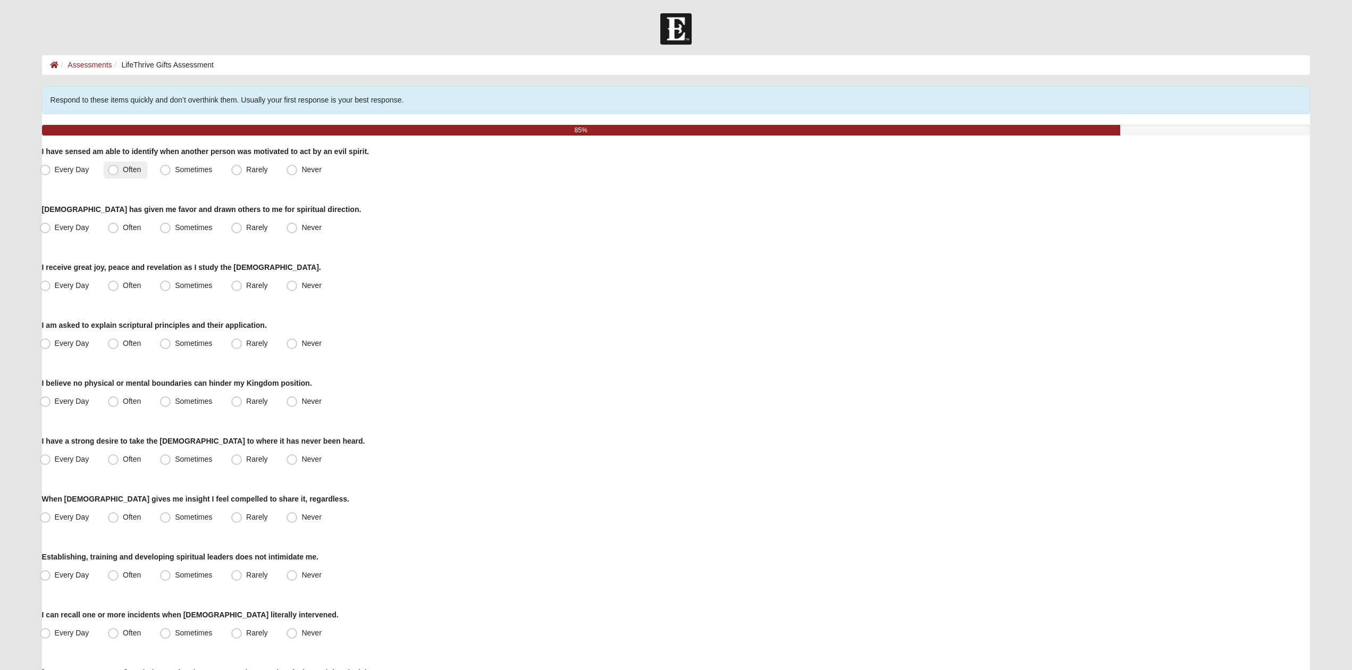
click at [108, 163] on label "Often" at bounding box center [126, 170] width 44 height 17
click at [112, 166] on input "Often" at bounding box center [115, 169] width 7 height 7
radio input "true"
click at [125, 227] on span "Often" at bounding box center [132, 227] width 18 height 9
click at [119, 227] on input "Often" at bounding box center [115, 227] width 7 height 7
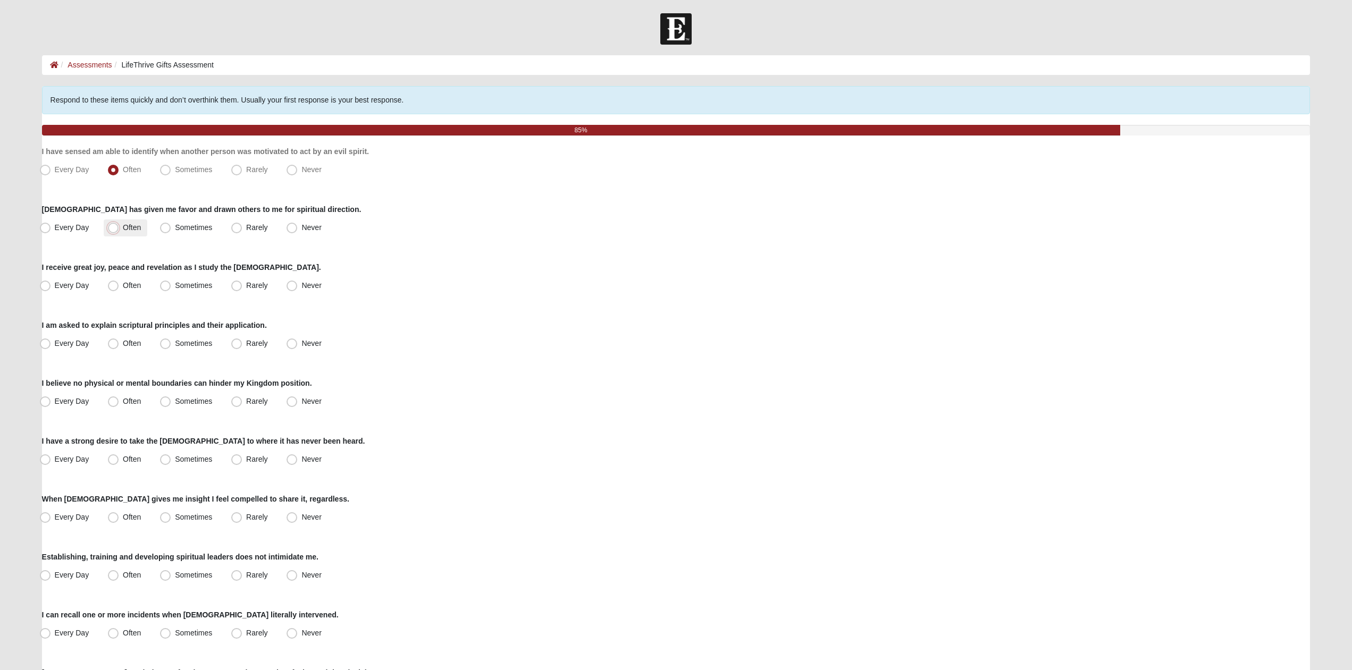
radio input "true"
click at [132, 281] on label "Often" at bounding box center [126, 286] width 44 height 17
click at [119, 282] on input "Often" at bounding box center [115, 285] width 7 height 7
radio input "true"
click at [119, 336] on label "Often" at bounding box center [126, 343] width 44 height 17
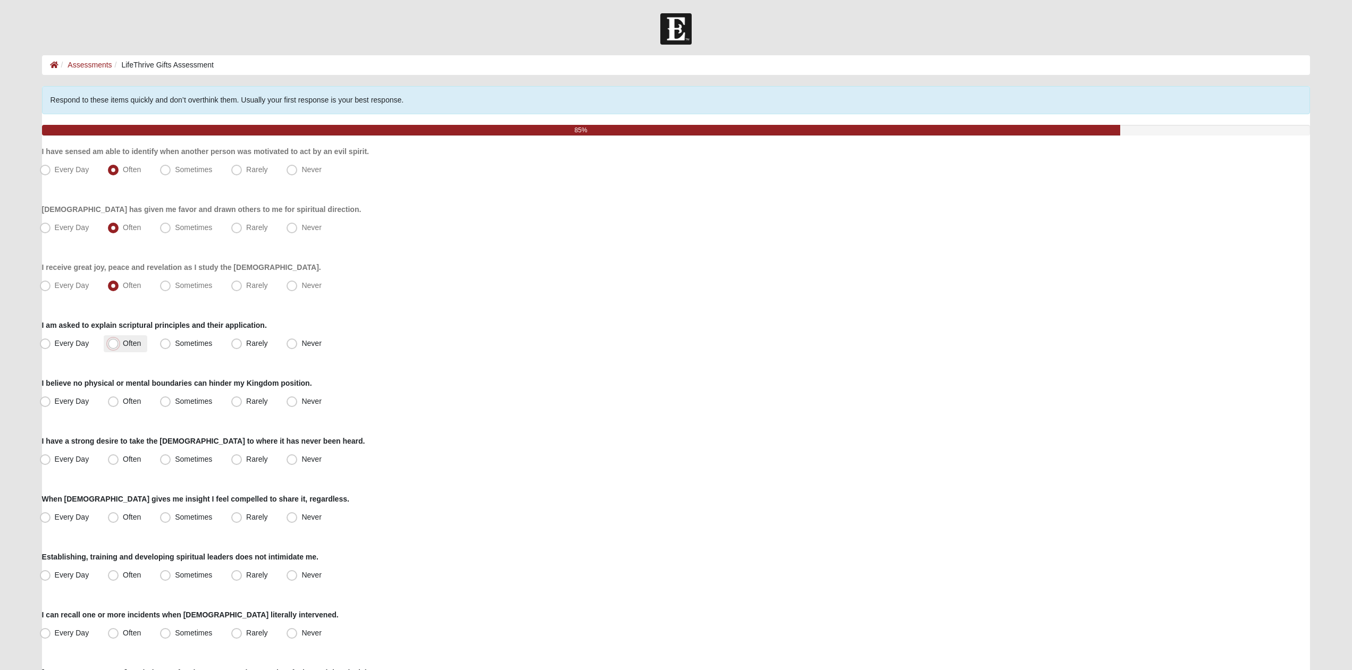
click at [119, 340] on input "Often" at bounding box center [115, 343] width 7 height 7
radio input "true"
click at [175, 399] on span "Sometimes" at bounding box center [193, 401] width 37 height 9
click at [286, 461] on label "Never" at bounding box center [304, 459] width 45 height 17
click at [291, 461] on input "Never" at bounding box center [294, 459] width 7 height 7
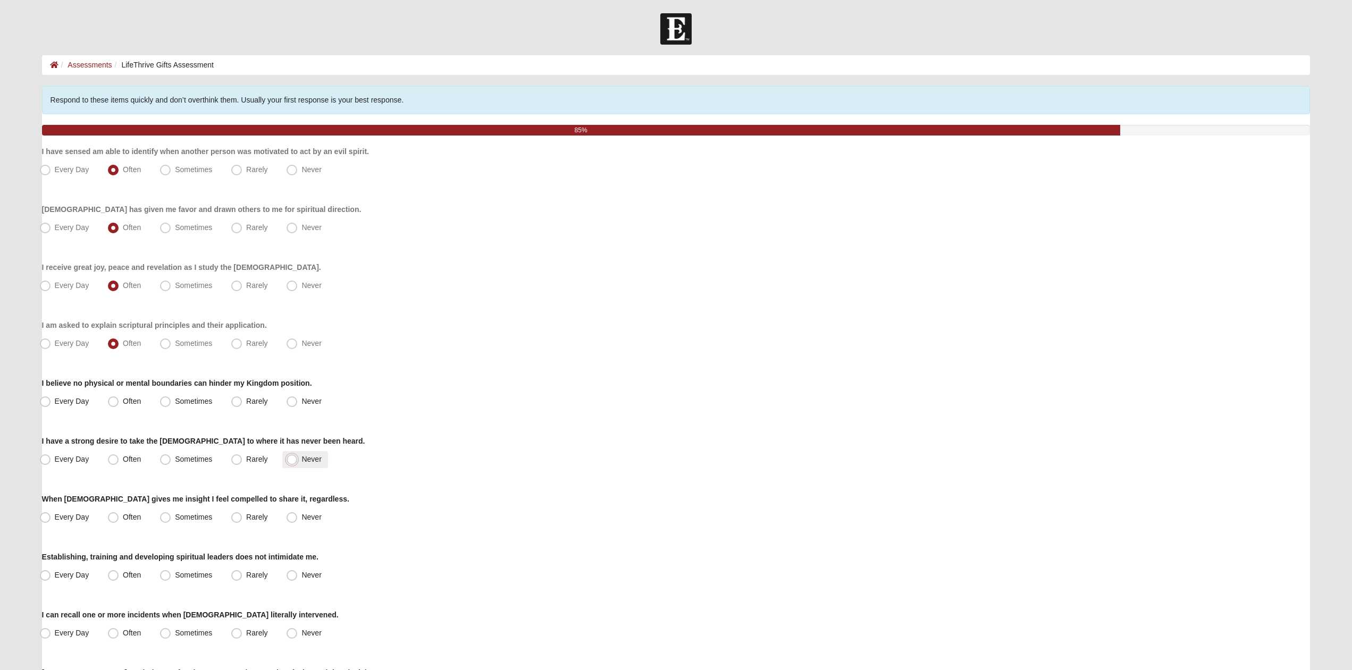
radio input "true"
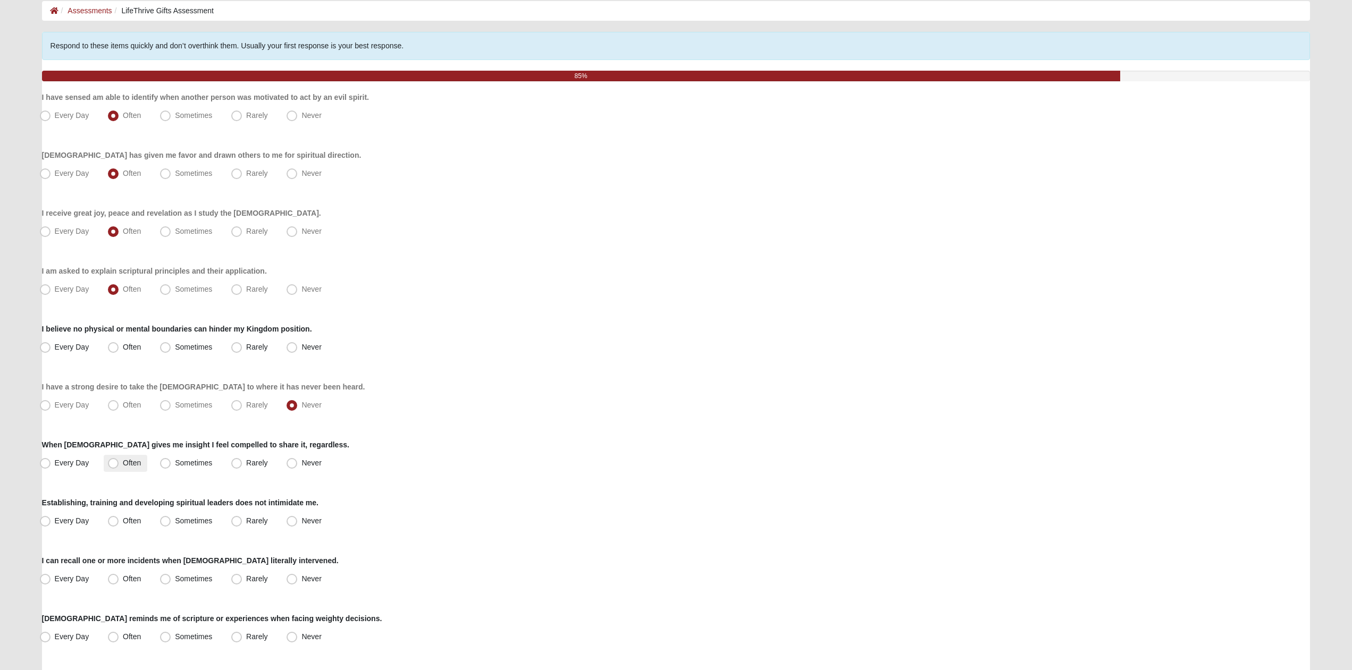
click at [123, 467] on span "Often" at bounding box center [132, 463] width 18 height 9
click at [112, 467] on input "Often" at bounding box center [115, 463] width 7 height 7
radio input "true"
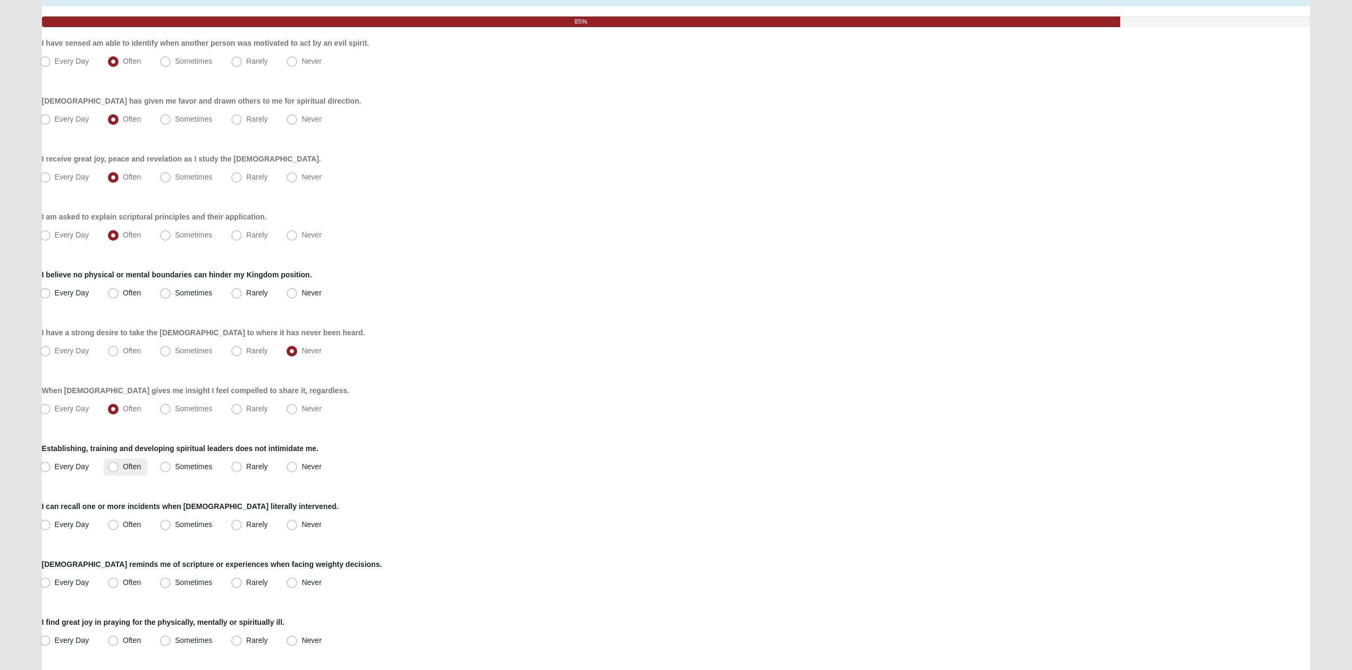
click at [139, 465] on span "Often" at bounding box center [132, 467] width 18 height 9
click at [119, 465] on input "Often" at bounding box center [115, 467] width 7 height 7
radio input "true"
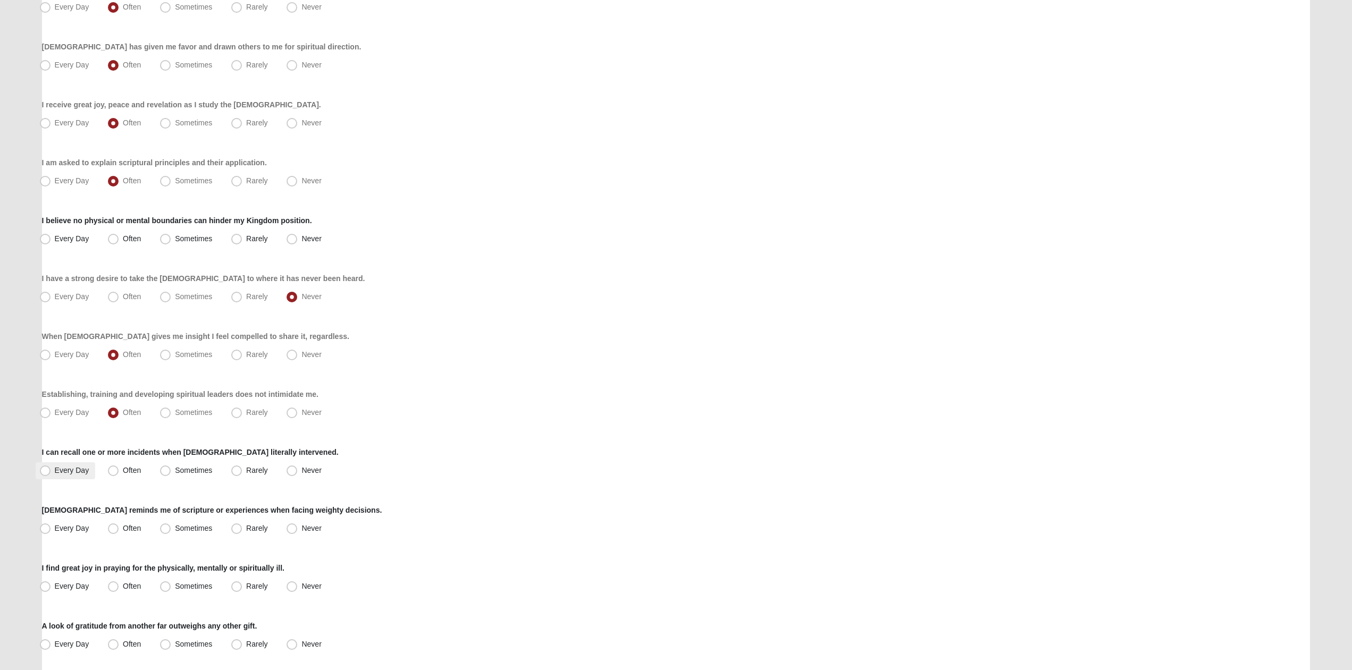
click at [66, 471] on span "Every Day" at bounding box center [72, 470] width 35 height 9
click at [51, 471] on input "Every Day" at bounding box center [47, 470] width 7 height 7
radio input "true"
click at [89, 524] on label "Every Day" at bounding box center [66, 528] width 60 height 17
click at [51, 525] on input "Every Day" at bounding box center [47, 528] width 7 height 7
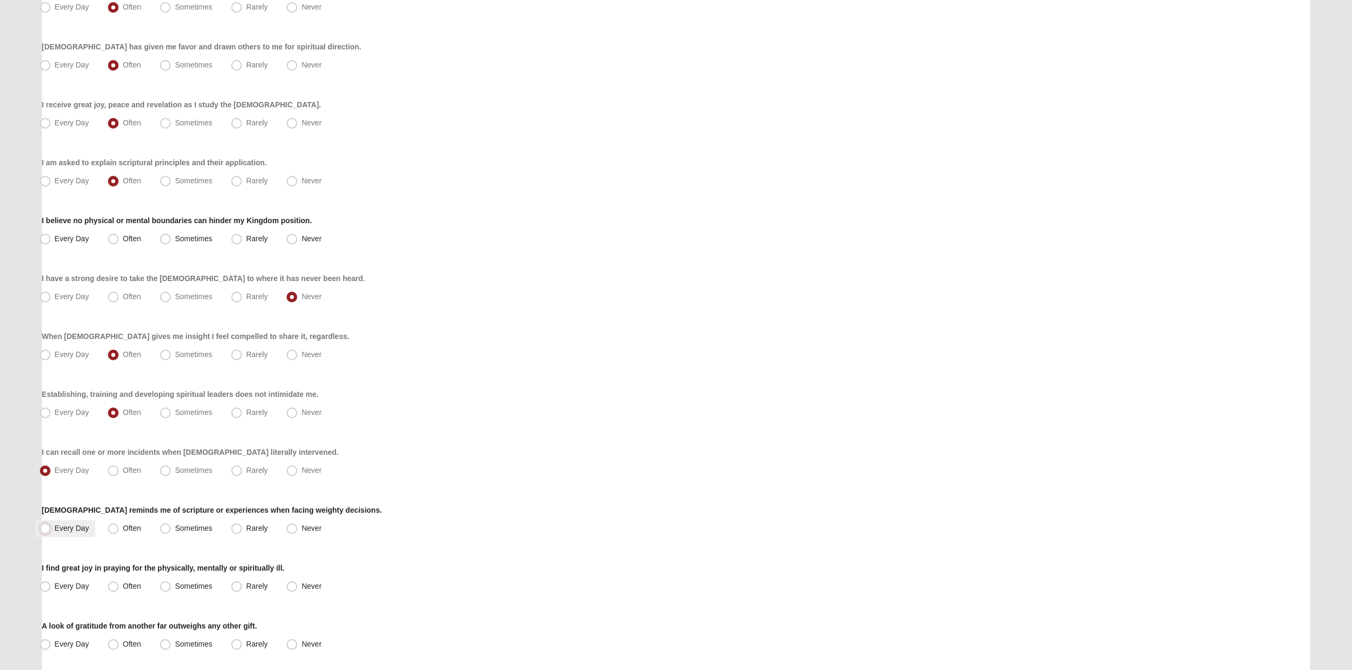
radio input "true"
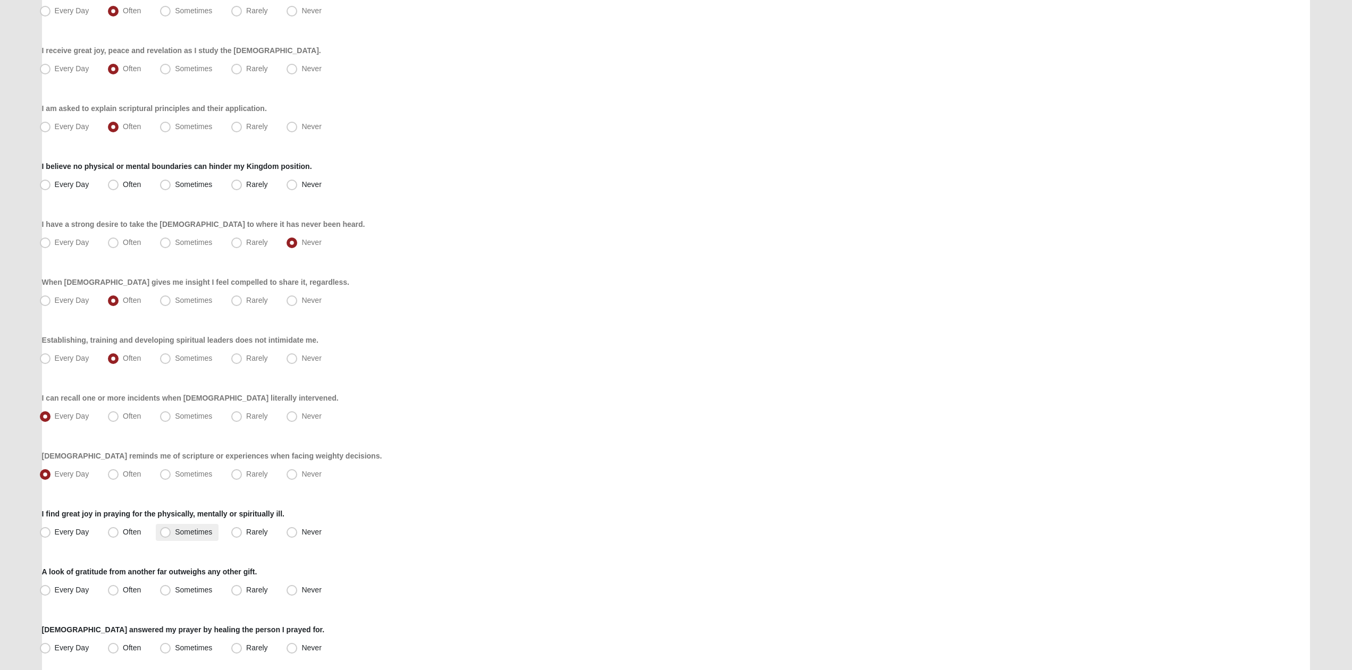
click at [180, 534] on span "Sometimes" at bounding box center [193, 532] width 37 height 9
click at [171, 534] on input "Sometimes" at bounding box center [167, 532] width 7 height 7
radio input "true"
click at [123, 586] on span "Often" at bounding box center [132, 590] width 18 height 9
click at [119, 587] on input "Often" at bounding box center [115, 590] width 7 height 7
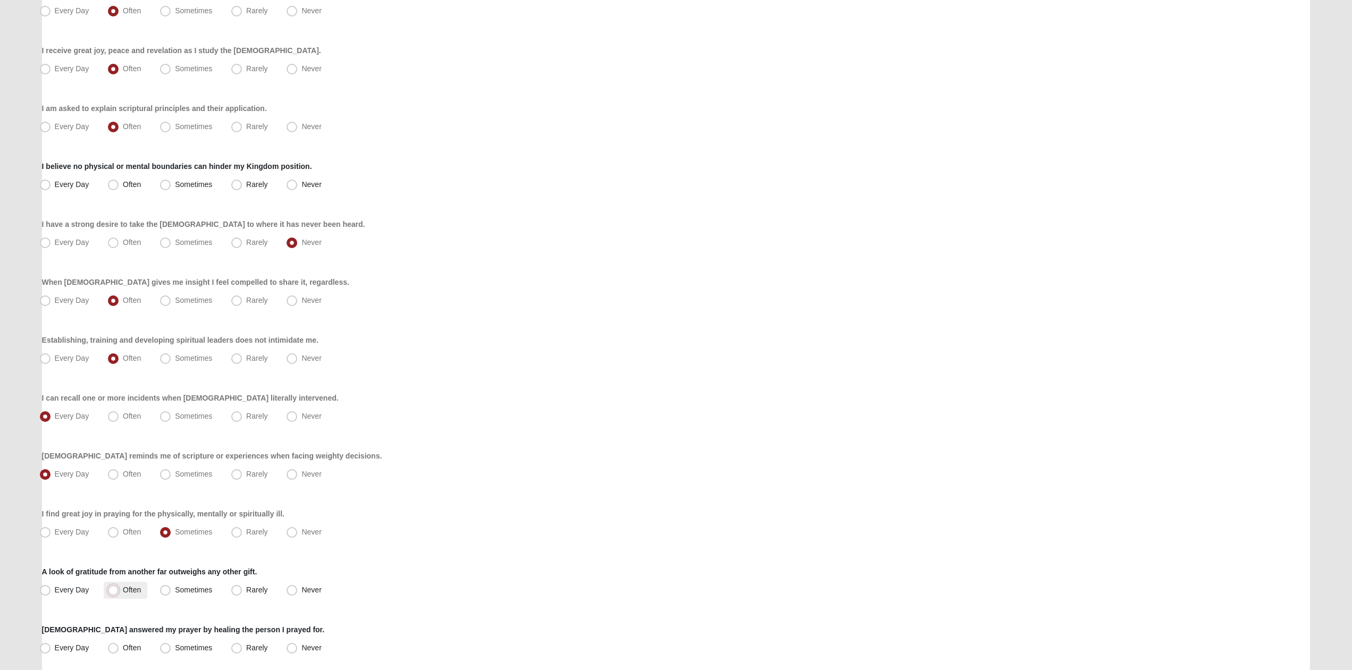
radio input "true"
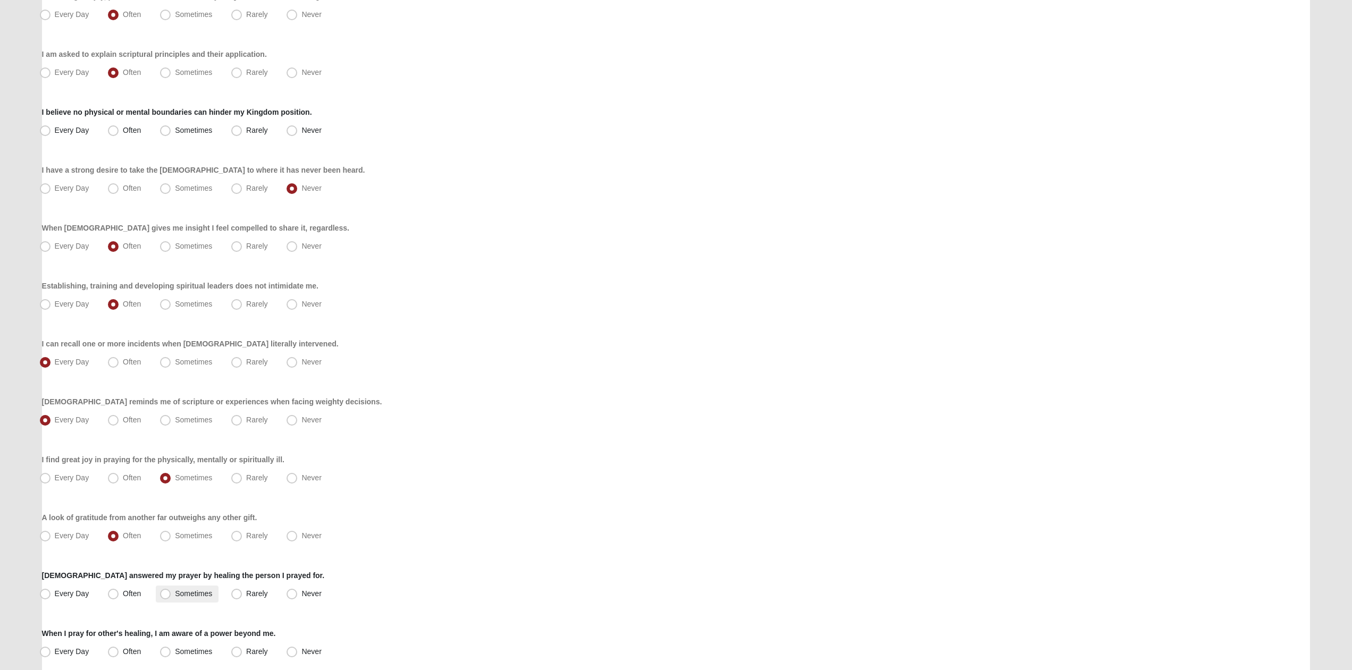
click at [179, 596] on span "Sometimes" at bounding box center [193, 594] width 37 height 9
click at [171, 596] on input "Sometimes" at bounding box center [167, 594] width 7 height 7
radio input "true"
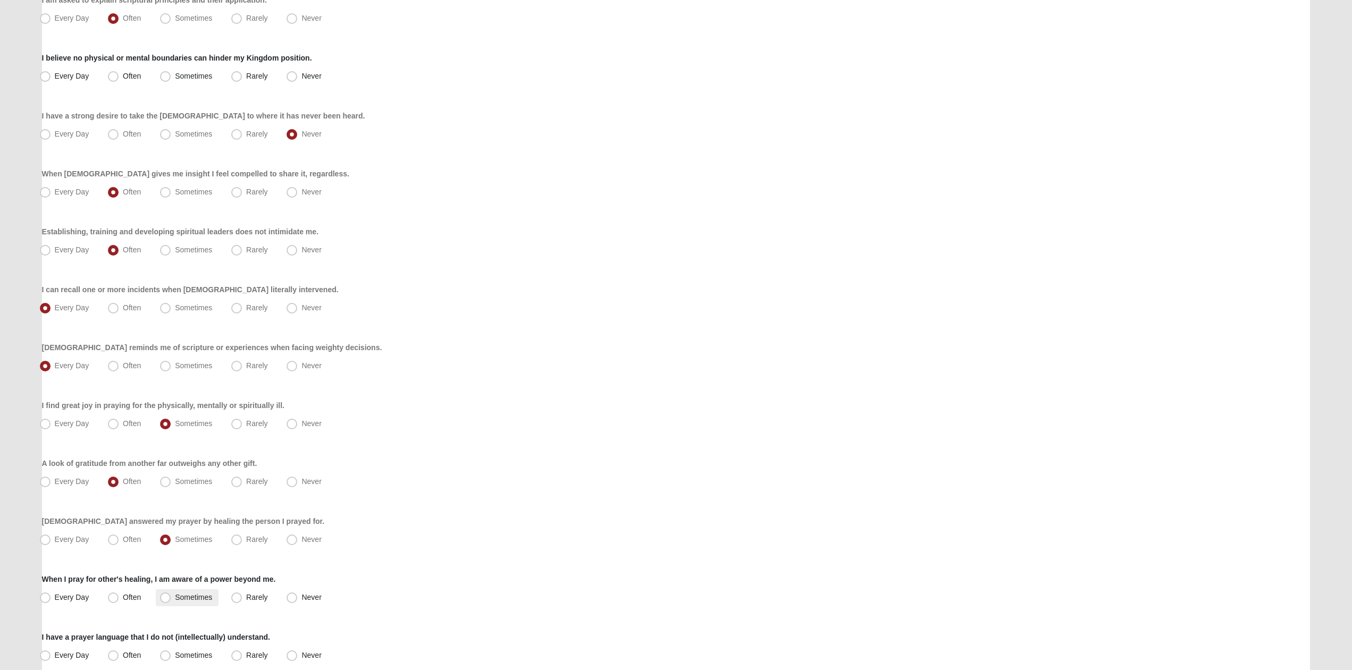
click at [172, 600] on label "Sometimes" at bounding box center [187, 598] width 63 height 17
click at [171, 600] on input "Sometimes" at bounding box center [167, 597] width 7 height 7
radio input "true"
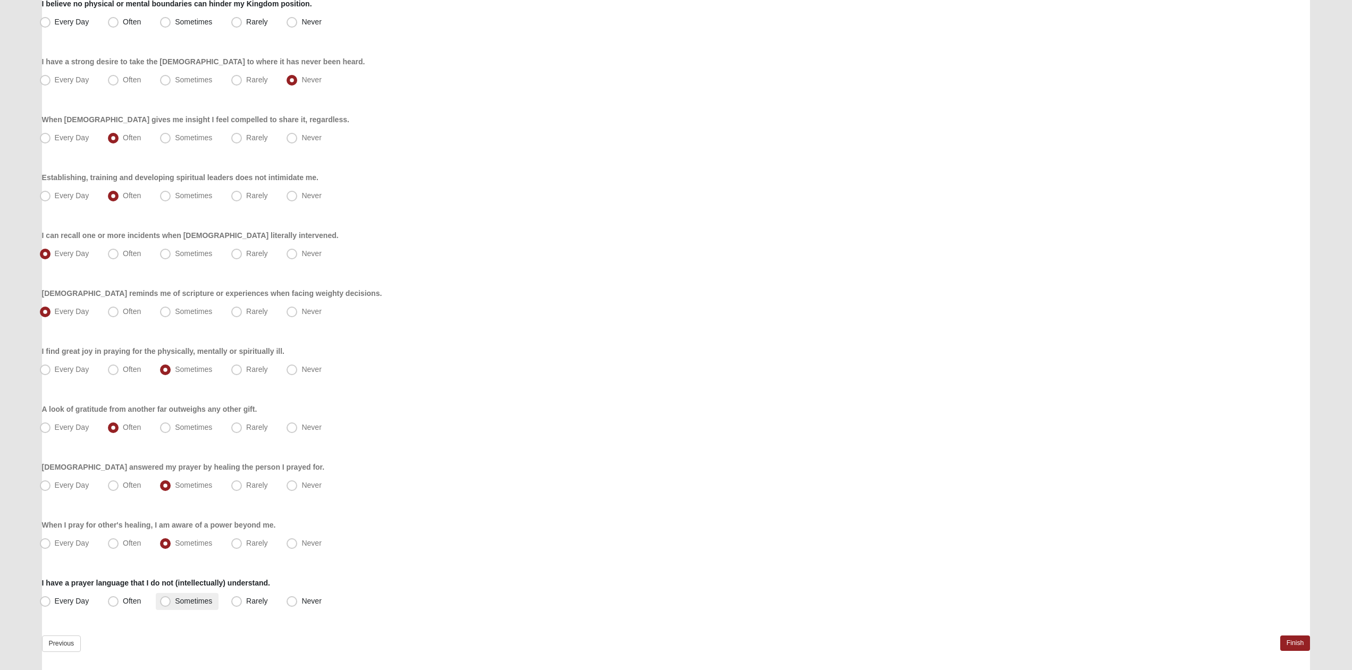
click at [175, 604] on span "Sometimes" at bounding box center [193, 601] width 37 height 9
click at [164, 604] on input "Sometimes" at bounding box center [167, 601] width 7 height 7
radio input "true"
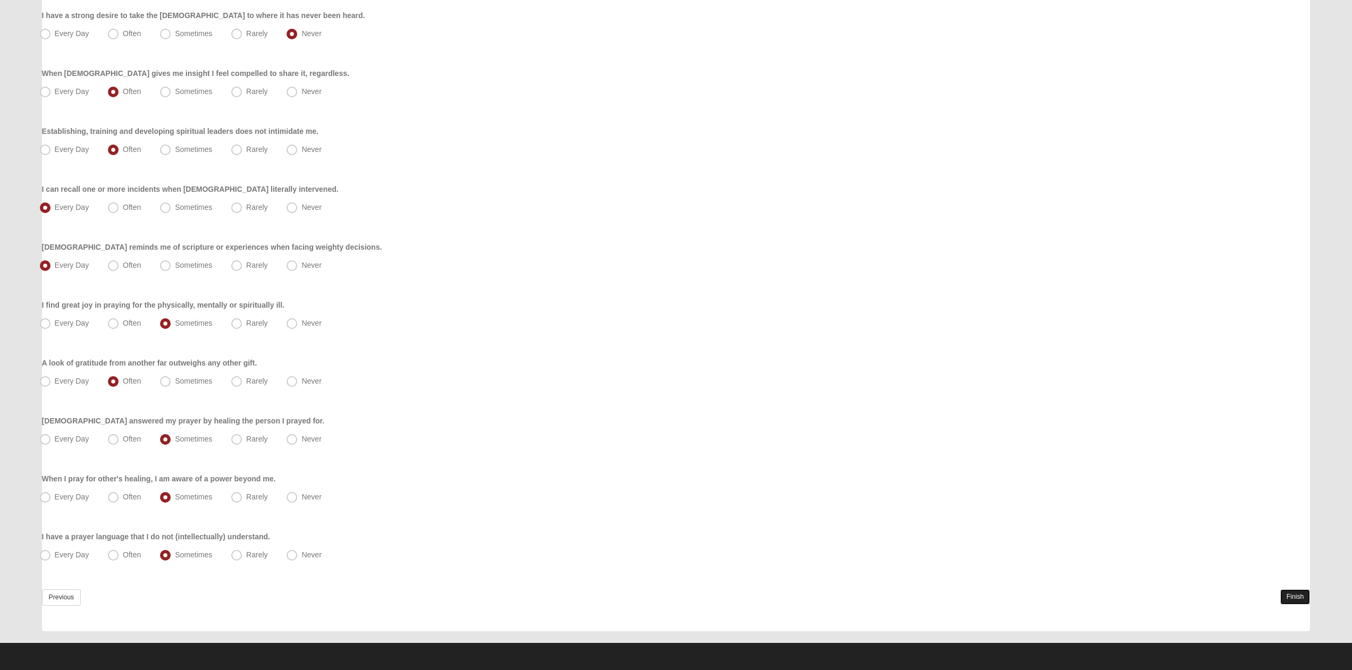
click at [1305, 602] on link "Finish" at bounding box center [1295, 597] width 30 height 15
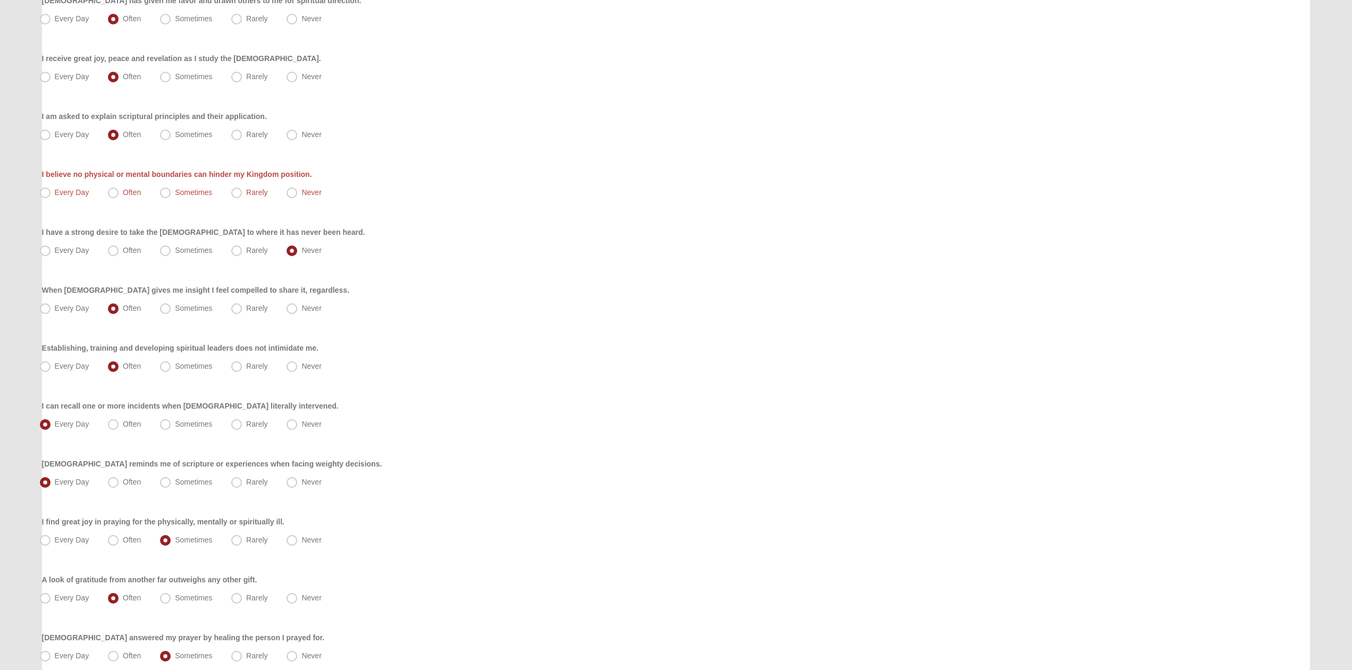
scroll to position [100, 0]
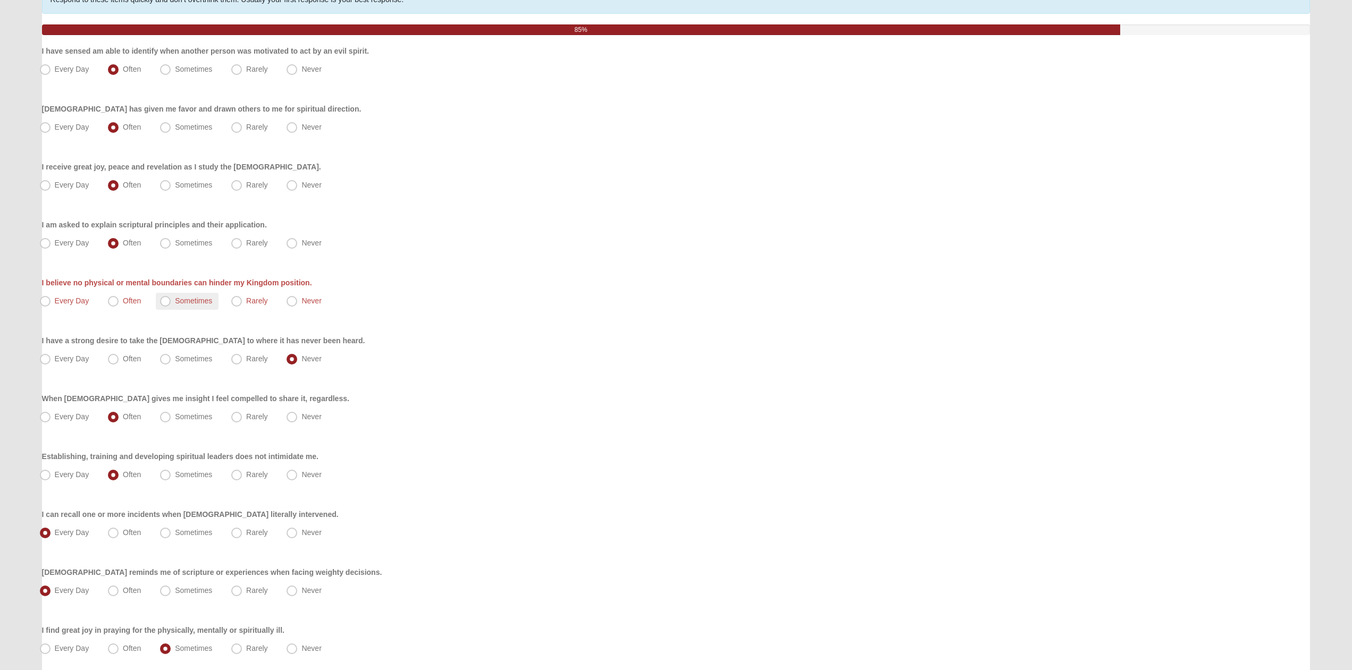
click at [172, 300] on label "Sometimes" at bounding box center [187, 301] width 63 height 17
click at [171, 300] on input "Sometimes" at bounding box center [167, 301] width 7 height 7
radio input "true"
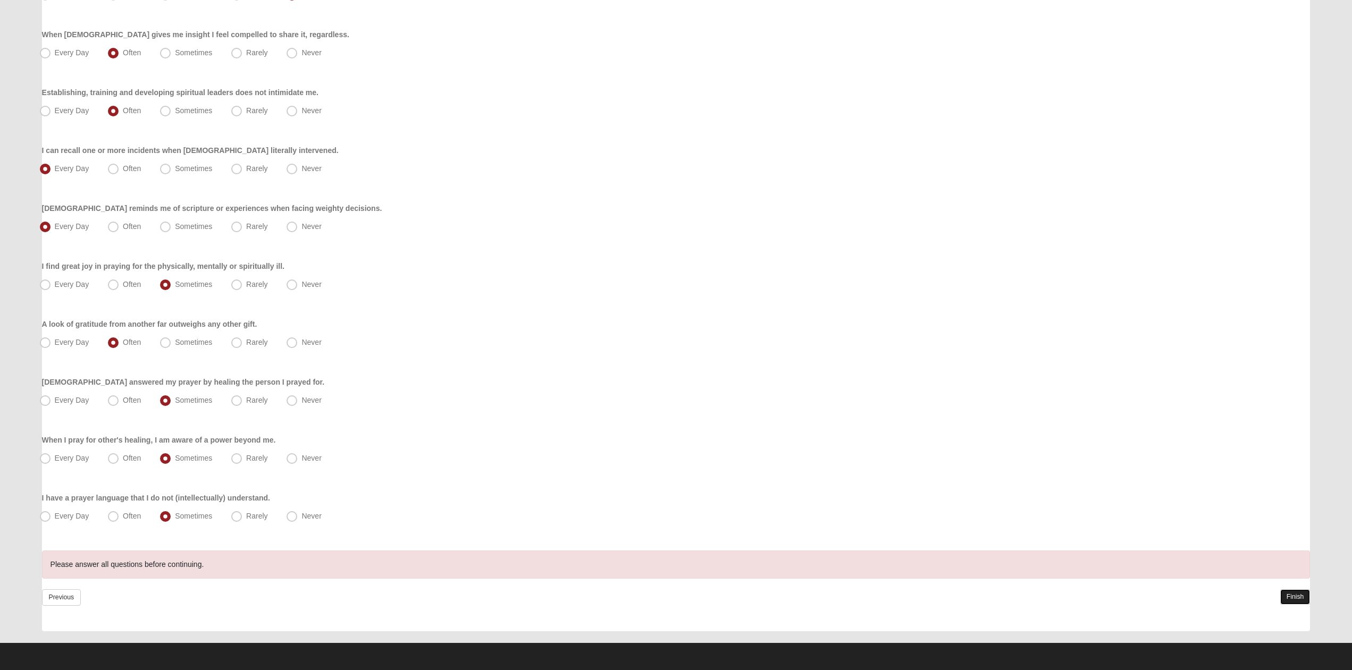
click at [1300, 602] on link "Finish" at bounding box center [1295, 597] width 30 height 15
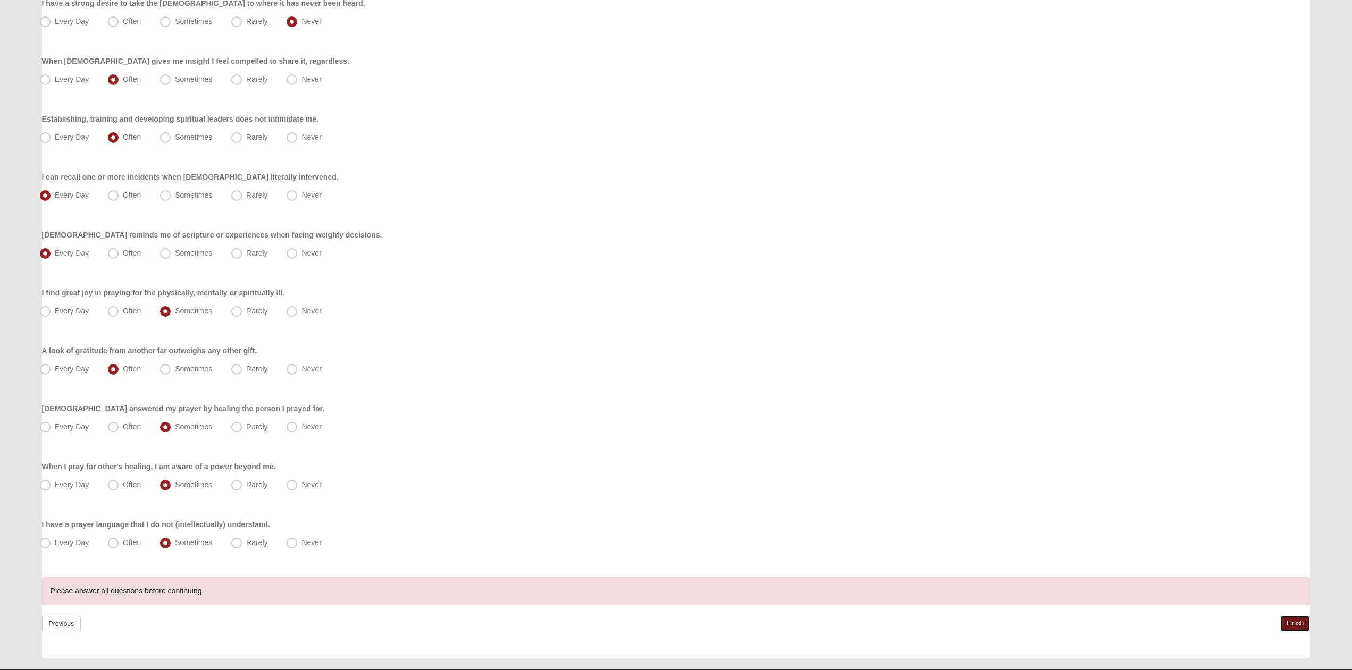
scroll to position [515, 0]
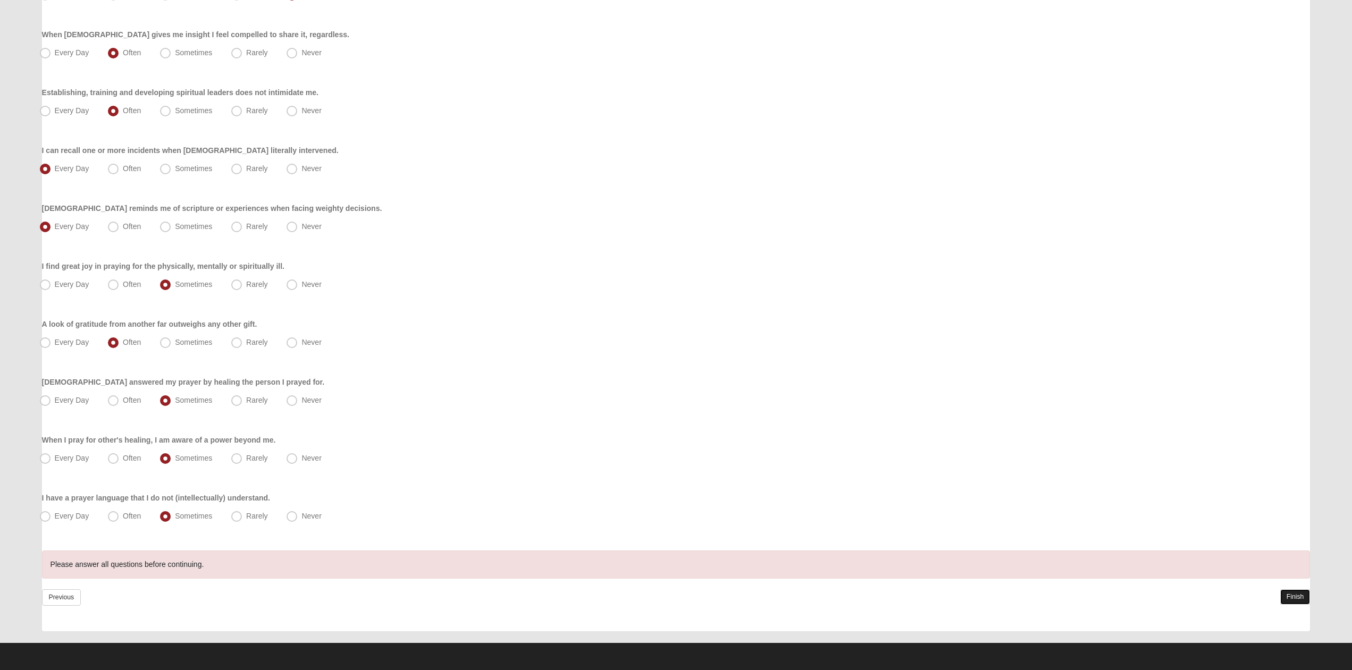
click at [1300, 591] on link "Finish" at bounding box center [1295, 597] width 30 height 15
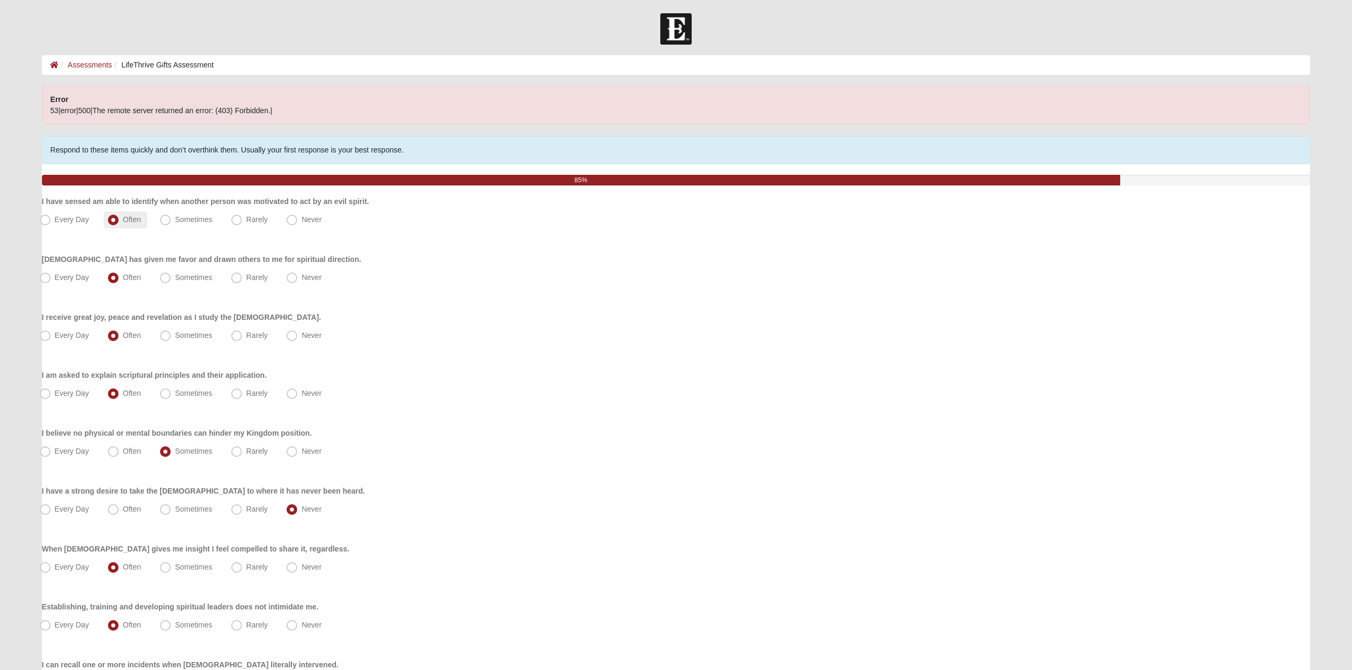
click at [123, 217] on span "Often" at bounding box center [132, 219] width 18 height 9
click at [112, 217] on input "Often" at bounding box center [115, 219] width 7 height 7
click at [132, 276] on span "Often" at bounding box center [132, 277] width 18 height 9
click at [119, 276] on input "Often" at bounding box center [115, 277] width 7 height 7
click at [138, 337] on span "Often" at bounding box center [132, 335] width 18 height 9
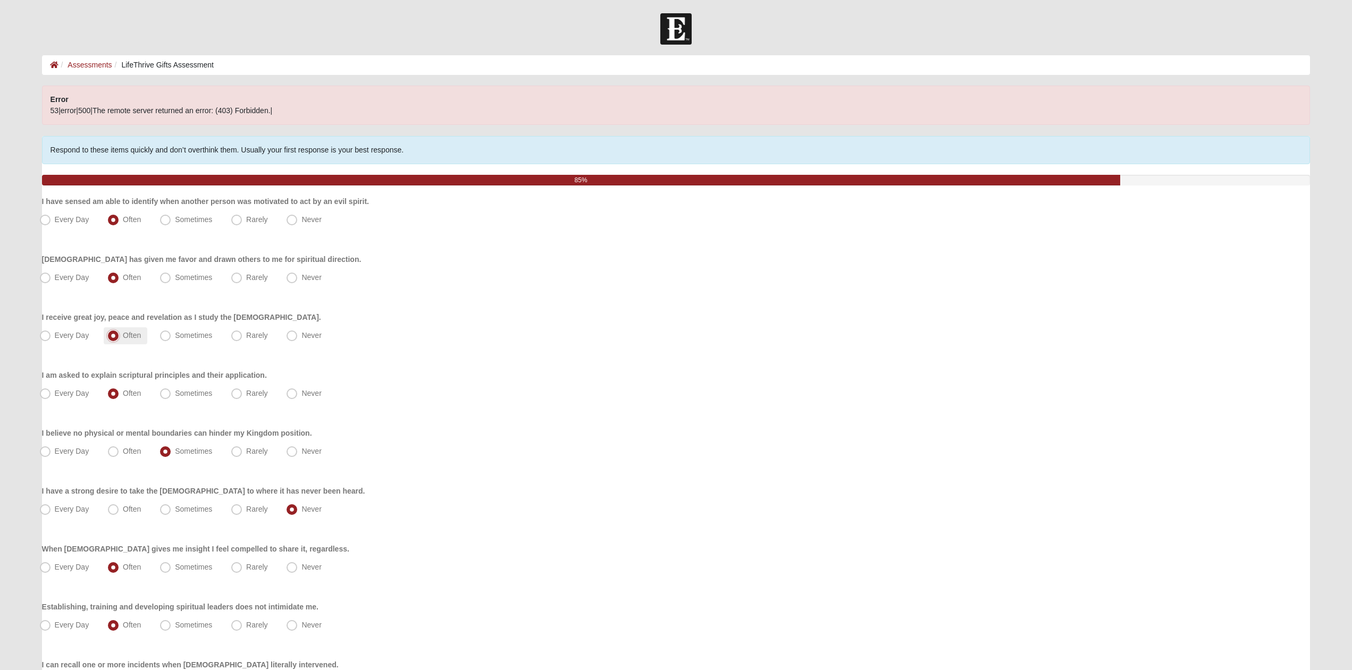
click at [119, 337] on input "Often" at bounding box center [115, 335] width 7 height 7
click at [137, 398] on label "Often" at bounding box center [126, 393] width 44 height 17
click at [119, 397] on input "Often" at bounding box center [115, 393] width 7 height 7
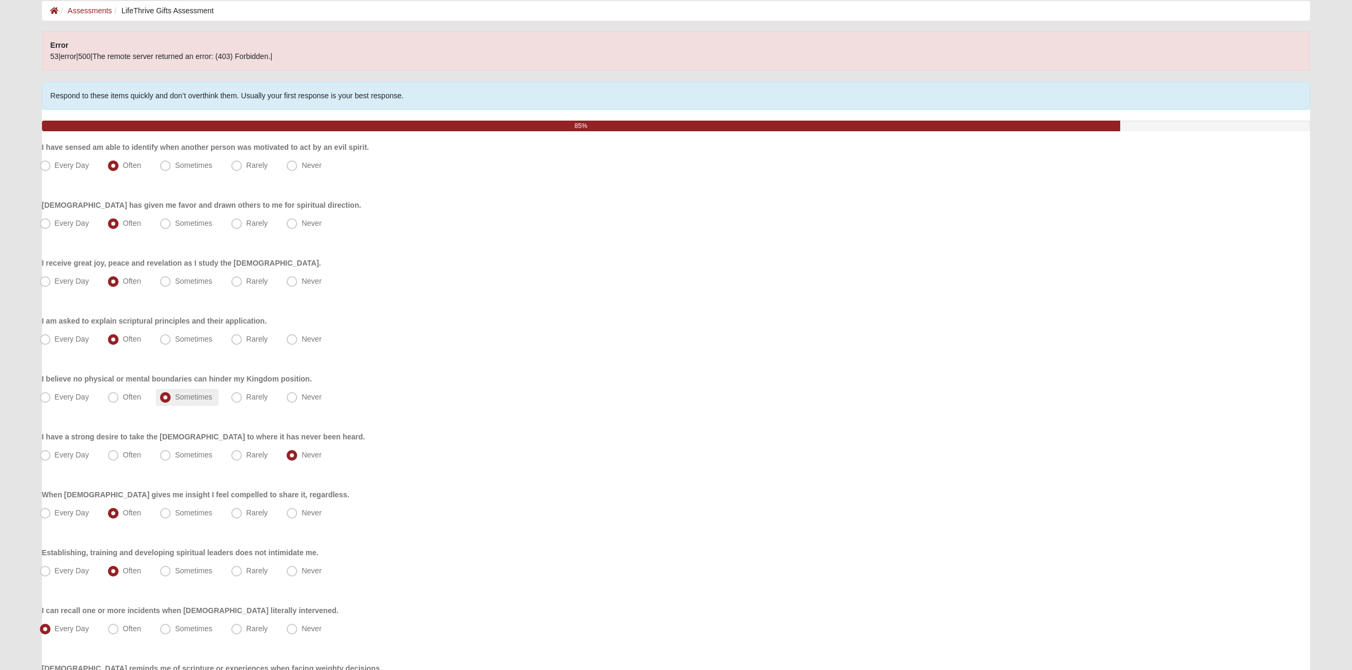
click at [175, 401] on span "Sometimes" at bounding box center [193, 397] width 37 height 9
click at [166, 401] on input "Sometimes" at bounding box center [167, 397] width 7 height 7
click at [298, 454] on label "Never" at bounding box center [304, 455] width 45 height 17
click at [298, 454] on input "Never" at bounding box center [294, 455] width 7 height 7
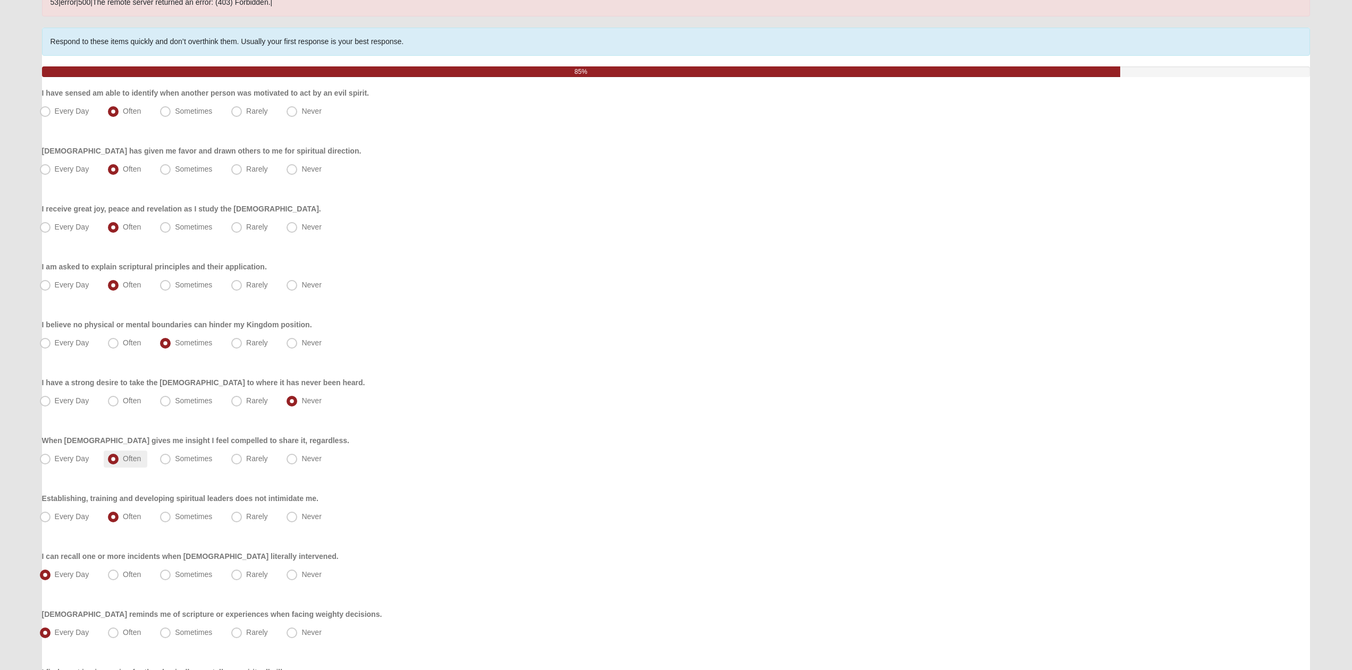
click at [124, 457] on span "Often" at bounding box center [132, 459] width 18 height 9
click at [119, 457] on input "Often" at bounding box center [115, 459] width 7 height 7
click at [132, 510] on label "Often" at bounding box center [126, 517] width 44 height 17
click at [119, 514] on input "Often" at bounding box center [115, 517] width 7 height 7
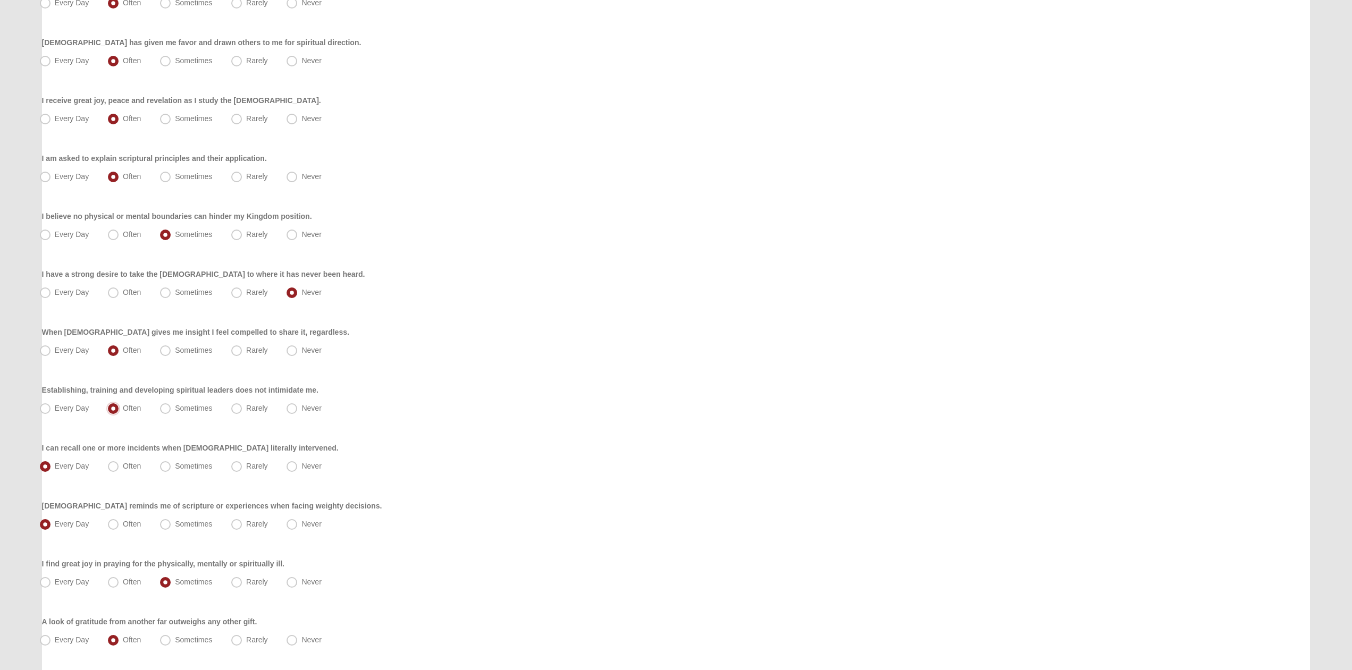
scroll to position [271, 0]
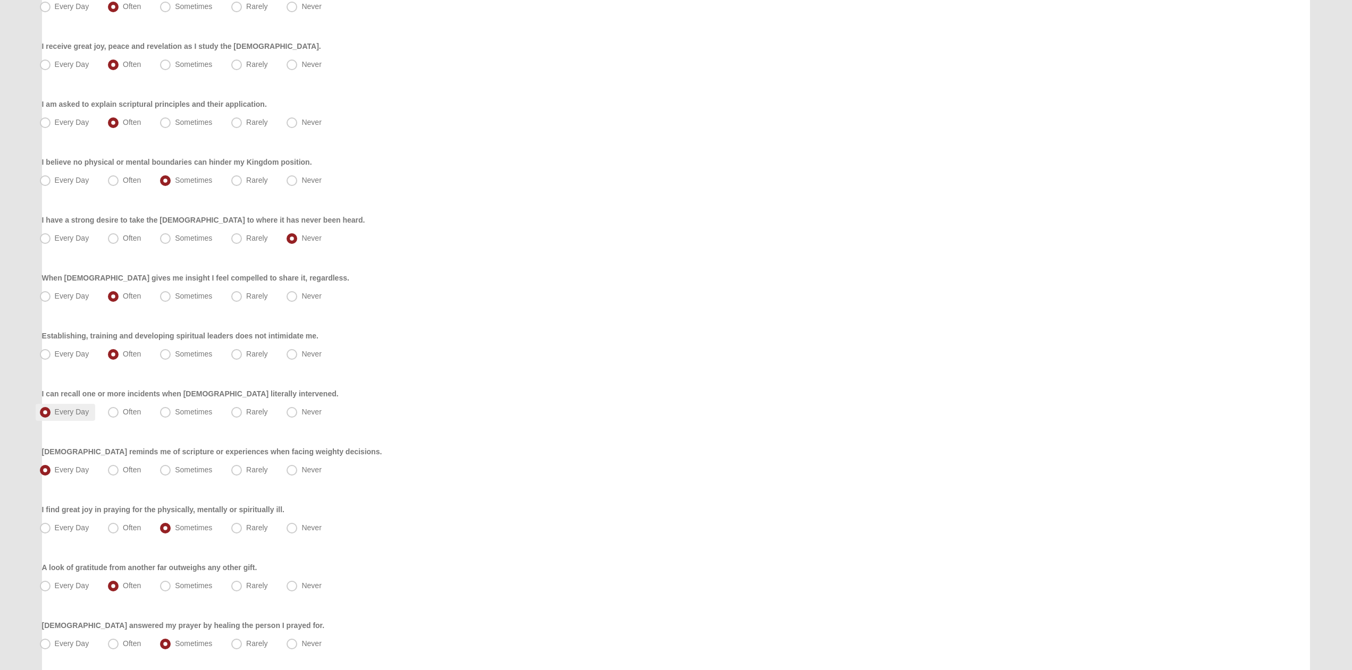
click at [60, 414] on span "Every Day" at bounding box center [72, 412] width 35 height 9
click at [51, 414] on input "Every Day" at bounding box center [47, 412] width 7 height 7
click at [63, 467] on span "Every Day" at bounding box center [72, 470] width 35 height 9
click at [51, 467] on input "Every Day" at bounding box center [47, 470] width 7 height 7
click at [172, 522] on label "Sometimes" at bounding box center [187, 528] width 63 height 17
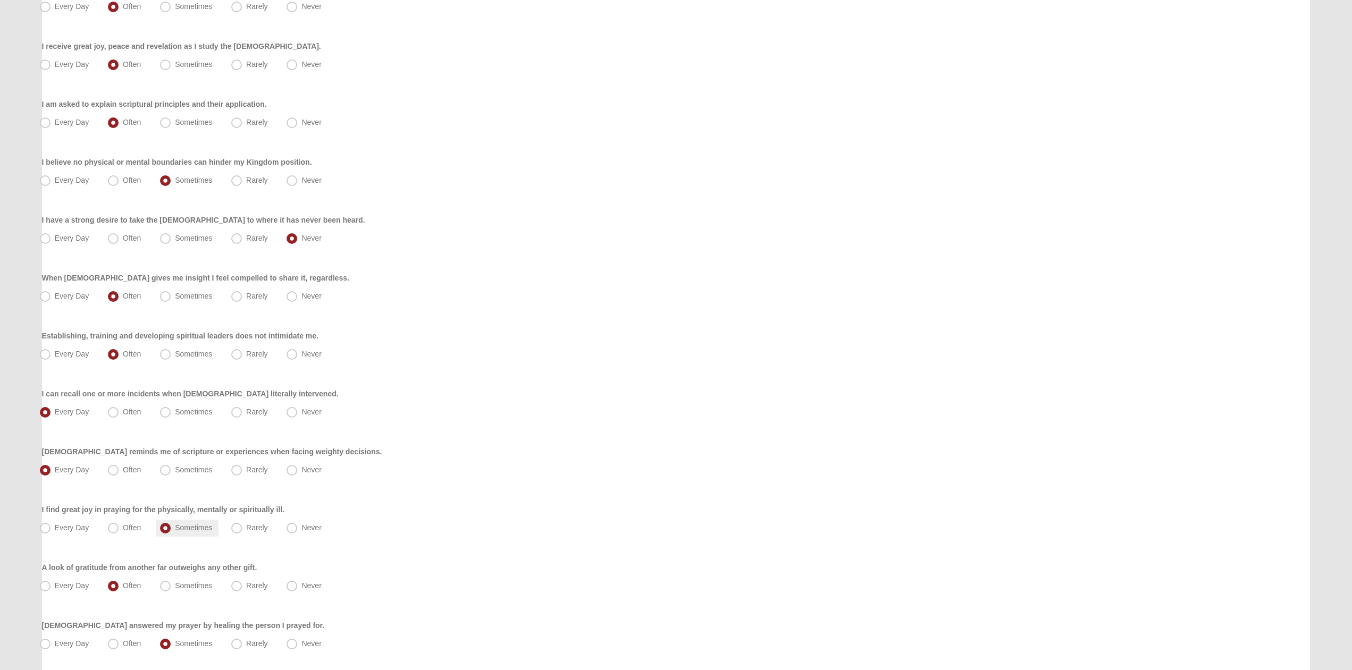
click at [171, 525] on input "Sometimes" at bounding box center [167, 528] width 7 height 7
click at [130, 585] on span "Often" at bounding box center [132, 586] width 18 height 9
click at [119, 585] on input "Often" at bounding box center [115, 586] width 7 height 7
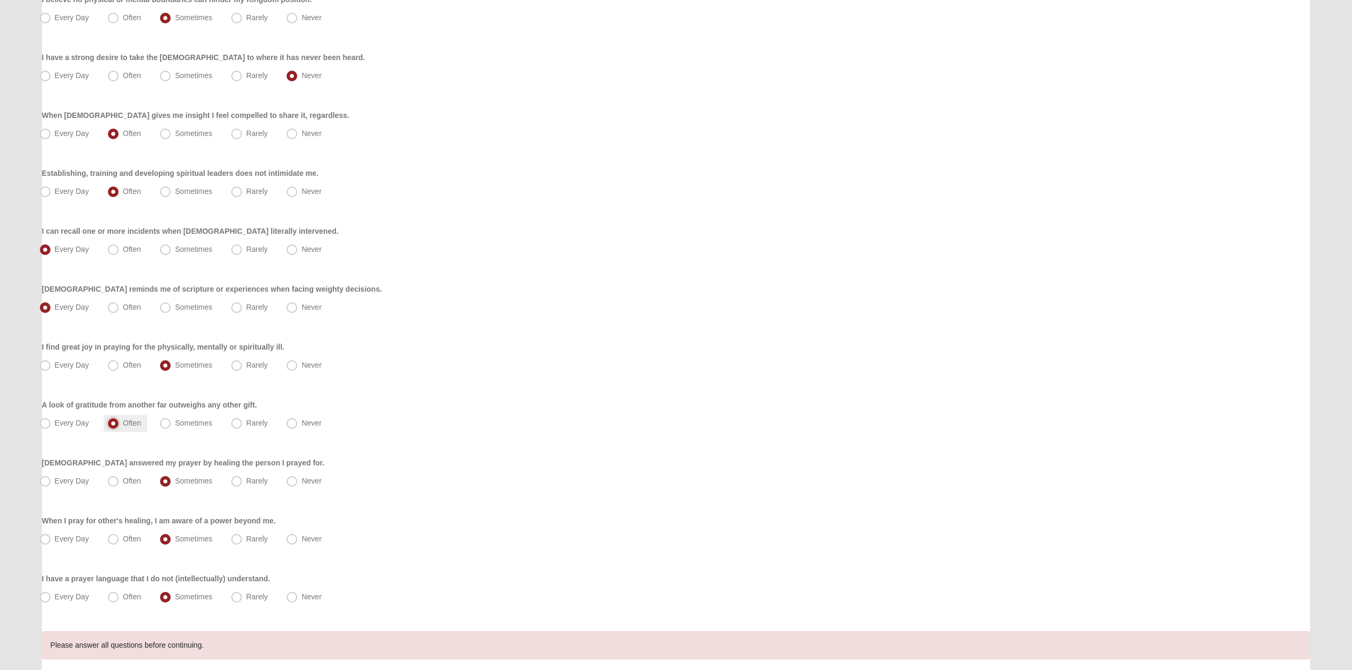
scroll to position [488, 0]
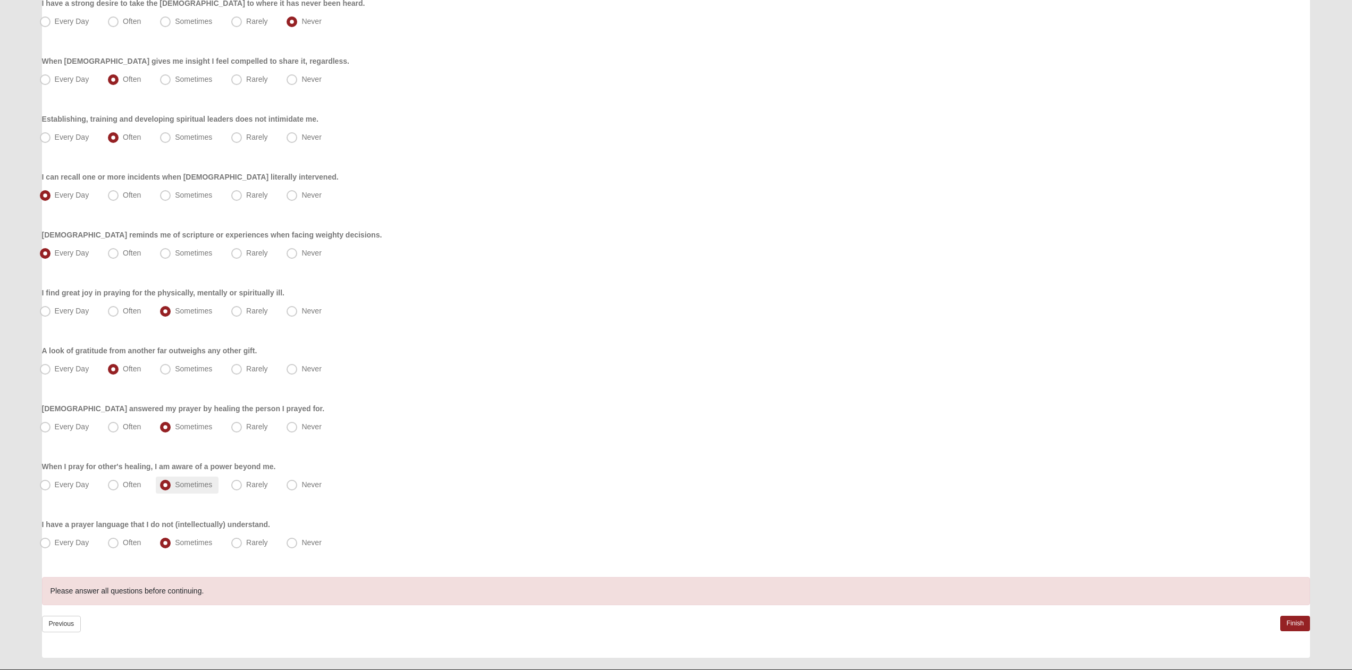
click at [178, 489] on span "Sometimes" at bounding box center [193, 485] width 37 height 9
click at [171, 489] on input "Sometimes" at bounding box center [167, 485] width 7 height 7
click at [183, 544] on span "Sometimes" at bounding box center [193, 543] width 37 height 9
click at [171, 544] on input "Sometimes" at bounding box center [167, 543] width 7 height 7
click at [1286, 621] on link "Finish" at bounding box center [1295, 623] width 30 height 15
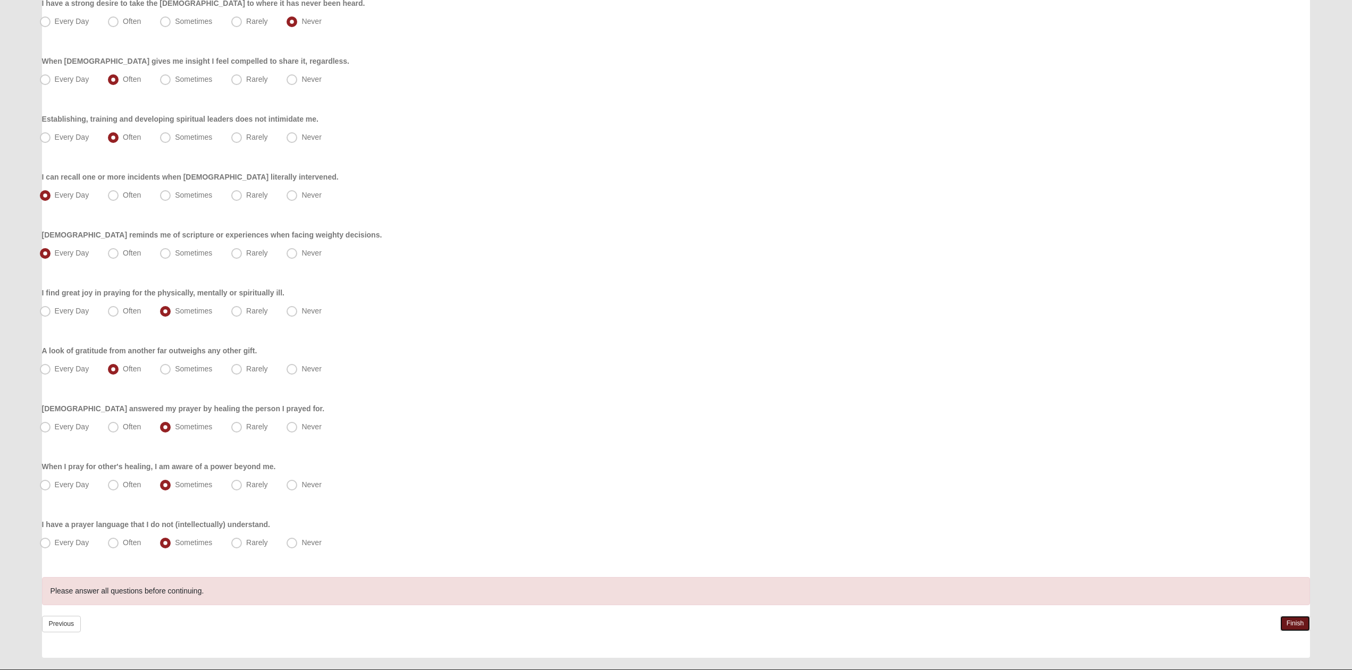
scroll to position [0, 0]
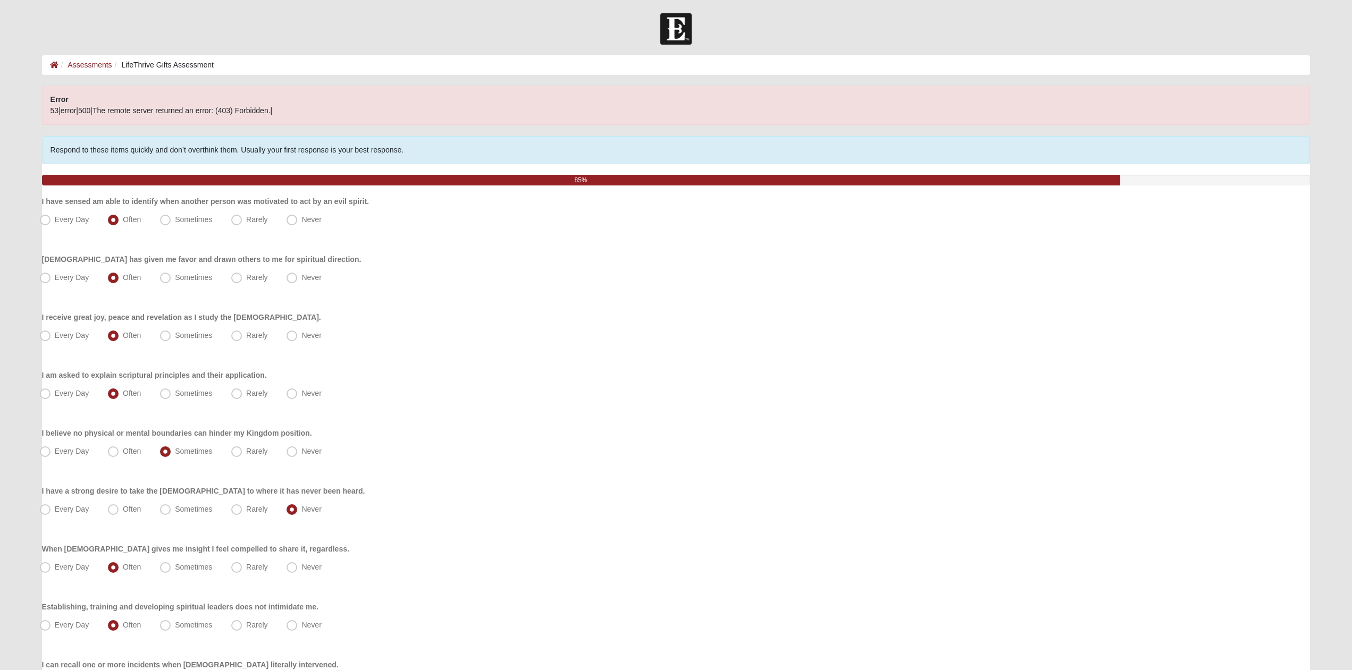
click at [106, 112] on span "53|error|500|The remote server returned an error: (403) Forbidden.|" at bounding box center [162, 110] width 222 height 9
click at [299, 106] on div "Error 53|error|500|The remote server returned an error: (403) Forbidden.|" at bounding box center [676, 105] width 1268 height 39
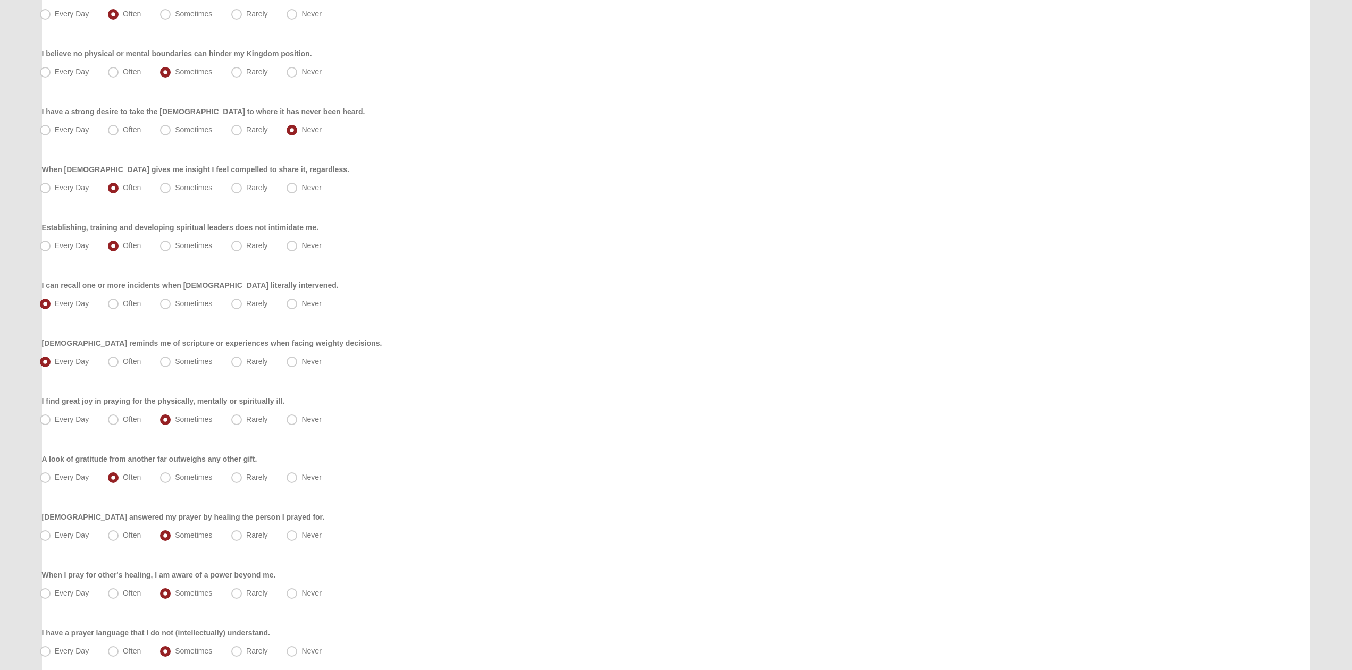
scroll to position [515, 0]
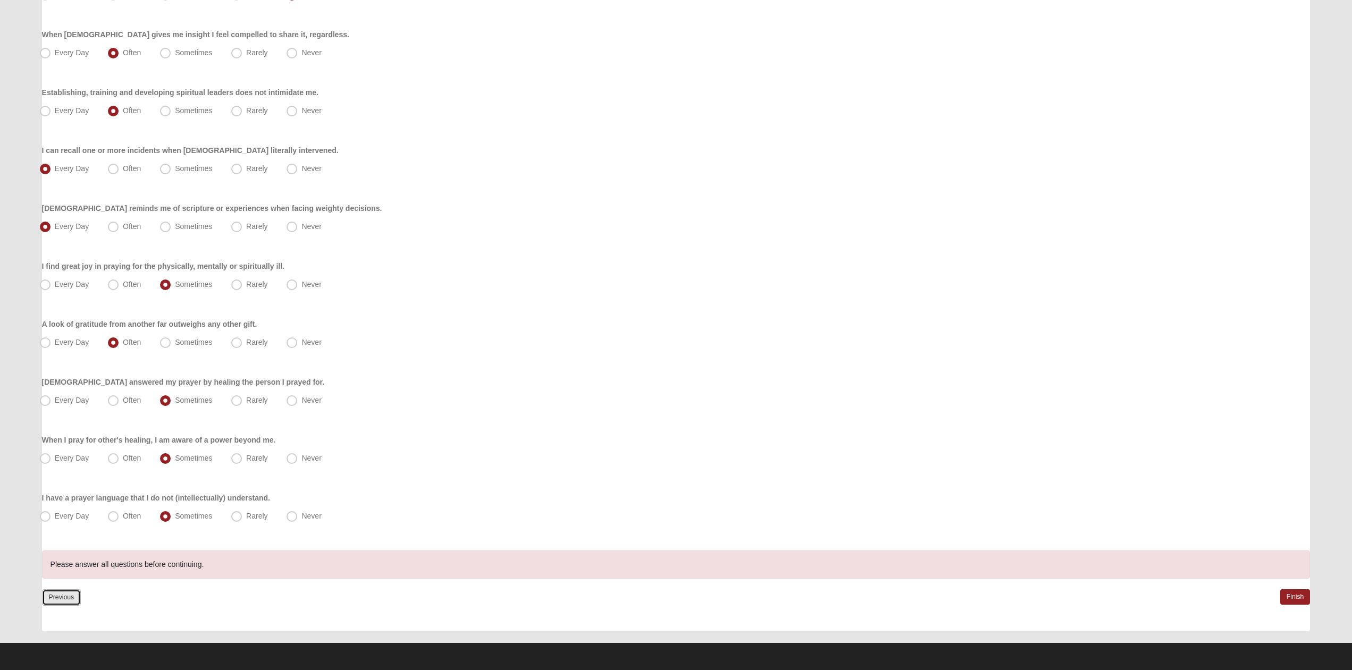
click at [52, 598] on link "Previous" at bounding box center [61, 598] width 39 height 16
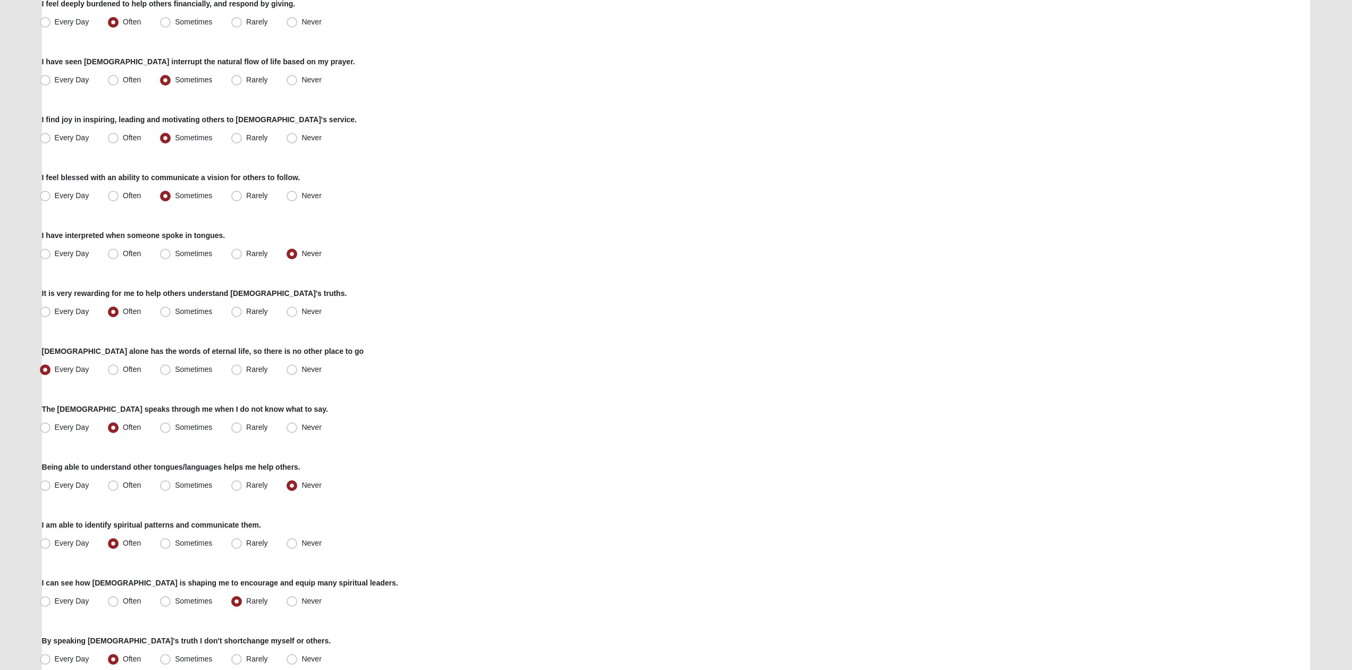
scroll to position [542, 0]
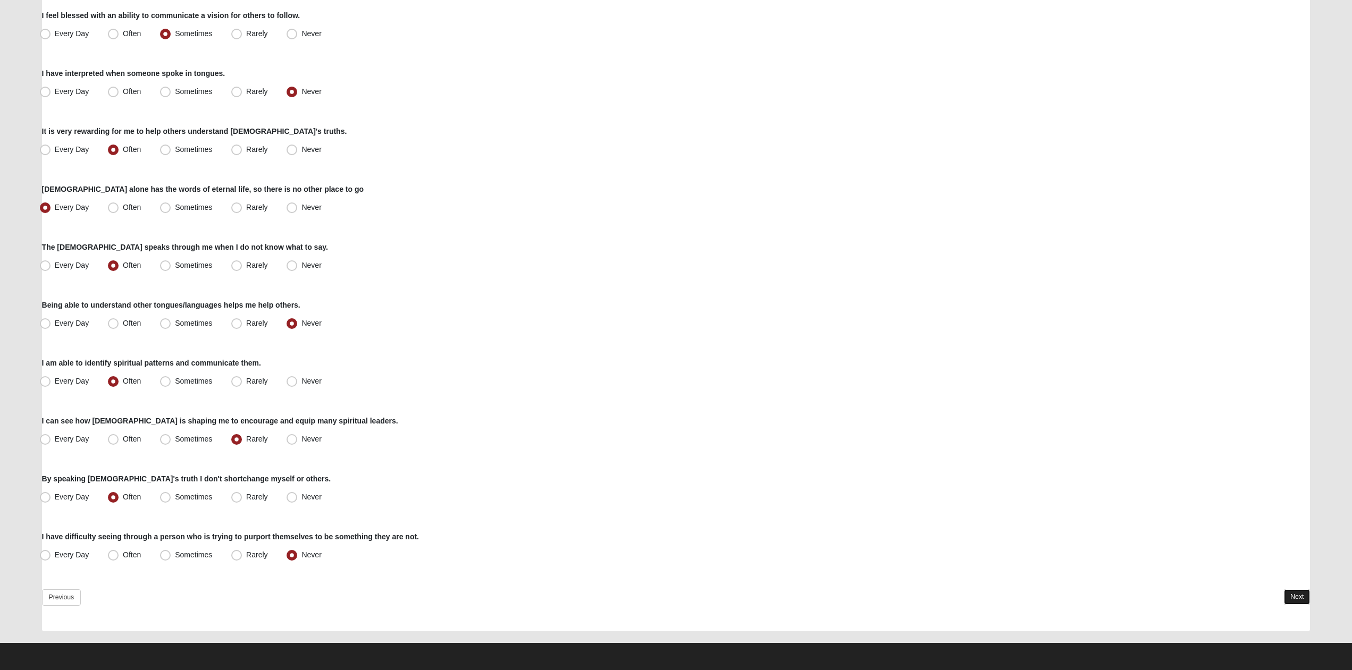
click at [1287, 591] on link "Next" at bounding box center [1297, 597] width 26 height 15
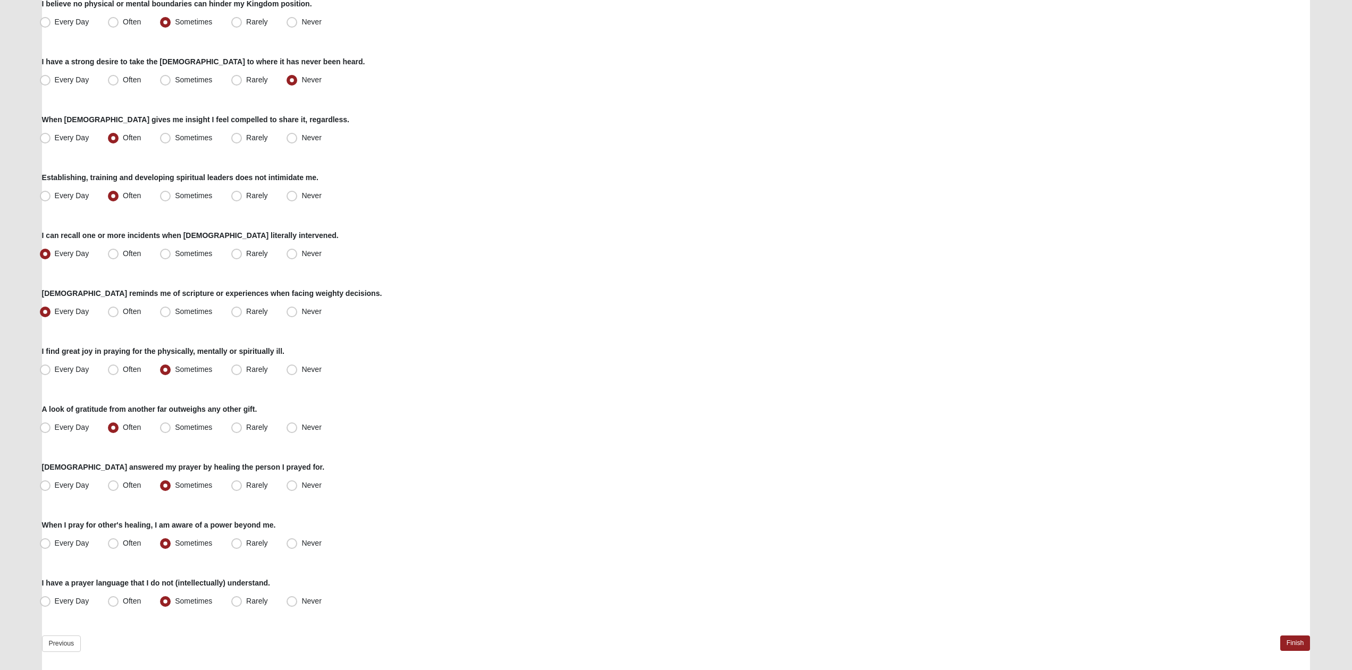
scroll to position [426, 0]
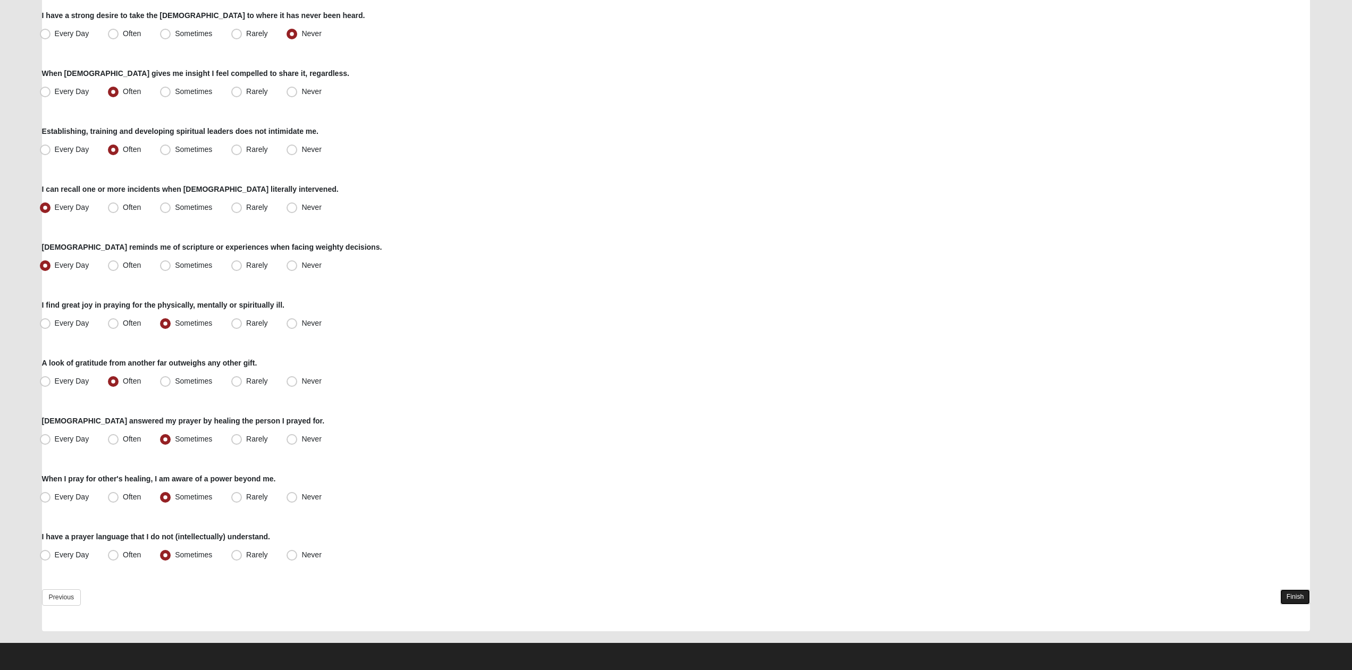
click at [1294, 599] on link "Finish" at bounding box center [1295, 597] width 30 height 15
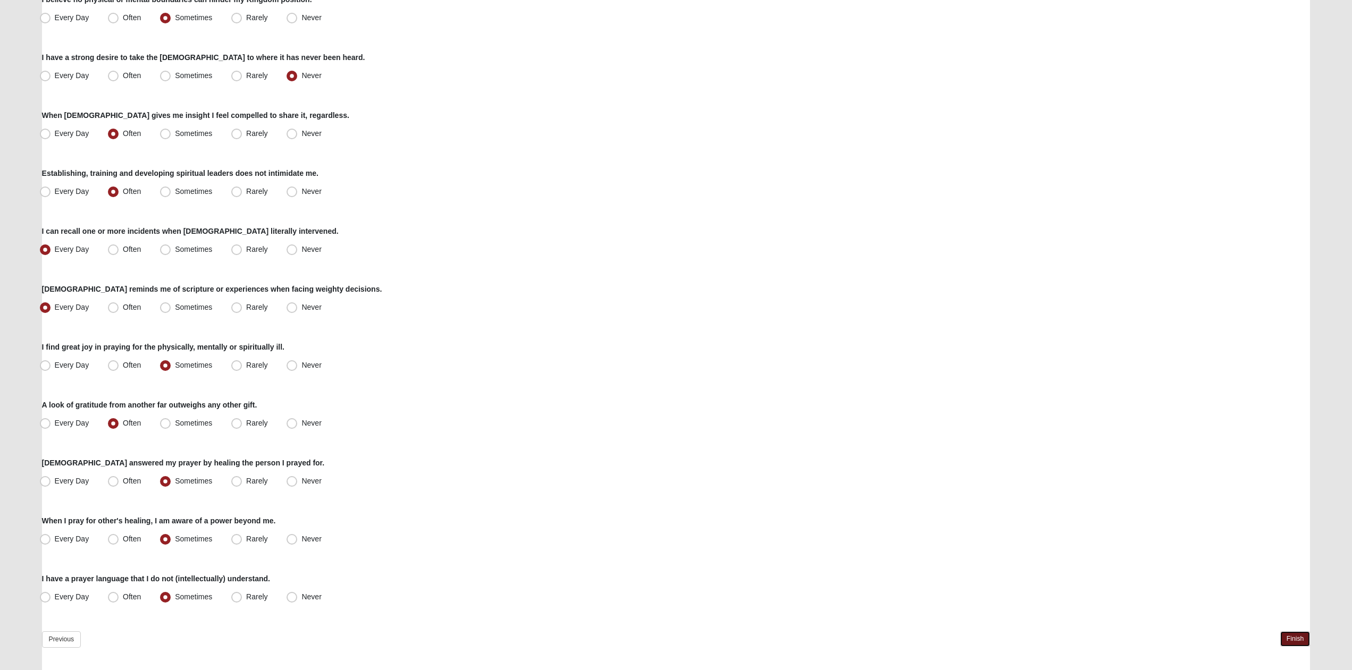
scroll to position [476, 0]
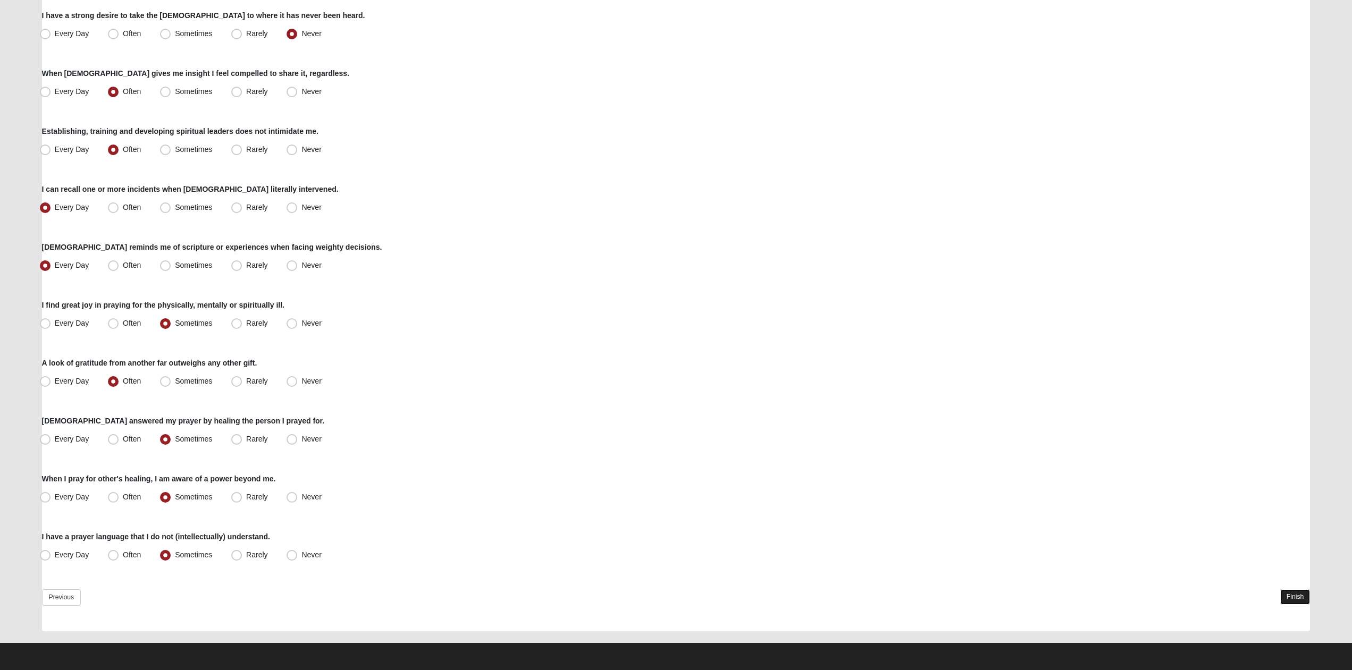
click at [1295, 597] on link "Finish" at bounding box center [1295, 597] width 30 height 15
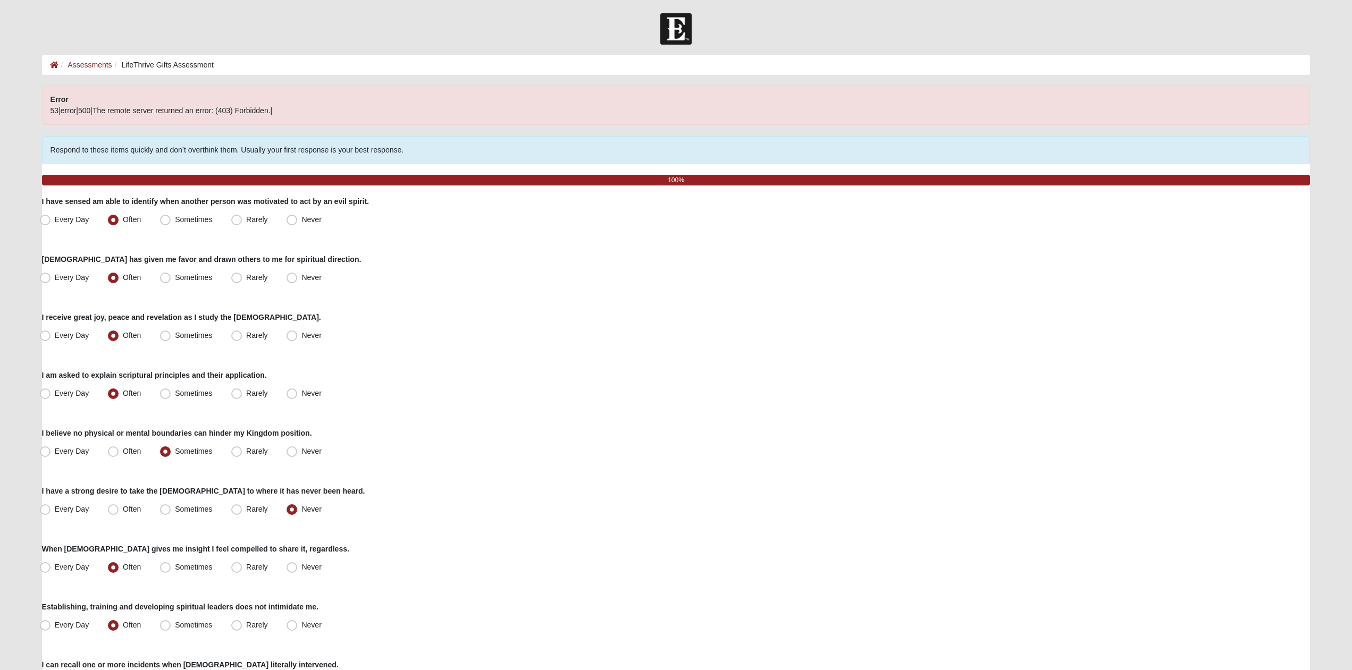
click at [115, 101] on p "Error" at bounding box center [676, 99] width 1251 height 11
click at [119, 107] on span "53|error|500|The remote server returned an error: (403) Forbidden.|" at bounding box center [162, 110] width 222 height 9
click at [172, 66] on li "LifeThrive Gifts Assessment" at bounding box center [163, 65] width 102 height 11
click at [68, 65] on link "Assessments" at bounding box center [90, 65] width 44 height 9
